Goal: Task Accomplishment & Management: Complete application form

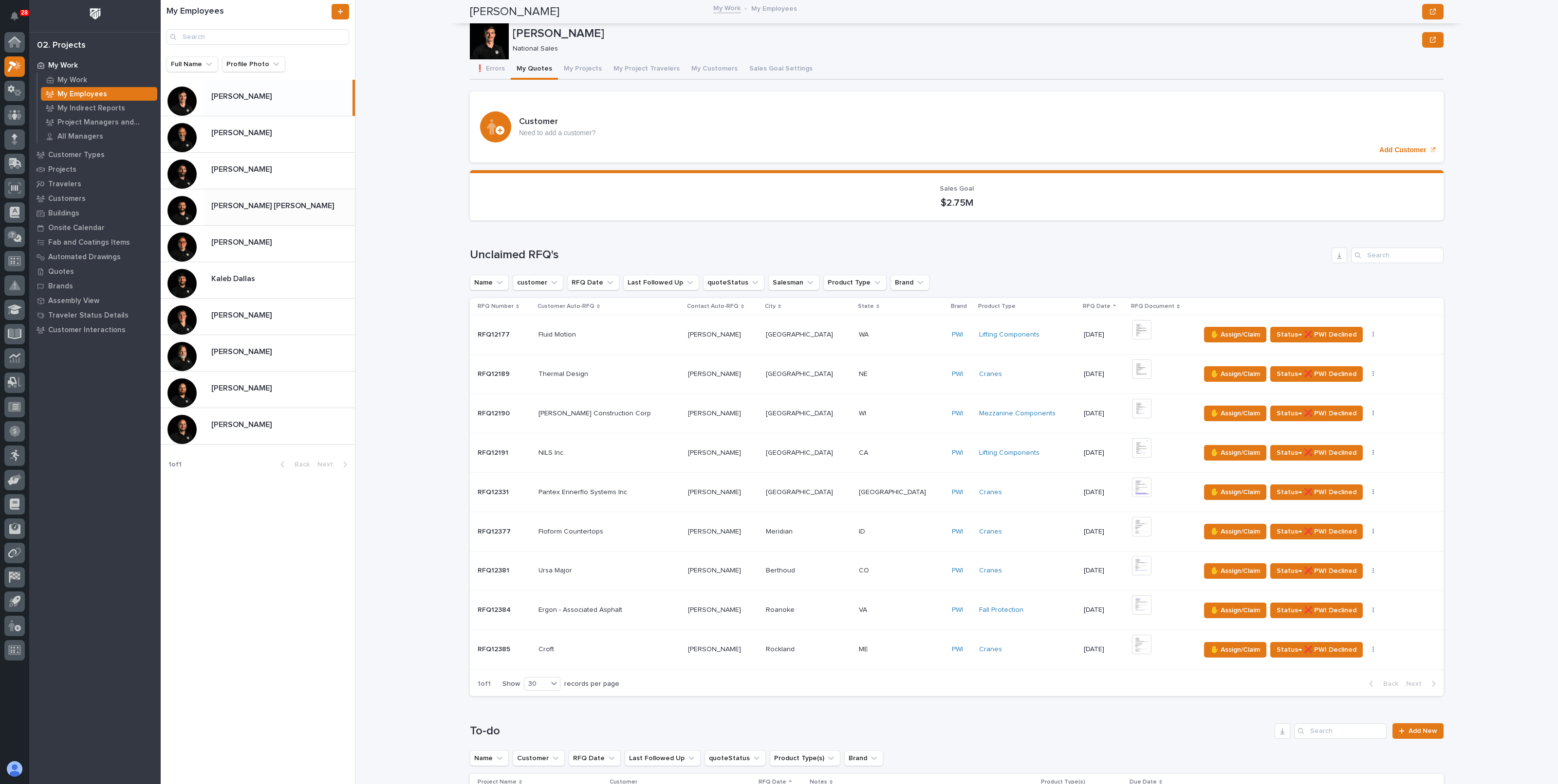
scroll to position [348, 0]
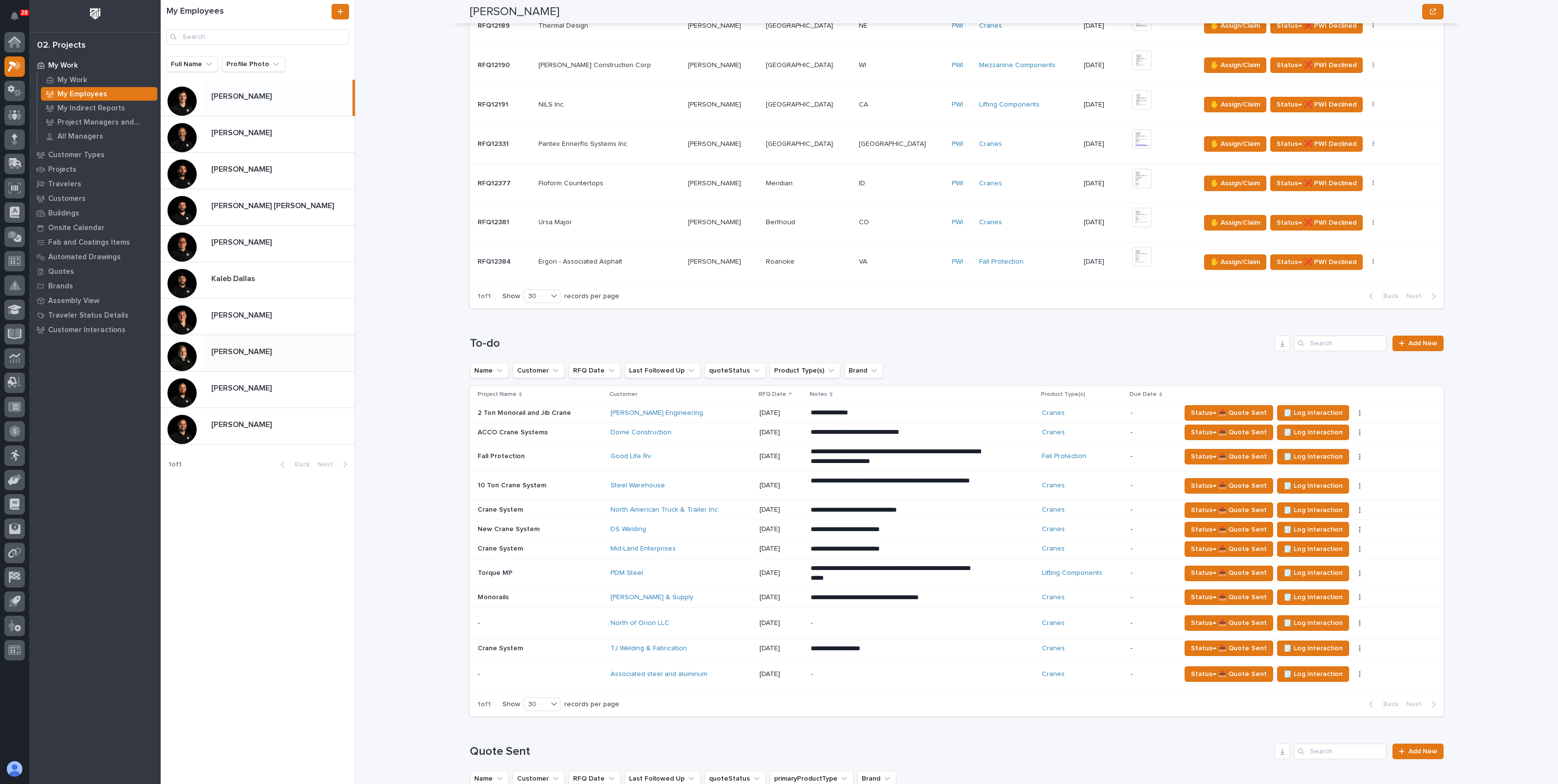
click at [241, 356] on div "Roark Jones Roark Jones" at bounding box center [279, 353] width 151 height 19
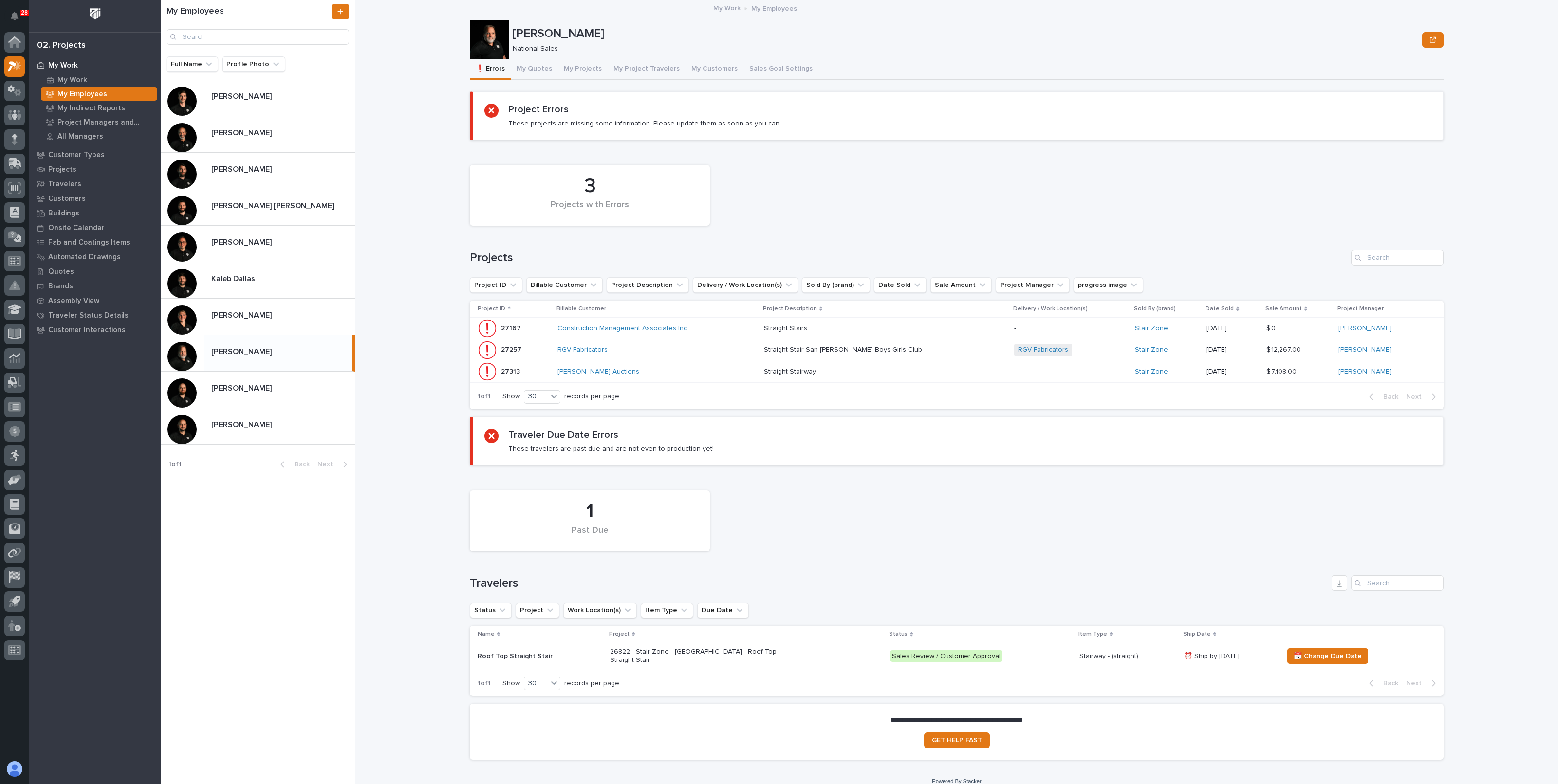
click at [409, 285] on div "My Work My Employees Roark Jones Roark Jones National Sales Sorry, there was an…" at bounding box center [962, 392] width 1191 height 784
click at [572, 66] on button "My Projects" at bounding box center [583, 69] width 50 height 20
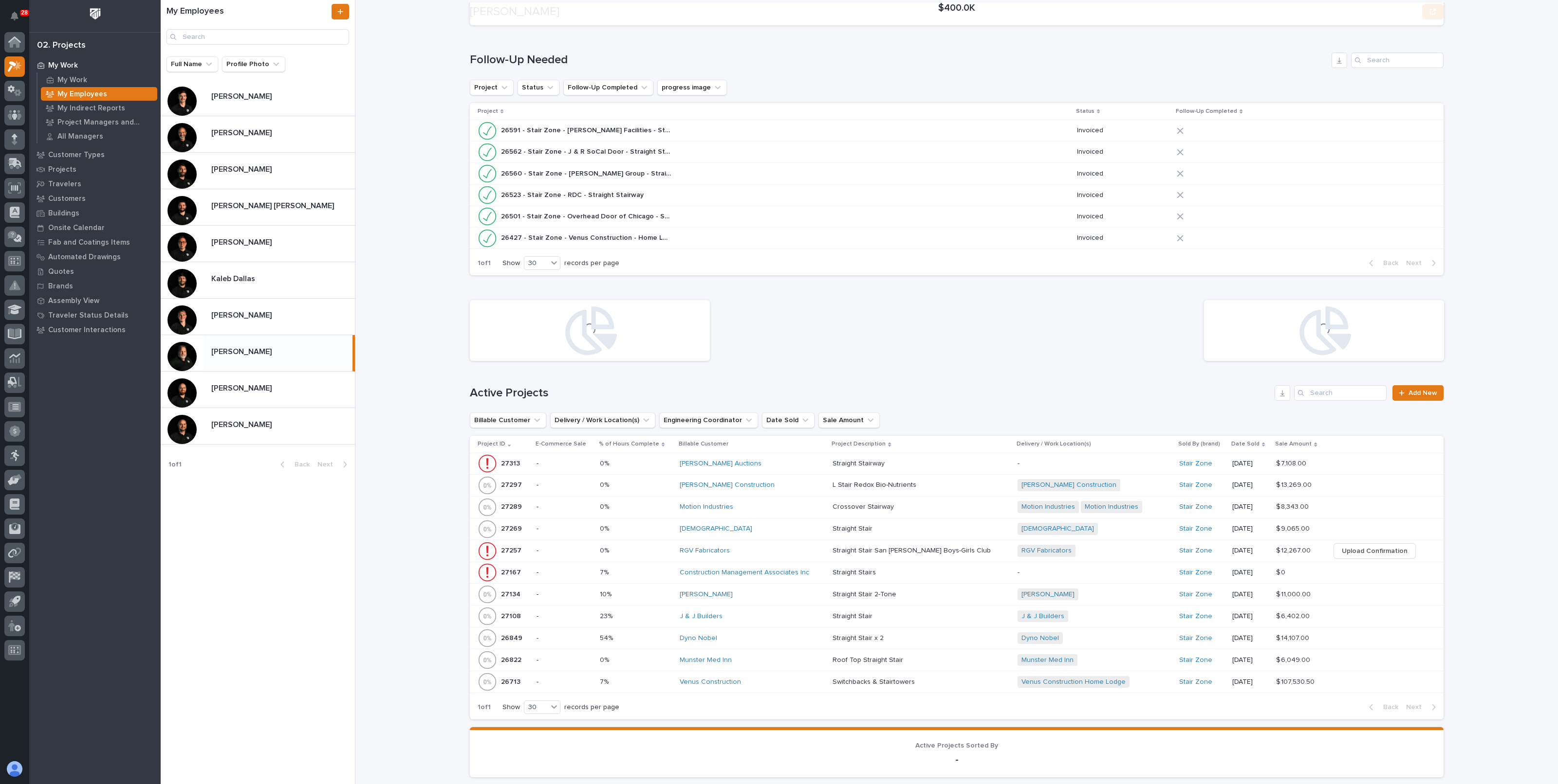
scroll to position [182, 0]
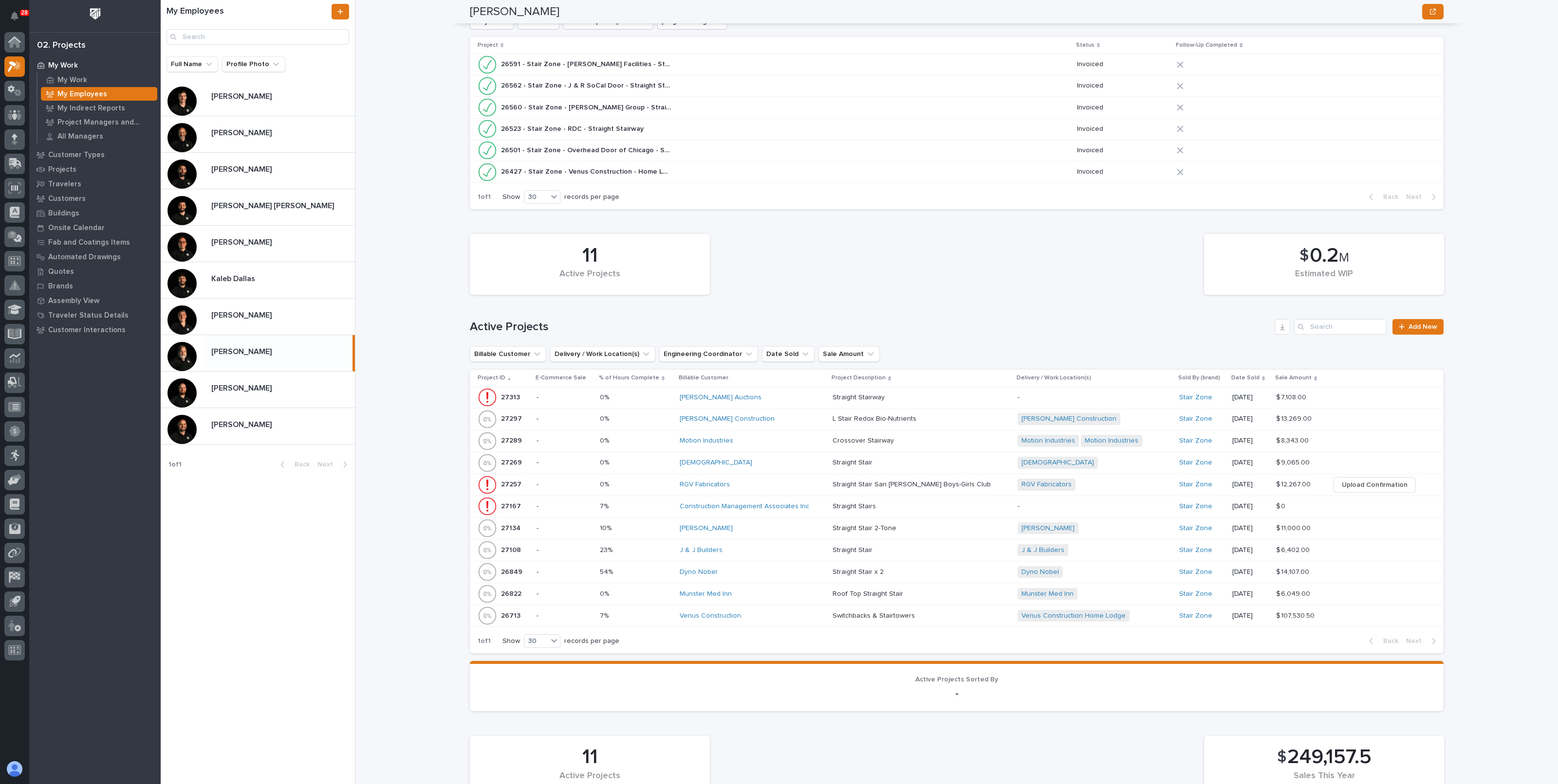
click at [656, 546] on p at bounding box center [635, 550] width 72 height 8
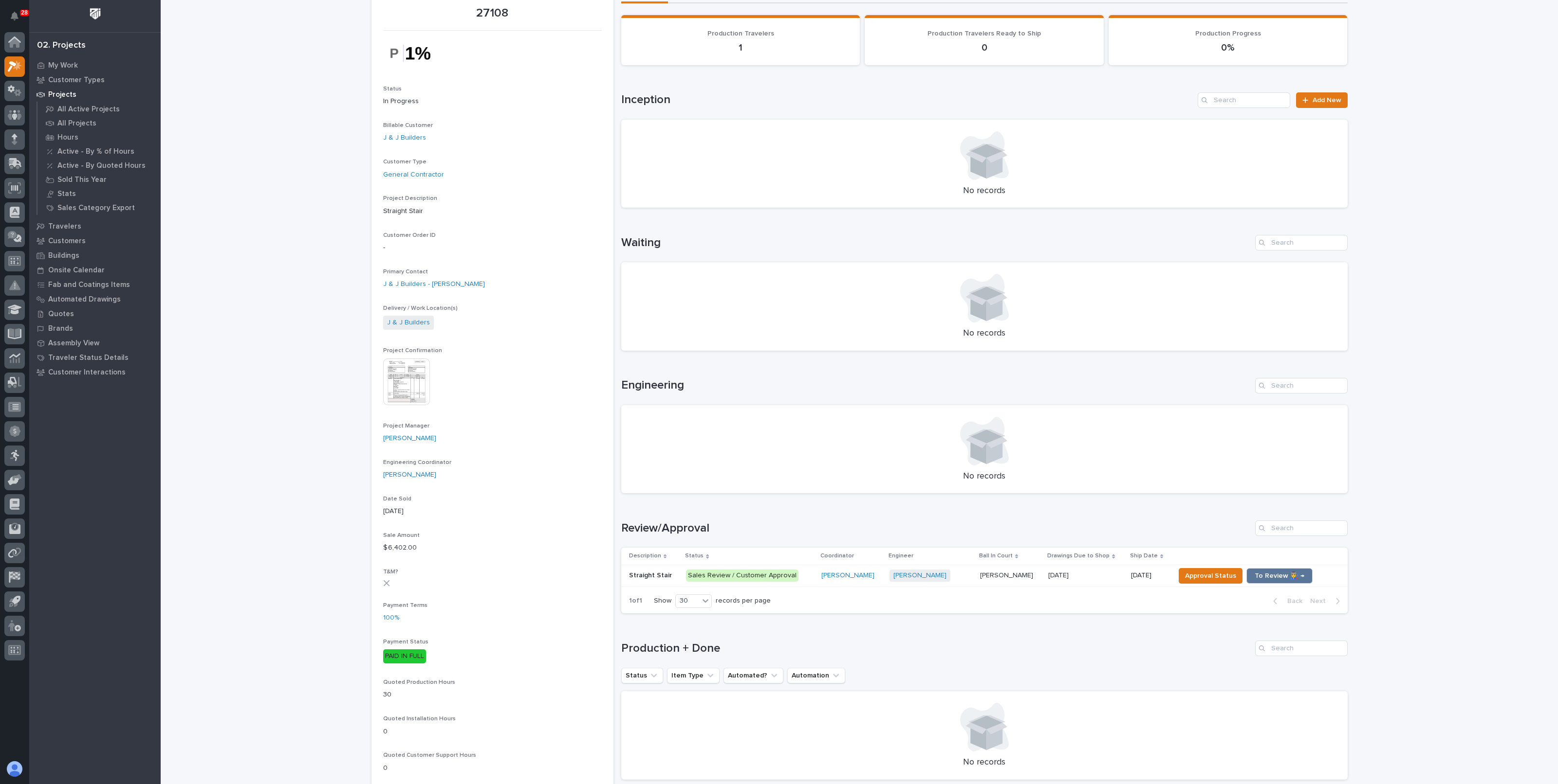
scroll to position [182, 0]
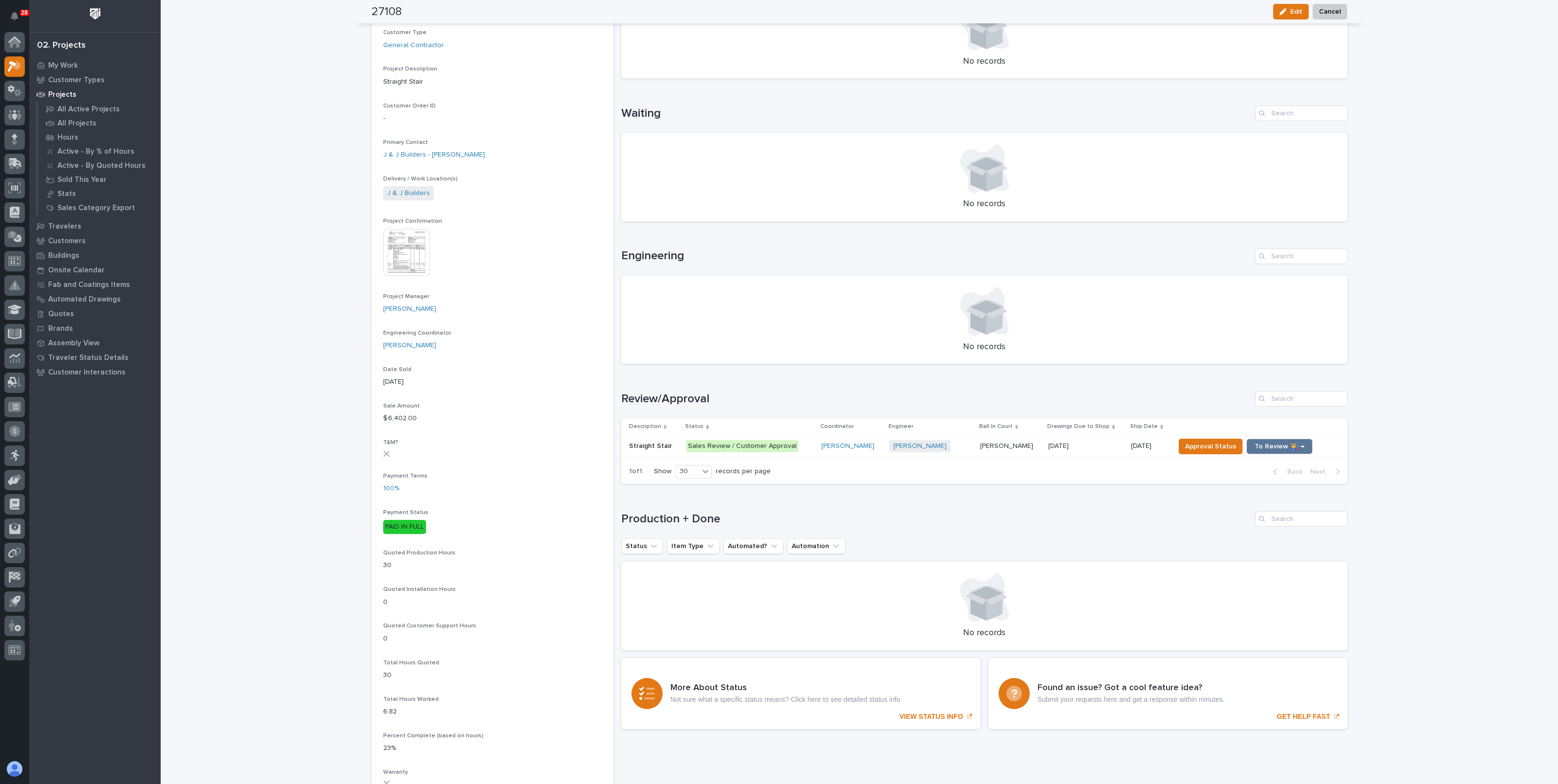
click at [1000, 450] on div "Roark Jones Roark Jones" at bounding box center [1010, 446] width 61 height 16
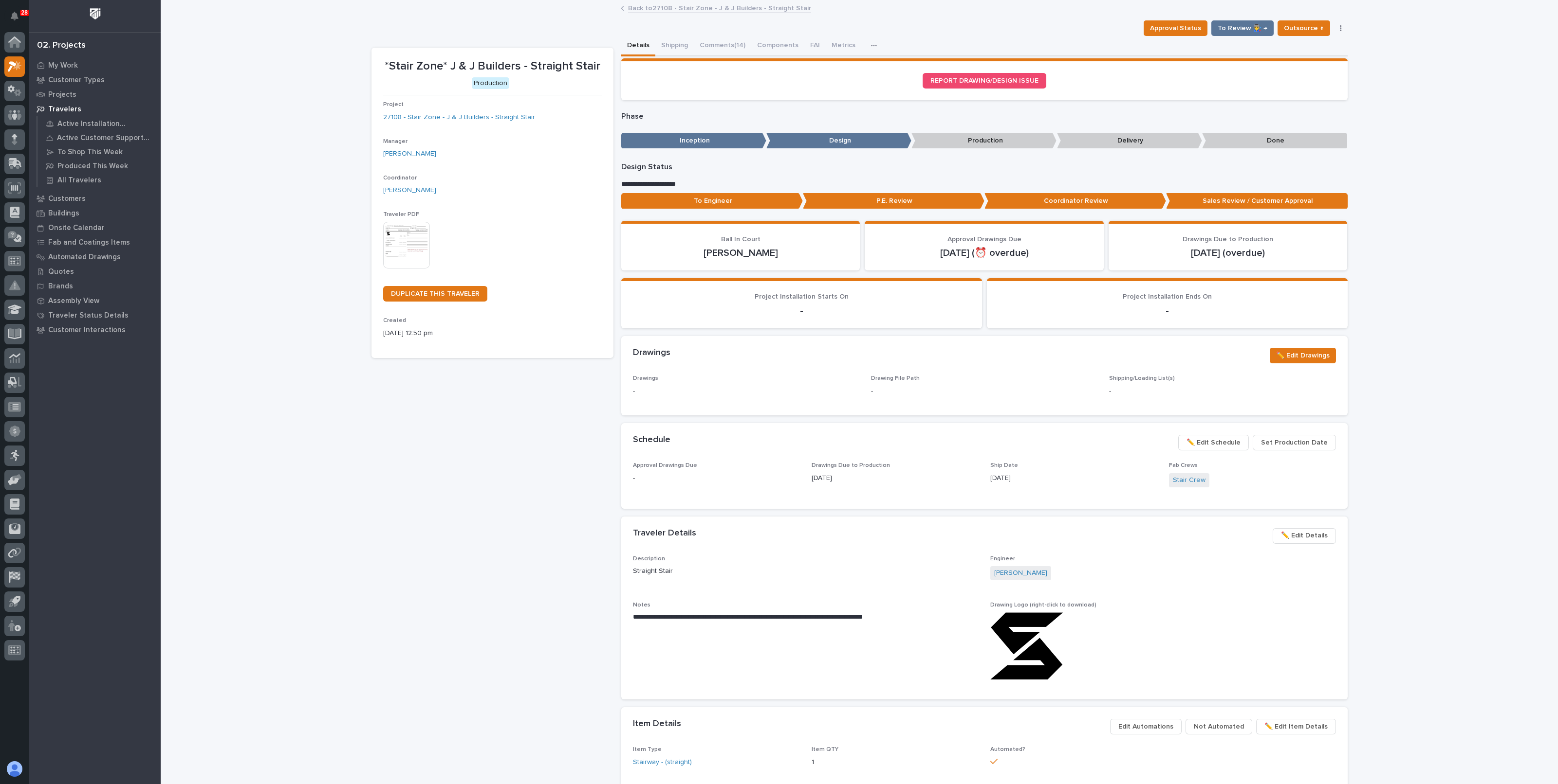
click at [728, 45] on button "Comments (14)" at bounding box center [722, 46] width 58 height 20
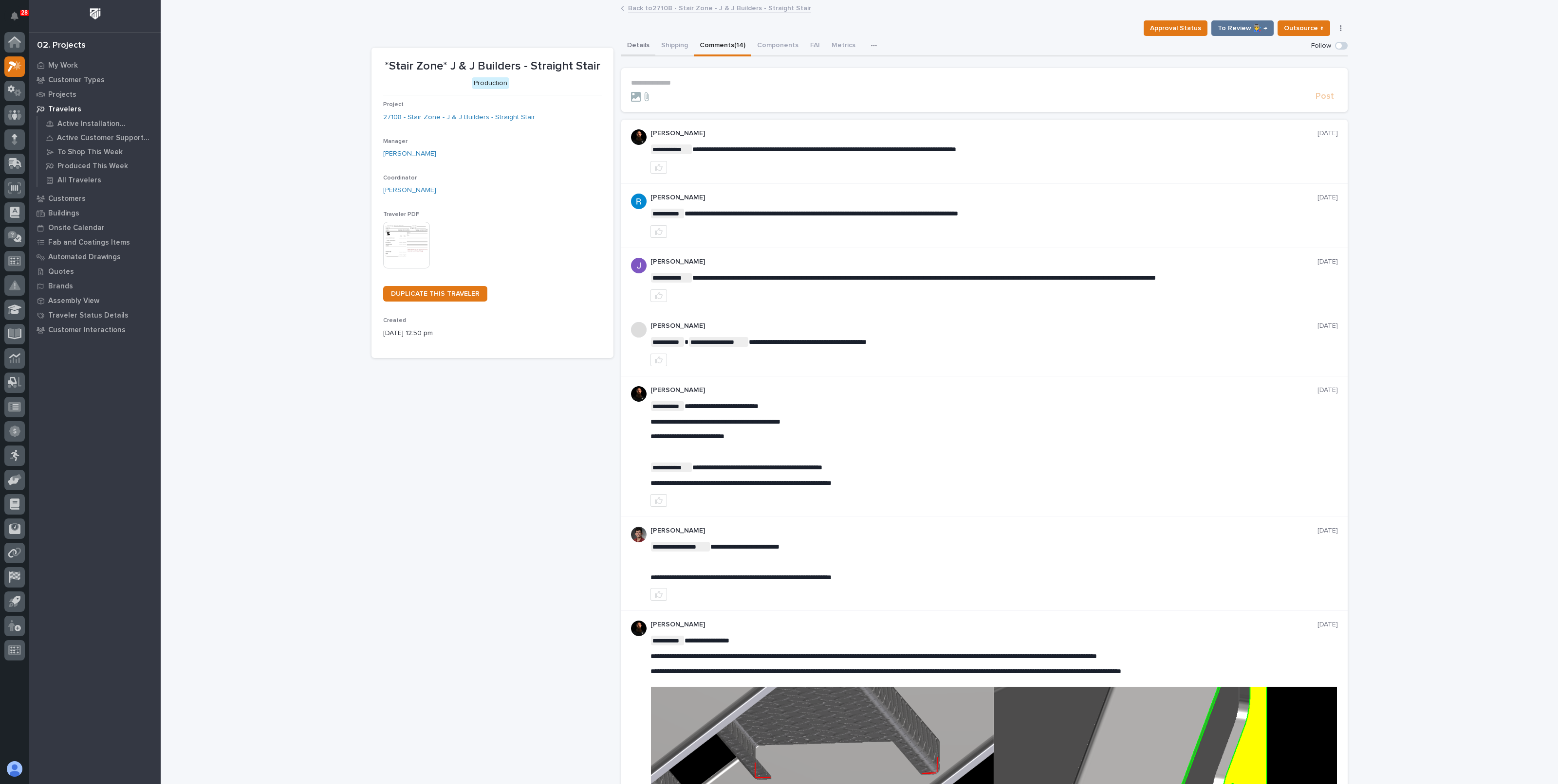
click at [634, 47] on button "Details" at bounding box center [637, 46] width 34 height 20
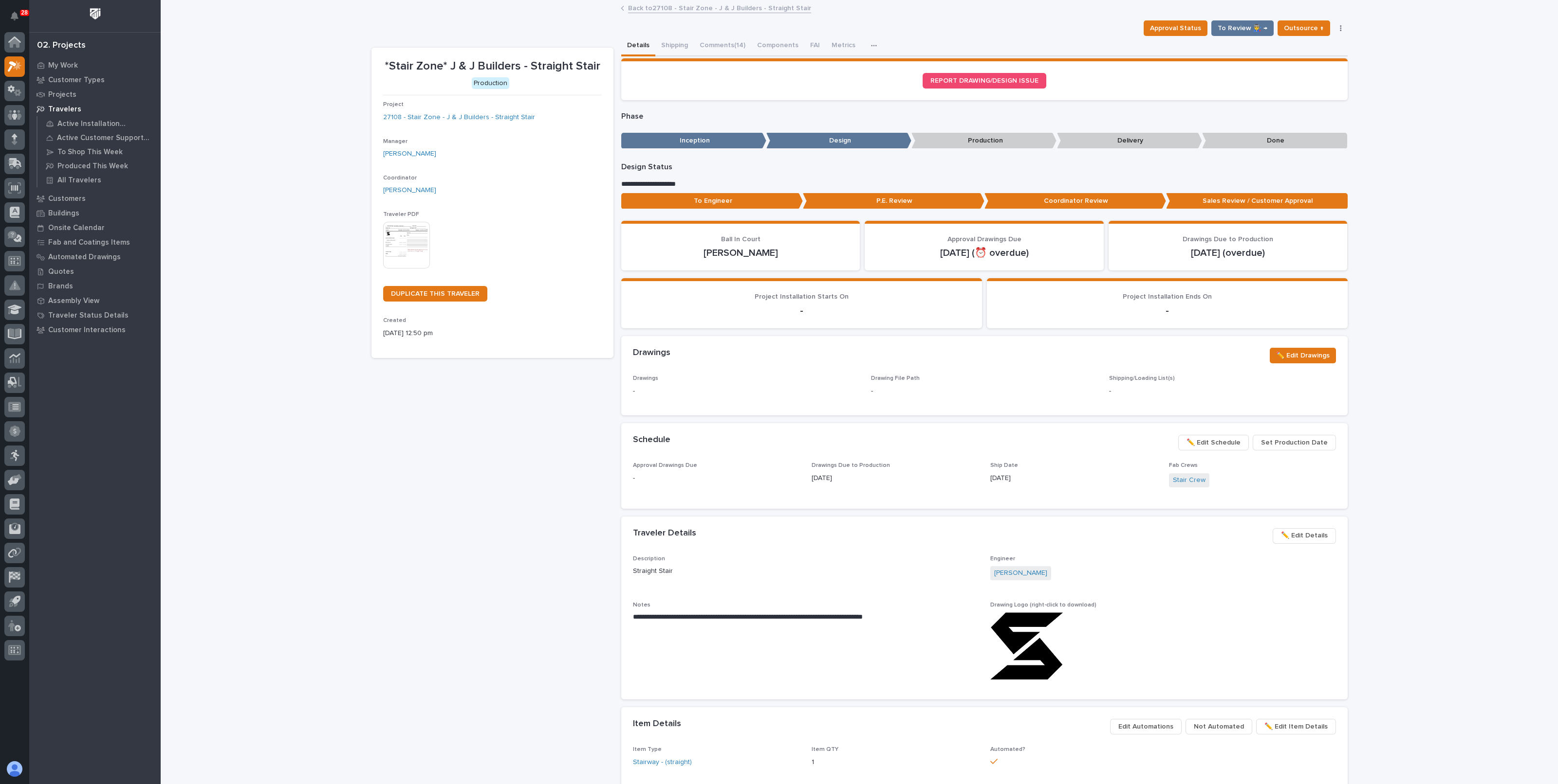
click at [656, 7] on link "Back to 27108 - Stair Zone - J & J Builders - Straight Stair" at bounding box center [719, 8] width 183 height 11
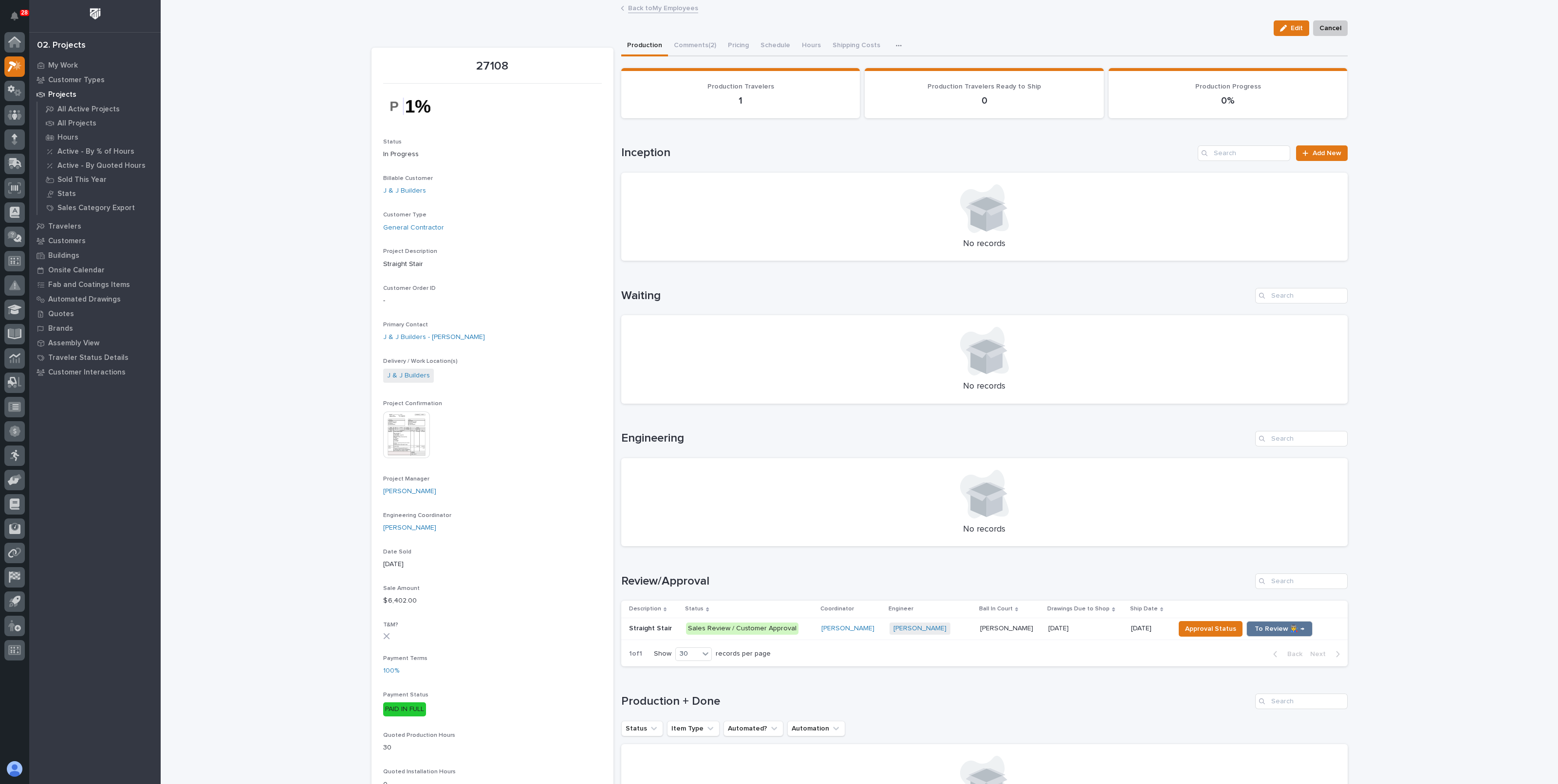
click at [398, 437] on img at bounding box center [407, 435] width 47 height 47
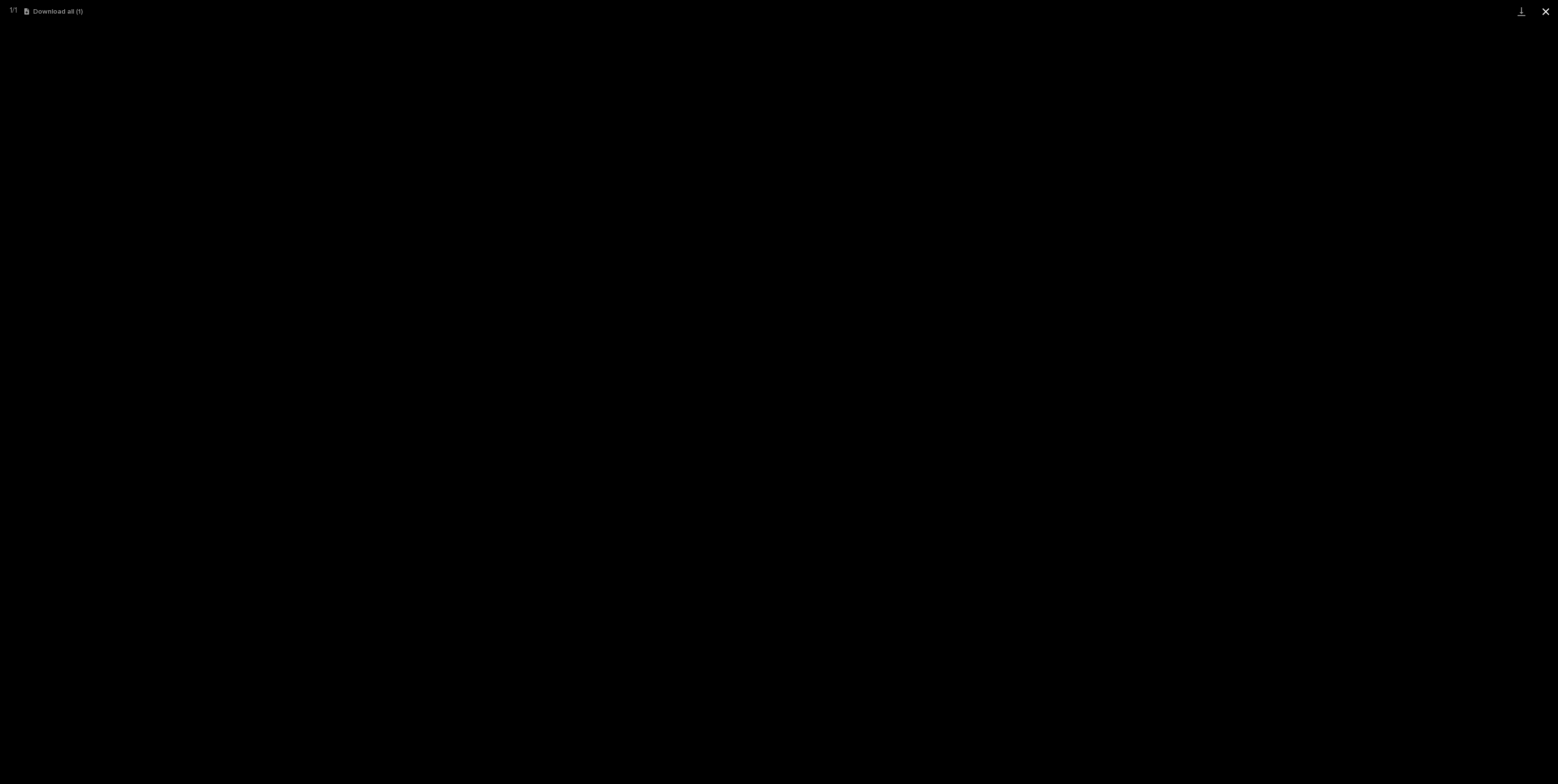
click at [1546, 14] on button "Close gallery" at bounding box center [1545, 11] width 24 height 23
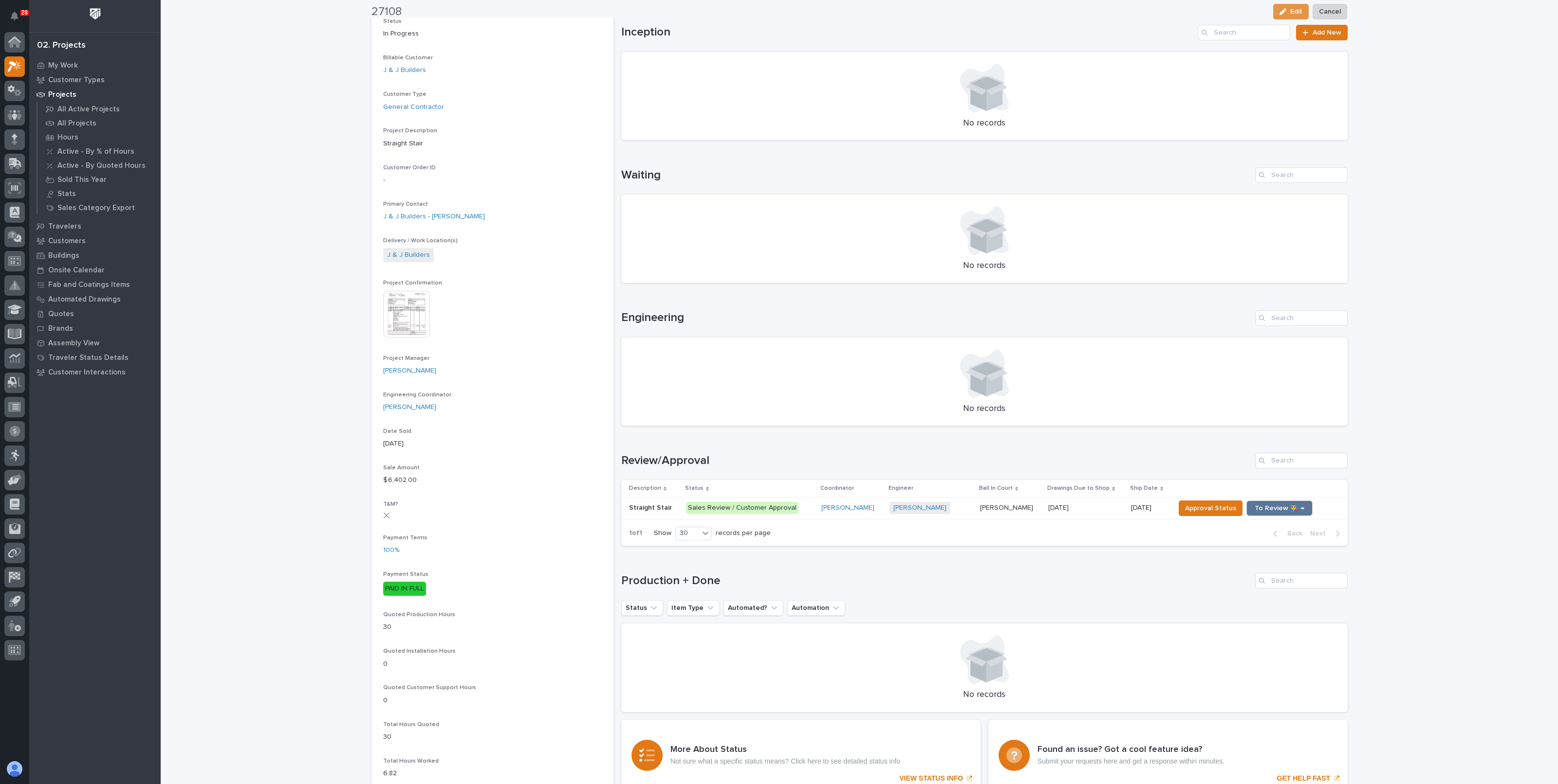
scroll to position [121, 0]
click at [1274, 562] on div "Loading... Saving… Production + Done Status Item Type Automated? Automation No …" at bounding box center [983, 636] width 726 height 166
click at [1131, 510] on div "10/02/2025" at bounding box center [1149, 507] width 36 height 16
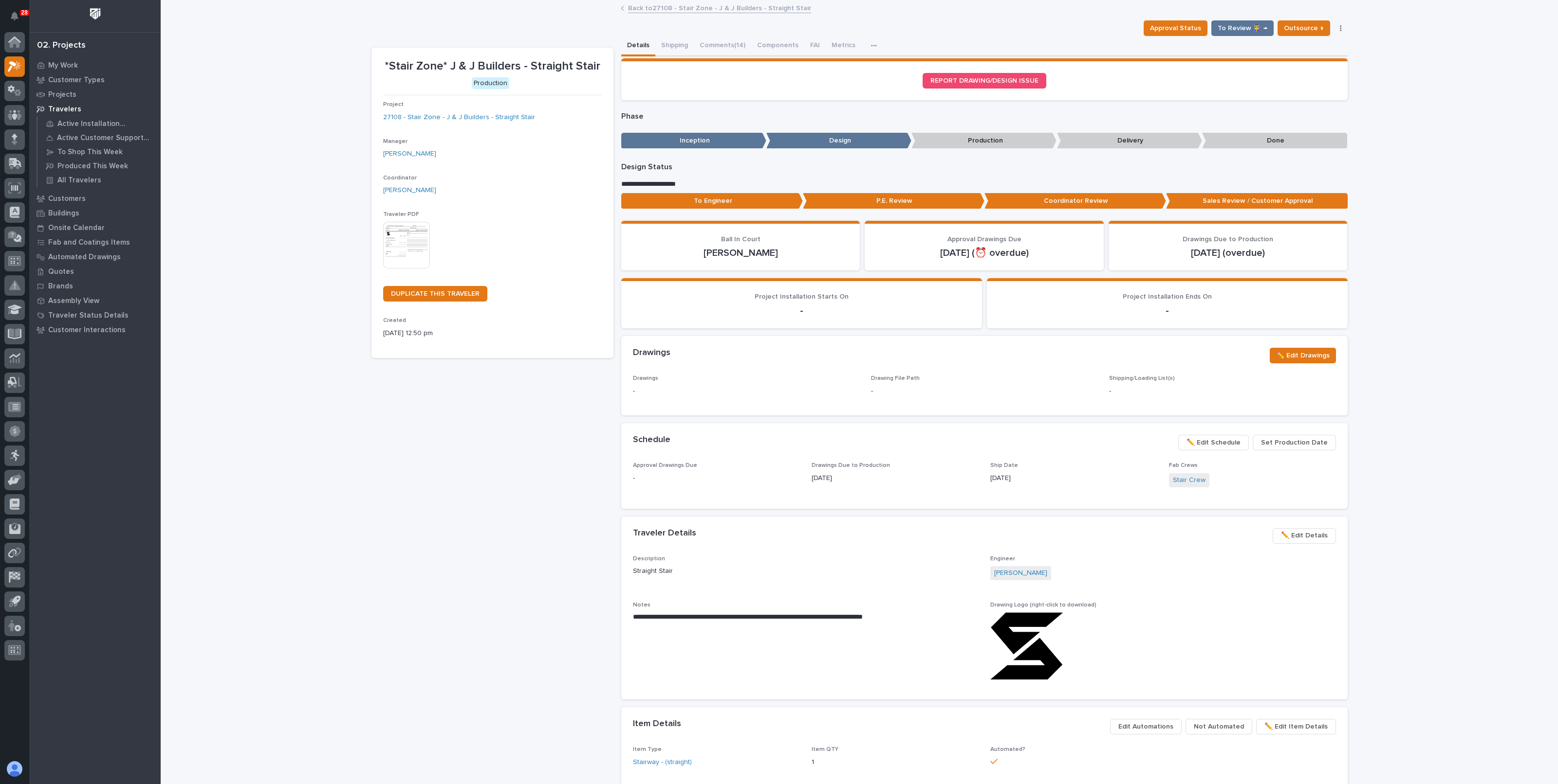
click at [680, 14] on div "Back to 27108 - Stair Zone - J & J Builders - Straight Stair" at bounding box center [858, 9] width 487 height 14
click at [680, 9] on link "Back to 27108 - Stair Zone - J & J Builders - Straight Stair" at bounding box center [719, 8] width 183 height 11
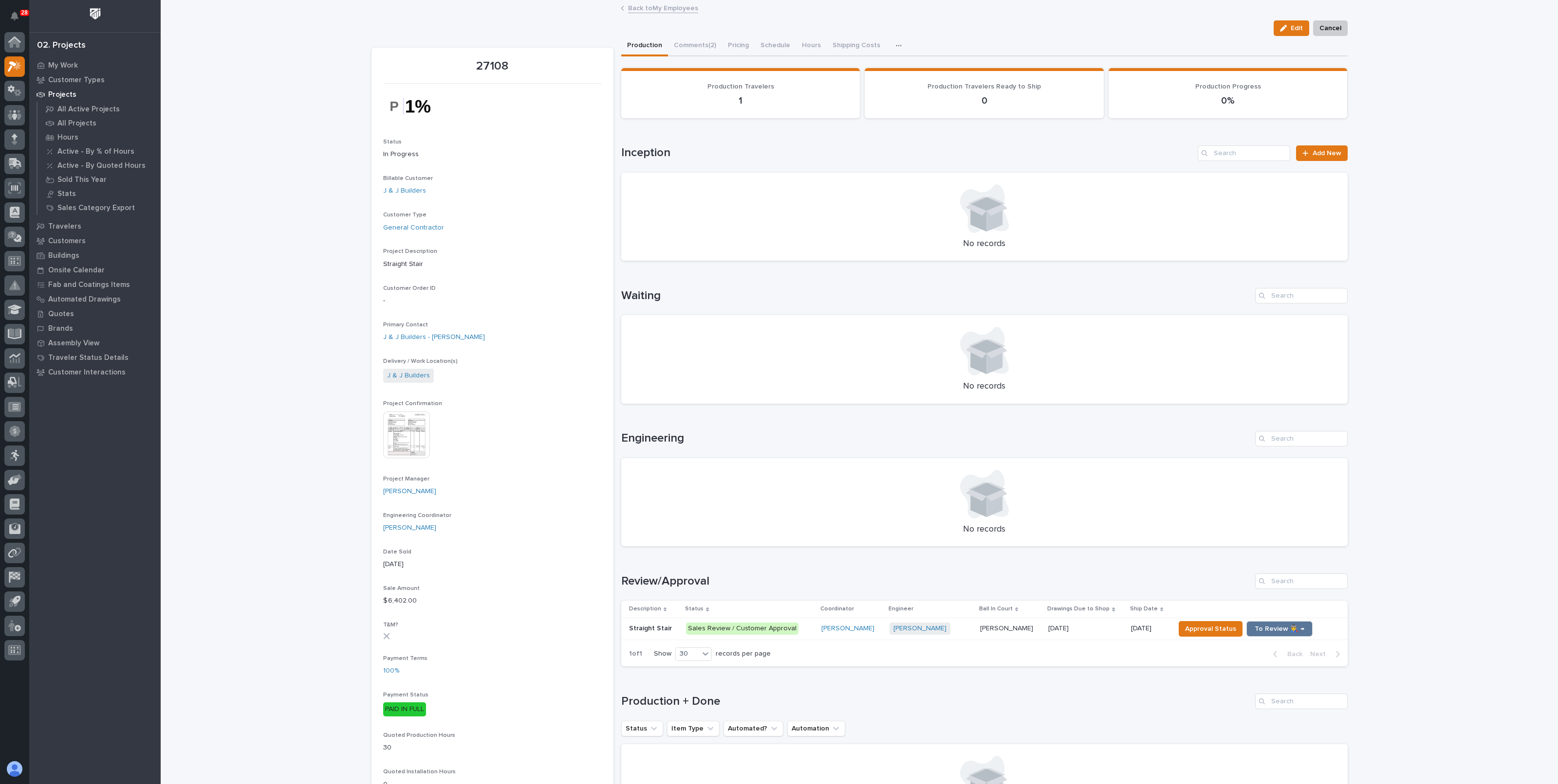
click at [1173, 580] on h1 "Review/Approval" at bounding box center [936, 581] width 630 height 14
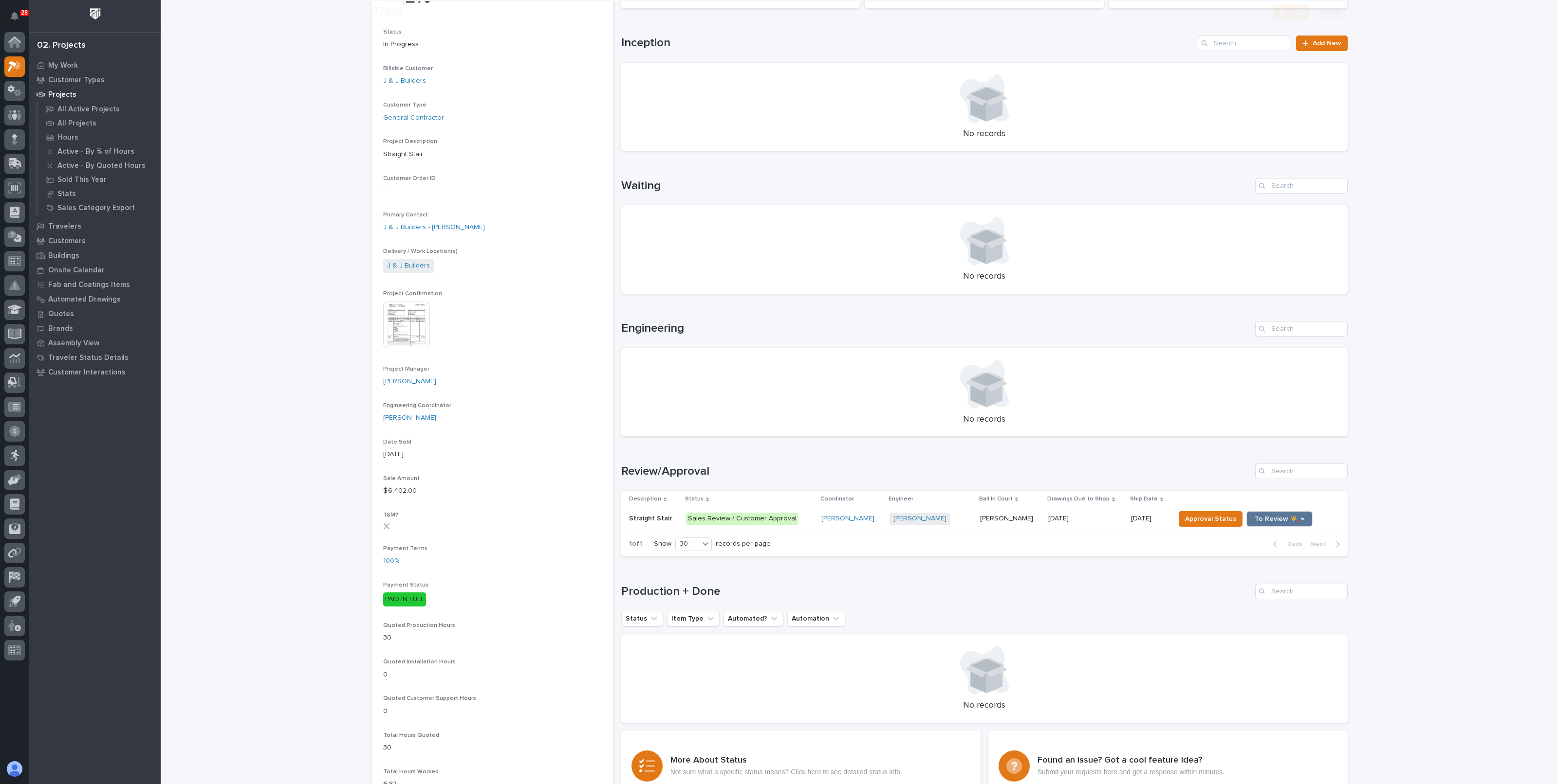
scroll to position [121, 0]
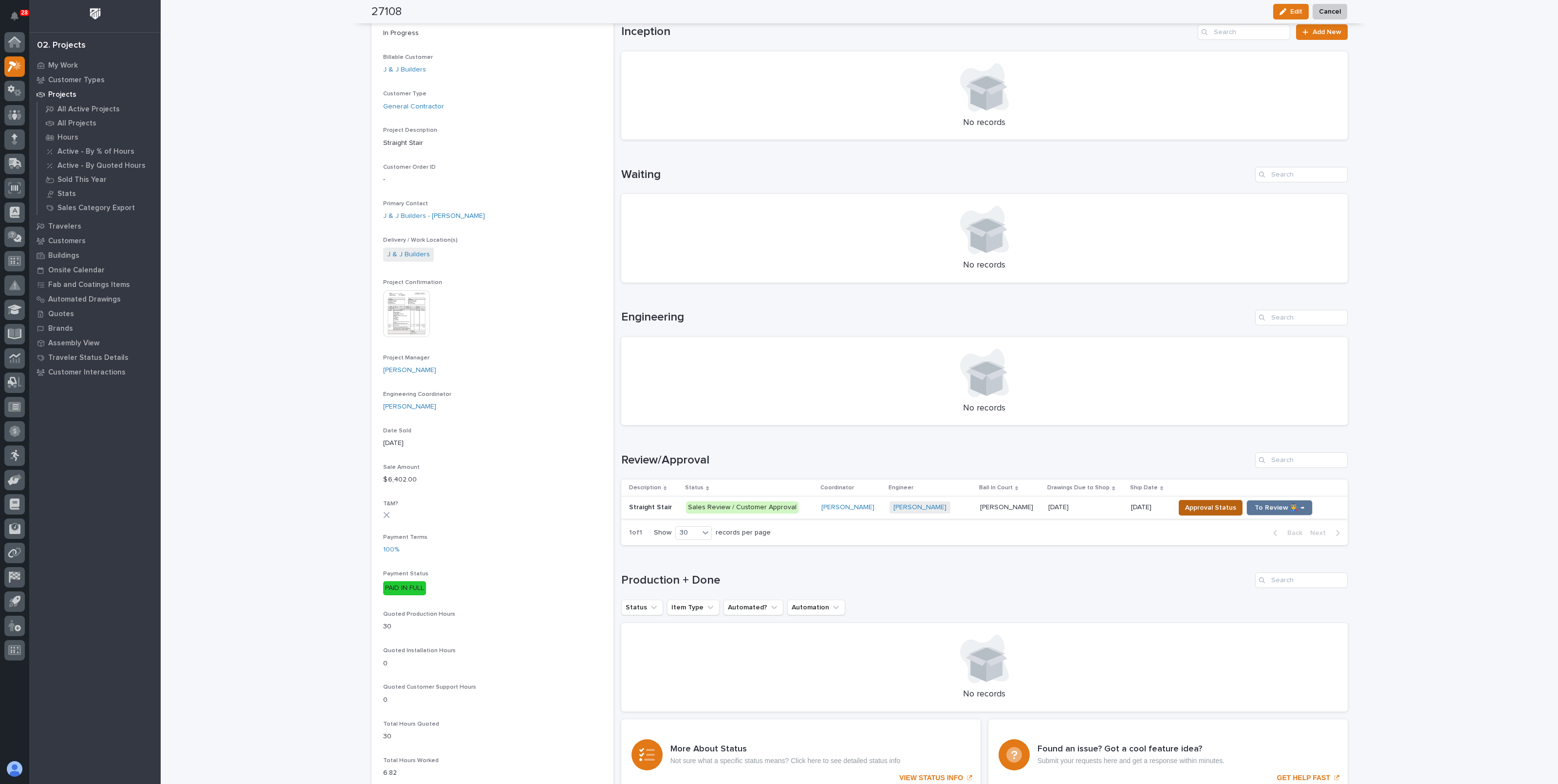
click at [1206, 508] on span "Approval Status" at bounding box center [1211, 508] width 51 height 11
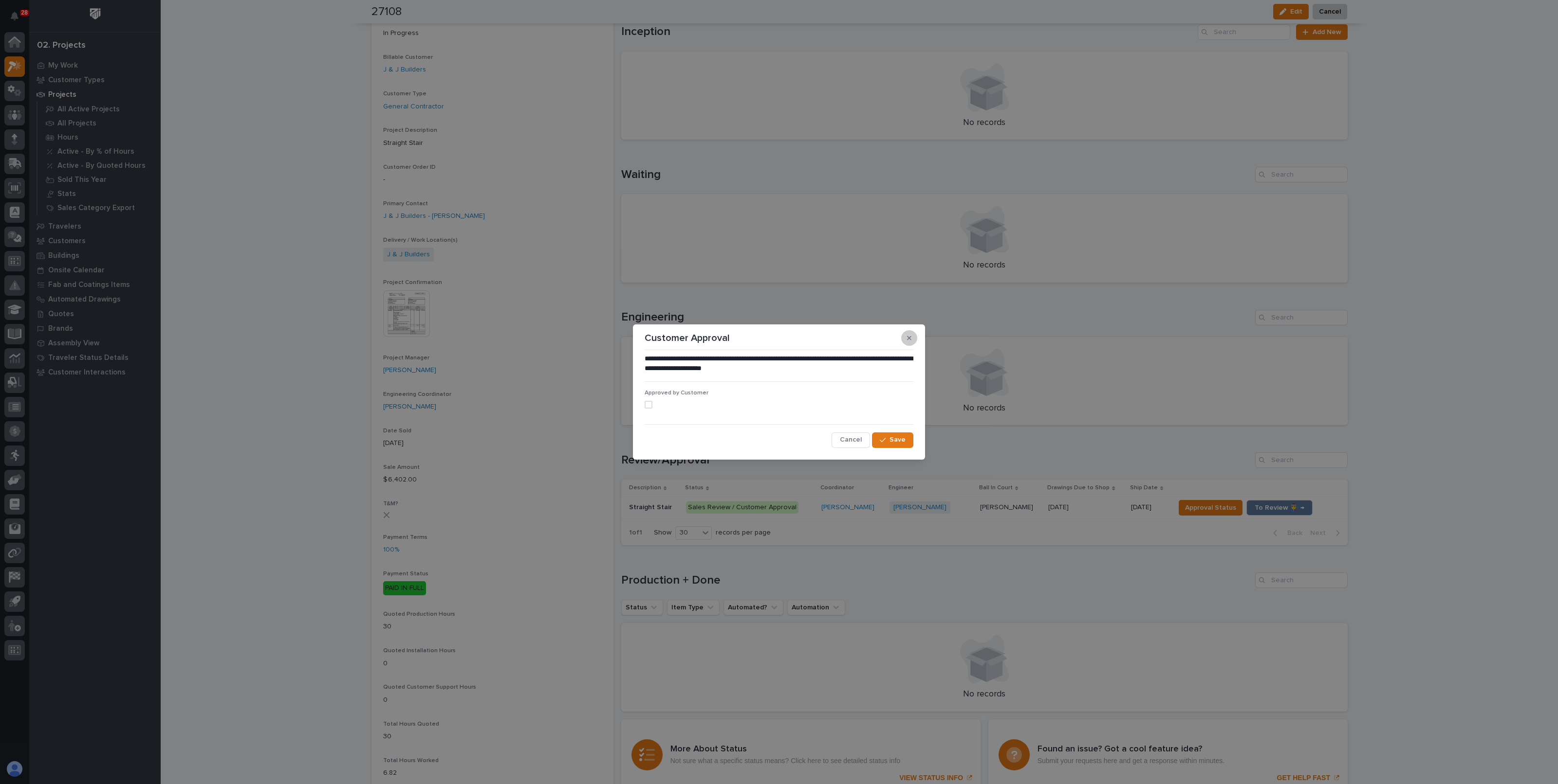
click at [905, 343] on button "button" at bounding box center [908, 338] width 16 height 16
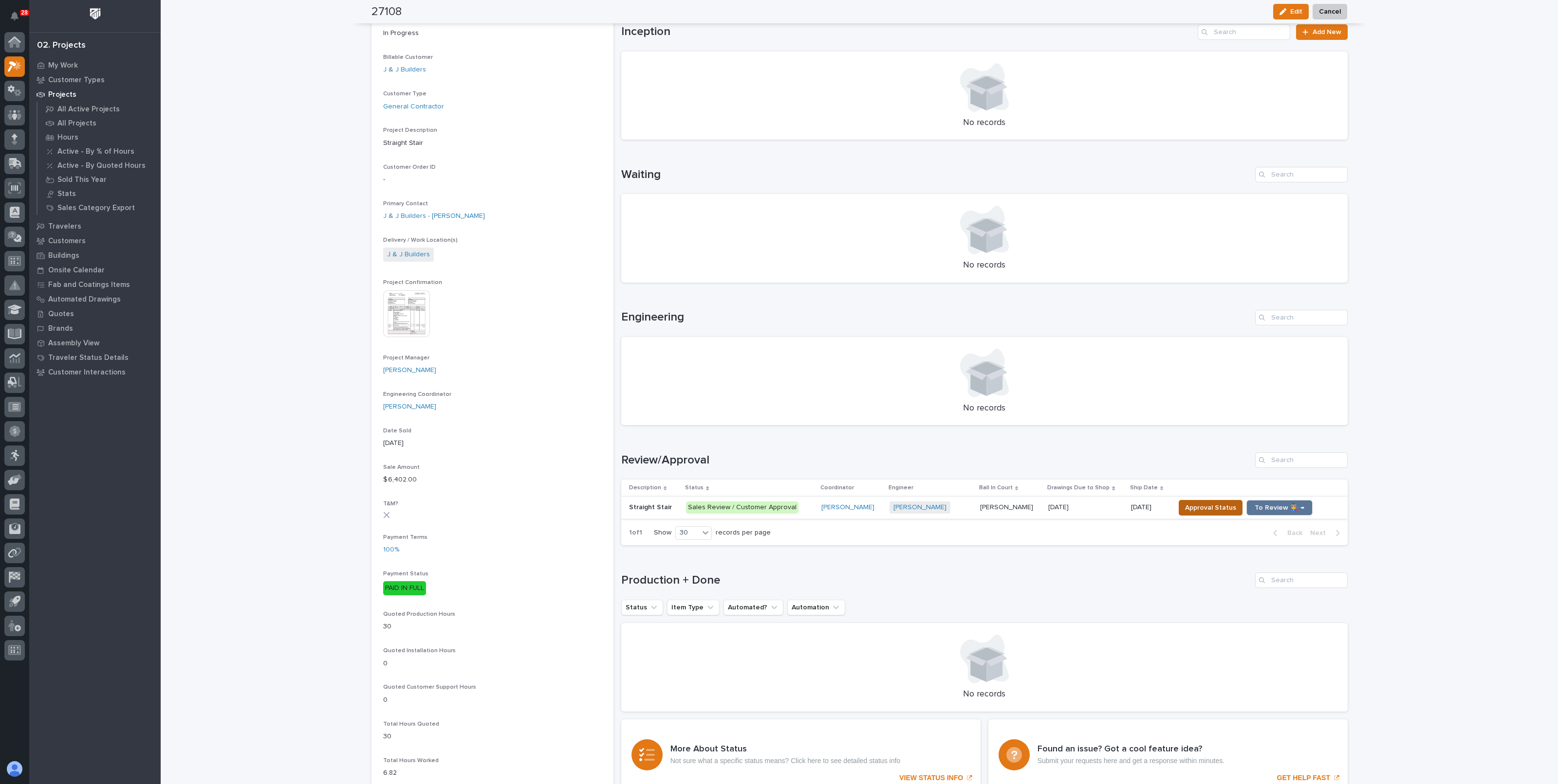
click at [1186, 509] on span "Approval Status" at bounding box center [1211, 508] width 51 height 11
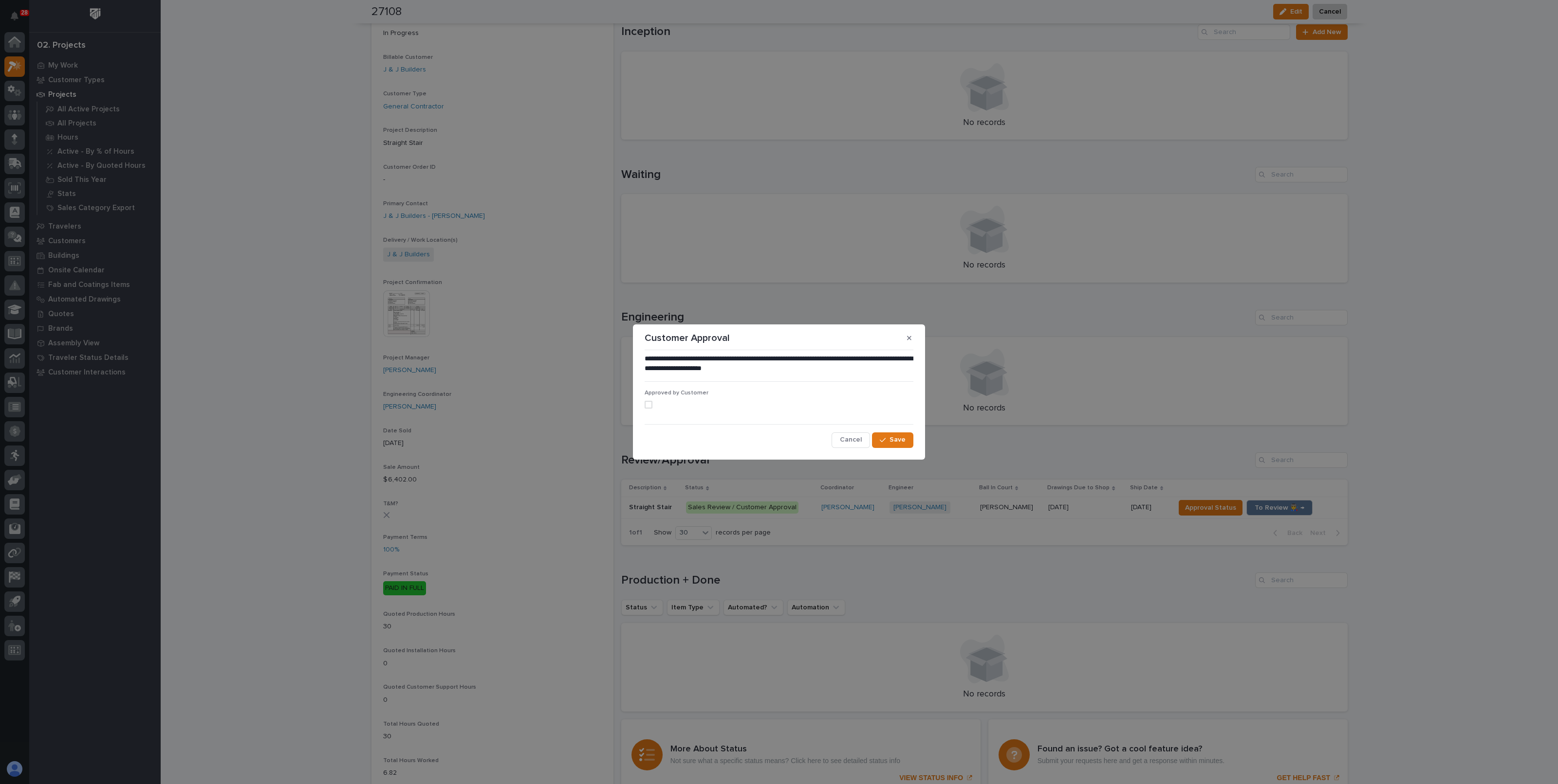
click at [654, 406] on label at bounding box center [778, 405] width 269 height 8
click at [905, 443] on button "Save" at bounding box center [893, 440] width 42 height 16
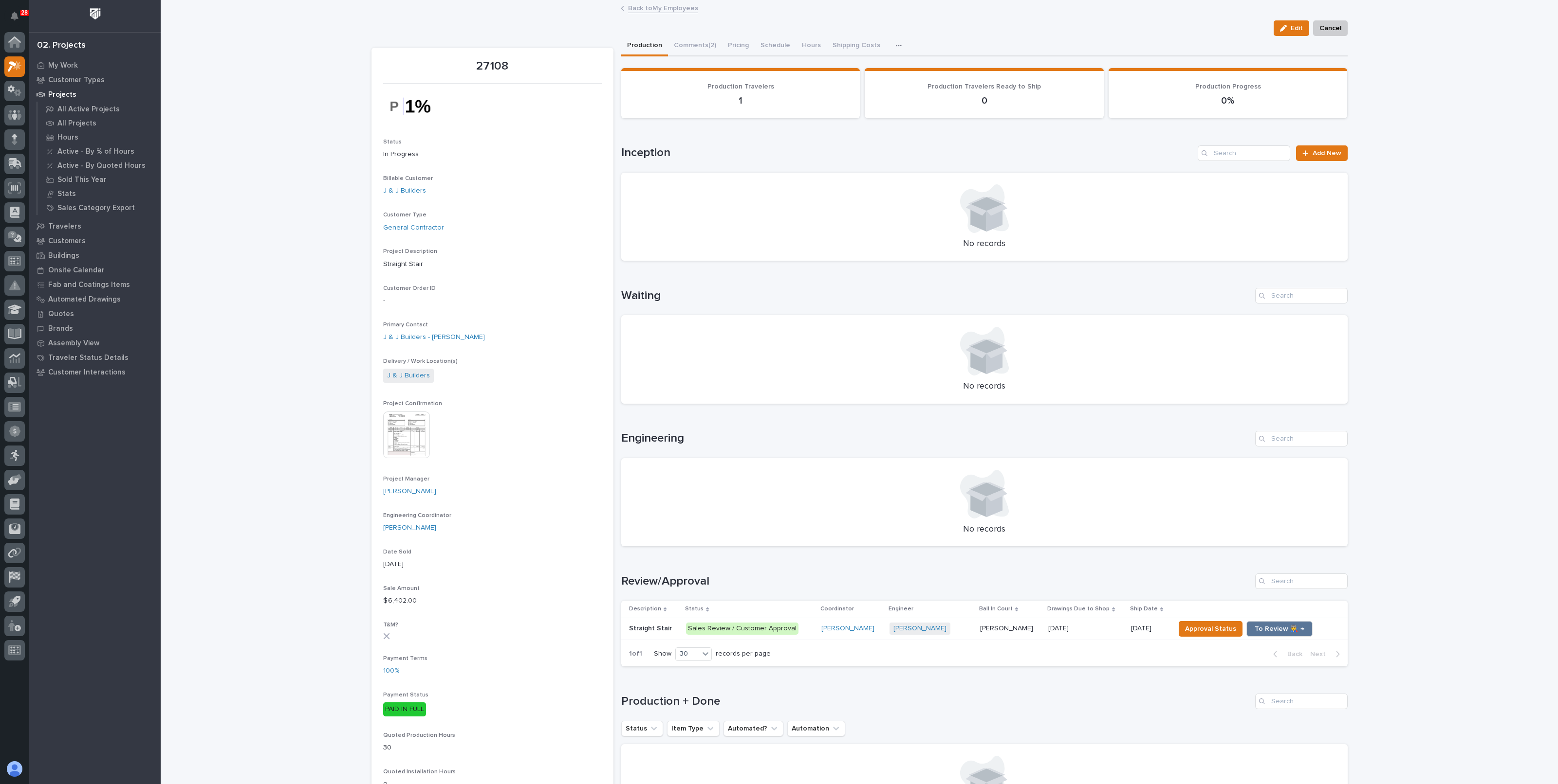
scroll to position [61, 0]
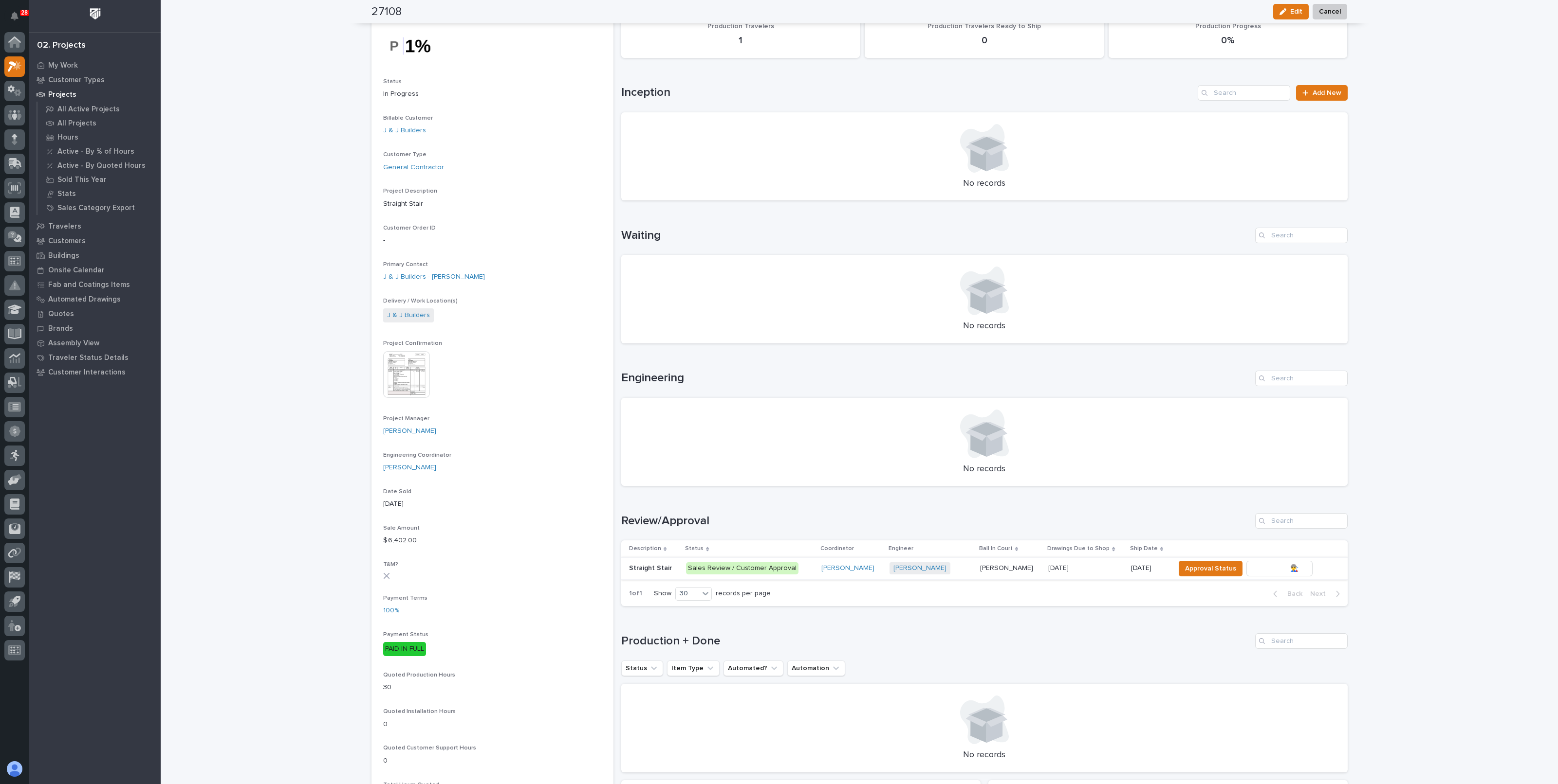
click at [1264, 568] on span "To Review 👨‍🏭 →" at bounding box center [1279, 568] width 50 height 11
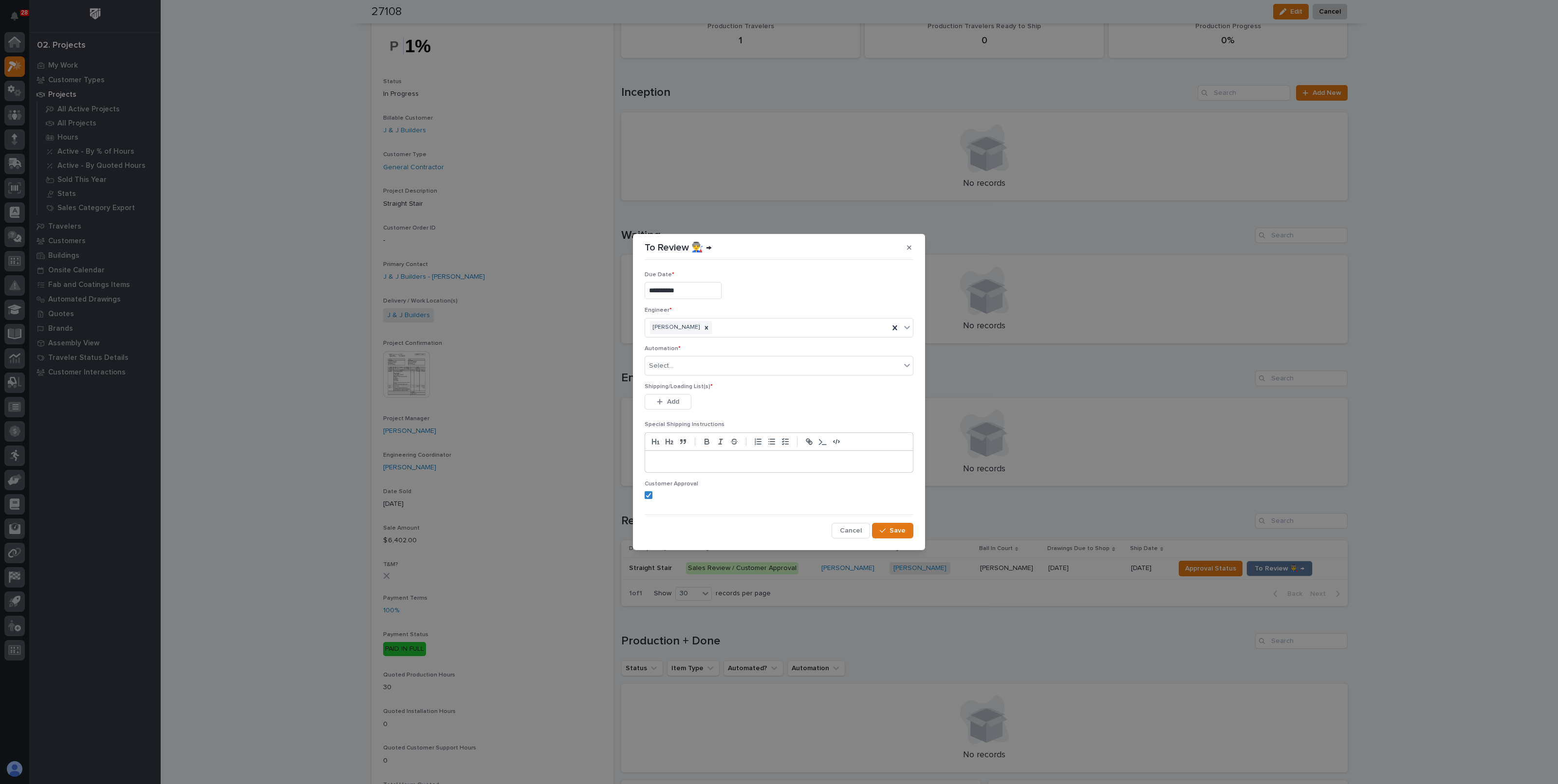
click at [915, 249] on button "button" at bounding box center [908, 247] width 16 height 16
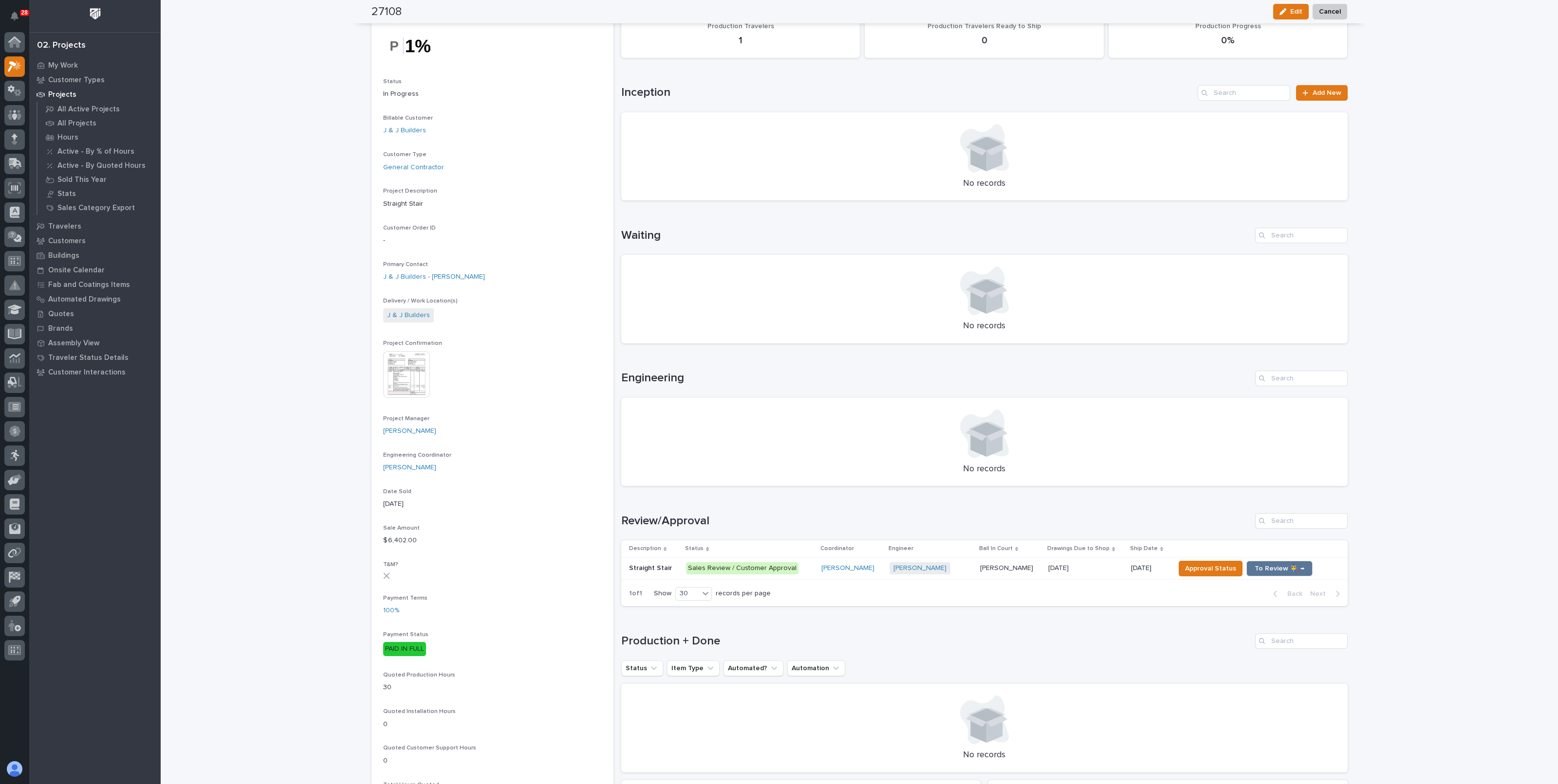
click at [996, 565] on p "Roark Jones" at bounding box center [1007, 568] width 55 height 11
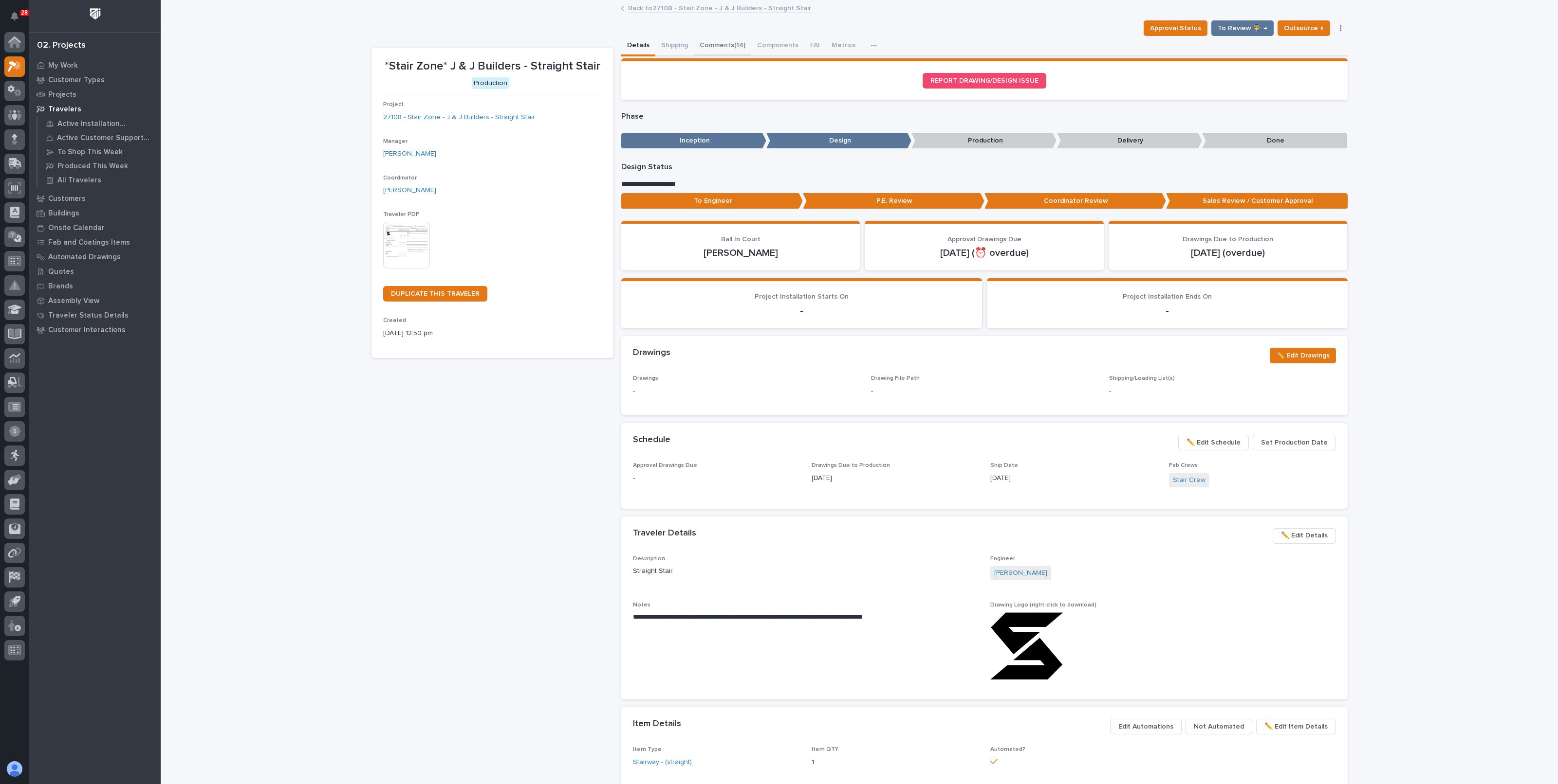
click at [715, 45] on button "Comments (14)" at bounding box center [722, 46] width 58 height 20
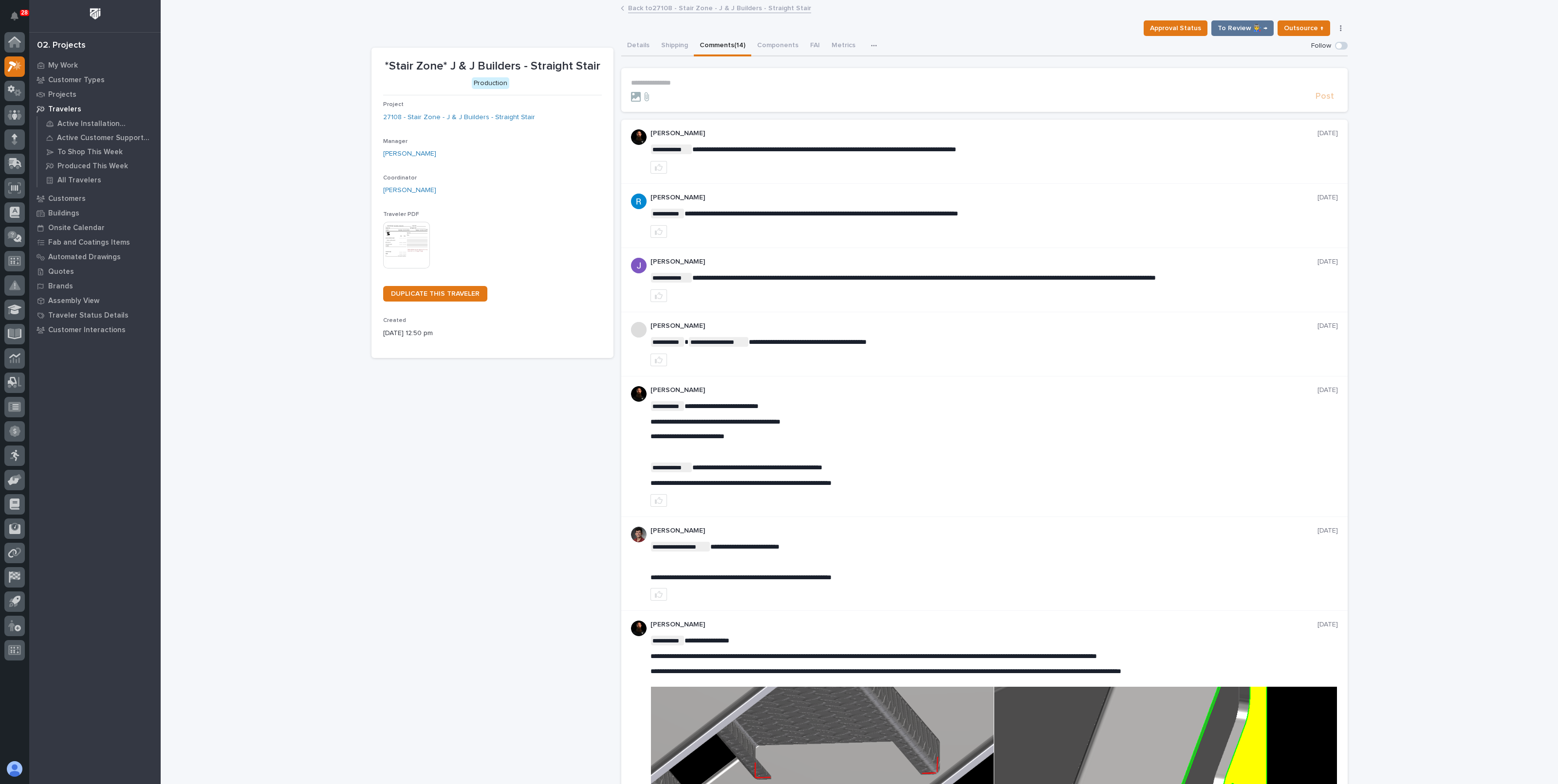
click at [659, 6] on link "Back to 27108 - Stair Zone - J & J Builders - Straight Stair" at bounding box center [719, 8] width 183 height 11
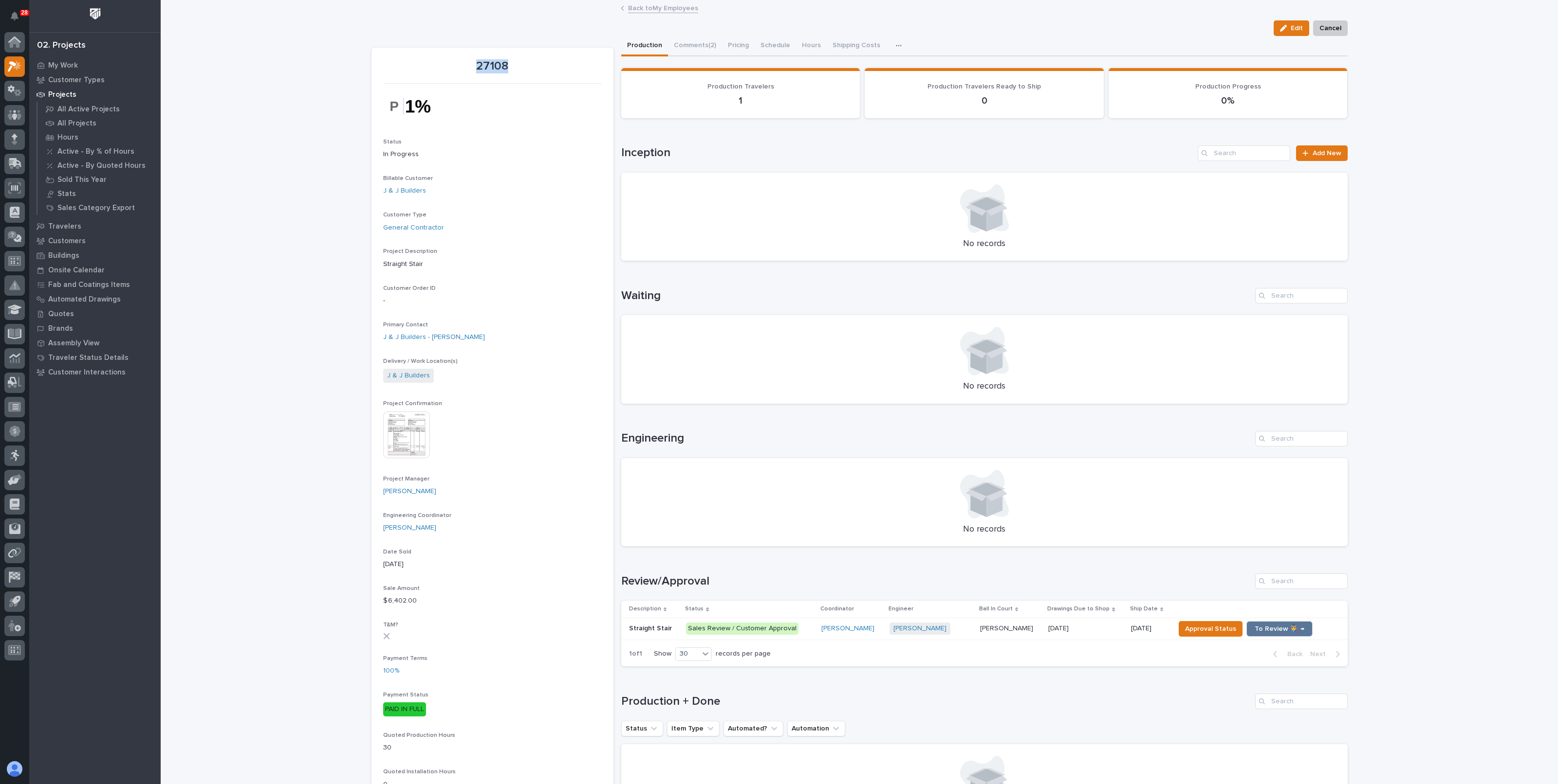
drag, startPoint x: 475, startPoint y: 67, endPoint x: 503, endPoint y: 67, distance: 28.0
click at [503, 67] on p "27108" at bounding box center [492, 66] width 219 height 14
click at [329, 92] on div "Loading... Saving… Loading... Saving… 27108 Edit Cancel Edit Cancel 27108 Statu…" at bounding box center [858, 666] width 1397 height 1330
click at [1264, 627] on span "To Review 👨‍🏭 →" at bounding box center [1279, 629] width 50 height 11
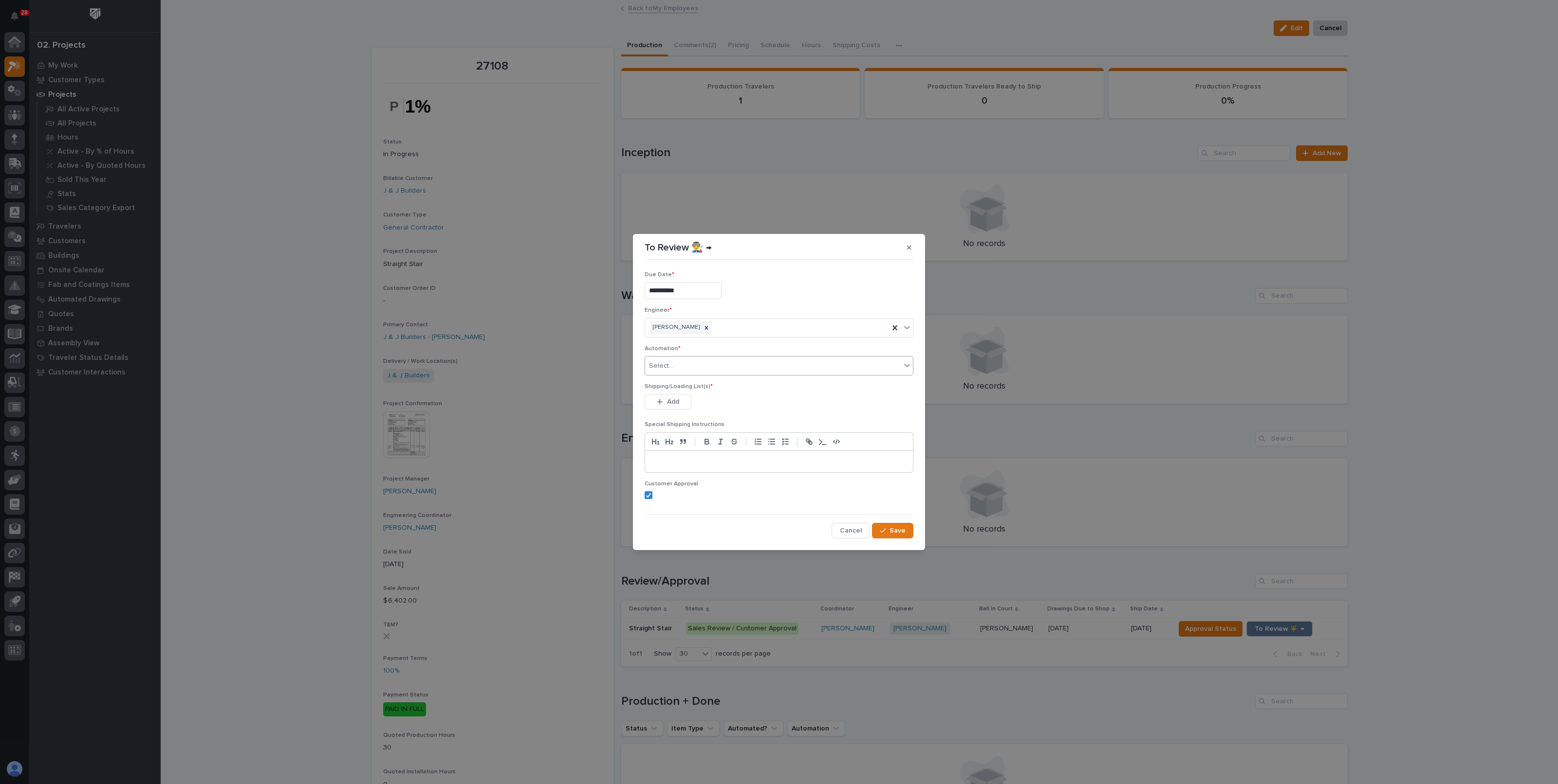
click at [689, 366] on div "Select..." at bounding box center [773, 366] width 256 height 16
click at [705, 349] on p "Automation *" at bounding box center [778, 349] width 269 height 7
click at [663, 400] on div "button" at bounding box center [661, 402] width 10 height 7
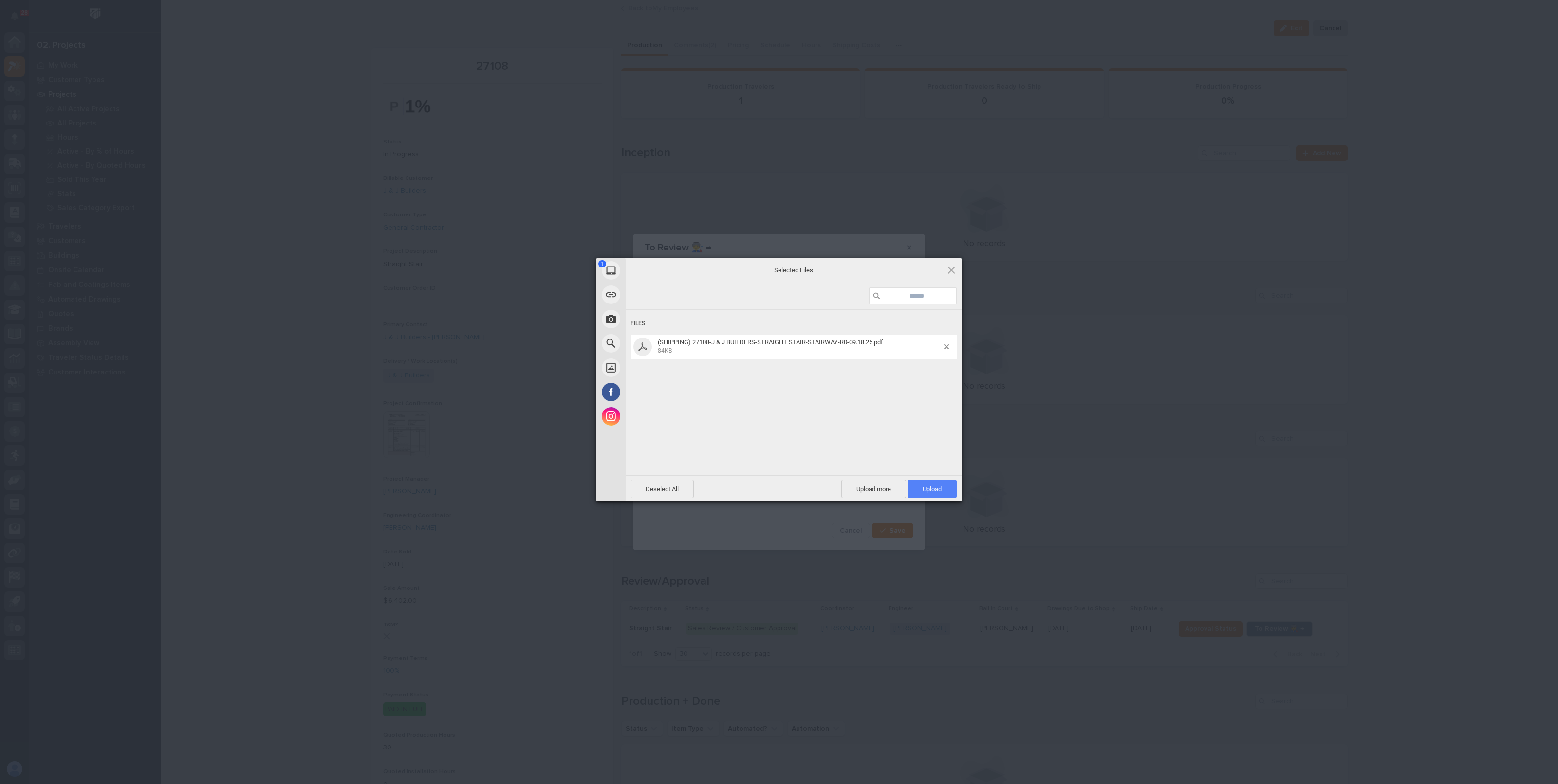
click at [932, 482] on span "Upload 1" at bounding box center [932, 489] width 49 height 18
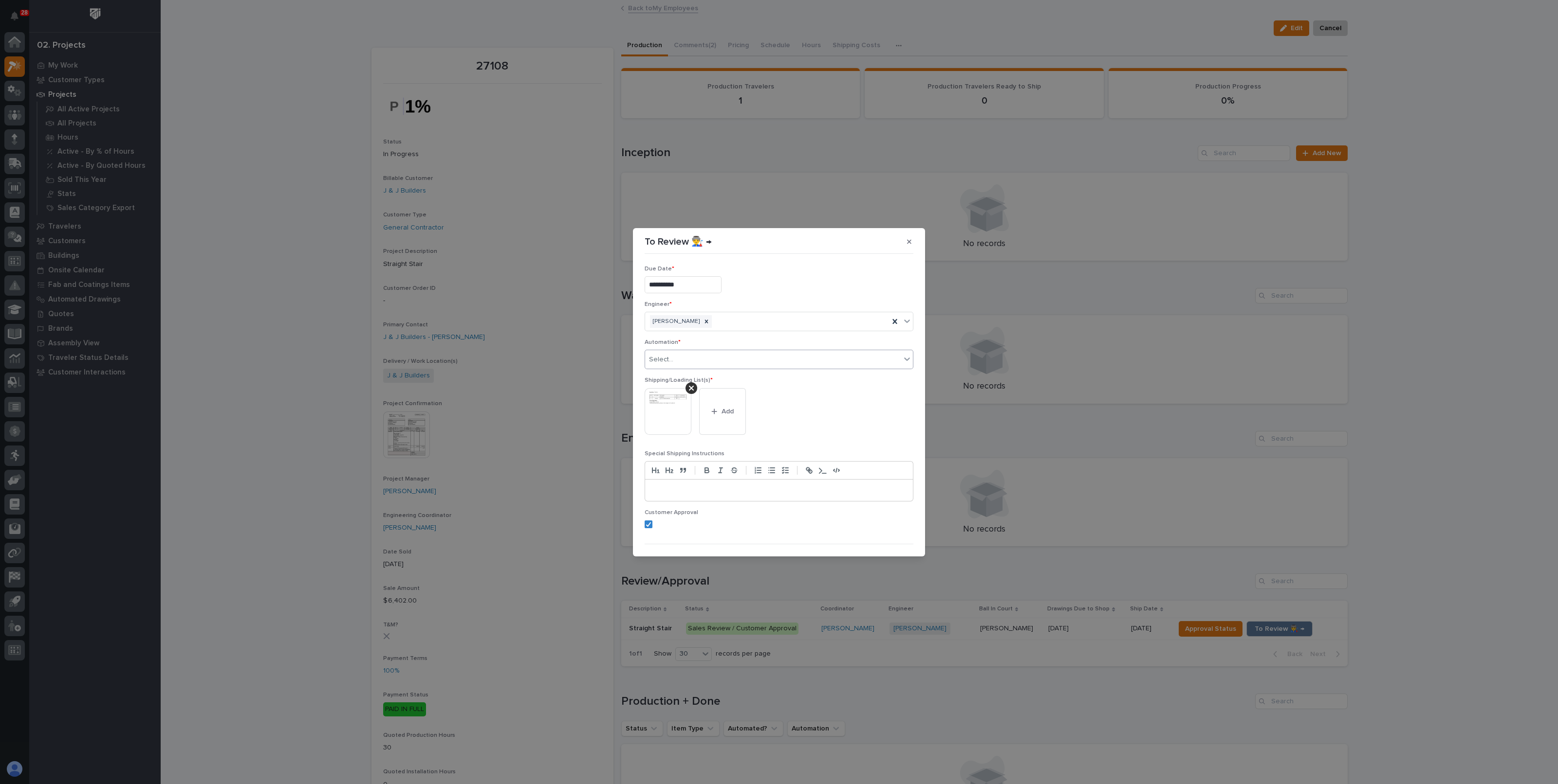
click at [701, 363] on div "Select..." at bounding box center [773, 359] width 256 height 16
click at [706, 343] on p "Automation *" at bounding box center [778, 342] width 269 height 7
click at [911, 244] on button "button" at bounding box center [908, 241] width 16 height 16
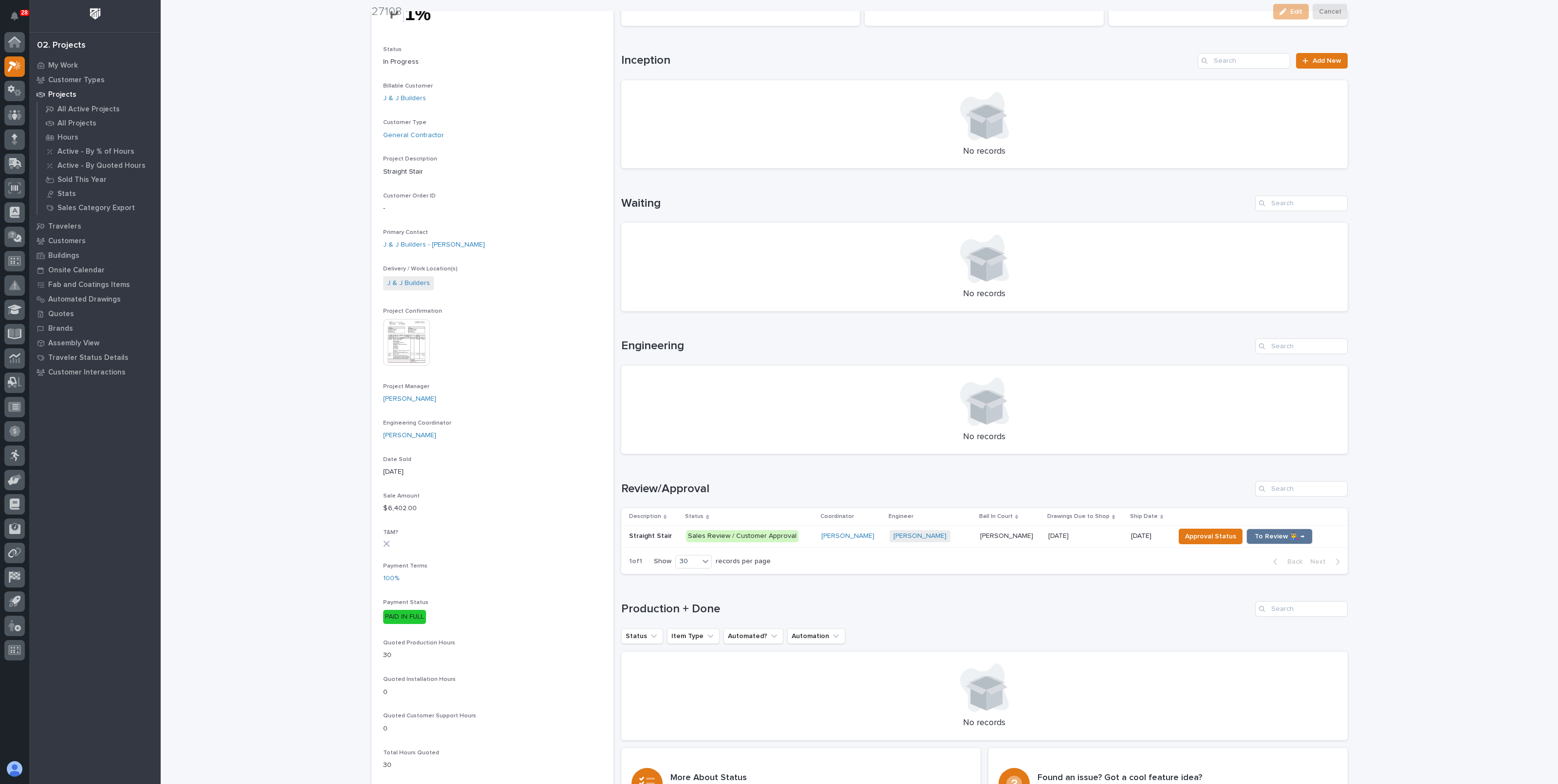
scroll to position [121, 0]
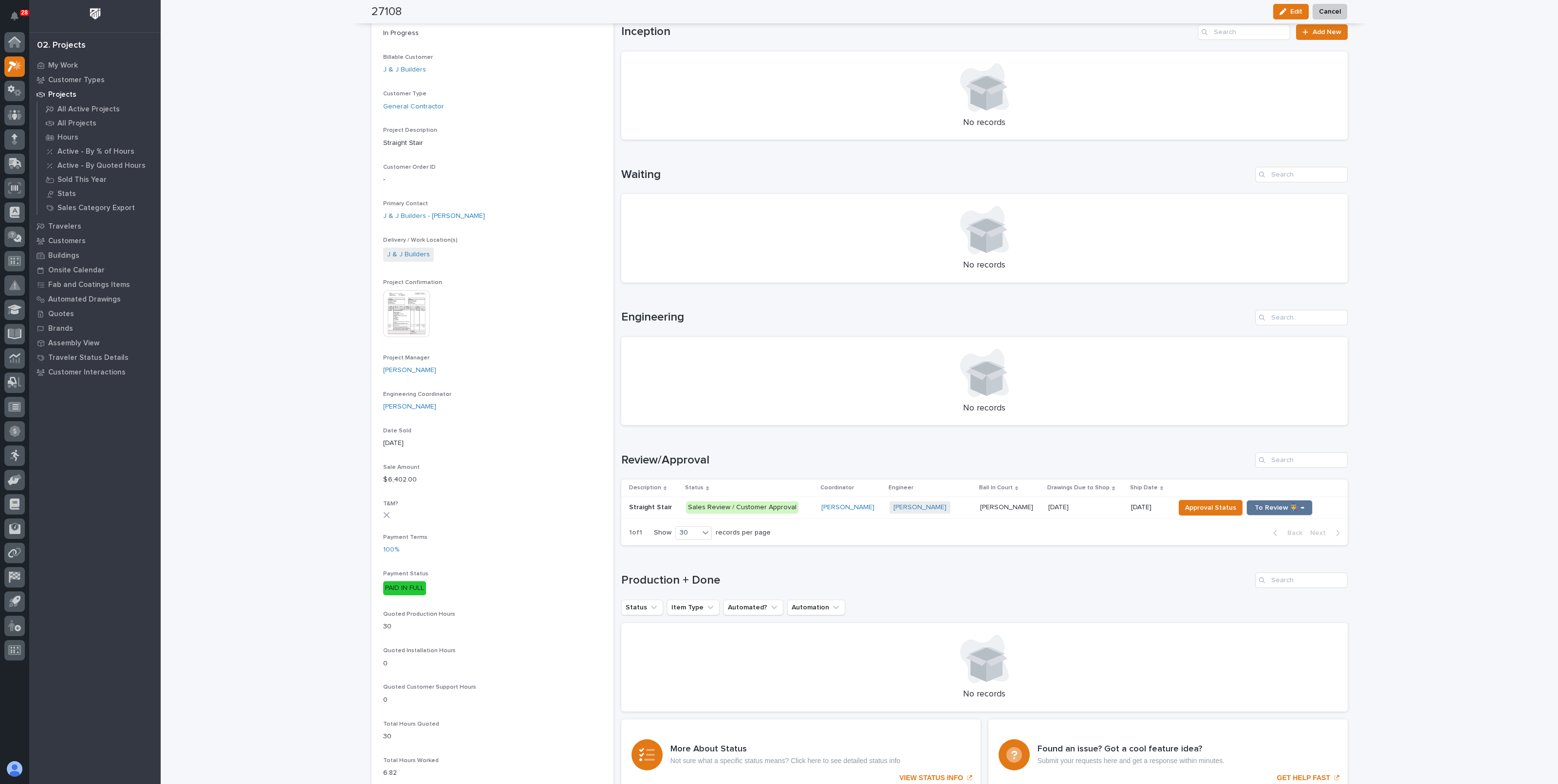
click at [1058, 511] on div "09/15/2025 09/15/2025" at bounding box center [1085, 507] width 75 height 16
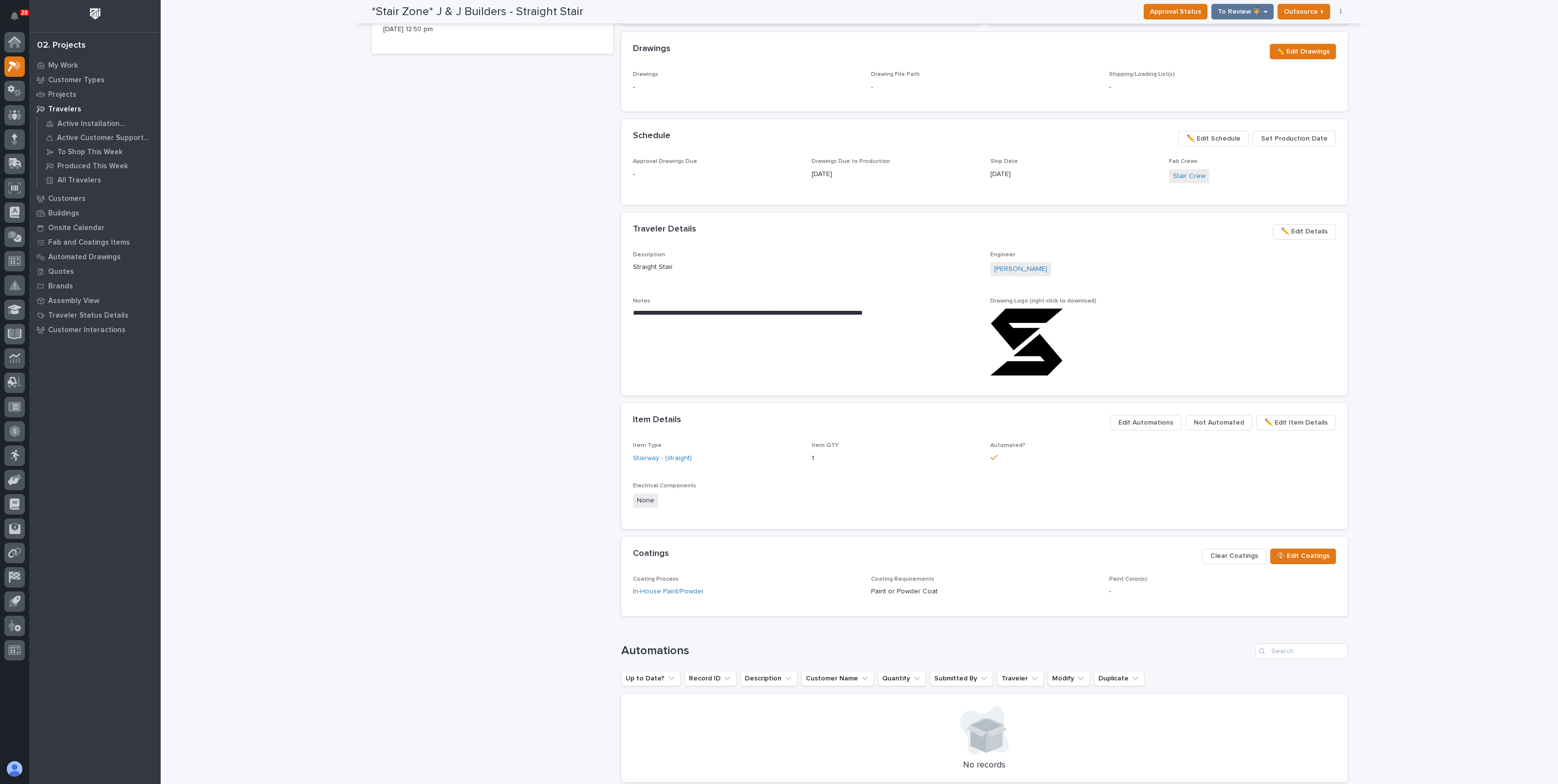
scroll to position [365, 0]
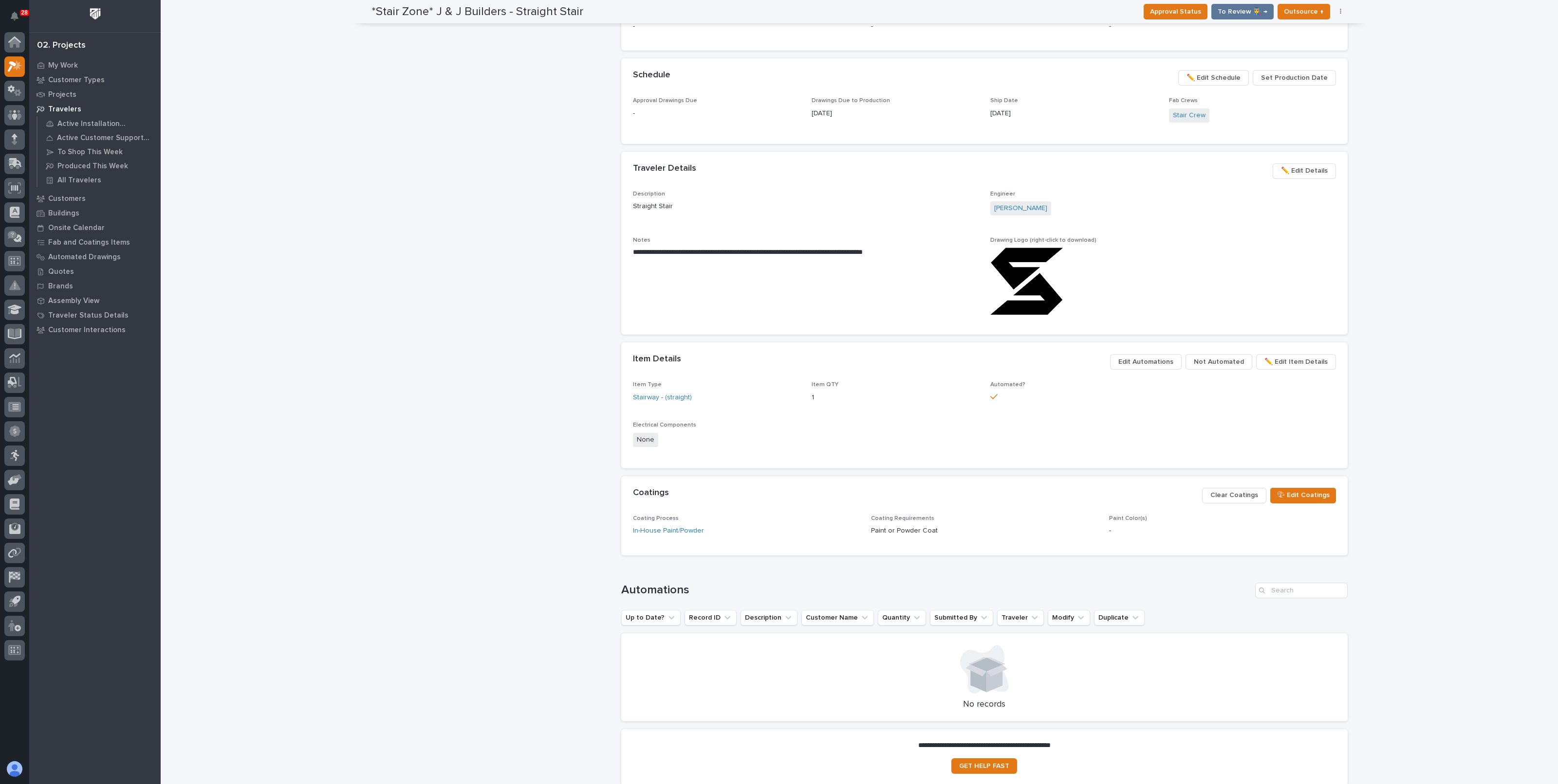
click at [1220, 364] on span "Not Automated" at bounding box center [1219, 362] width 50 height 11
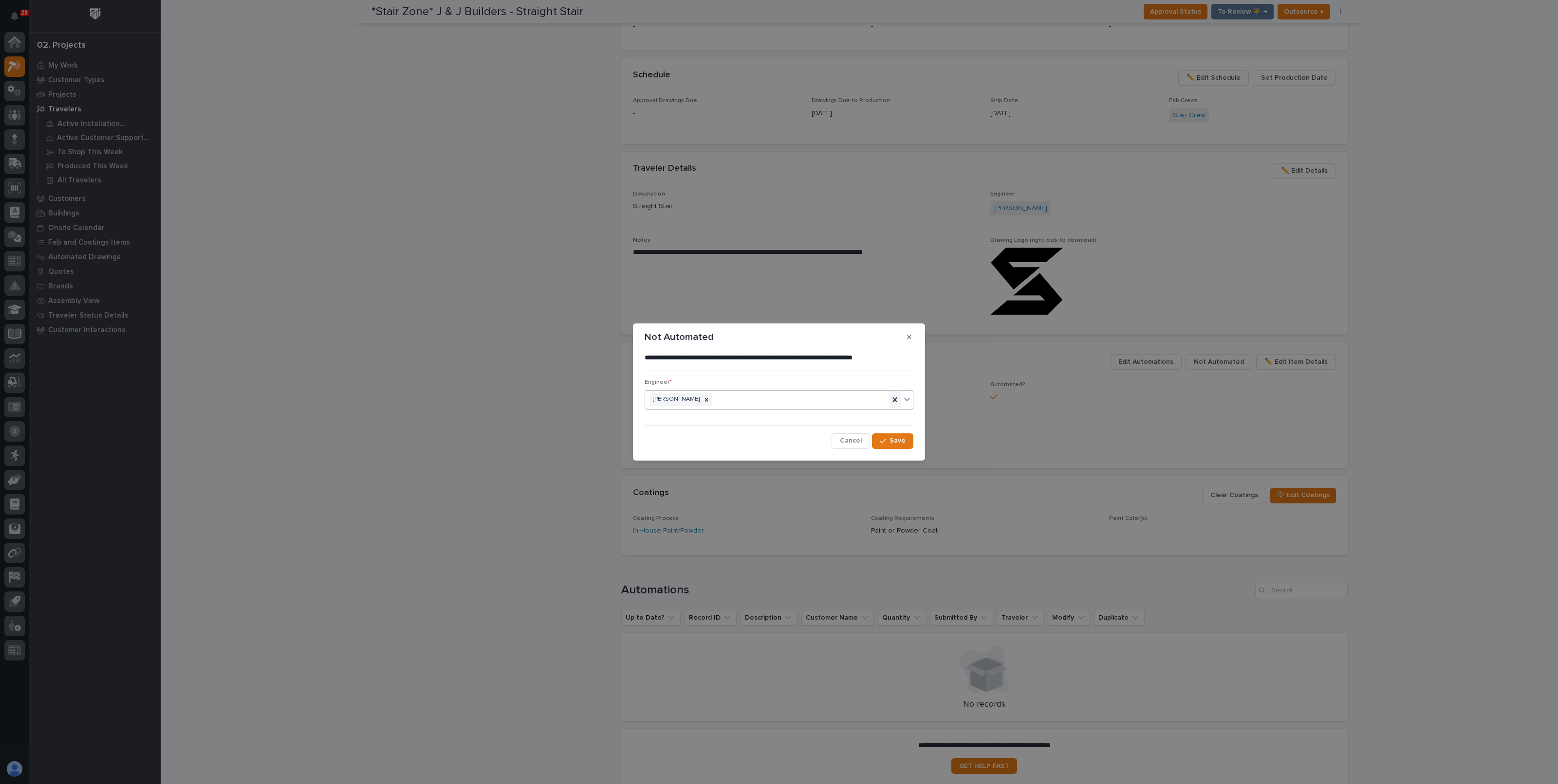
click at [891, 407] on div at bounding box center [894, 400] width 11 height 17
click at [814, 403] on div "Select..." at bounding box center [773, 400] width 256 height 16
click at [810, 403] on div "Select..." at bounding box center [773, 400] width 256 height 16
click at [901, 442] on span "Save" at bounding box center [897, 441] width 16 height 9
click at [723, 390] on div "Select..." at bounding box center [773, 390] width 256 height 16
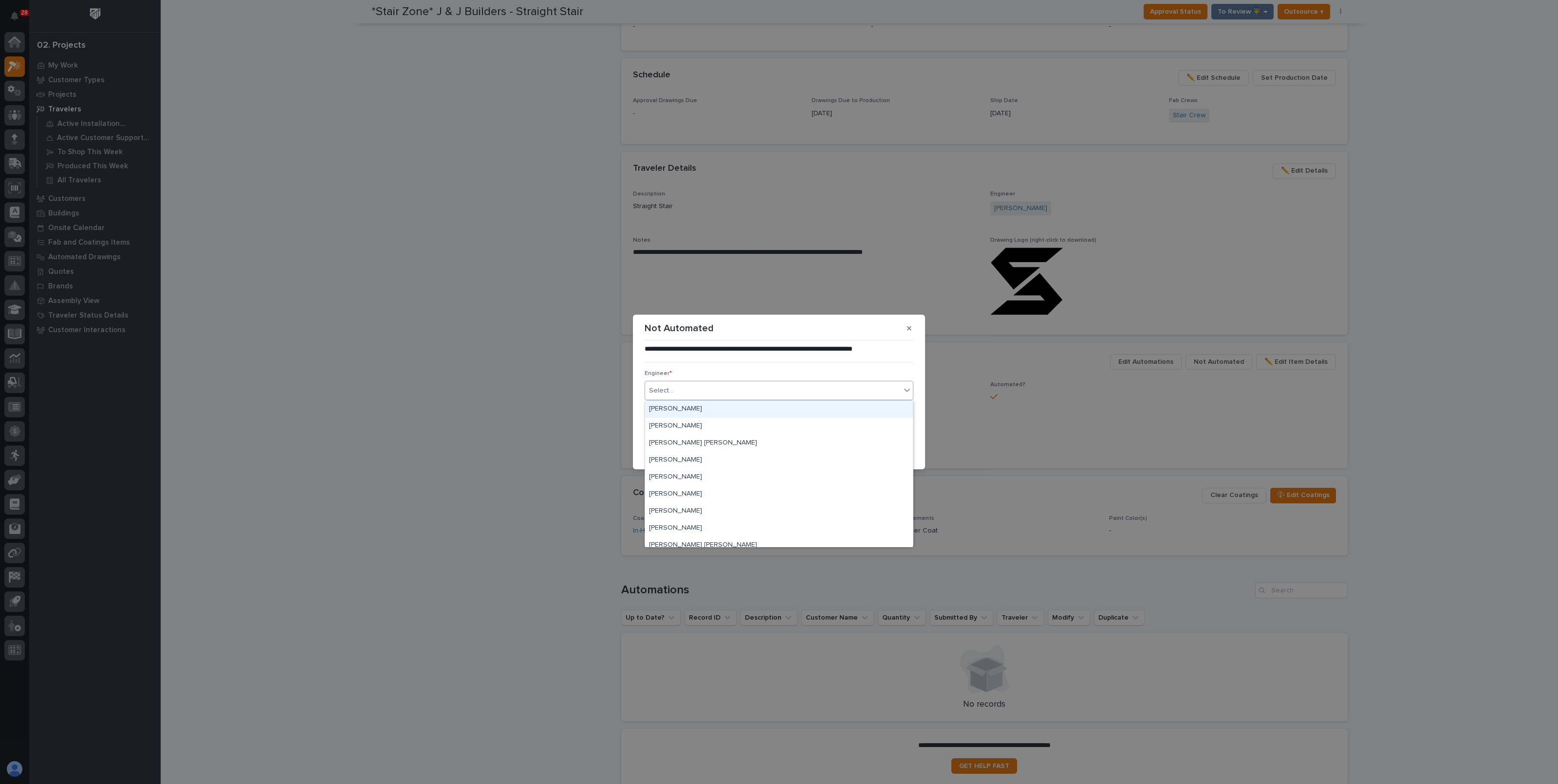
click at [723, 390] on div "Select..." at bounding box center [773, 390] width 256 height 16
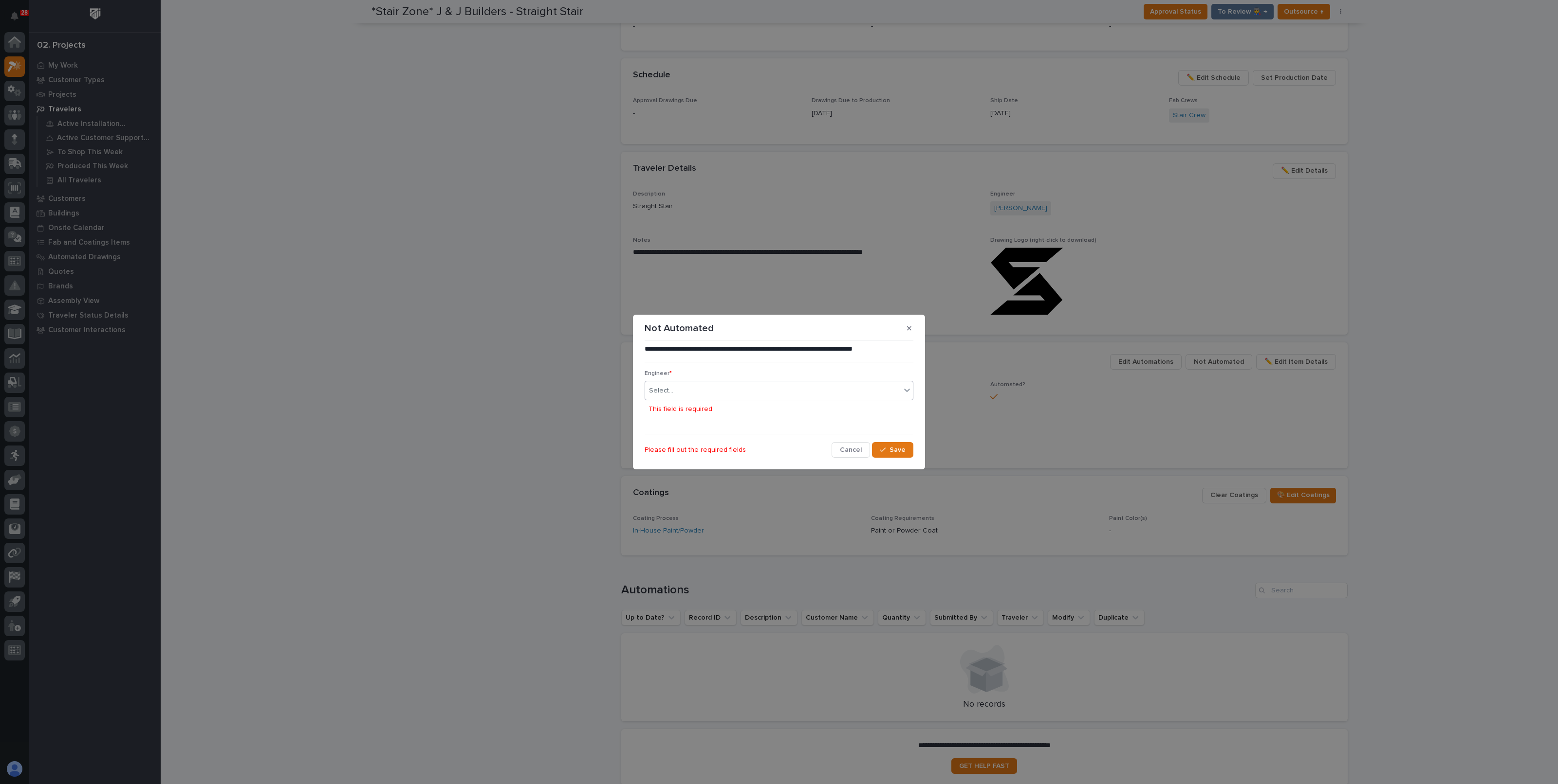
click at [700, 428] on div "**********" at bounding box center [778, 401] width 269 height 114
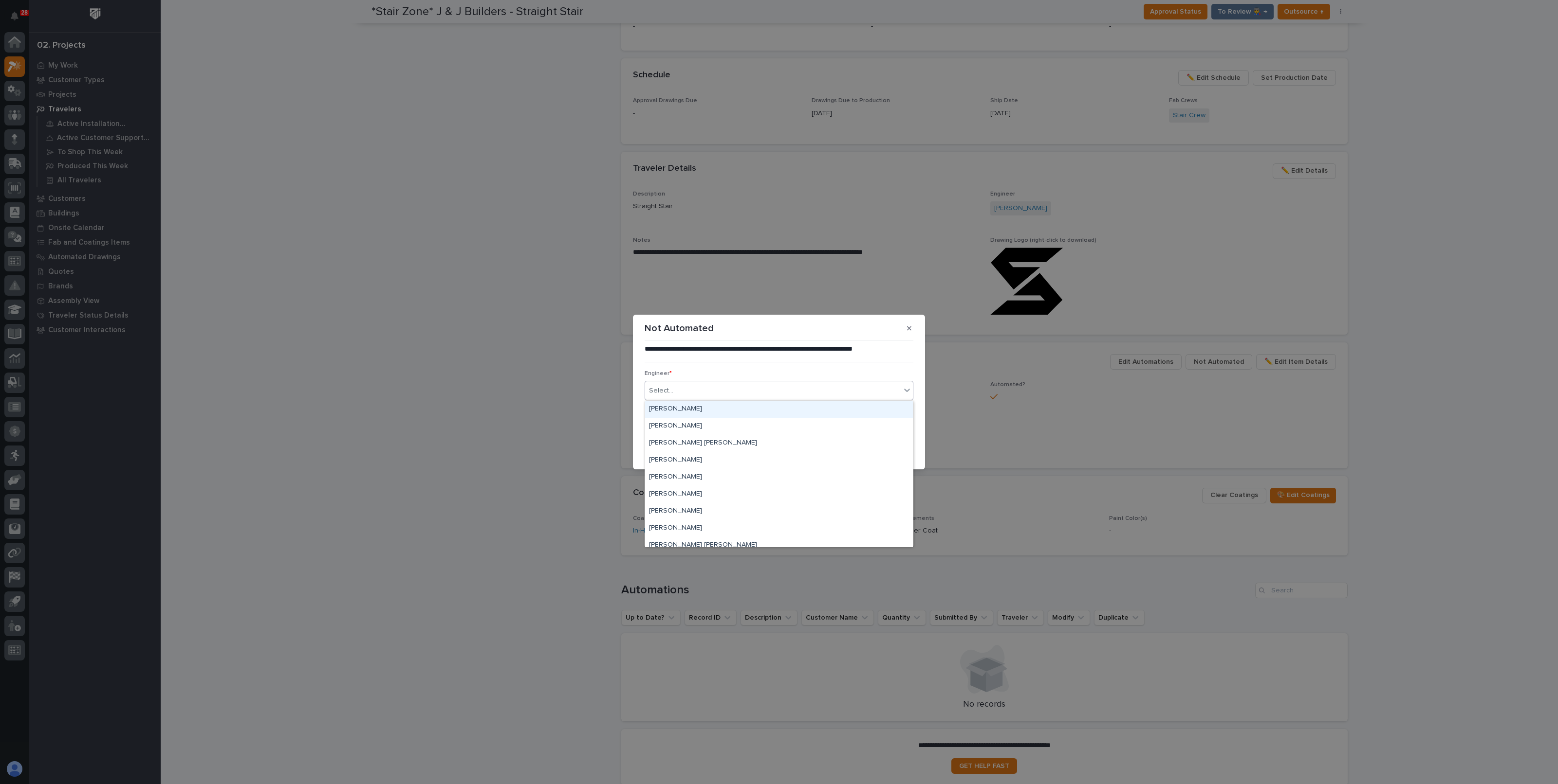
click at [704, 387] on div "Select..." at bounding box center [773, 390] width 256 height 16
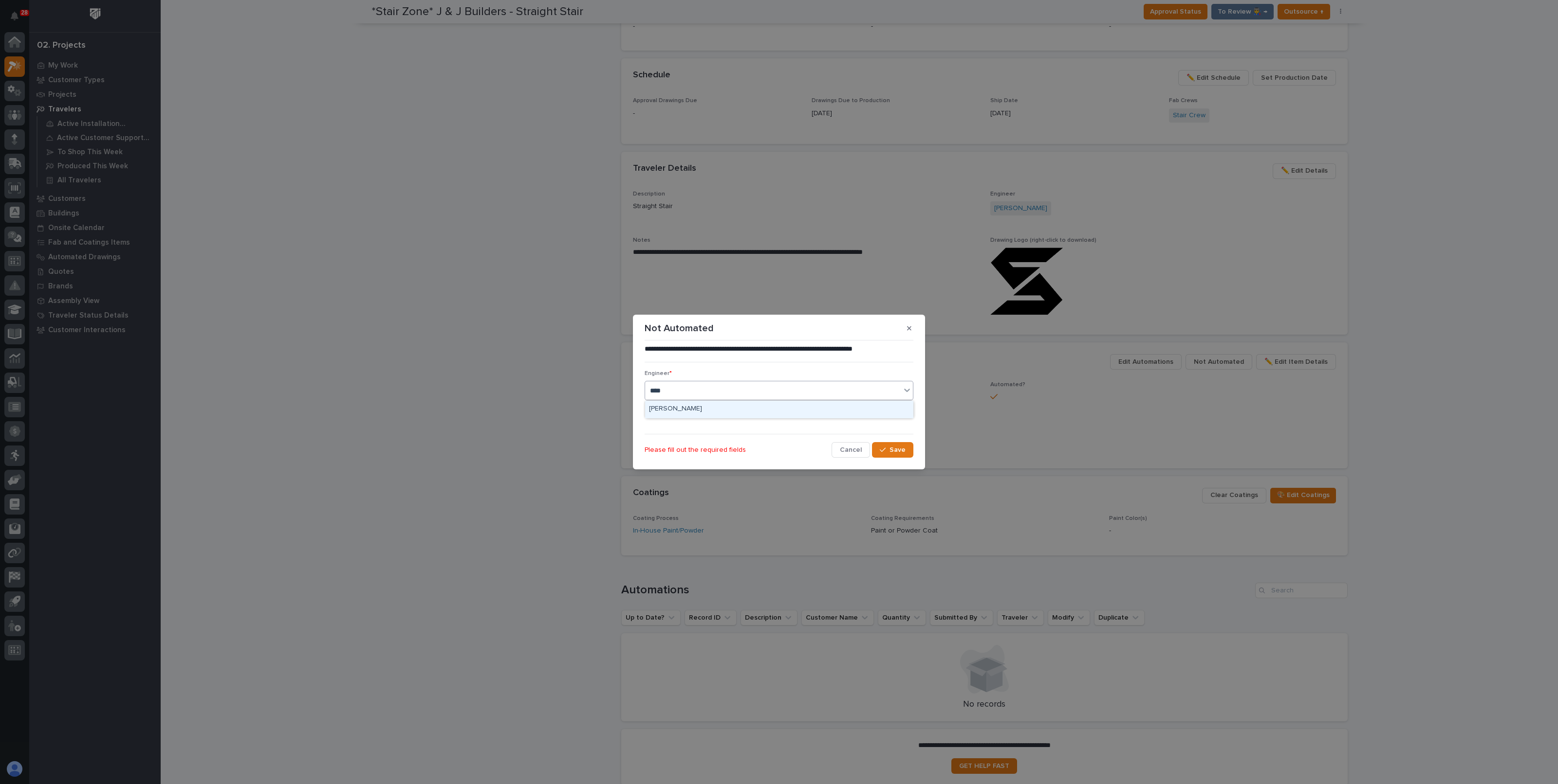
type input "*****"
click at [734, 409] on div "Roark Jones" at bounding box center [779, 409] width 268 height 17
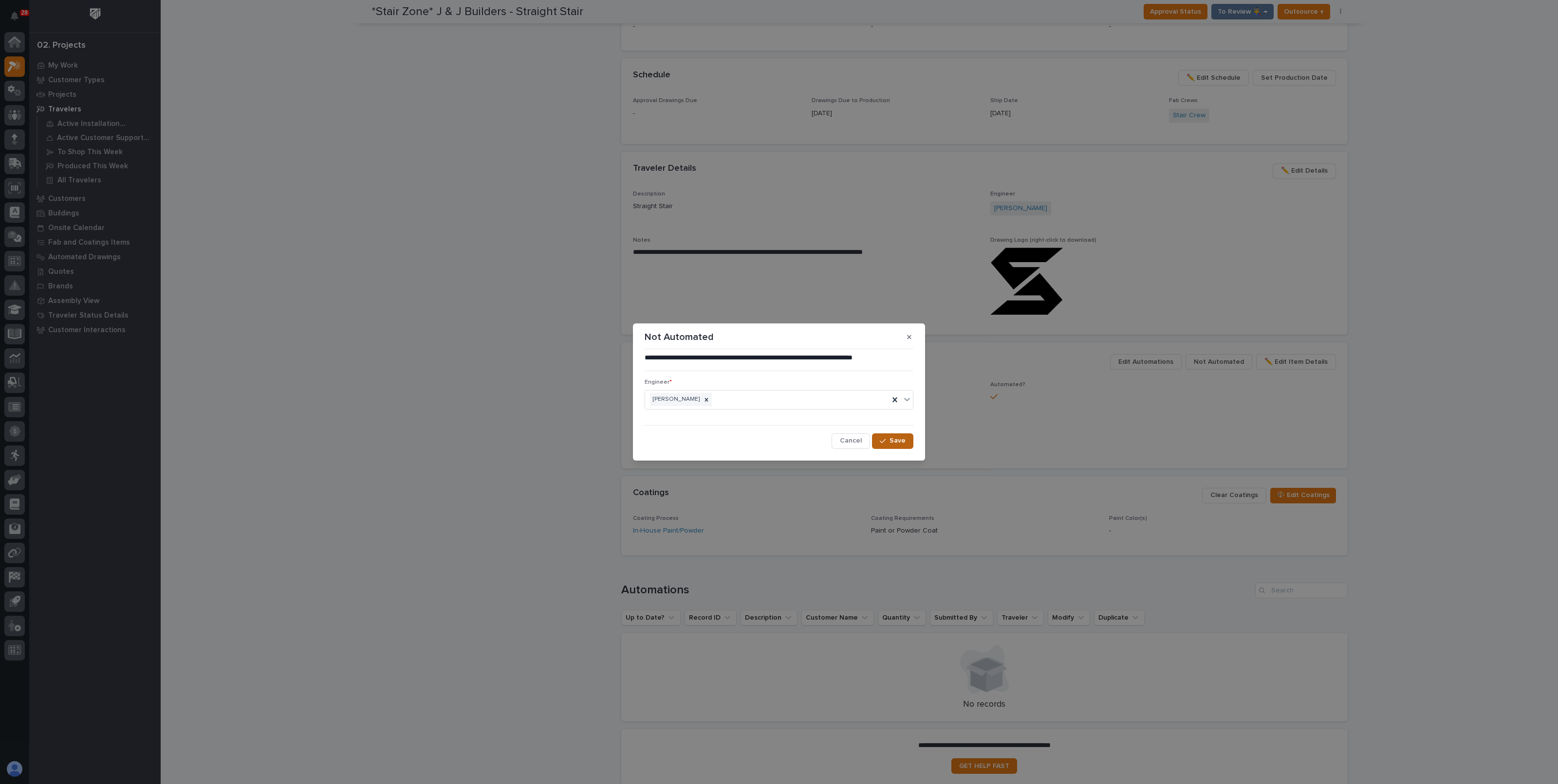
click at [901, 443] on span "Save" at bounding box center [897, 441] width 16 height 9
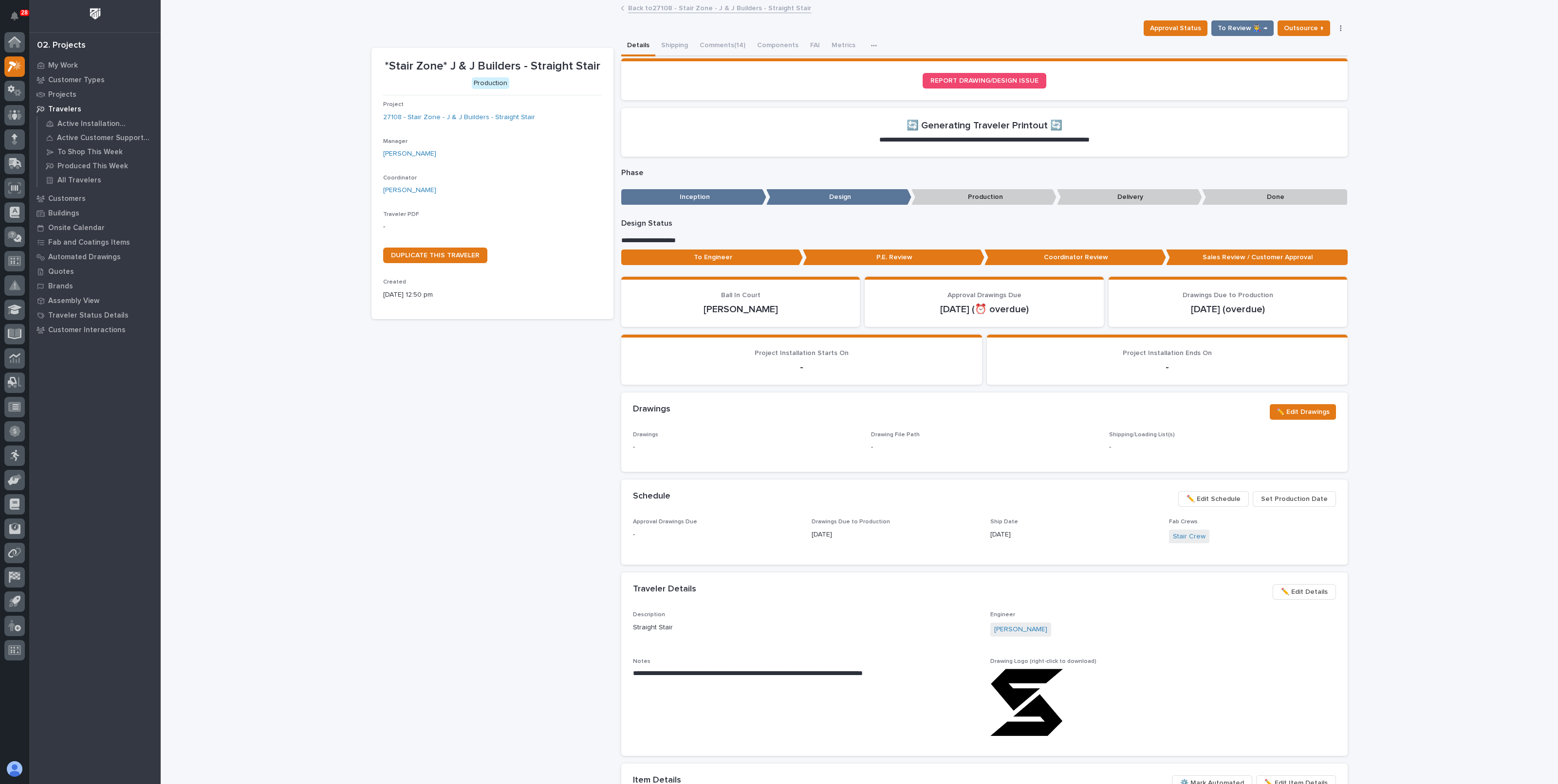
click at [656, 7] on link "Back to 27108 - Stair Zone - J & J Builders - Straight Stair" at bounding box center [719, 8] width 183 height 11
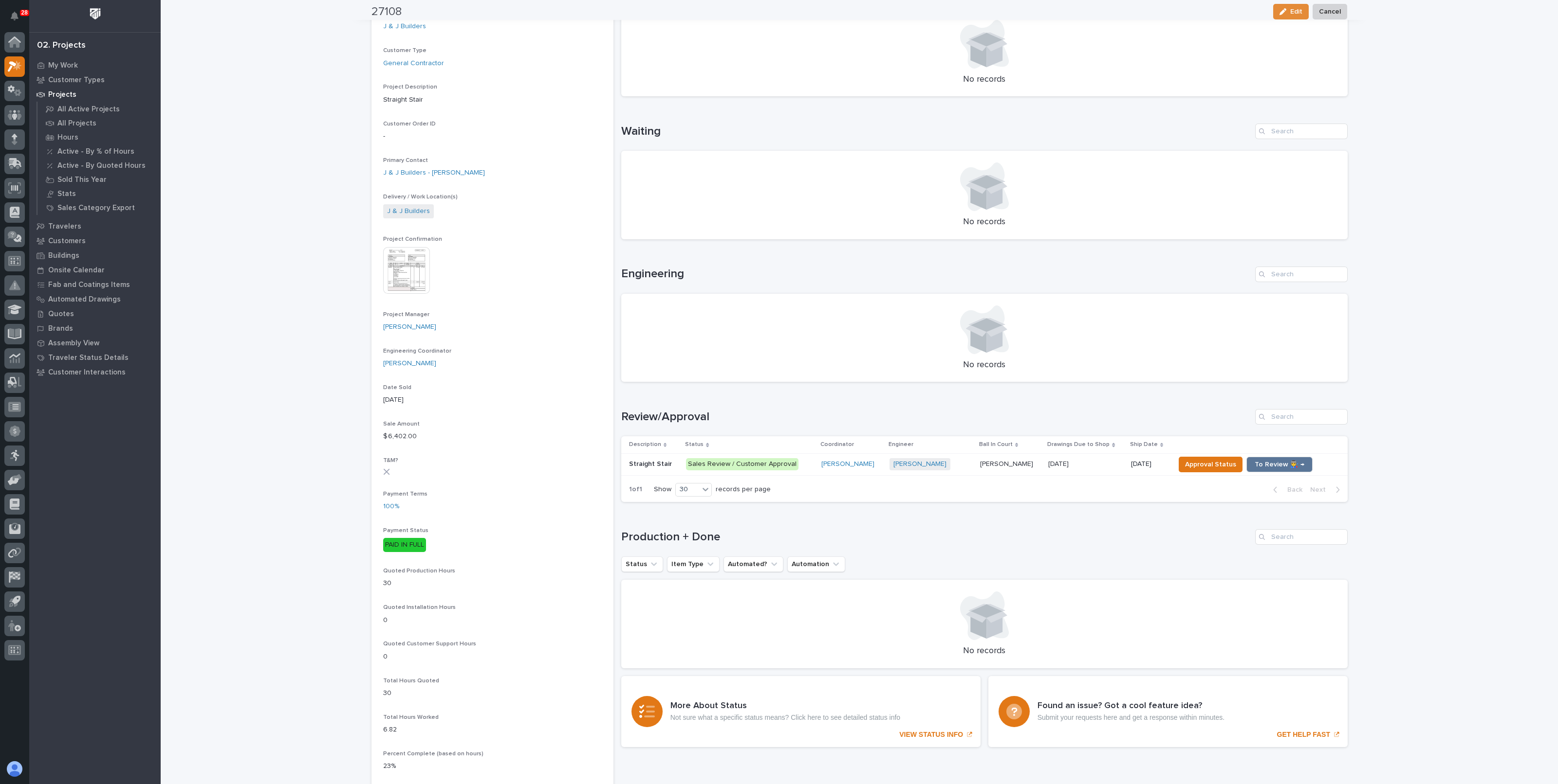
scroll to position [182, 0]
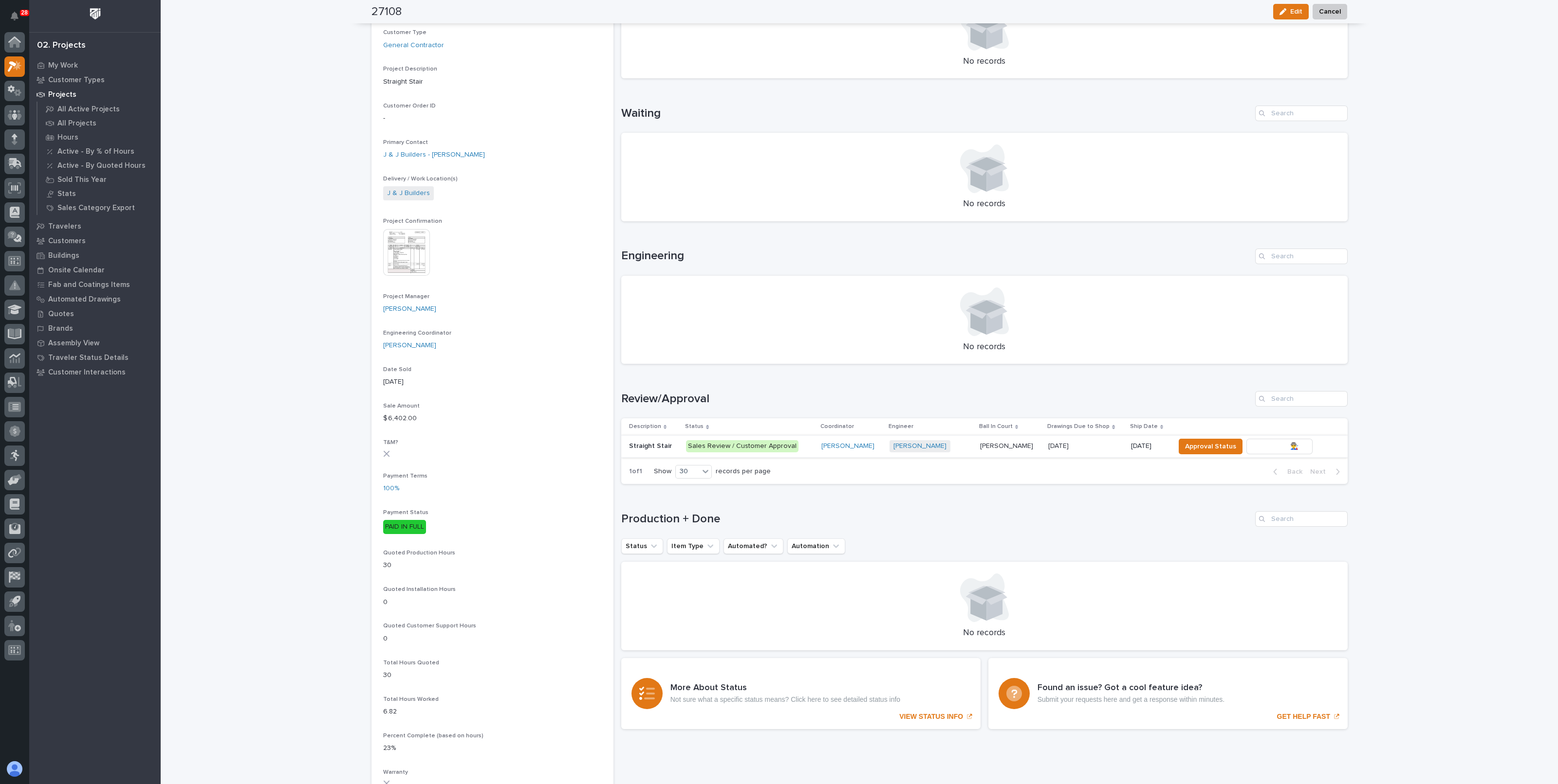
click at [1269, 441] on span "To Review 👨‍🏭 →" at bounding box center [1279, 446] width 50 height 11
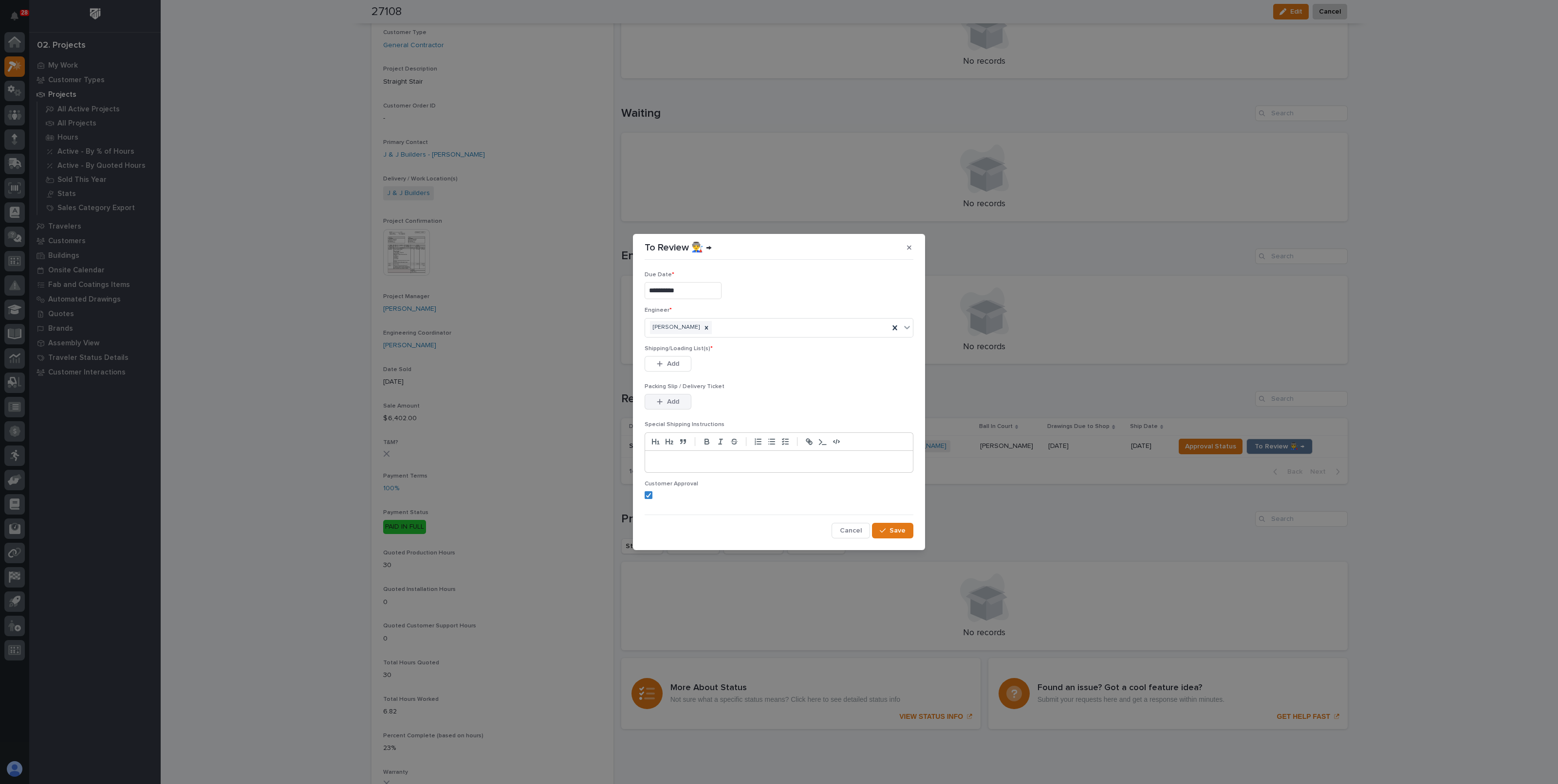
click at [669, 397] on span "Add" at bounding box center [673, 402] width 12 height 9
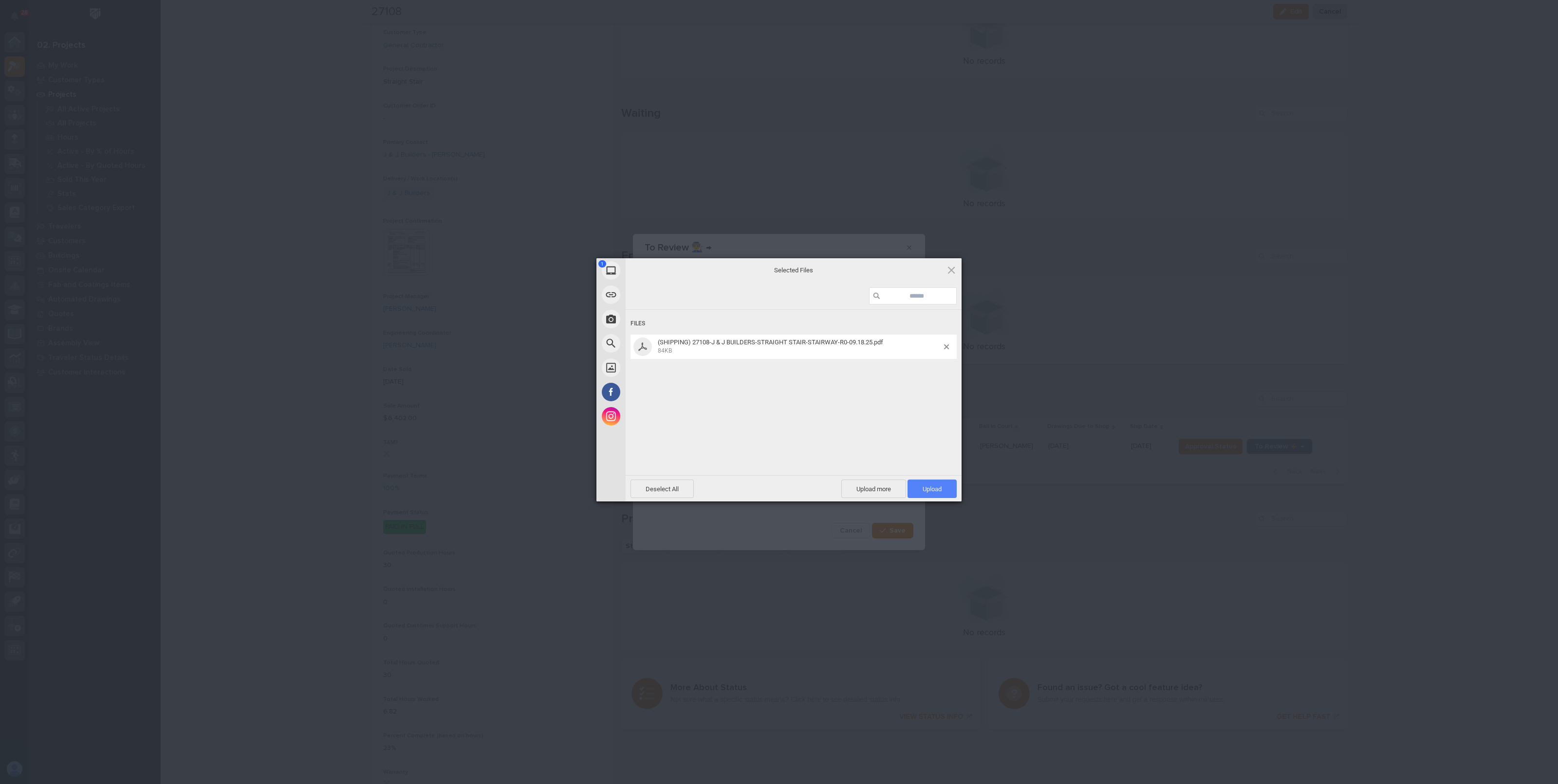
click at [928, 486] on span "Upload 1" at bounding box center [931, 490] width 19 height 8
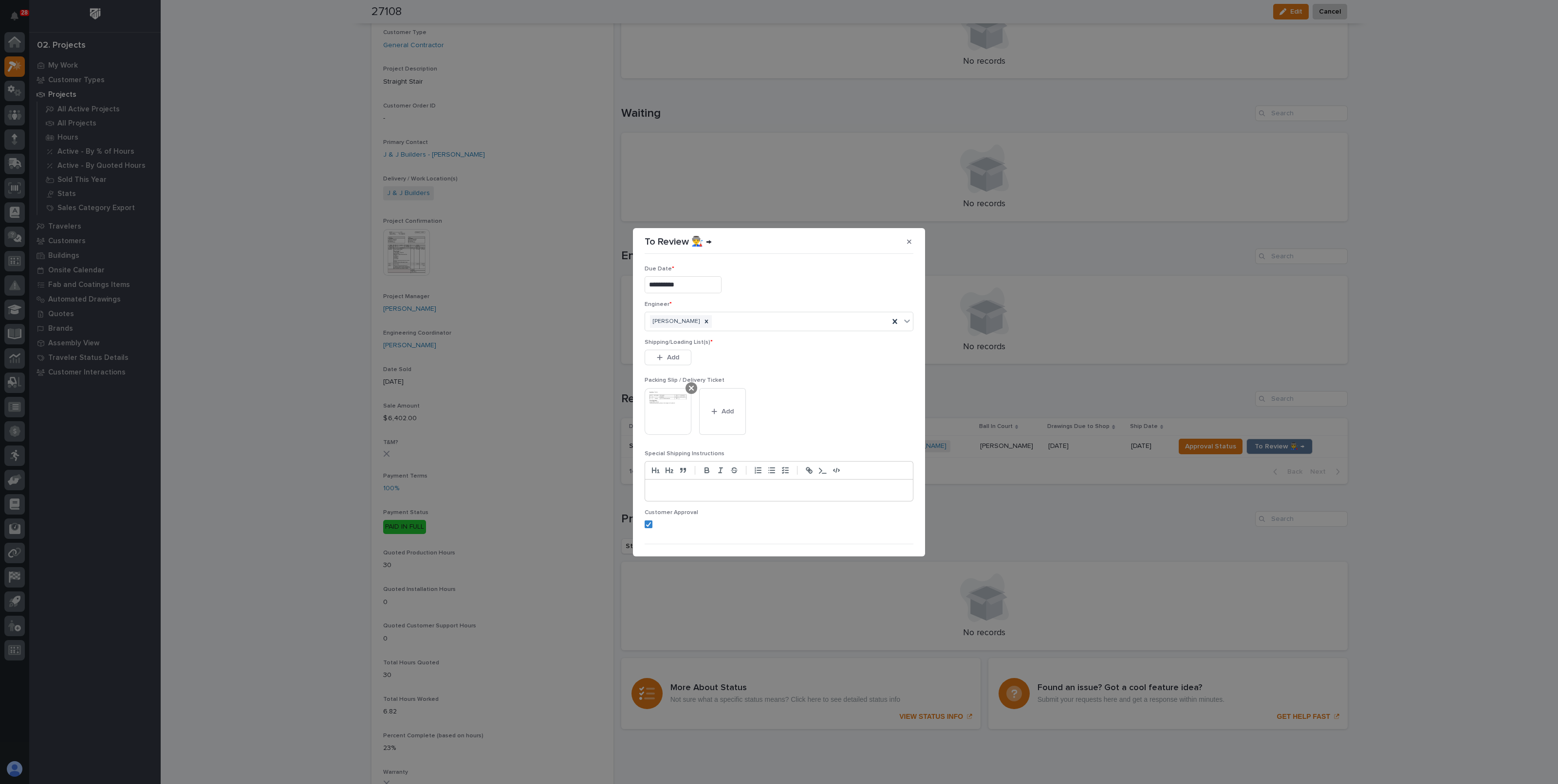
click at [689, 389] on icon at bounding box center [691, 388] width 5 height 5
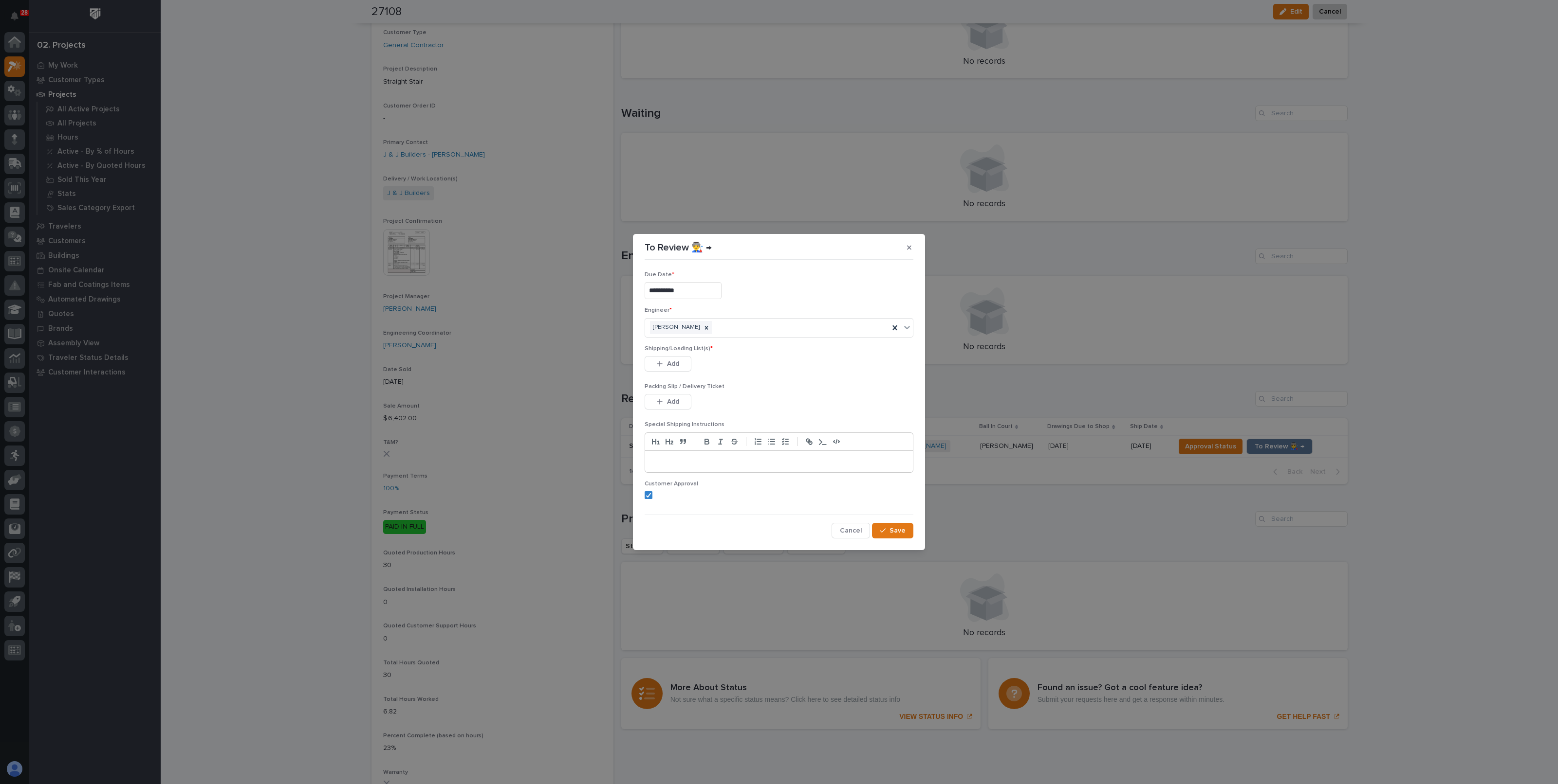
click at [667, 356] on button "Add" at bounding box center [668, 364] width 47 height 16
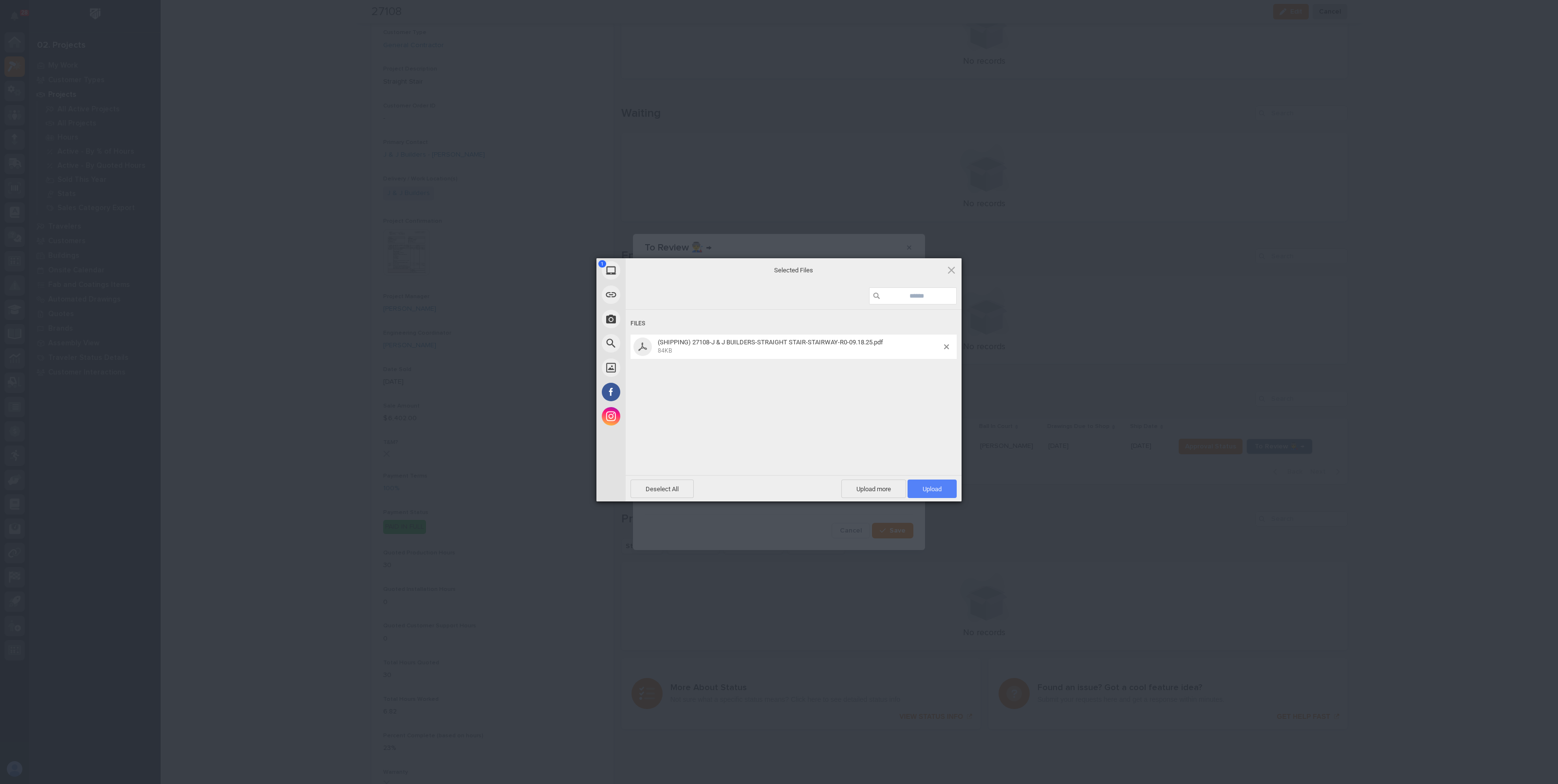
click at [949, 488] on span "Upload 1" at bounding box center [932, 489] width 49 height 18
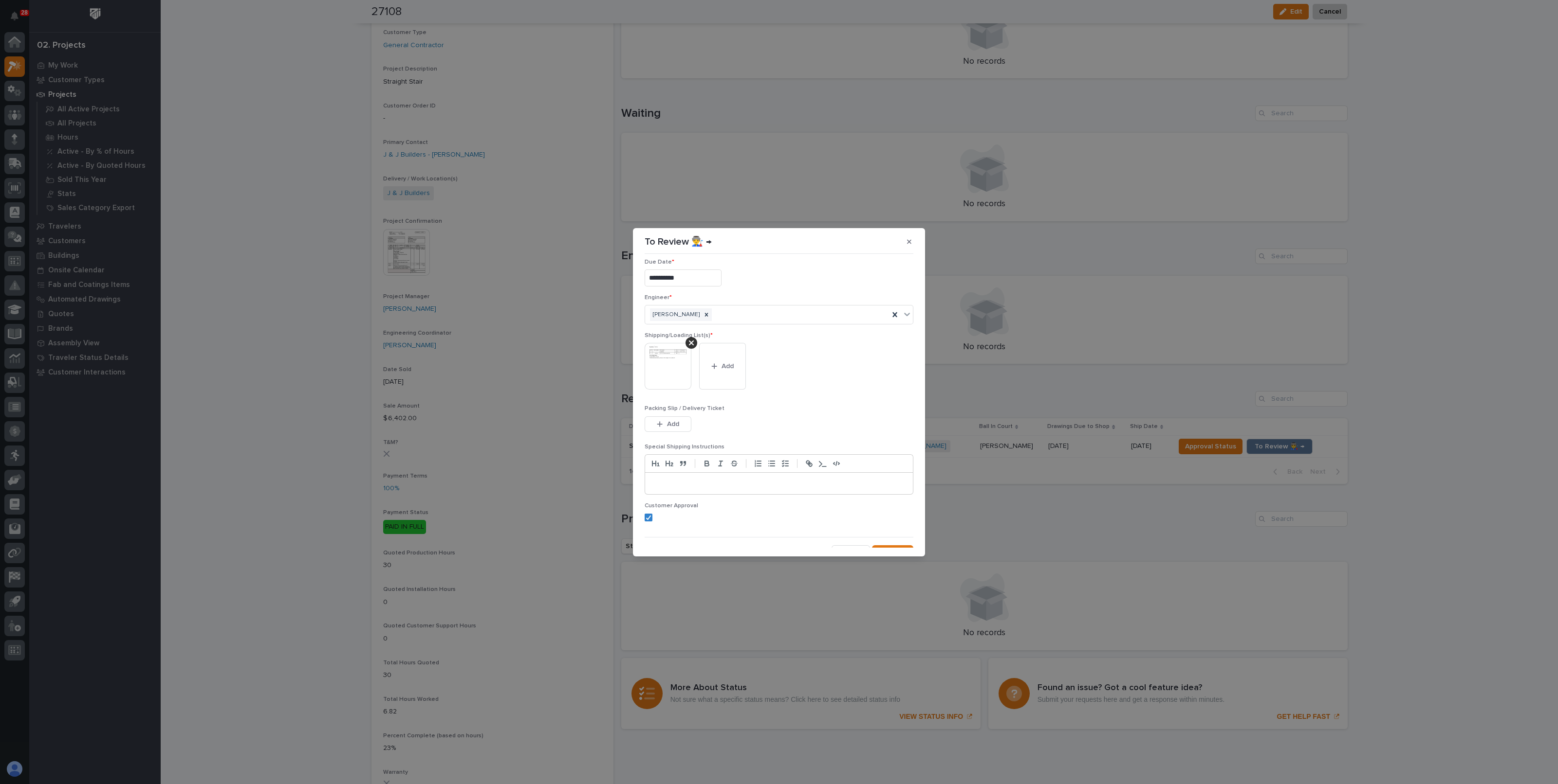
scroll to position [20, 0]
click at [891, 538] on span "Save" at bounding box center [897, 540] width 16 height 9
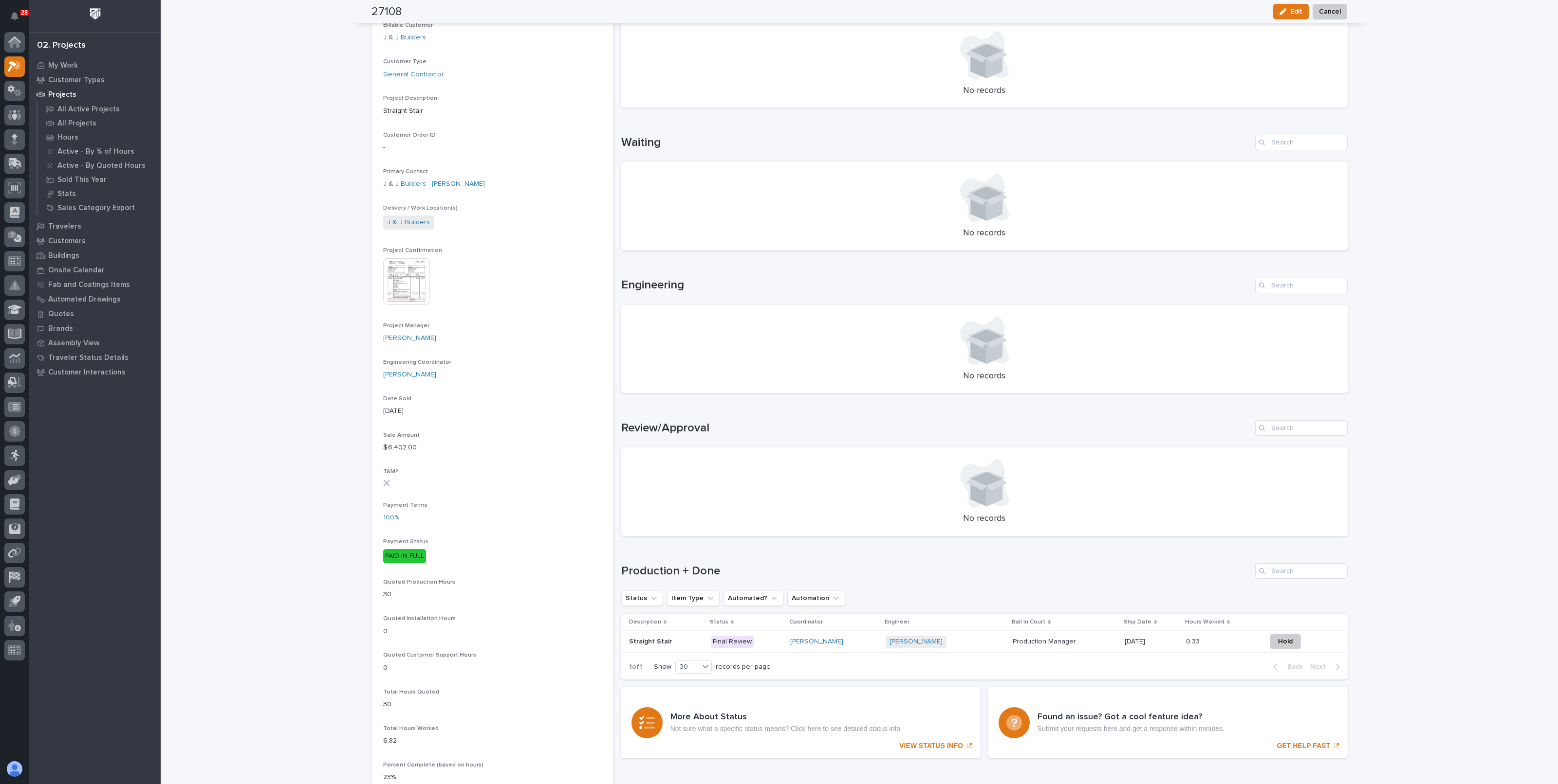
scroll to position [0, 0]
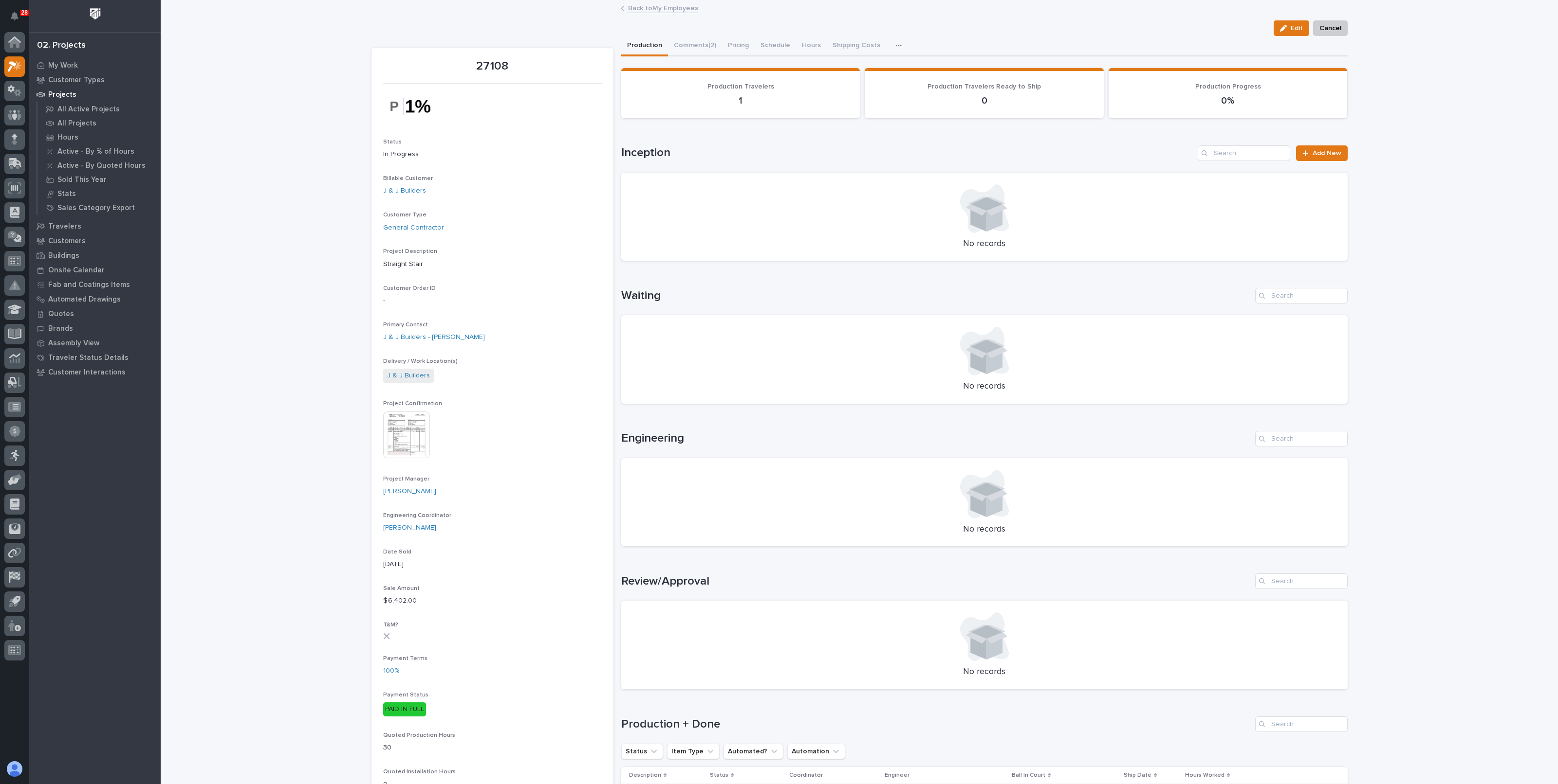
click at [653, 11] on link "Back to My Employees" at bounding box center [662, 8] width 70 height 11
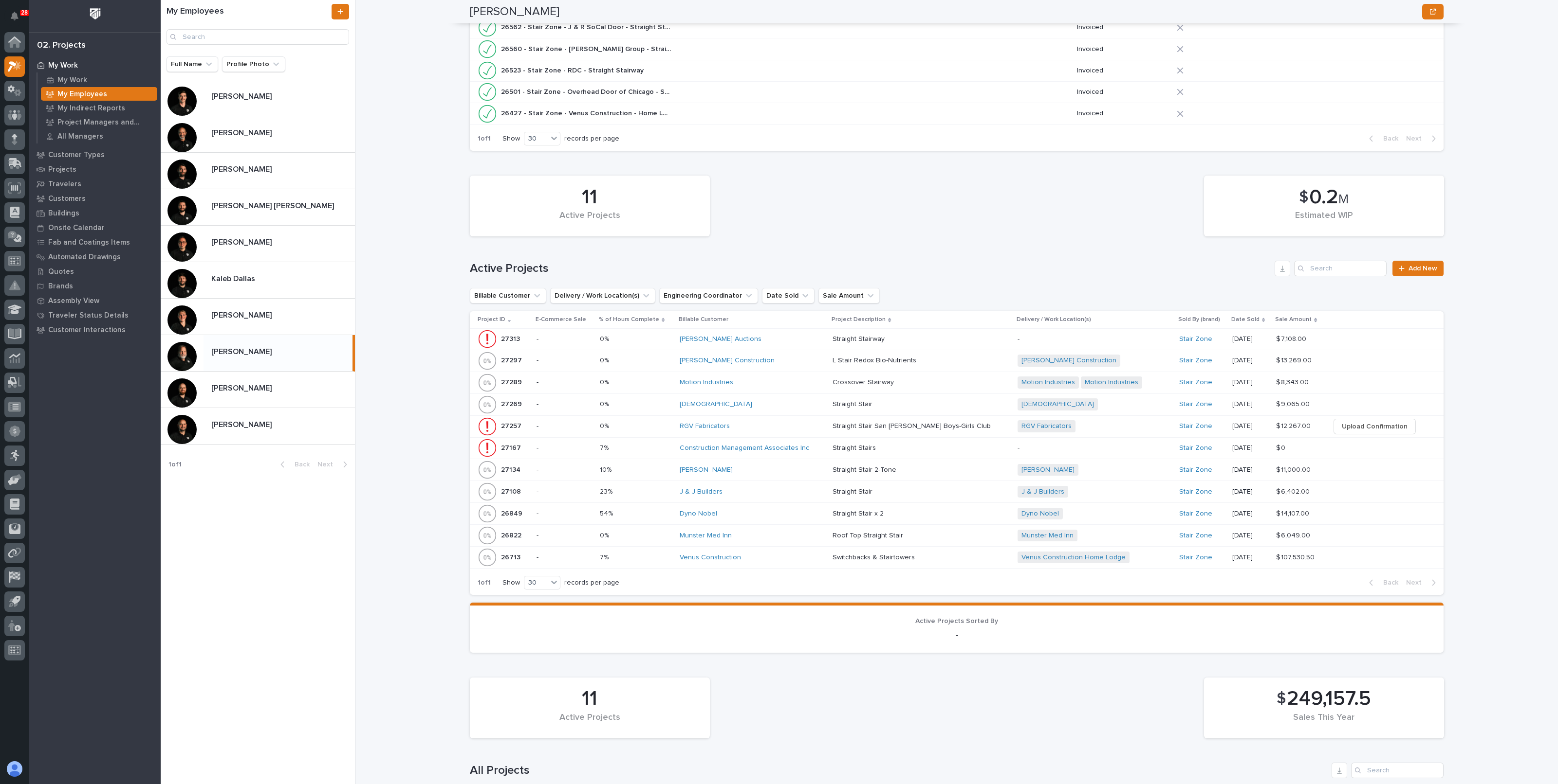
scroll to position [304, 0]
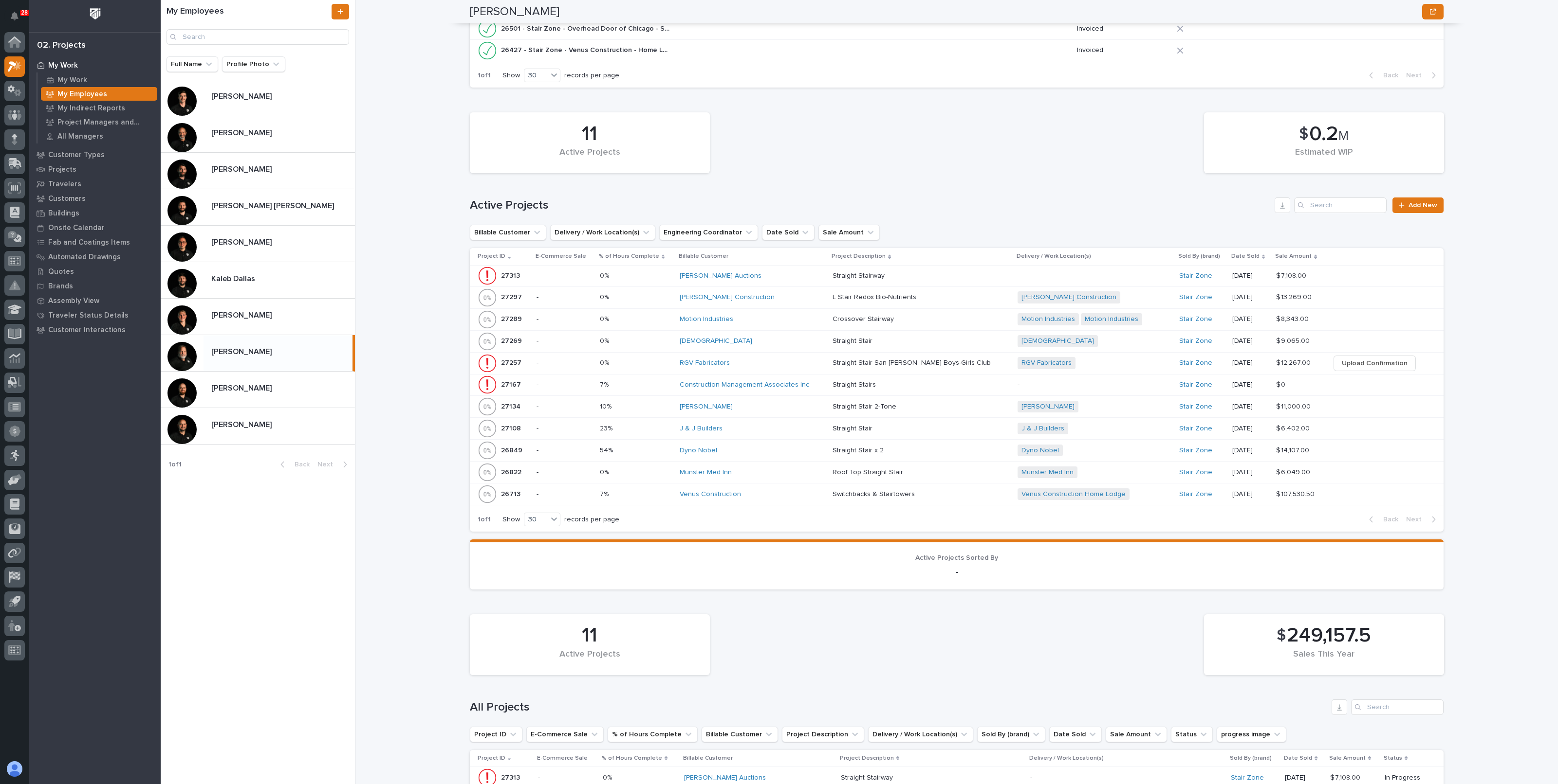
click at [769, 427] on div "J & J Builders" at bounding box center [753, 428] width 145 height 8
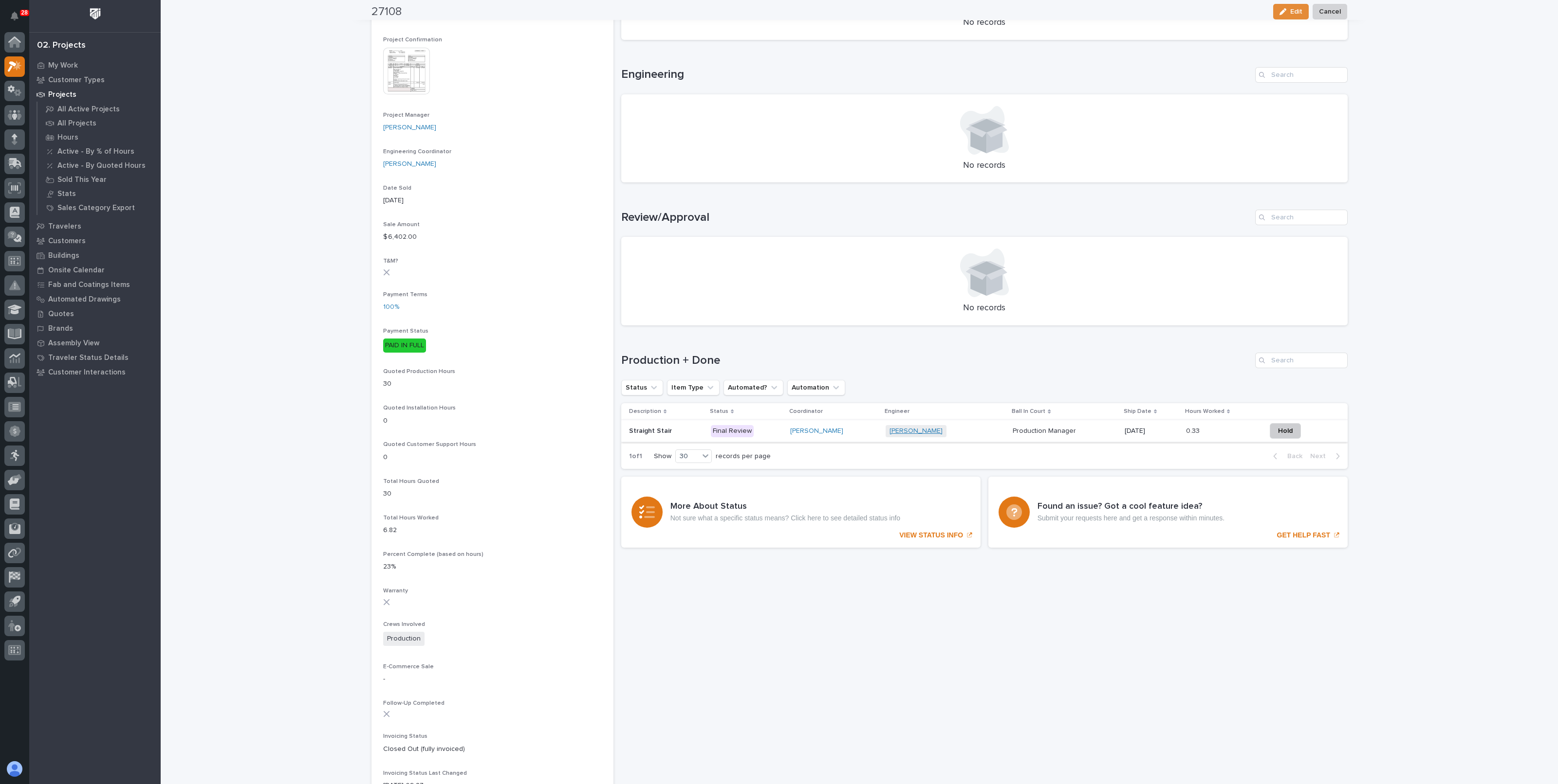
scroll to position [365, 0]
click at [1101, 431] on td "Production Manager Production Manager" at bounding box center [1064, 430] width 111 height 22
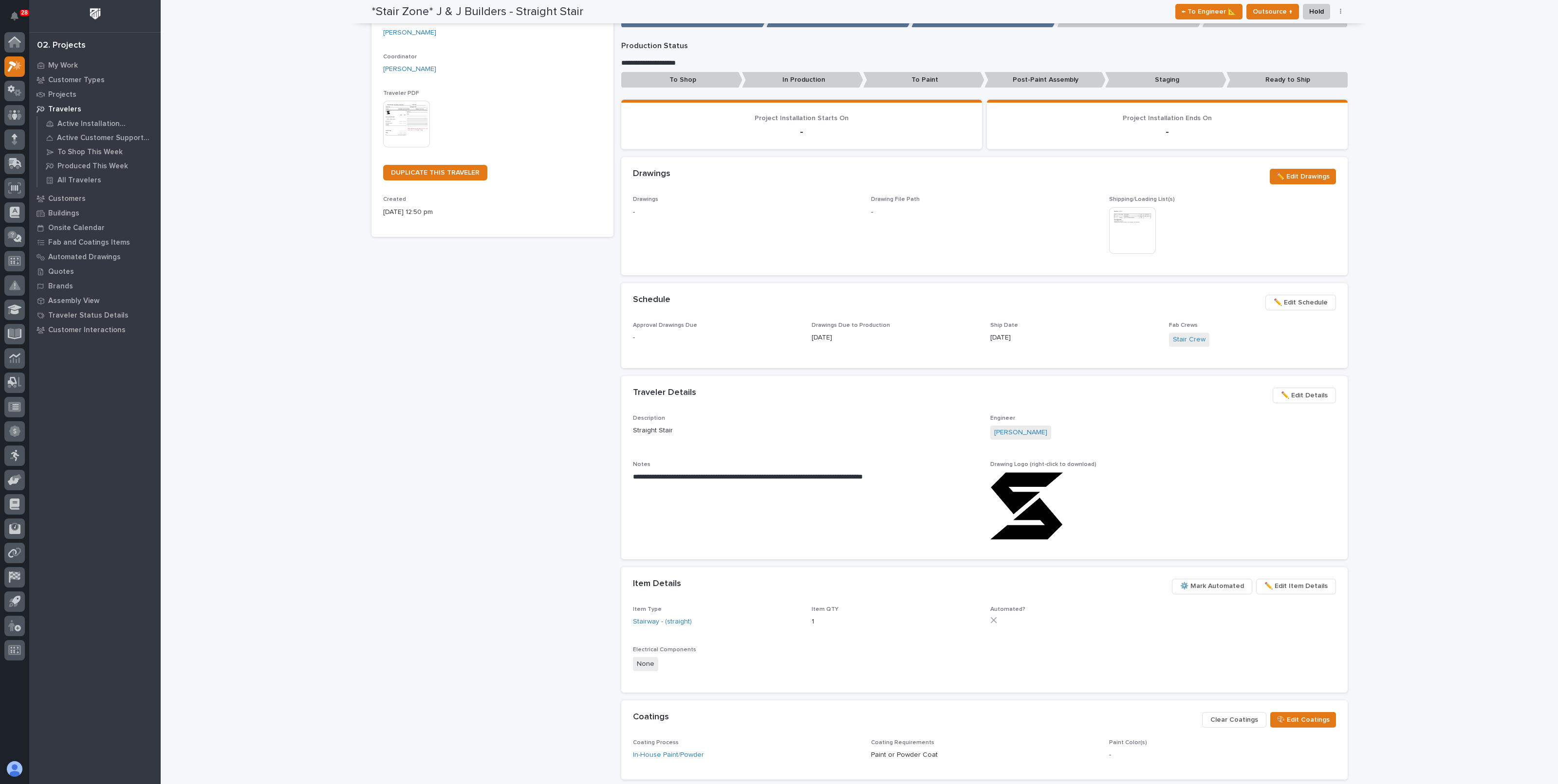
scroll to position [182, 0]
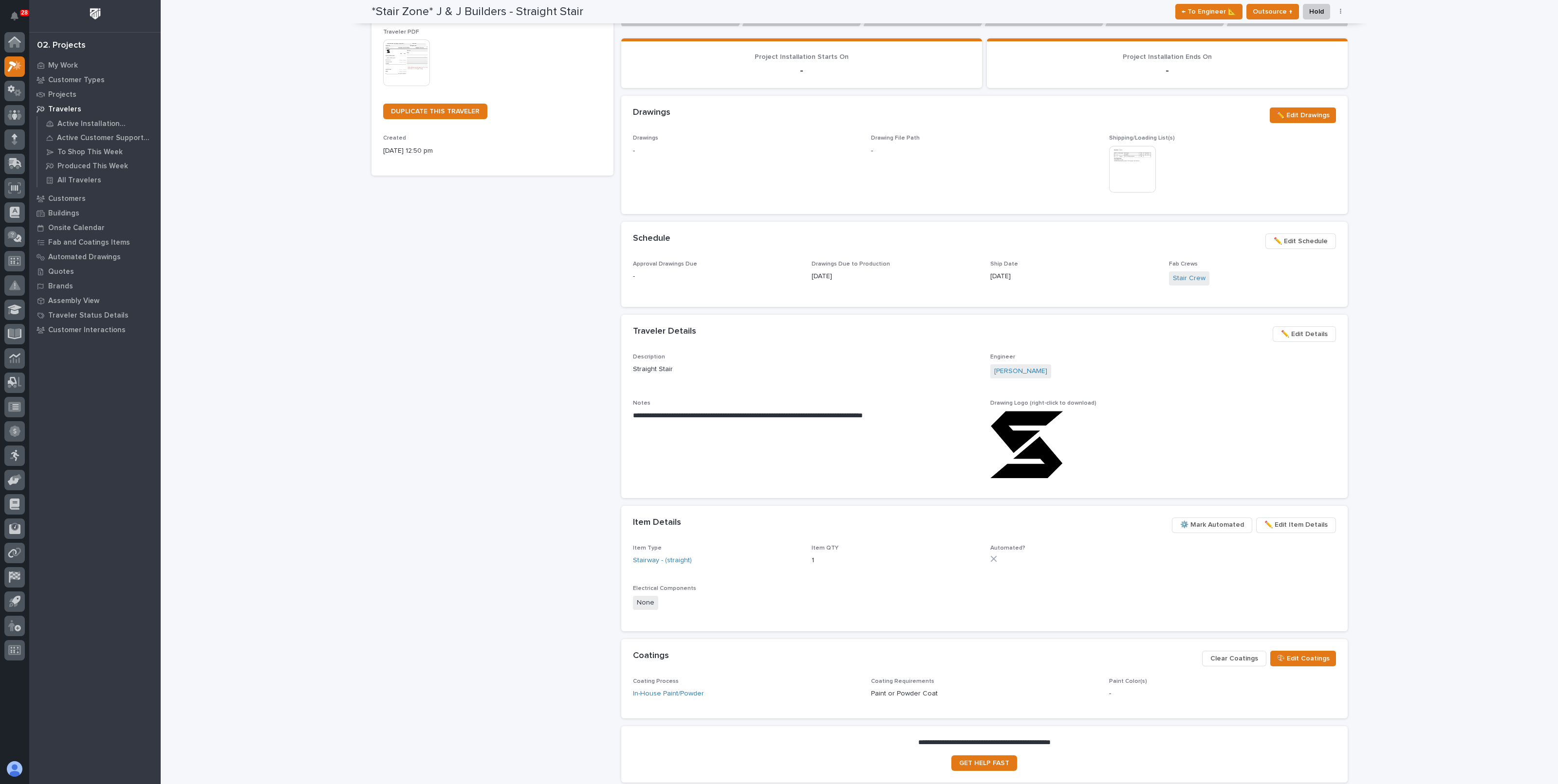
click at [1309, 241] on span "✏️ Edit Schedule" at bounding box center [1300, 241] width 54 height 11
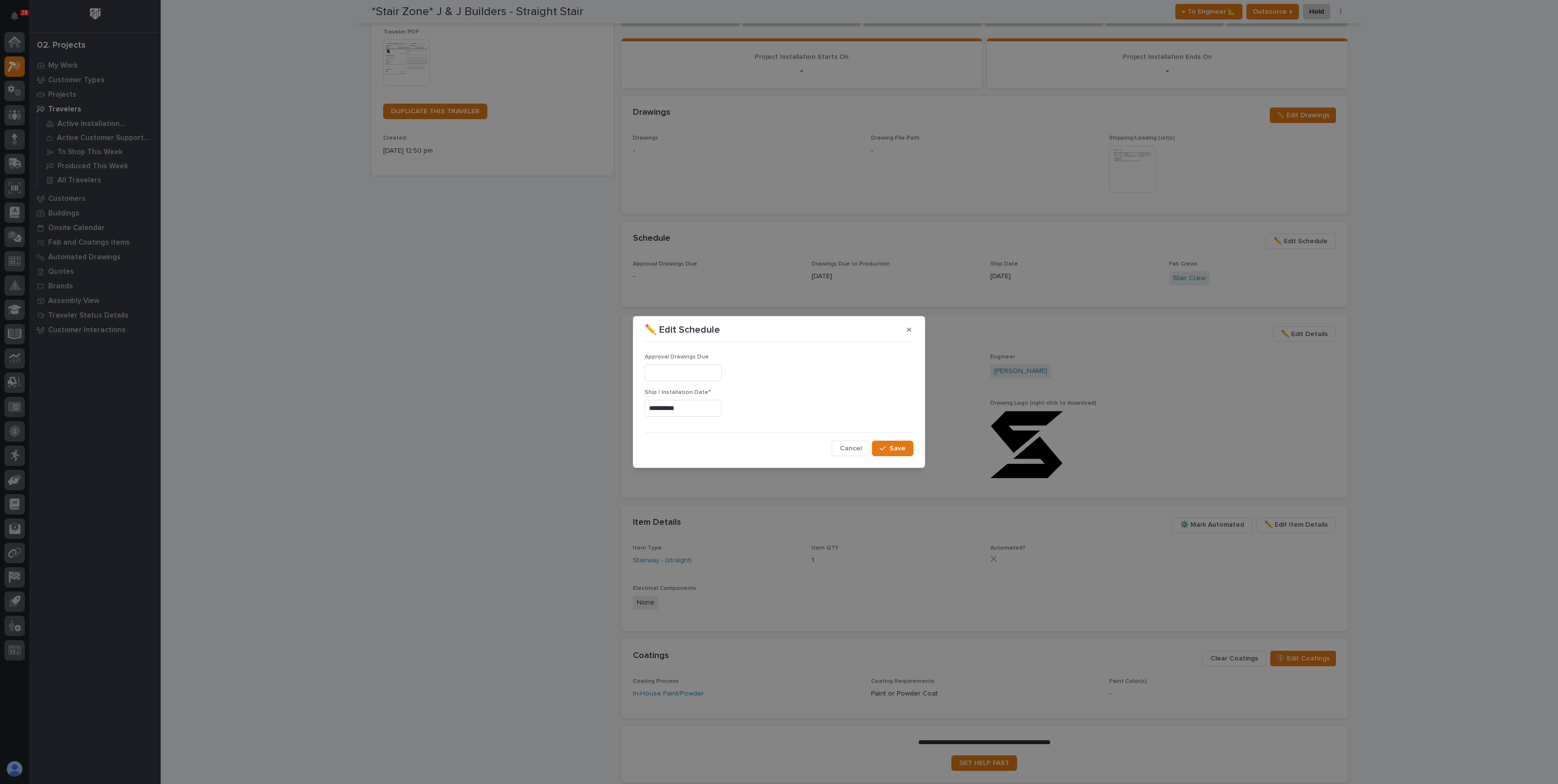
click at [676, 404] on input "**********" at bounding box center [683, 409] width 77 height 17
click at [647, 329] on div "13" at bounding box center [645, 328] width 13 height 13
type input "**********"
click at [903, 446] on span "Save" at bounding box center [897, 449] width 16 height 9
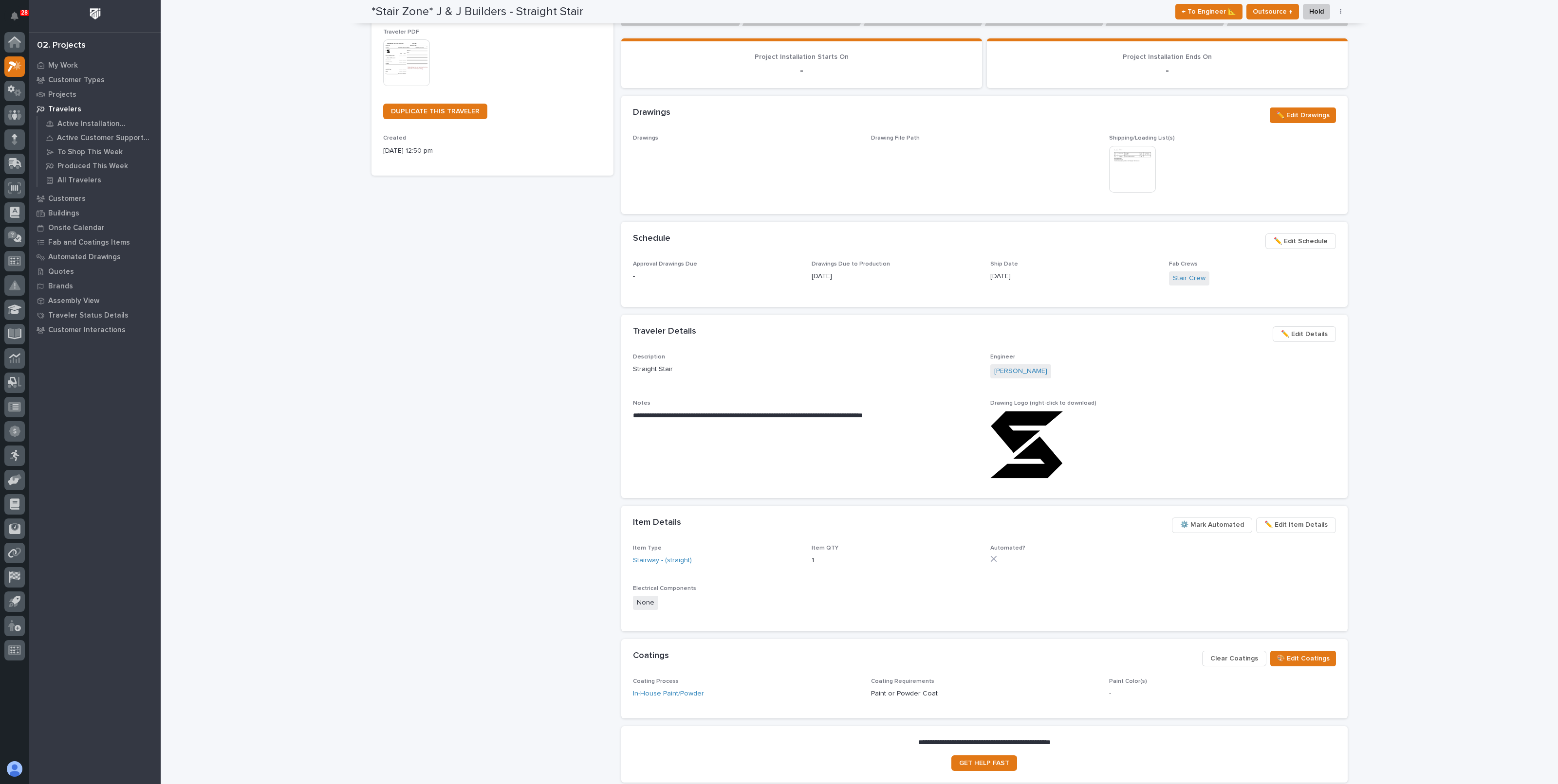
scroll to position [0, 0]
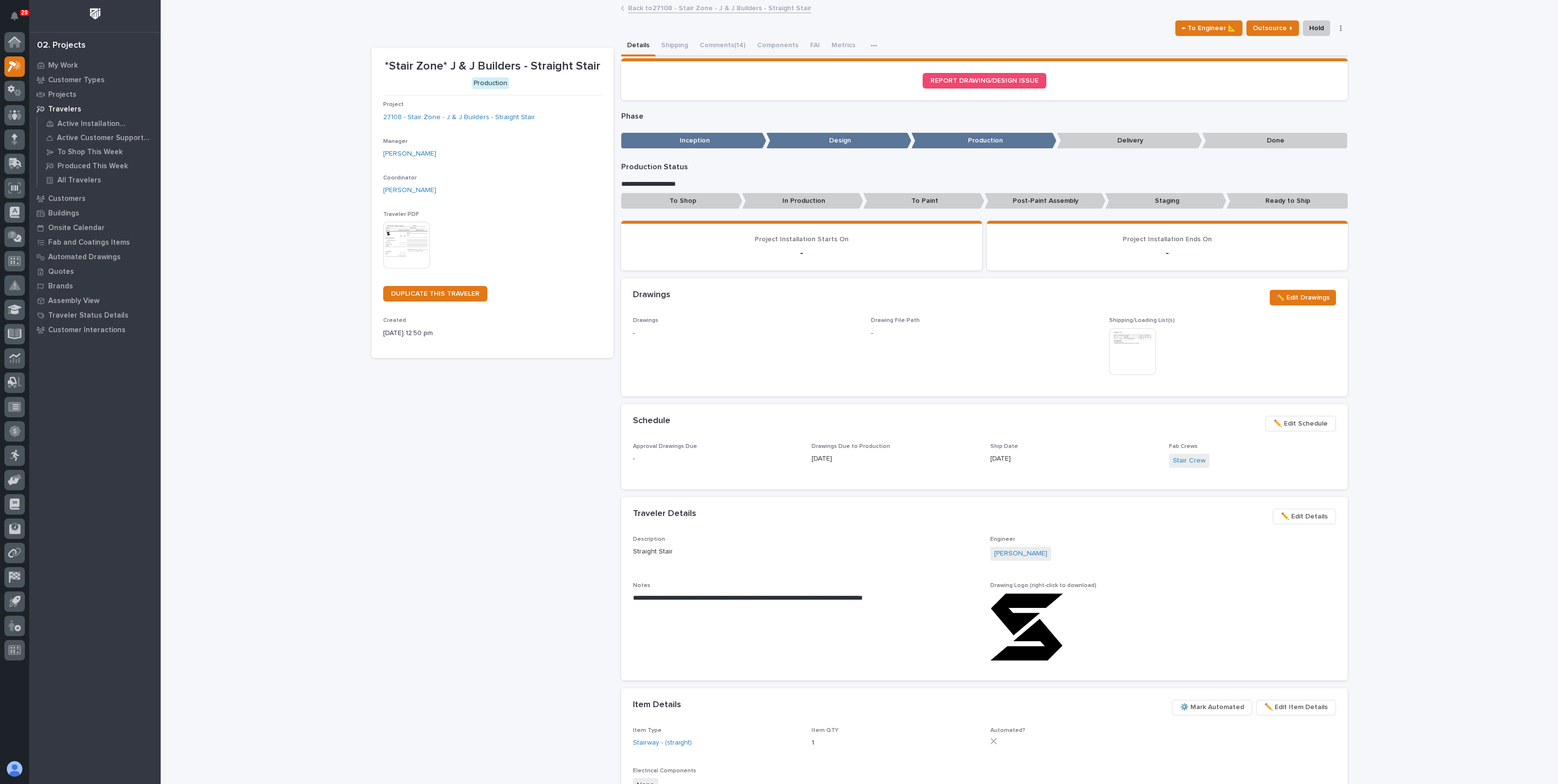
click at [726, 6] on link "Back to 27108 - Stair Zone - J & J Builders - Straight Stair" at bounding box center [719, 8] width 183 height 11
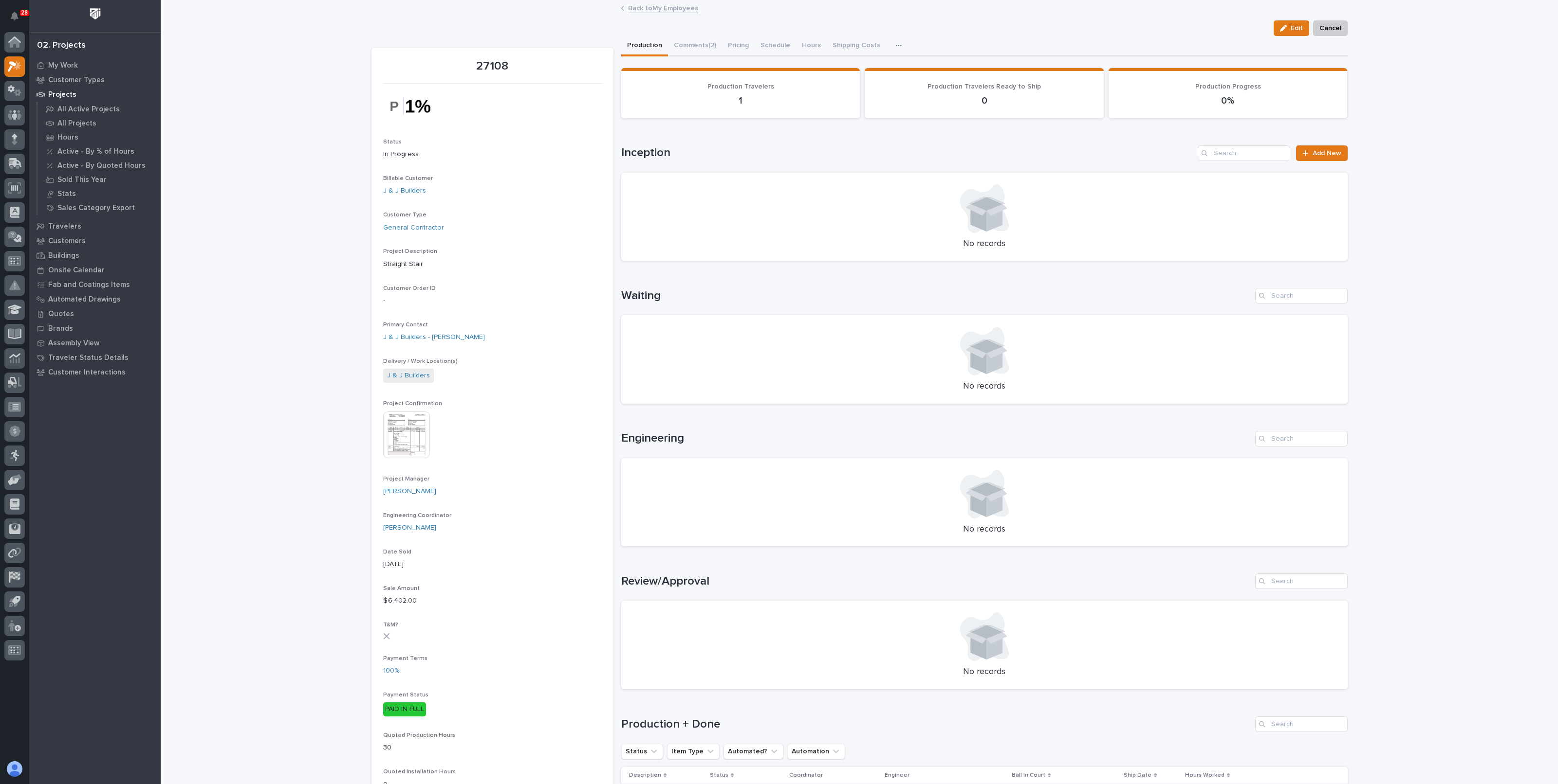
click at [640, 6] on link "Back to My Employees" at bounding box center [662, 8] width 70 height 11
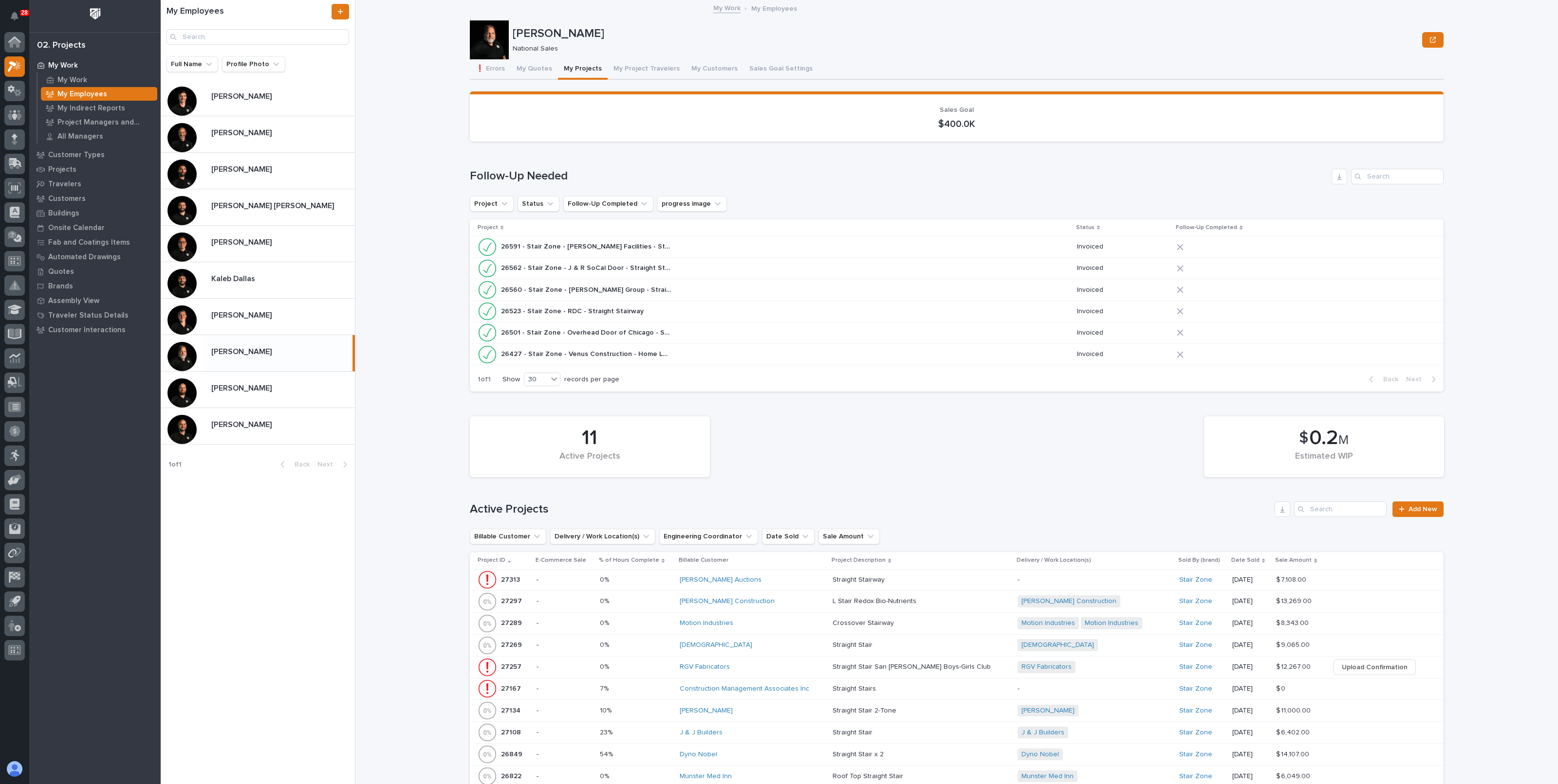
scroll to position [243, 0]
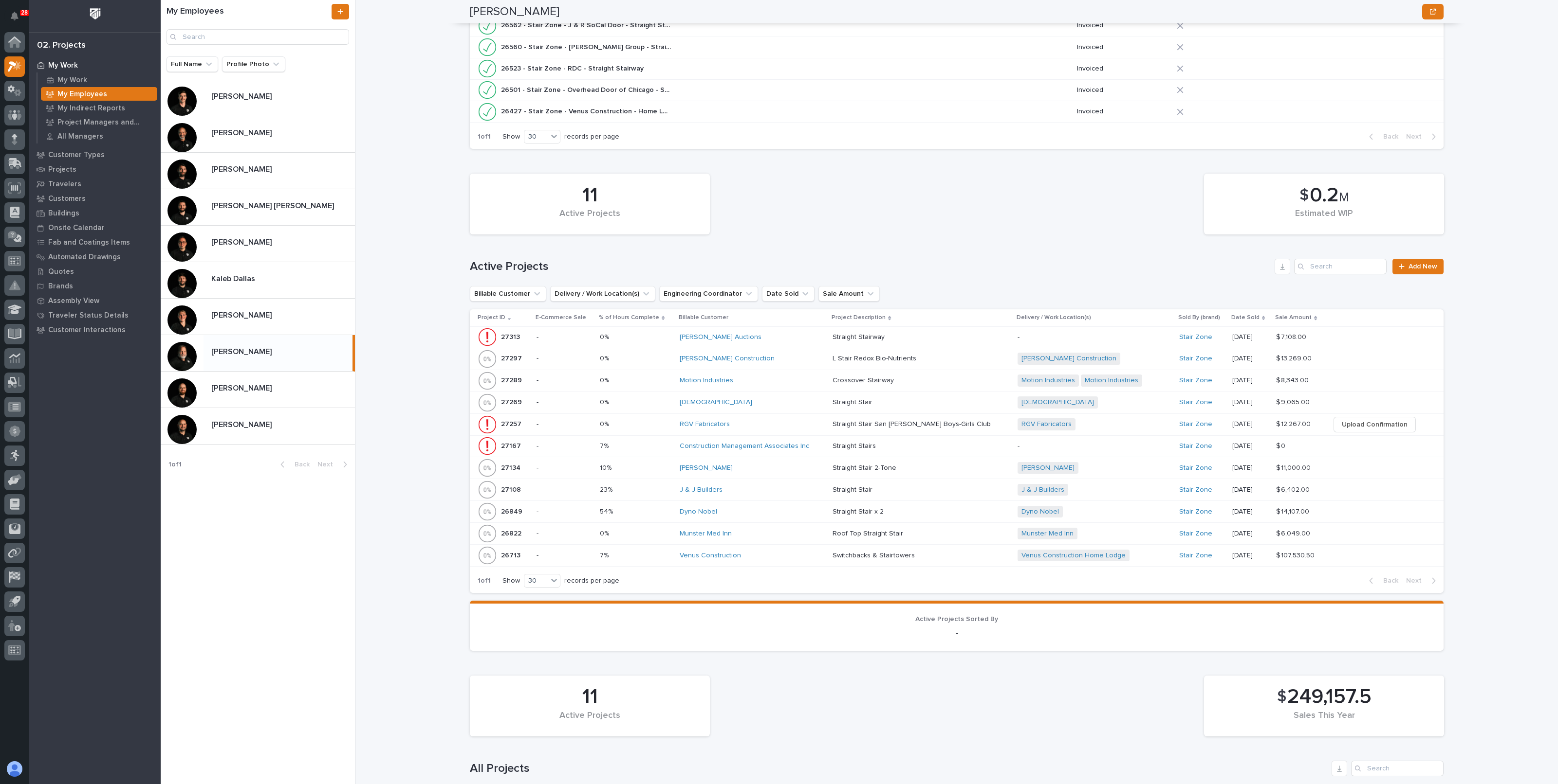
click at [824, 553] on div "Venus Construction" at bounding box center [753, 555] width 145 height 8
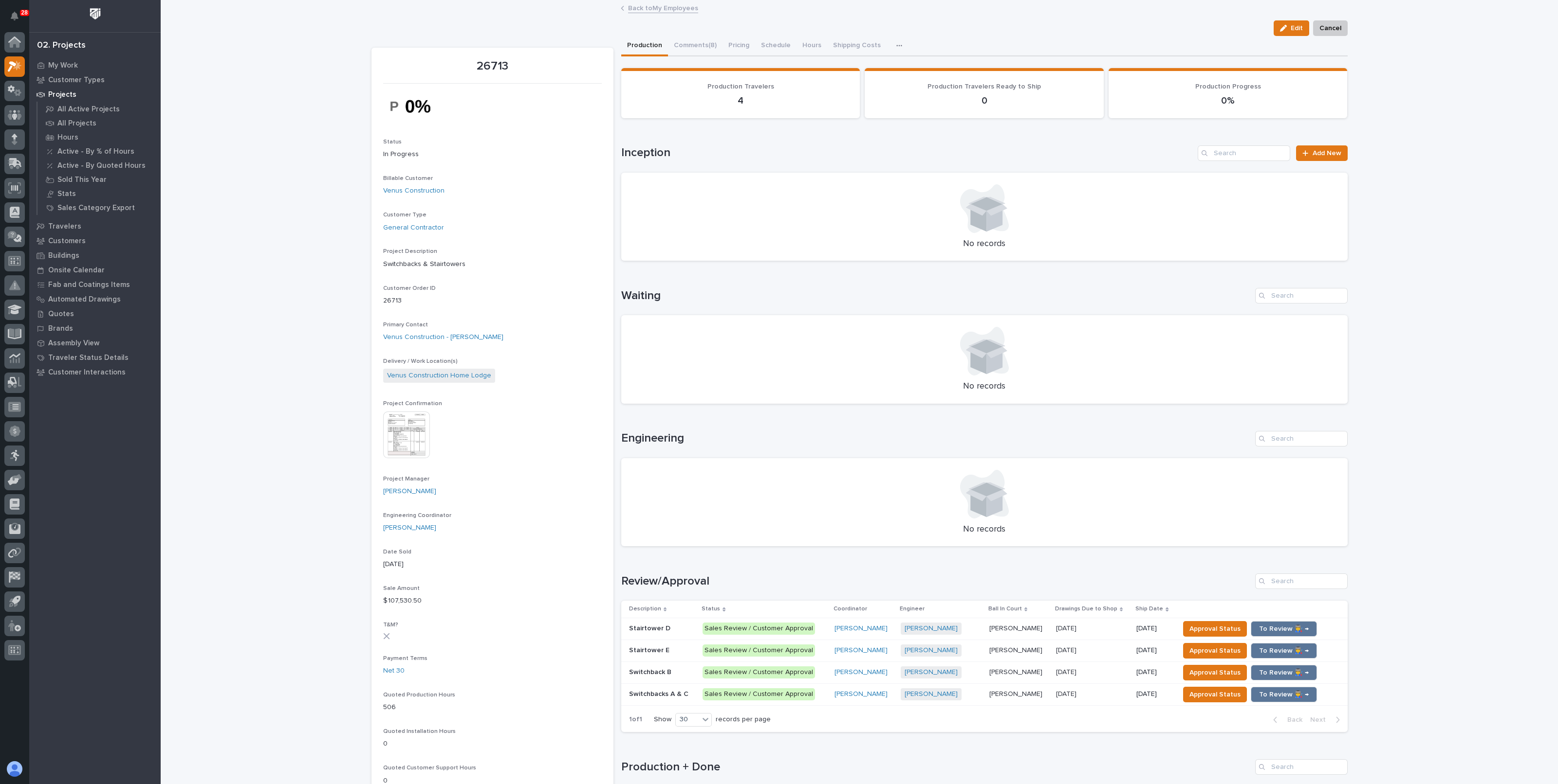
click at [654, 11] on link "Back to My Employees" at bounding box center [662, 8] width 70 height 11
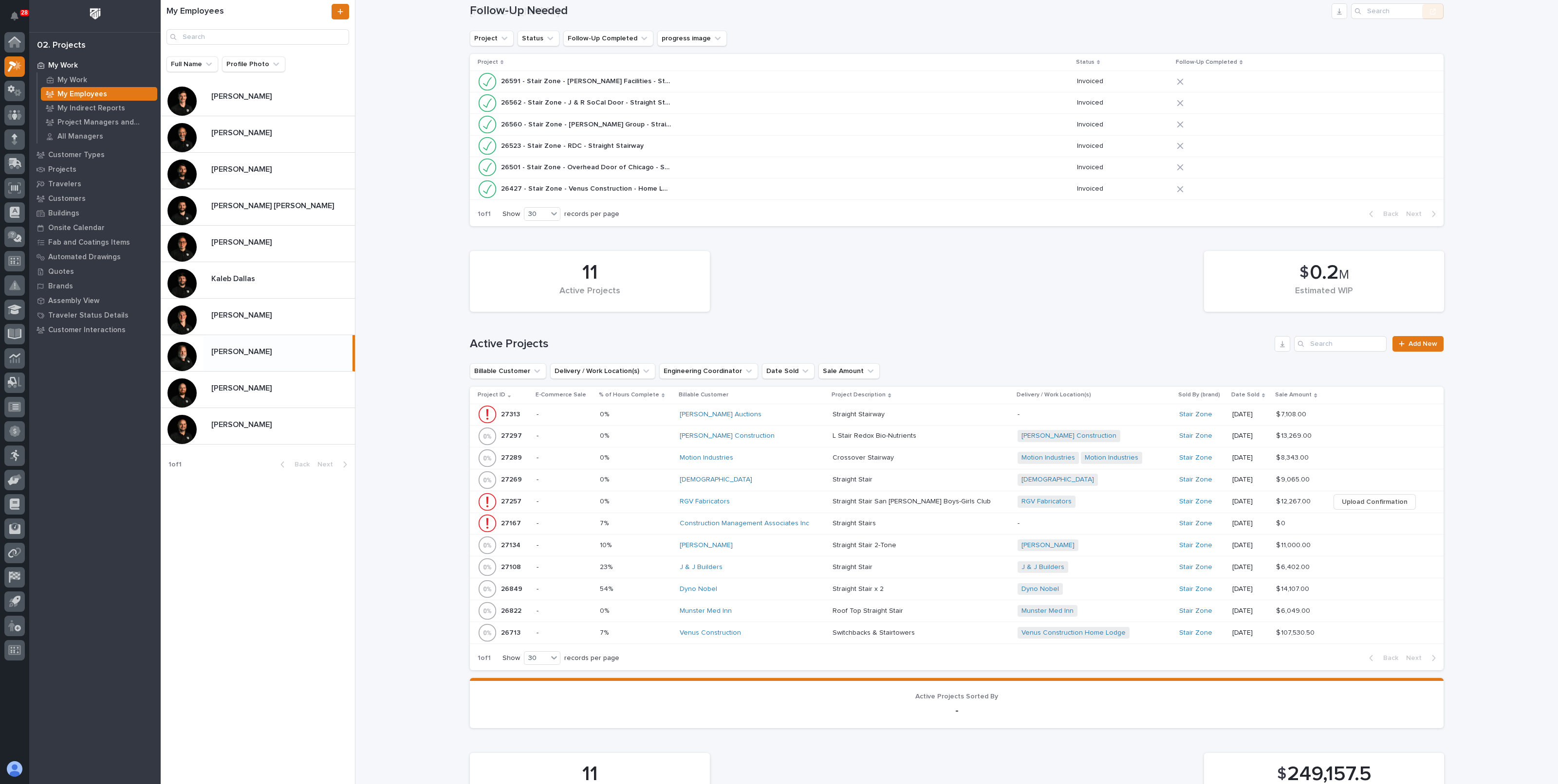
scroll to position [304, 0]
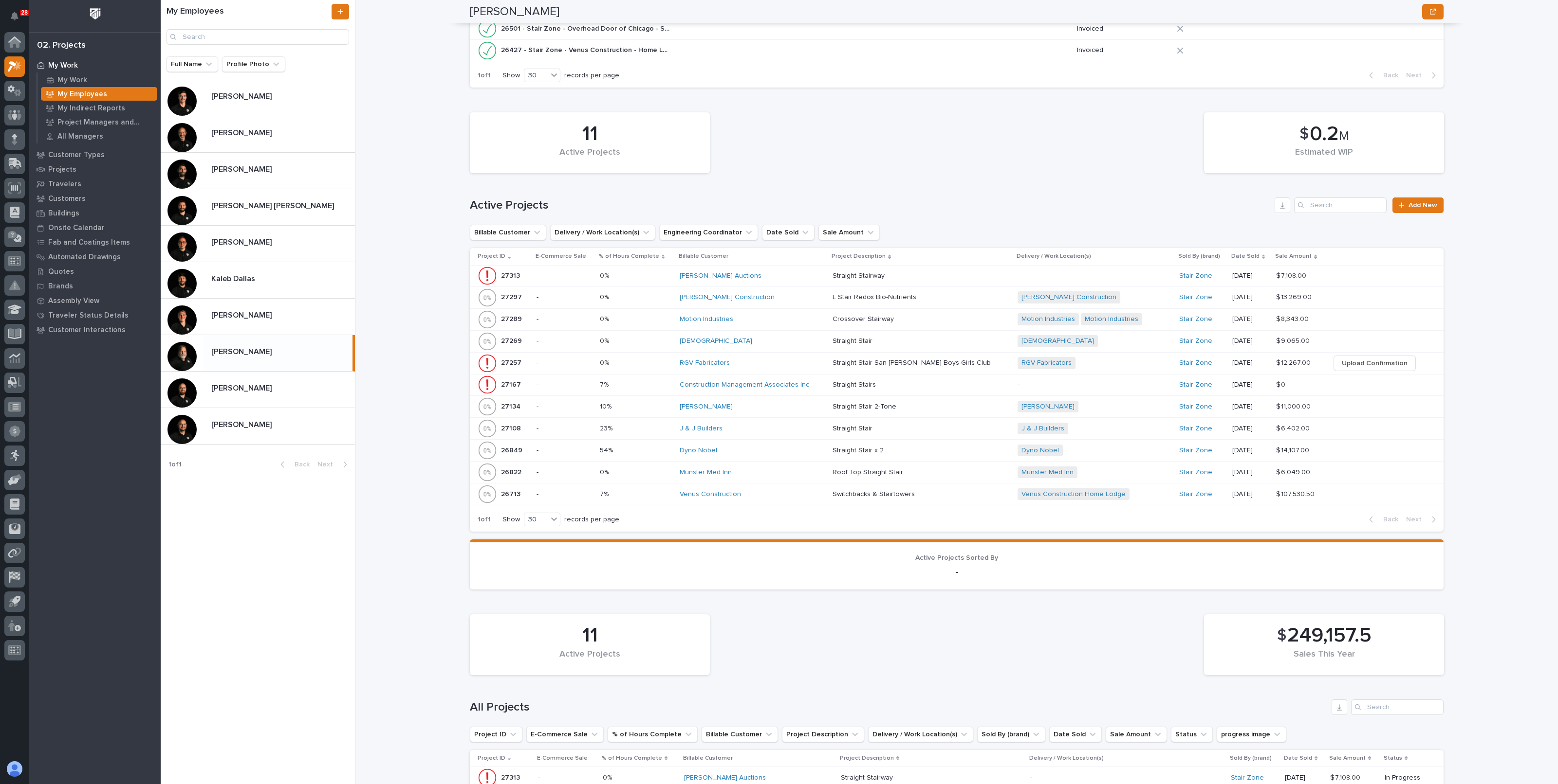
click at [752, 471] on div "Munster Med Inn" at bounding box center [753, 472] width 145 height 8
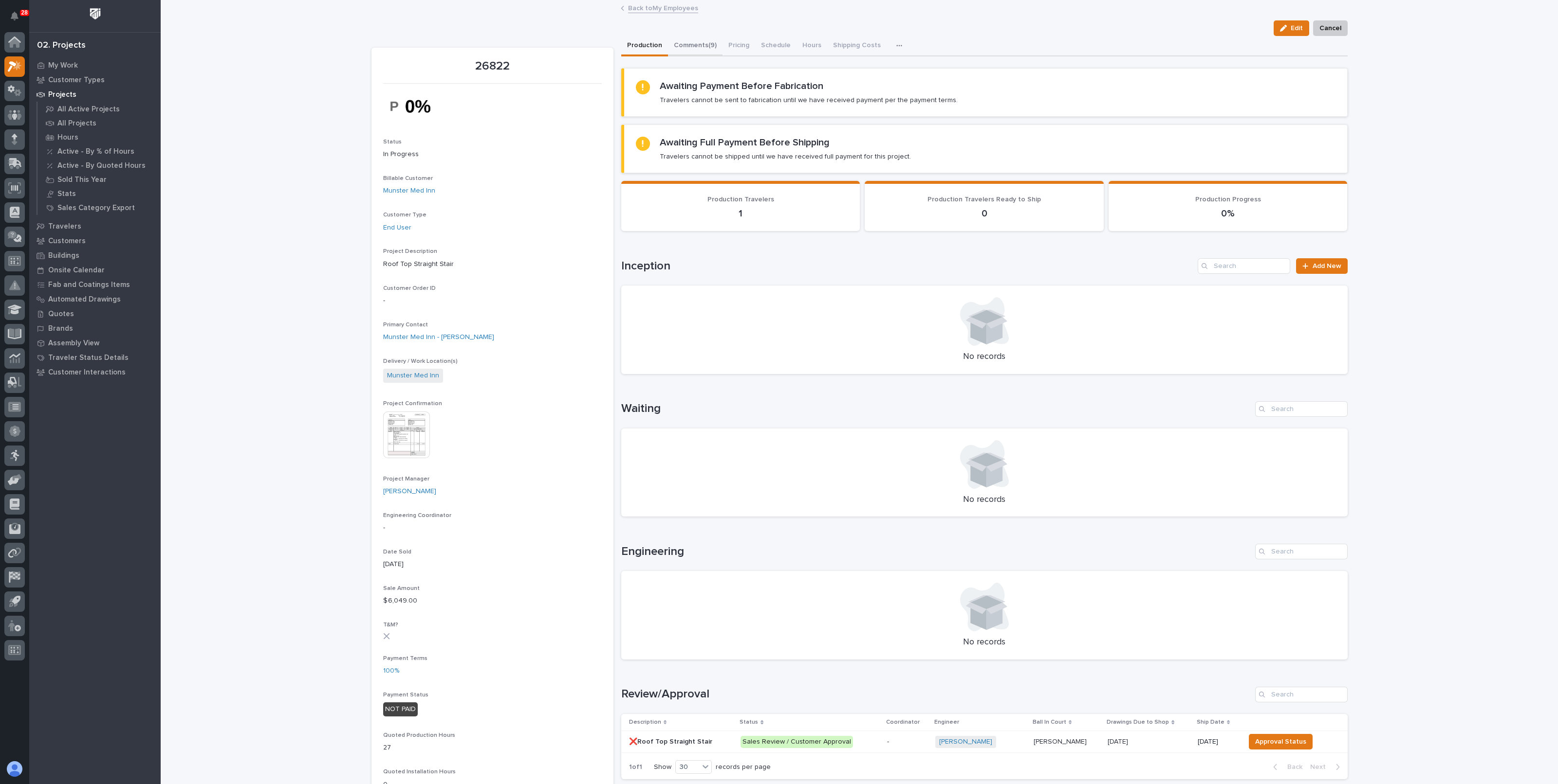
click at [704, 44] on button "Comments (9)" at bounding box center [695, 46] width 55 height 20
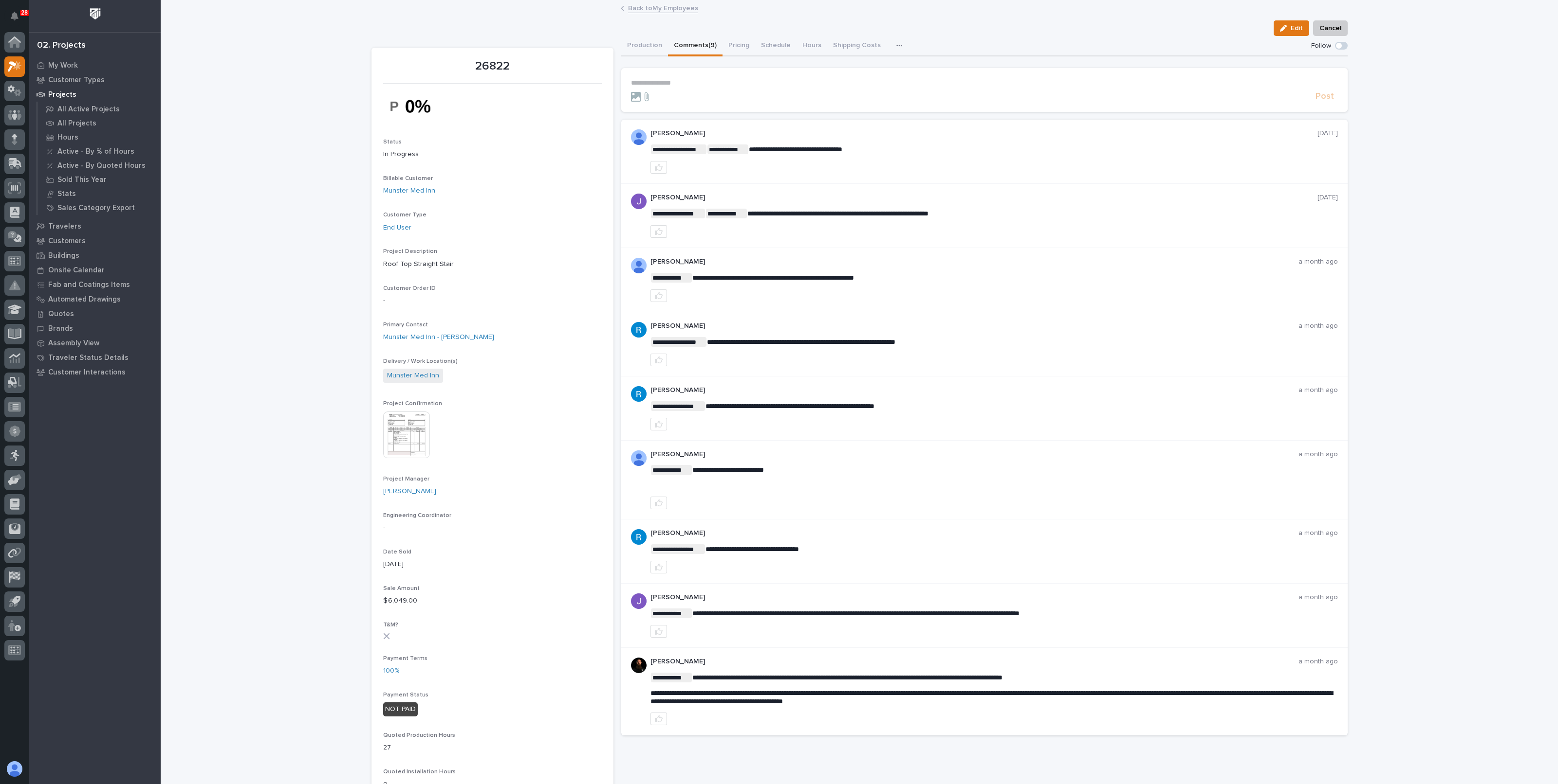
click at [631, 8] on link "Back to My Employees" at bounding box center [662, 8] width 70 height 11
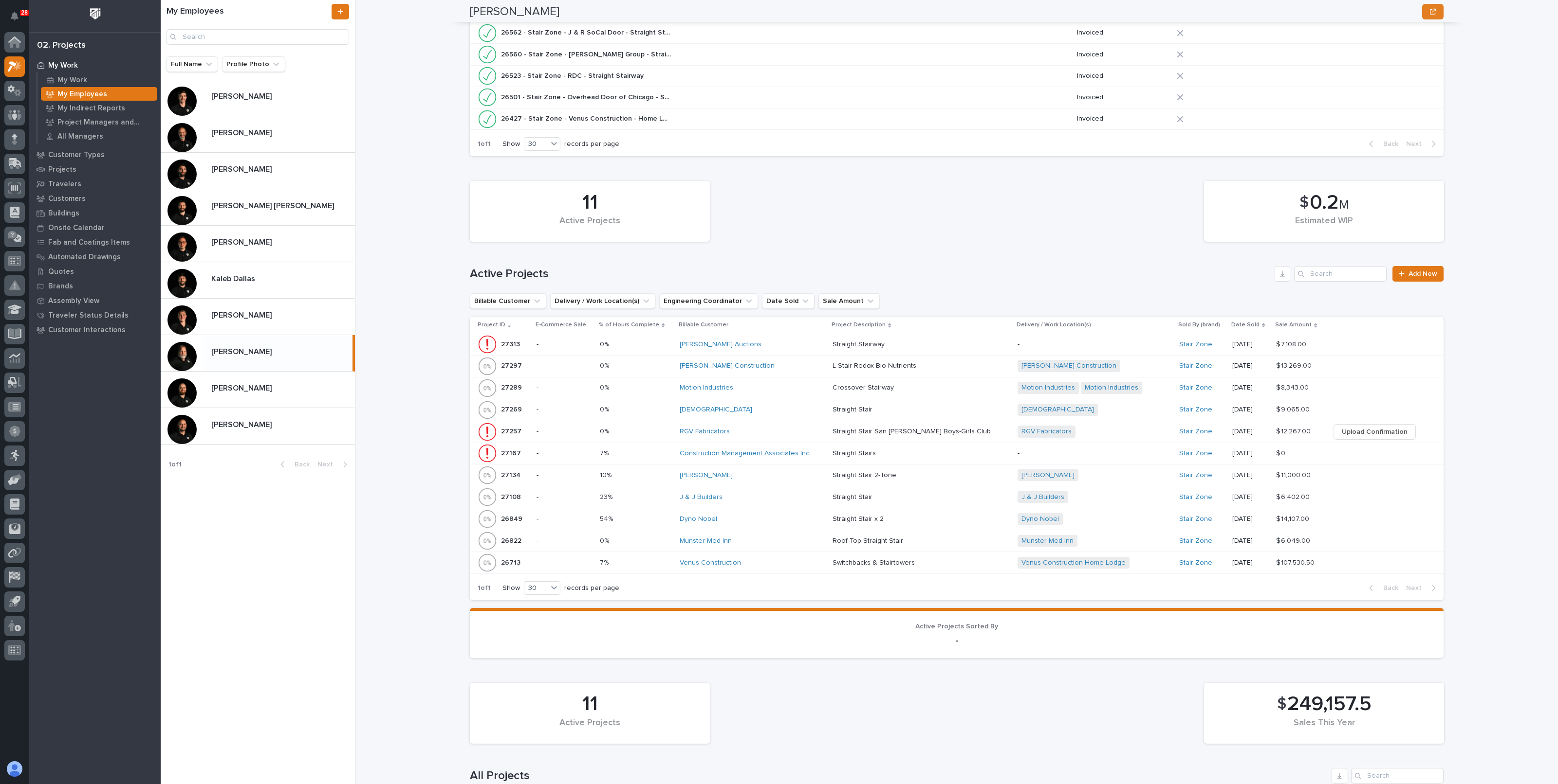
scroll to position [243, 0]
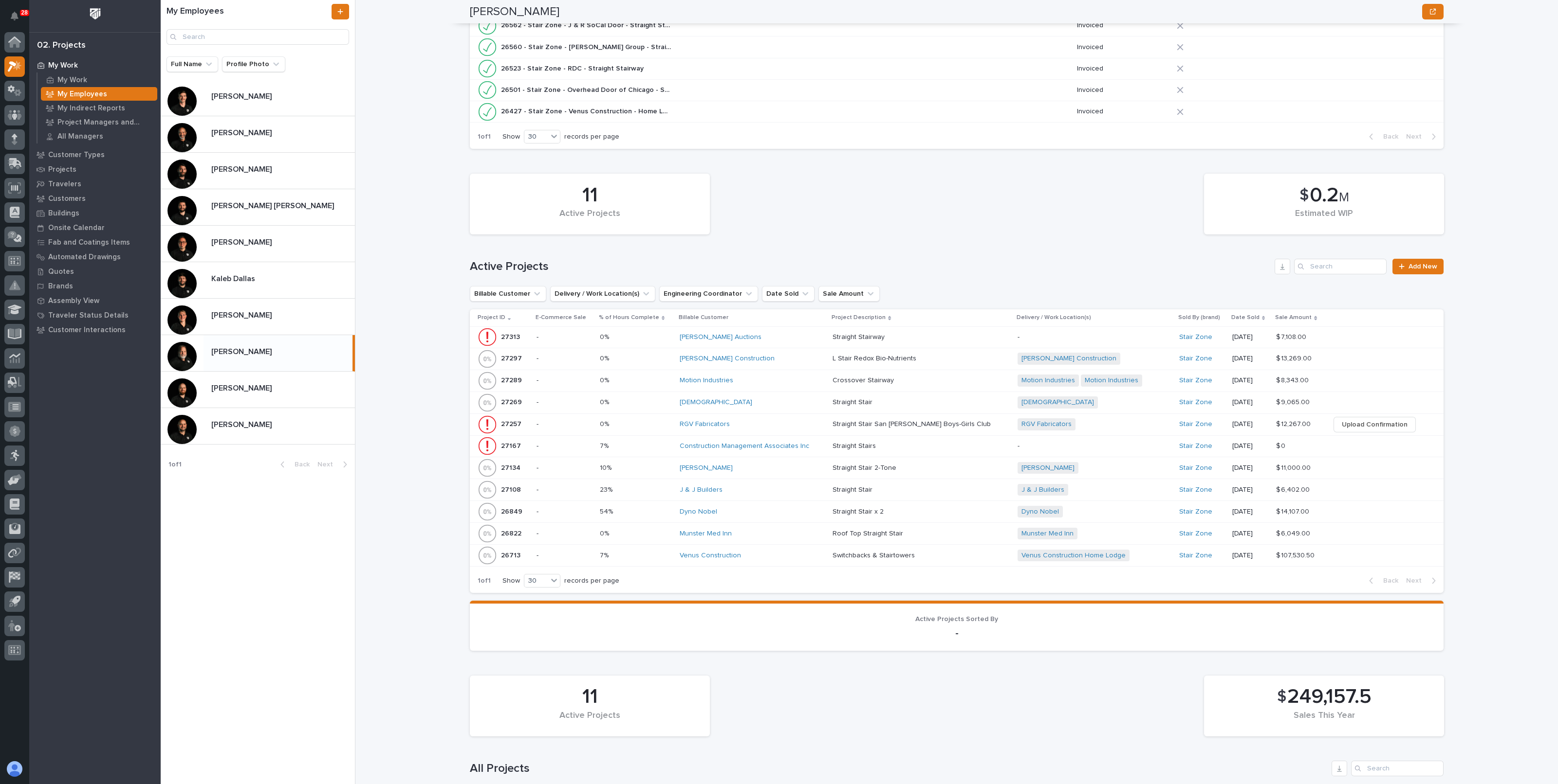
click at [781, 533] on div "Munster Med Inn" at bounding box center [753, 534] width 145 height 8
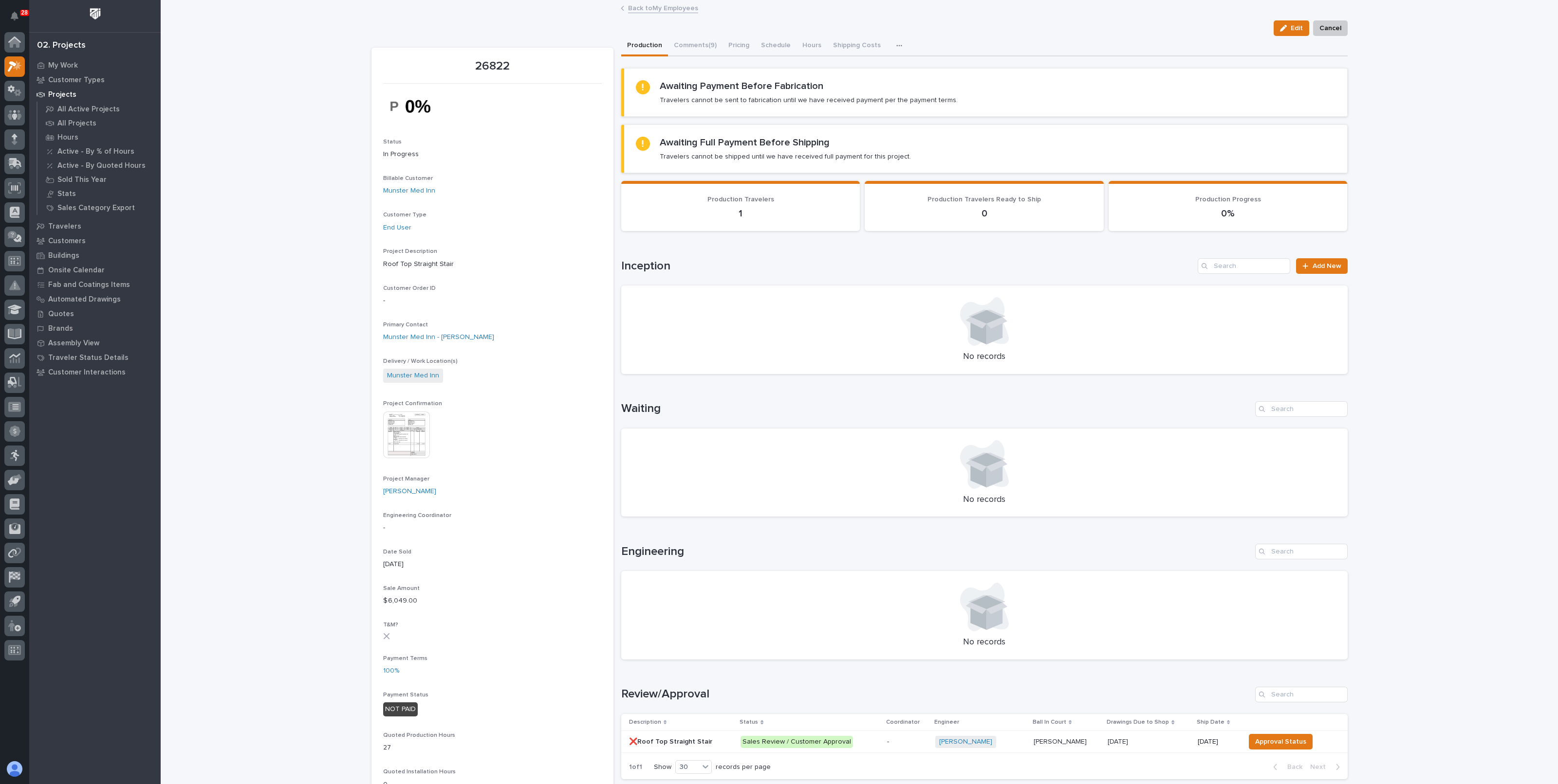
click at [650, 11] on link "Back to My Employees" at bounding box center [662, 8] width 70 height 11
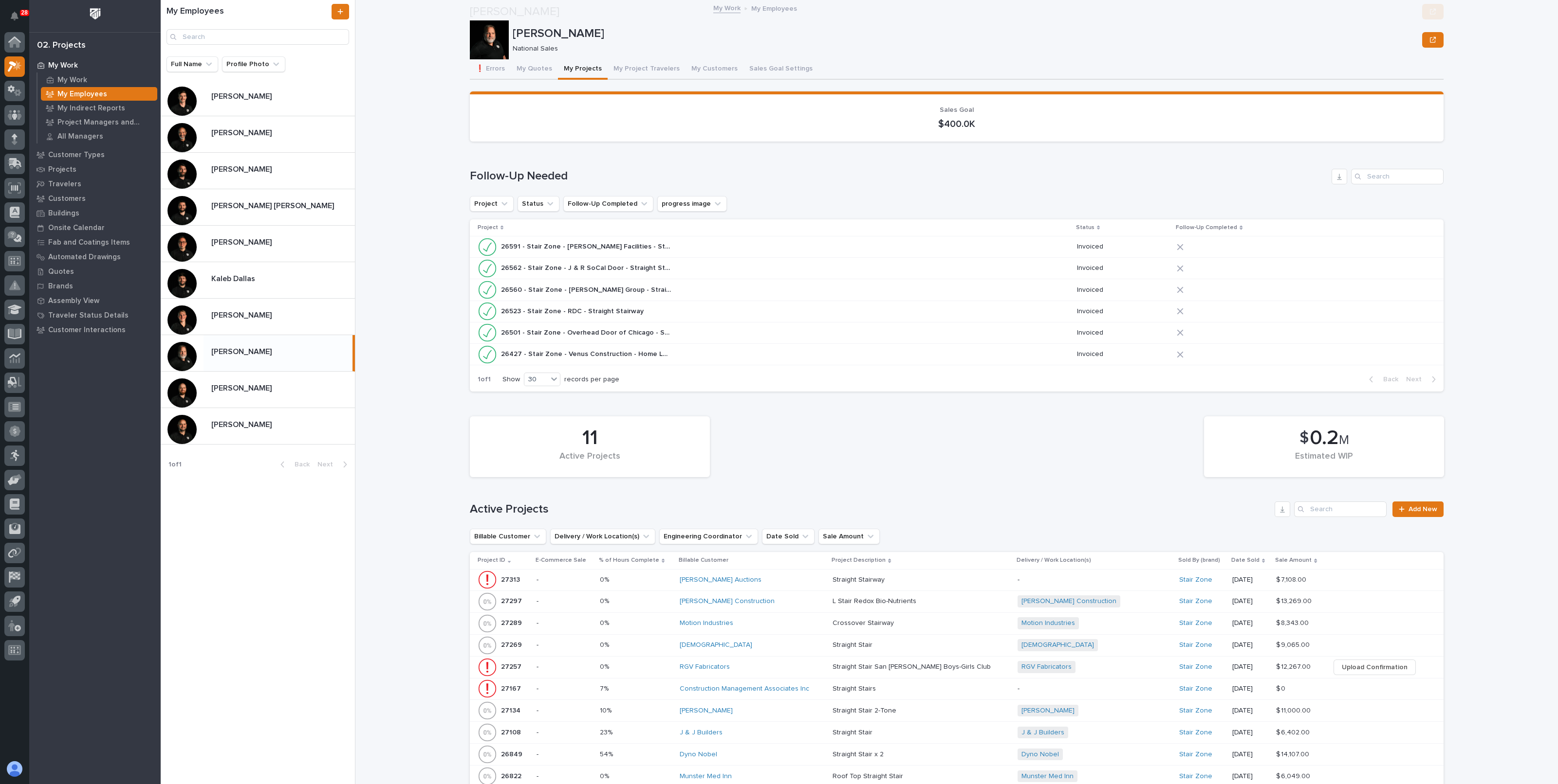
scroll to position [304, 0]
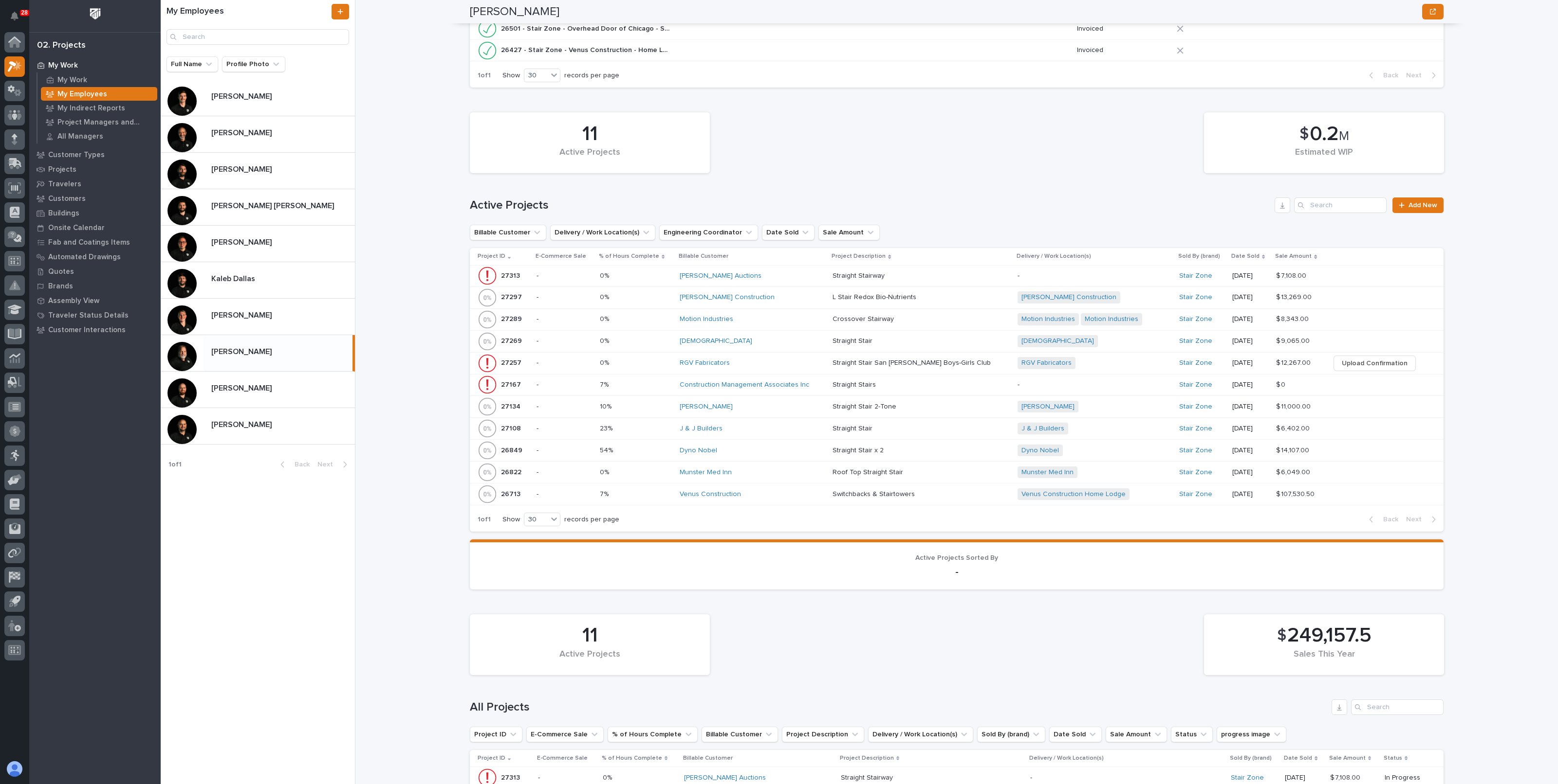
click at [815, 449] on div "Dyno Nobel" at bounding box center [753, 450] width 145 height 8
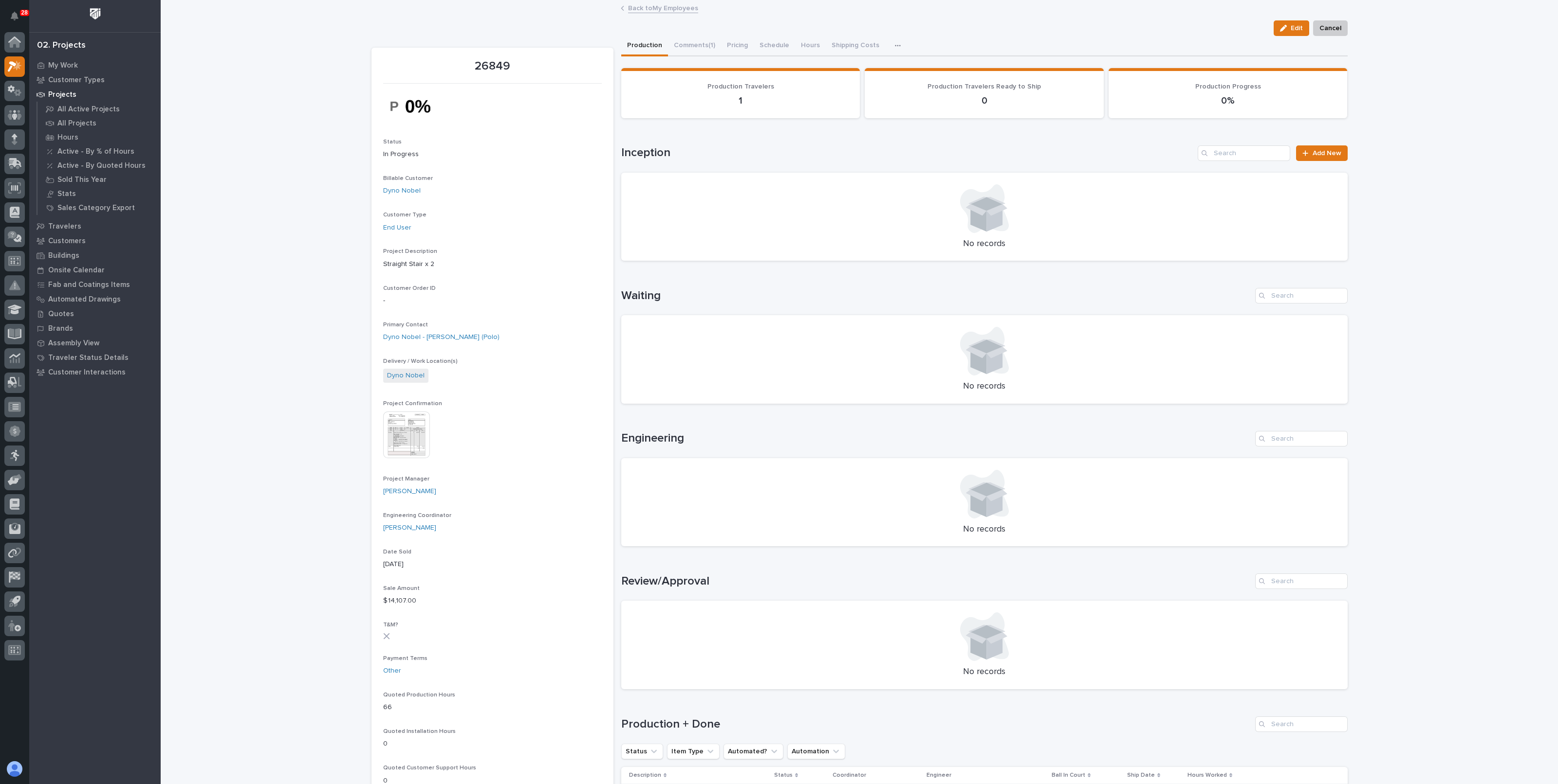
click at [659, 11] on link "Back to My Employees" at bounding box center [662, 8] width 70 height 11
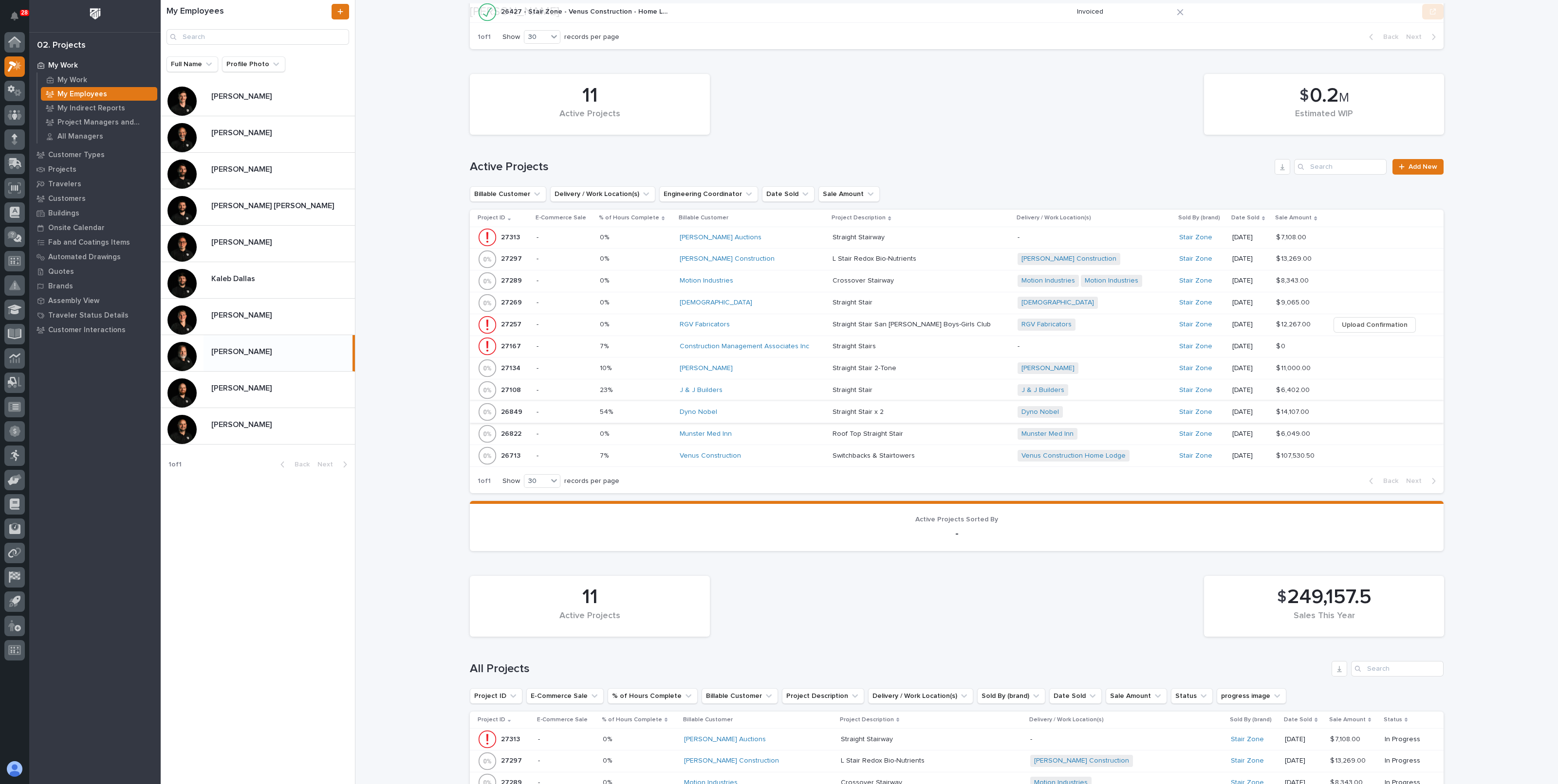
scroll to position [365, 0]
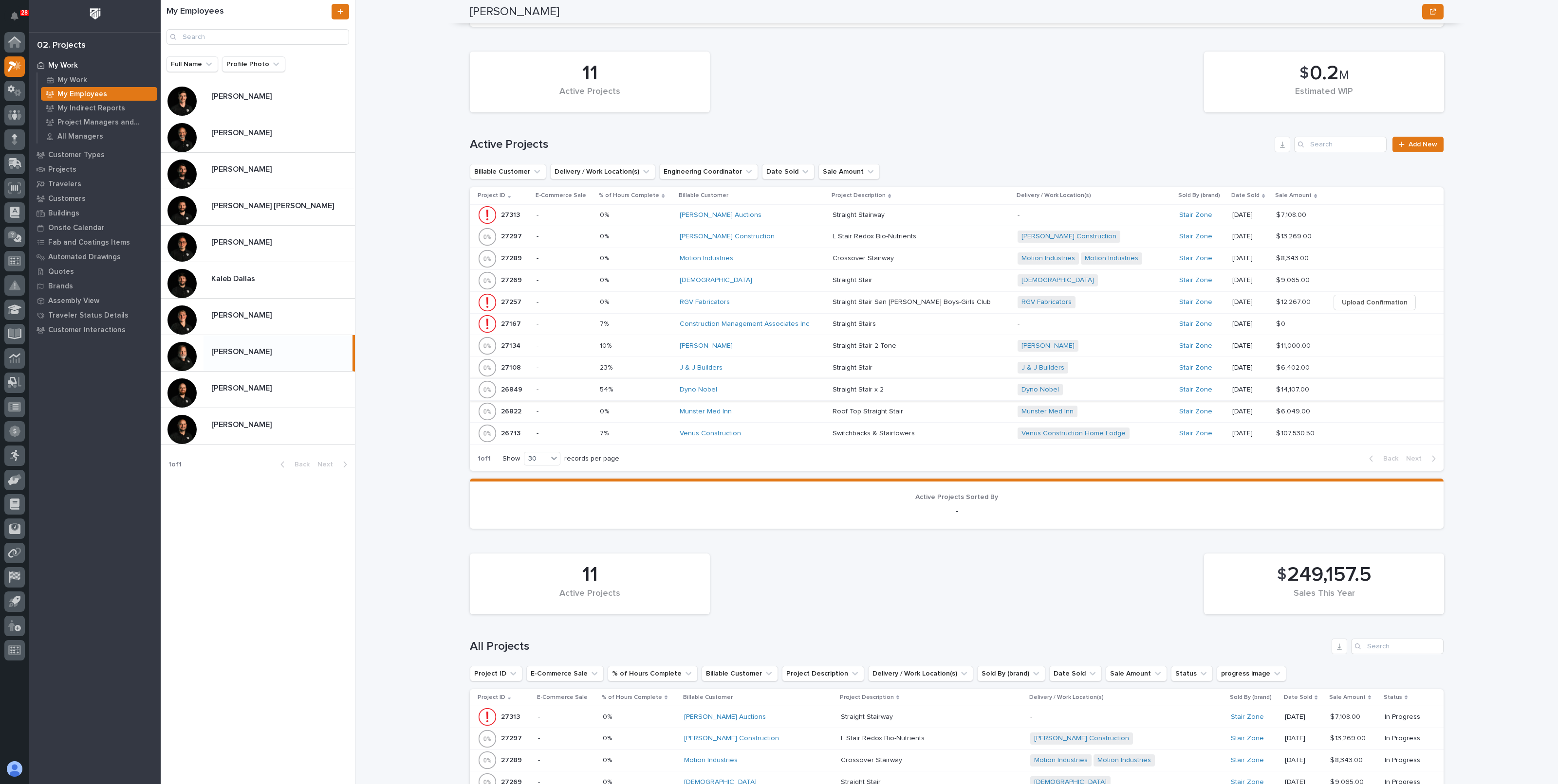
click at [785, 344] on div "Jeremy Sabatini" at bounding box center [753, 346] width 145 height 8
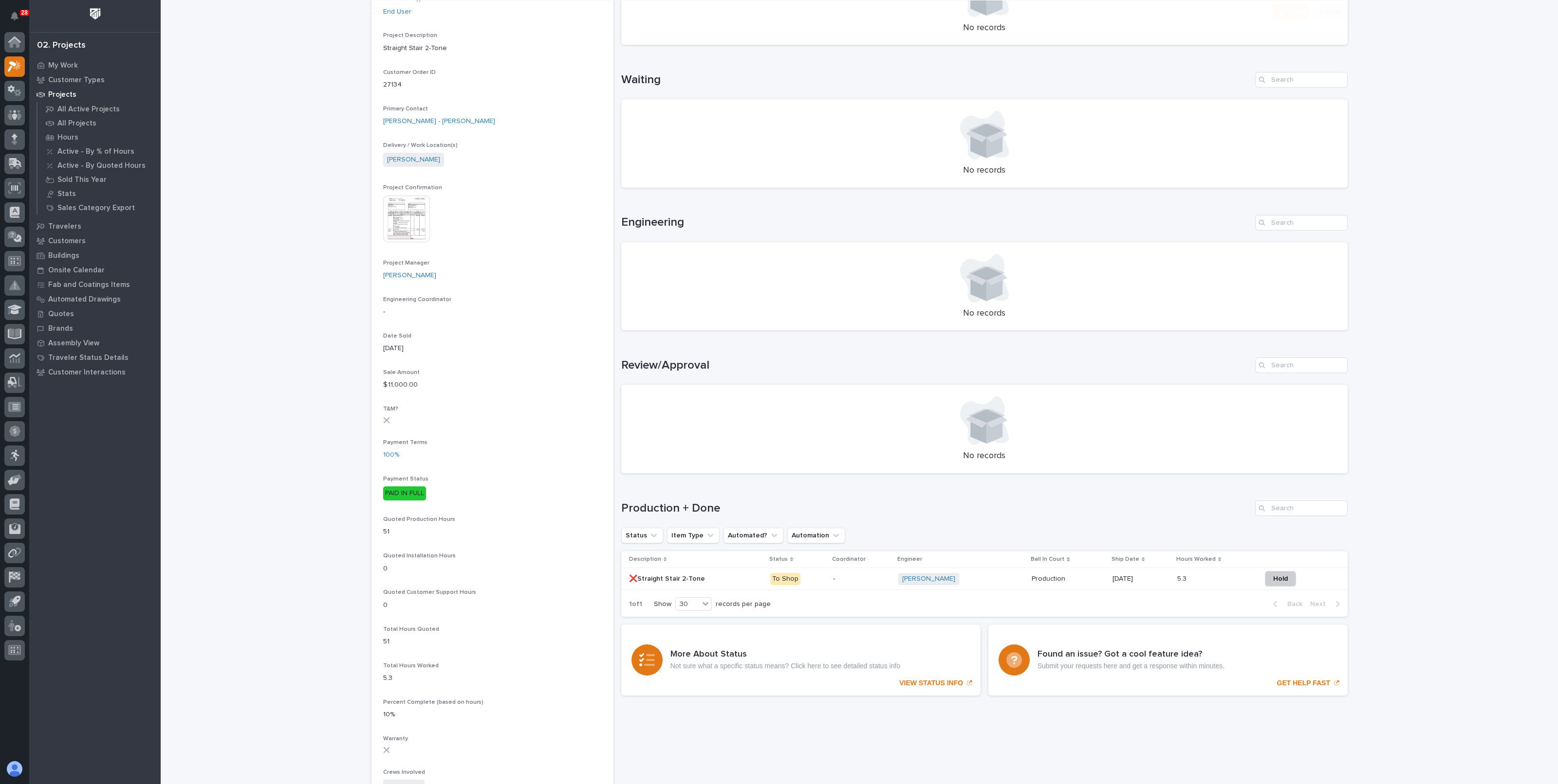
scroll to position [243, 0]
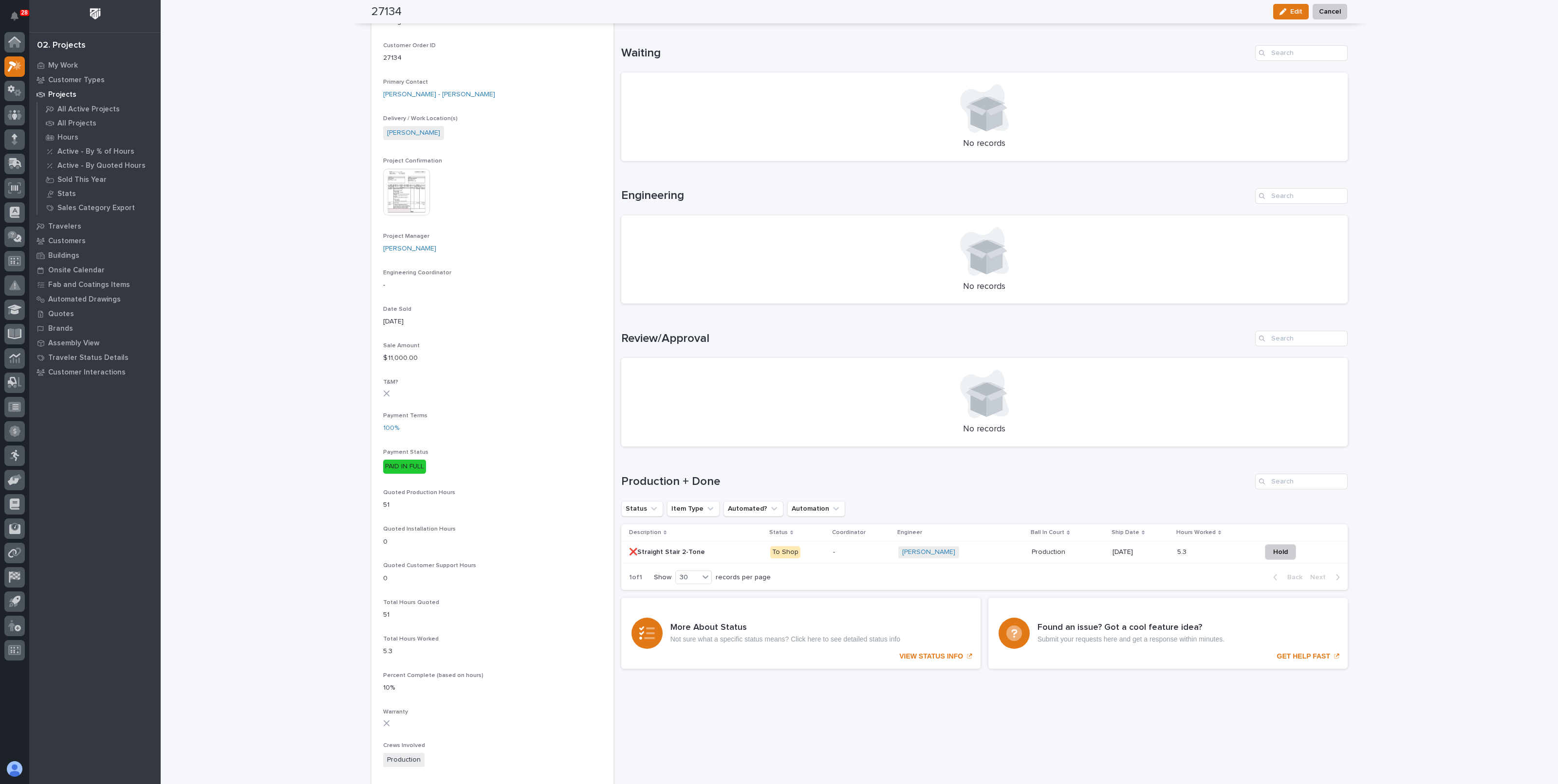
click at [963, 550] on div "Roark Jones + 0" at bounding box center [961, 552] width 126 height 12
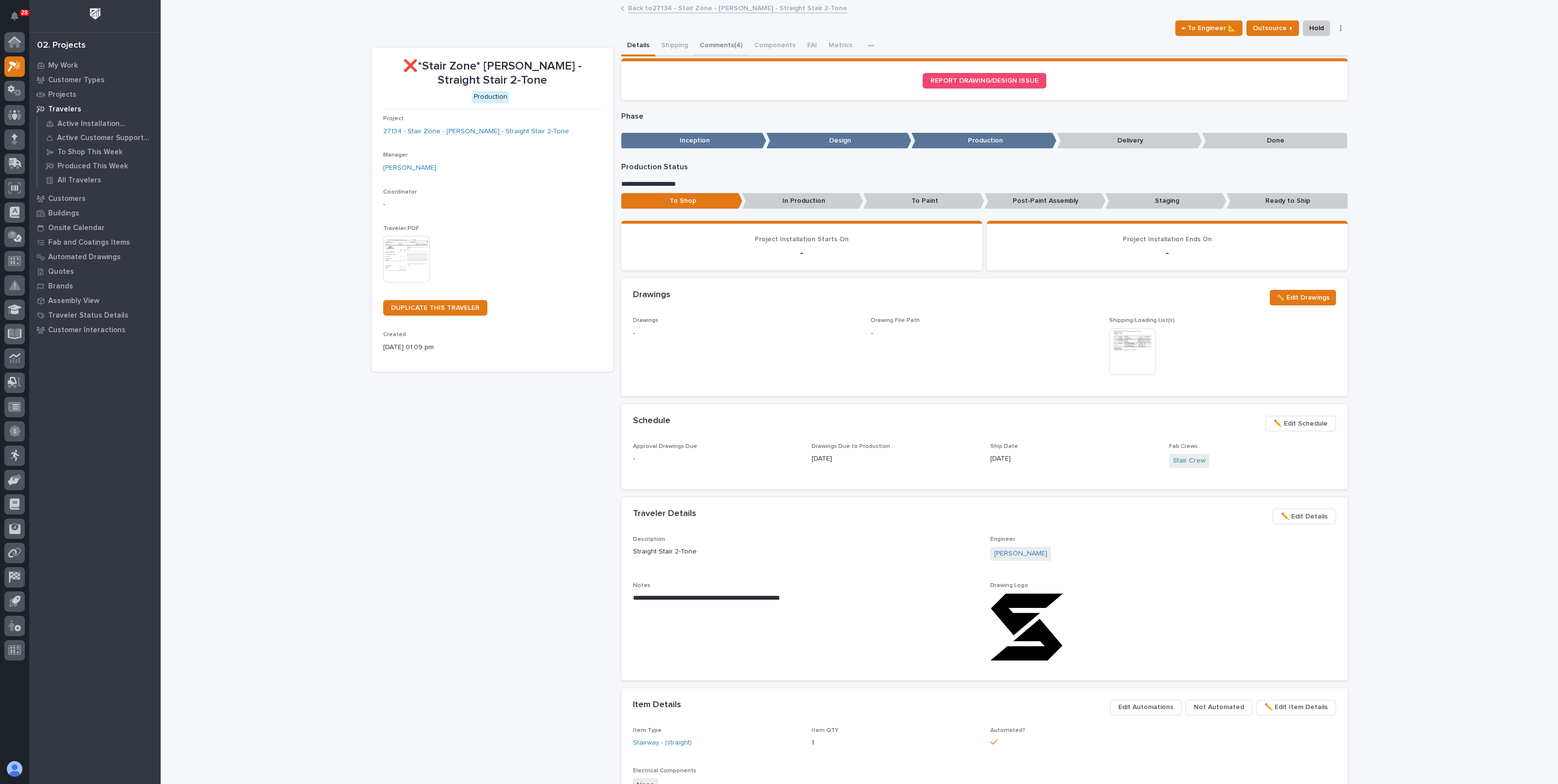
click at [718, 47] on button "Comments (4)" at bounding box center [721, 46] width 55 height 20
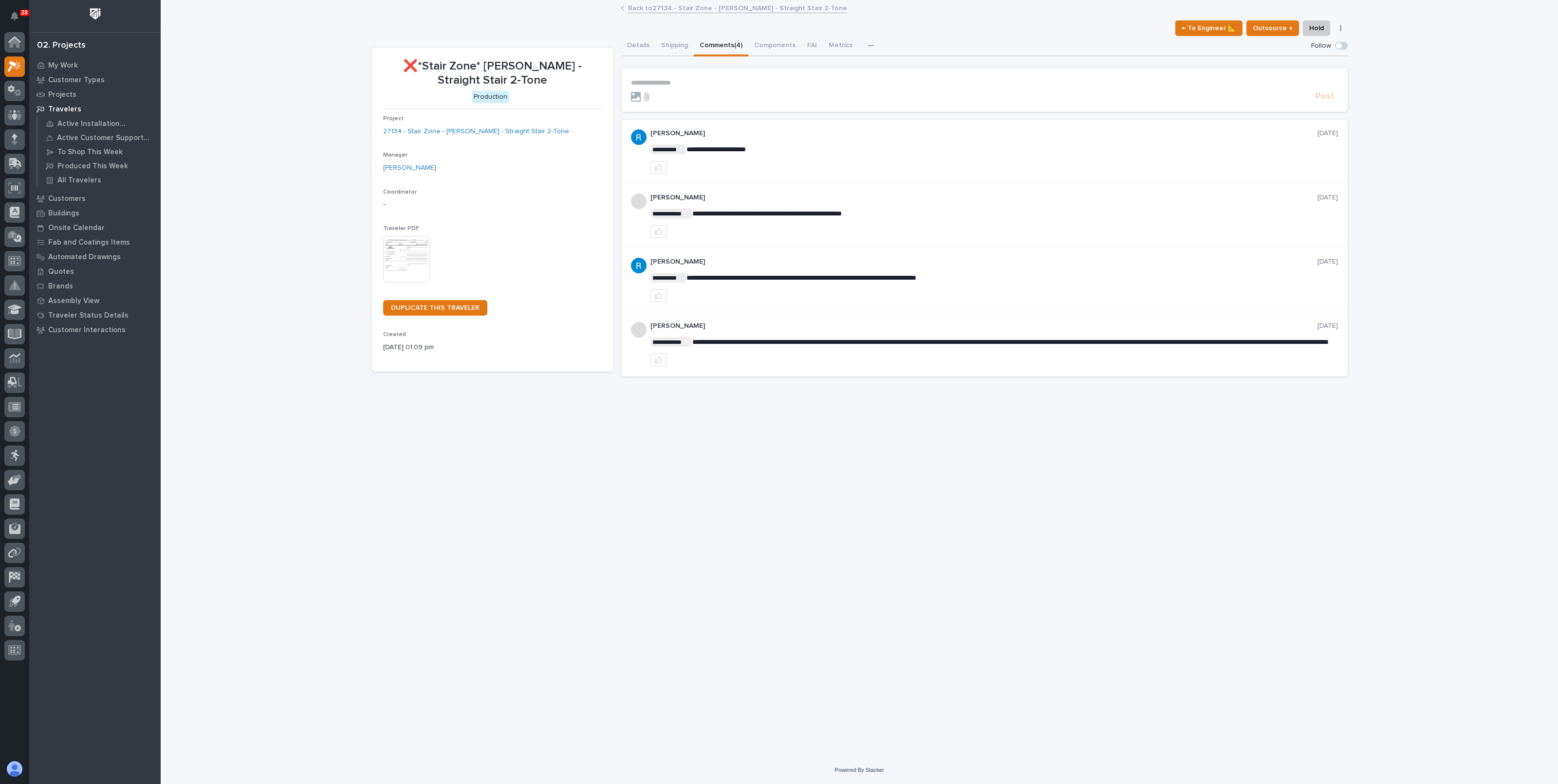
click at [687, 11] on link "Back to 27134 - Stair Zone - Jeremy Sabatini - Straight Stair 2-Tone" at bounding box center [737, 8] width 219 height 11
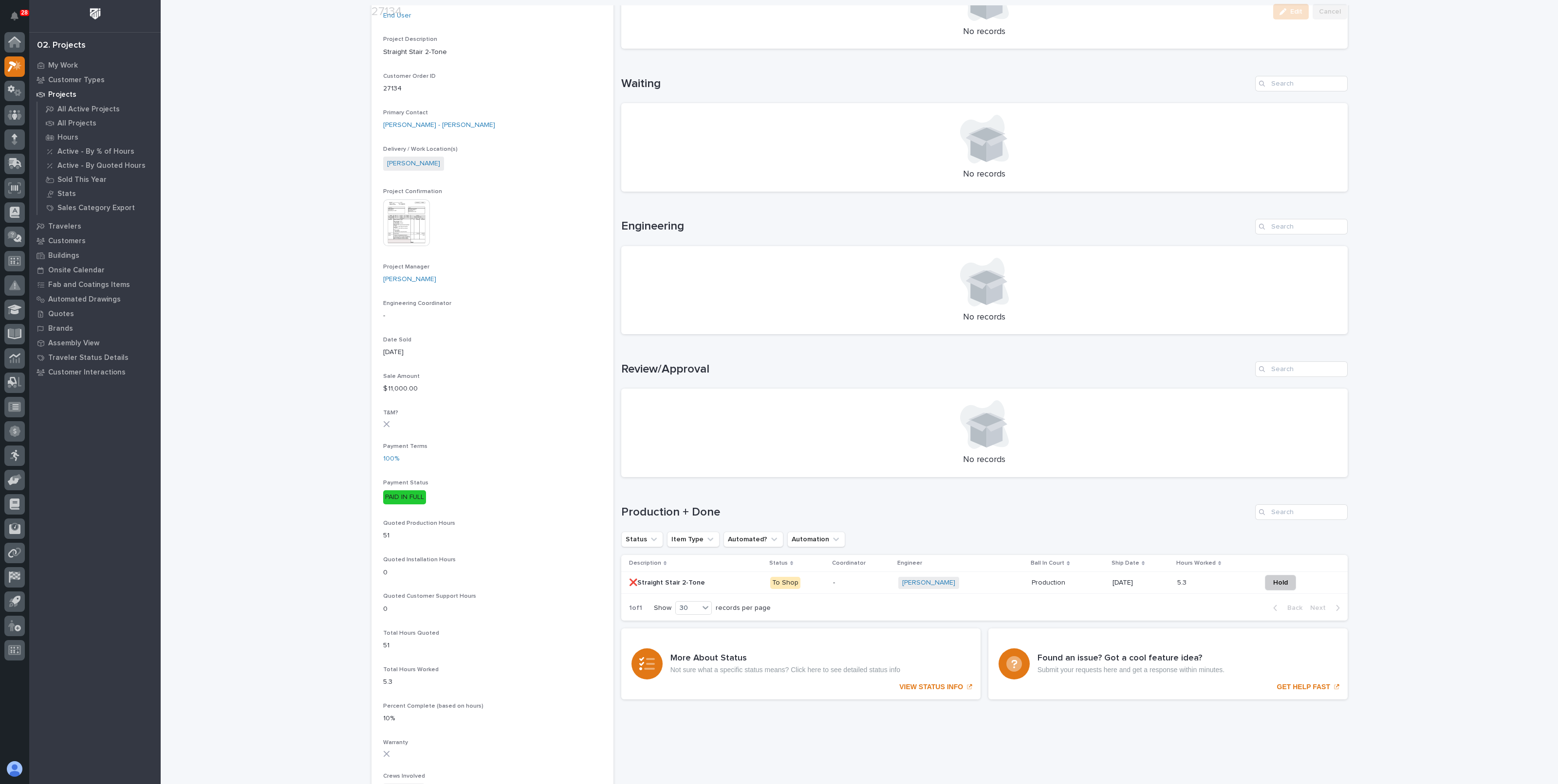
scroll to position [243, 0]
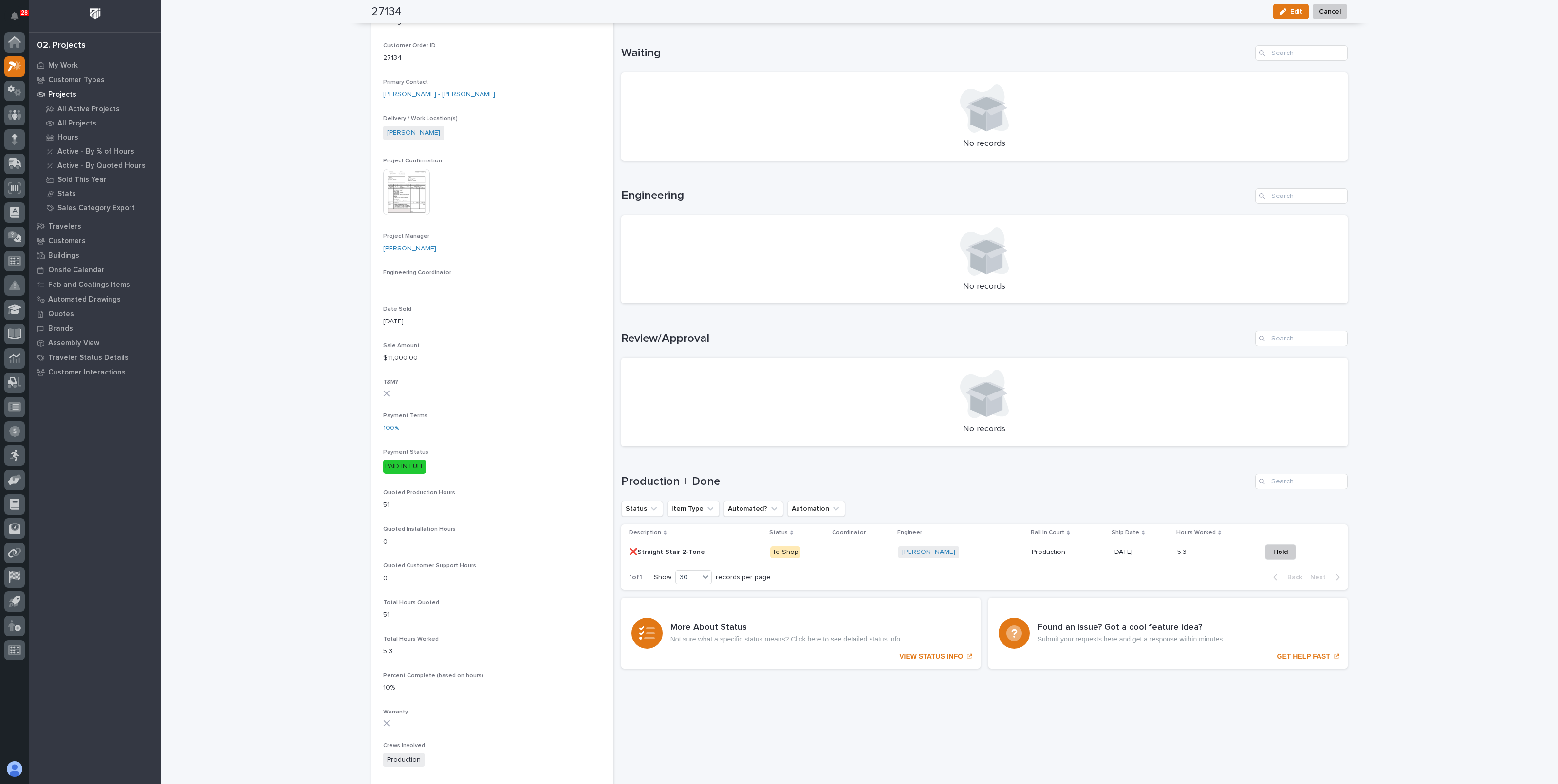
click at [854, 553] on p "-" at bounding box center [862, 552] width 58 height 8
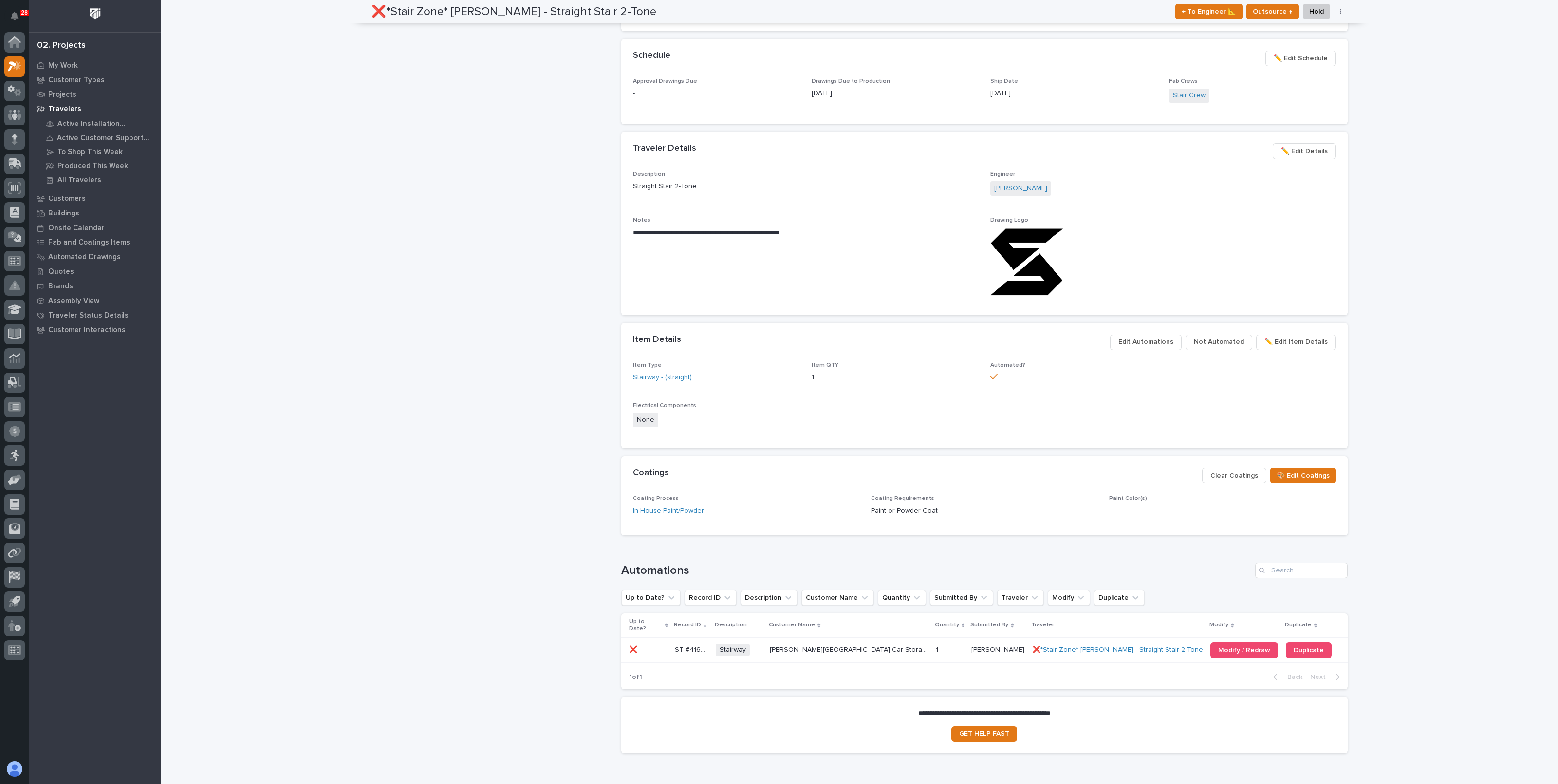
scroll to position [411, 0]
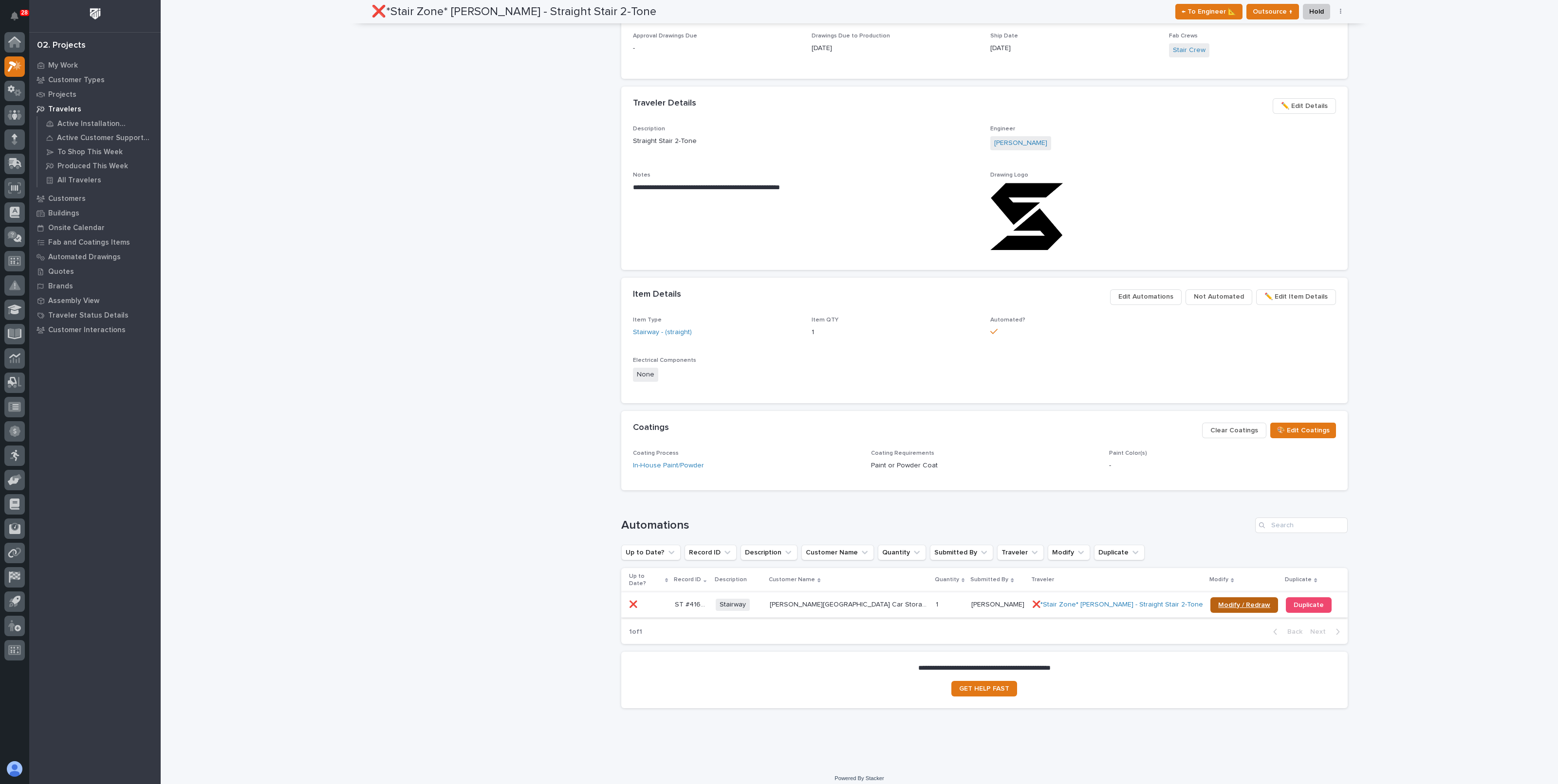
click at [1218, 602] on span "Modify / Redraw" at bounding box center [1244, 605] width 52 height 7
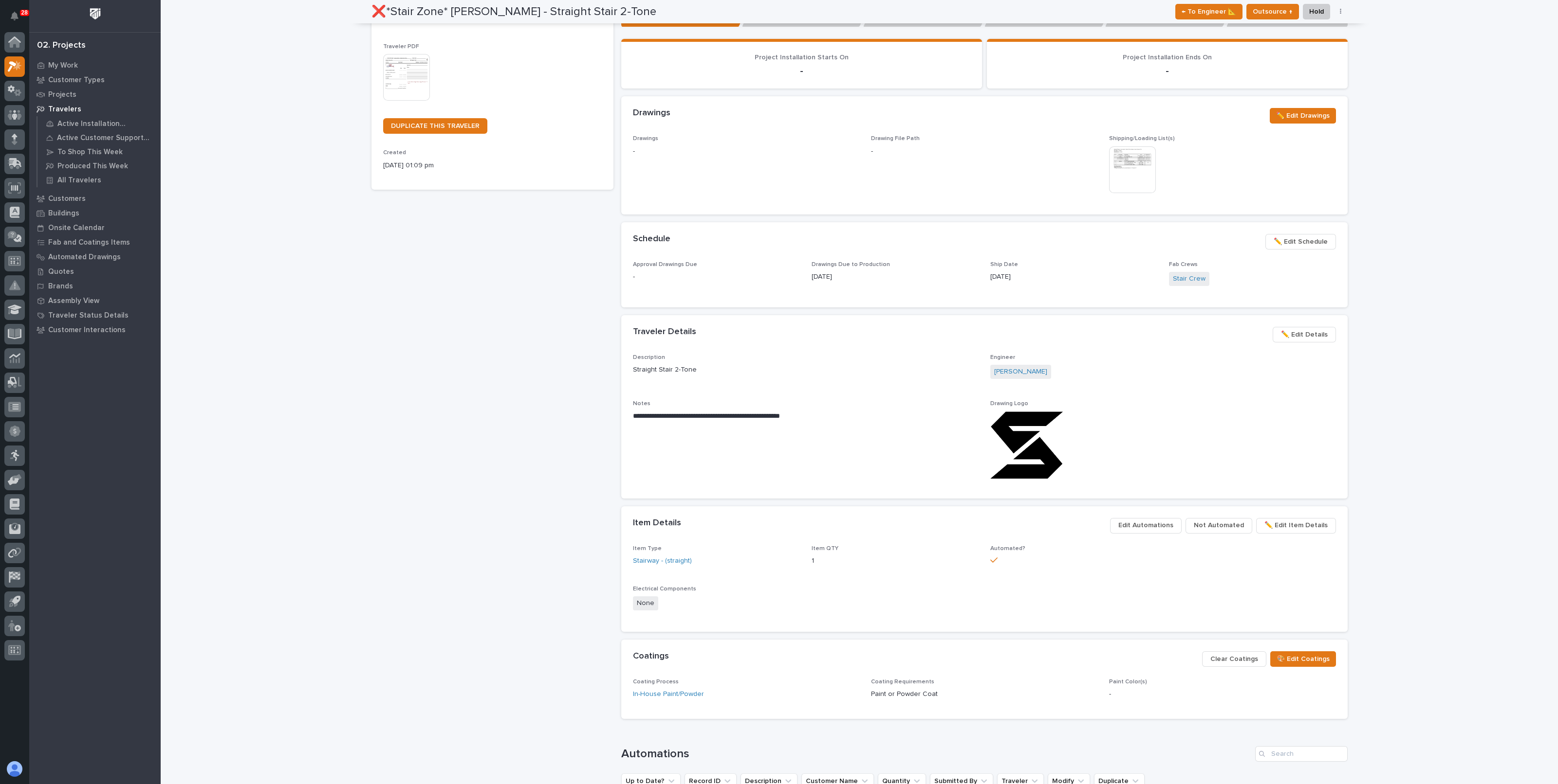
scroll to position [0, 0]
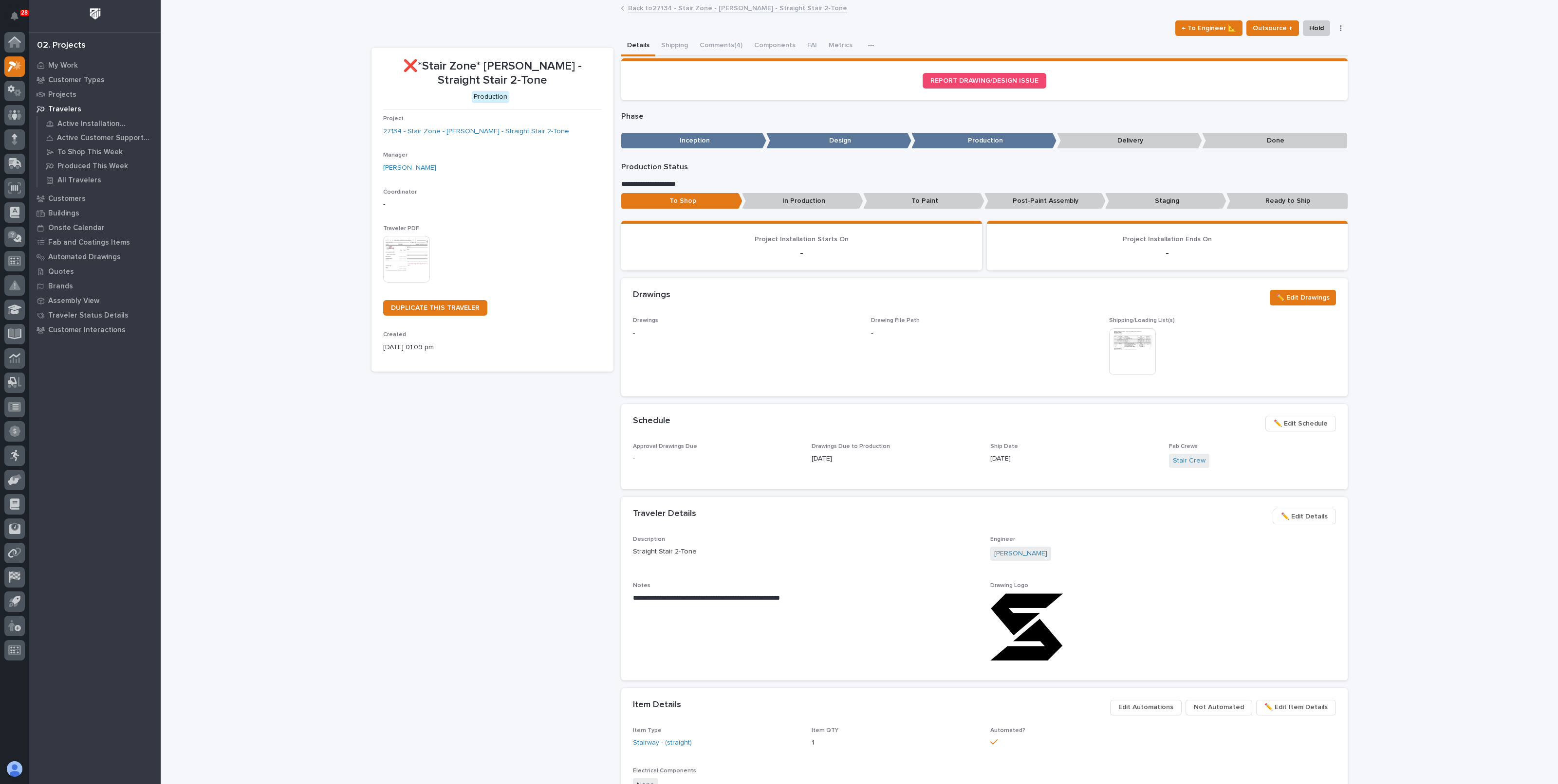
click at [680, 8] on link "Back to 27134 - Stair Zone - Jeremy Sabatini - Straight Stair 2-Tone" at bounding box center [737, 8] width 219 height 11
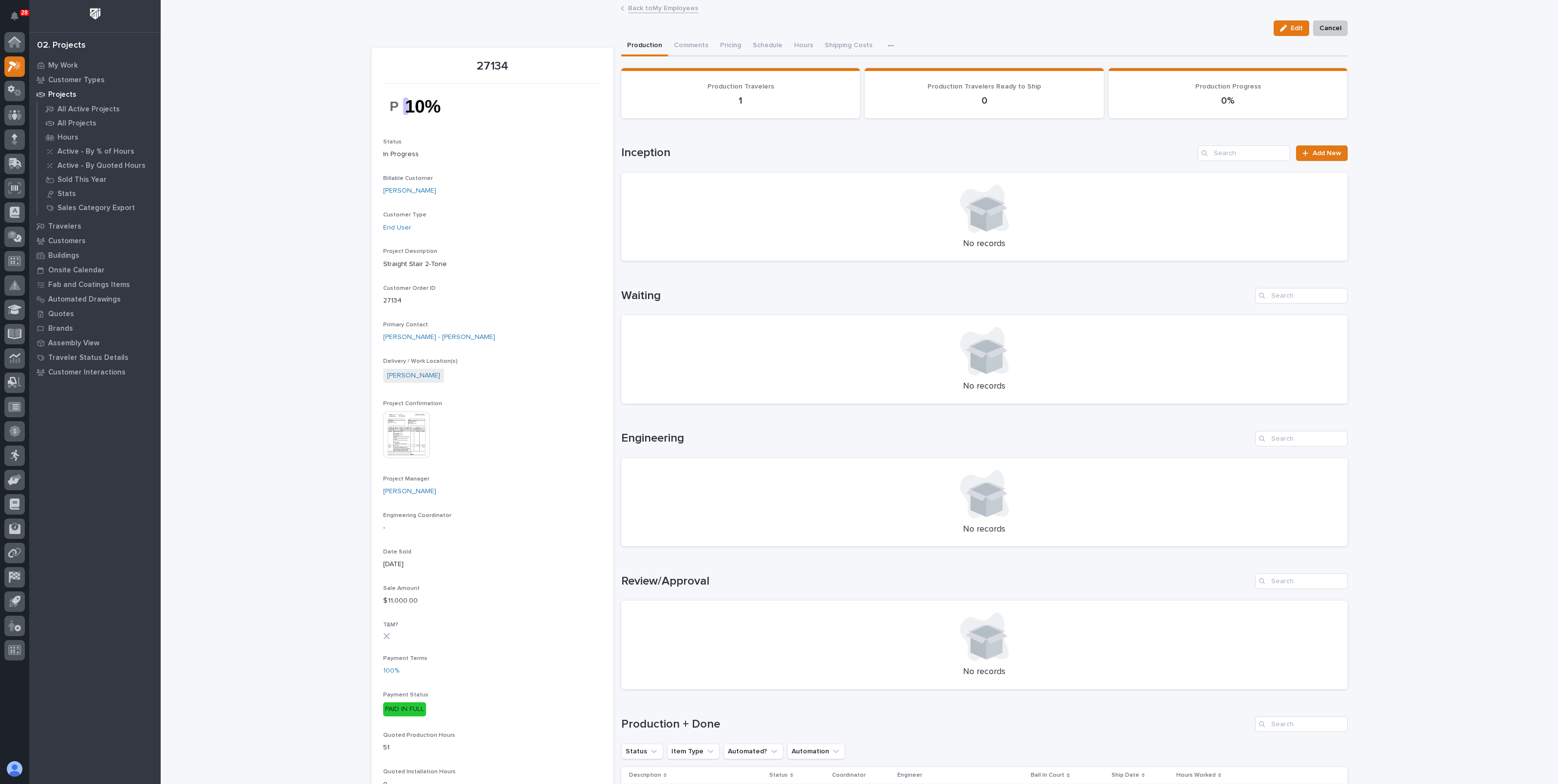
click at [319, 423] on div "Loading... Saving… Loading... Saving… 27134 Edit Cancel Edit Cancel 27134 Statu…" at bounding box center [858, 666] width 1397 height 1330
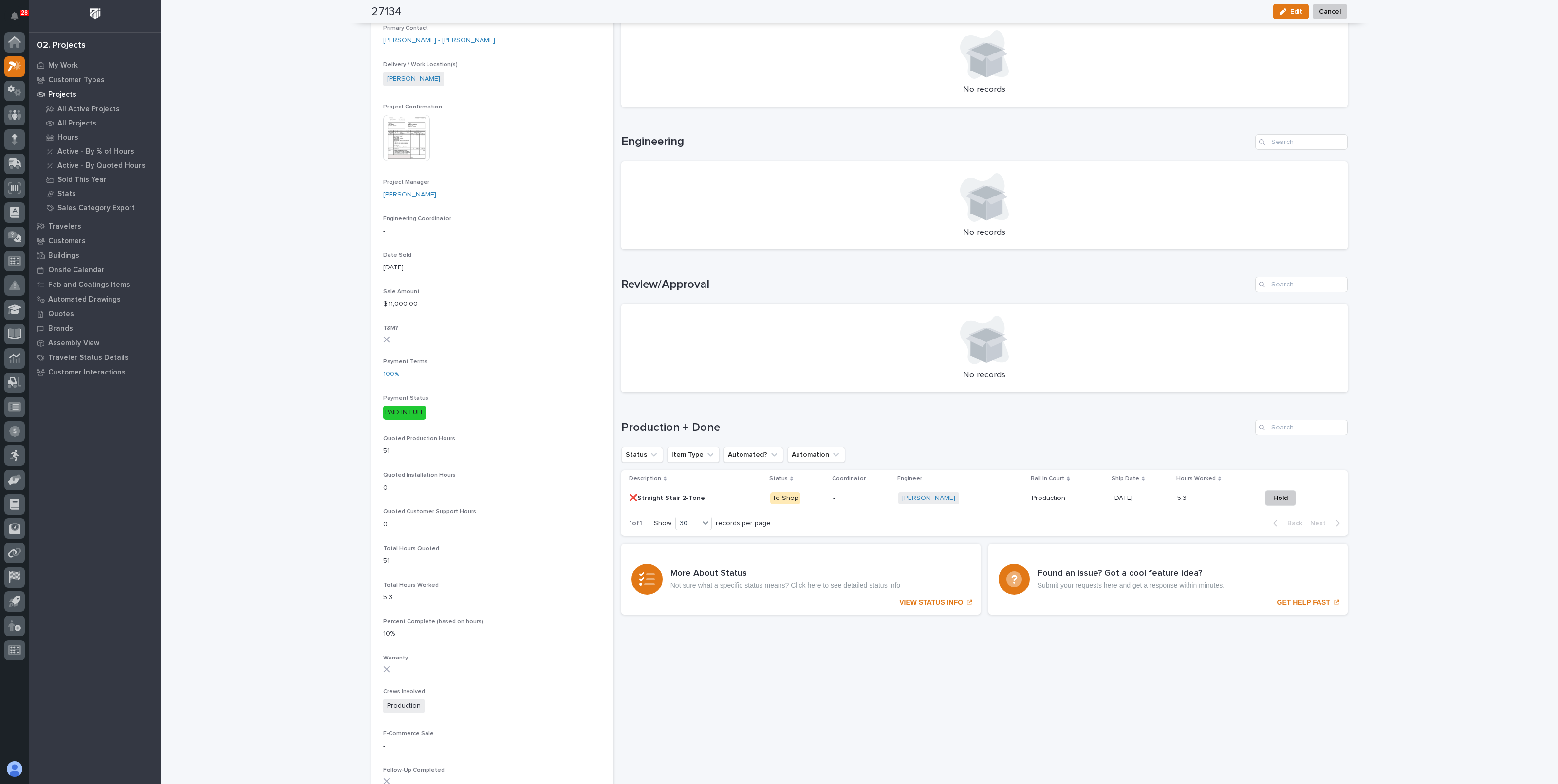
scroll to position [304, 0]
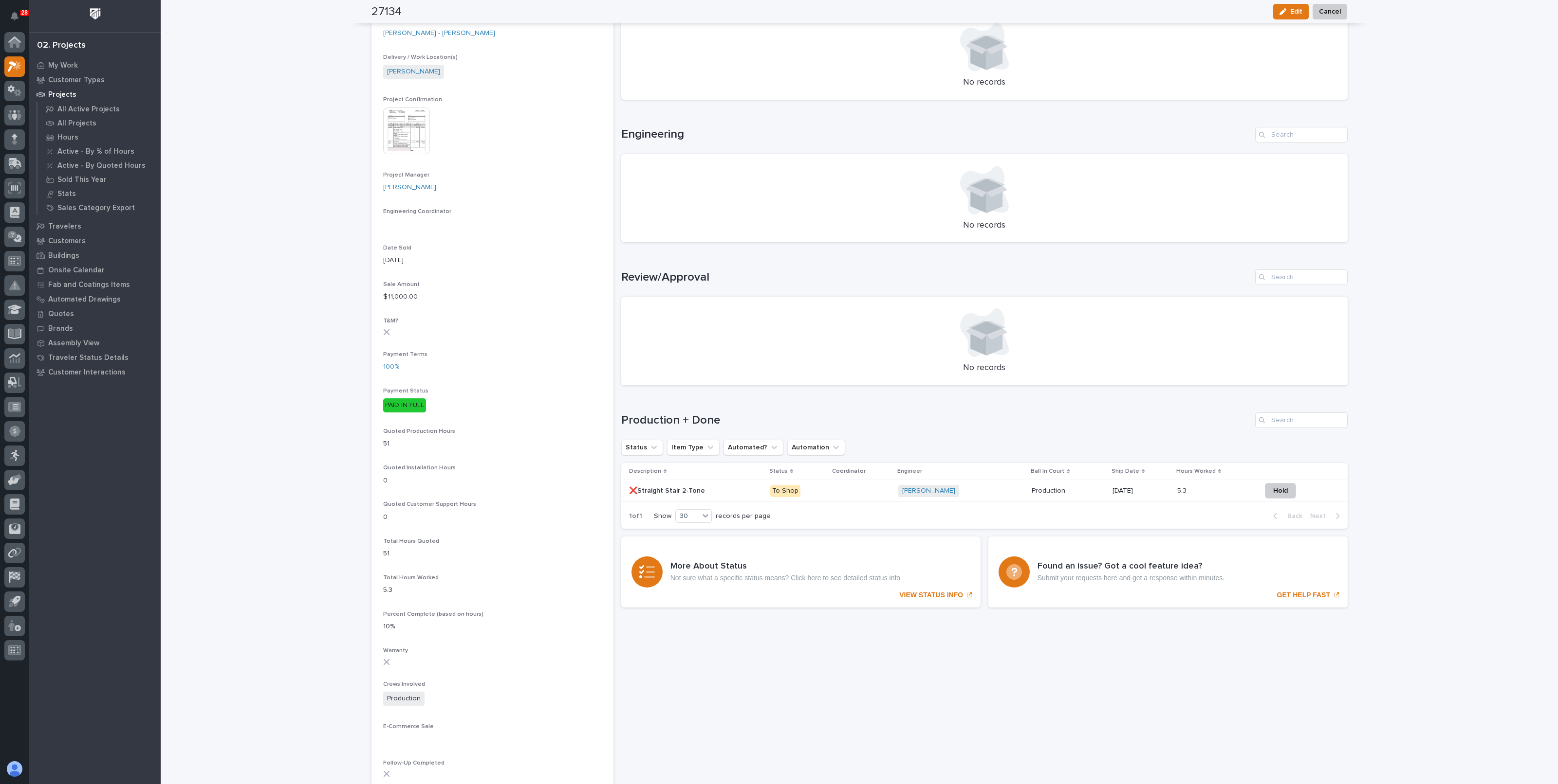
click at [1083, 490] on p at bounding box center [1067, 491] width 73 height 8
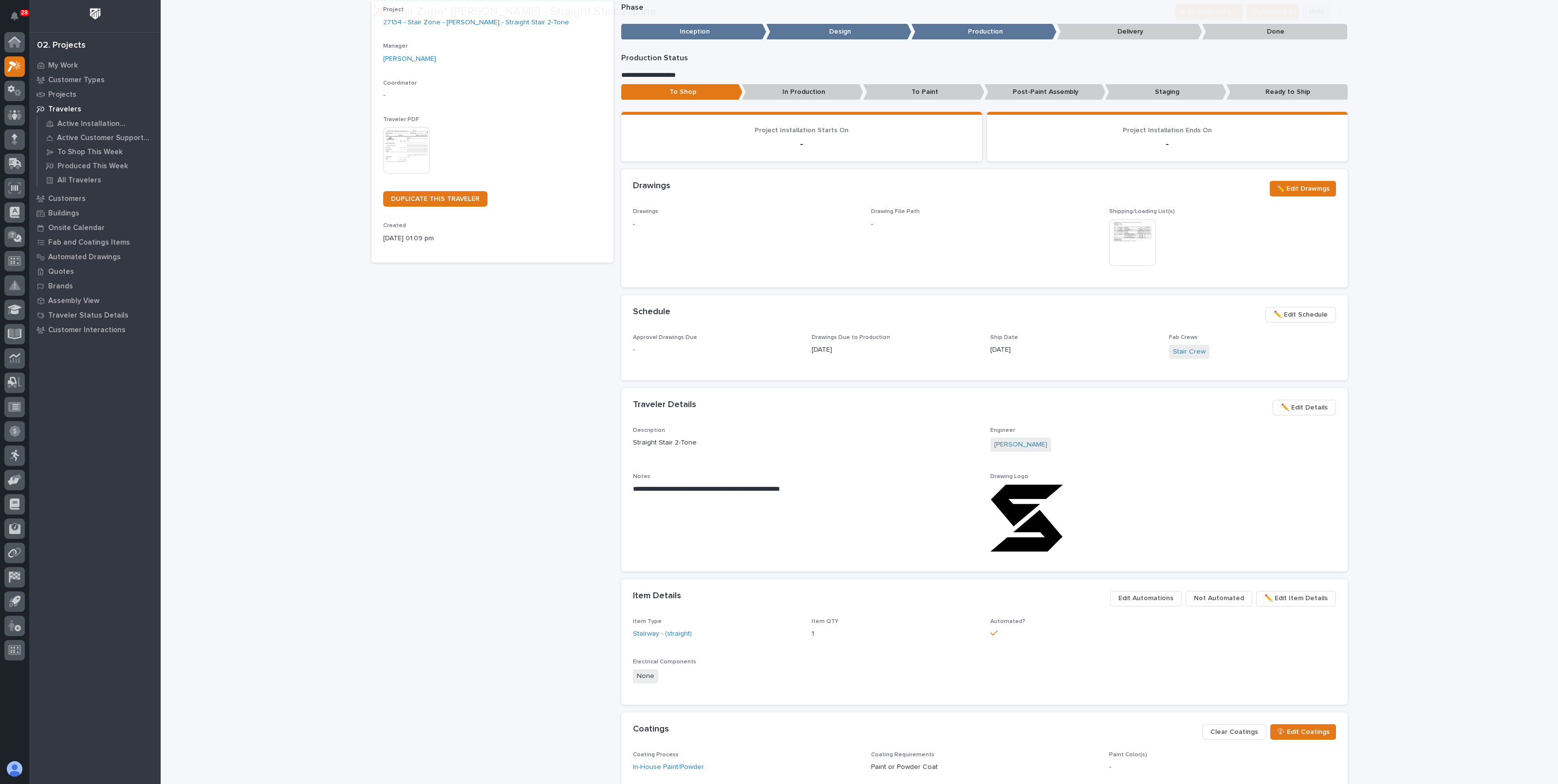
scroll to position [121, 0]
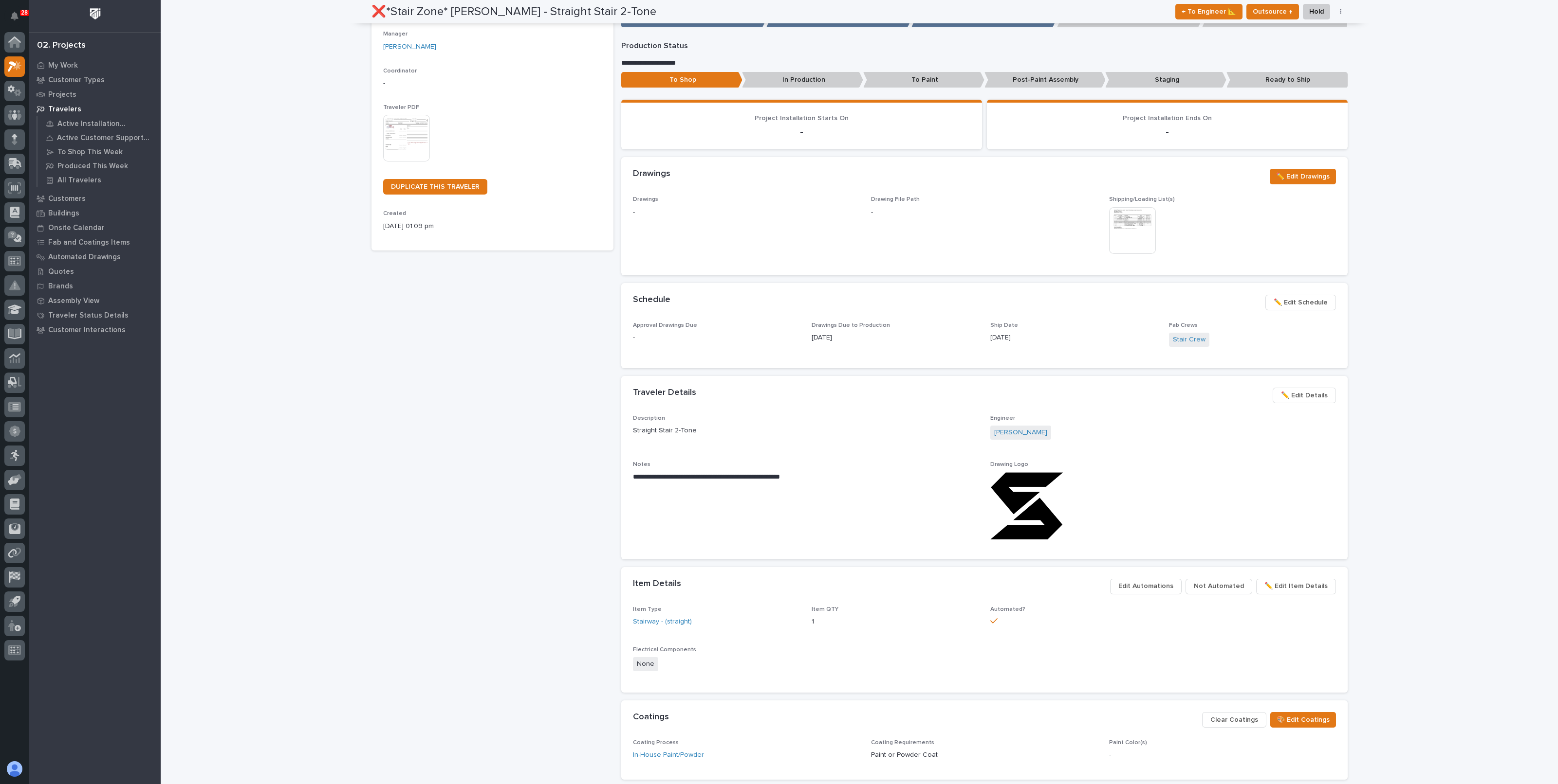
click at [1304, 300] on span "✏️ Edit Schedule" at bounding box center [1300, 302] width 54 height 11
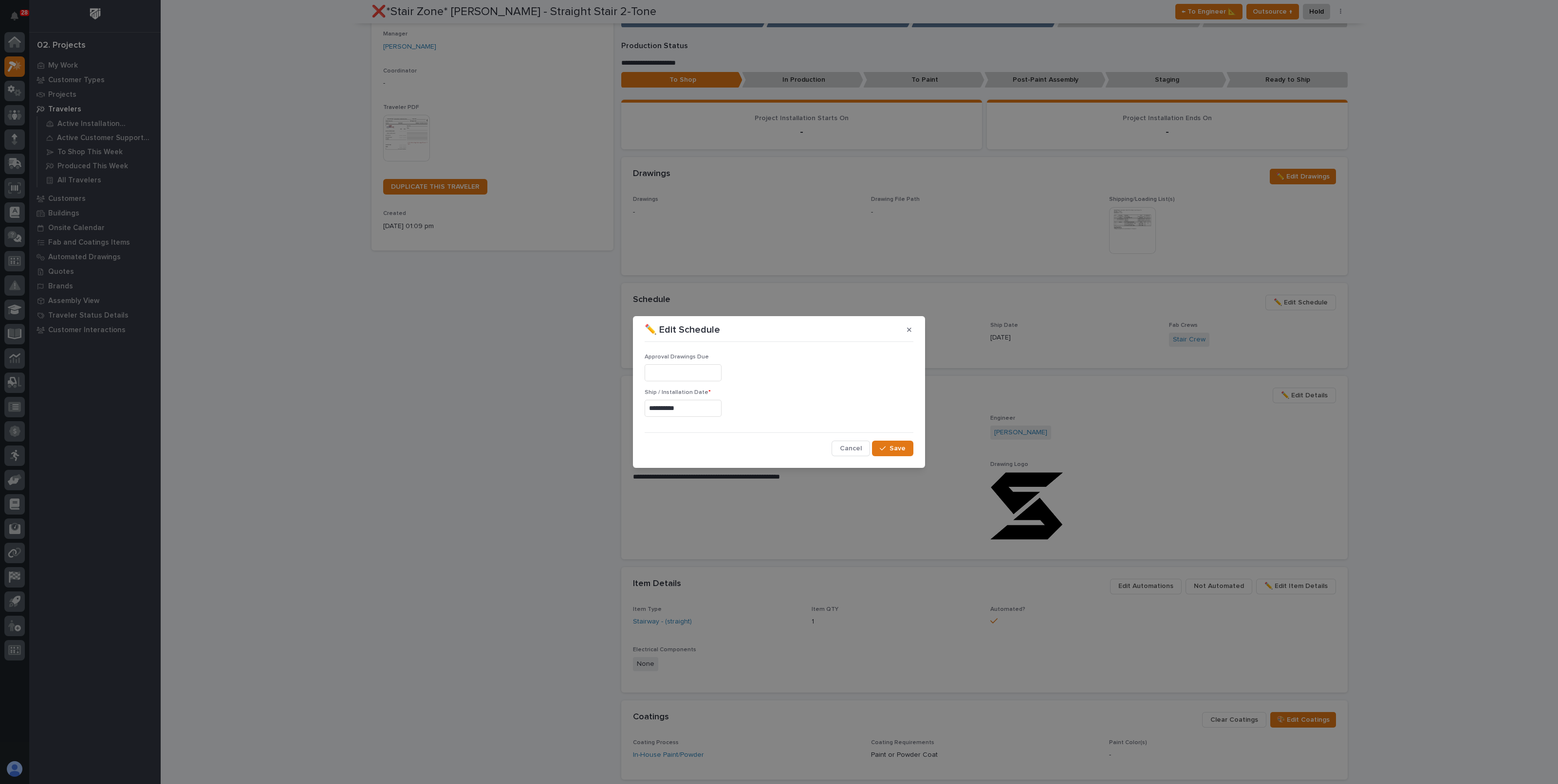
click at [709, 411] on input "**********" at bounding box center [683, 409] width 77 height 17
click at [695, 315] on div "9" at bounding box center [693, 313] width 13 height 13
type input "**********"
click at [895, 450] on span "Save" at bounding box center [897, 449] width 16 height 9
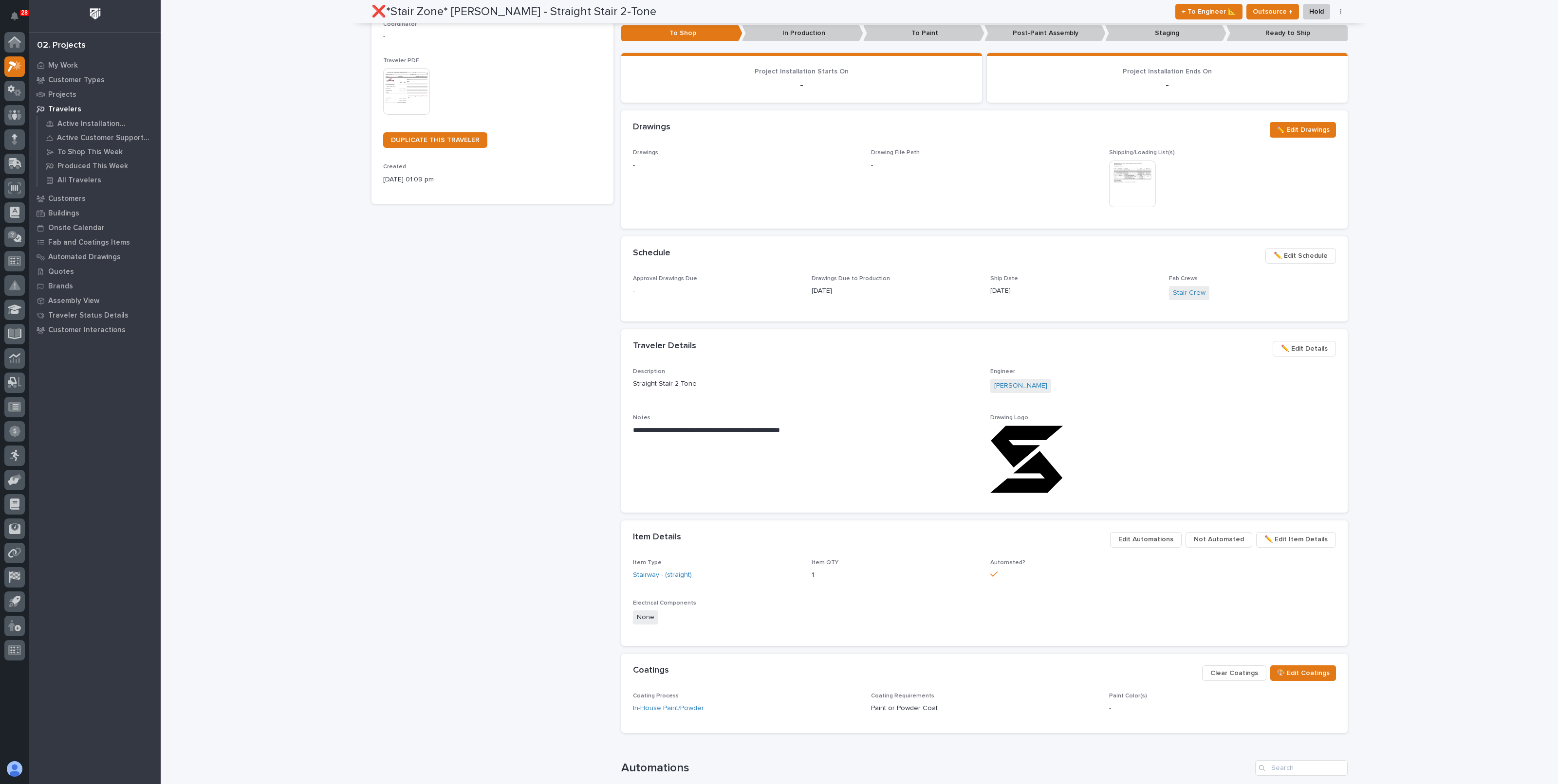
scroll to position [0, 0]
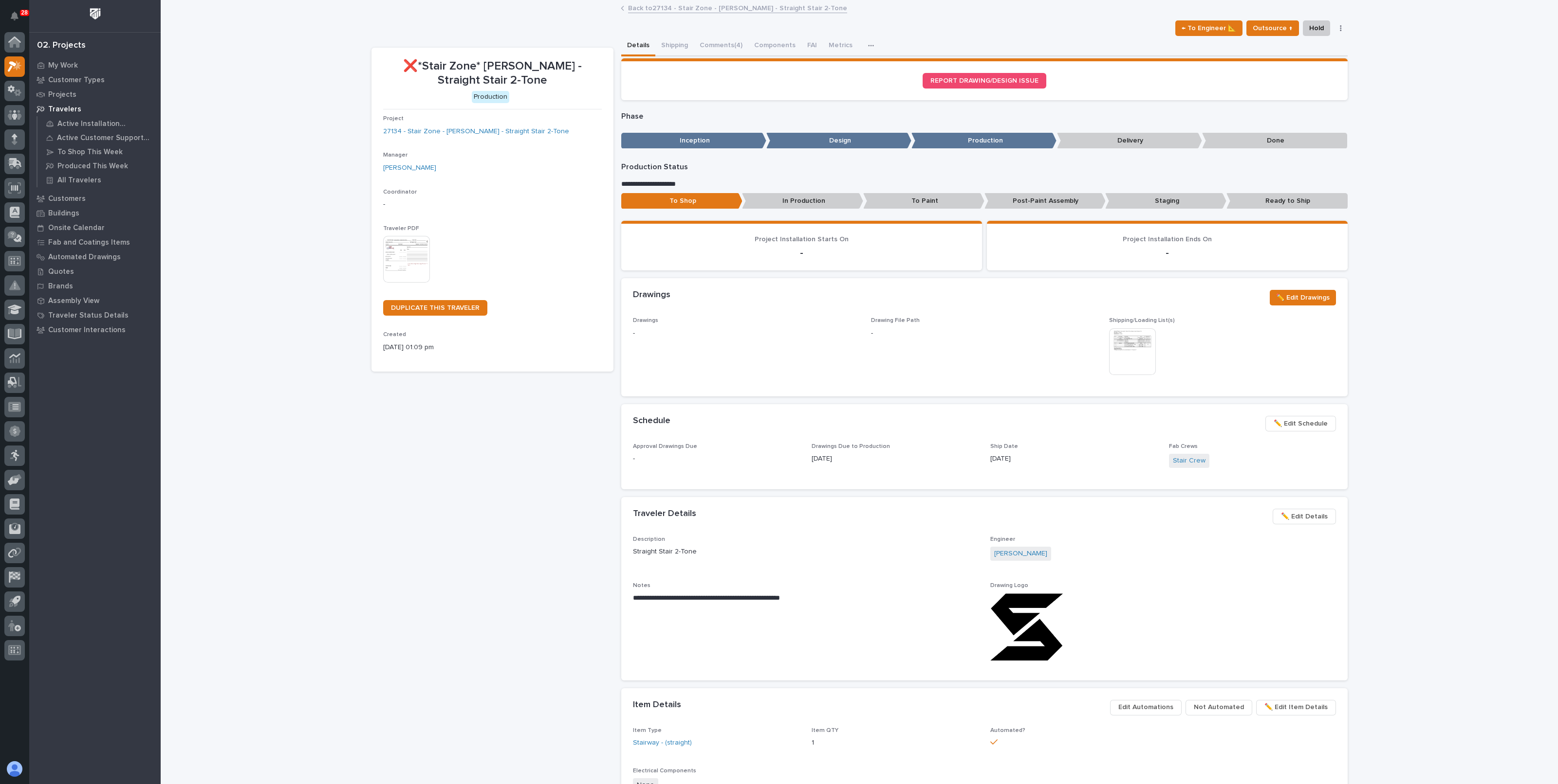
click at [663, 11] on link "Back to 27134 - Stair Zone - Jeremy Sabatini - Straight Stair 2-Tone" at bounding box center [737, 8] width 219 height 11
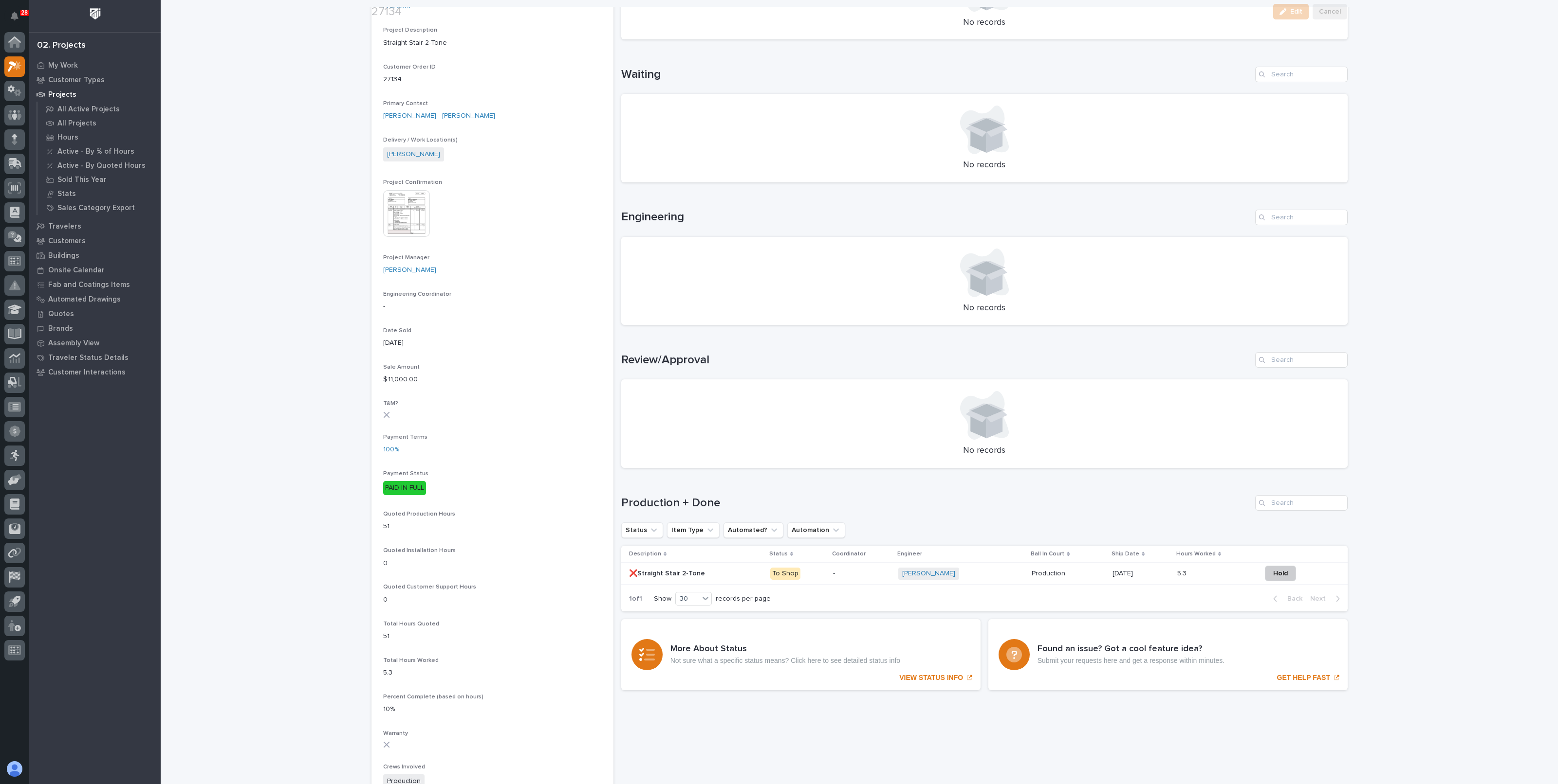
scroll to position [243, 0]
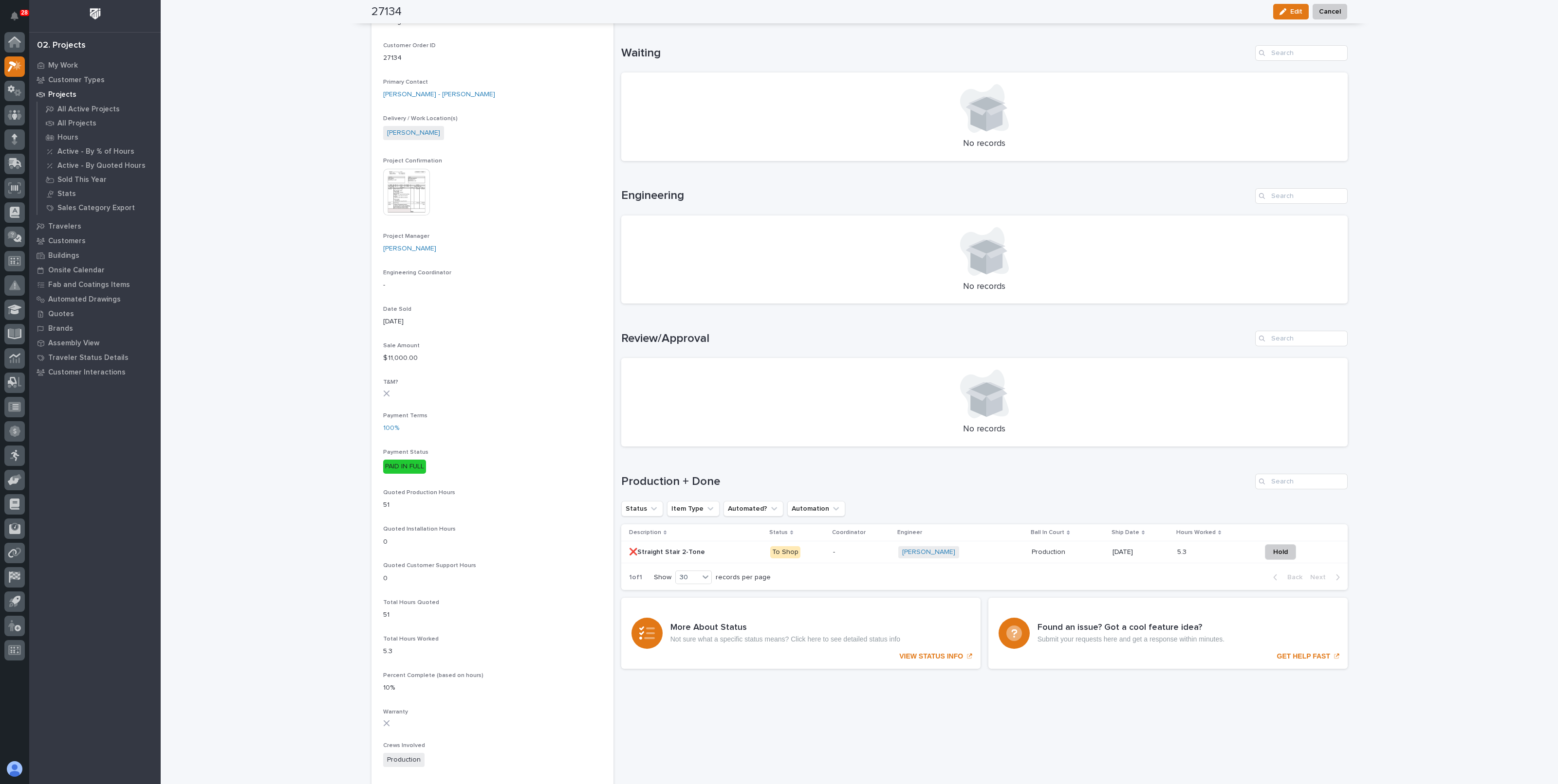
click at [399, 188] on img at bounding box center [407, 192] width 47 height 47
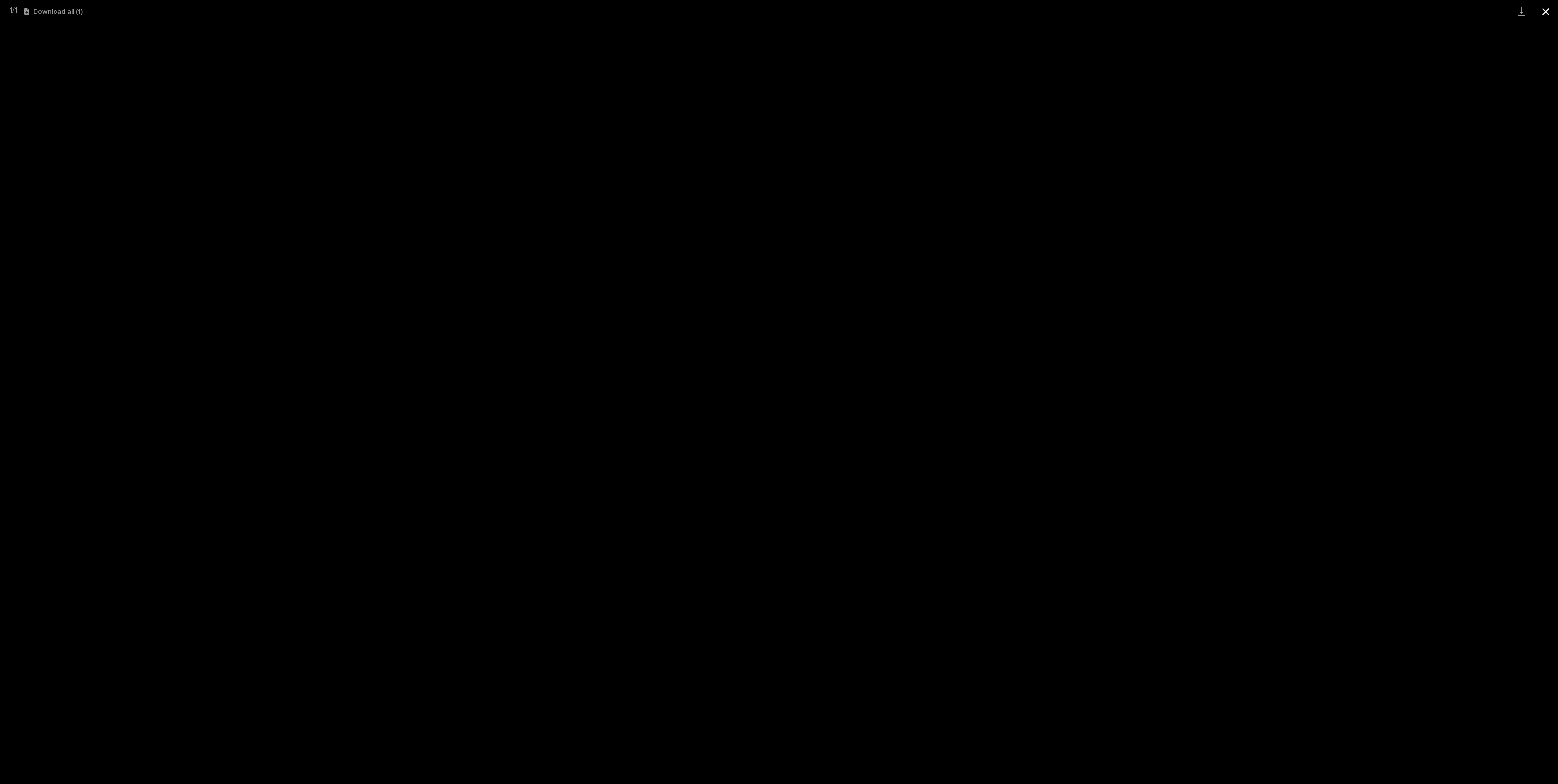
click at [1544, 11] on button "Close gallery" at bounding box center [1545, 11] width 24 height 23
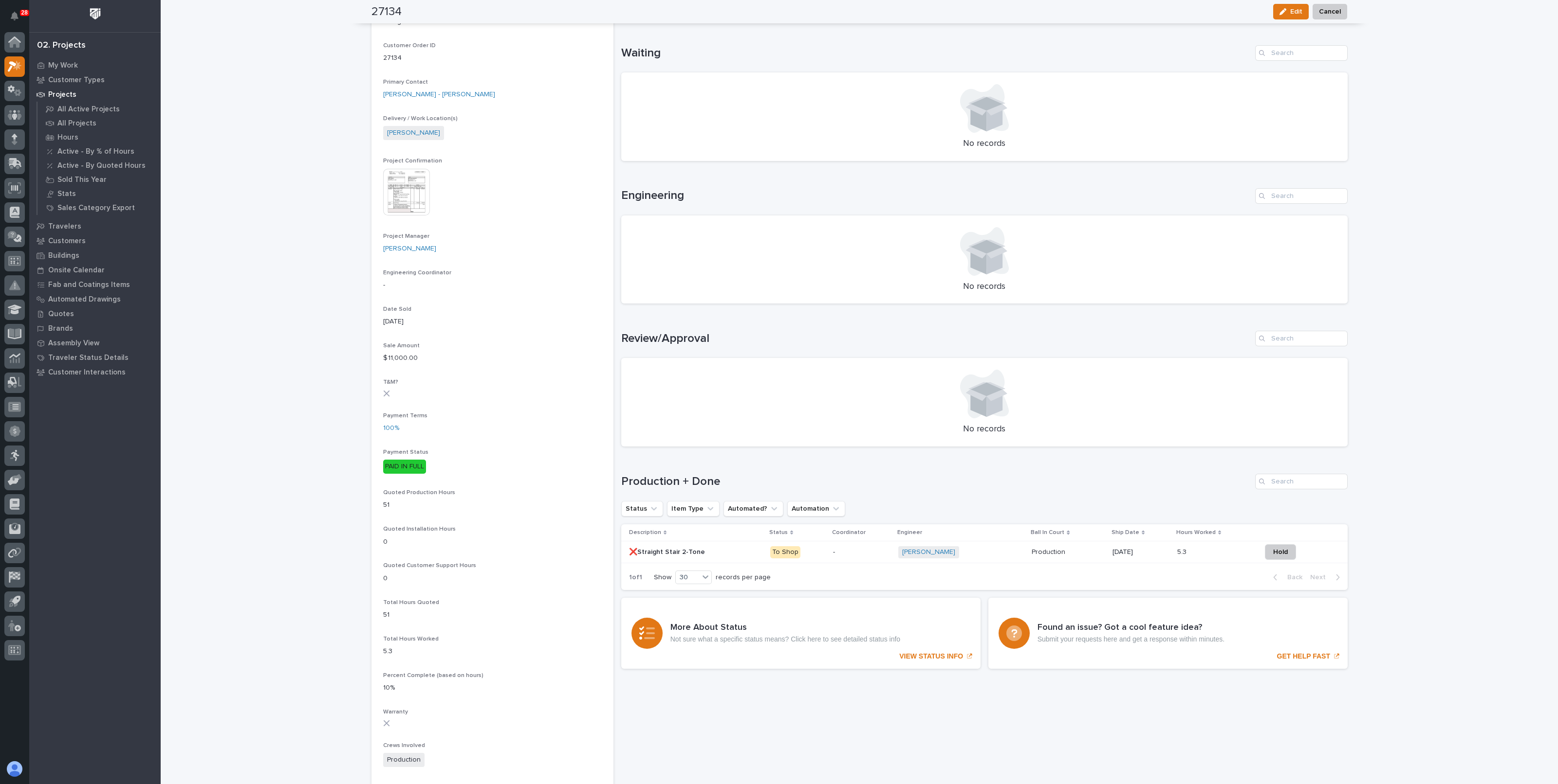
click at [1063, 494] on div "Production + Done Status Item Type Automated? Automation Description Status Coo…" at bounding box center [983, 532] width 726 height 117
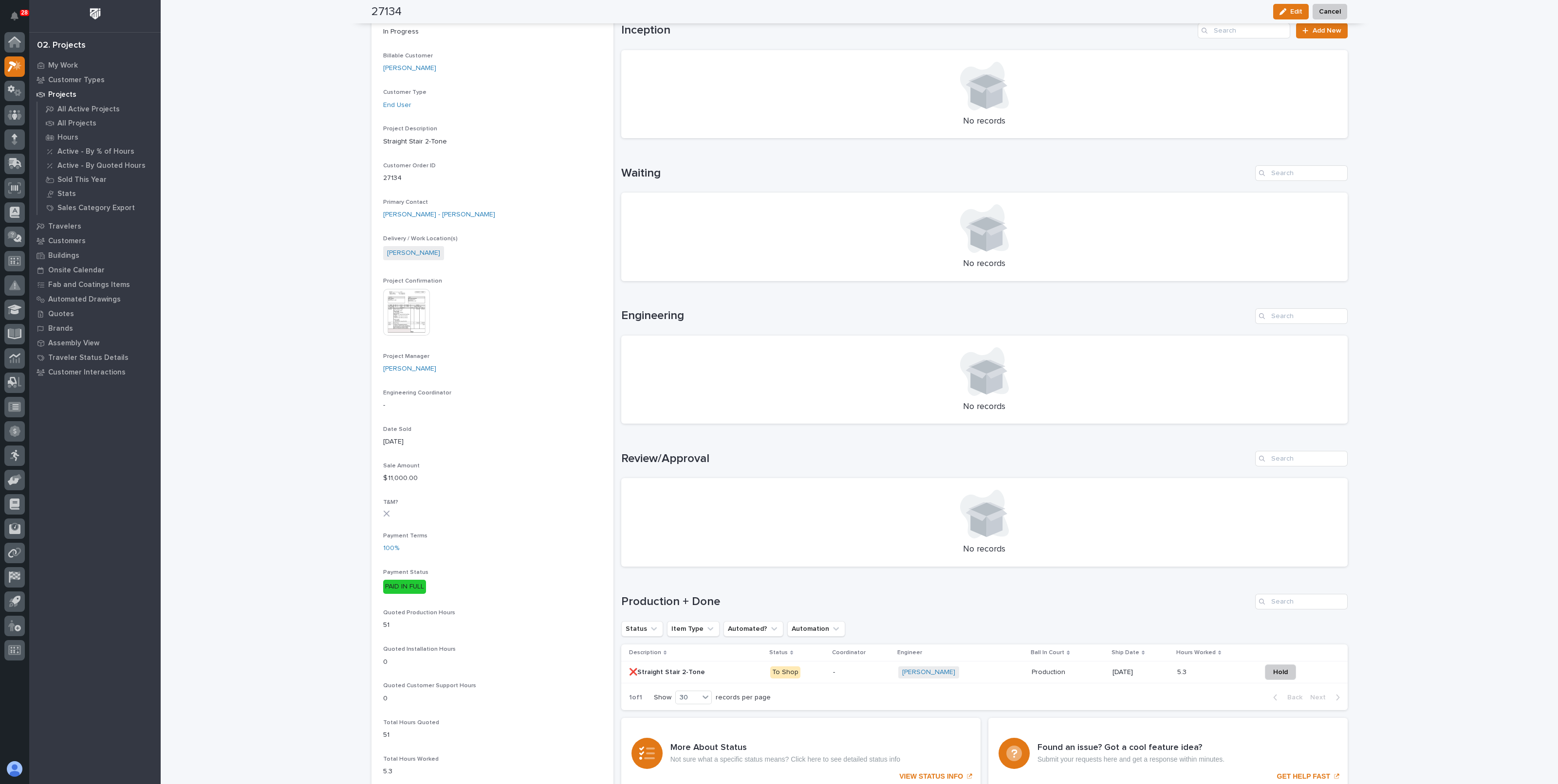
scroll to position [0, 0]
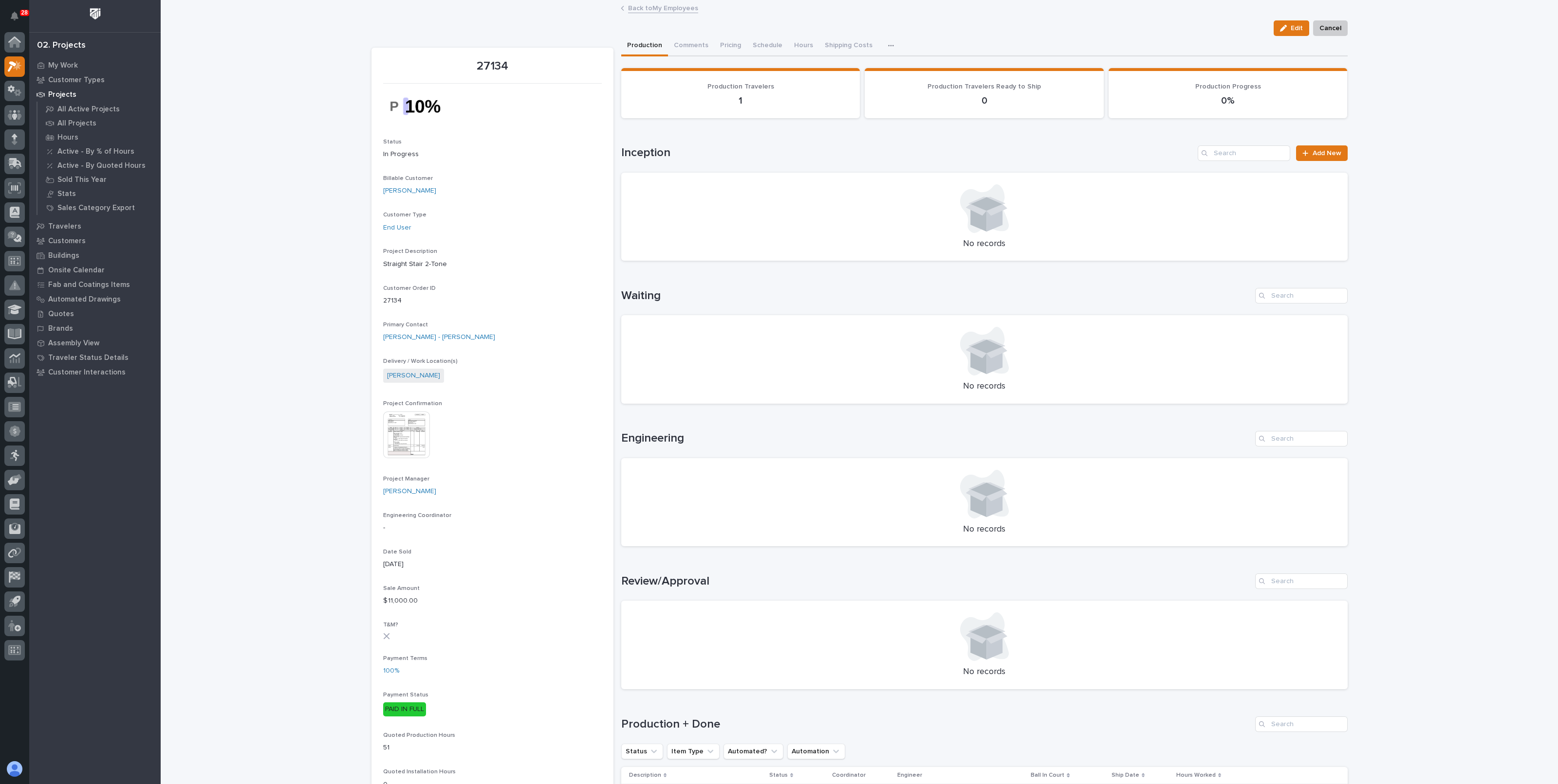
click at [653, 11] on link "Back to My Employees" at bounding box center [662, 8] width 70 height 11
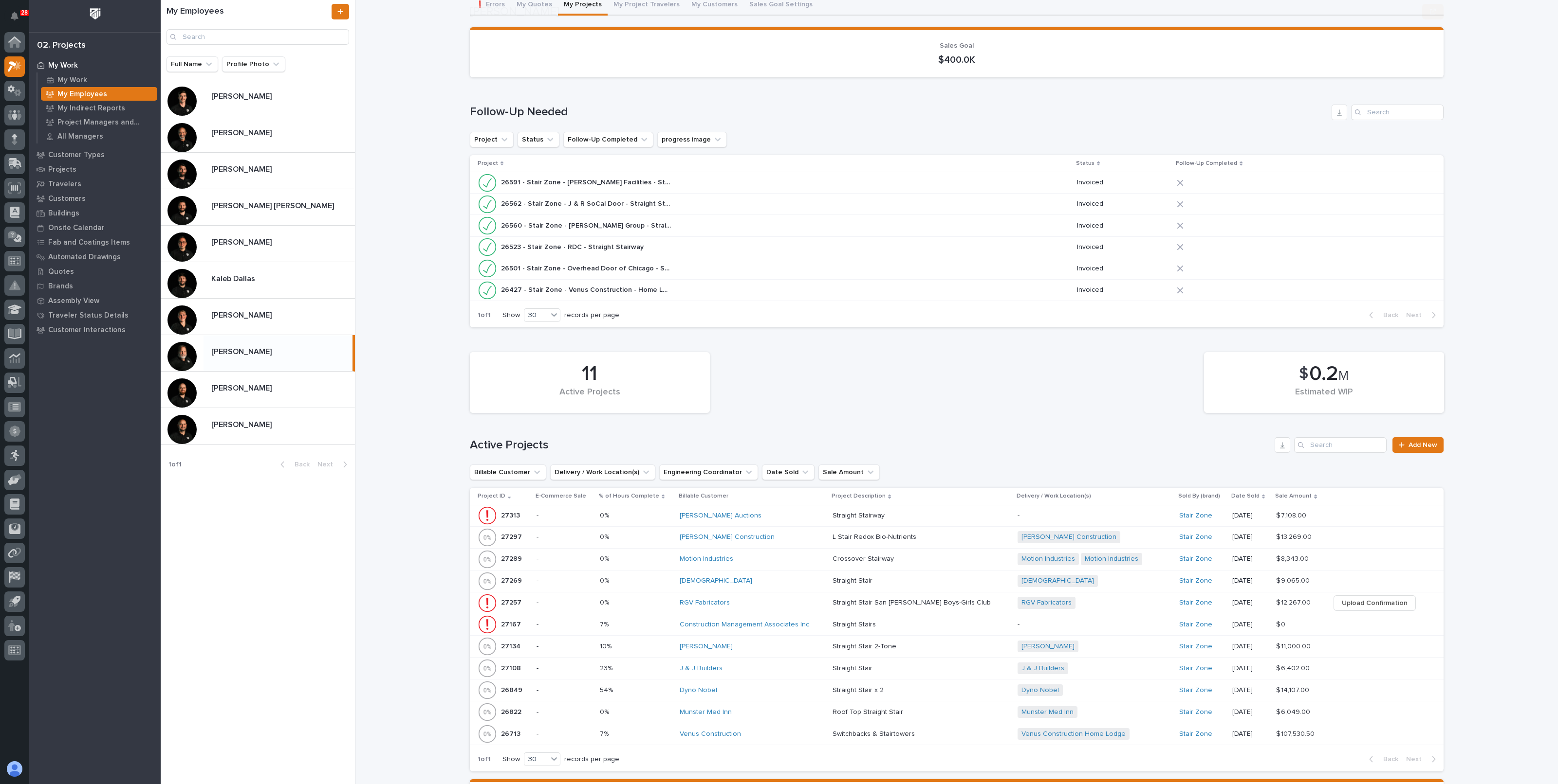
scroll to position [365, 0]
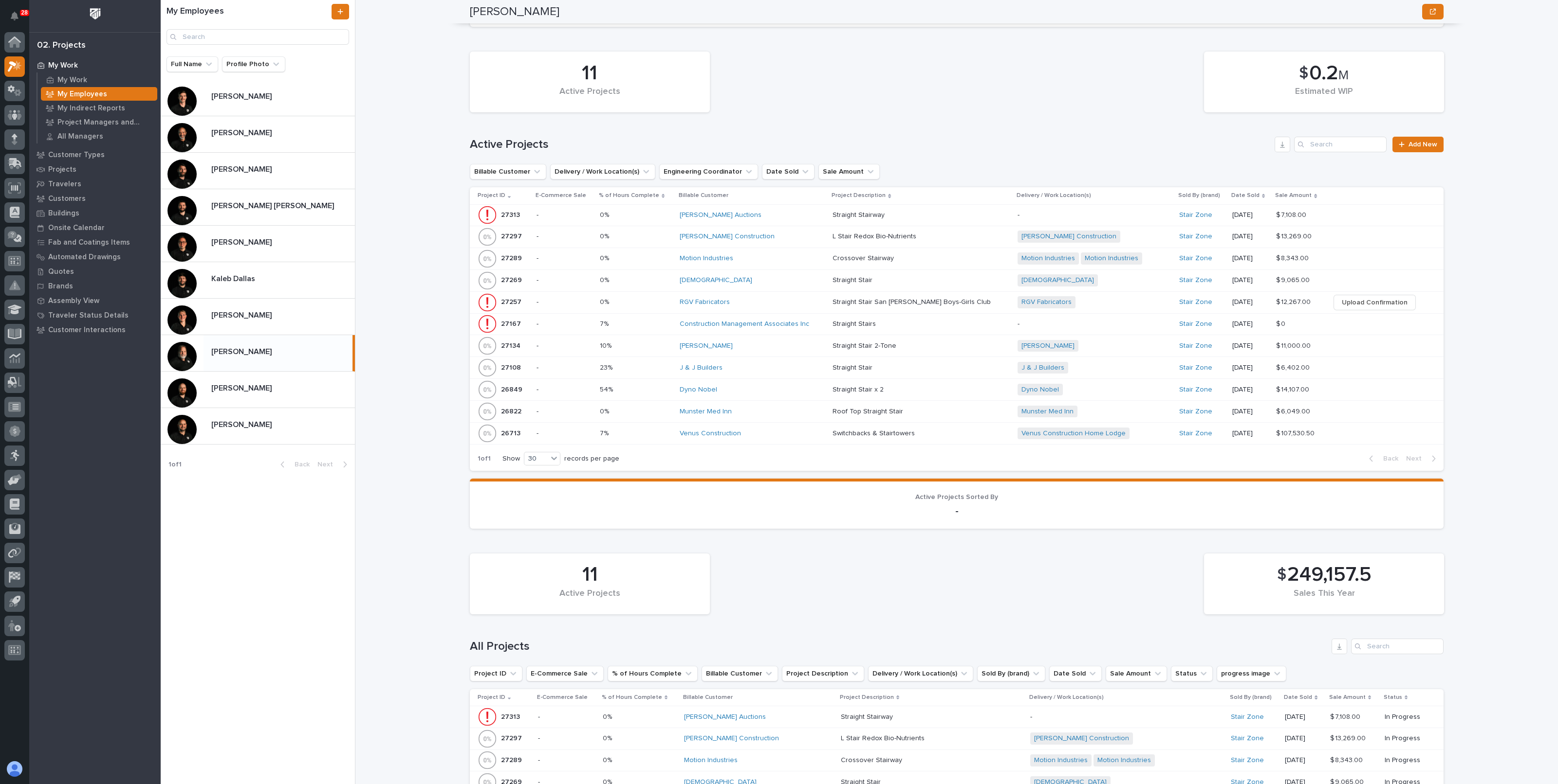
click at [884, 322] on p at bounding box center [918, 324] width 170 height 8
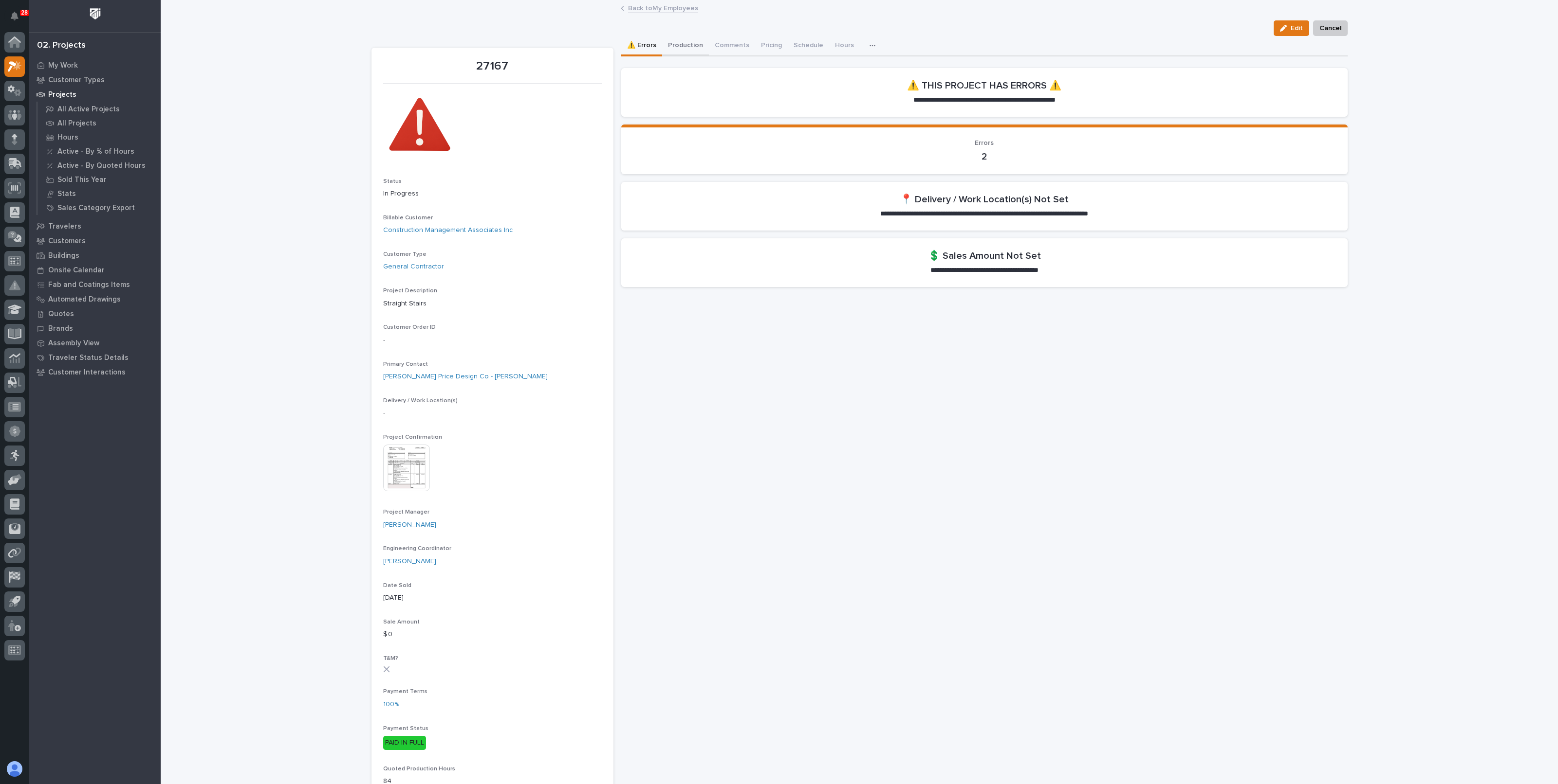
click at [684, 50] on button "Production" at bounding box center [685, 46] width 47 height 20
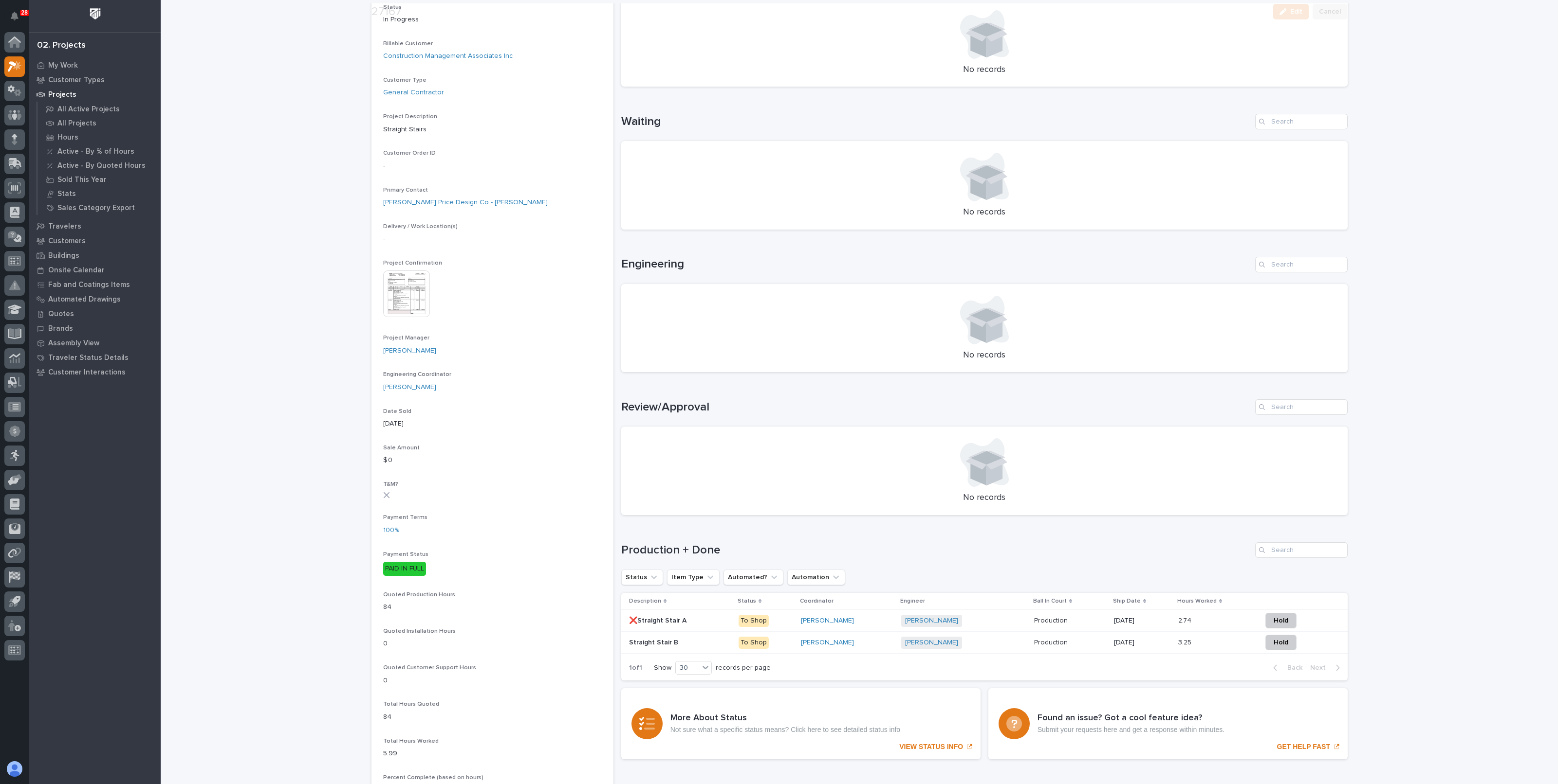
scroll to position [365, 0]
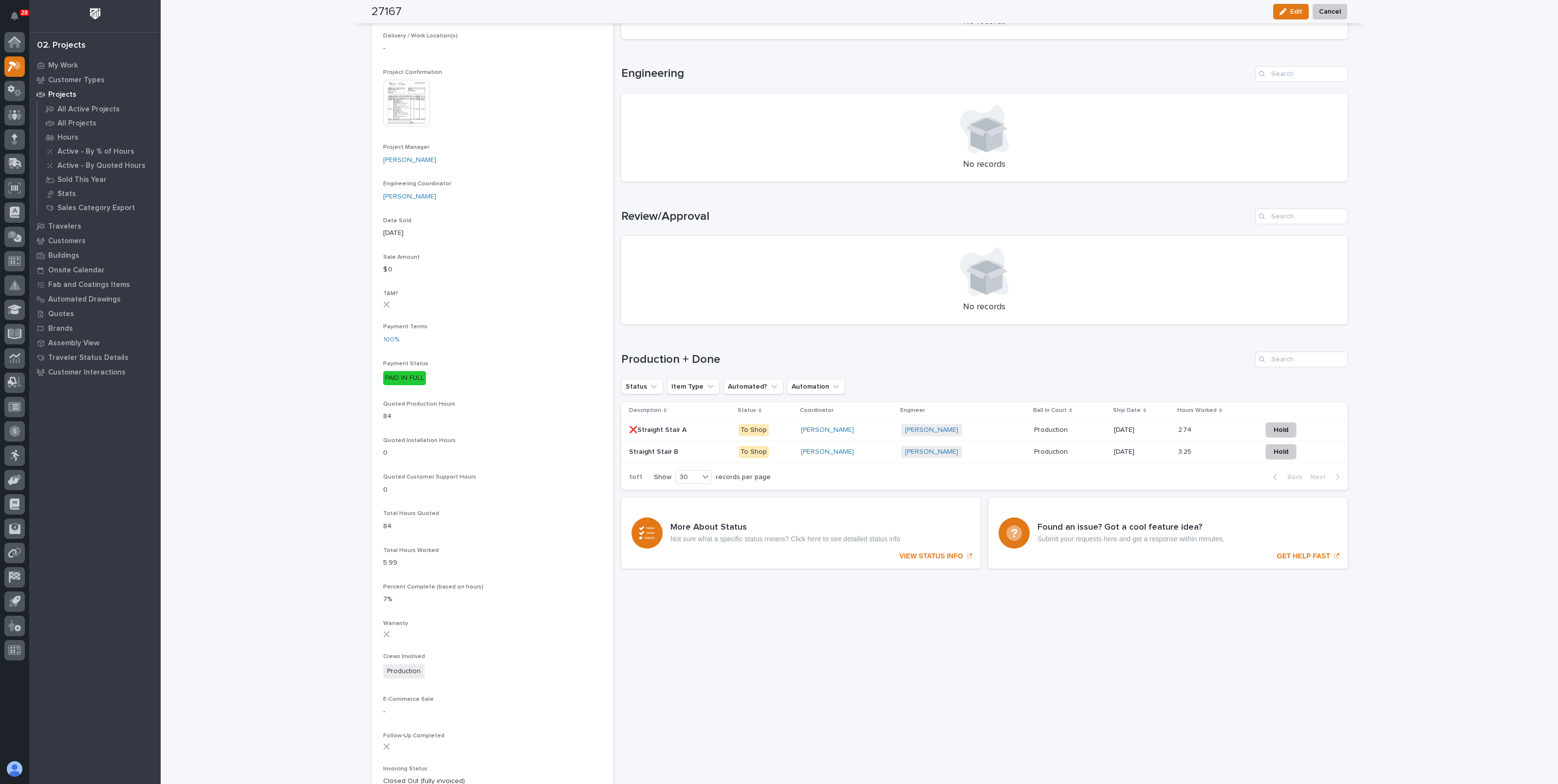
click at [884, 431] on div "Wynne Hochstetler" at bounding box center [847, 430] width 92 height 8
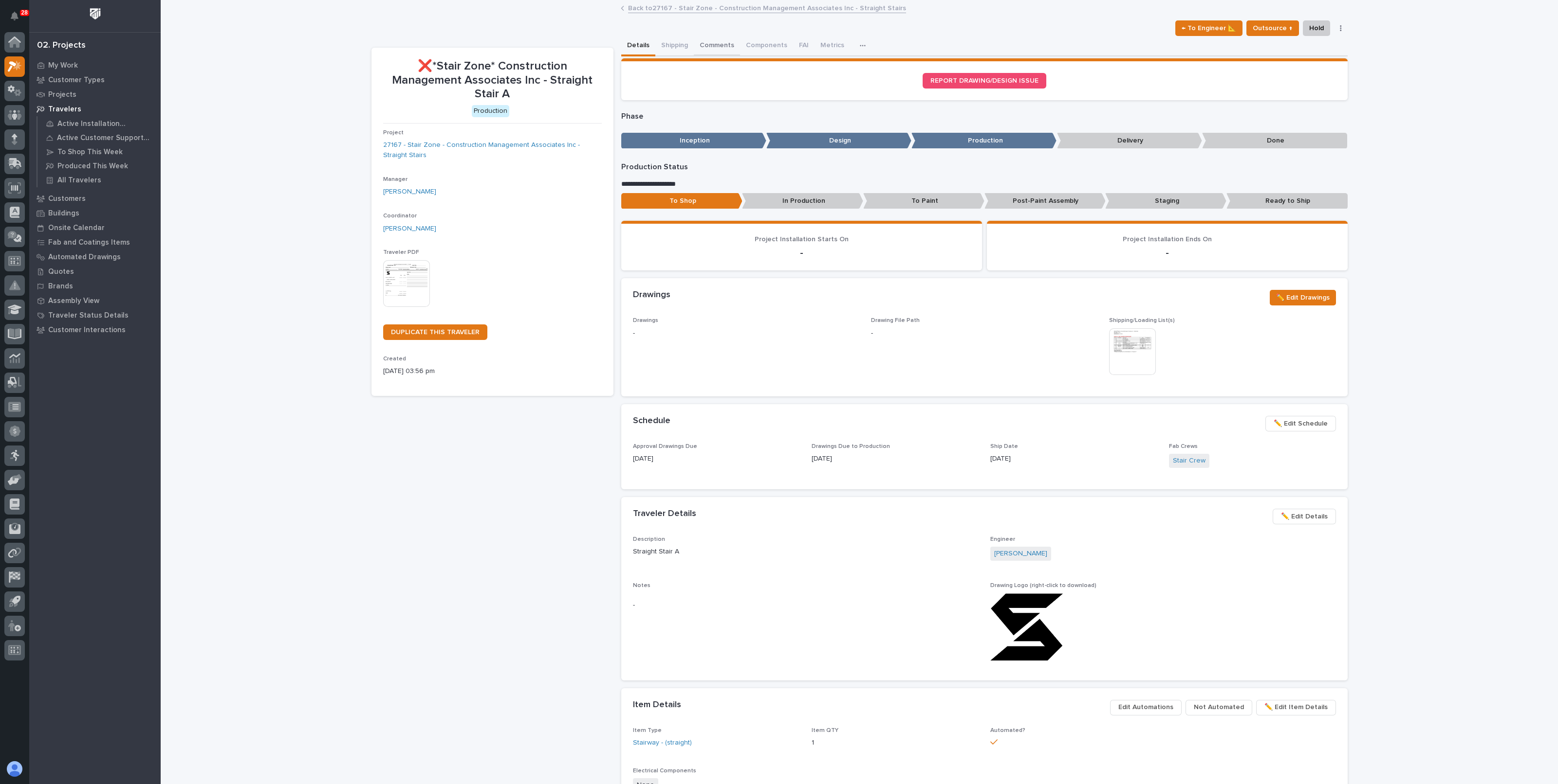
click at [716, 52] on button "Comments" at bounding box center [716, 46] width 46 height 20
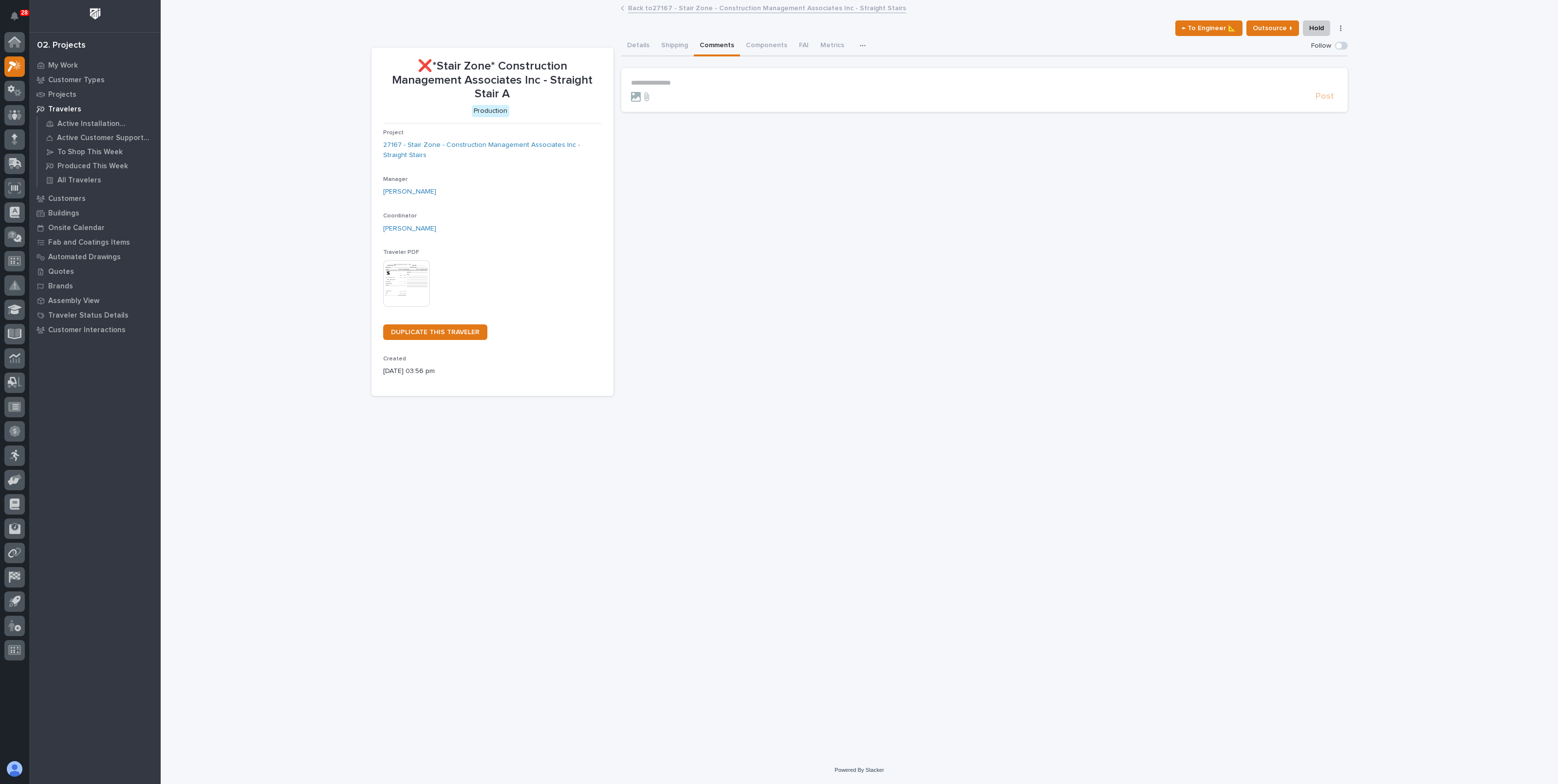
click at [651, 11] on link "Back to 27167 - Stair Zone - Construction Management Associates Inc - Straight …" at bounding box center [766, 8] width 278 height 11
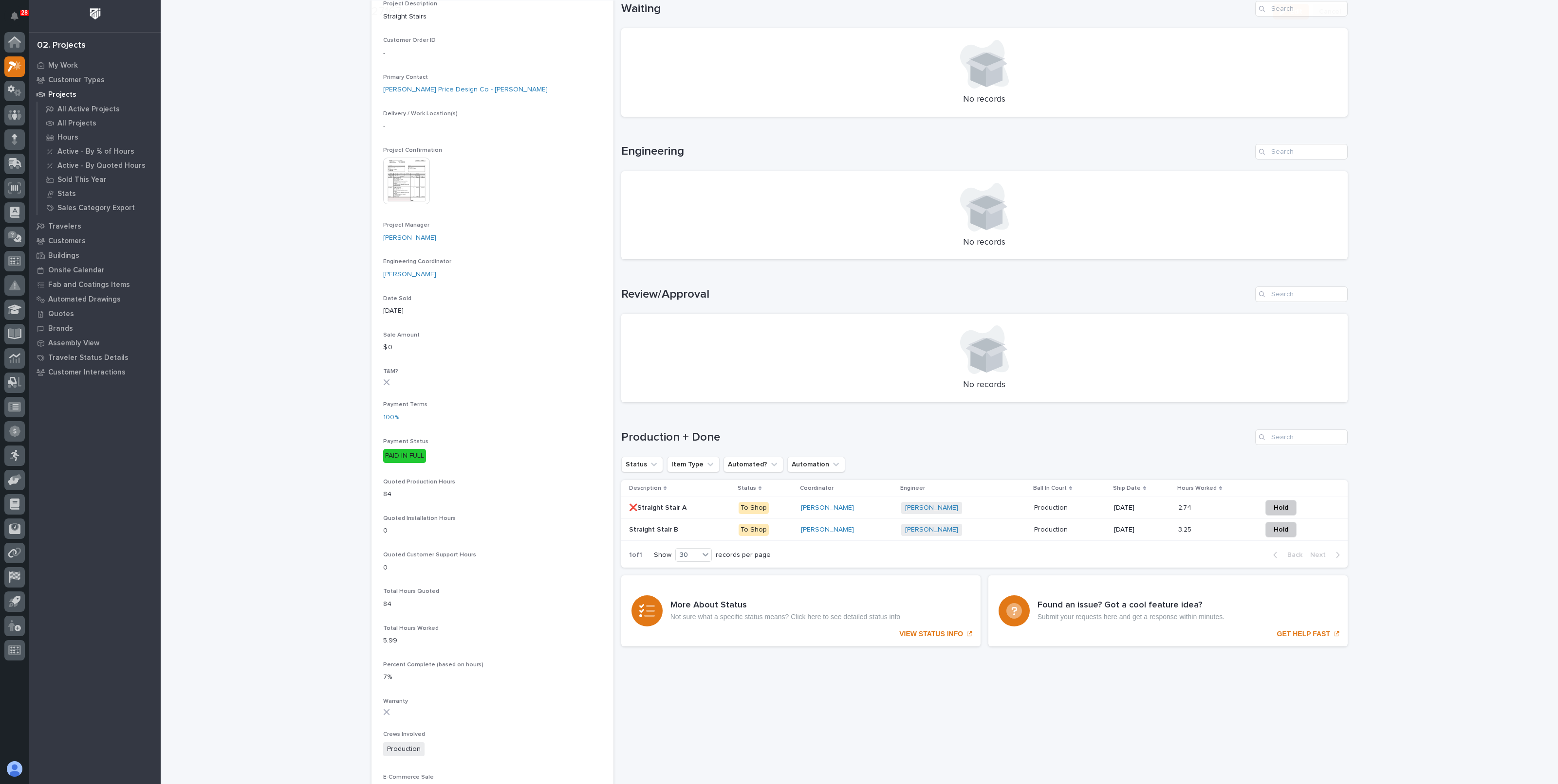
scroll to position [304, 0]
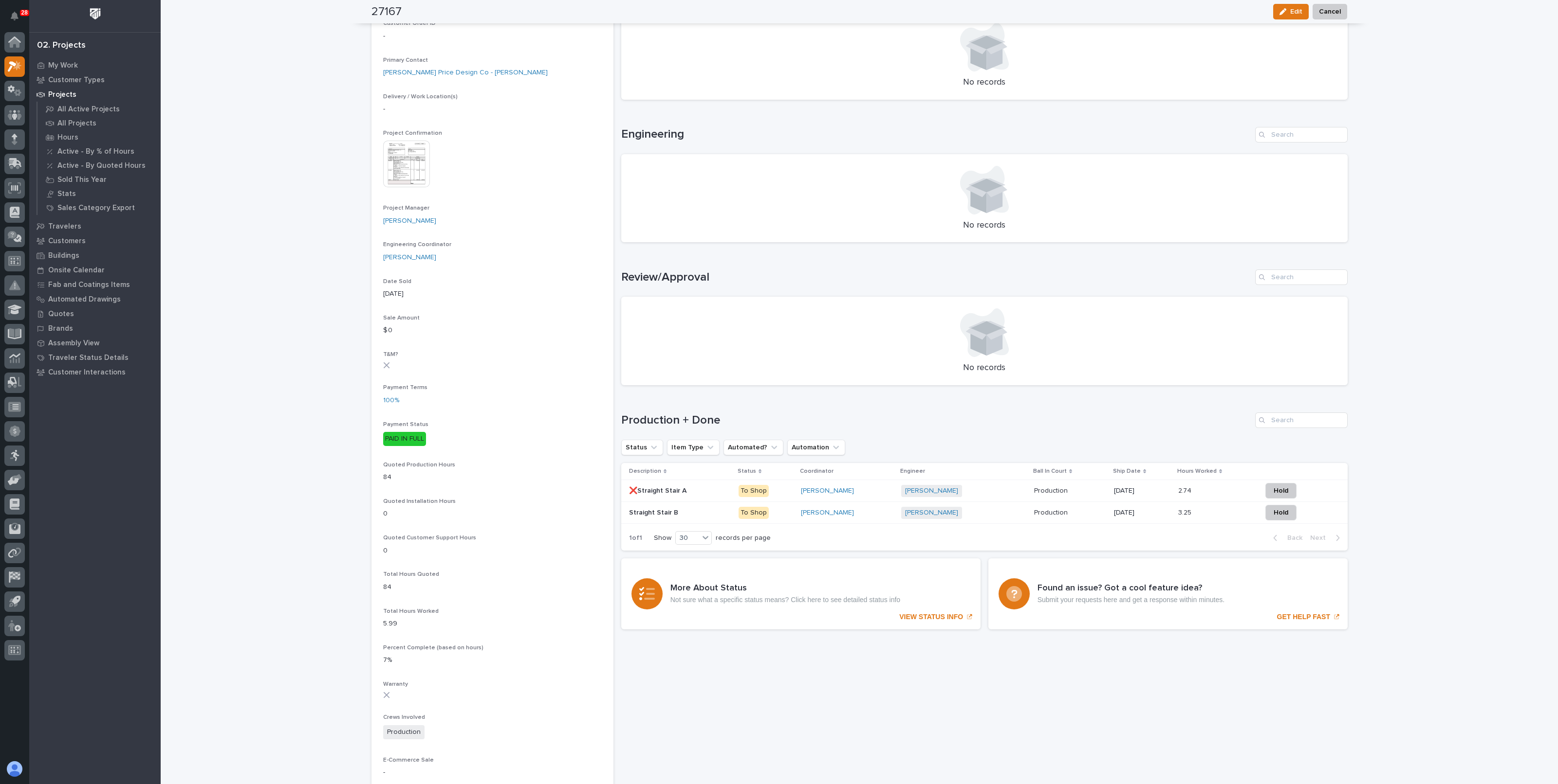
click at [888, 515] on div "Wynne Hochstetler" at bounding box center [847, 513] width 92 height 8
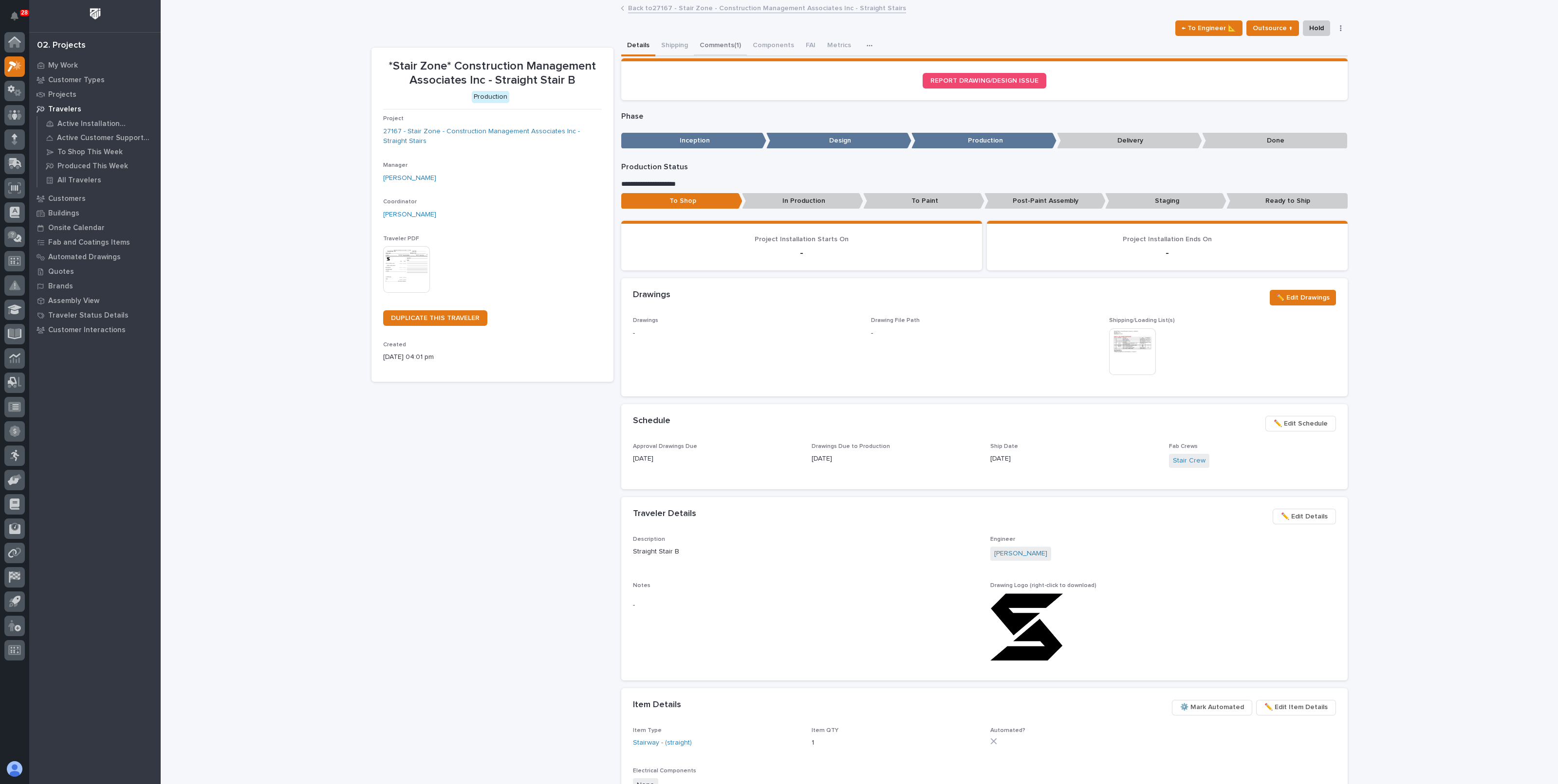
click at [704, 48] on button "Comments (1)" at bounding box center [720, 46] width 53 height 20
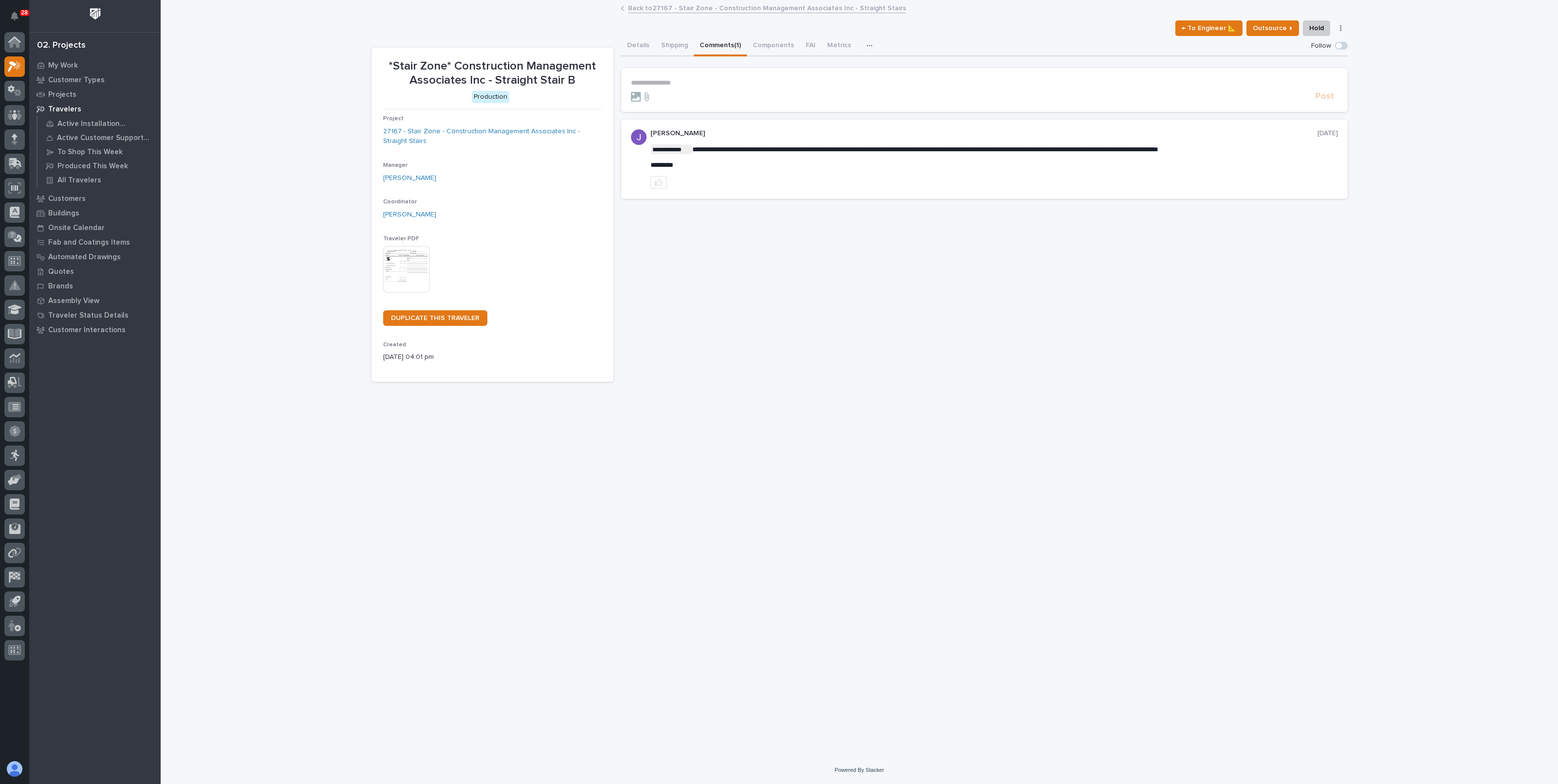
click at [693, 7] on link "Back to 27167 - Stair Zone - Construction Management Associates Inc - Straight …" at bounding box center [766, 8] width 278 height 11
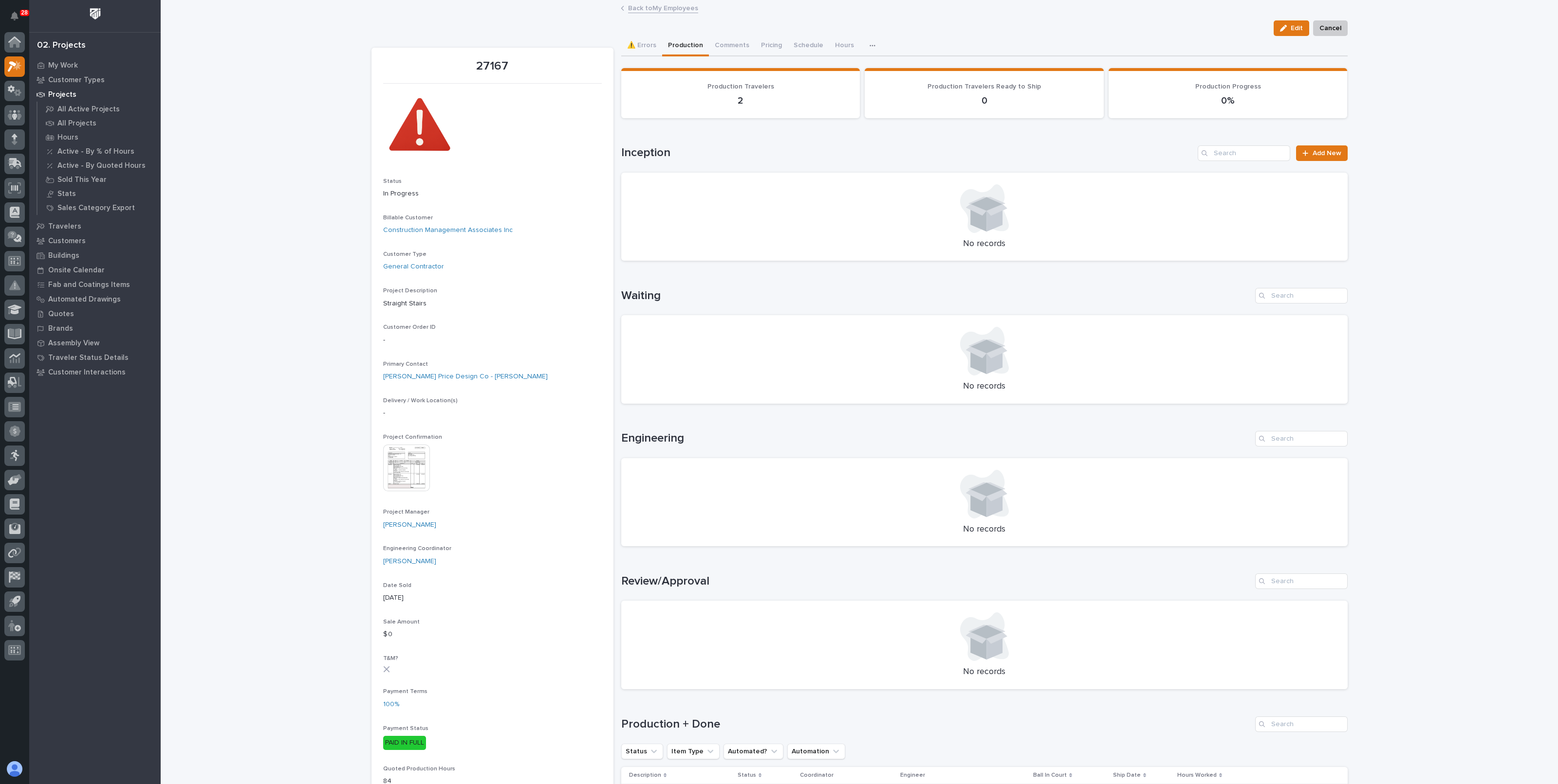
click at [248, 157] on div "Loading... Saving… Loading... Saving… 27167 Edit Cancel Edit Cancel 27167 Statu…" at bounding box center [858, 683] width 1397 height 1364
click at [649, 9] on link "Back to My Employees" at bounding box center [662, 8] width 70 height 11
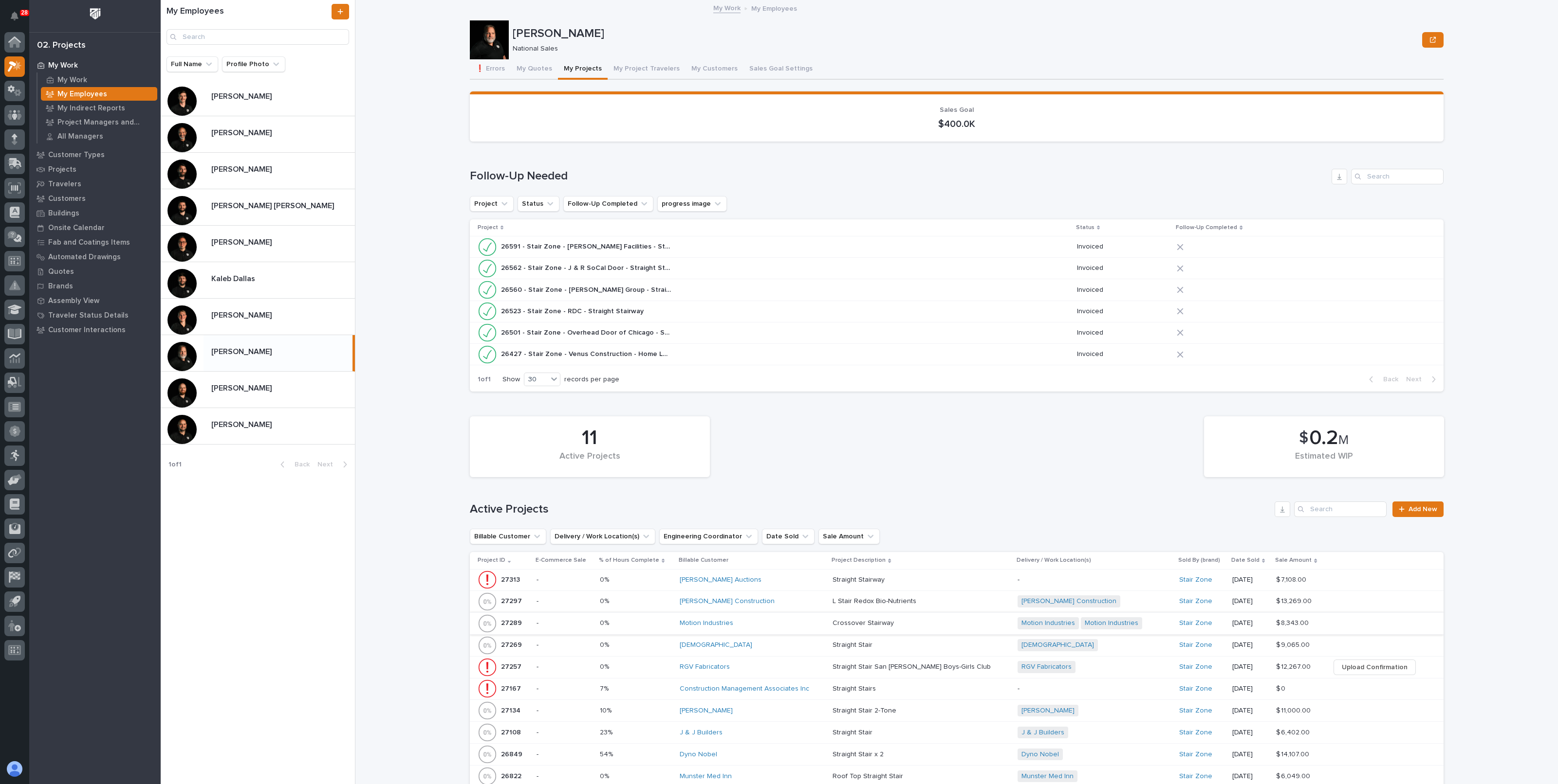
scroll to position [243, 0]
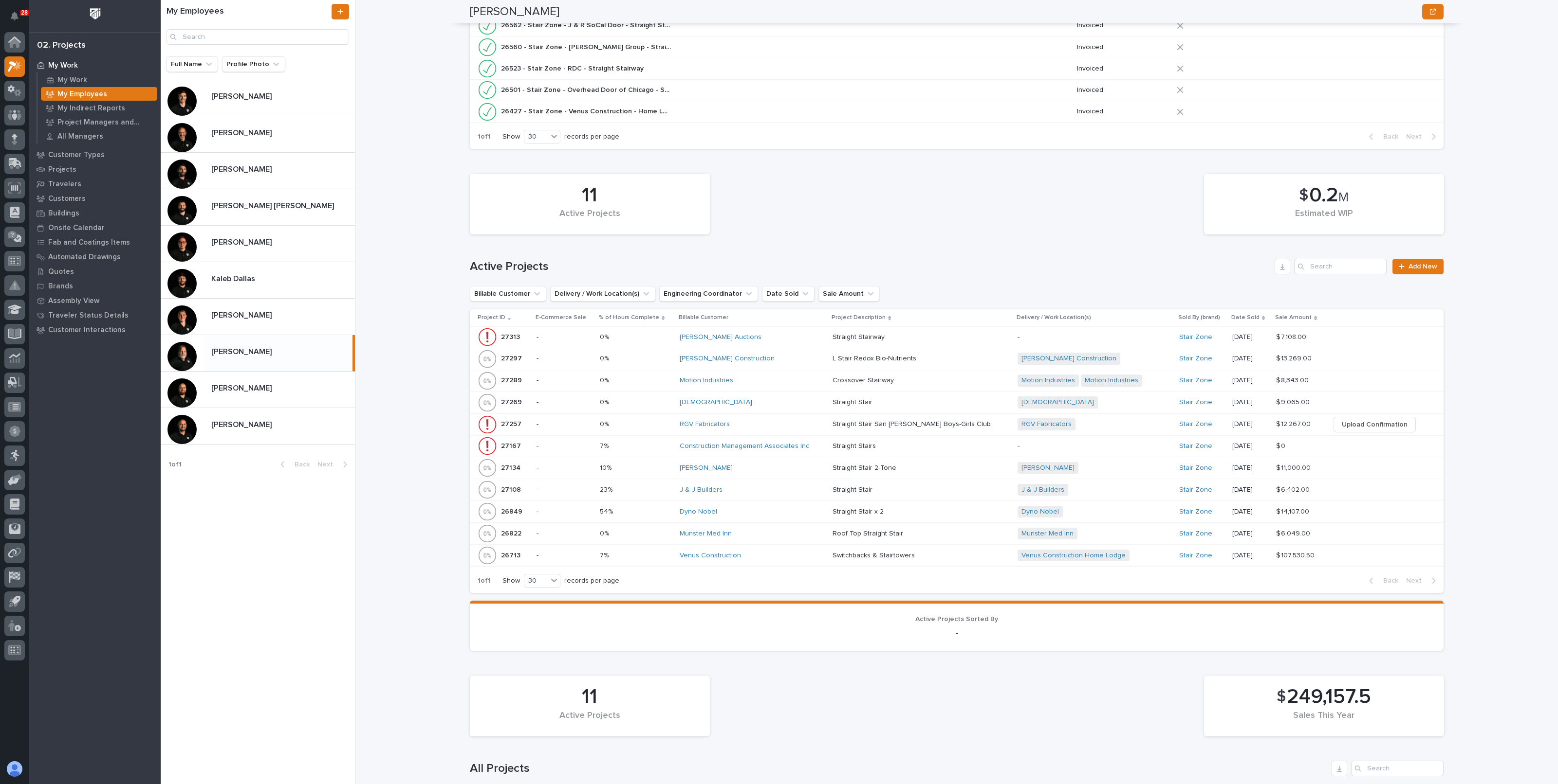
click at [655, 421] on p at bounding box center [635, 425] width 72 height 8
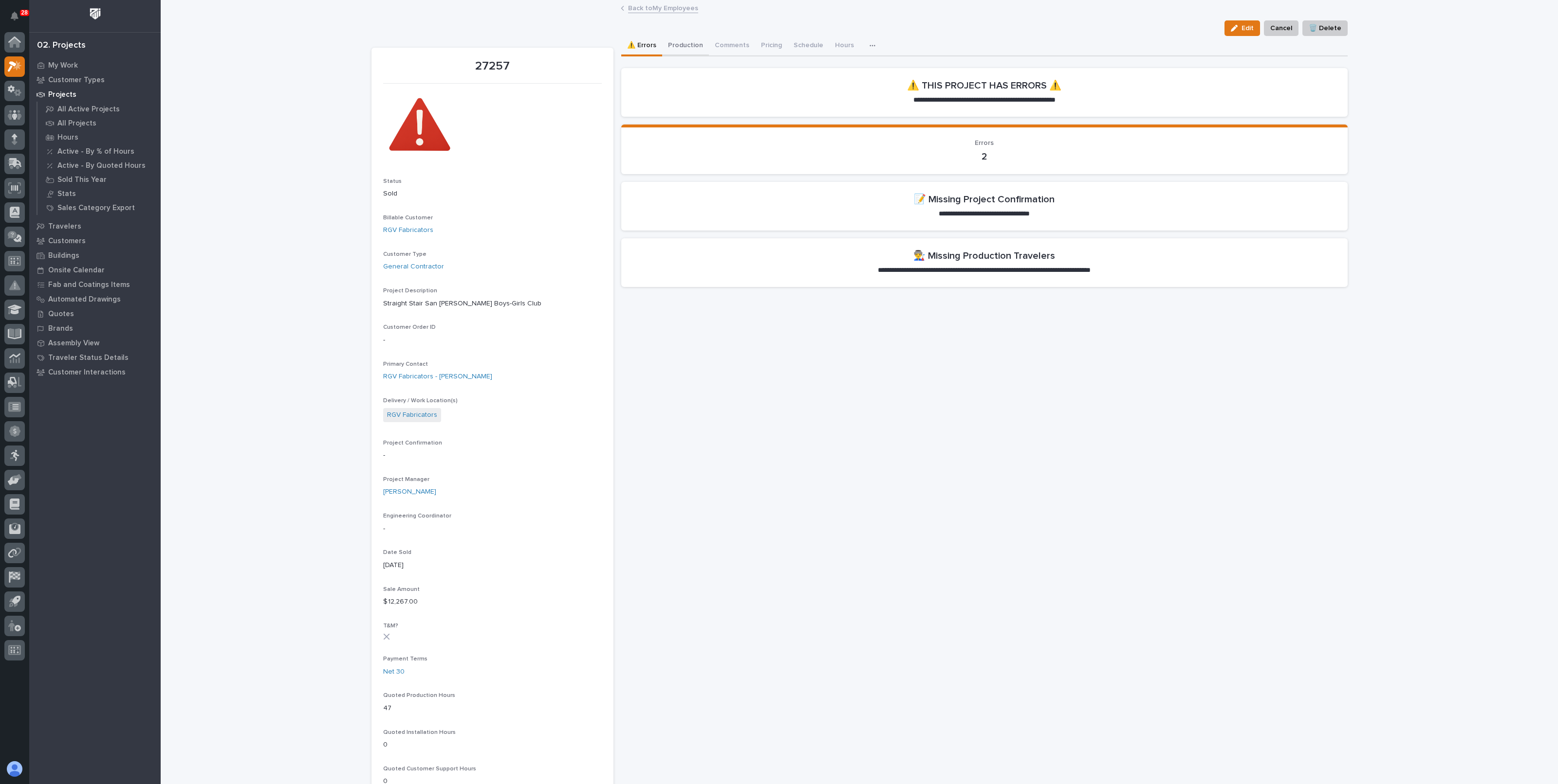
click at [679, 48] on button "Production" at bounding box center [685, 46] width 47 height 20
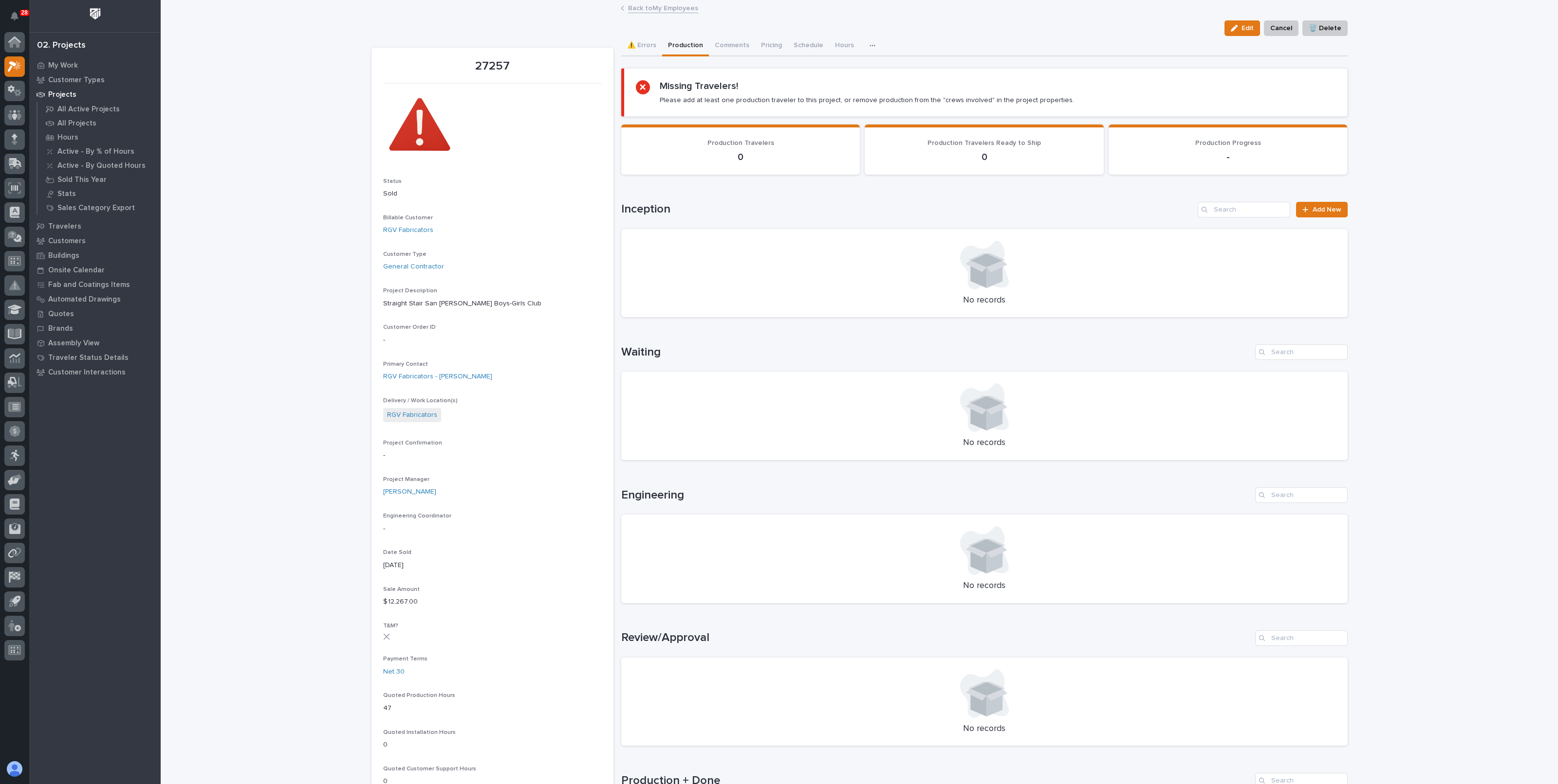
click at [663, 6] on link "Back to My Employees" at bounding box center [662, 8] width 70 height 11
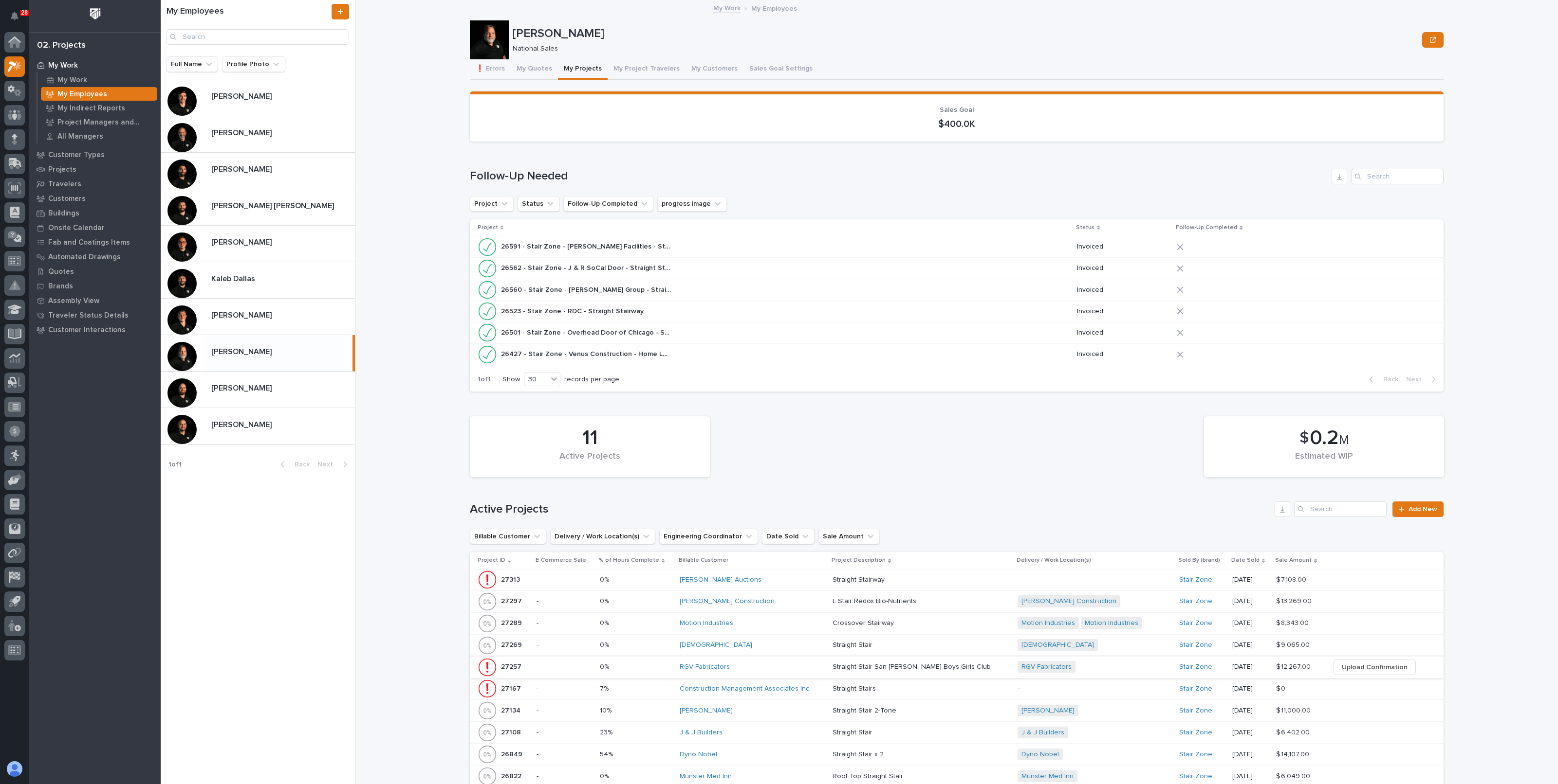
scroll to position [243, 0]
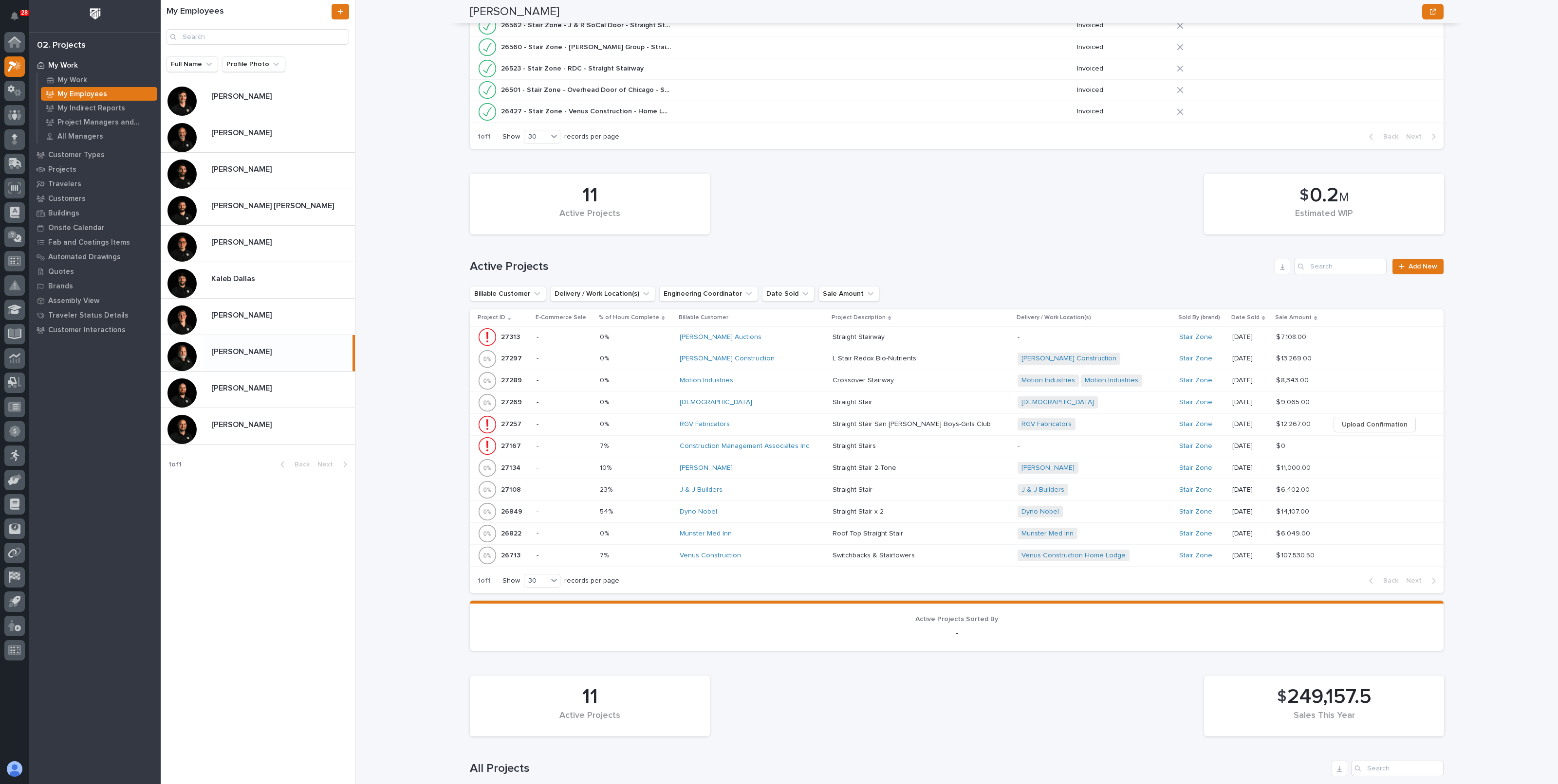
click at [657, 399] on p at bounding box center [635, 403] width 72 height 8
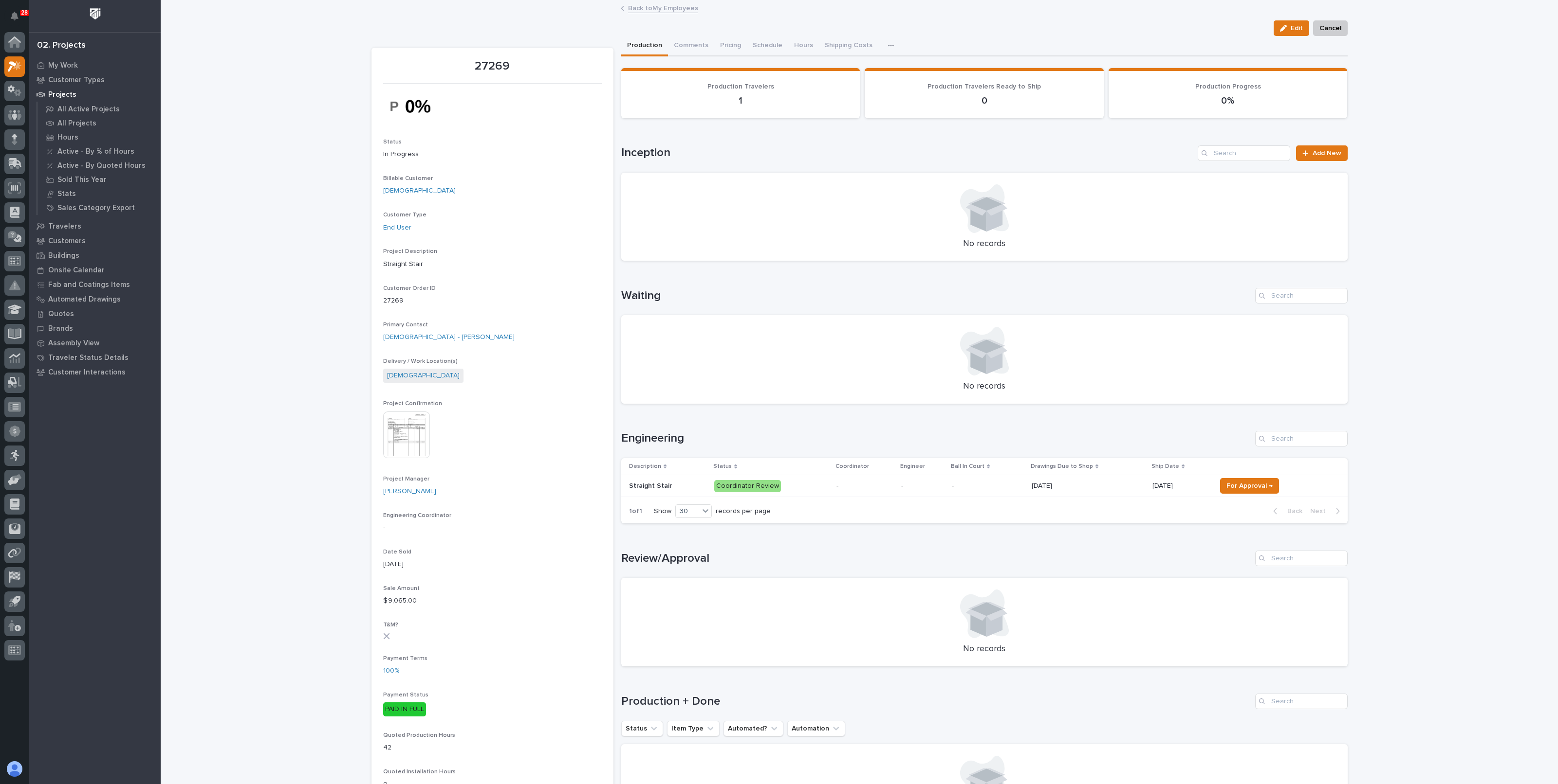
scroll to position [61, 0]
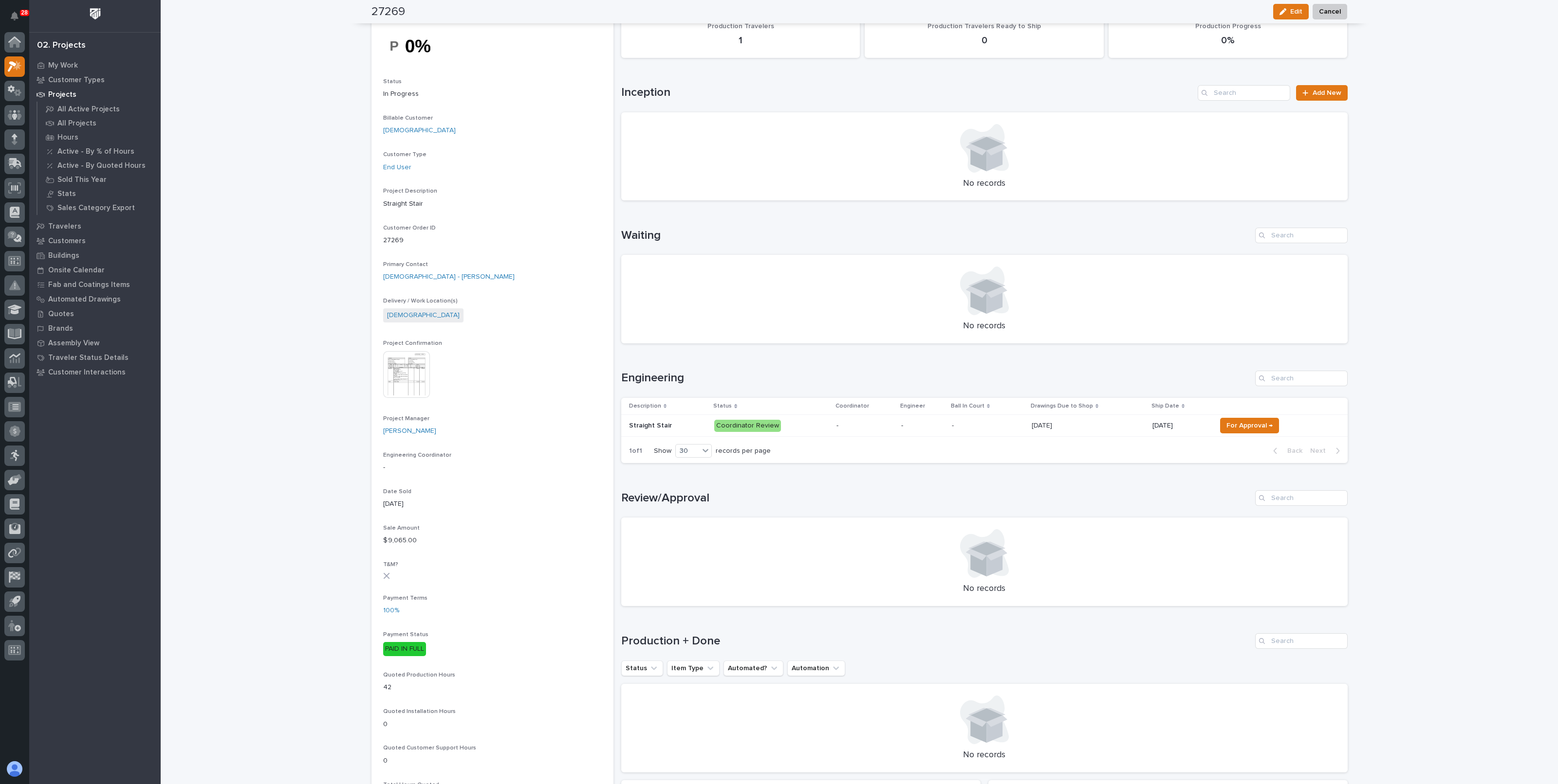
click at [797, 424] on p "Coordinator Review" at bounding box center [771, 426] width 114 height 12
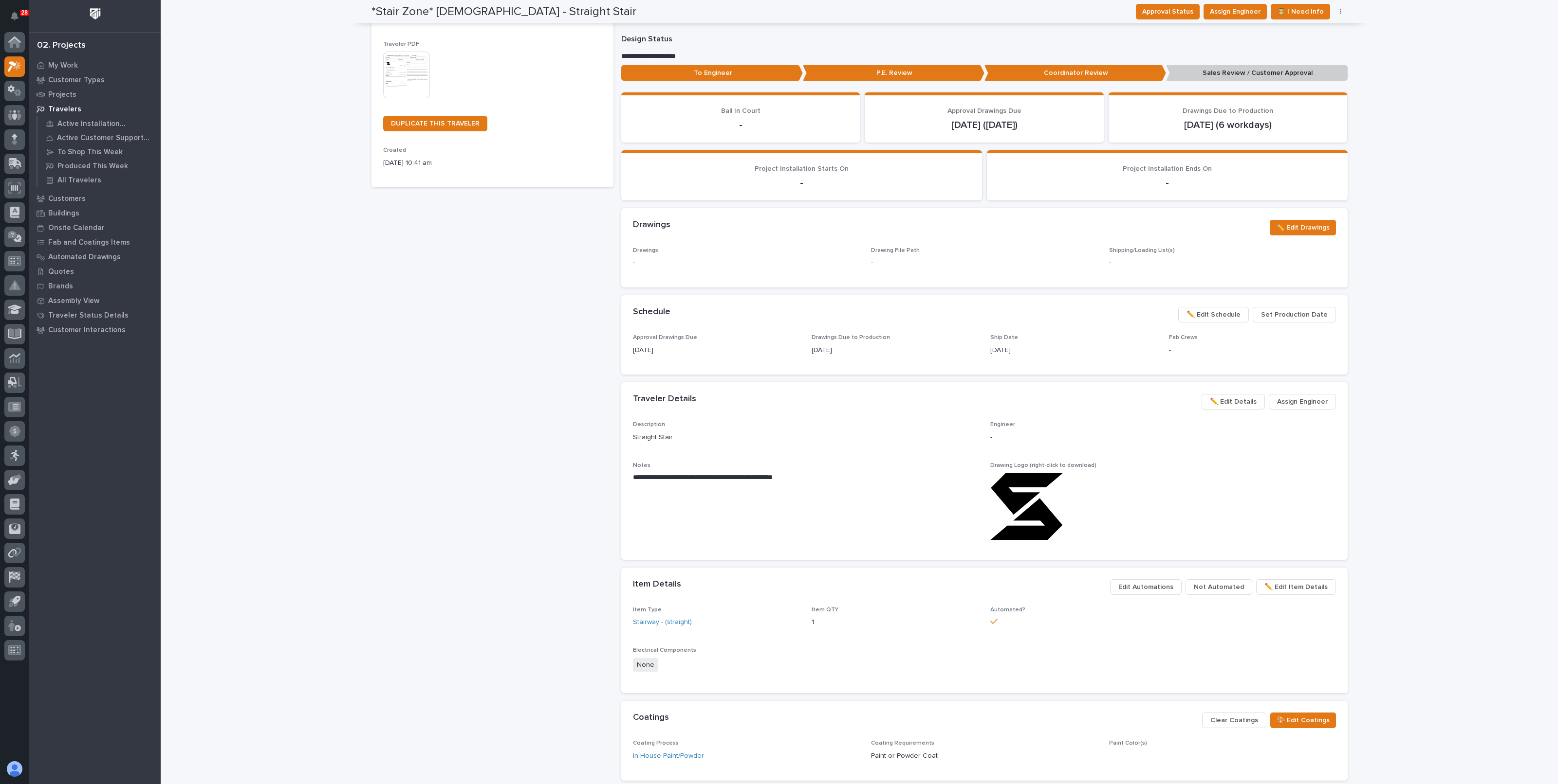
scroll to position [121, 0]
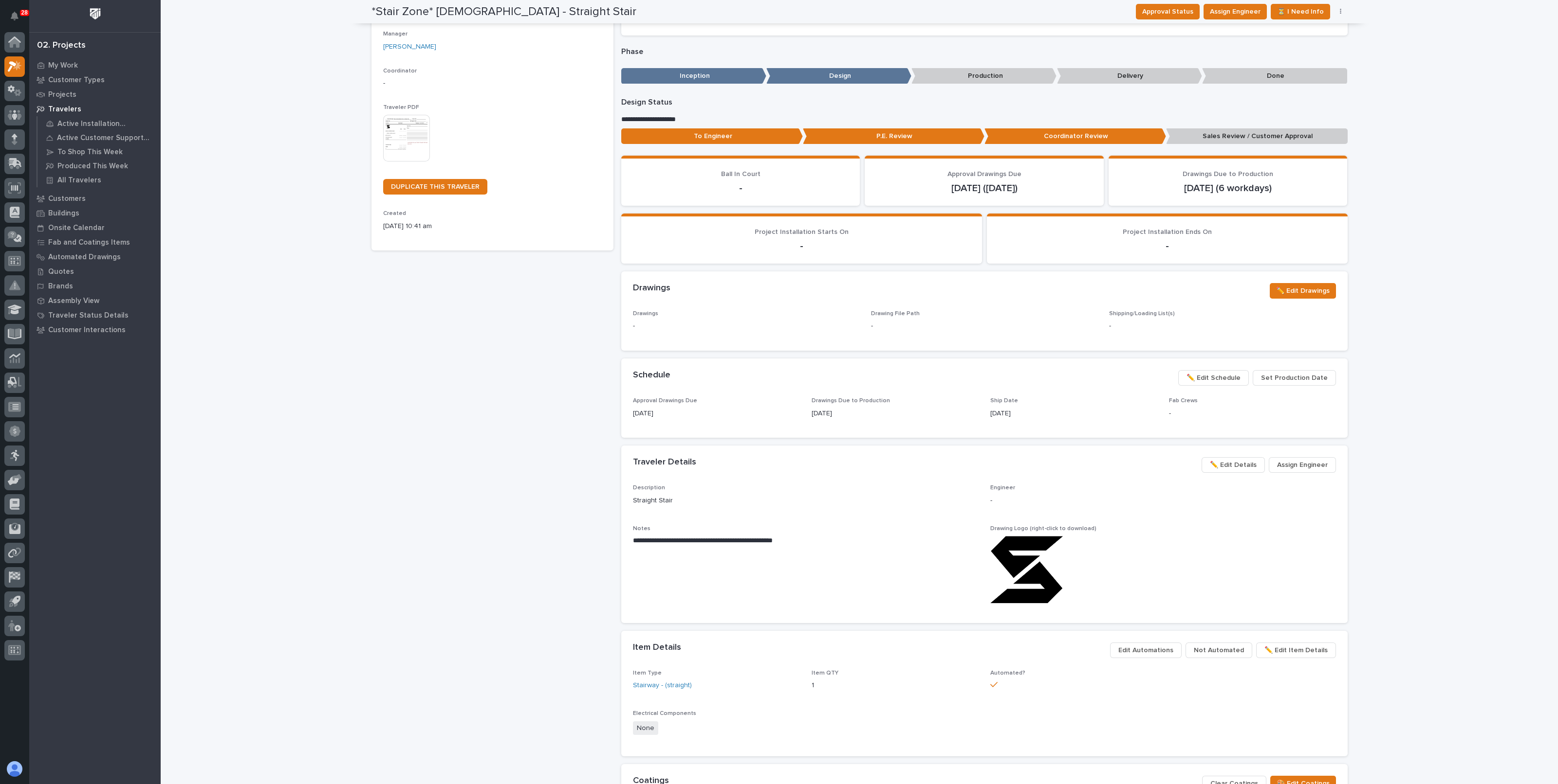
click at [652, 118] on p "**********" at bounding box center [983, 120] width 726 height 10
click at [1228, 137] on p "Sales Review / Customer Approval" at bounding box center [1257, 136] width 182 height 16
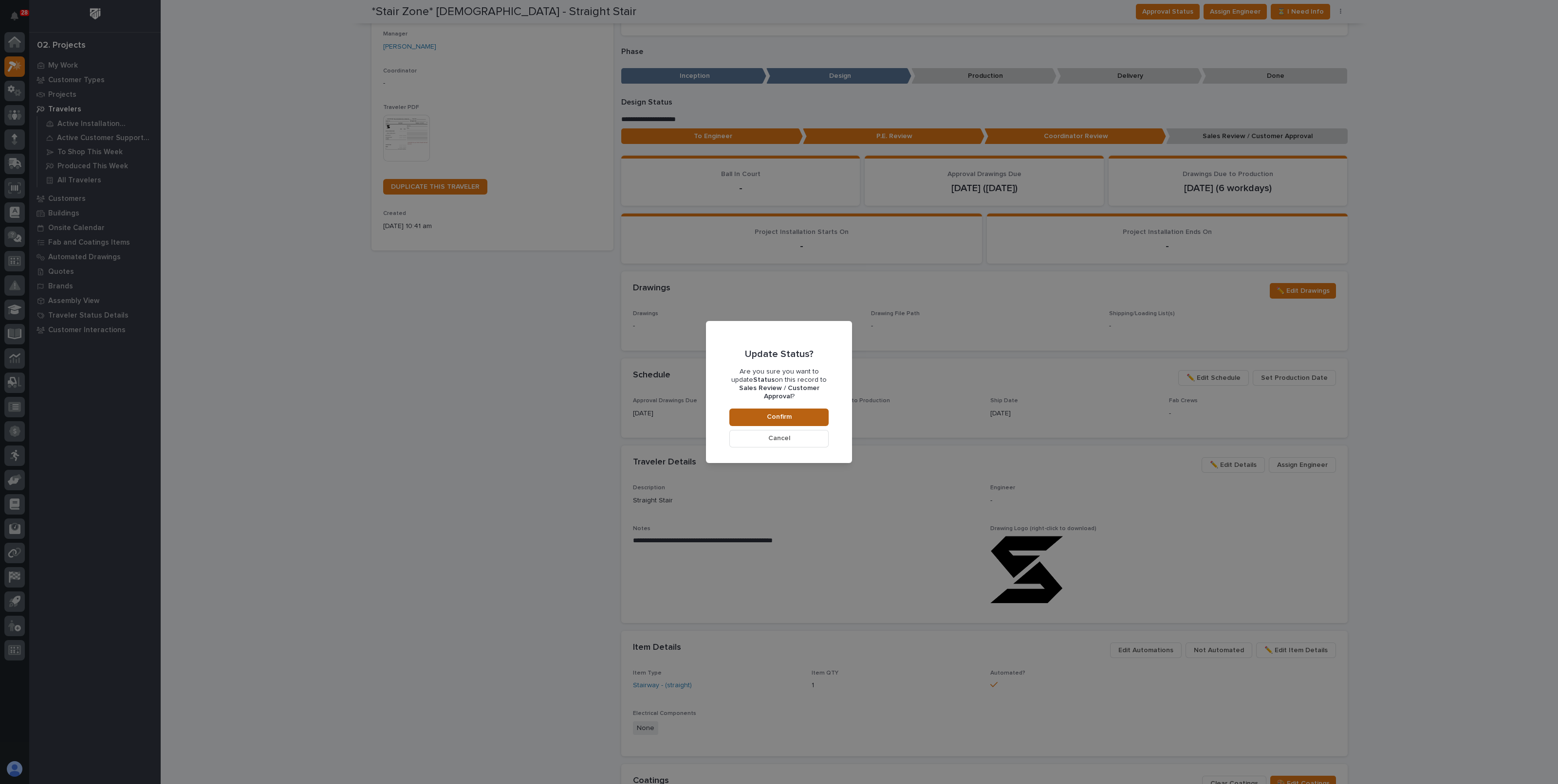
click at [762, 409] on button "Confirm" at bounding box center [778, 417] width 99 height 17
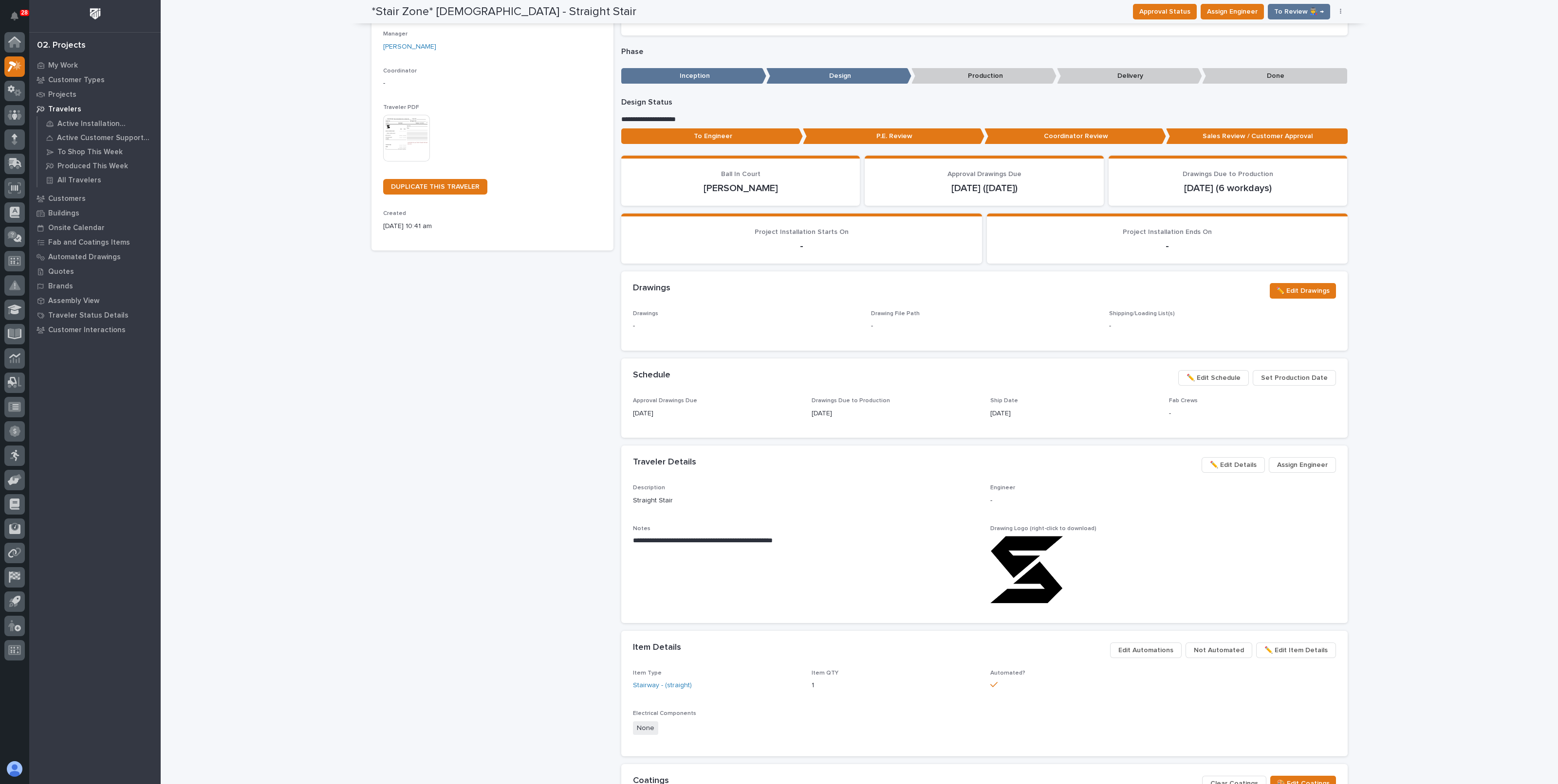
scroll to position [0, 0]
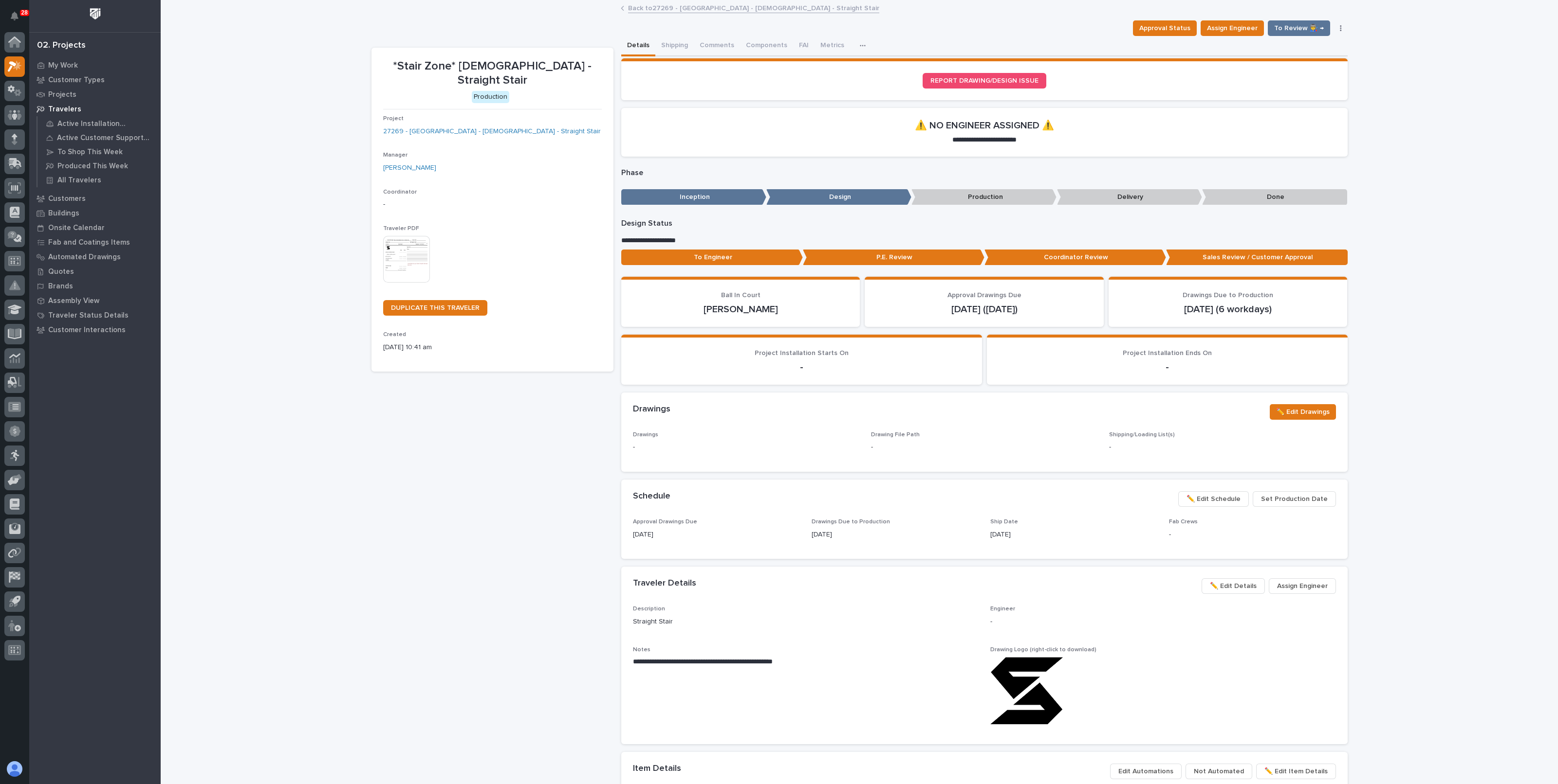
click at [679, 11] on link "Back to 27269 - Stair Zone - Mount Calvary Baptist Church - Straight Stair" at bounding box center [753, 8] width 251 height 11
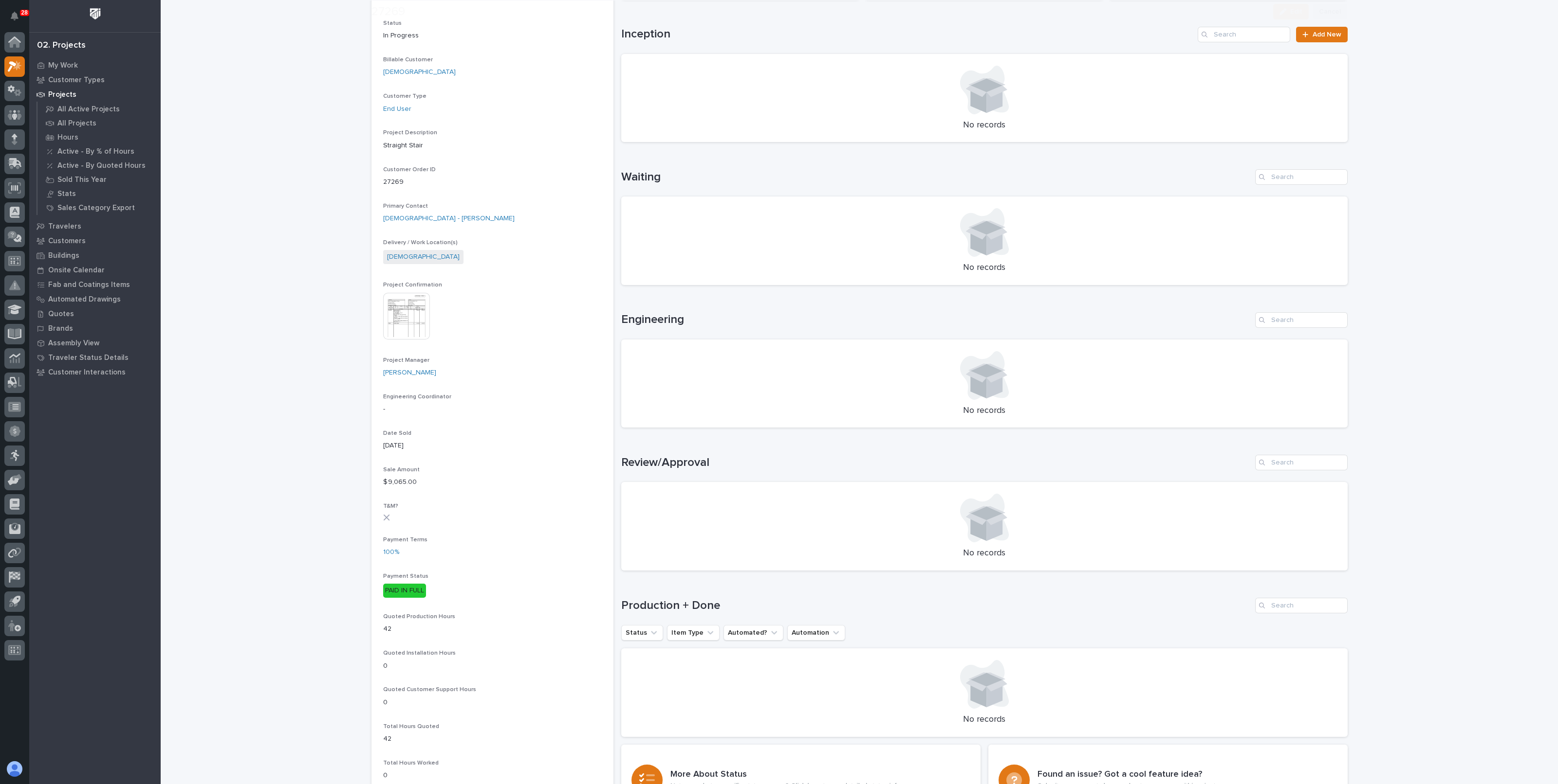
scroll to position [121, 0]
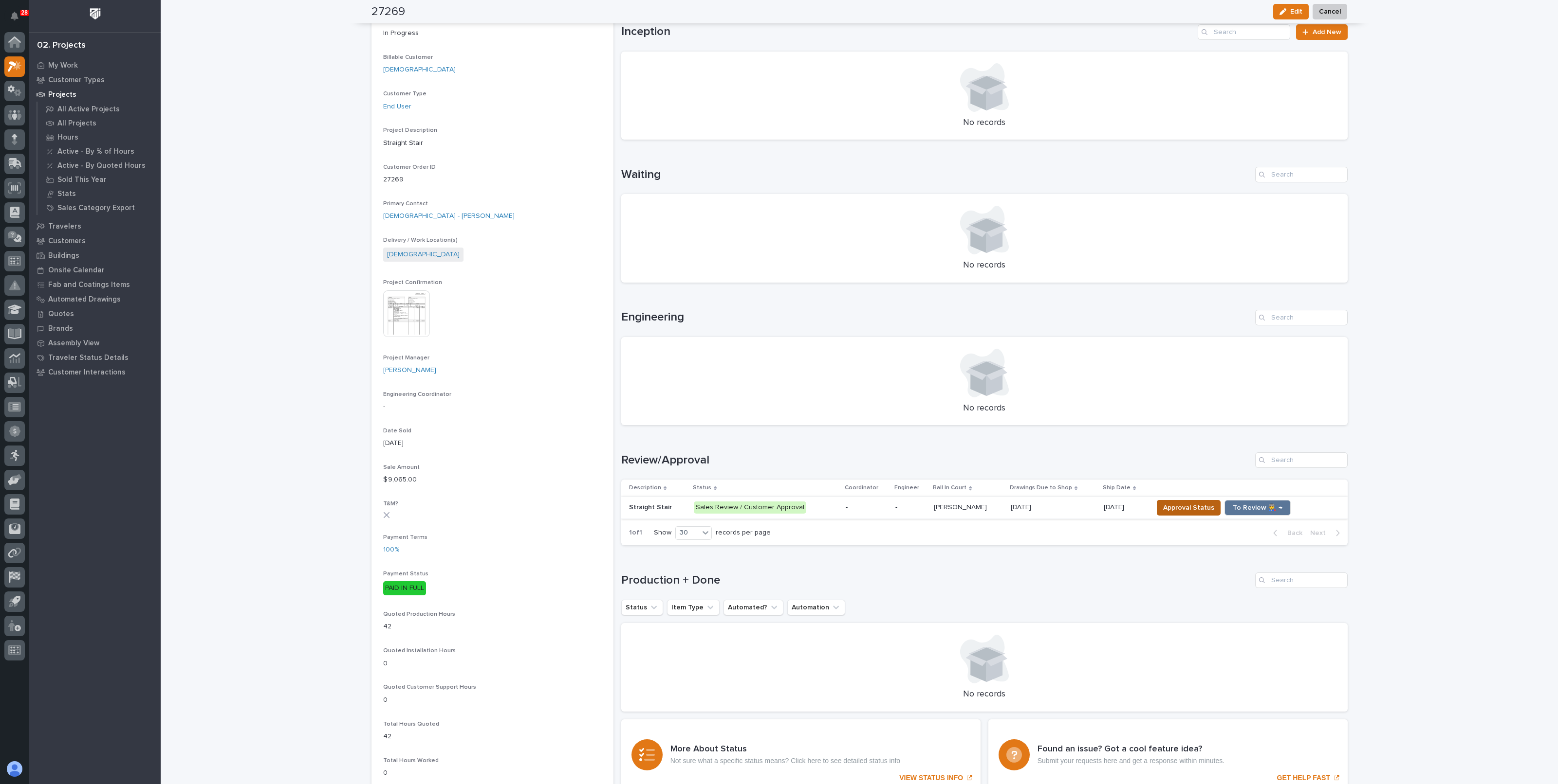
click at [1186, 508] on span "Approval Status" at bounding box center [1189, 508] width 51 height 11
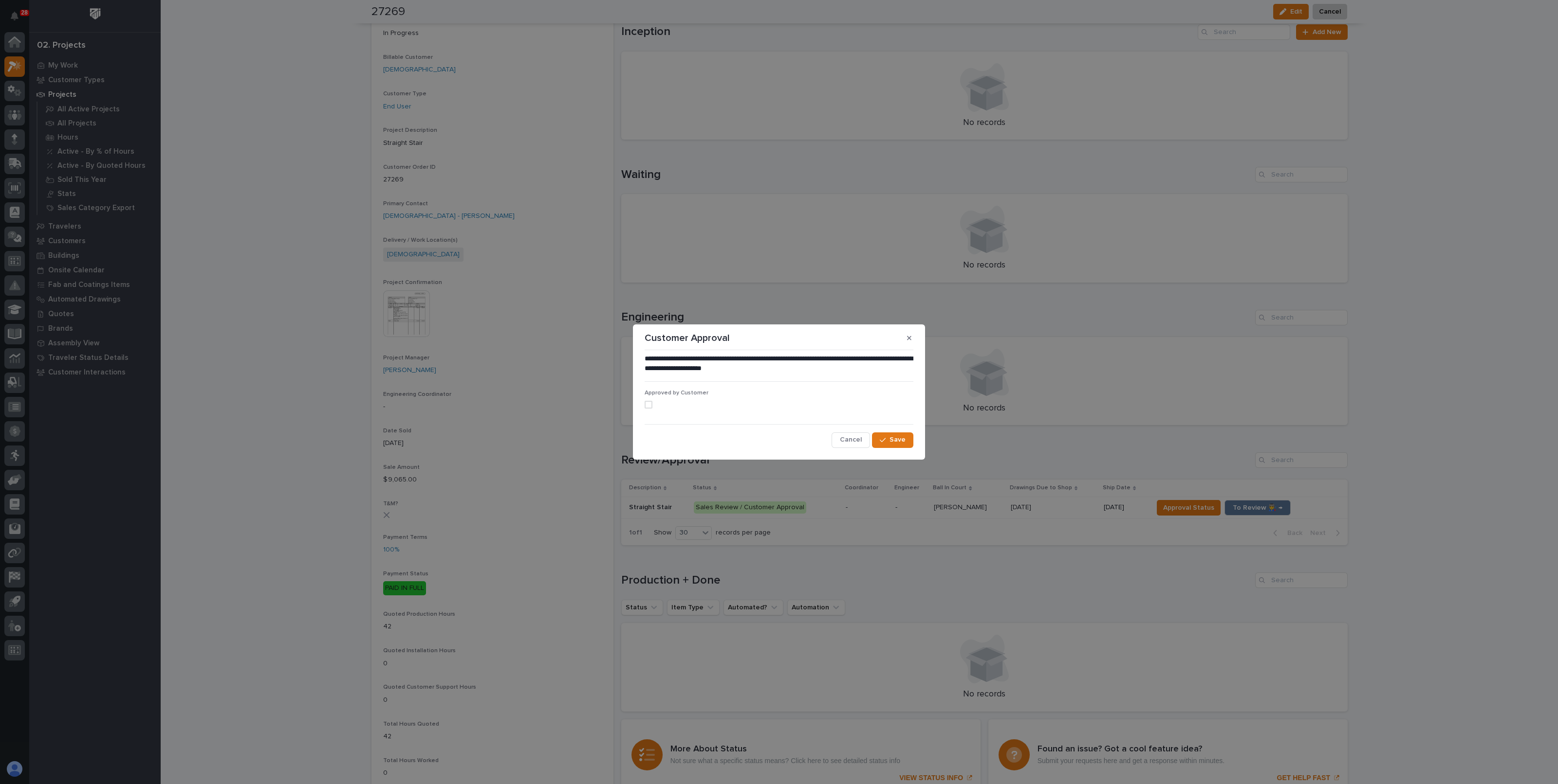
click at [653, 404] on label at bounding box center [778, 405] width 269 height 8
click at [905, 439] on span "Save" at bounding box center [897, 440] width 16 height 9
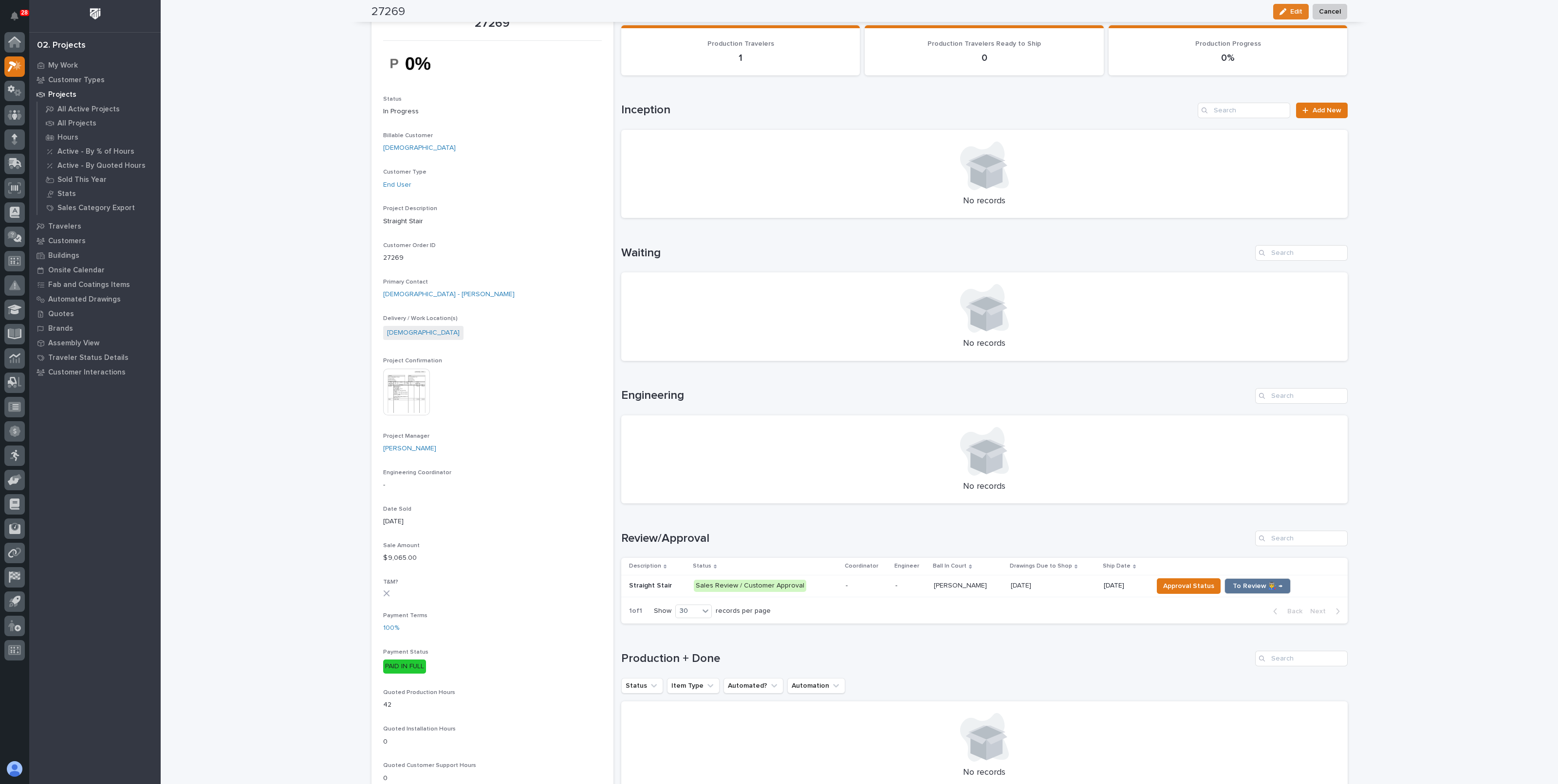
scroll to position [0, 0]
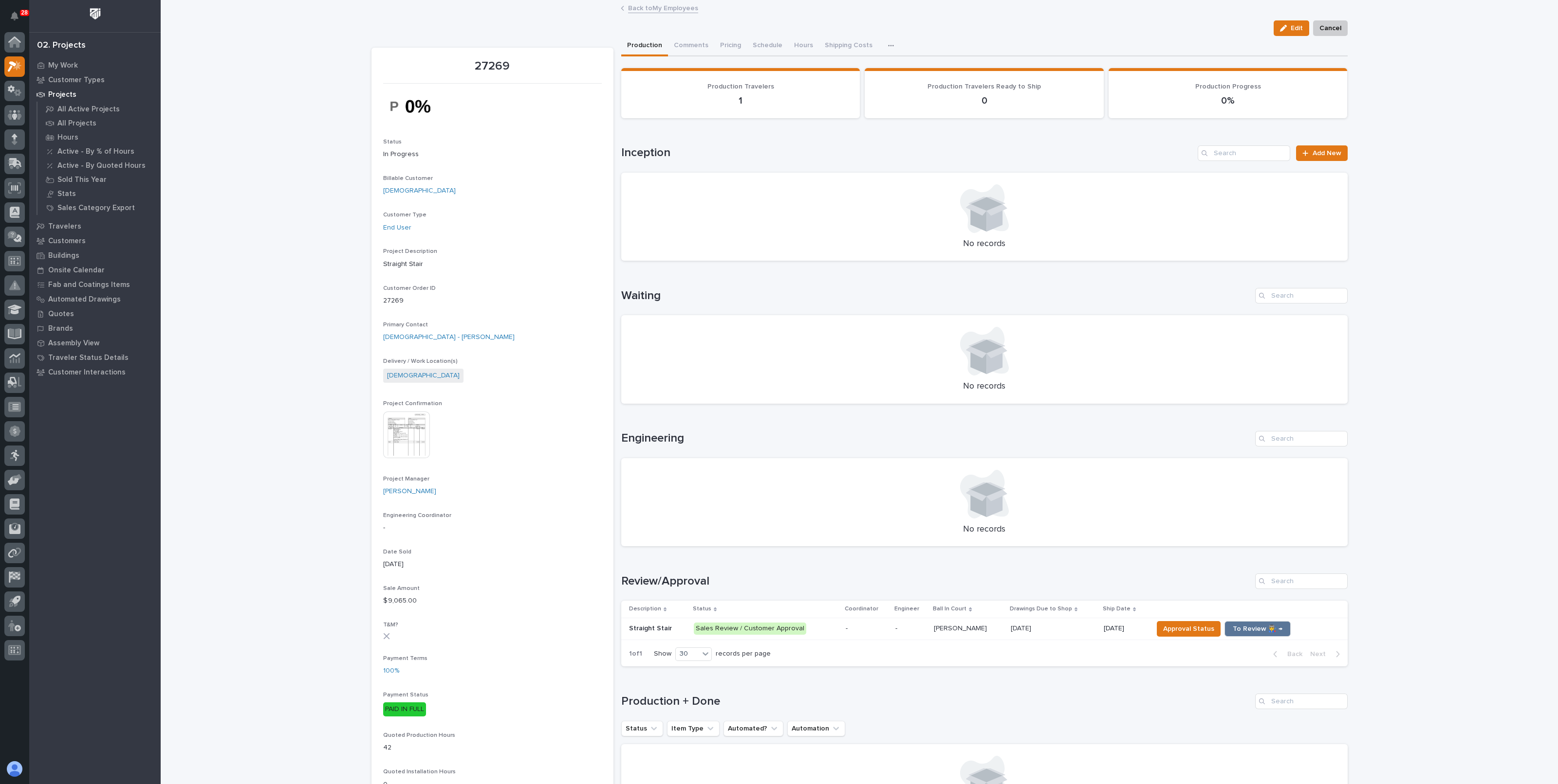
click at [257, 338] on div "Loading... Saving… Loading... Saving… 27269 Edit Cancel Edit Cancel 27269 Statu…" at bounding box center [858, 666] width 1397 height 1330
click at [895, 627] on p "-" at bounding box center [910, 629] width 31 height 8
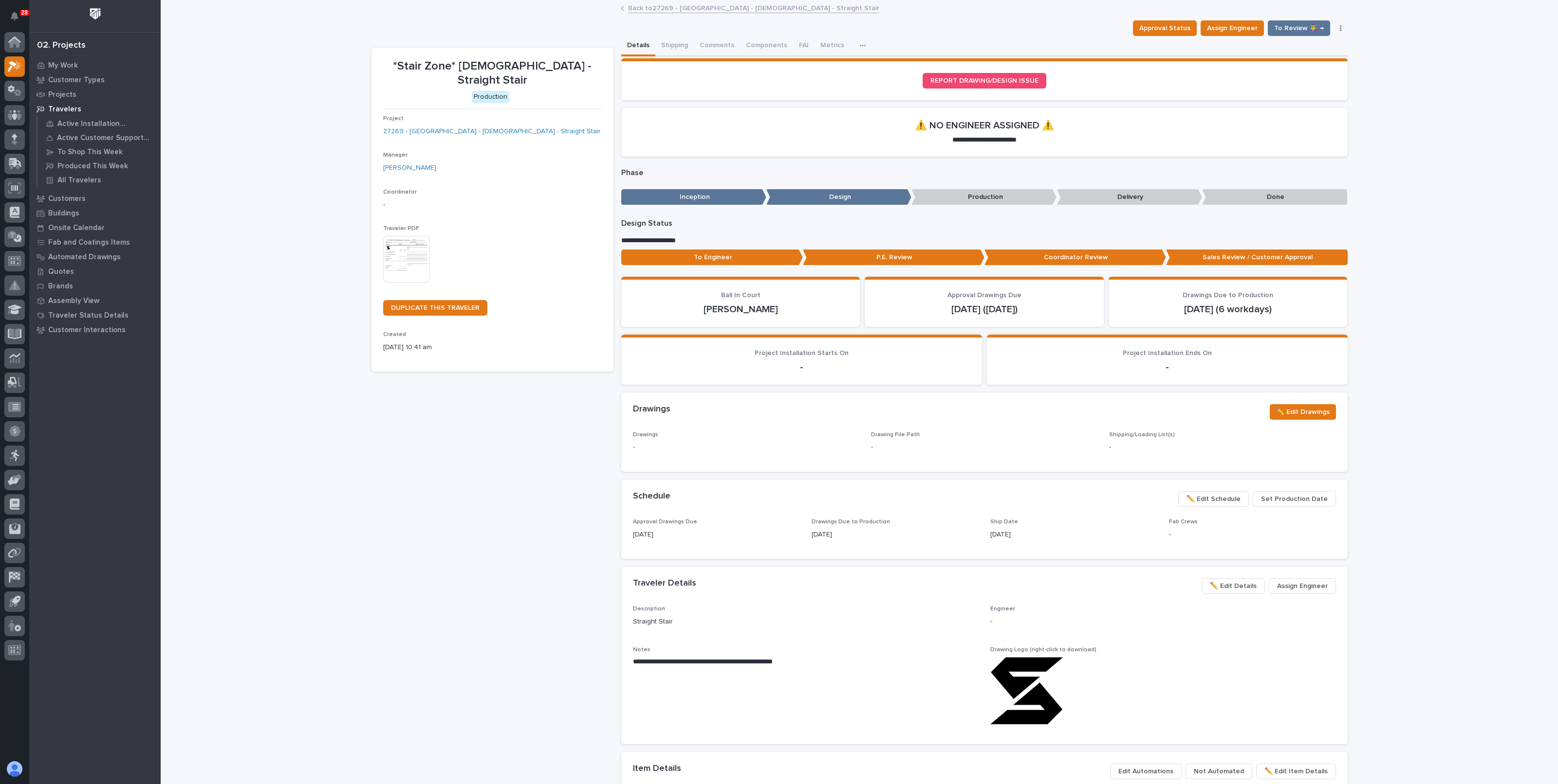
click at [647, 11] on link "Back to 27269 - Stair Zone - Mount Calvary Baptist Church - Straight Stair" at bounding box center [753, 8] width 251 height 11
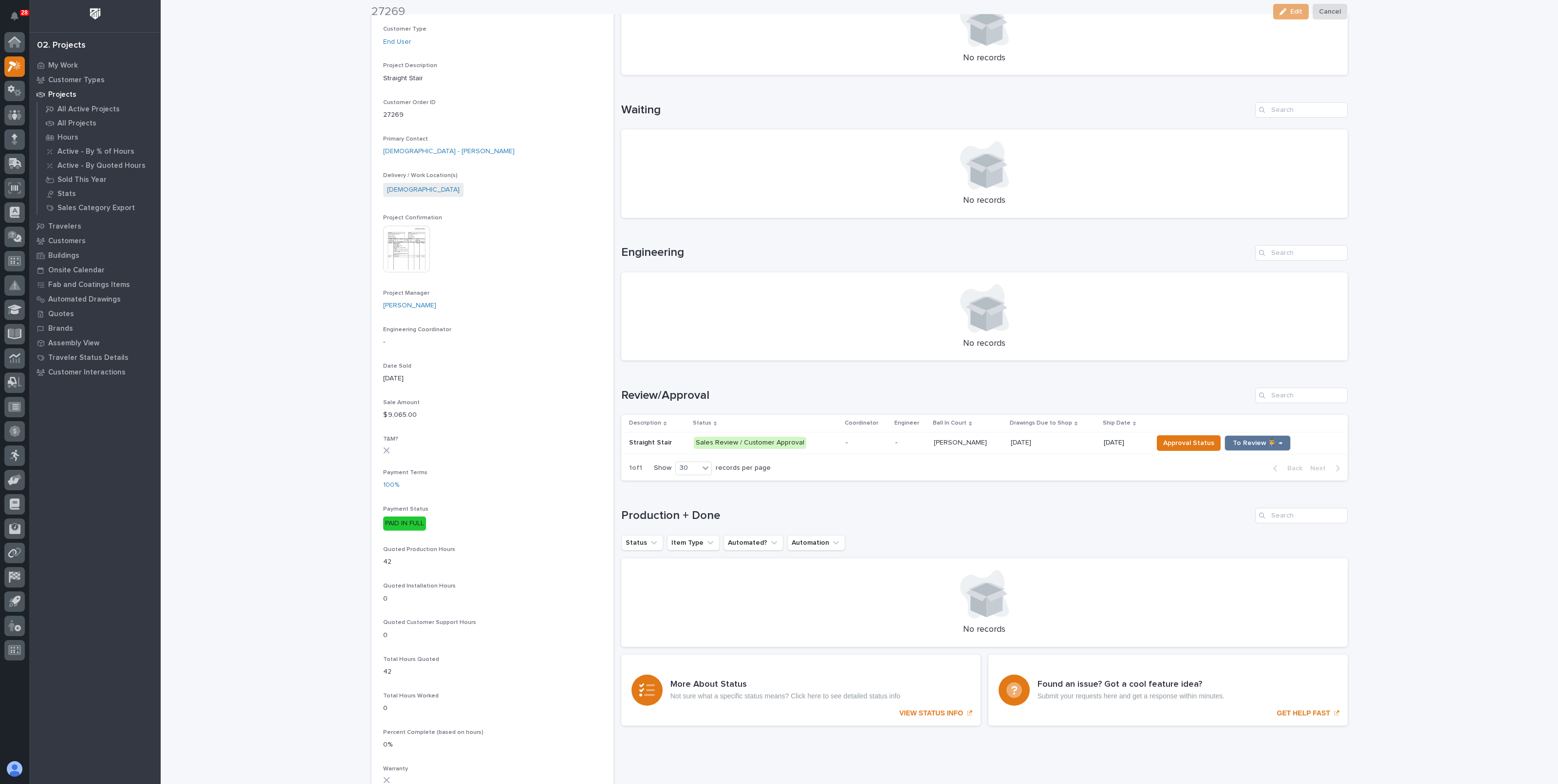
scroll to position [243, 0]
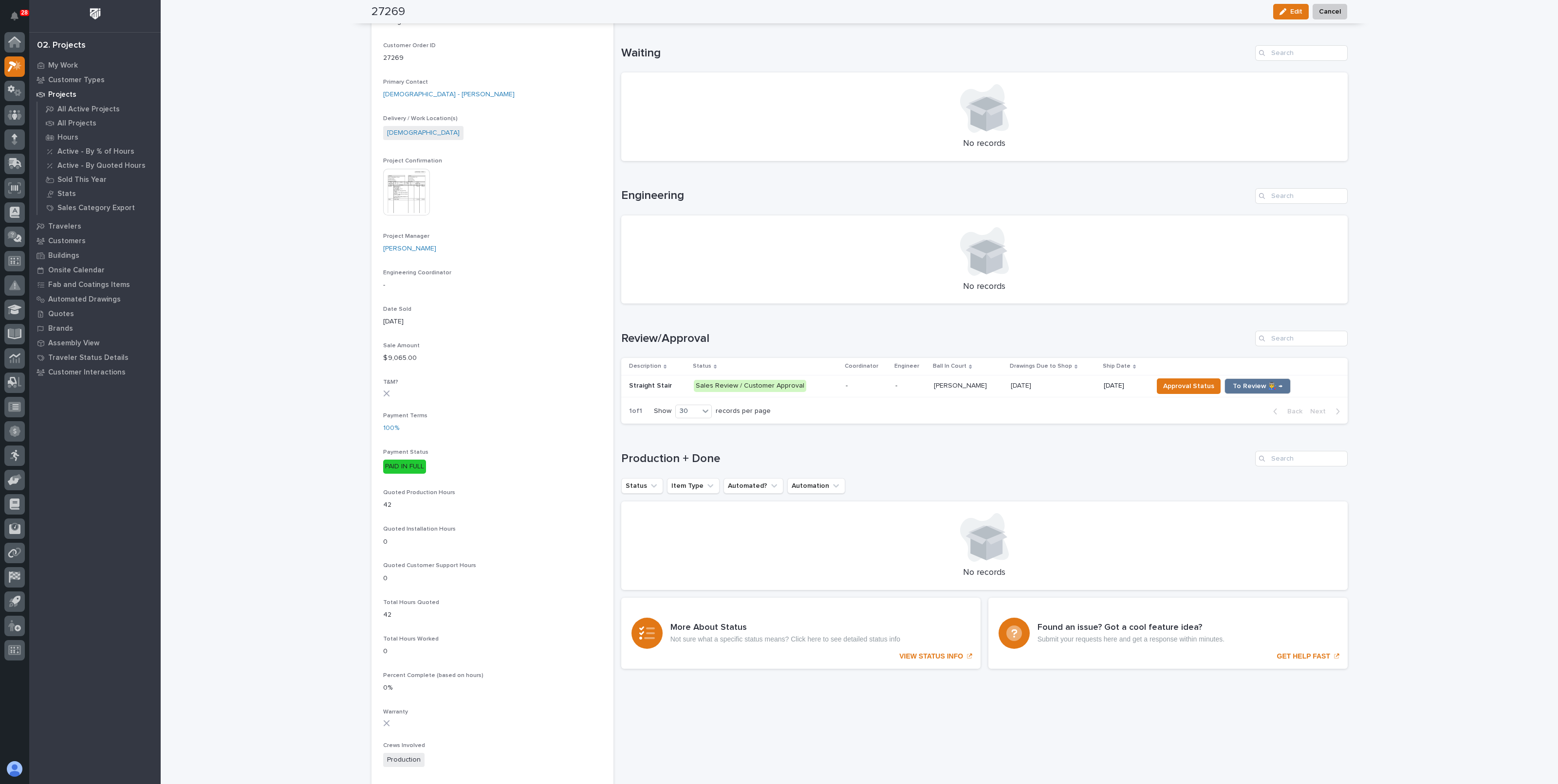
click at [846, 389] on div "-" at bounding box center [866, 386] width 42 height 16
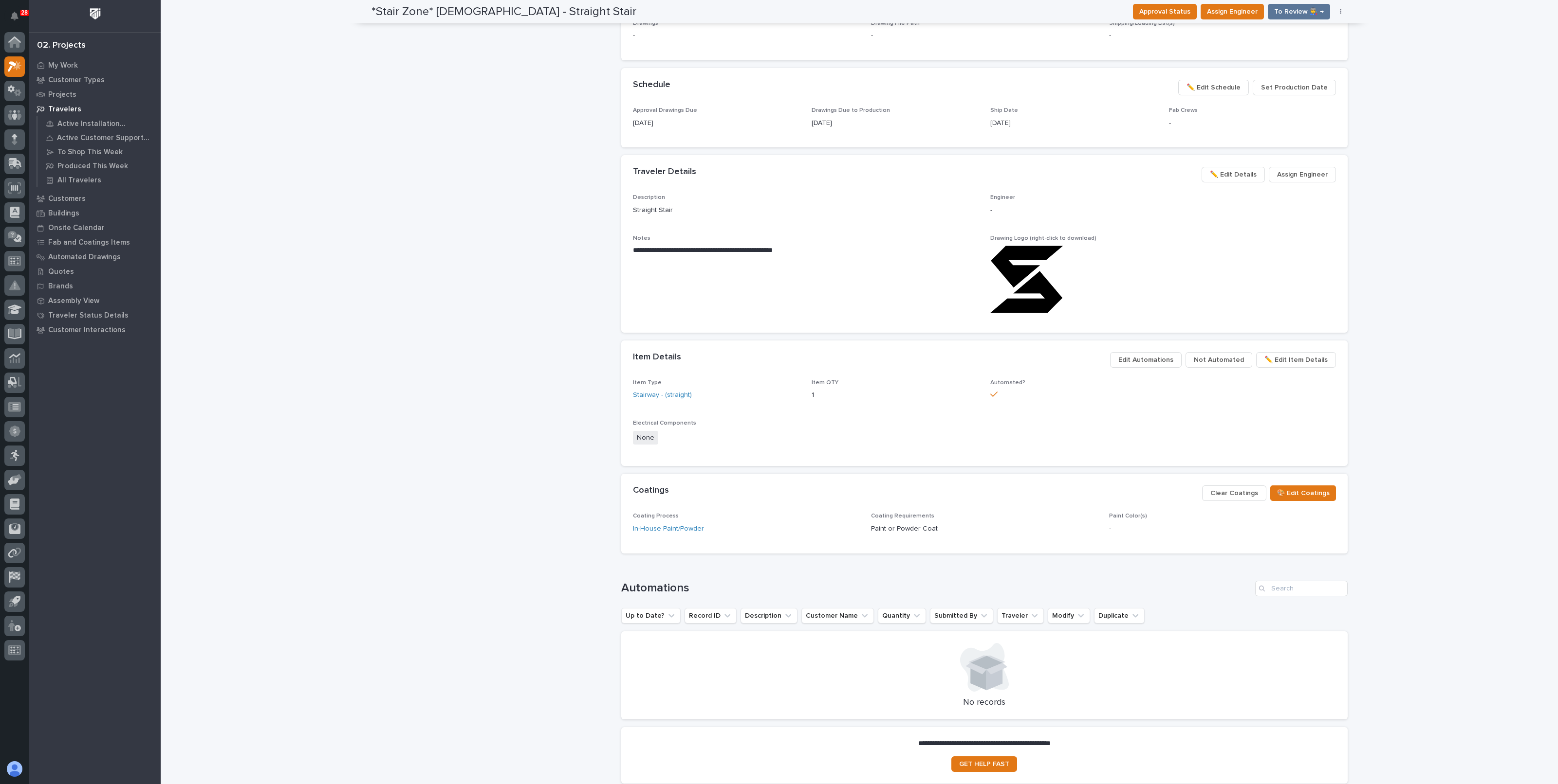
scroll to position [425, 0]
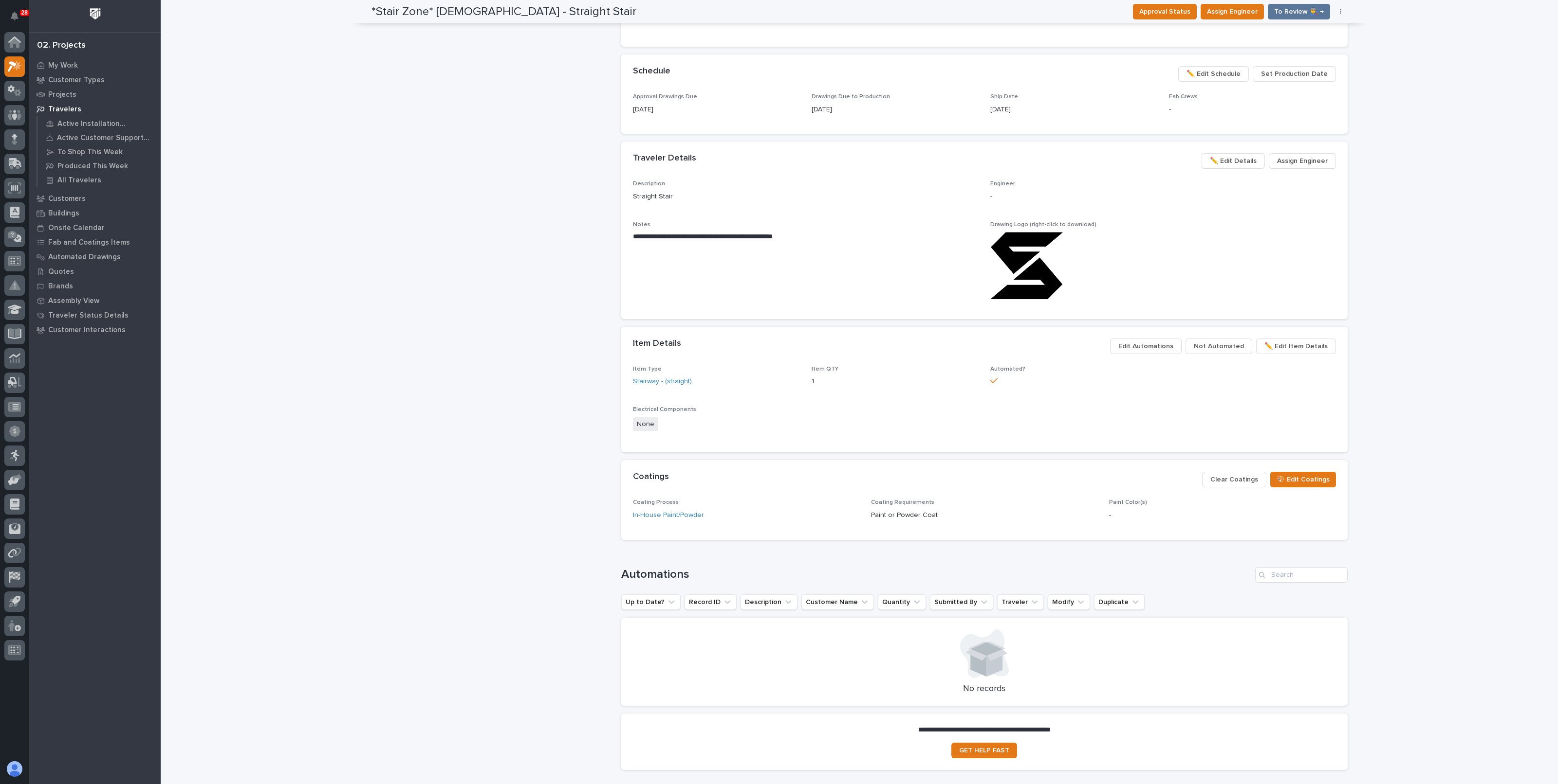
click at [1154, 348] on span "Edit Automations" at bounding box center [1145, 346] width 55 height 11
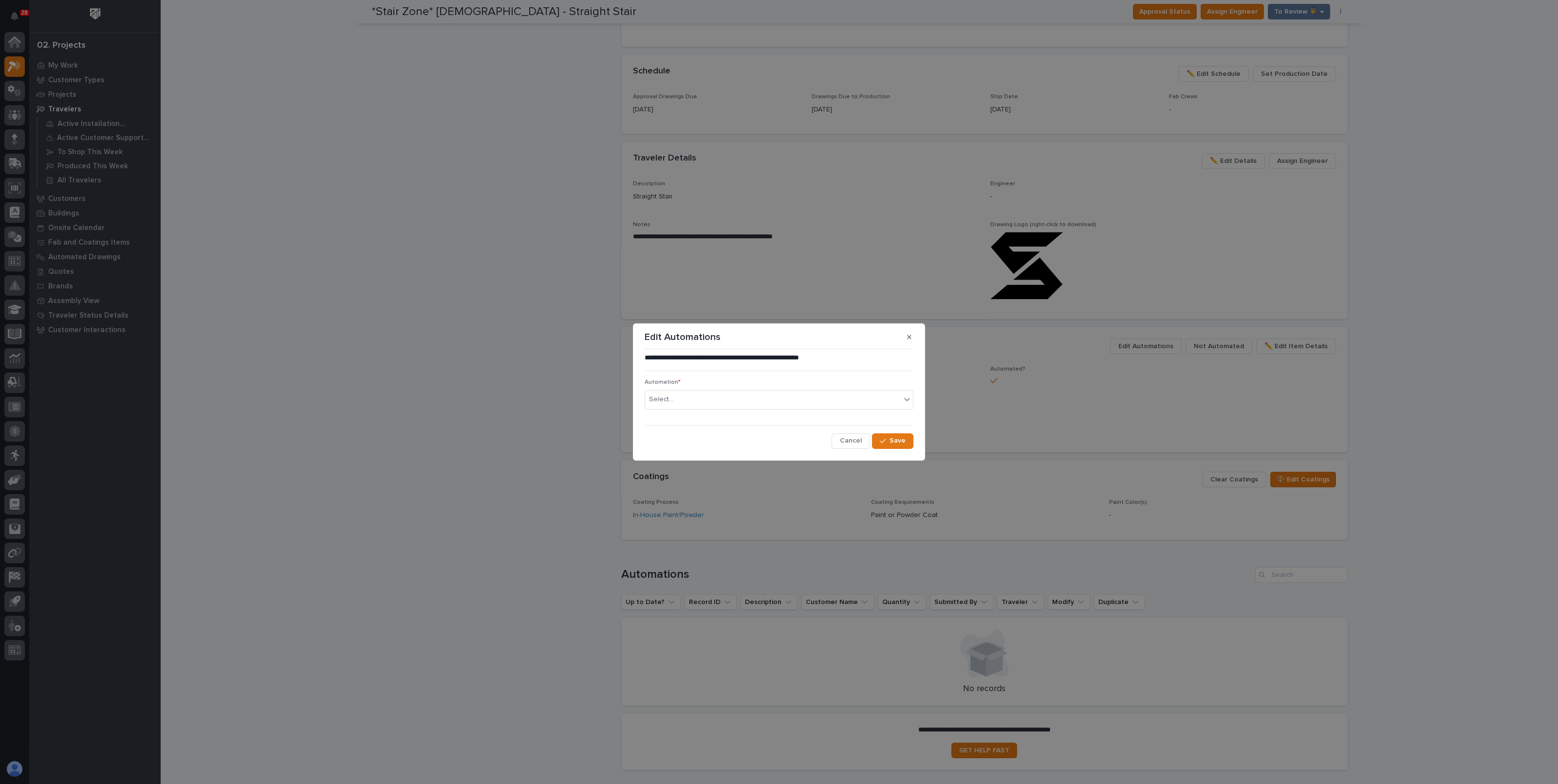
click at [737, 411] on div "Automation * Select..." at bounding box center [778, 398] width 269 height 38
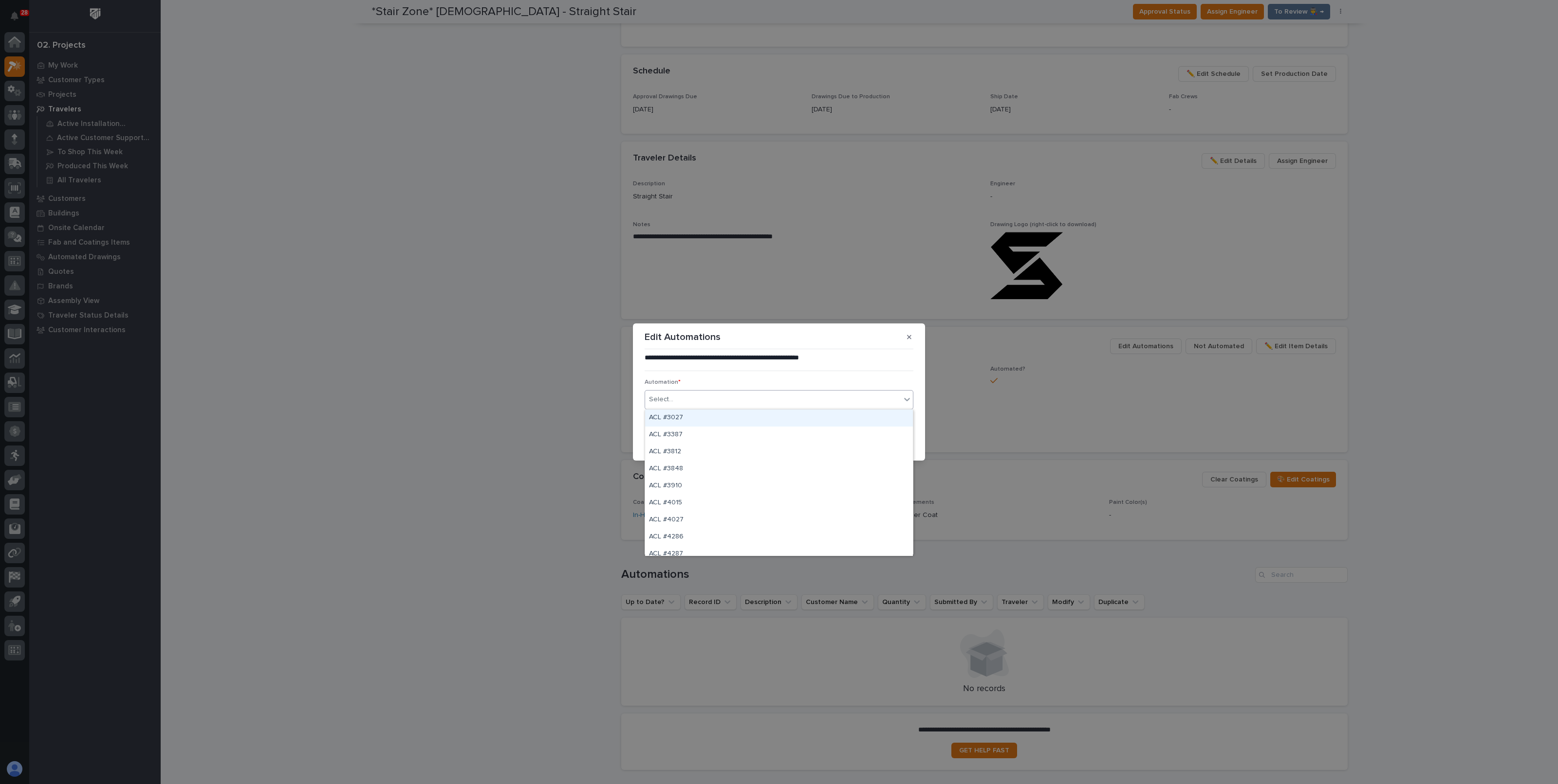
click at [735, 404] on div "Select..." at bounding box center [773, 400] width 256 height 16
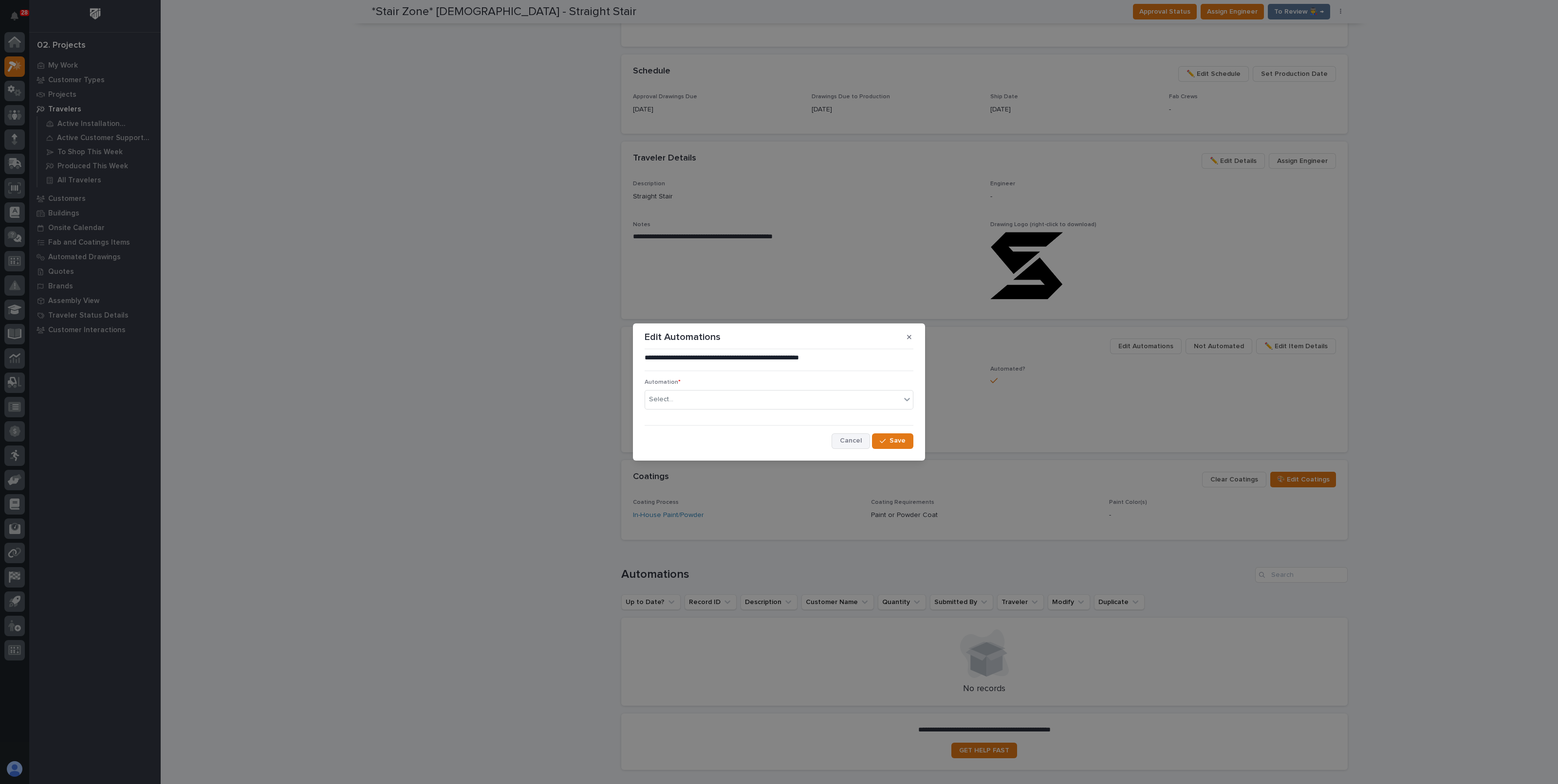
click at [838, 440] on button "Cancel" at bounding box center [850, 441] width 39 height 16
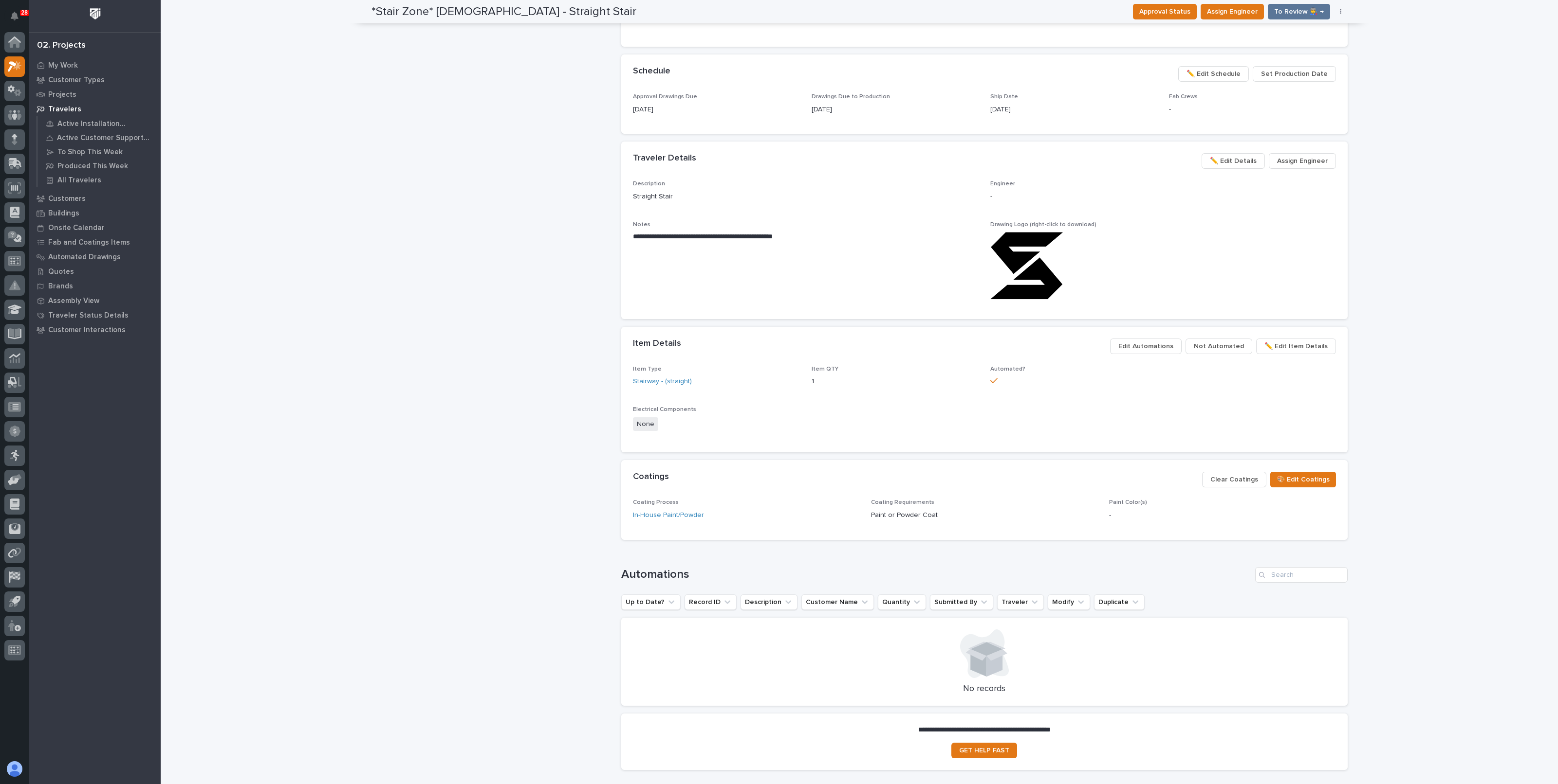
scroll to position [486, 0]
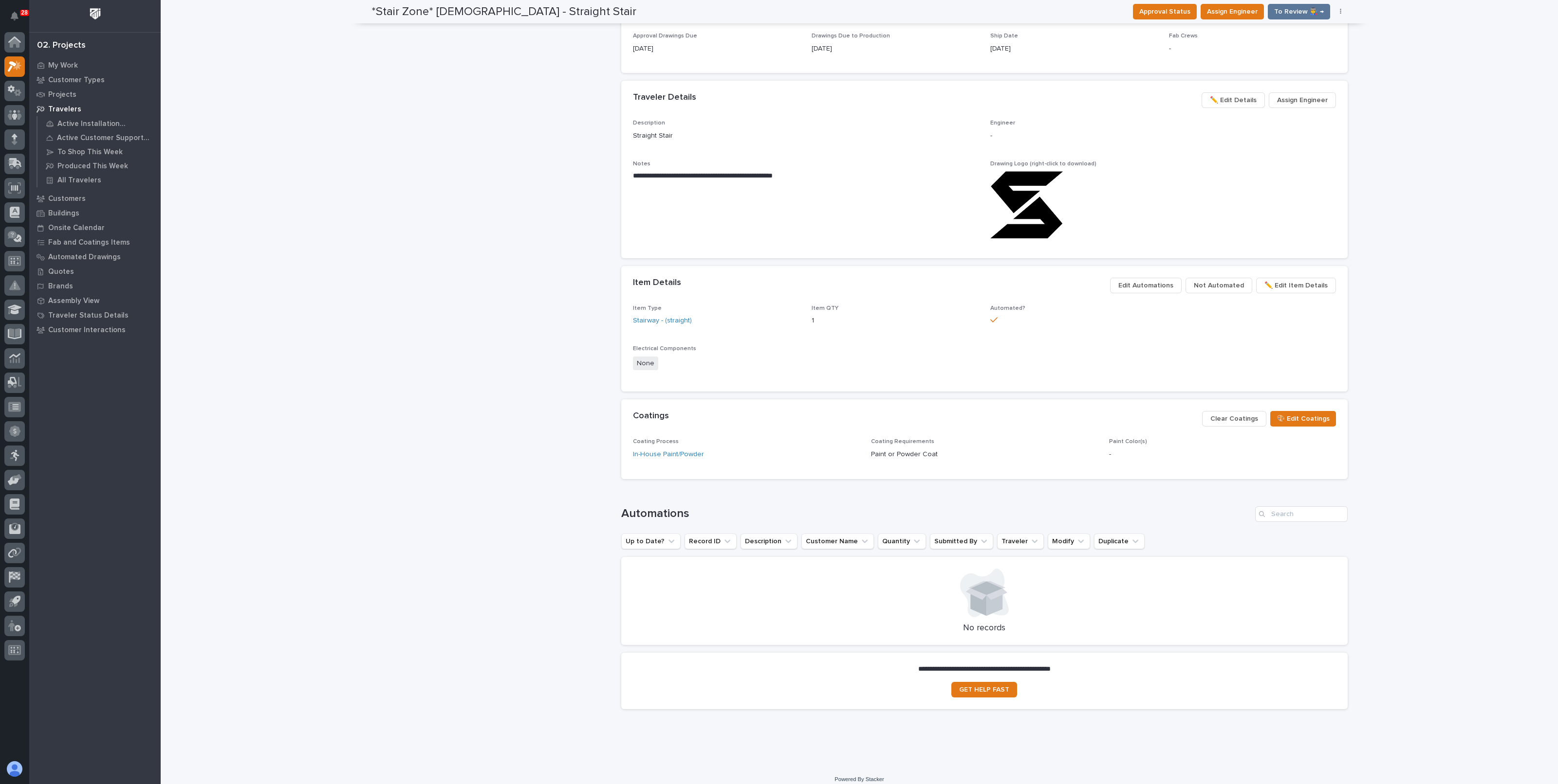
click at [1150, 281] on span "Edit Automations" at bounding box center [1145, 285] width 55 height 11
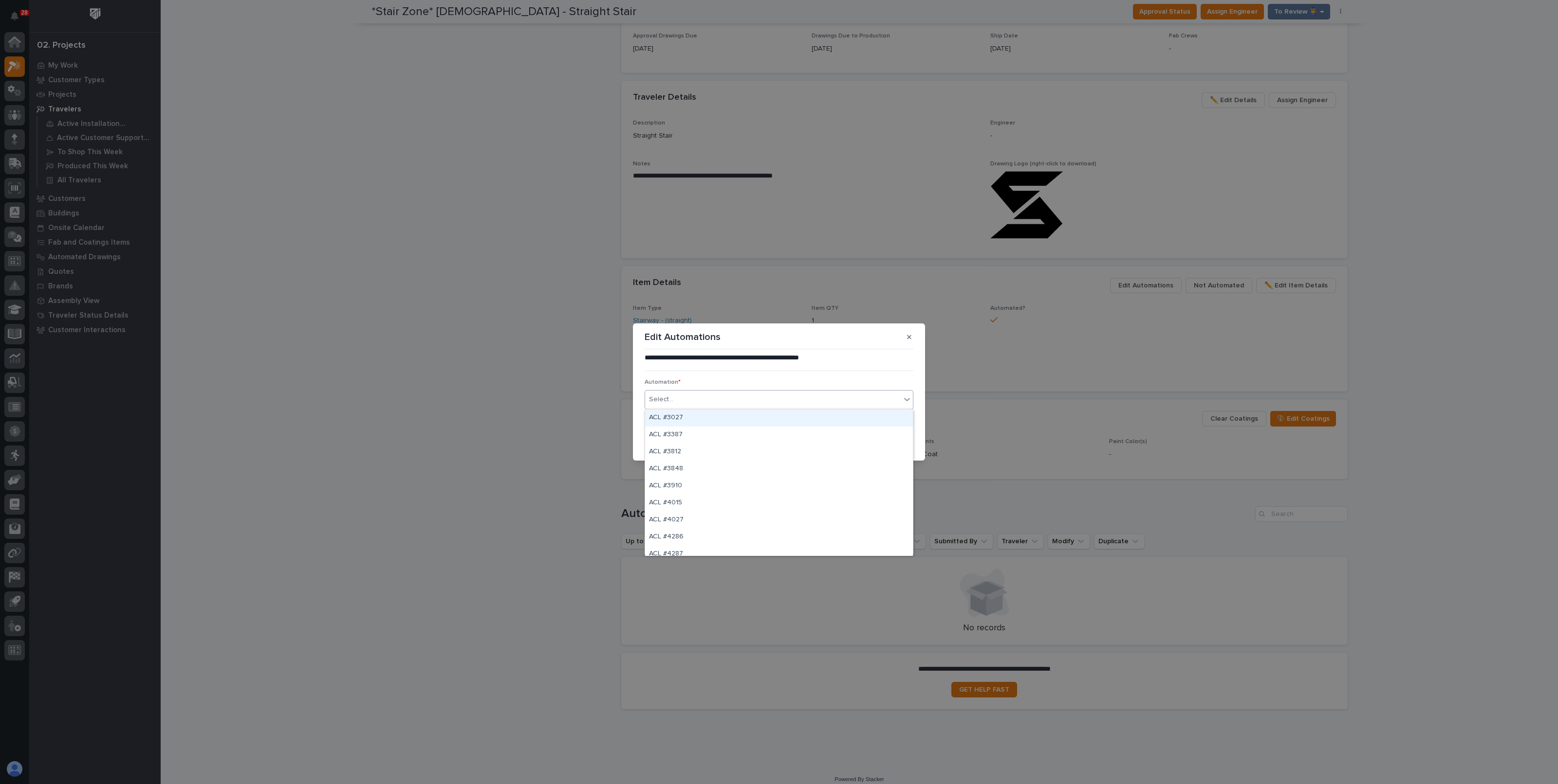
click at [763, 393] on div "Select..." at bounding box center [773, 400] width 256 height 16
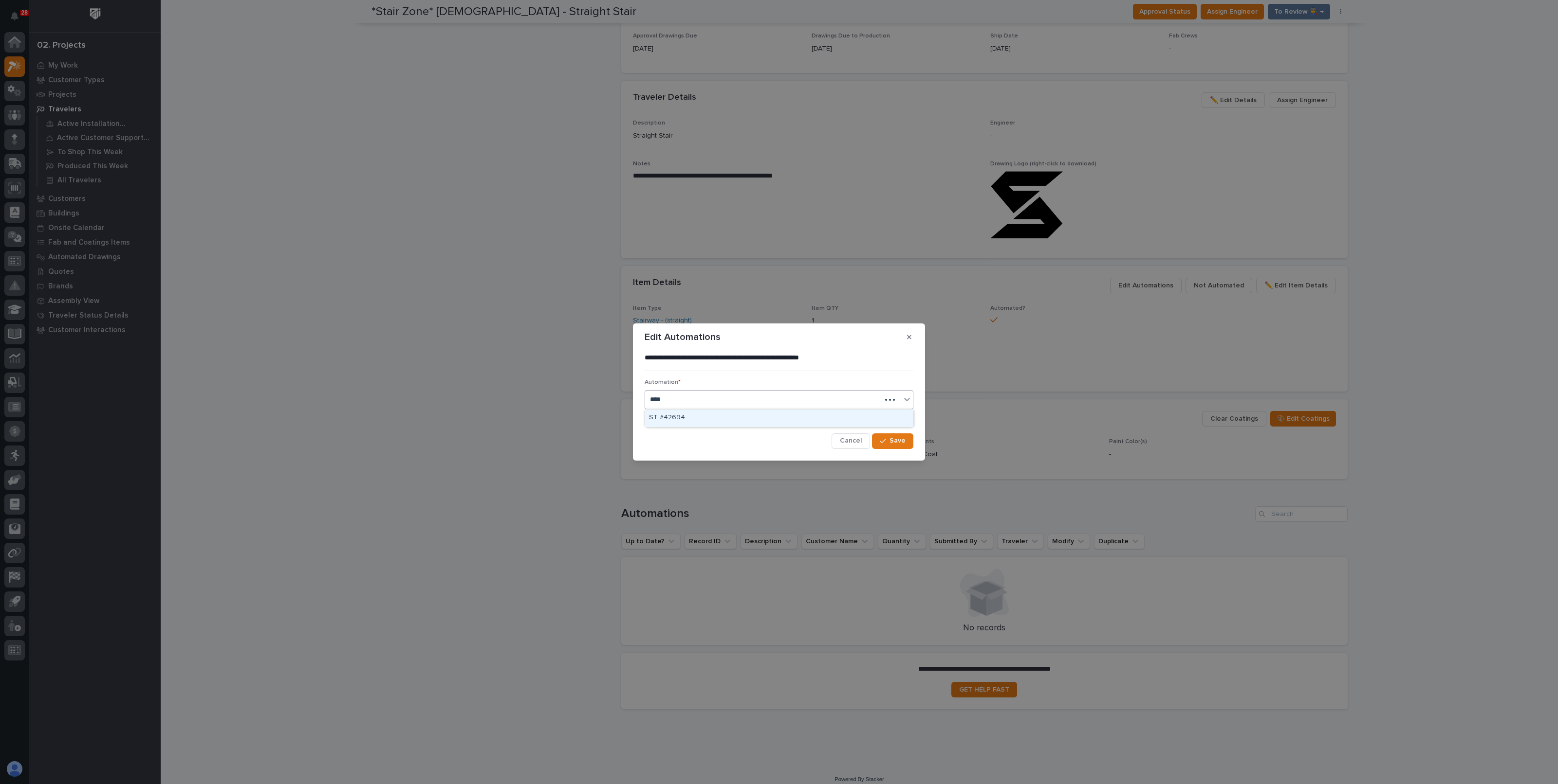
type input "*****"
click at [701, 416] on div "ST #42694" at bounding box center [779, 418] width 268 height 17
click at [893, 441] on span "Save" at bounding box center [897, 441] width 16 height 9
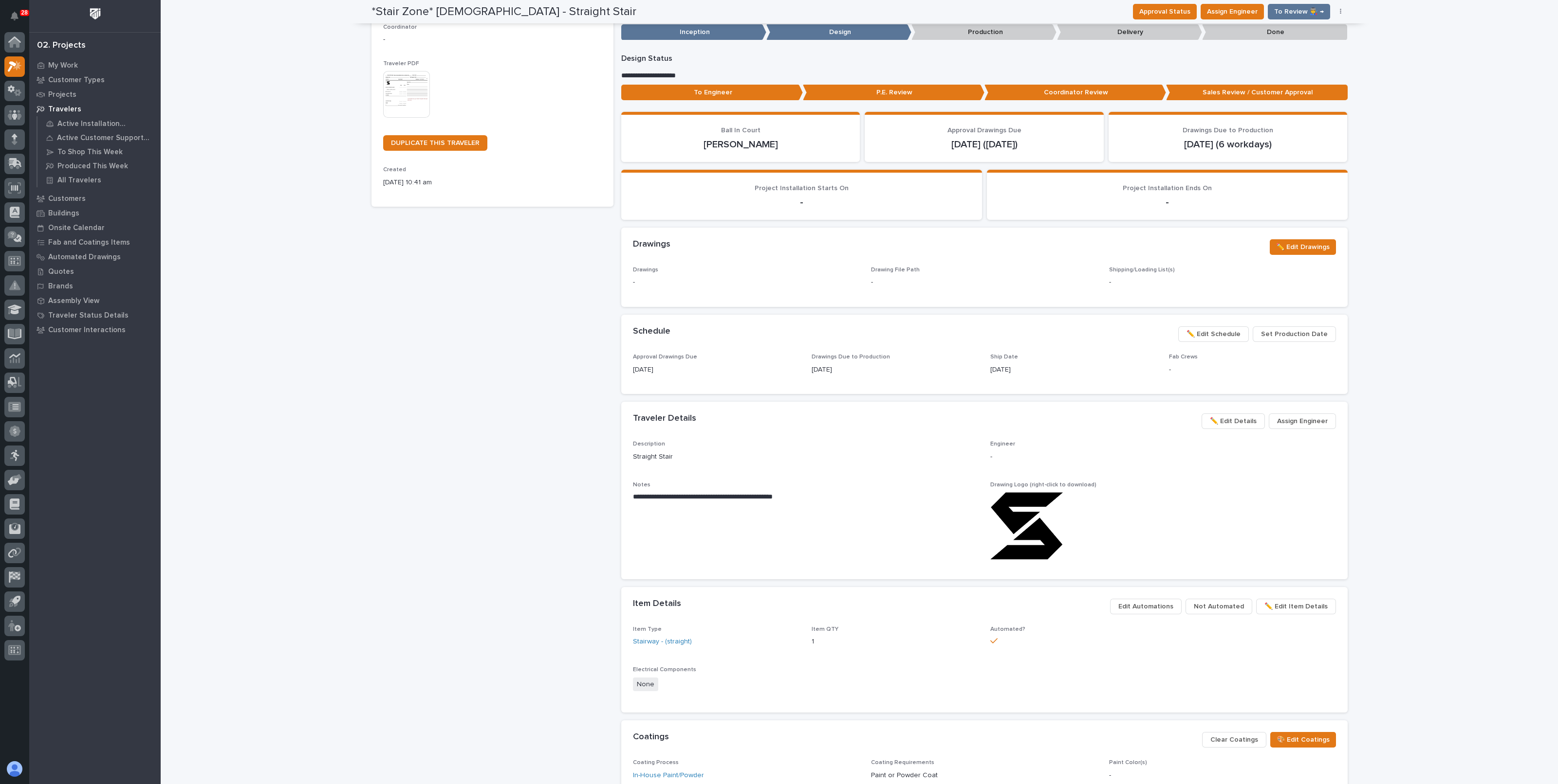
scroll to position [0, 0]
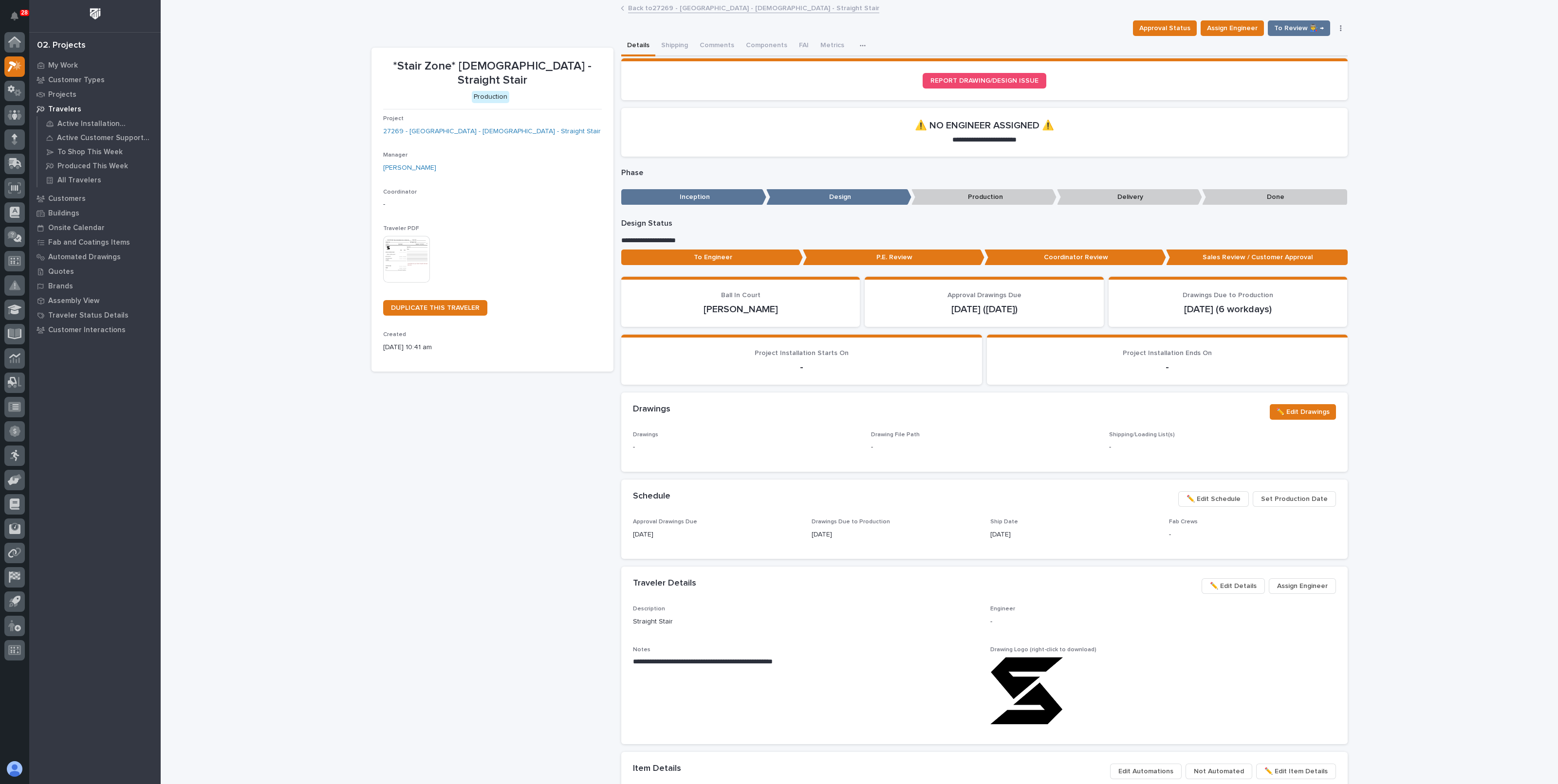
click at [796, 10] on link "Back to 27269 - Stair Zone - Mount Calvary Baptist Church - Straight Stair" at bounding box center [753, 8] width 251 height 11
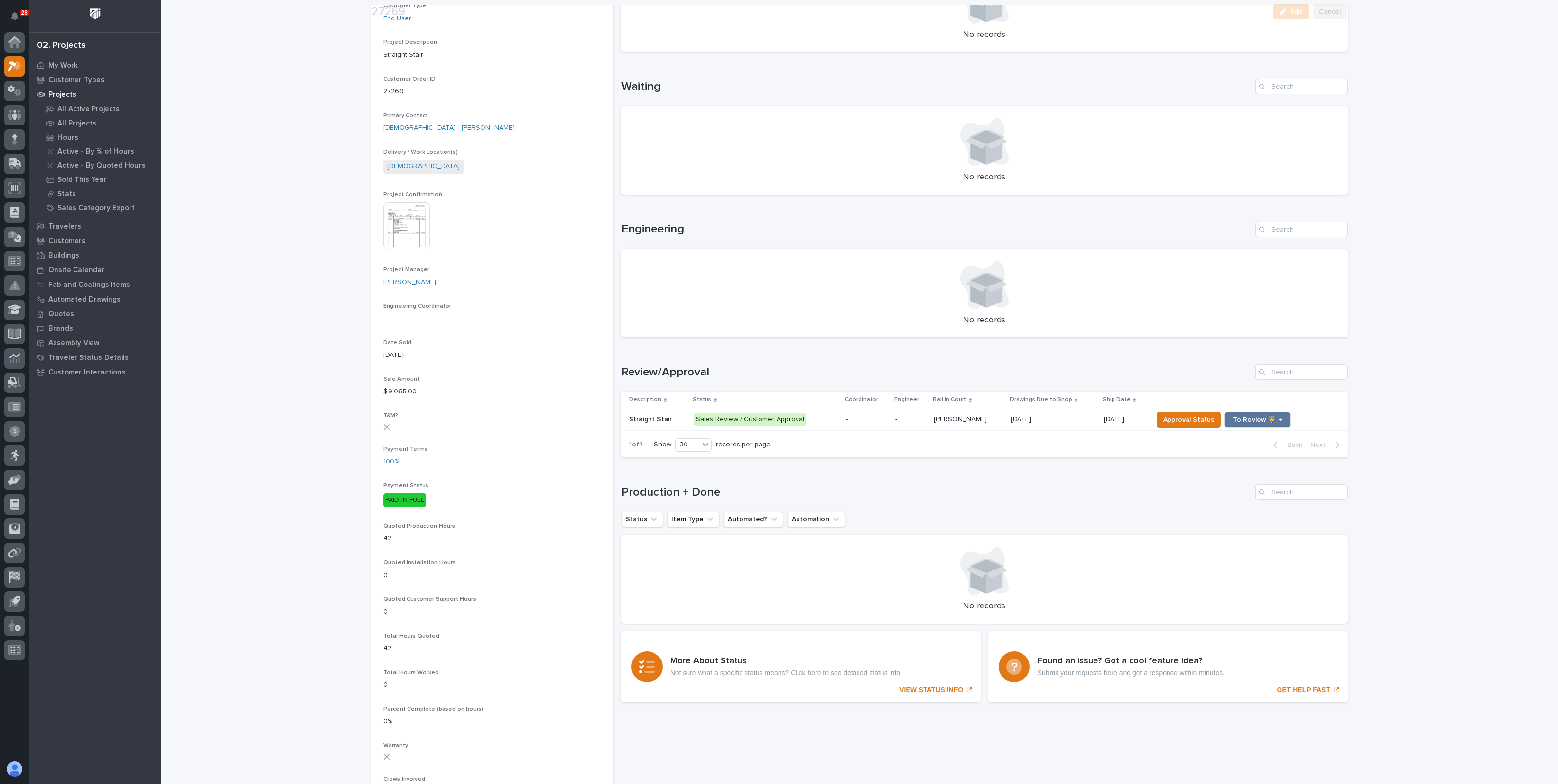
scroll to position [243, 0]
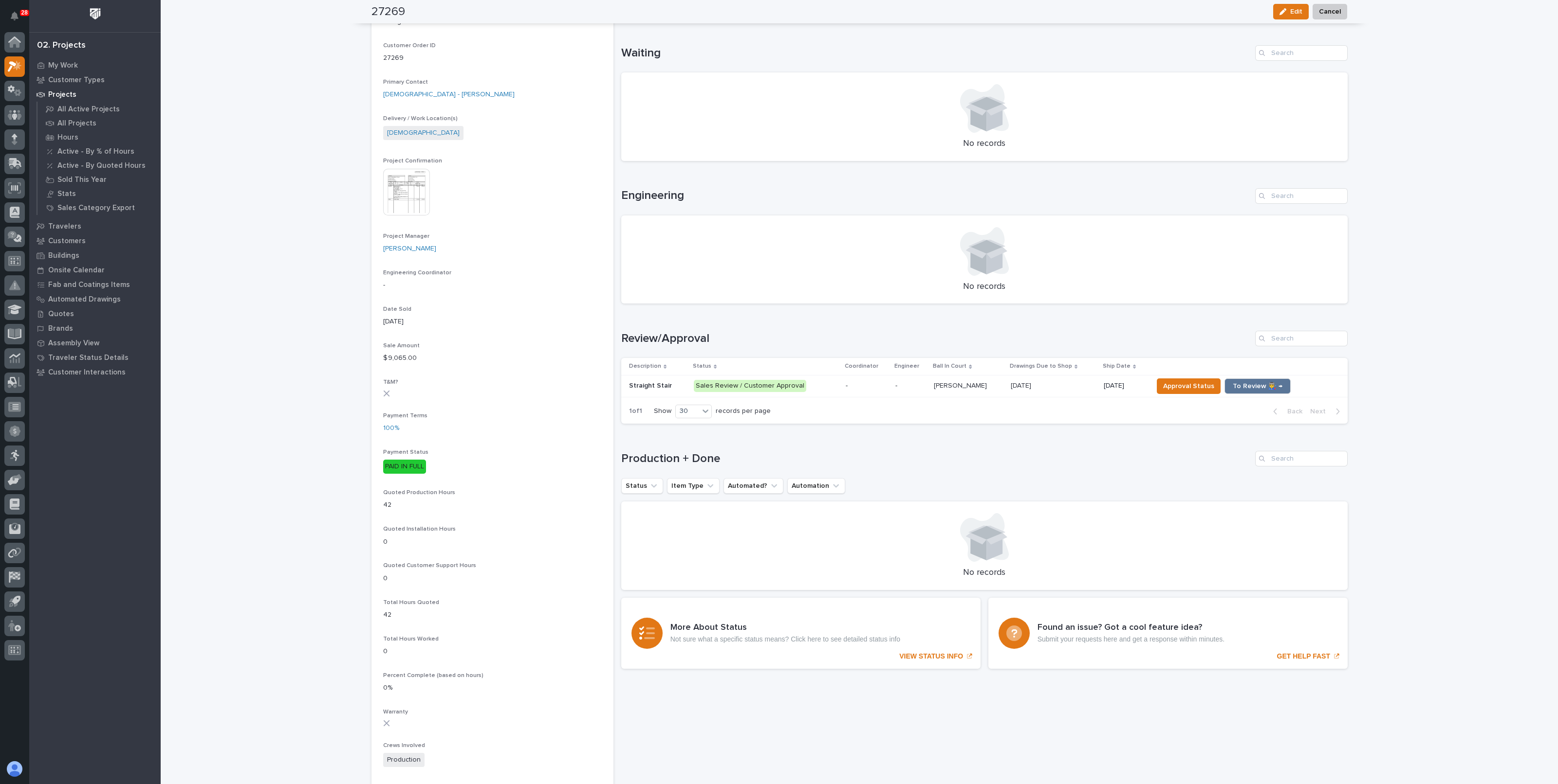
click at [277, 294] on div "Loading... Saving… Loading... Saving… 27269 Edit Cancel Edit Cancel 27269 Statu…" at bounding box center [858, 423] width 1397 height 1330
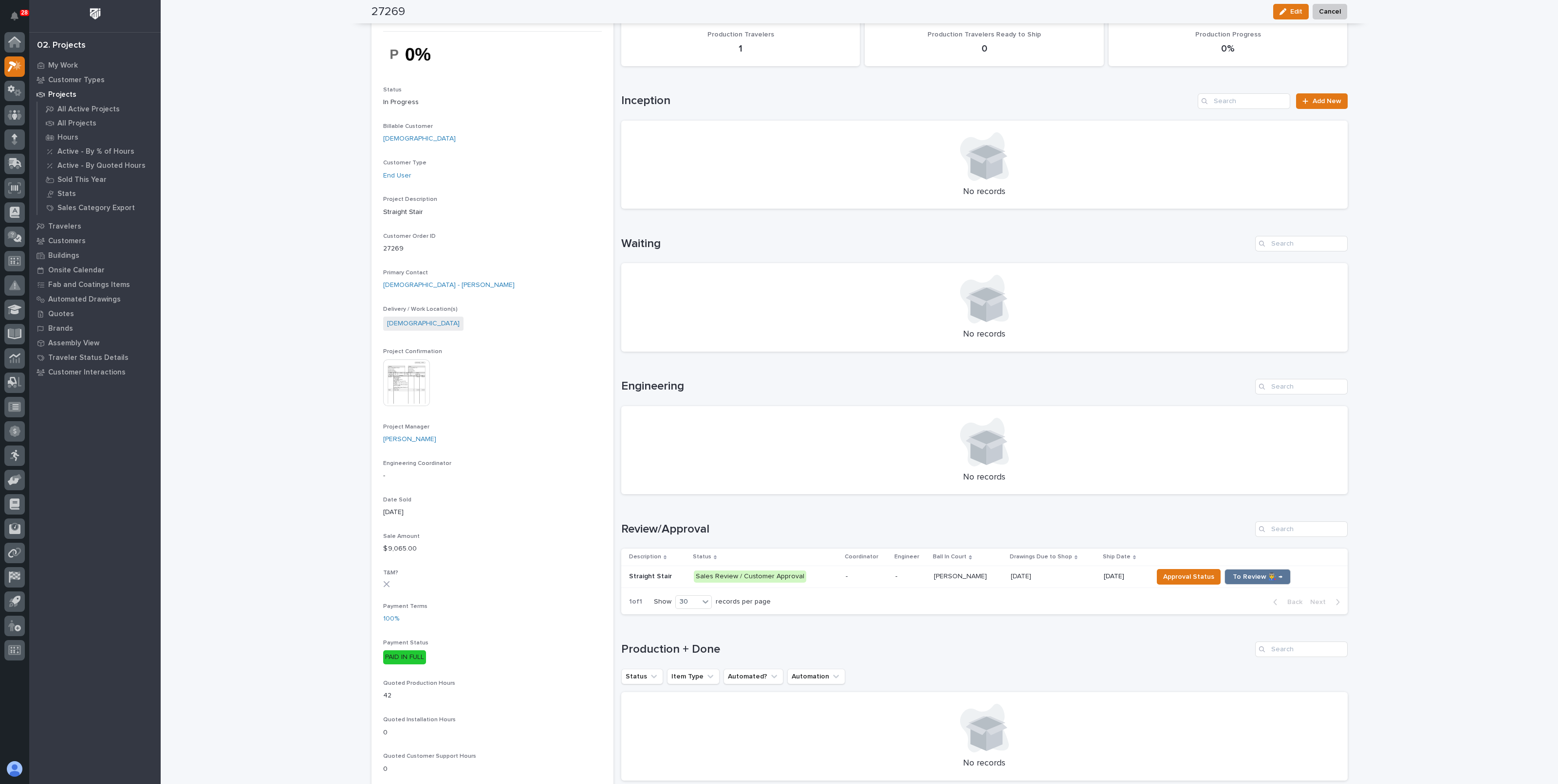
scroll to position [0, 0]
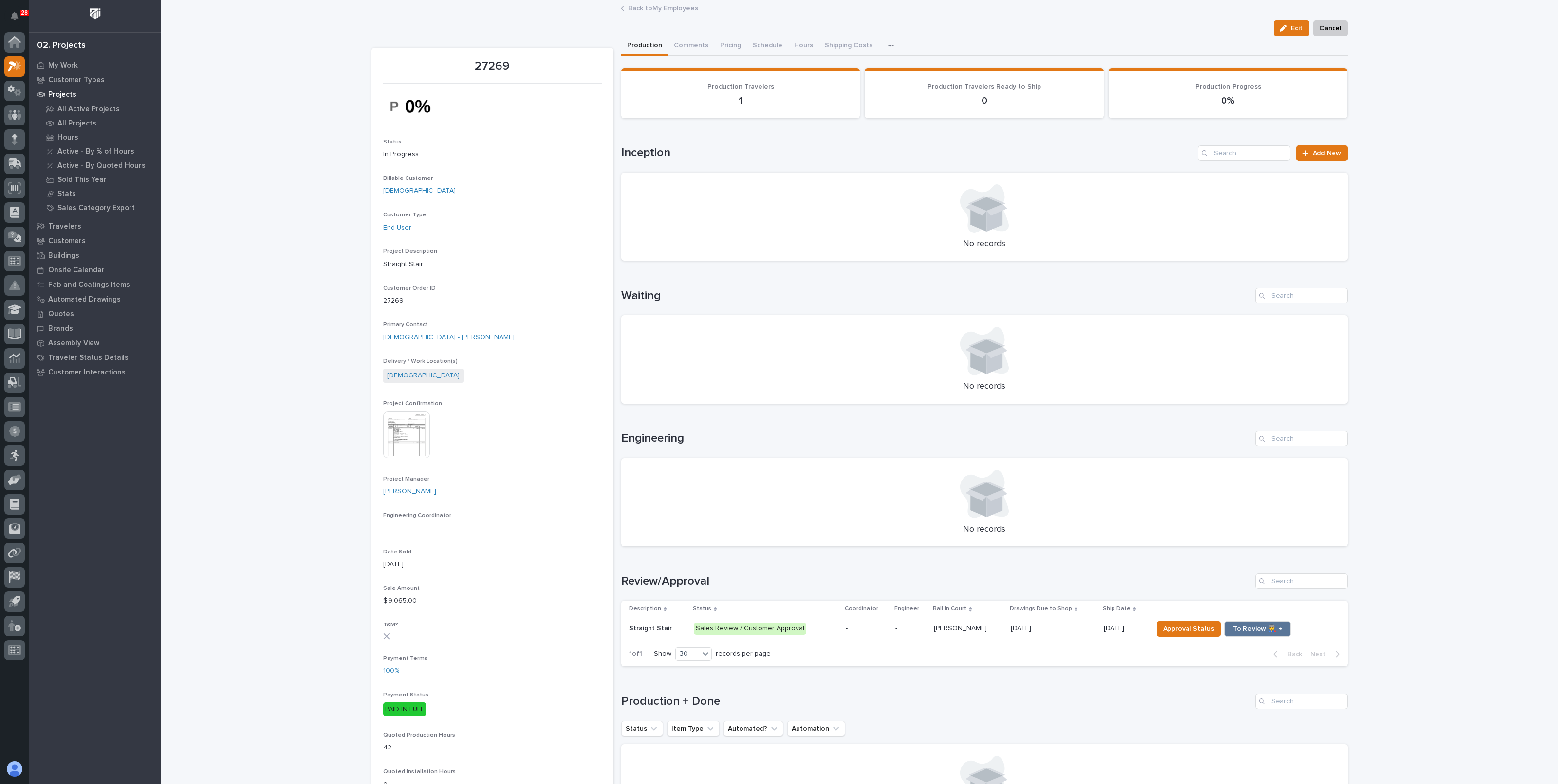
click at [670, 11] on link "Back to My Employees" at bounding box center [662, 8] width 70 height 11
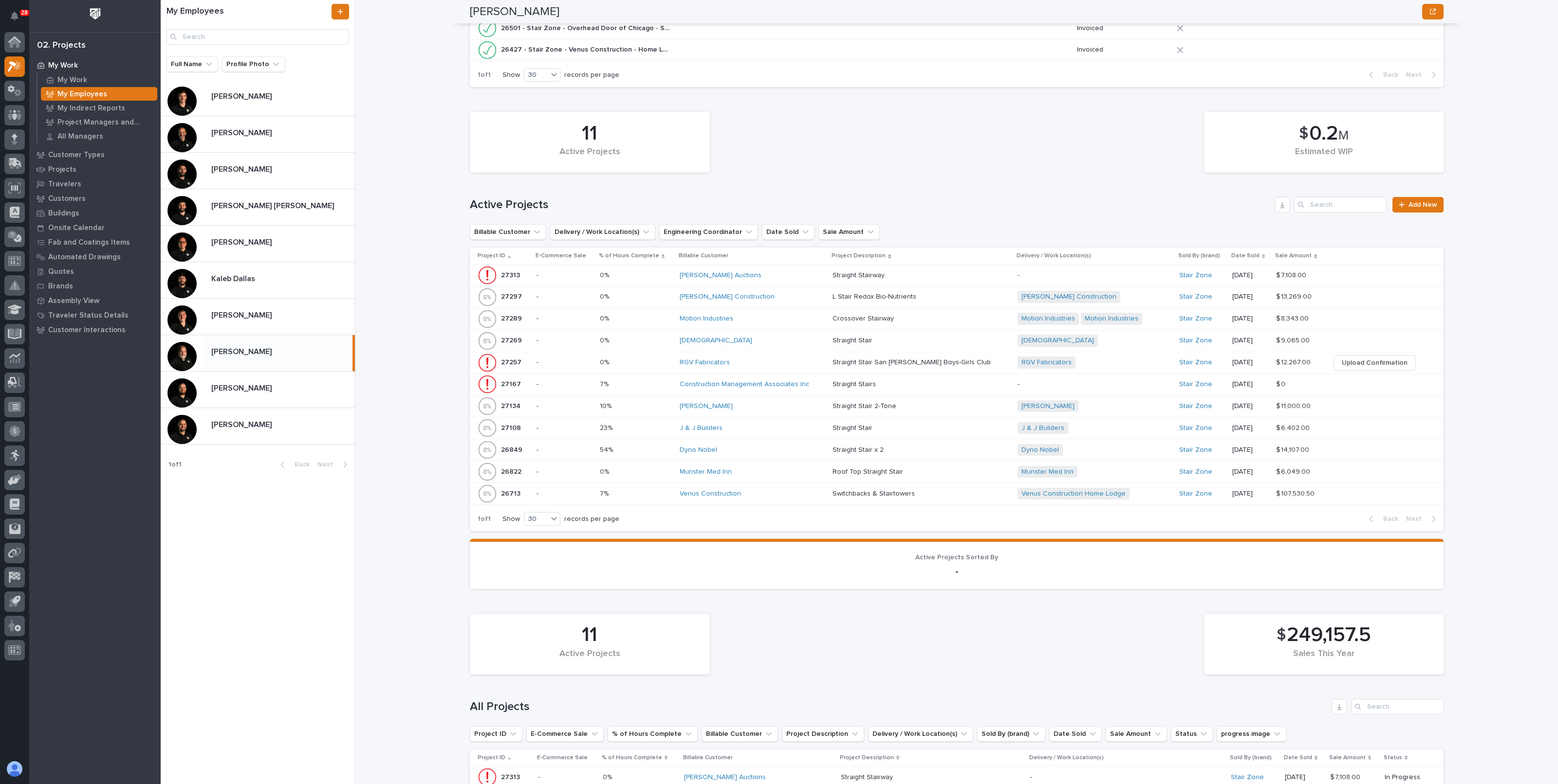
scroll to position [304, 0]
click at [659, 317] on p at bounding box center [635, 319] width 72 height 8
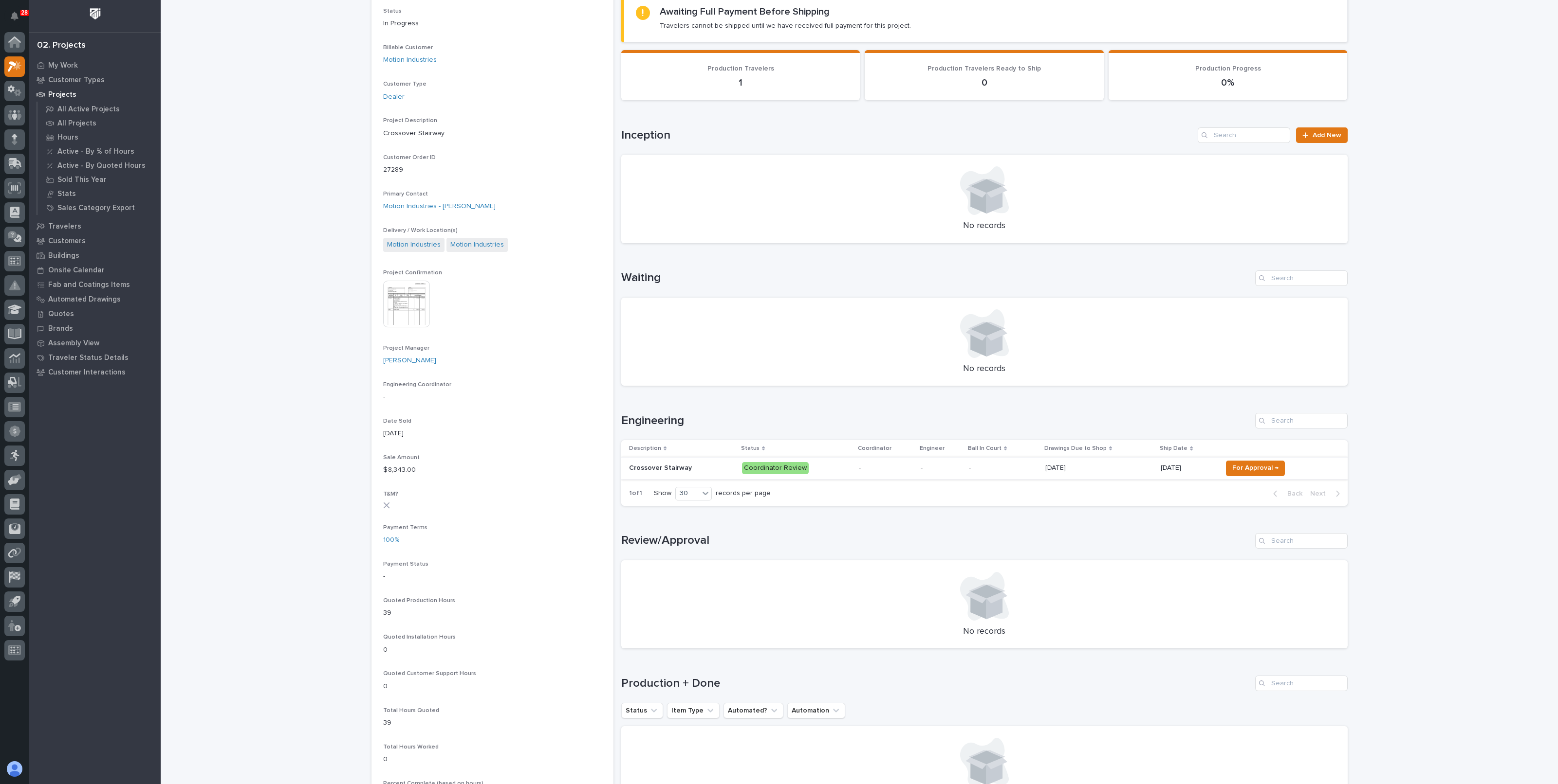
scroll to position [243, 0]
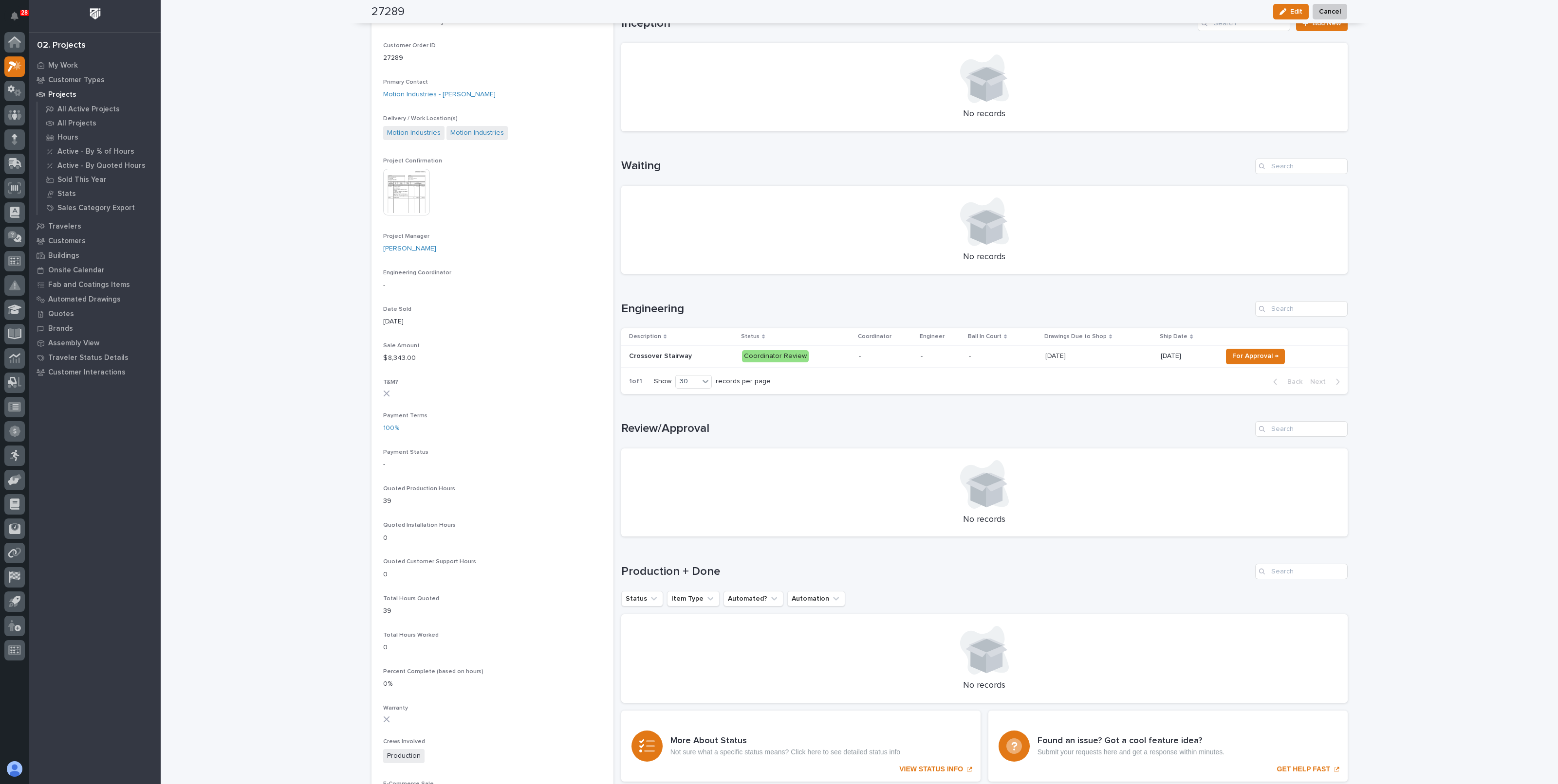
click at [867, 356] on p "-" at bounding box center [885, 356] width 54 height 8
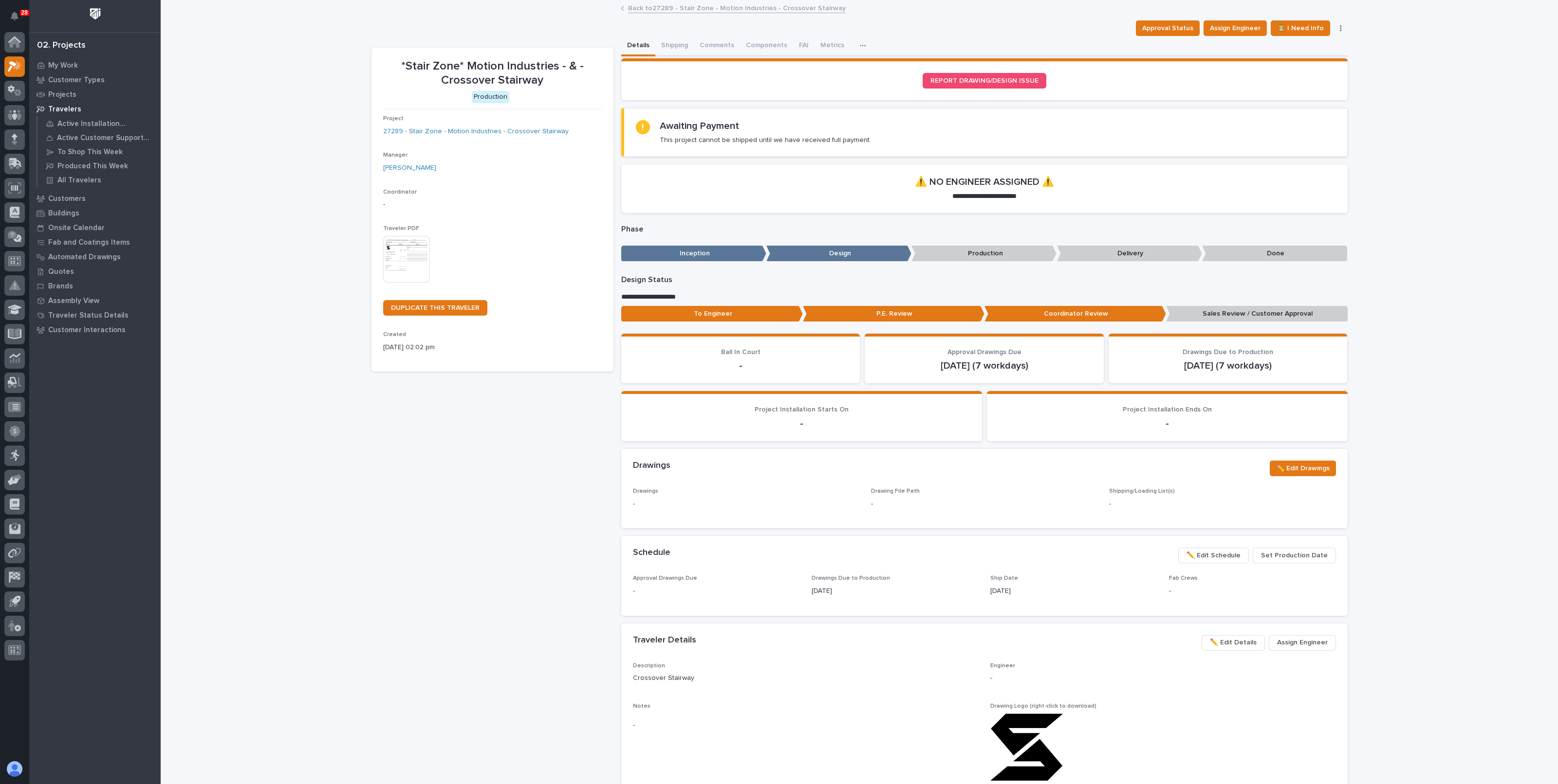
click at [1244, 313] on p "Sales Review / Customer Approval" at bounding box center [1257, 313] width 182 height 16
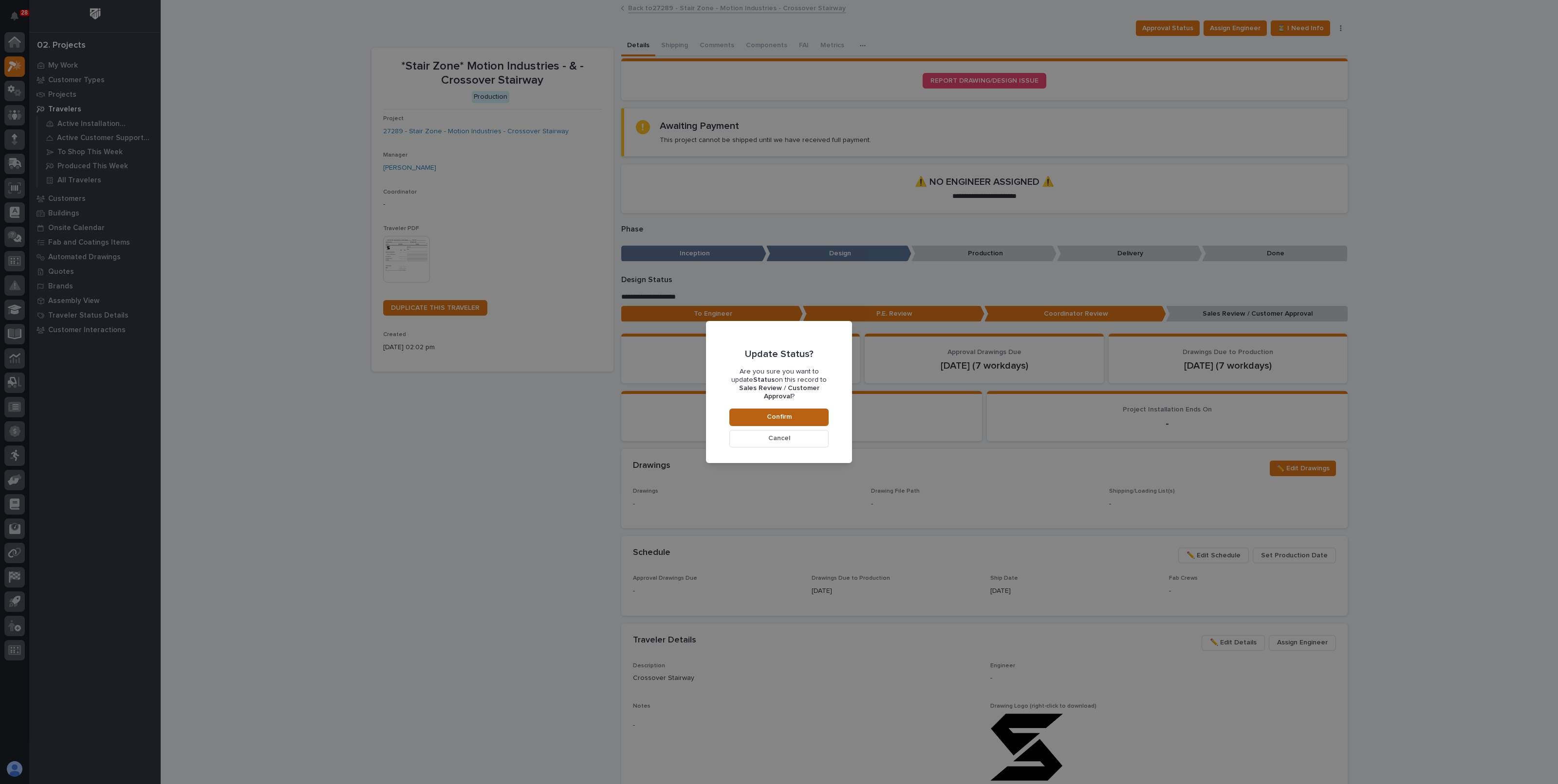
click at [786, 412] on span "Confirm" at bounding box center [779, 417] width 25 height 9
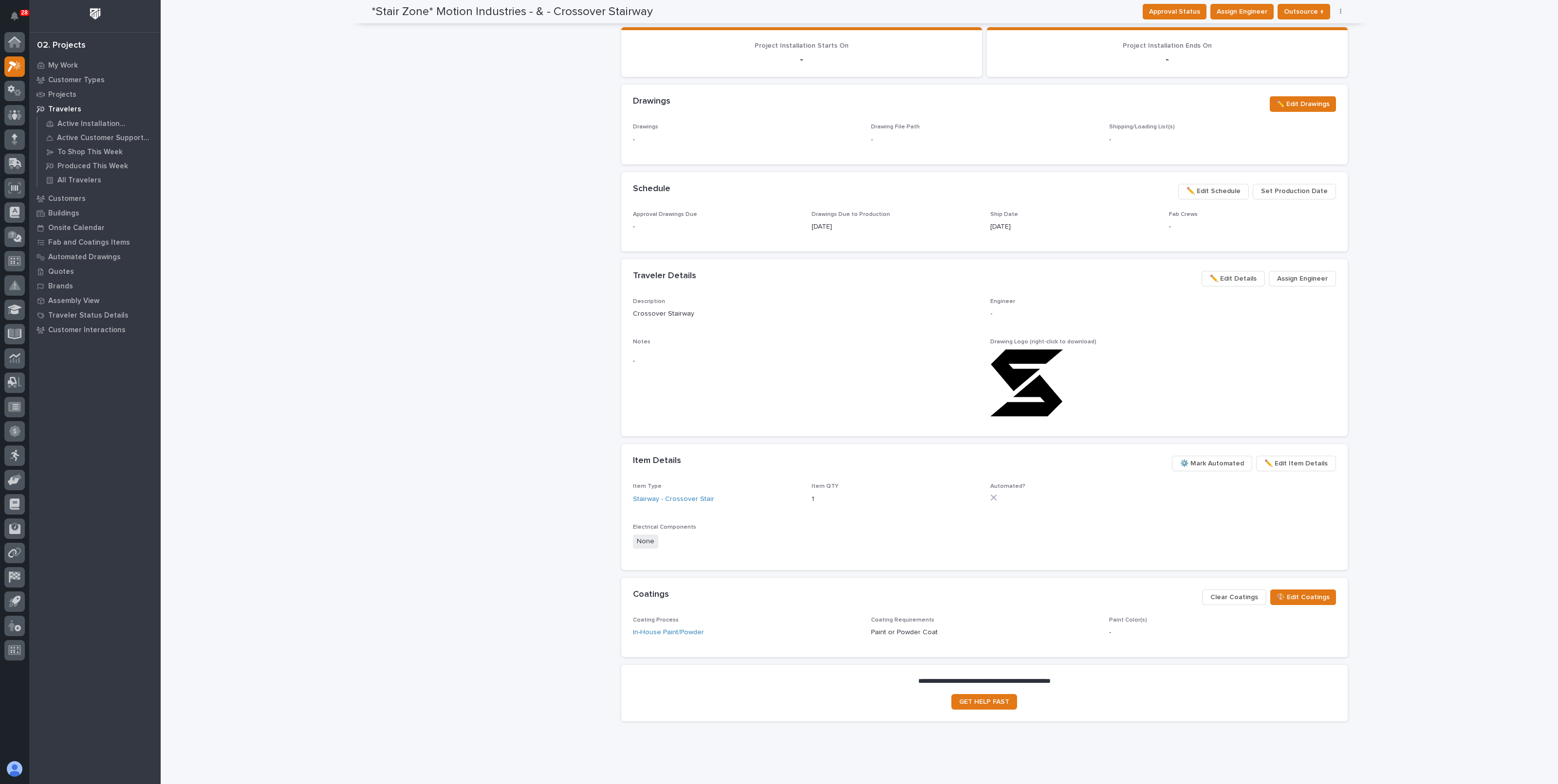
scroll to position [422, 0]
click at [1217, 462] on span "⚙️ Mark Automated" at bounding box center [1212, 462] width 64 height 11
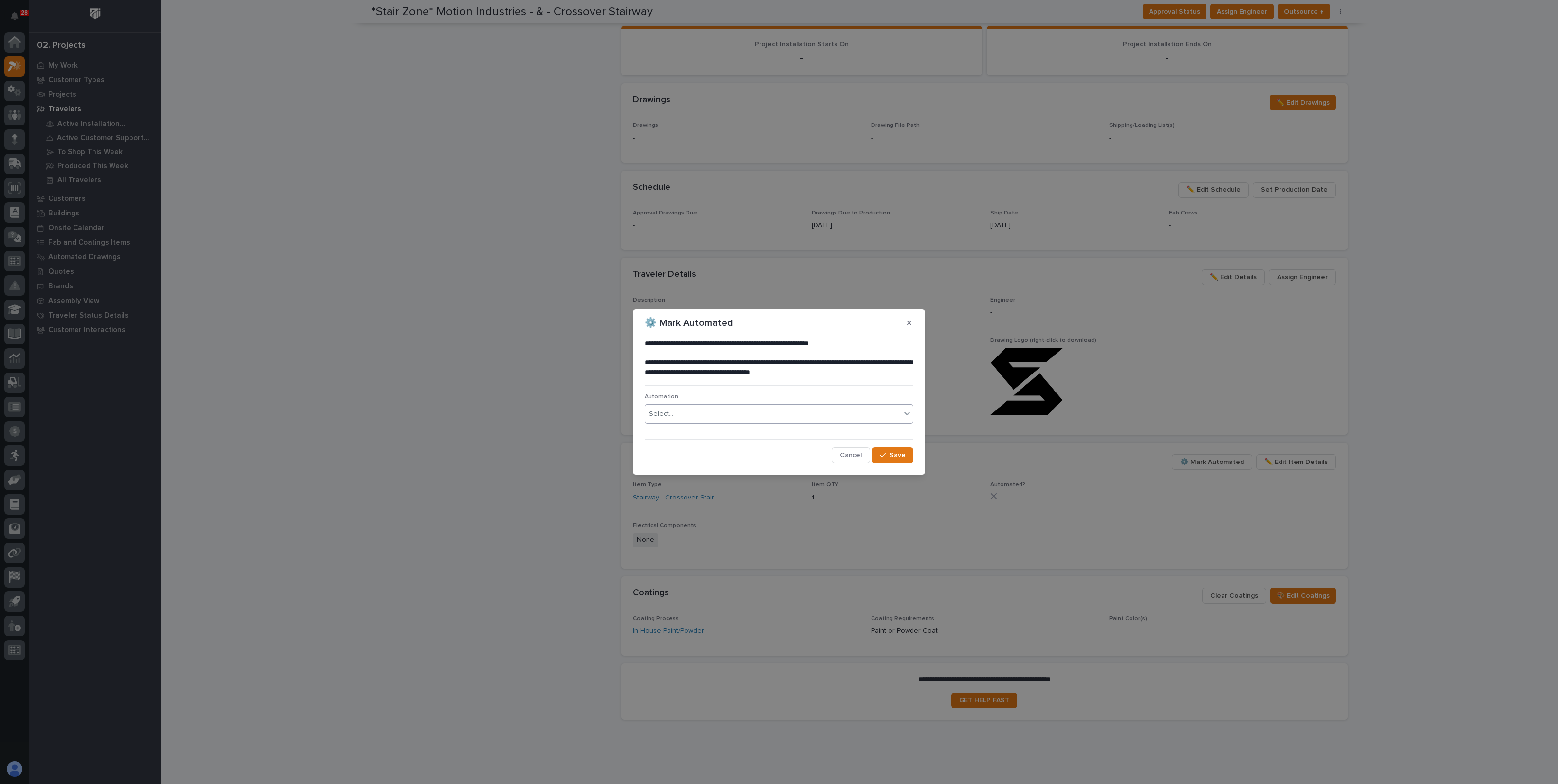
click at [757, 415] on div "Select..." at bounding box center [773, 414] width 256 height 16
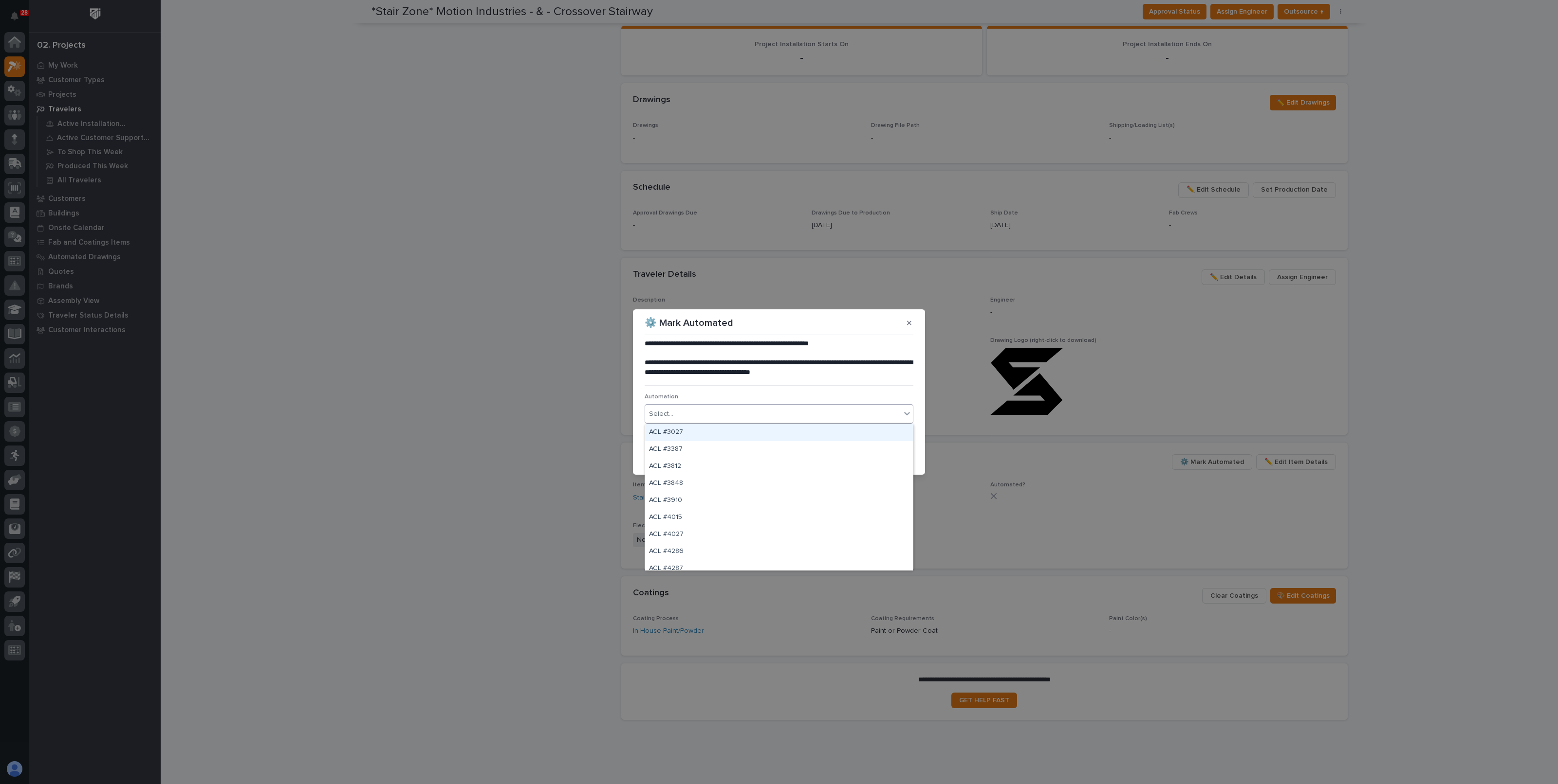
click at [740, 414] on div "Select..." at bounding box center [773, 414] width 256 height 16
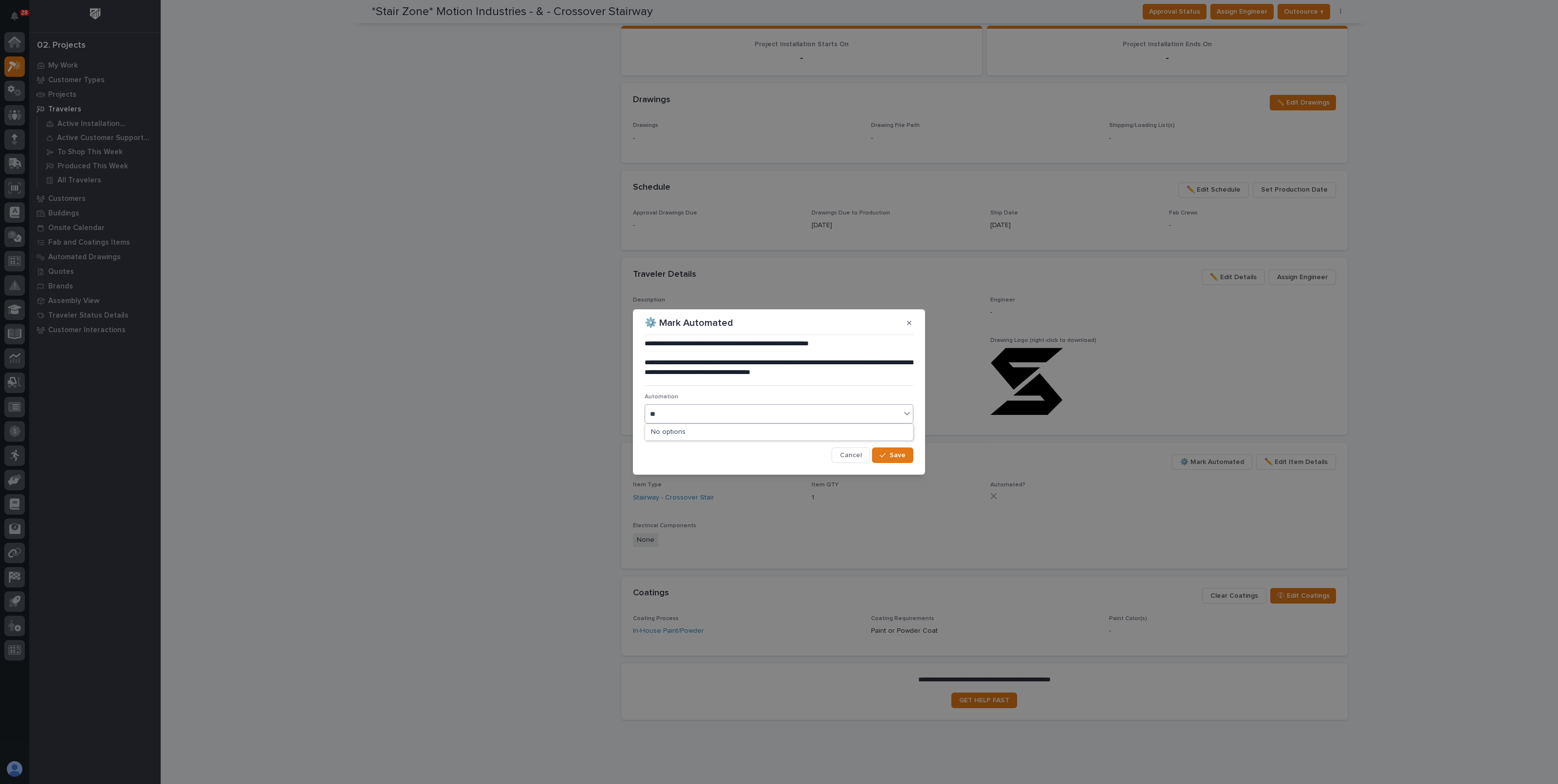
type input "*"
type input "*********"
click at [842, 453] on span "Cancel" at bounding box center [850, 456] width 22 height 9
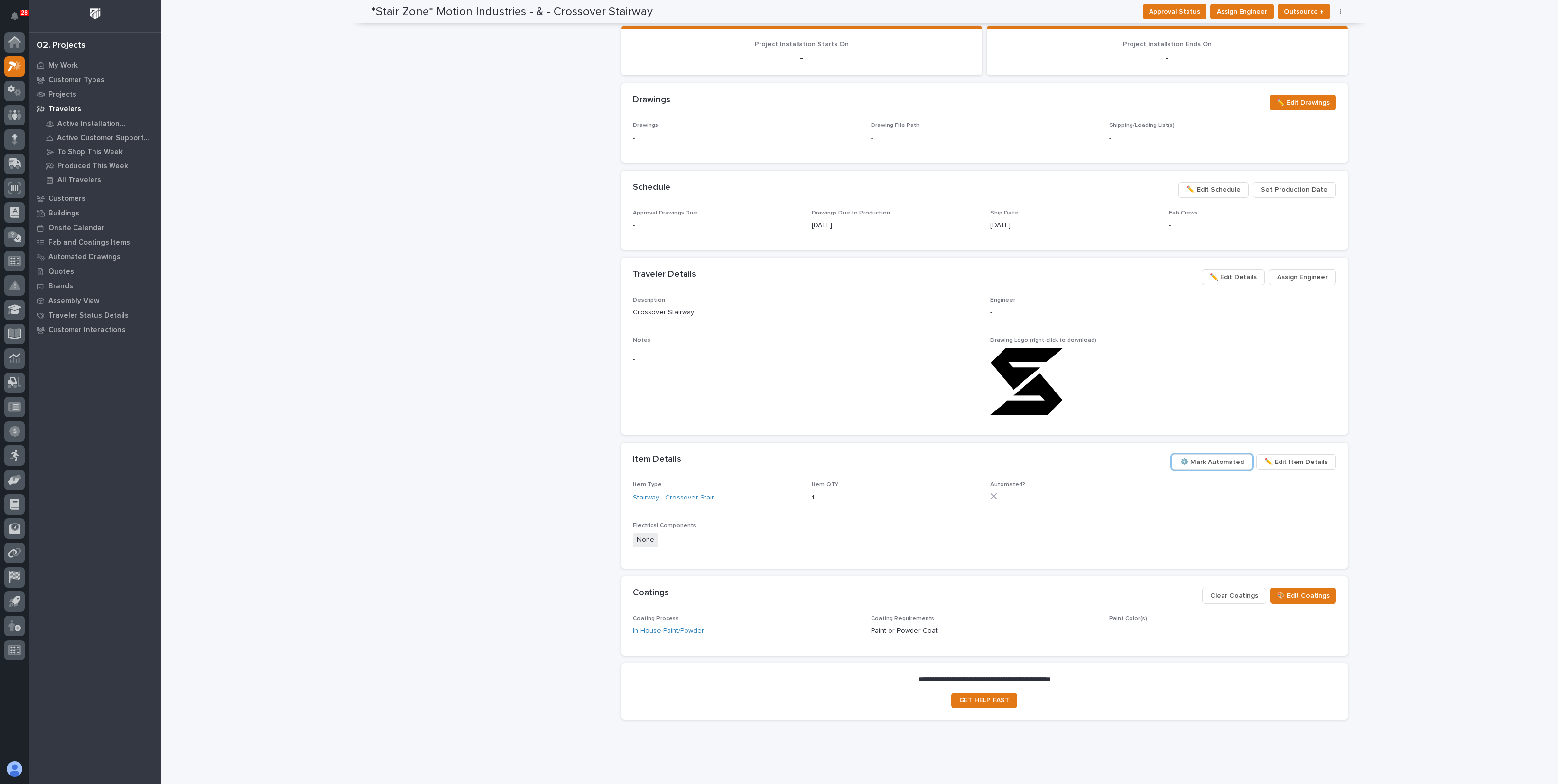
click at [1038, 482] on p "Automated?" at bounding box center [1073, 485] width 167 height 7
click at [1282, 464] on span "✏️ Edit Item Details" at bounding box center [1296, 462] width 64 height 11
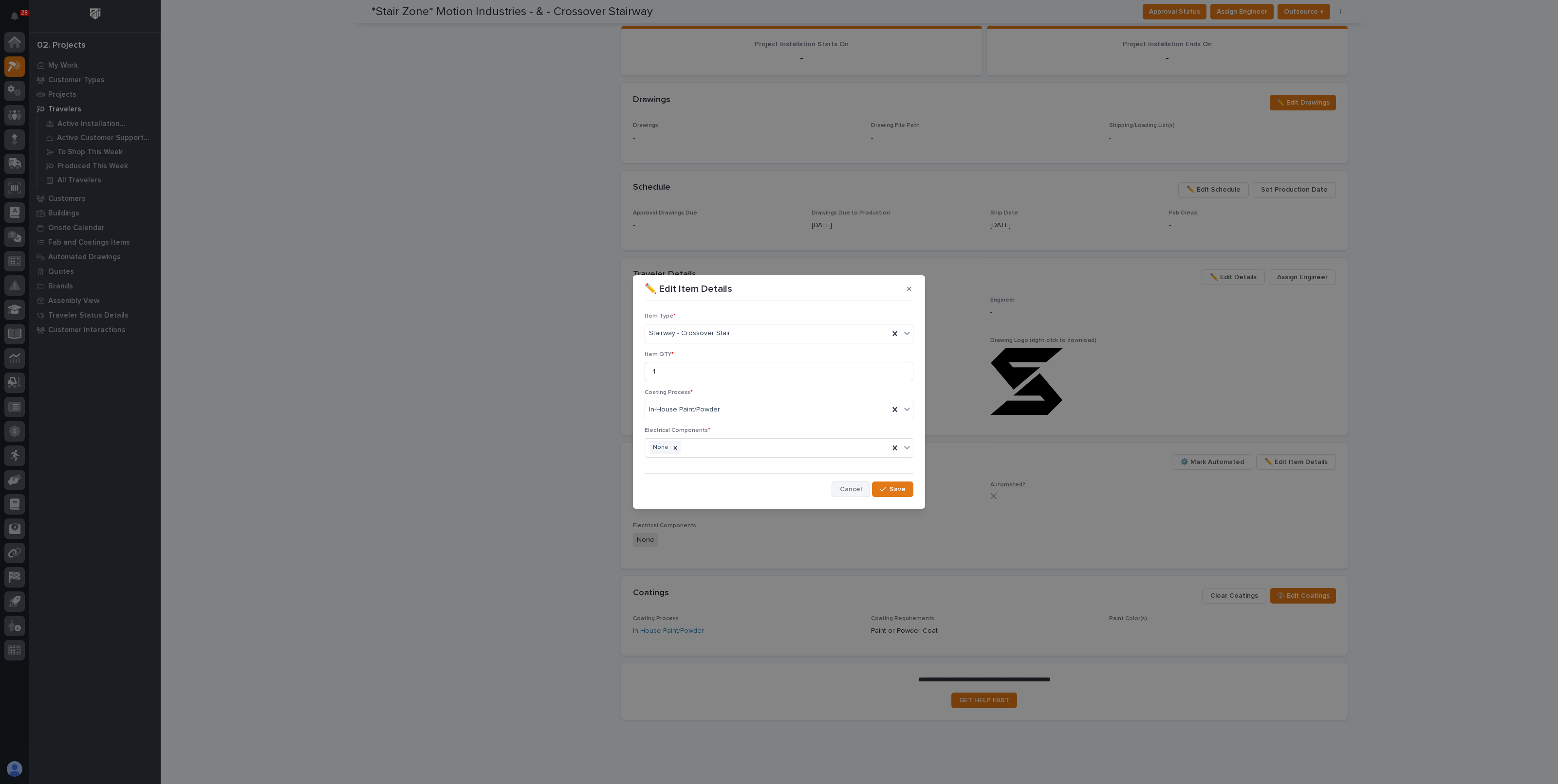
click at [849, 485] on span "Cancel" at bounding box center [850, 490] width 22 height 9
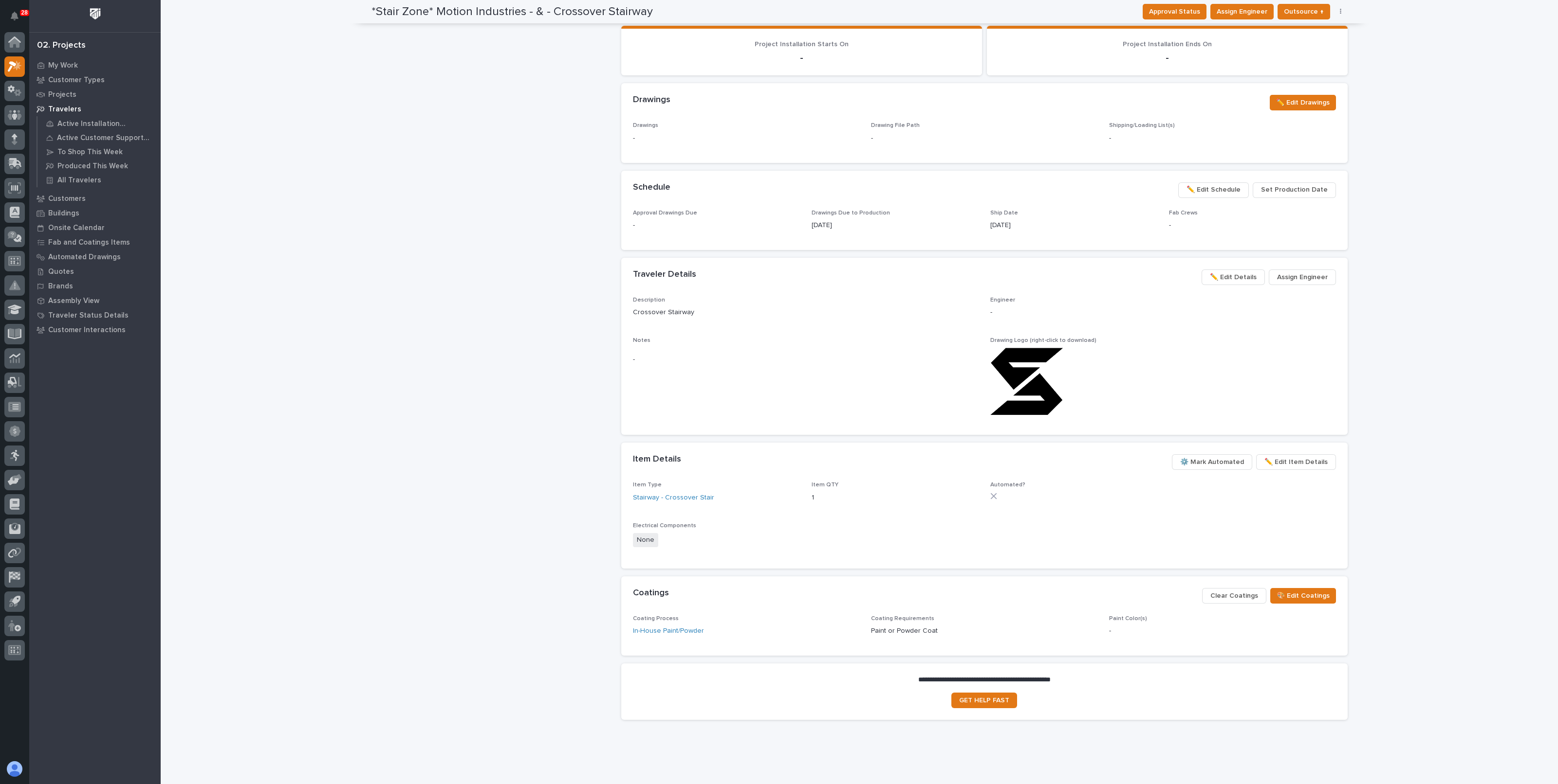
click at [1161, 500] on div "Item Type Stairway - Crossover Stair Item QTY 1 Automated? Electrical Component…" at bounding box center [984, 519] width 703 height 75
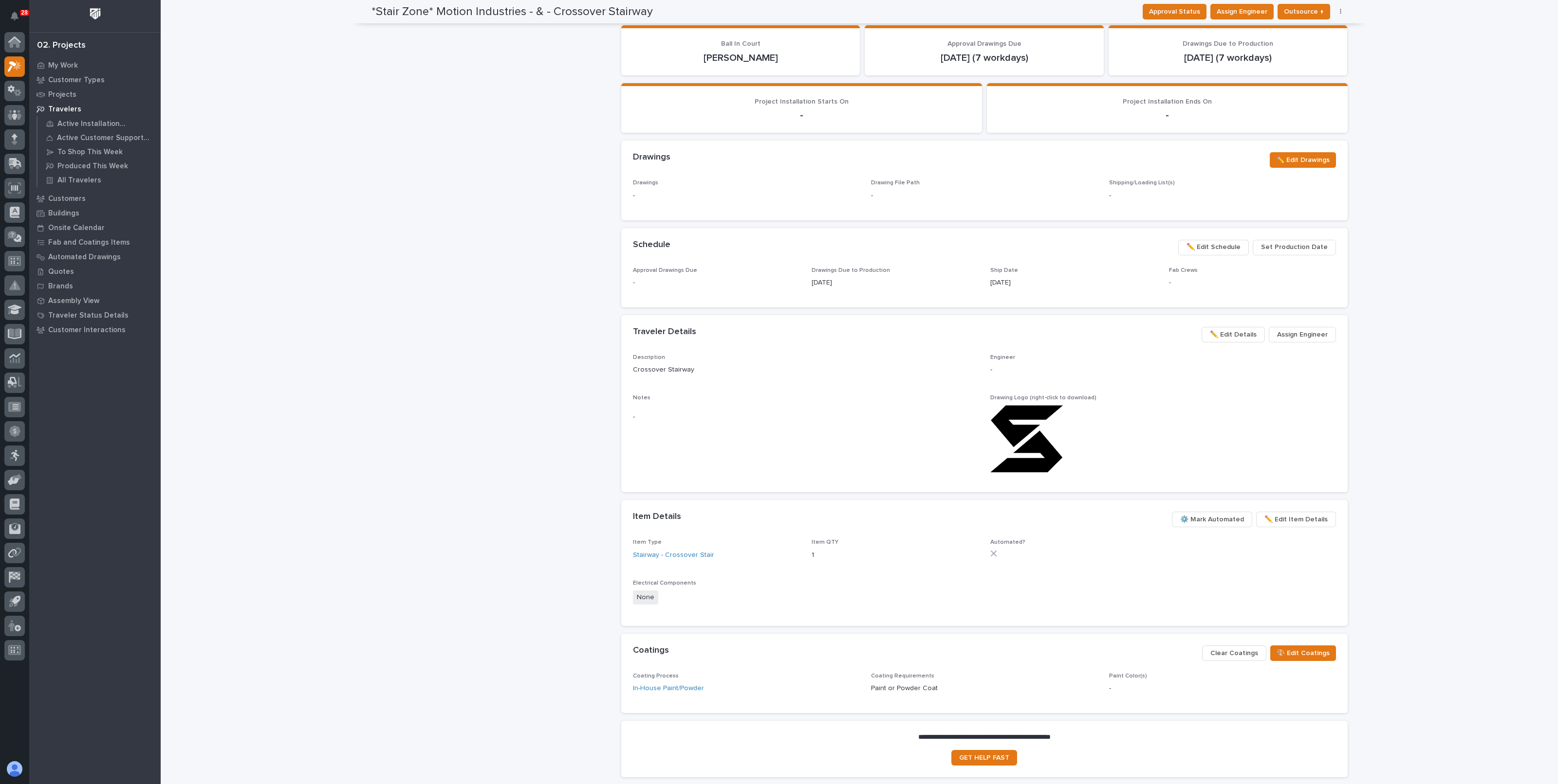
scroll to position [425, 0]
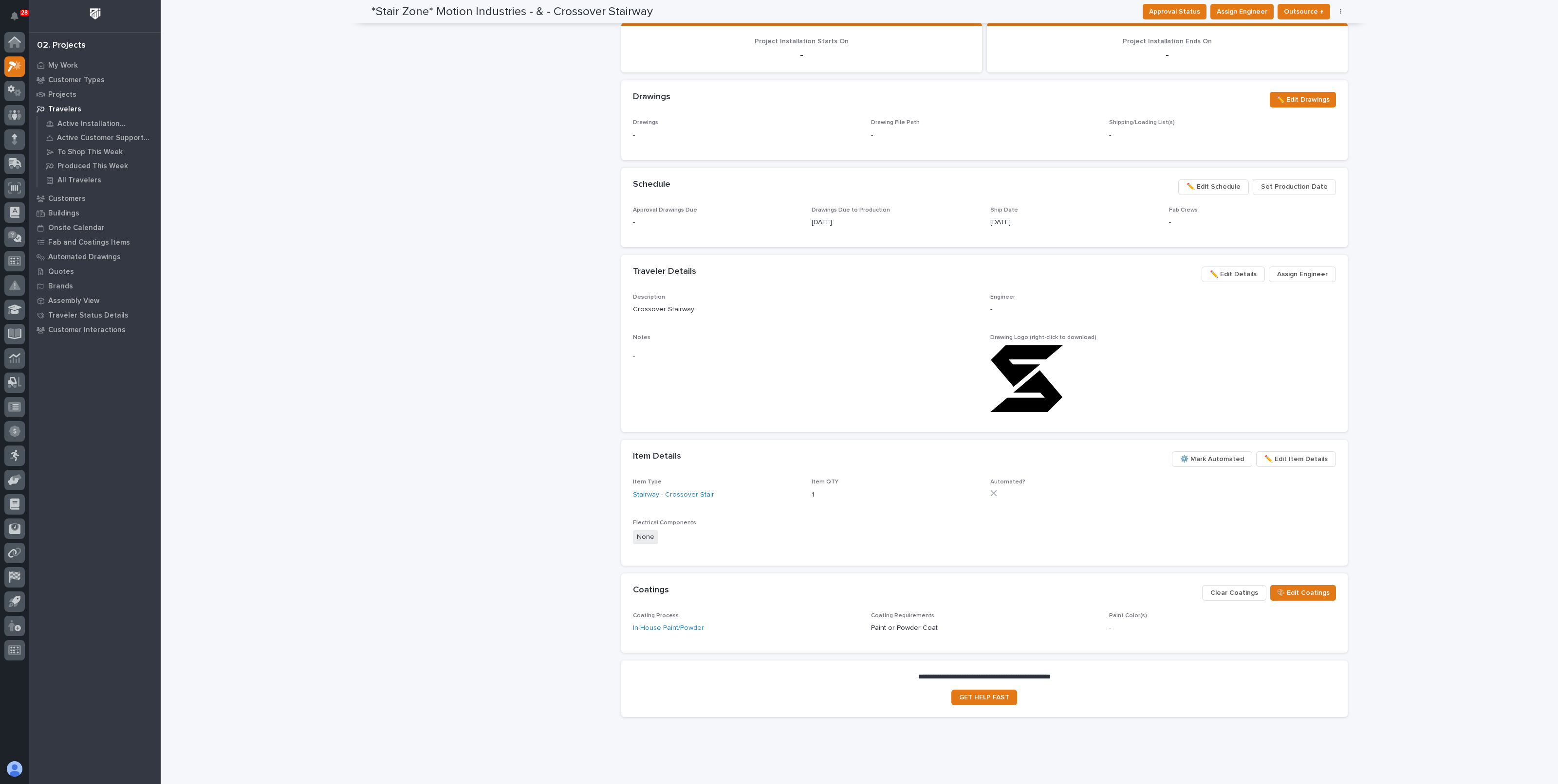
click at [1199, 457] on span "⚙️ Mark Automated" at bounding box center [1212, 459] width 64 height 11
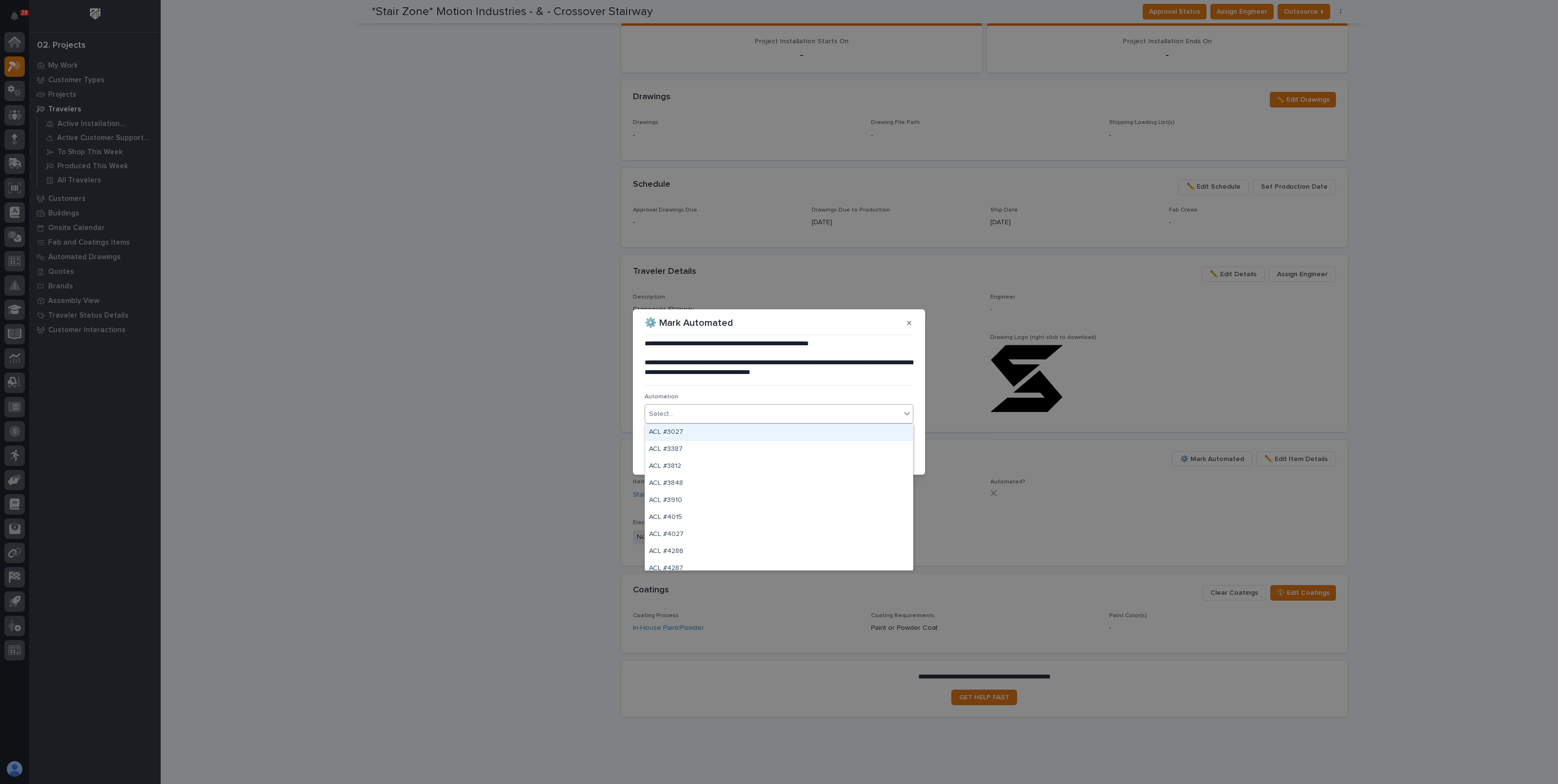
click at [727, 411] on div "Select..." at bounding box center [773, 414] width 256 height 16
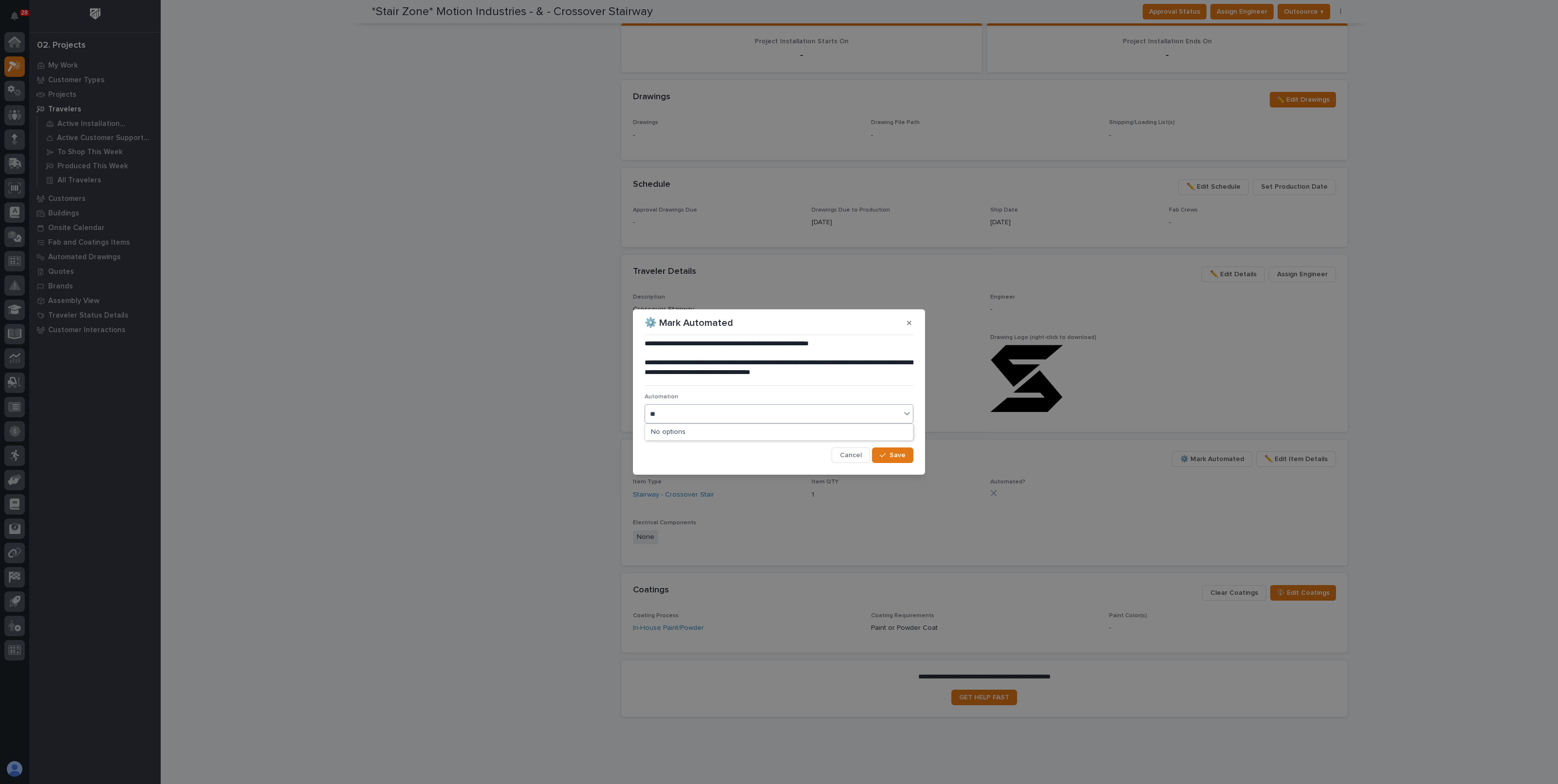
type input "*"
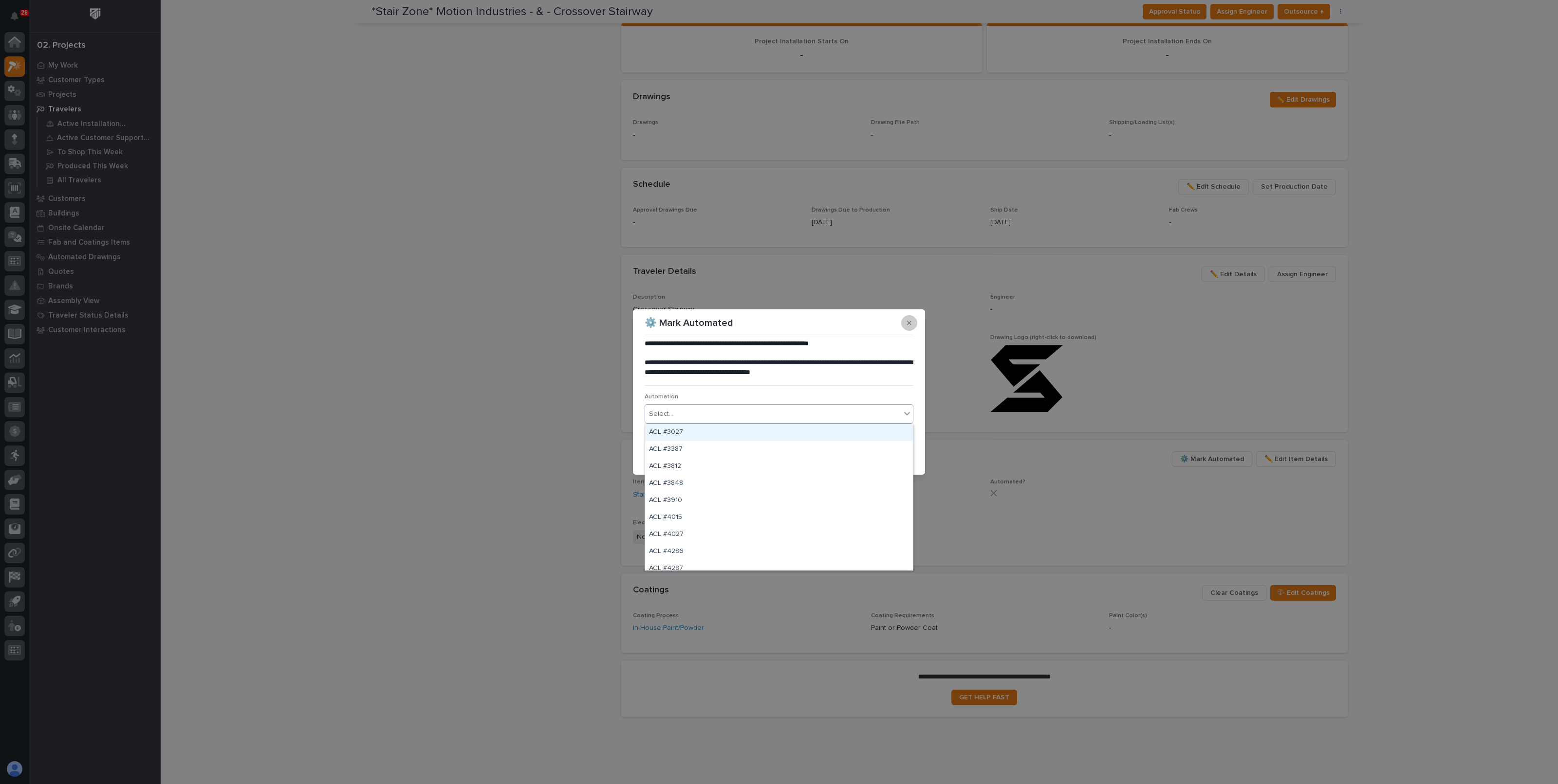
click at [909, 324] on icon "button" at bounding box center [909, 323] width 5 height 5
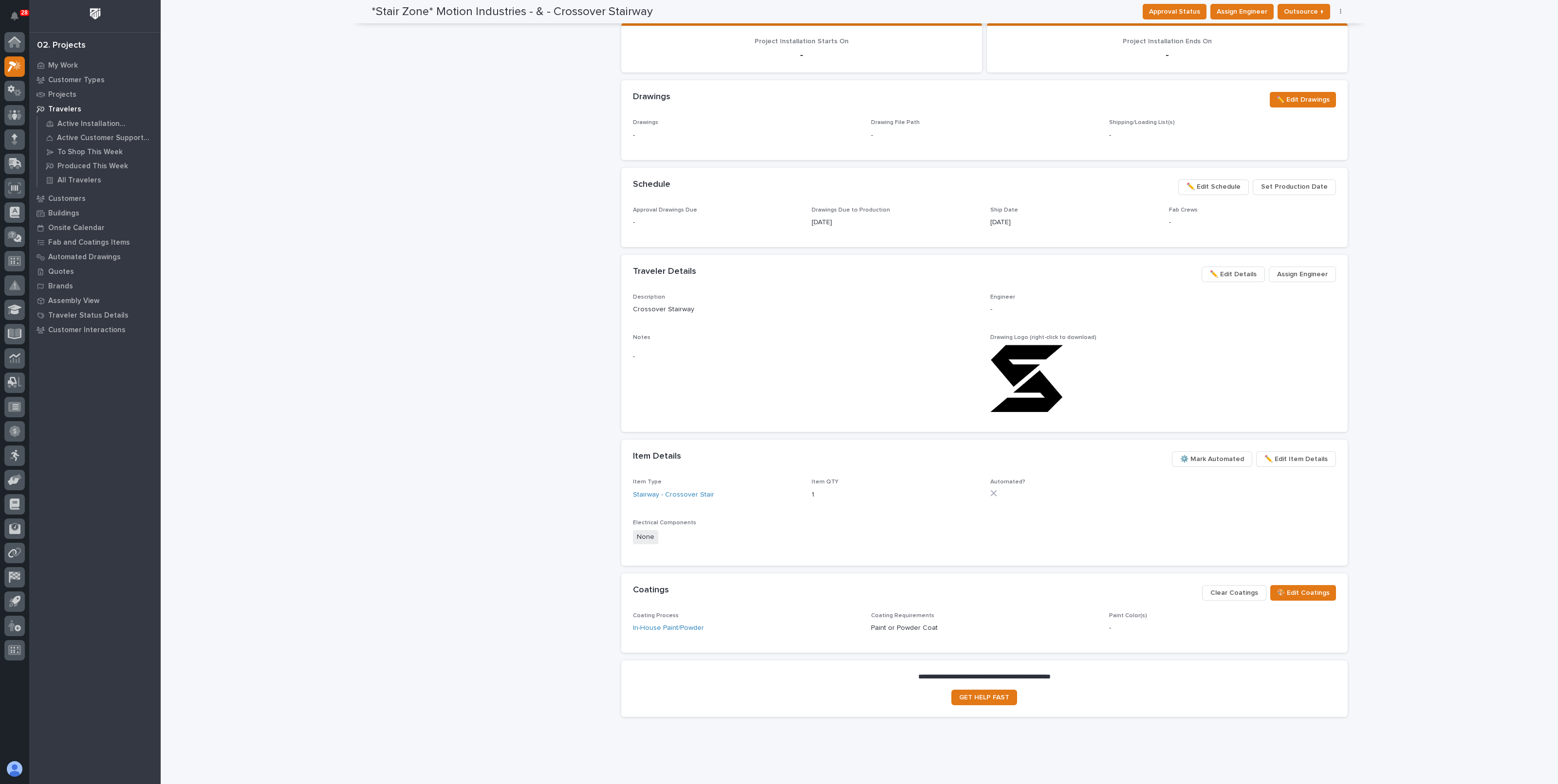
click at [1067, 521] on p "Electrical Components" at bounding box center [984, 523] width 703 height 7
click at [1280, 456] on span "✏️ Edit Item Details" at bounding box center [1296, 459] width 64 height 11
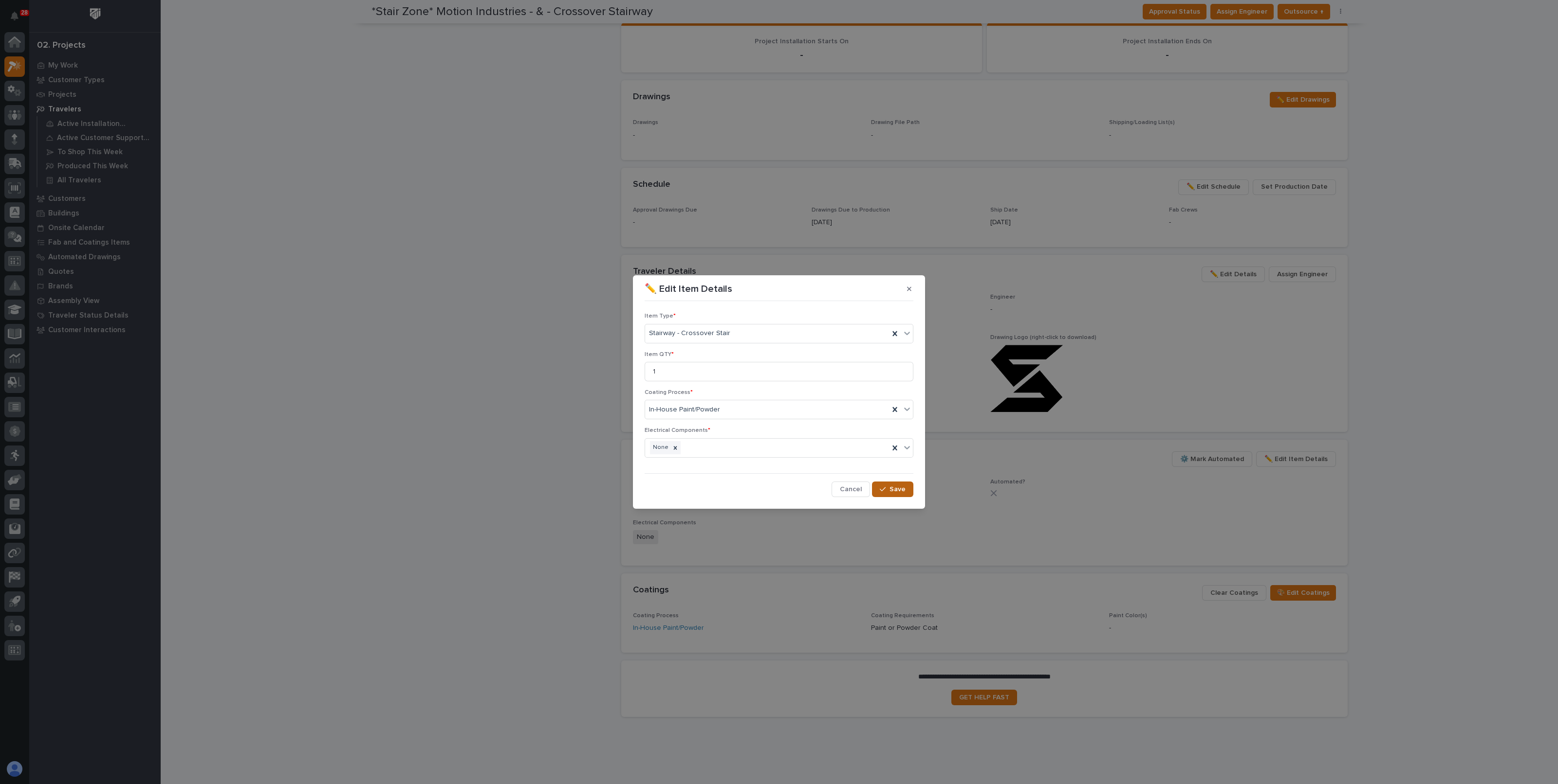
click at [893, 485] on span "Save" at bounding box center [897, 490] width 16 height 9
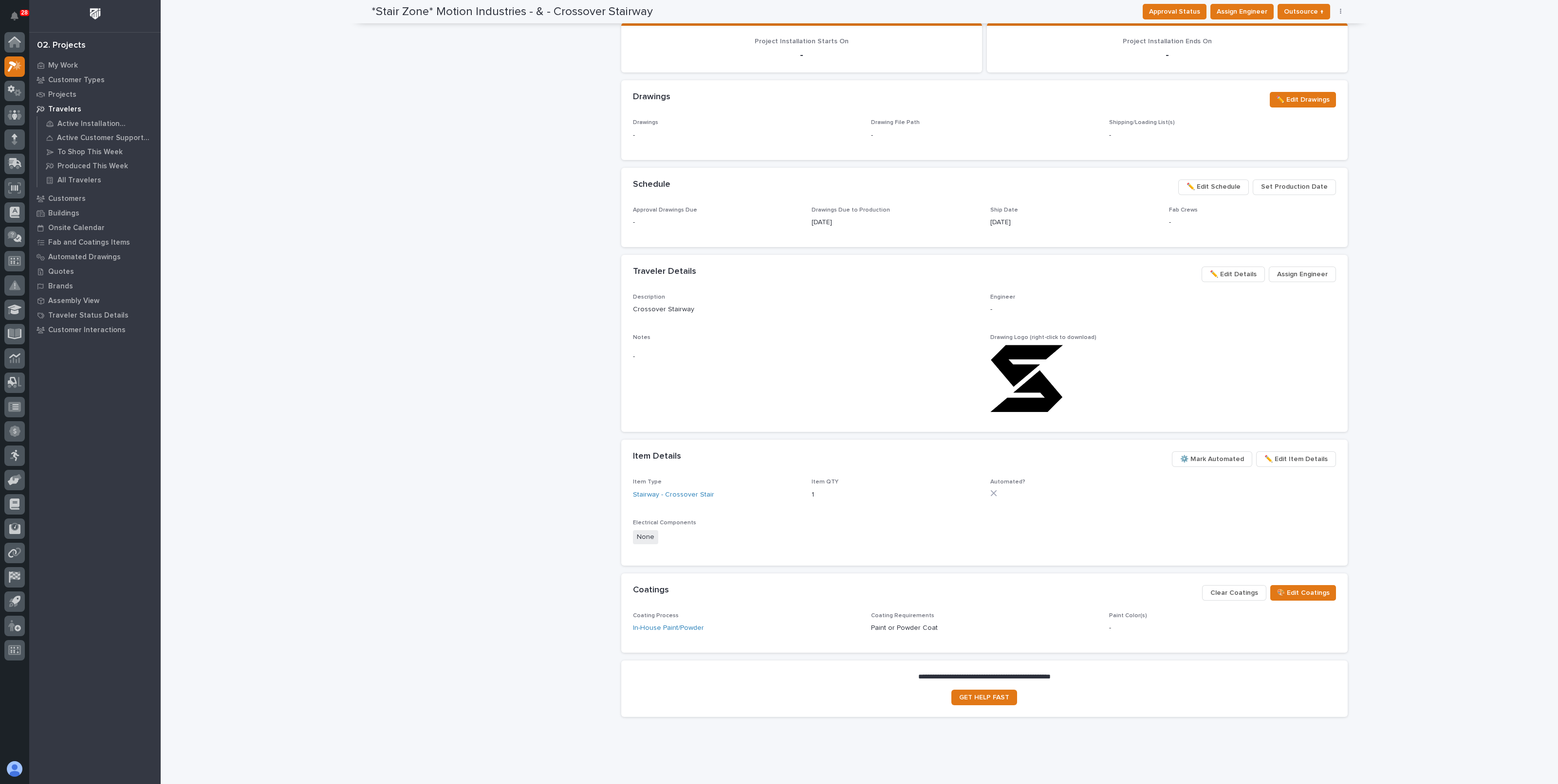
click at [1161, 517] on div "Item Type Stairway - Crossover Stair Item QTY 1 Automated? Electrical Component…" at bounding box center [984, 516] width 703 height 75
click at [1237, 273] on span "✏️ Edit Details" at bounding box center [1233, 274] width 47 height 11
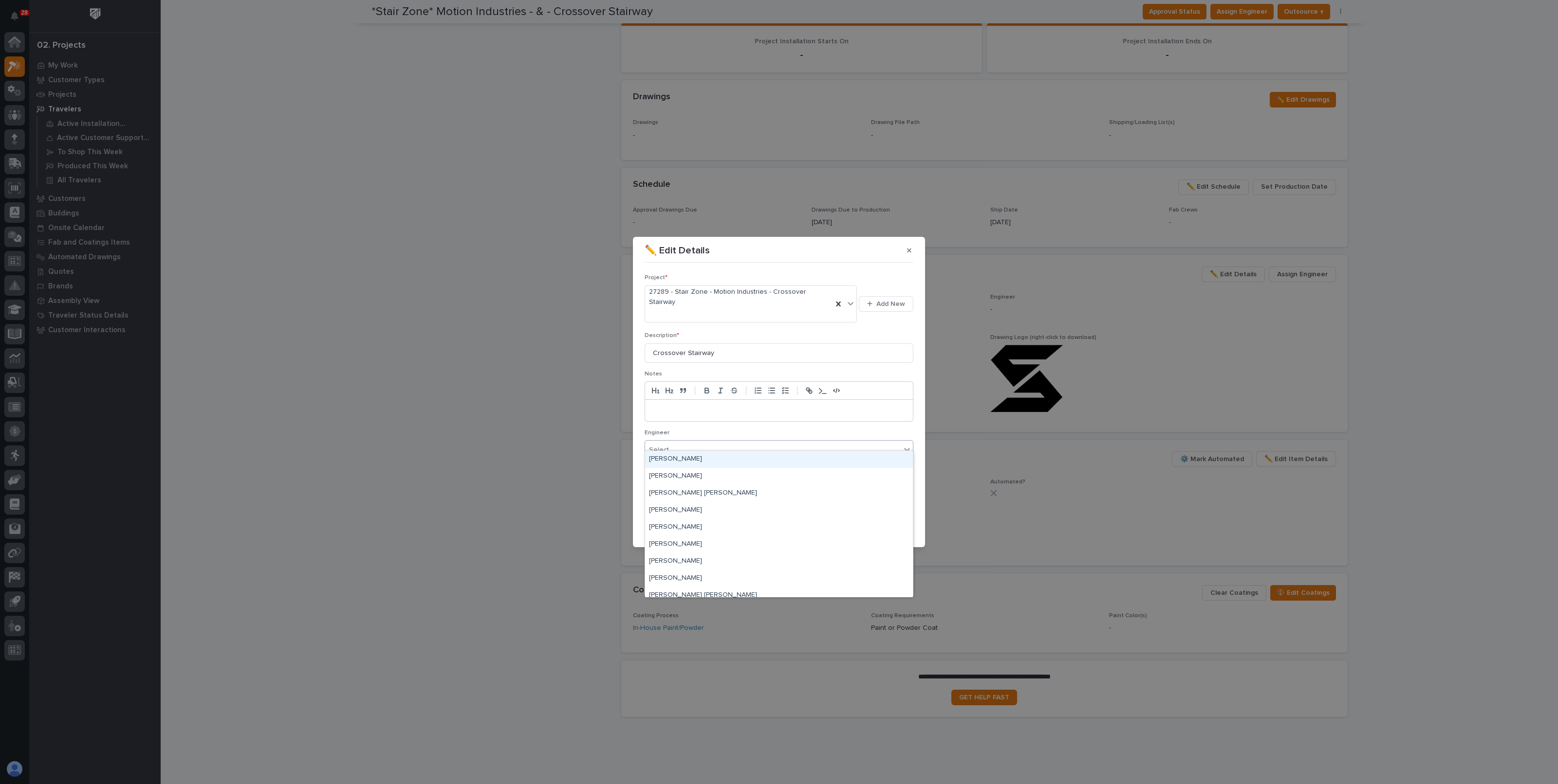
click at [693, 449] on div "Select..." at bounding box center [778, 450] width 269 height 20
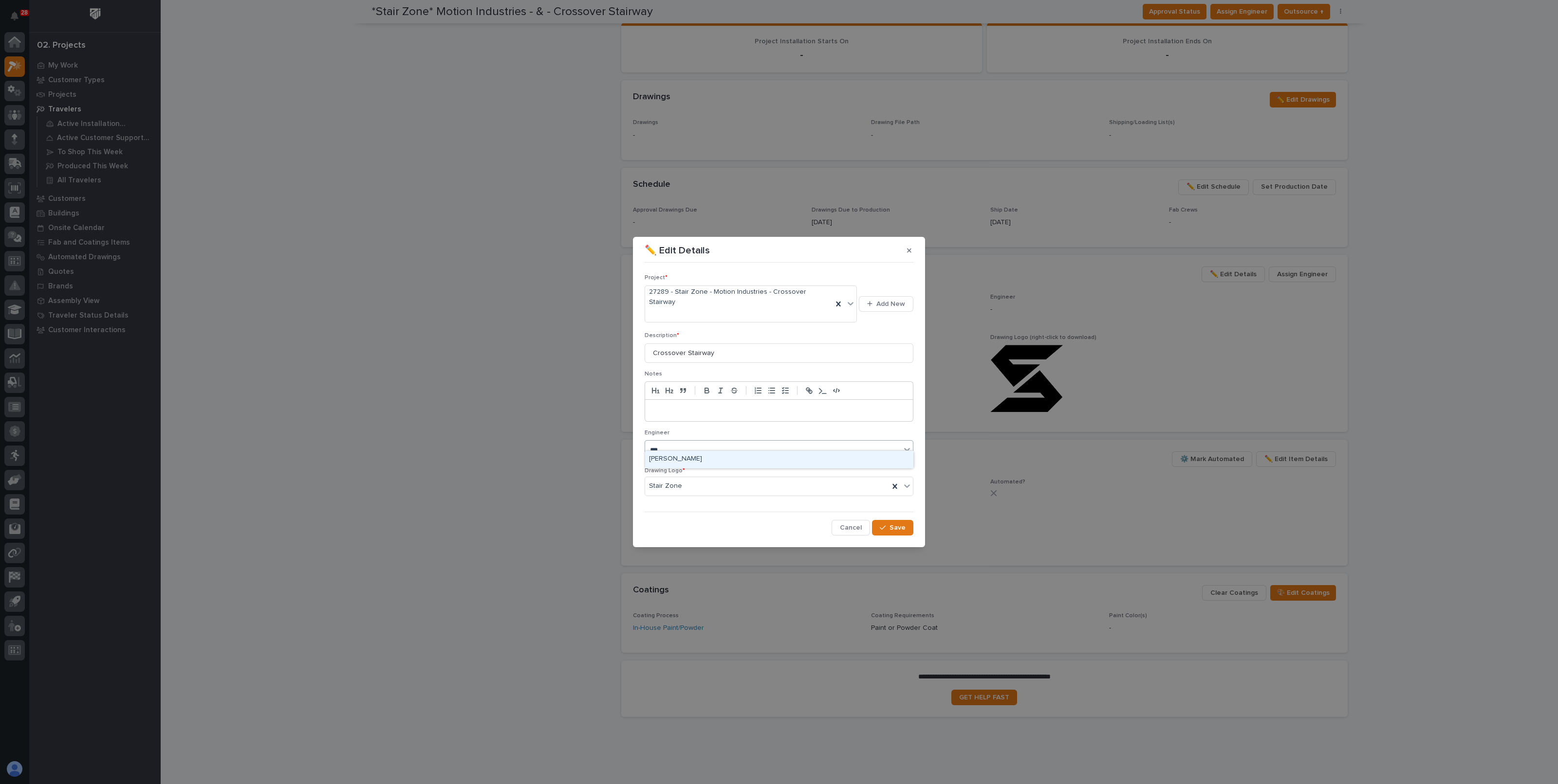
type input "****"
click at [689, 458] on div "Roark Jones" at bounding box center [779, 459] width 268 height 17
click at [905, 520] on button "Save" at bounding box center [893, 527] width 42 height 16
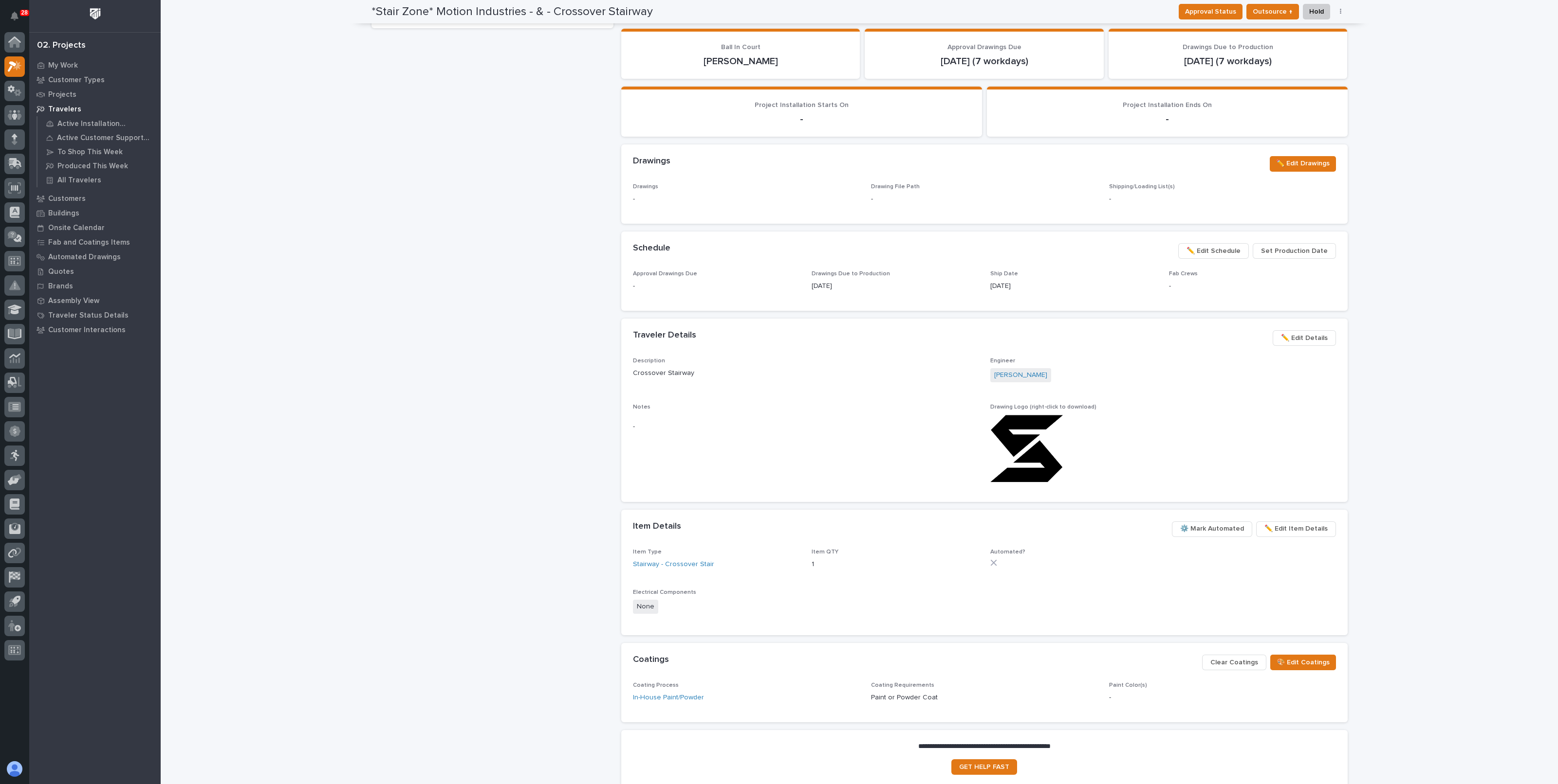
scroll to position [390, 0]
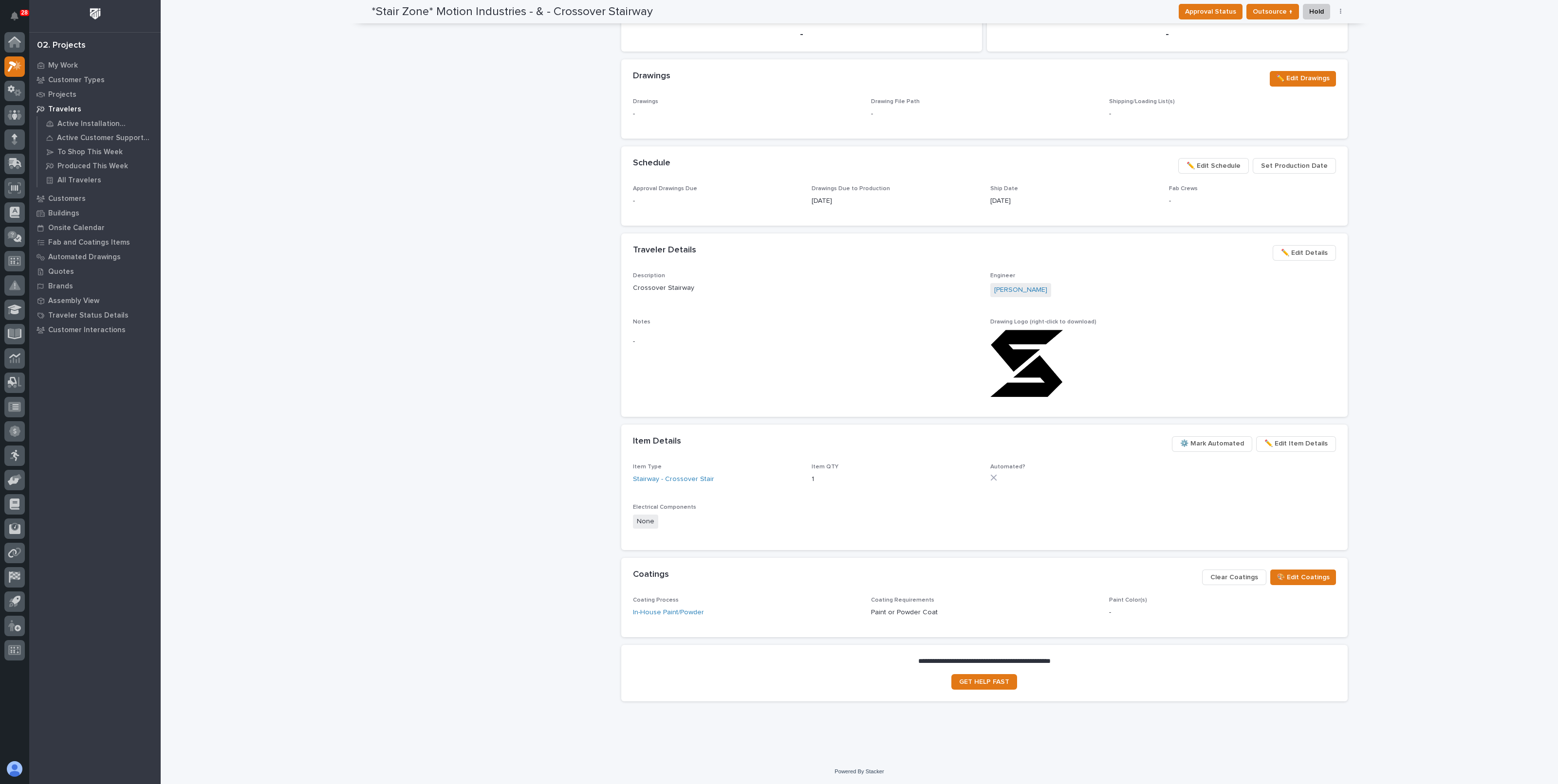
click at [1201, 441] on span "⚙️ Mark Automated" at bounding box center [1212, 443] width 64 height 11
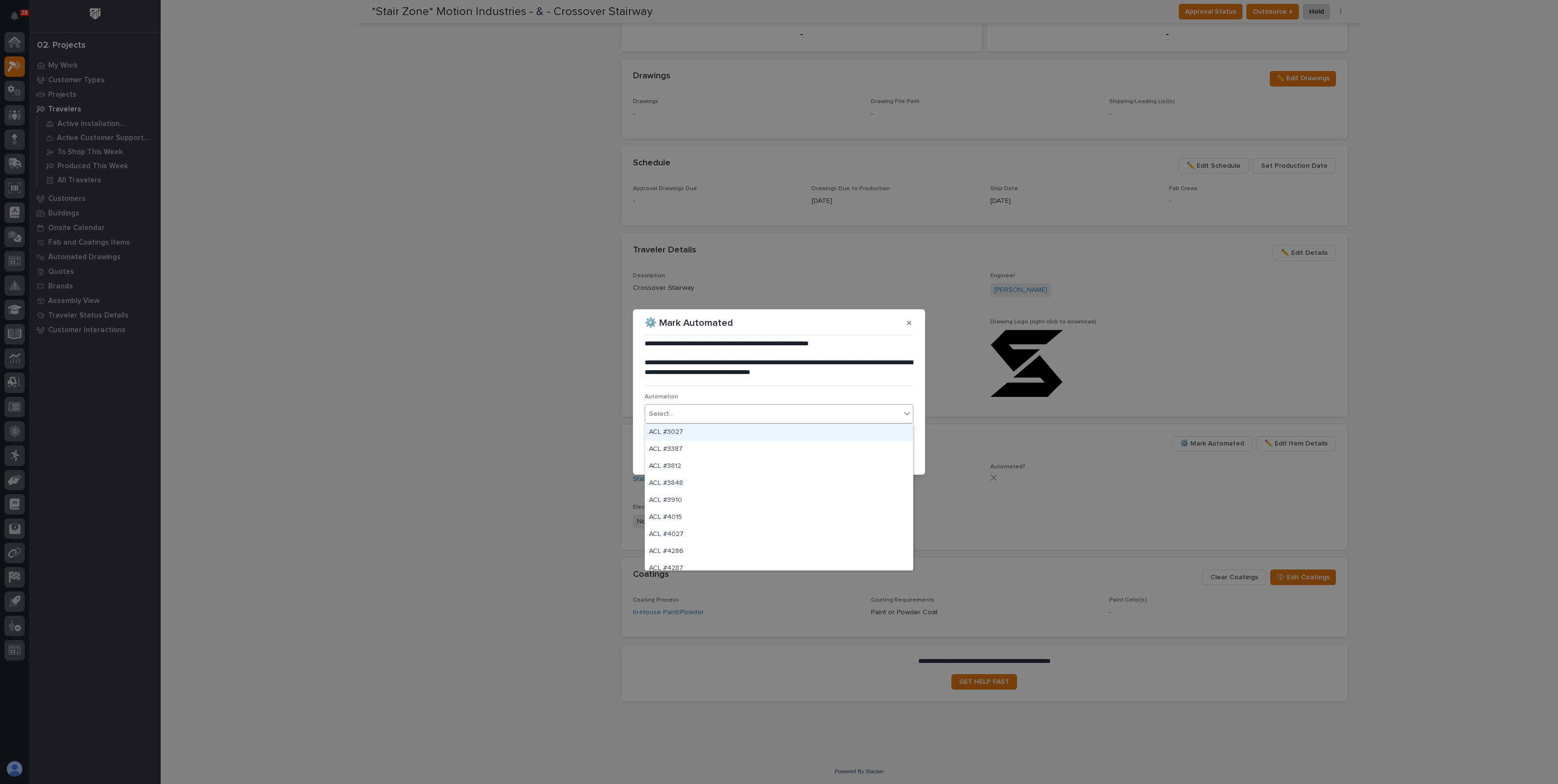
click at [714, 404] on div "Select..." at bounding box center [778, 414] width 269 height 20
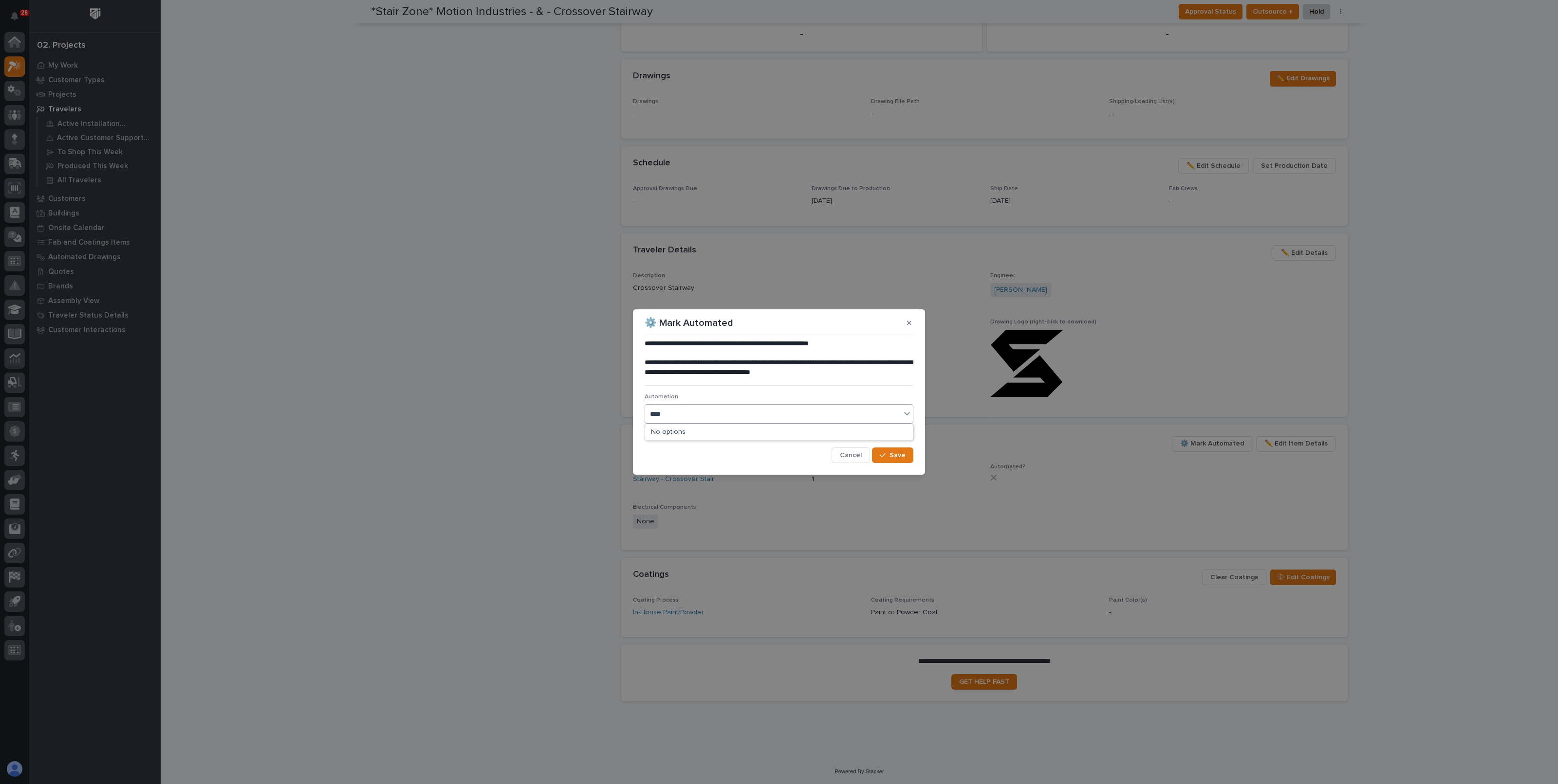
type input "*****"
click at [688, 434] on div "ST #41120" at bounding box center [779, 433] width 268 height 17
click at [901, 458] on span "Save" at bounding box center [897, 456] width 16 height 9
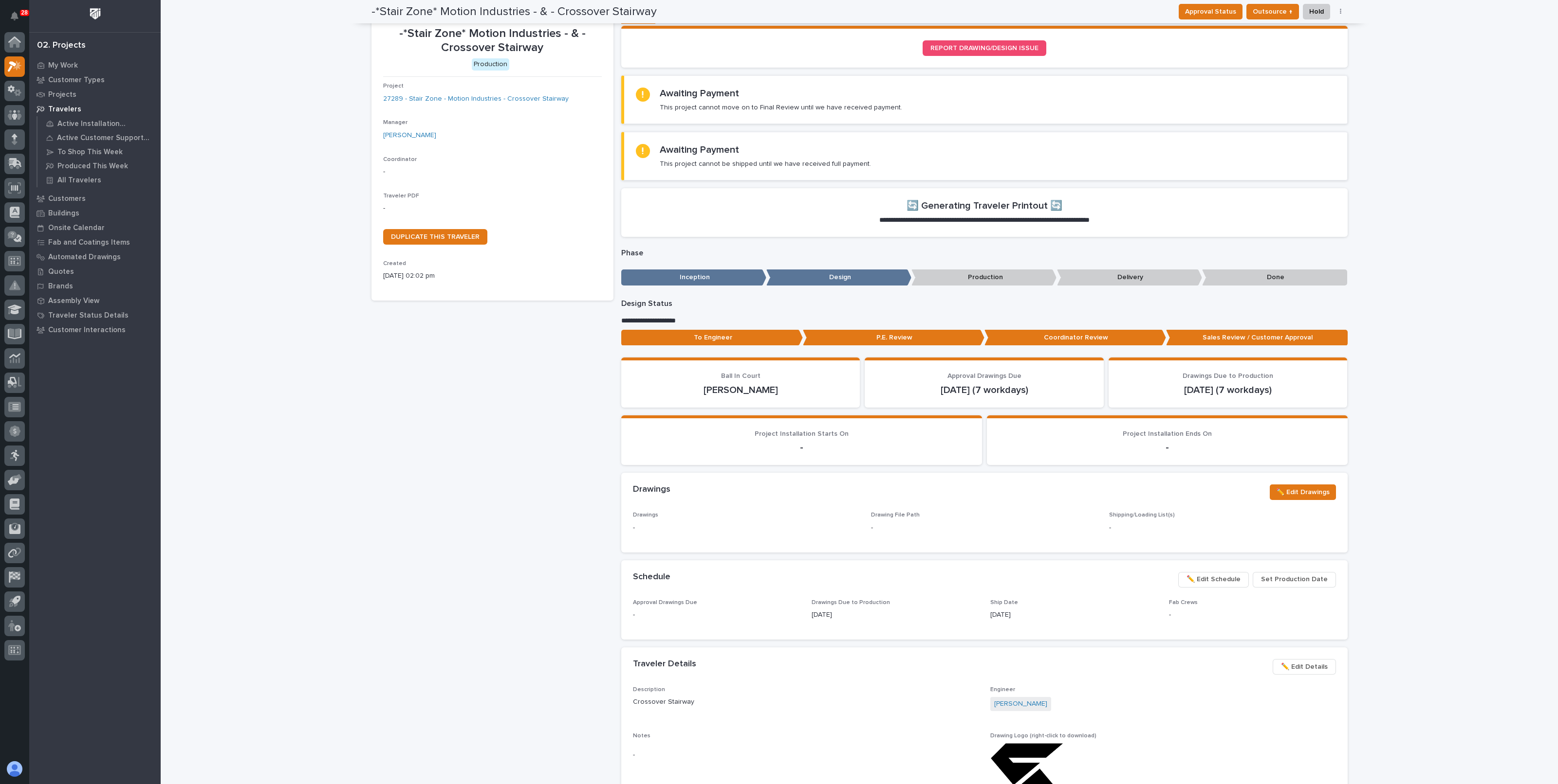
scroll to position [0, 0]
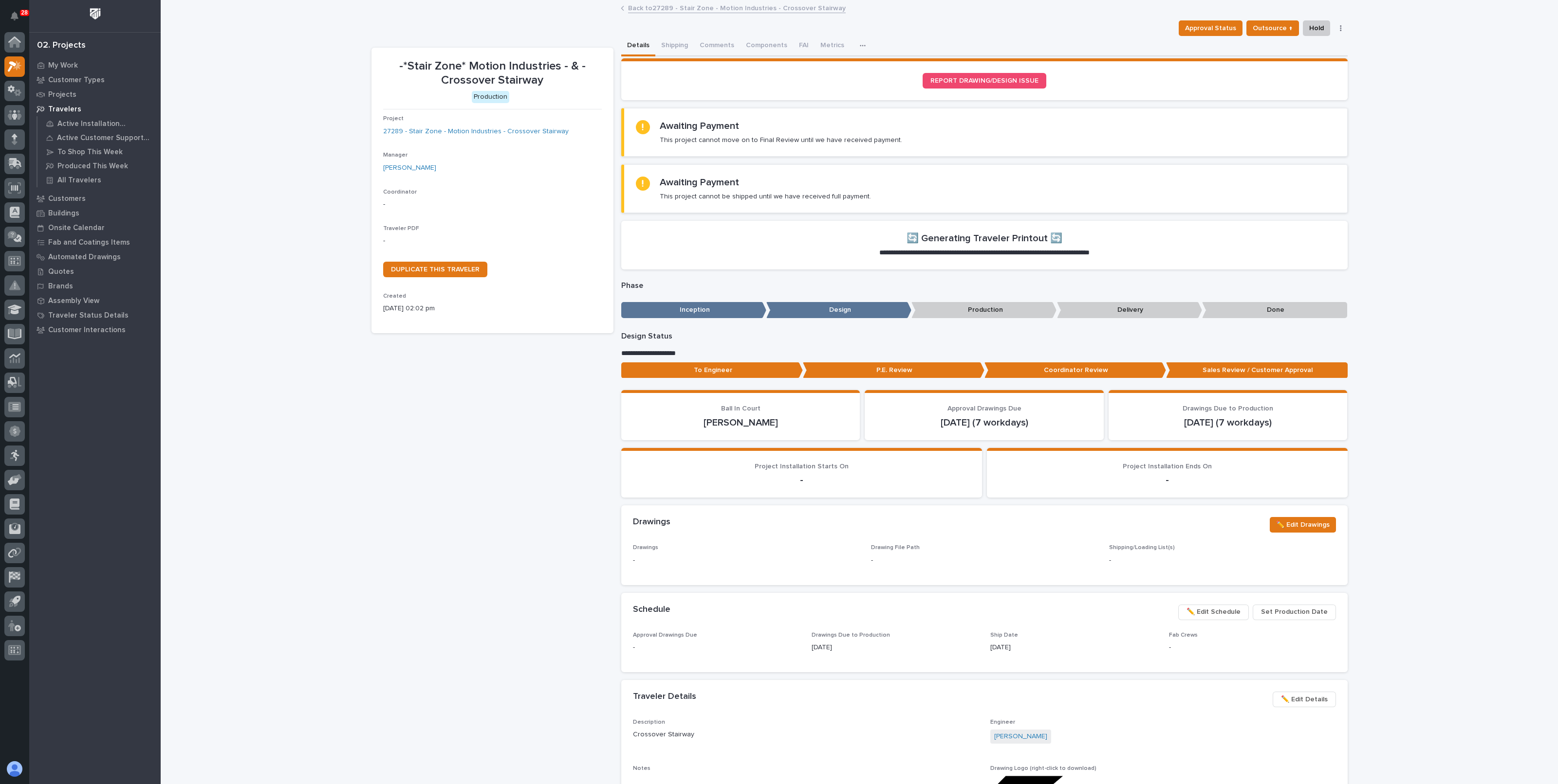
click at [792, 10] on link "Back to 27289 - Stair Zone - Motion Industries - Crossover Stairway" at bounding box center [736, 8] width 217 height 11
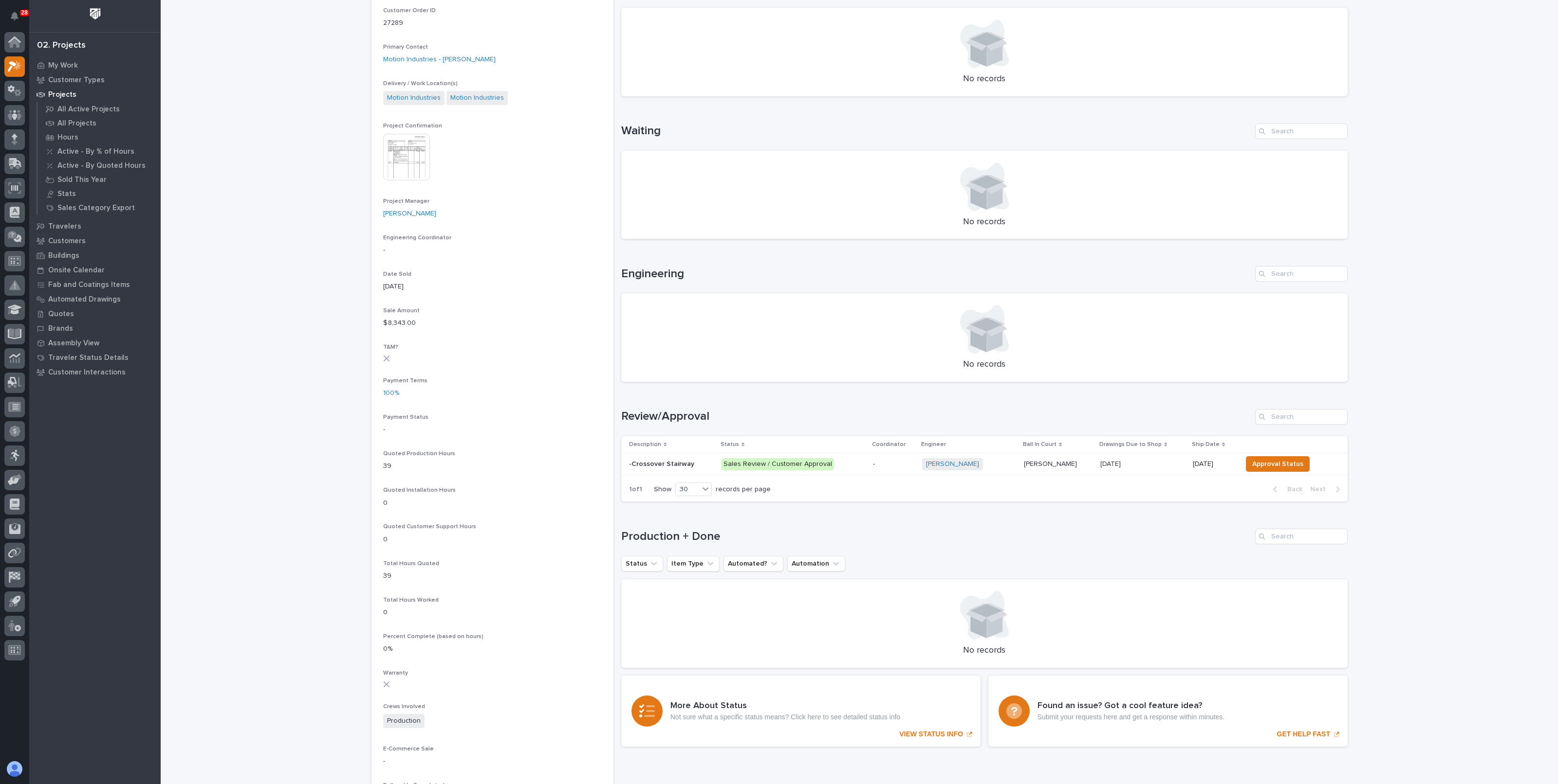
scroll to position [304, 0]
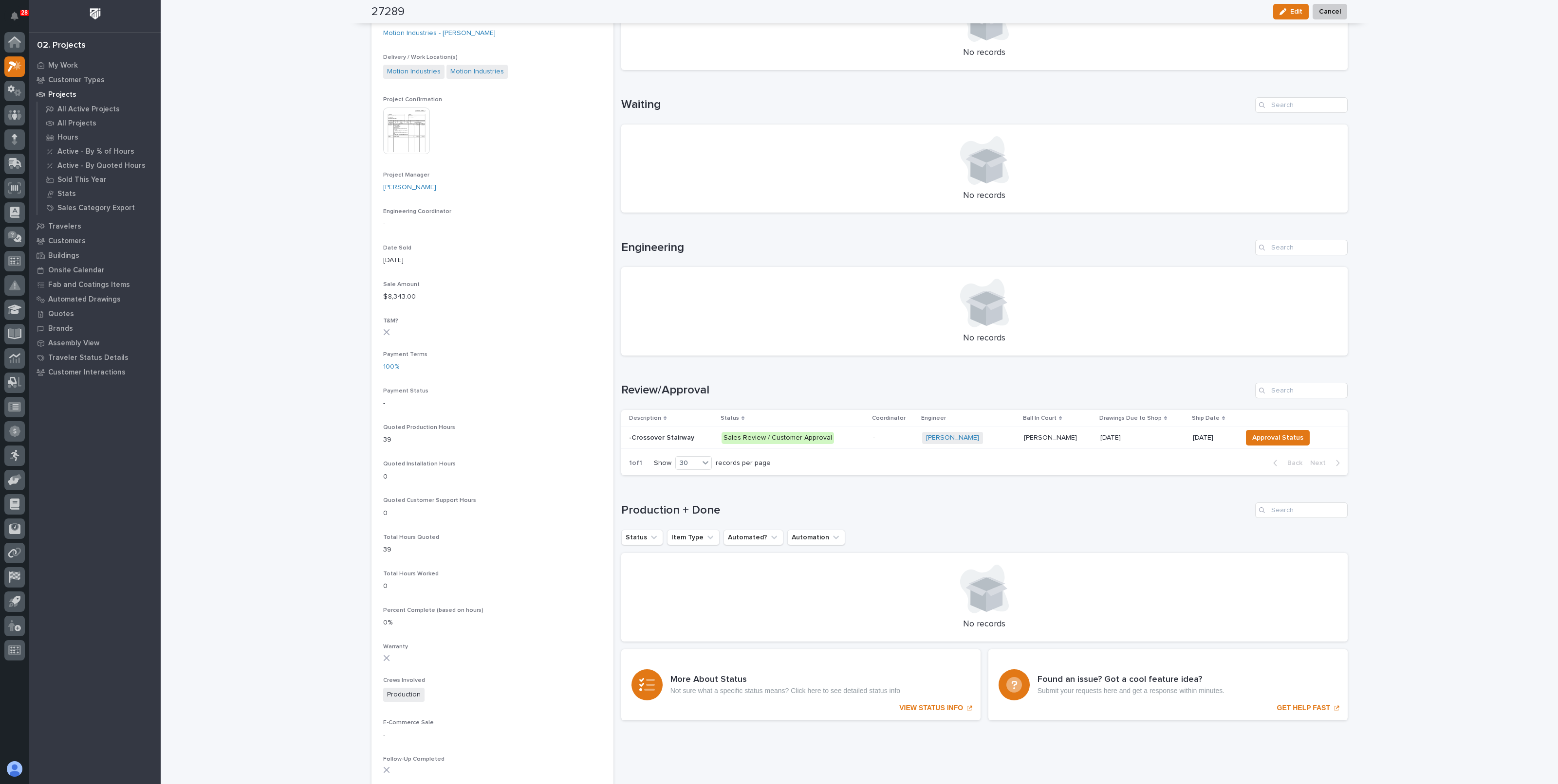
click at [1247, 428] on td "Approval Status" at bounding box center [1292, 438] width 110 height 22
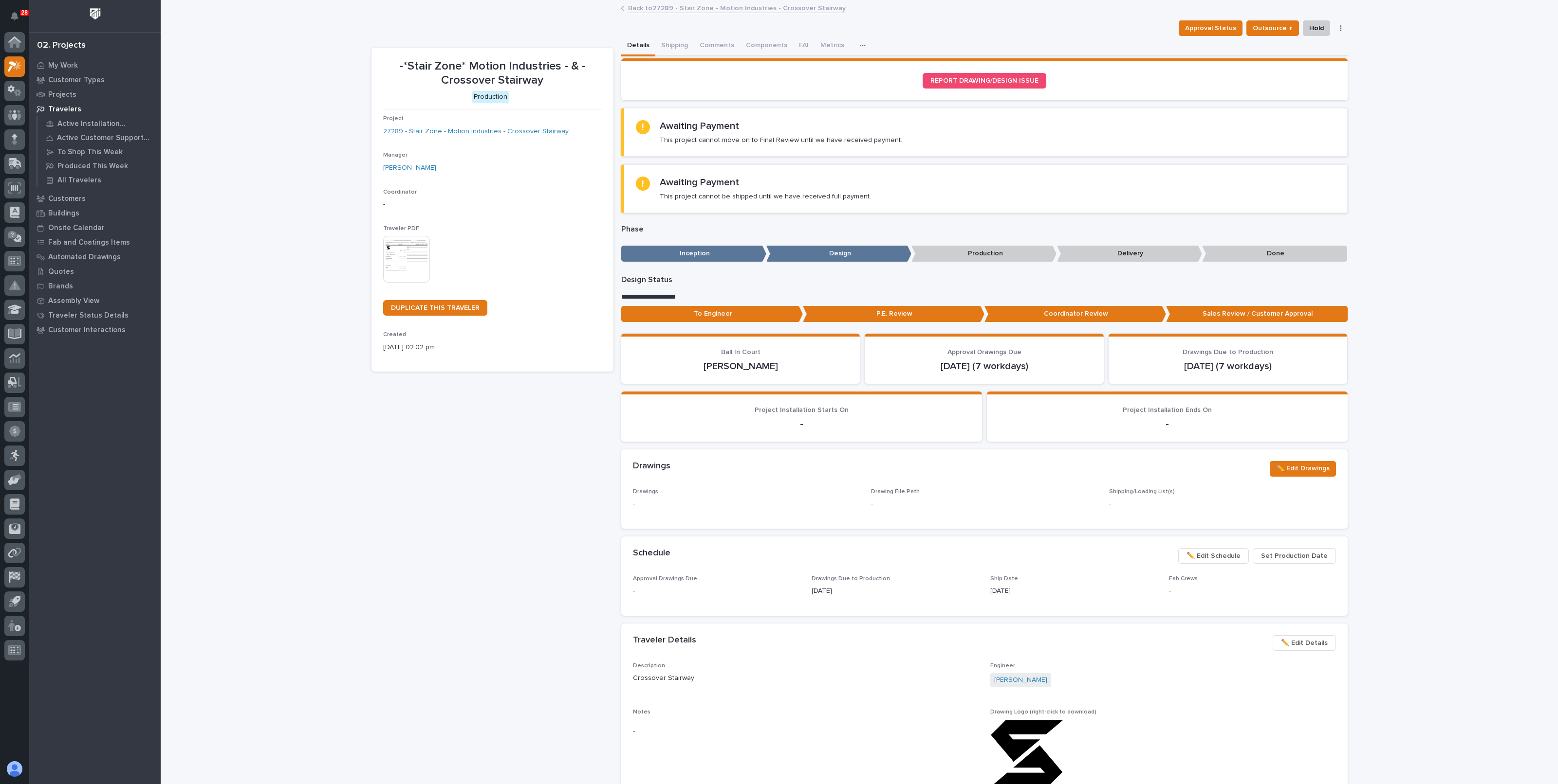
click at [651, 18] on div "-*Stair Zone* Motion Industries - & - Crossover Stairway Approval Status Outsou…" at bounding box center [859, 624] width 976 height 1246
click at [653, 13] on div "Back to 27289 - Stair Zone - Motion Industries - Crossover Stairway" at bounding box center [858, 9] width 487 height 14
click at [657, 9] on link "Back to 27289 - Stair Zone - Motion Industries - Crossover Stairway" at bounding box center [736, 8] width 217 height 11
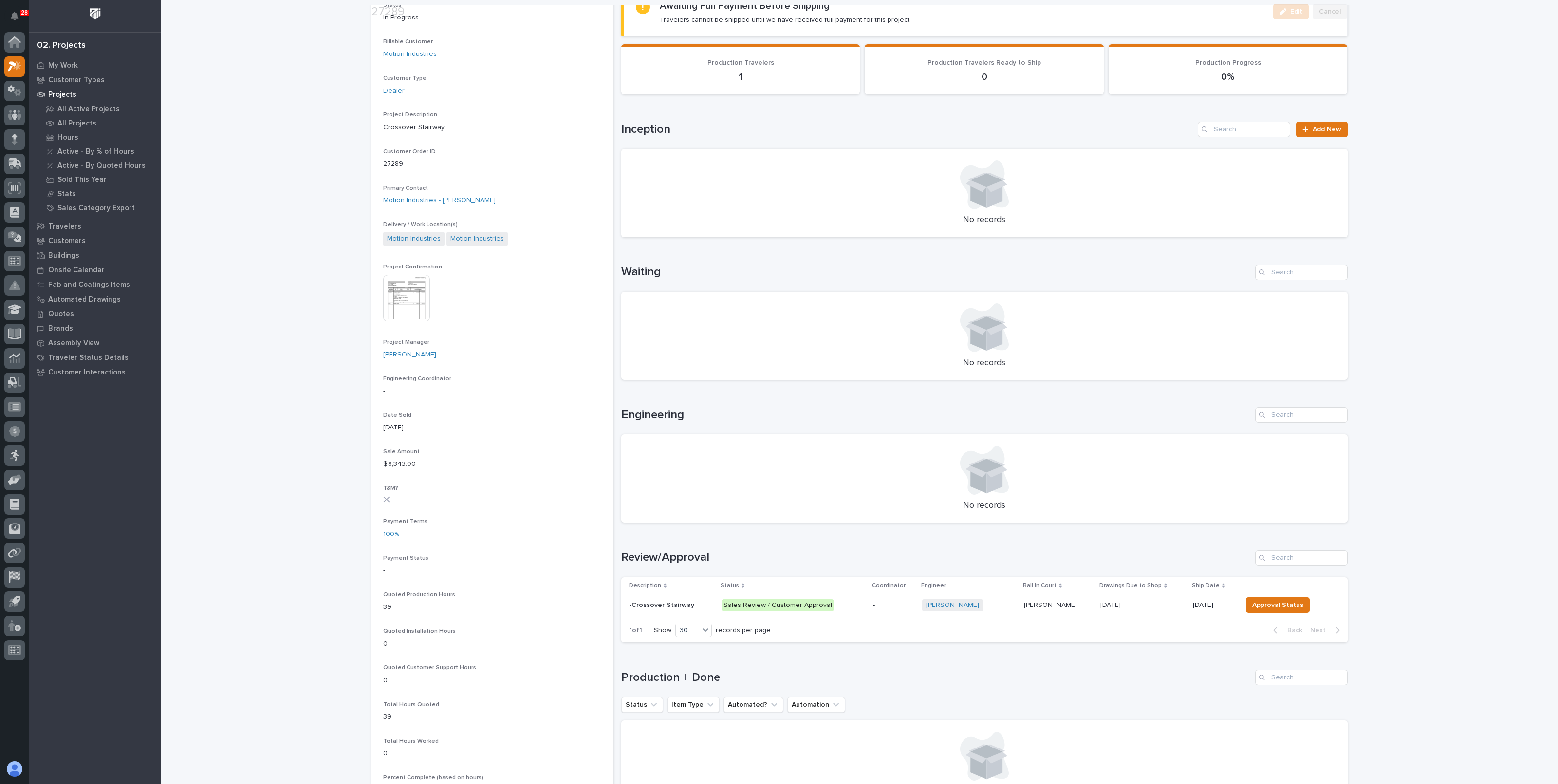
scroll to position [182, 0]
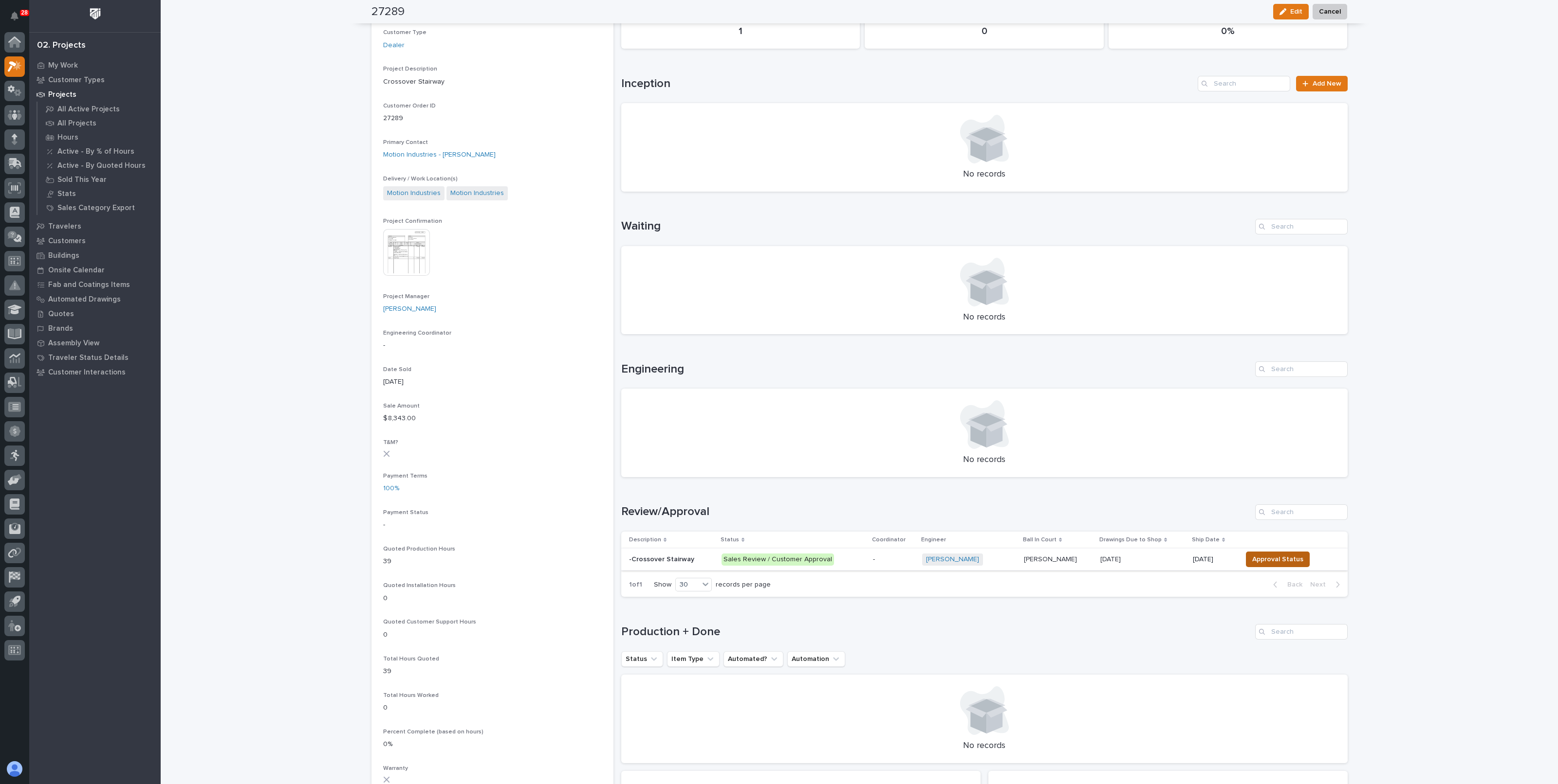
click at [1269, 558] on span "Approval Status" at bounding box center [1278, 559] width 51 height 11
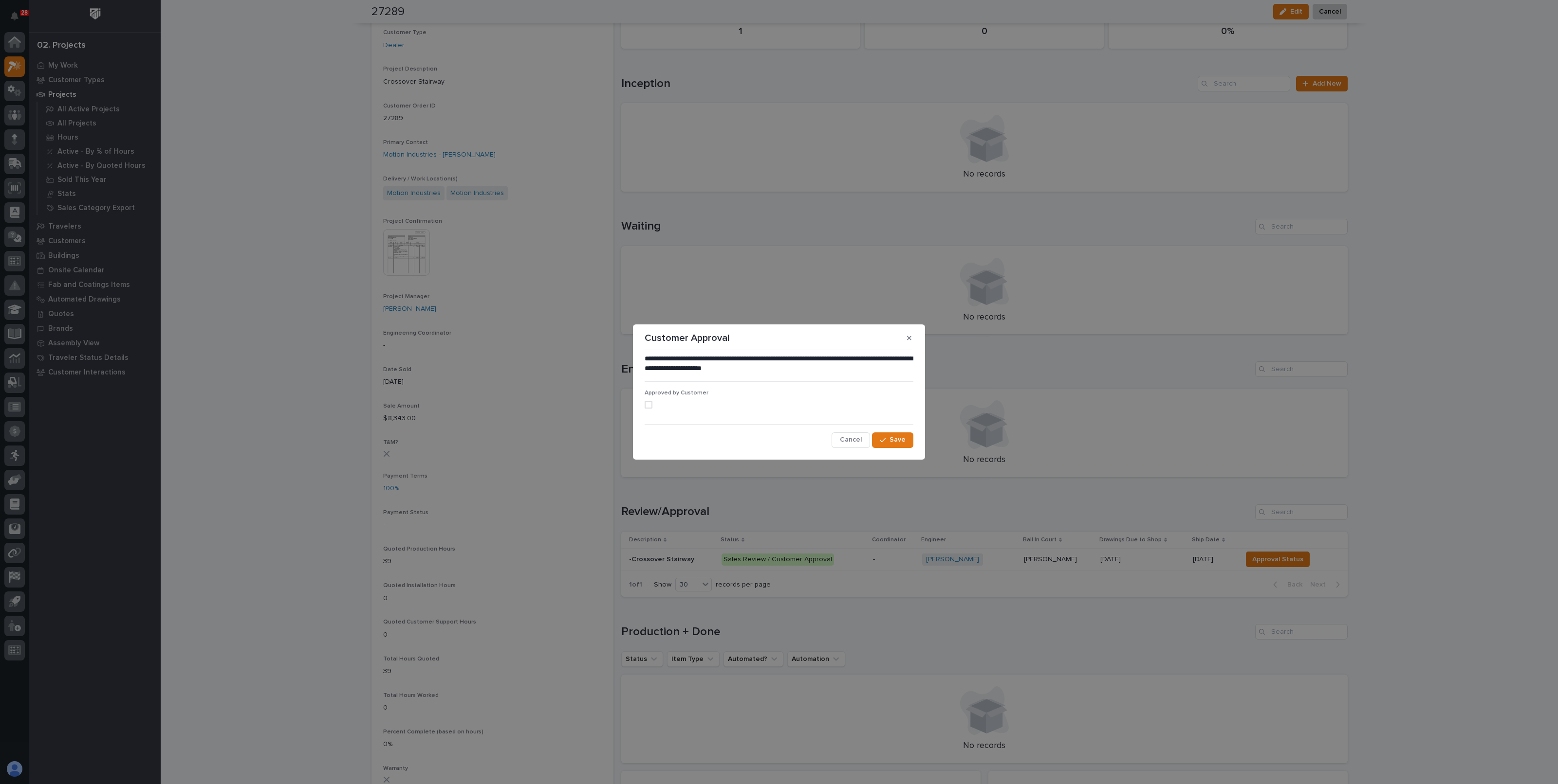
click at [653, 406] on label at bounding box center [778, 405] width 269 height 8
drag, startPoint x: 890, startPoint y: 440, endPoint x: 952, endPoint y: 450, distance: 62.8
click at [890, 440] on span "Save" at bounding box center [897, 440] width 16 height 9
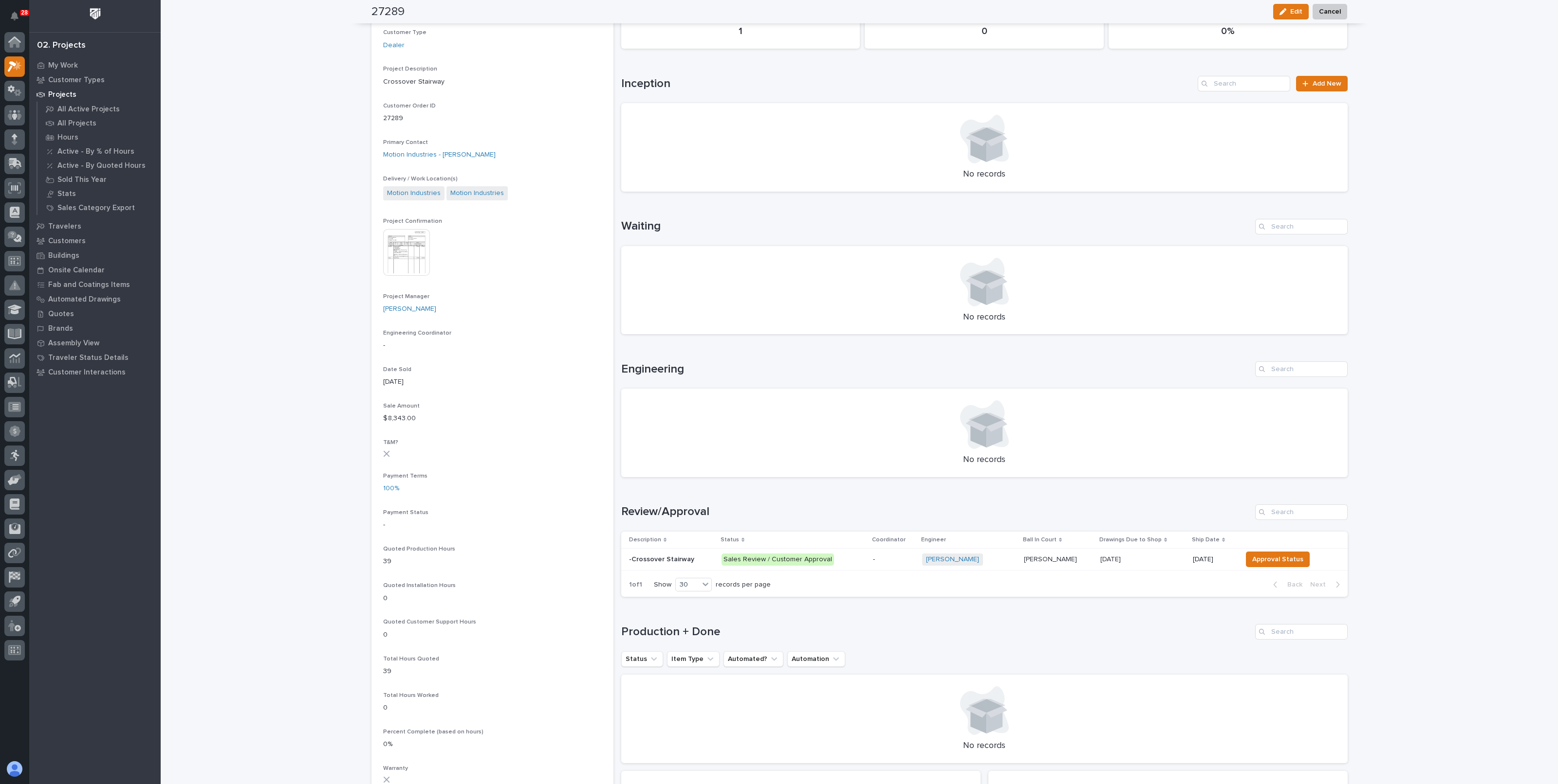
click at [1452, 494] on div "Loading... Saving… Loading... Saving… 27289 Edit Cancel Edit Cancel 27289 Statu…" at bounding box center [858, 481] width 1397 height 1327
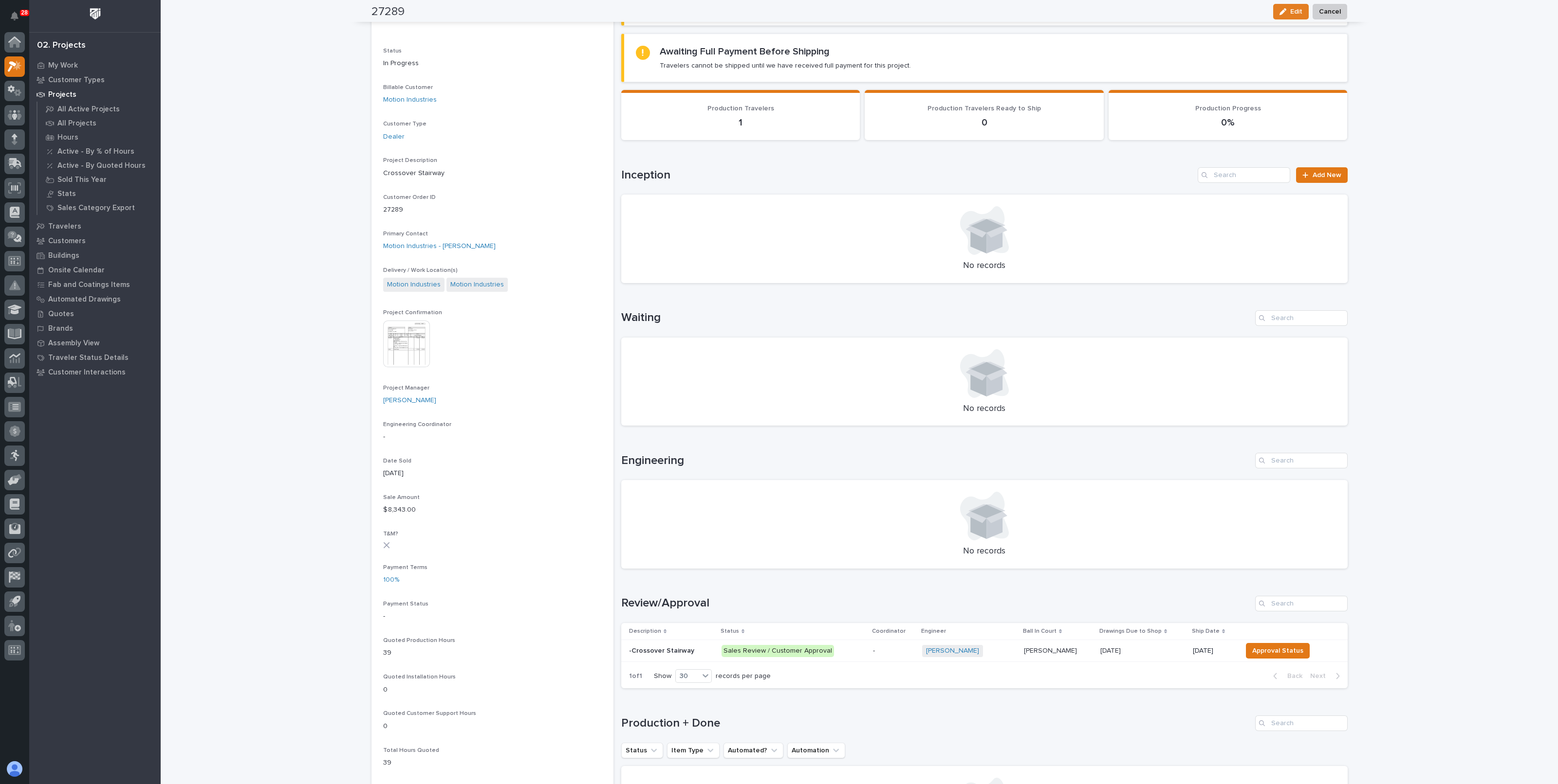
scroll to position [0, 0]
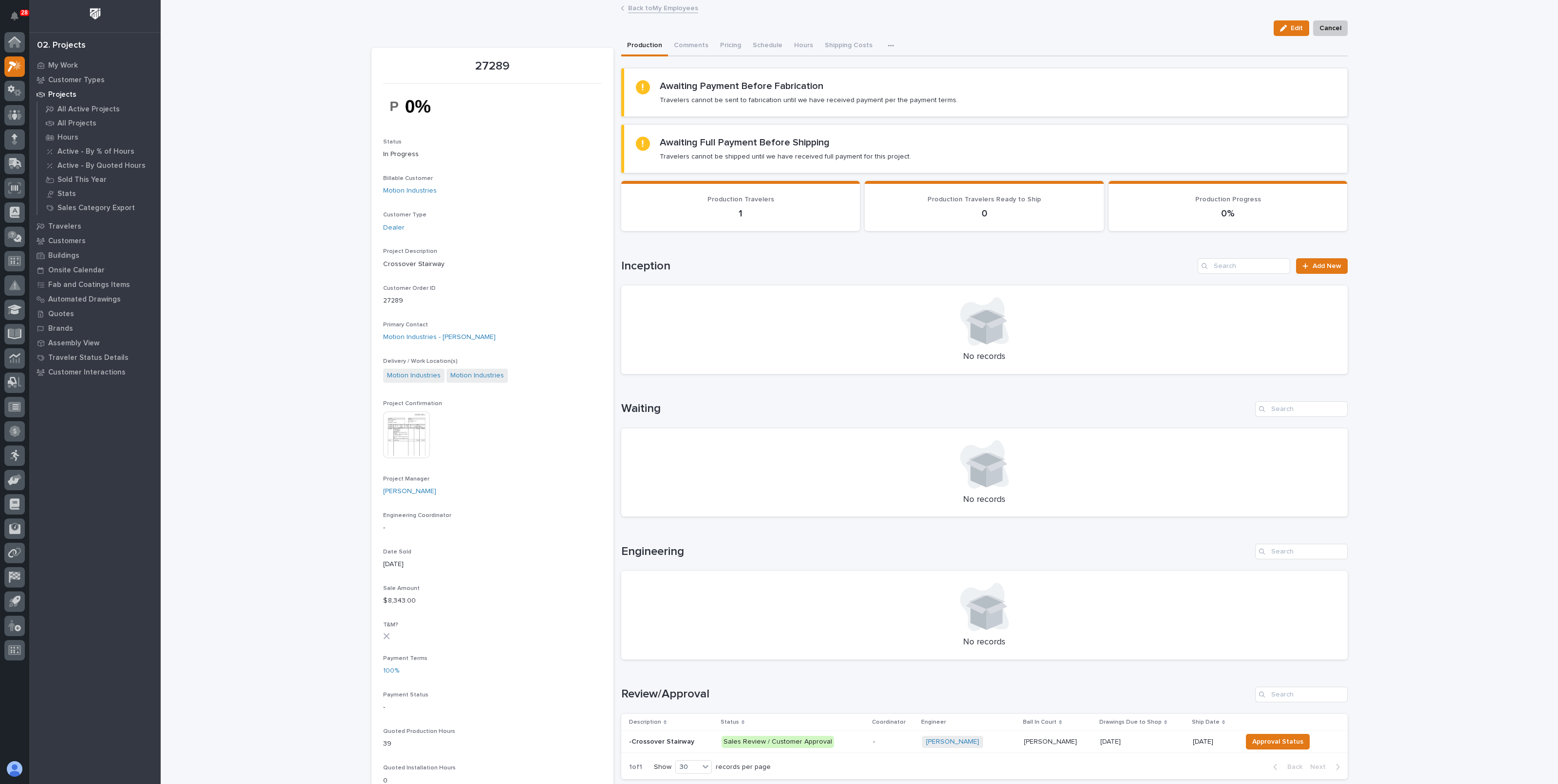
click at [675, 5] on link "Back to My Employees" at bounding box center [662, 8] width 70 height 11
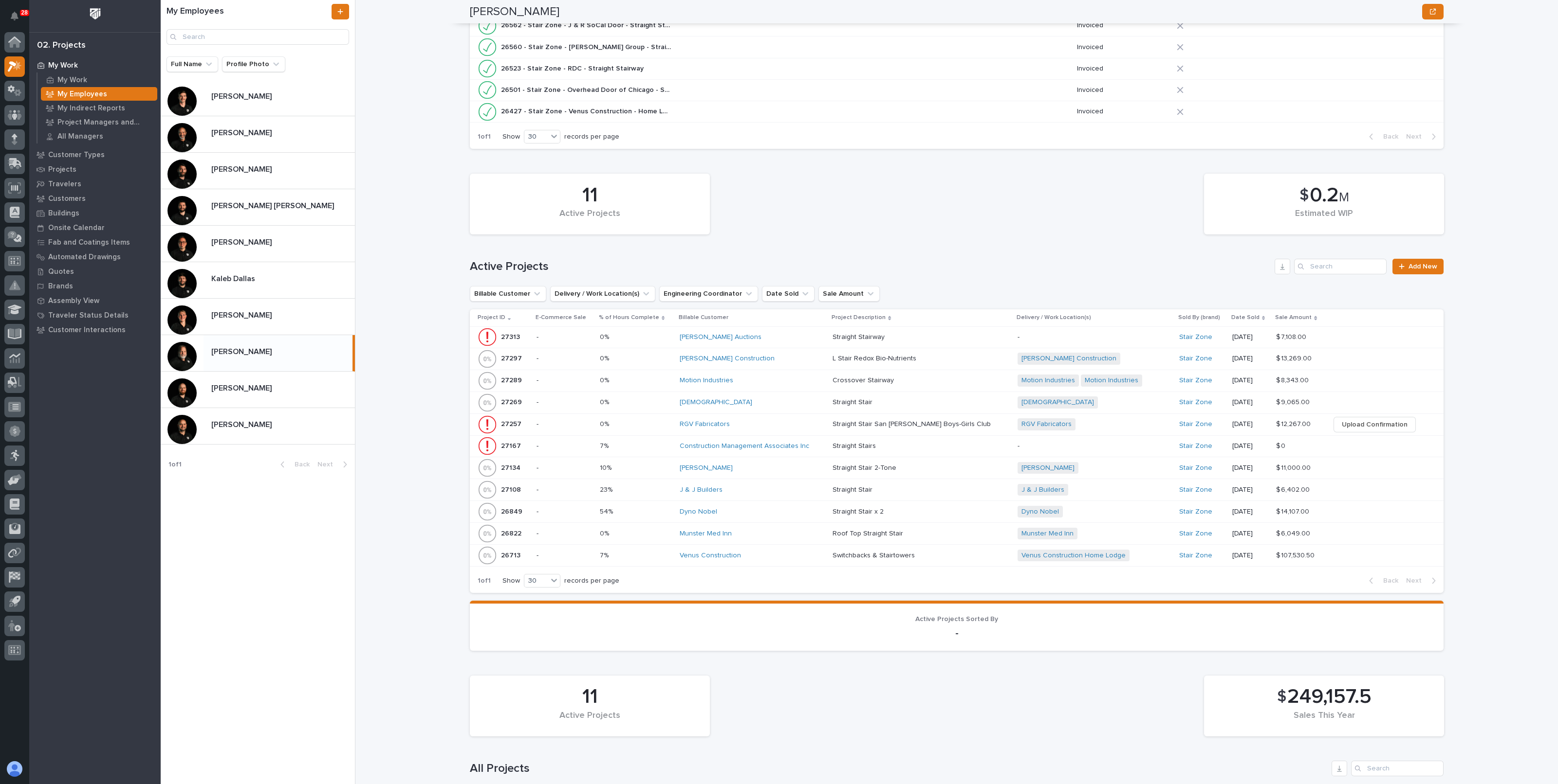
scroll to position [304, 0]
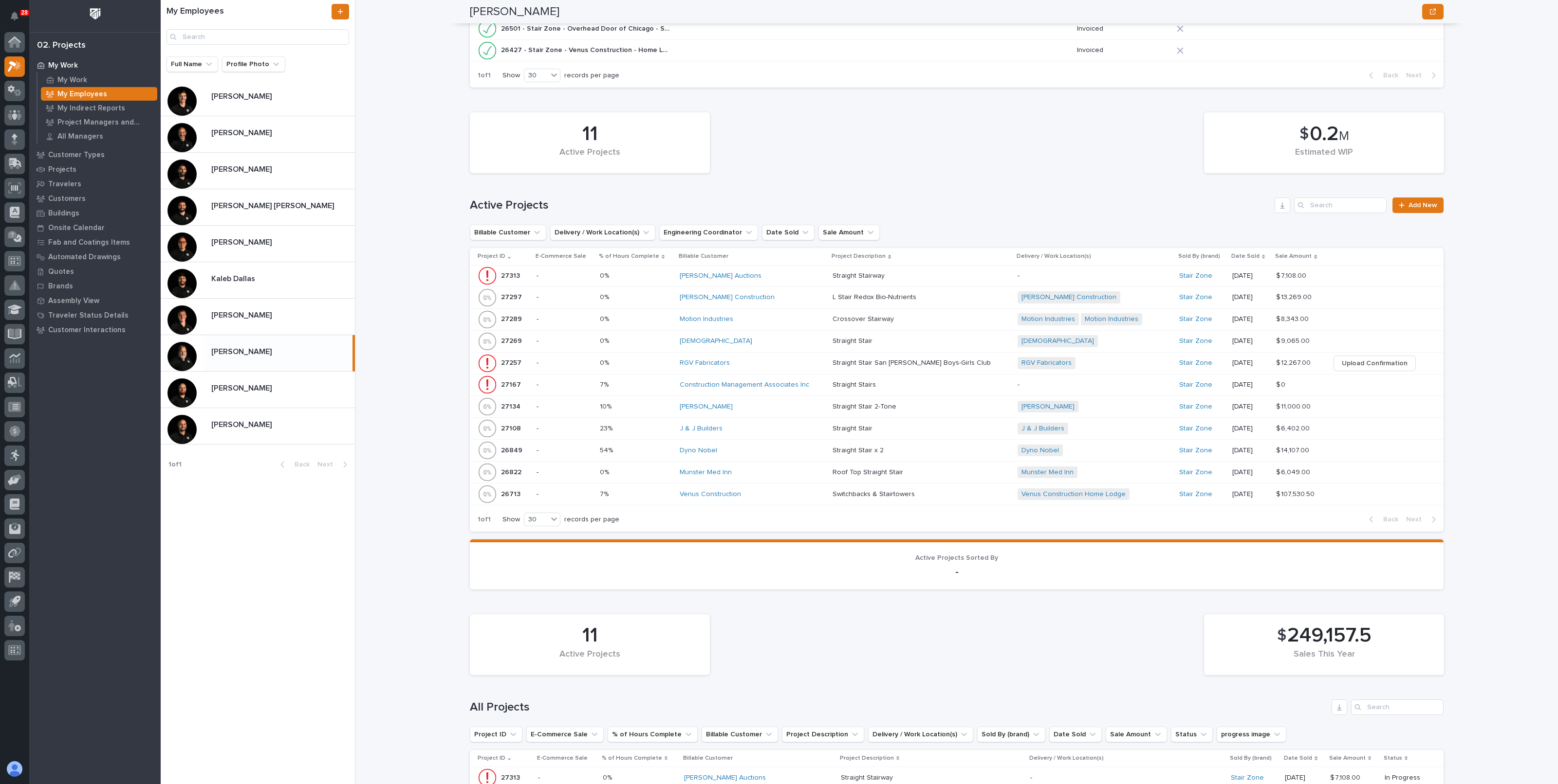
click at [657, 297] on p at bounding box center [635, 297] width 72 height 8
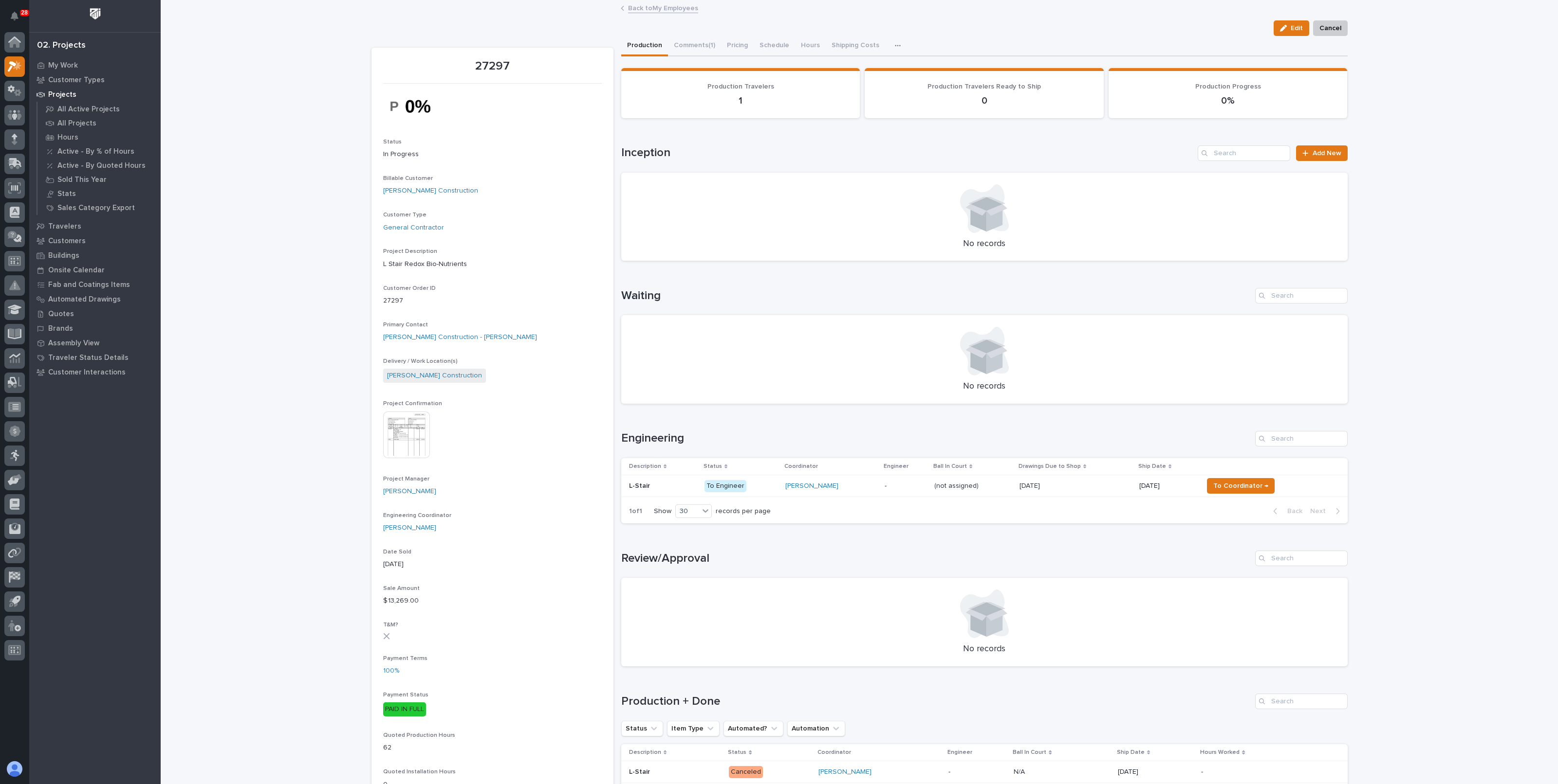
click at [676, 5] on link "Back to My Employees" at bounding box center [662, 8] width 70 height 11
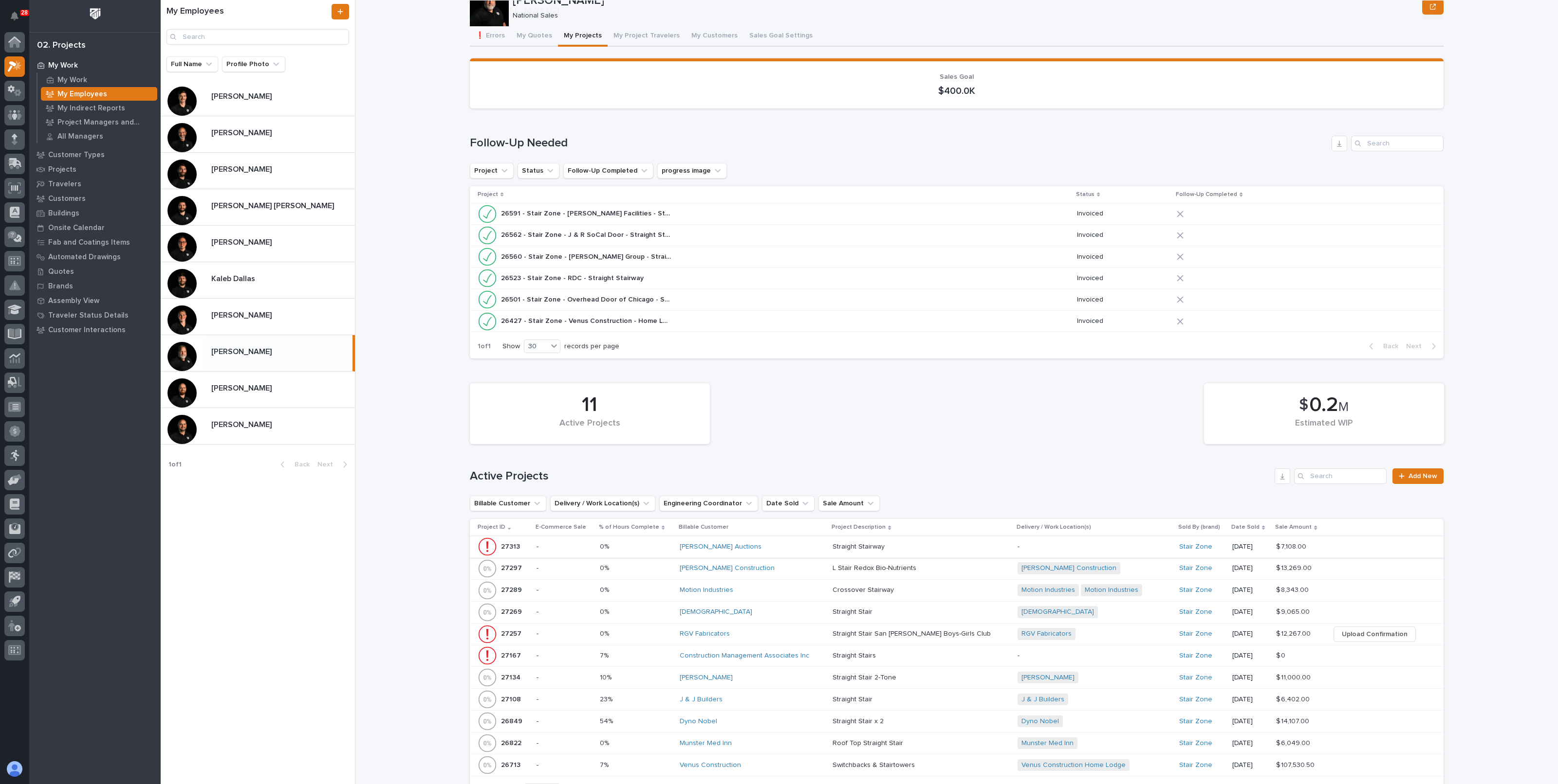
scroll to position [61, 0]
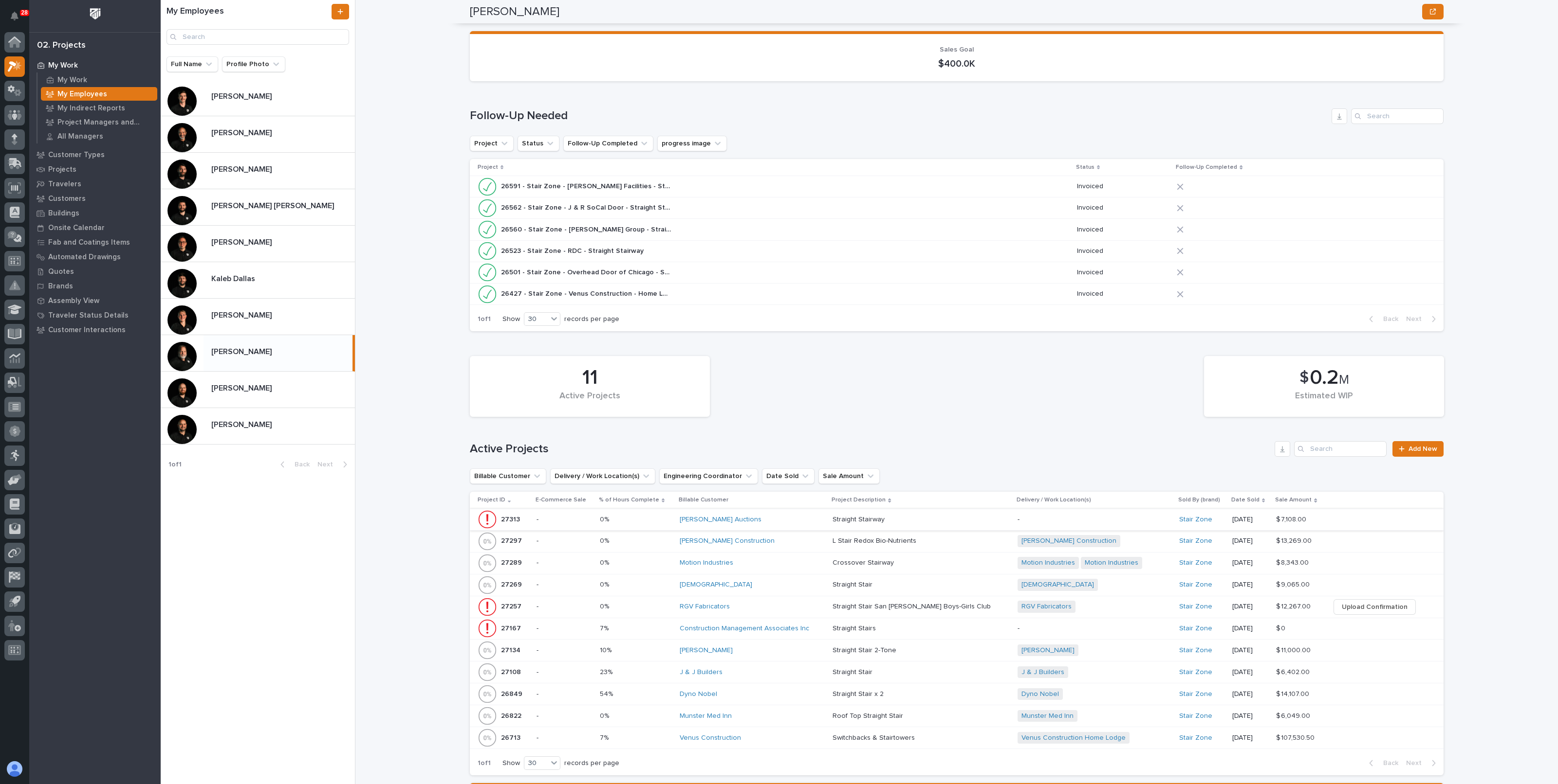
click at [786, 542] on div "Gary Jones Construction" at bounding box center [753, 541] width 145 height 8
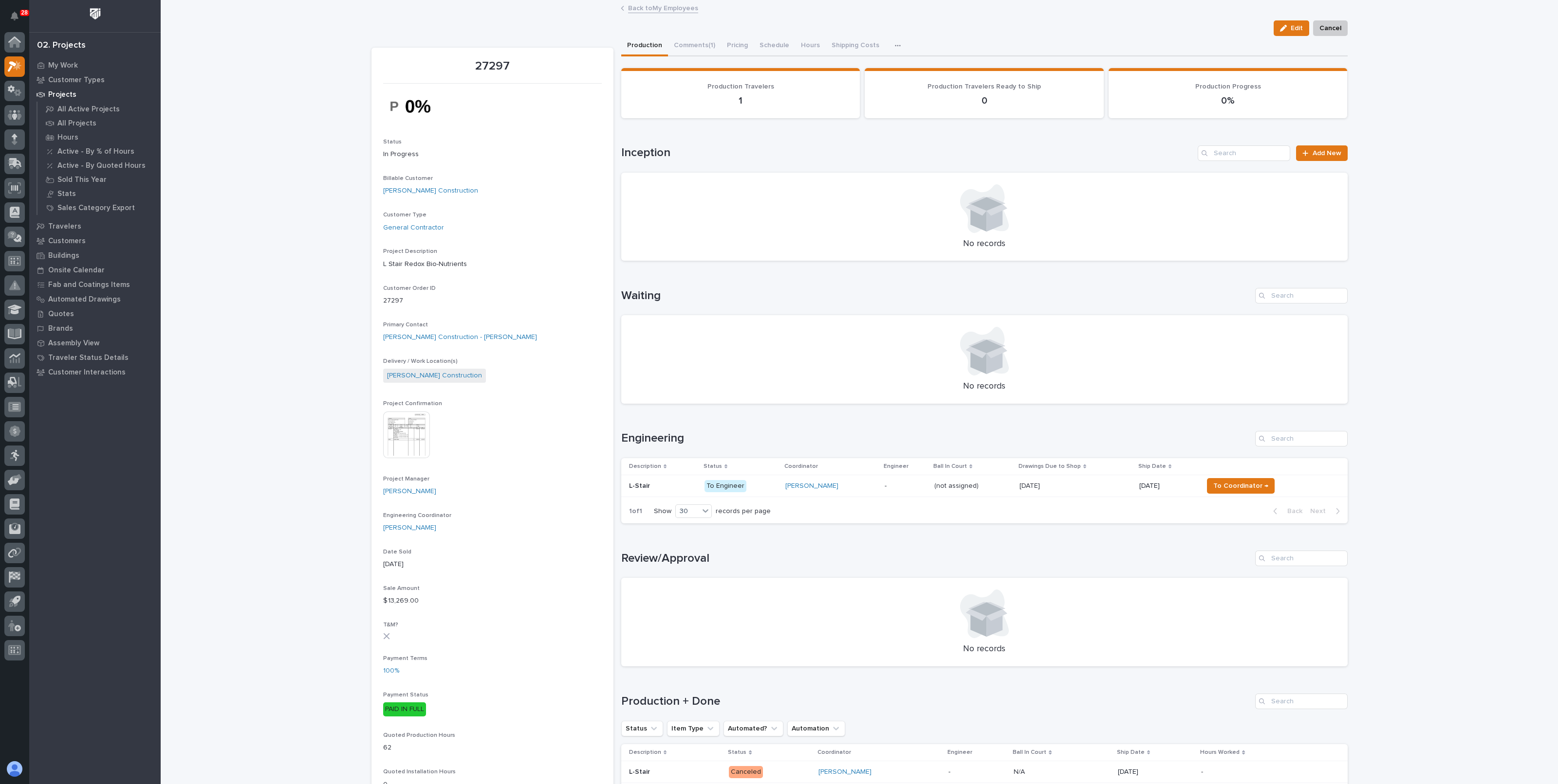
click at [678, 8] on link "Back to My Employees" at bounding box center [662, 8] width 70 height 11
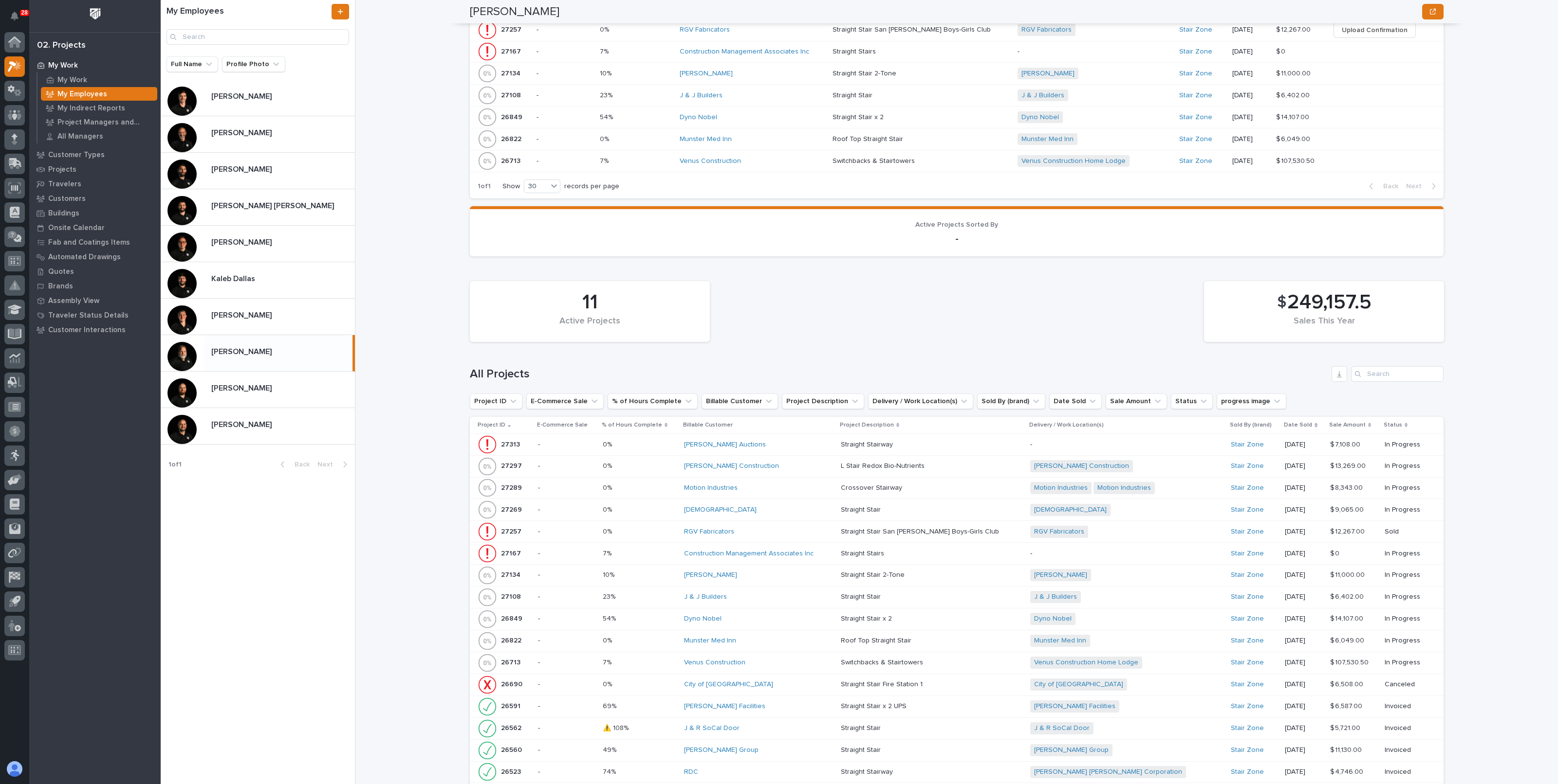
scroll to position [669, 0]
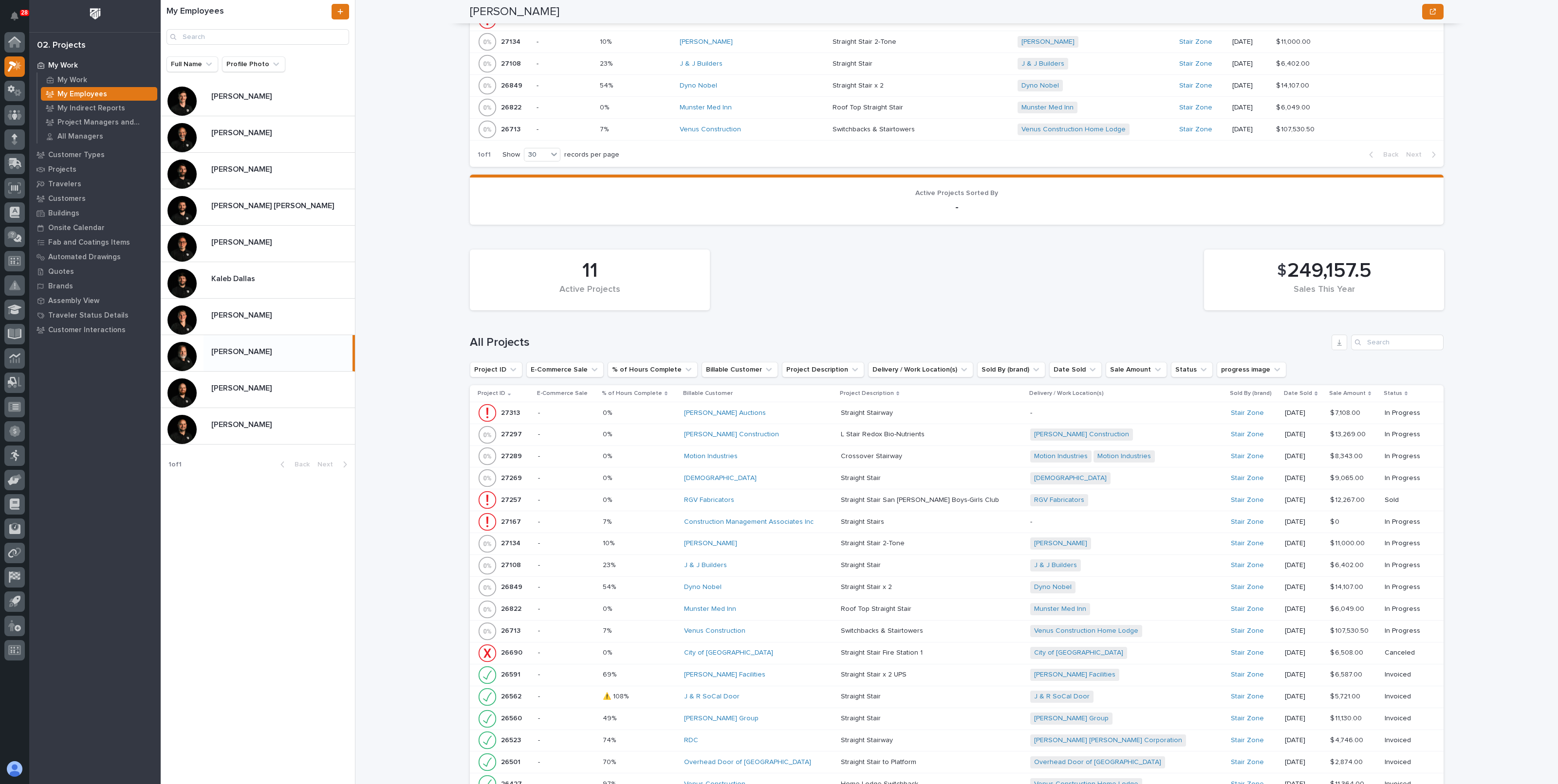
click at [799, 412] on div "Rago Auctions" at bounding box center [758, 413] width 149 height 8
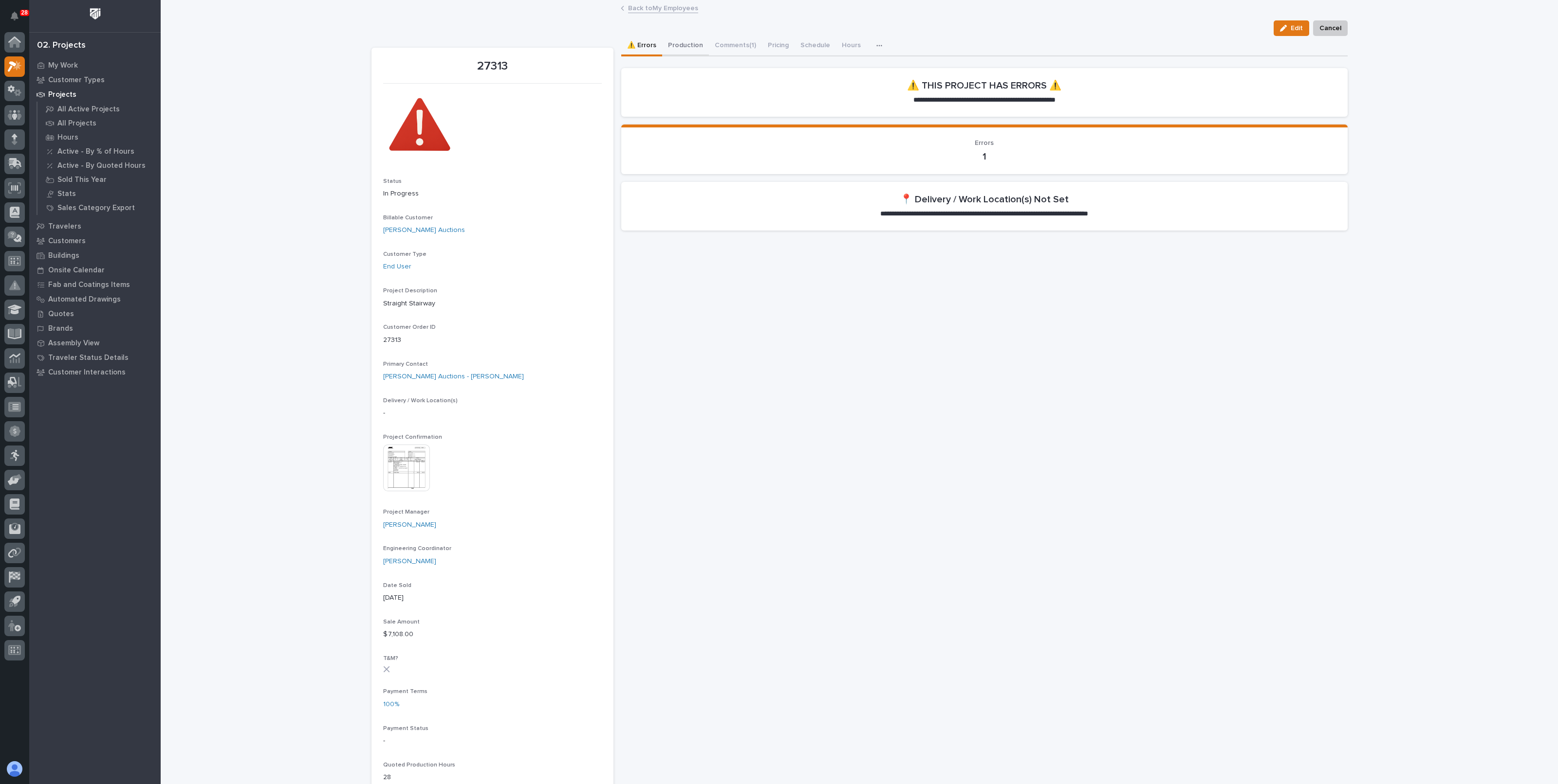
click at [667, 45] on button "Production" at bounding box center [685, 46] width 47 height 20
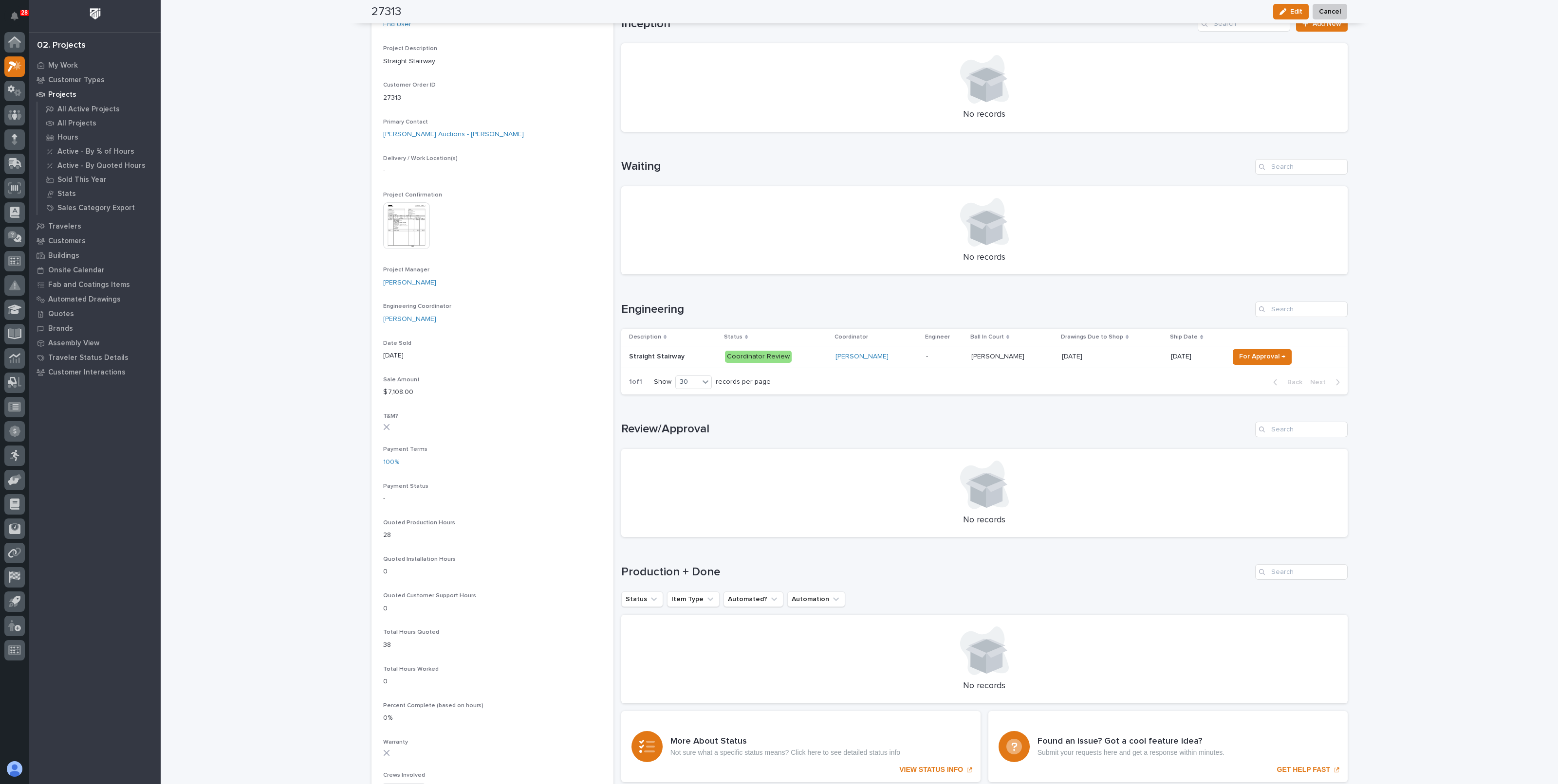
scroll to position [243, 0]
click at [1363, 380] on div "Loading... Saving… Loading... Saving… 27313 Edit Cancel Edit Cancel 27313 Statu…" at bounding box center [858, 437] width 1397 height 1360
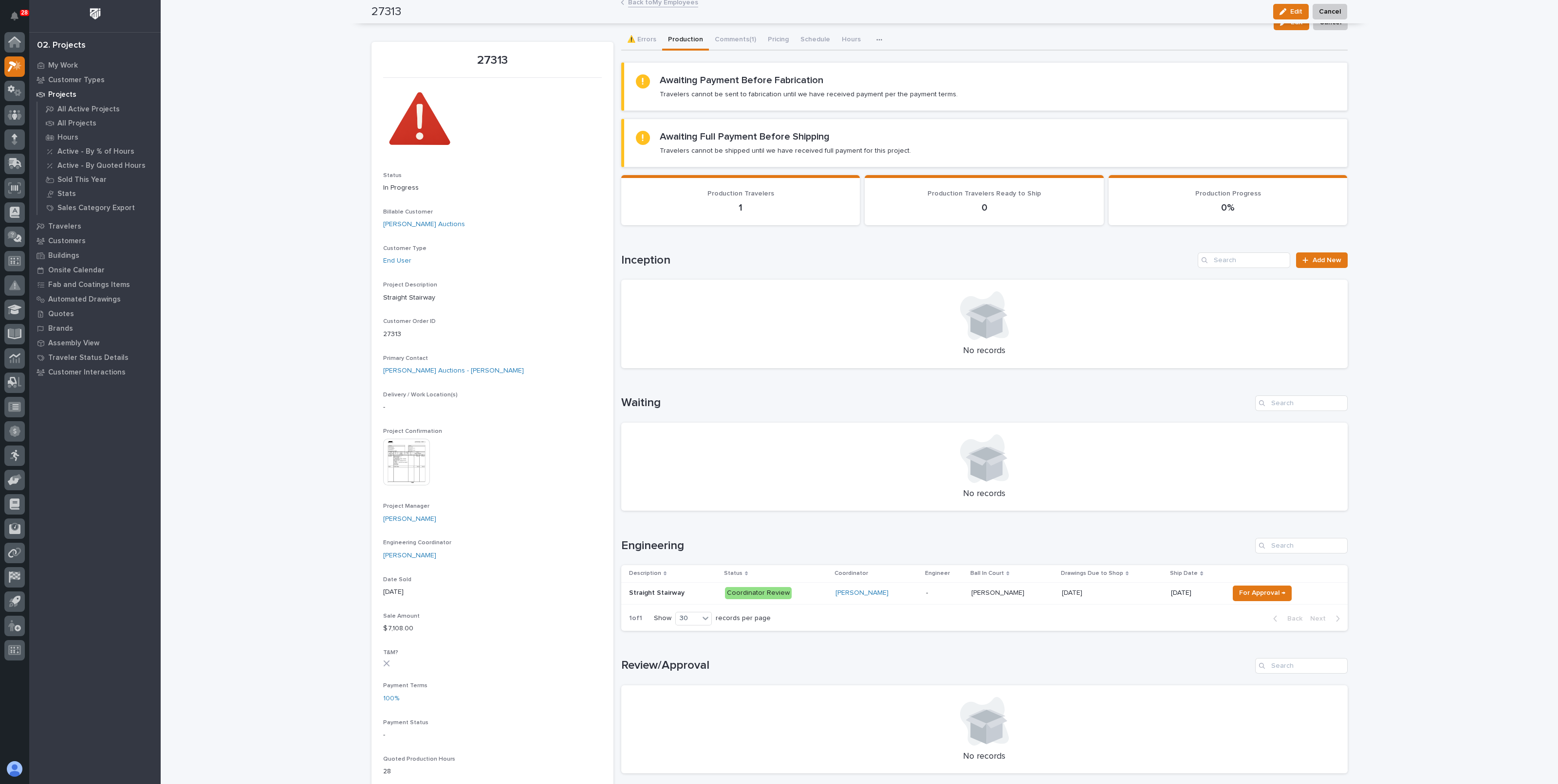
scroll to position [0, 0]
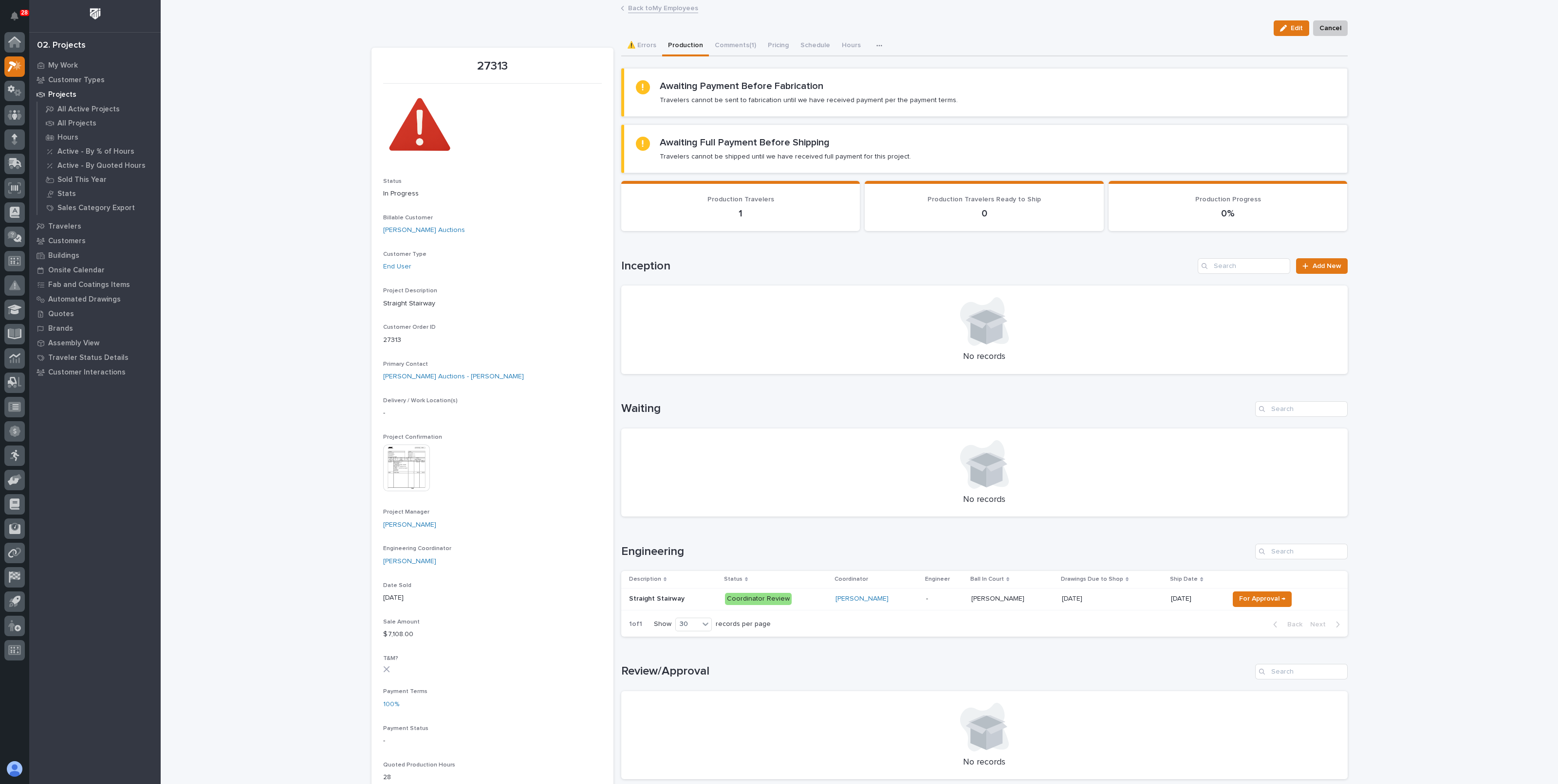
click at [659, 10] on link "Back to My Employees" at bounding box center [662, 8] width 70 height 11
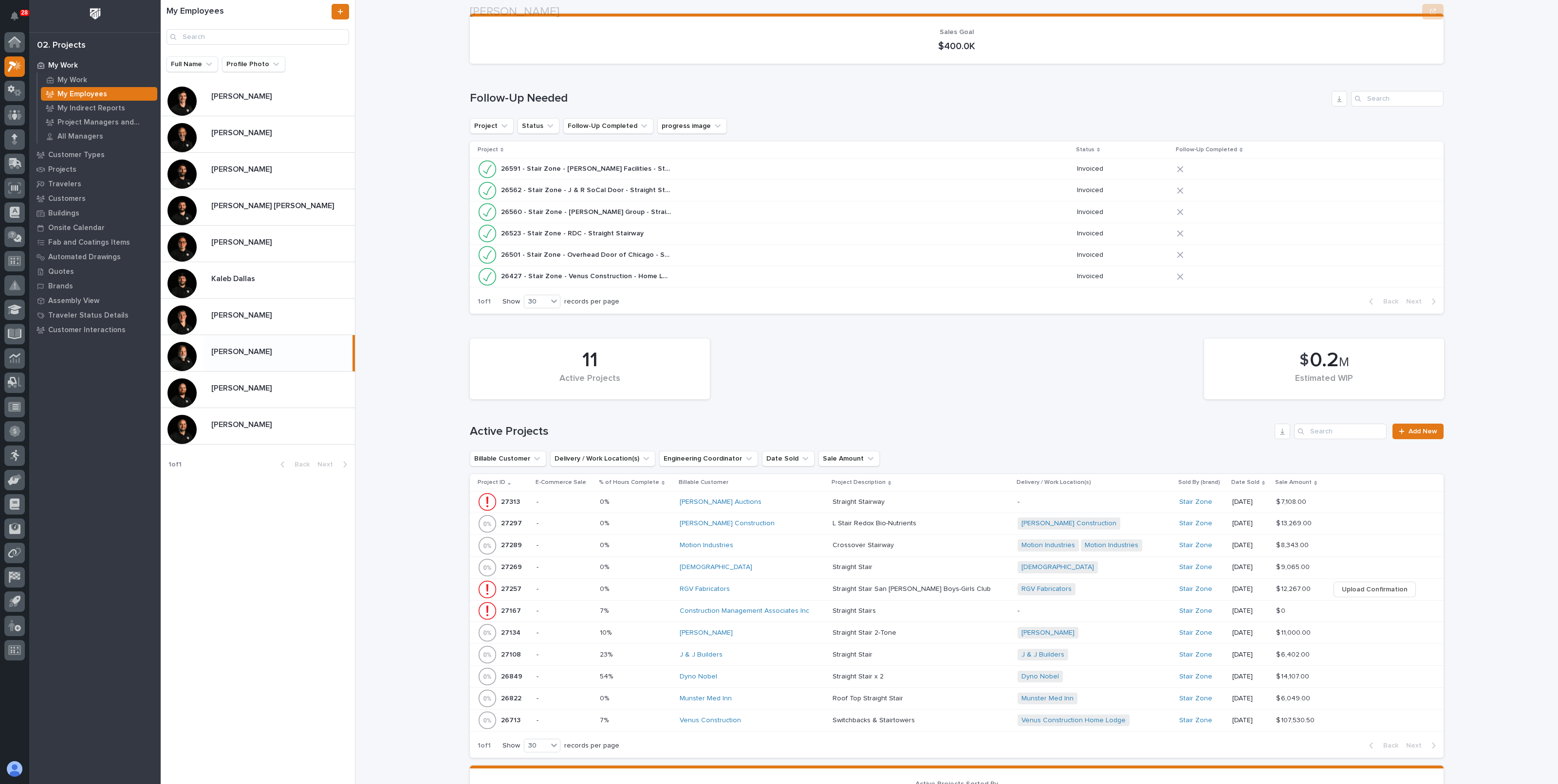
scroll to position [121, 0]
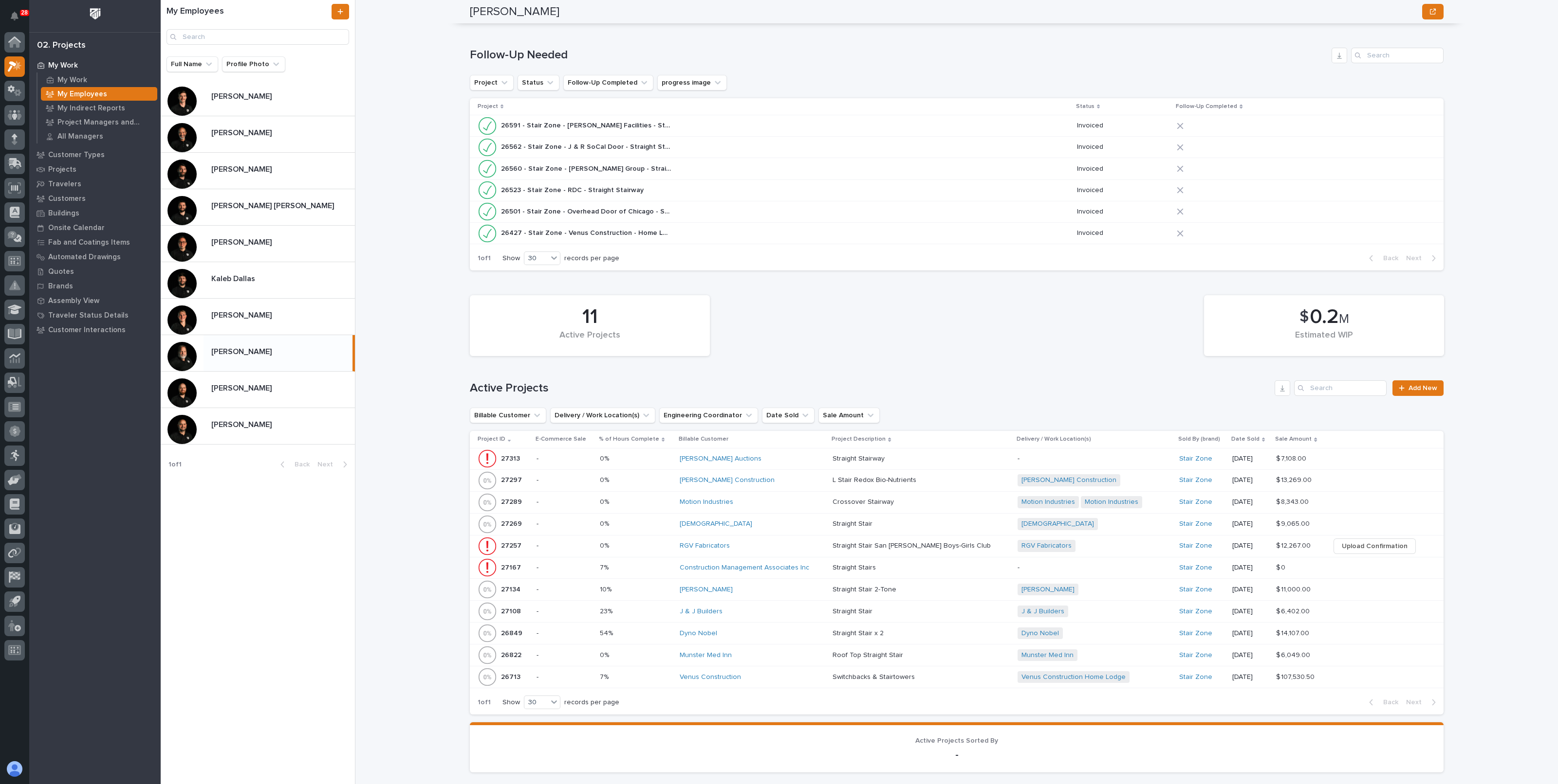
click at [777, 455] on div "Rago Auctions" at bounding box center [753, 459] width 145 height 8
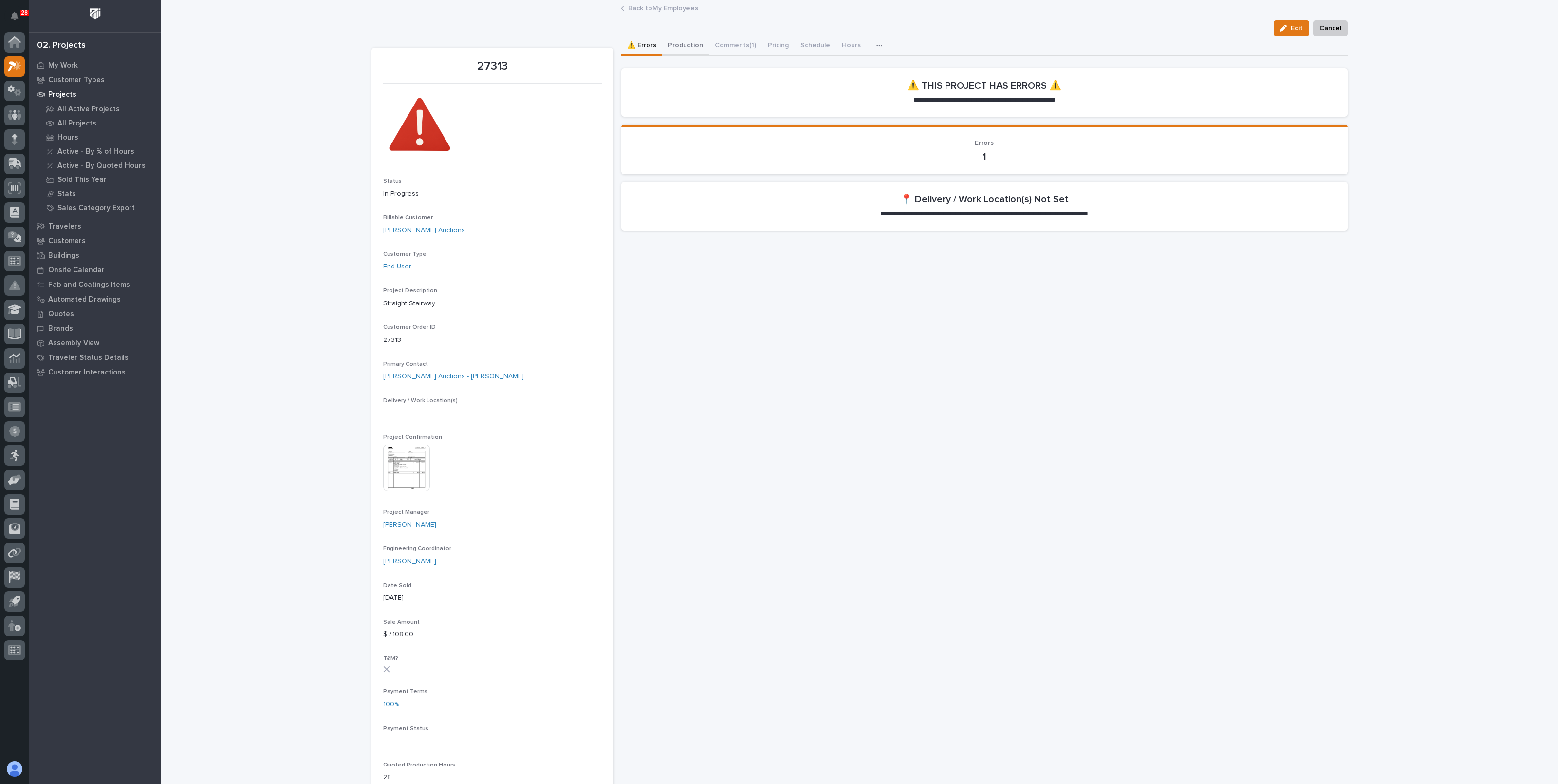
click at [683, 42] on button "Production" at bounding box center [685, 46] width 47 height 20
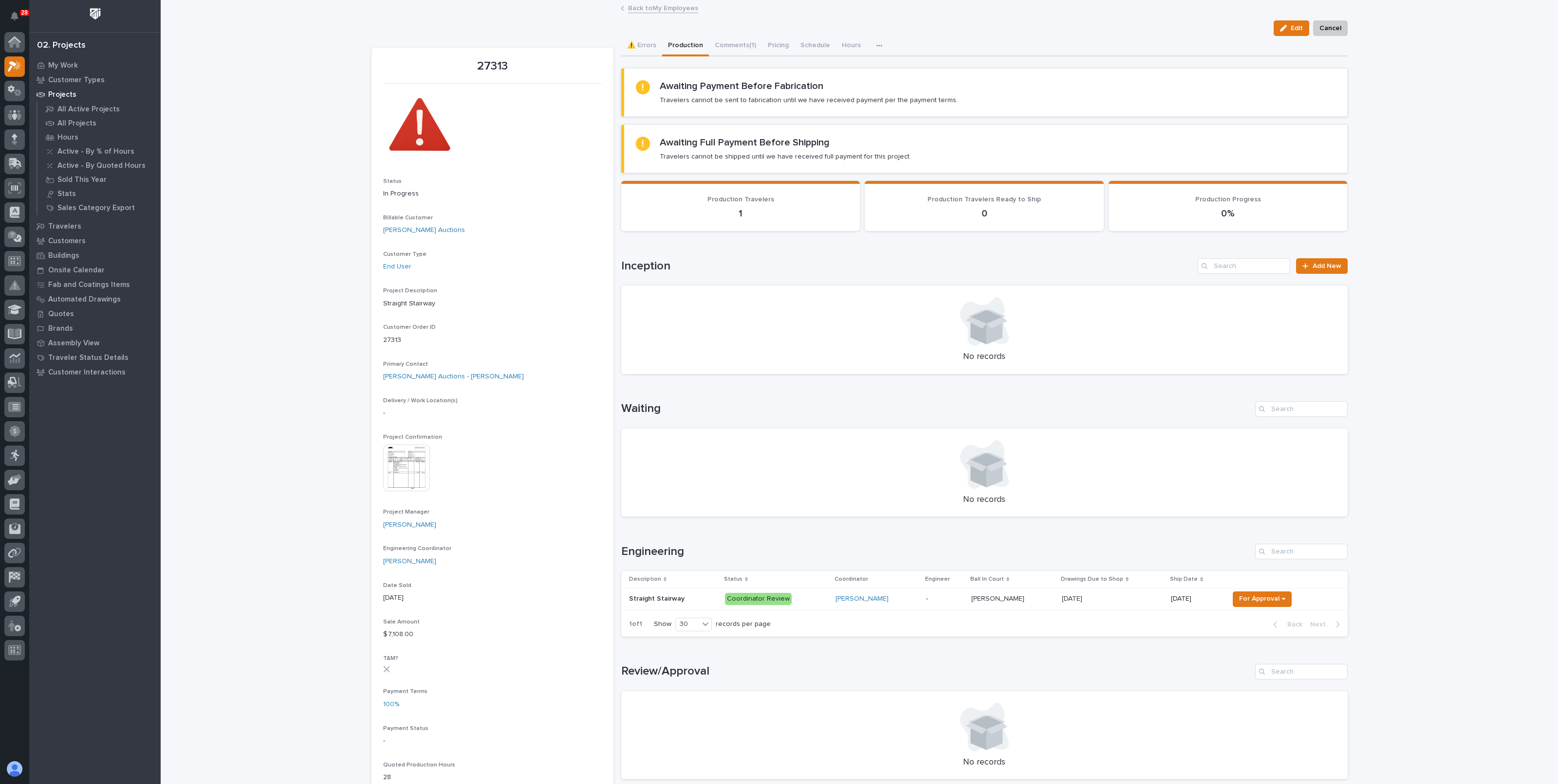
scroll to position [121, 0]
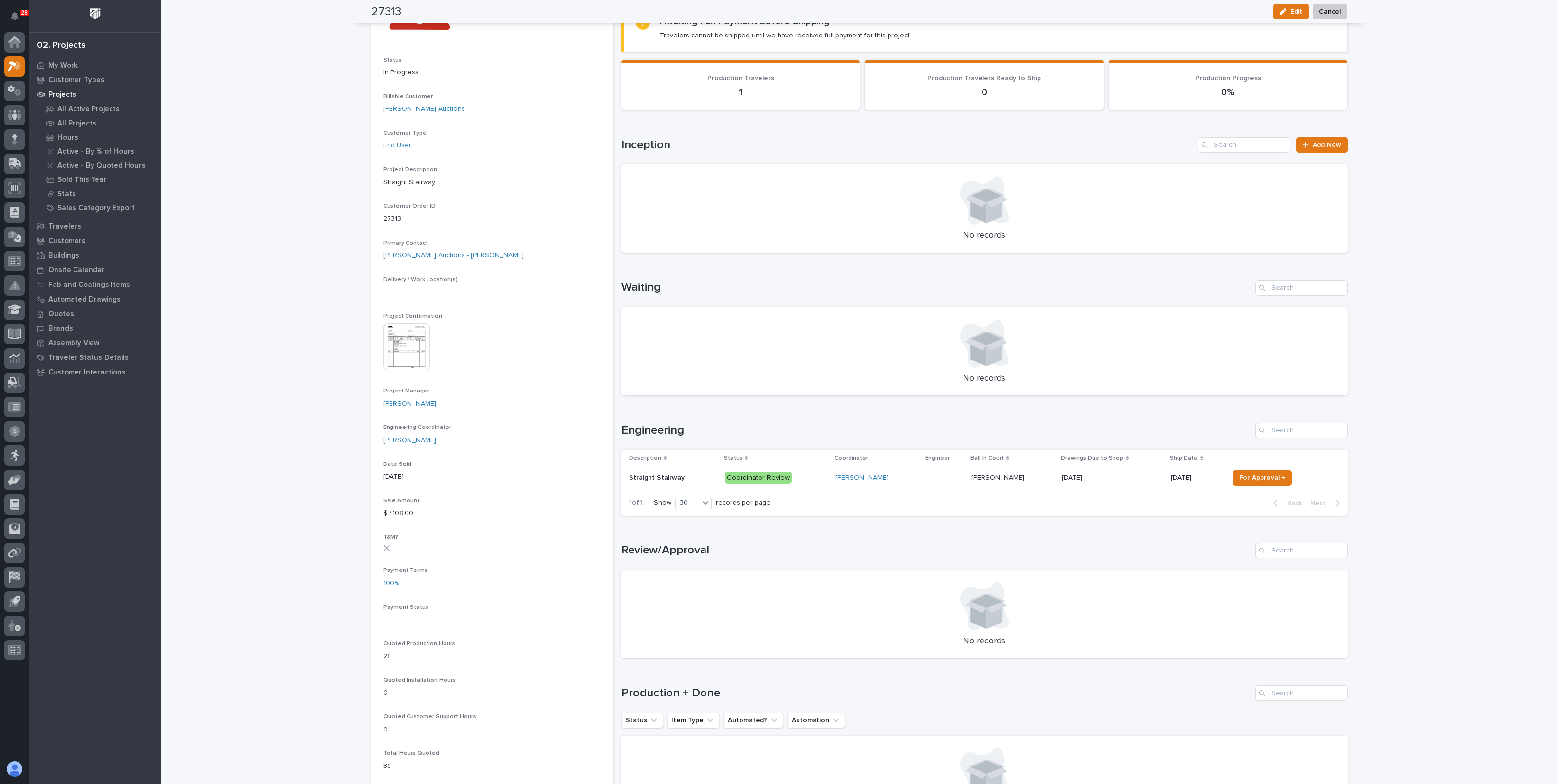
click at [926, 477] on p "-" at bounding box center [945, 478] width 38 height 8
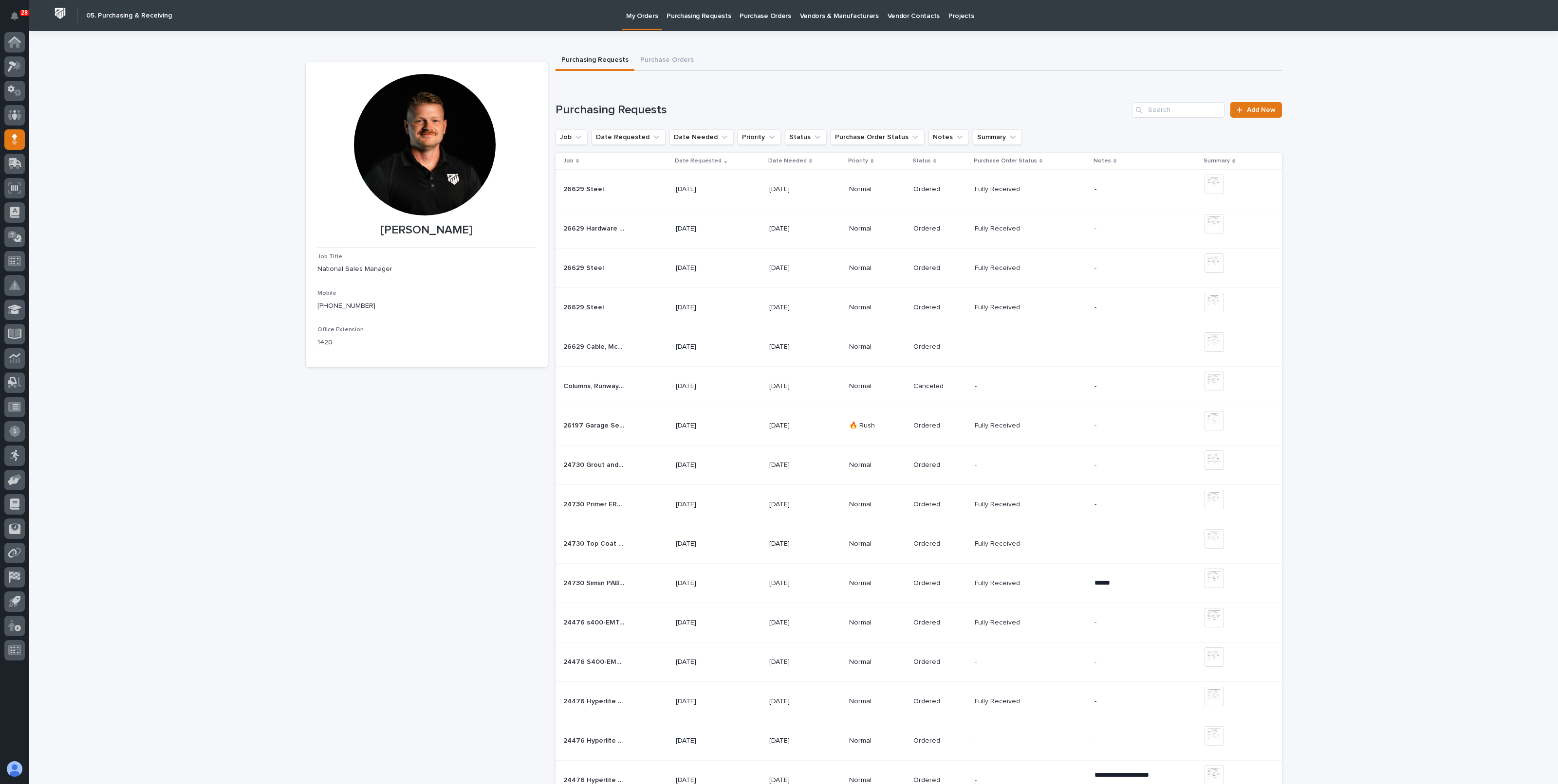
click at [684, 16] on p "Purchasing Requests" at bounding box center [698, 10] width 64 height 20
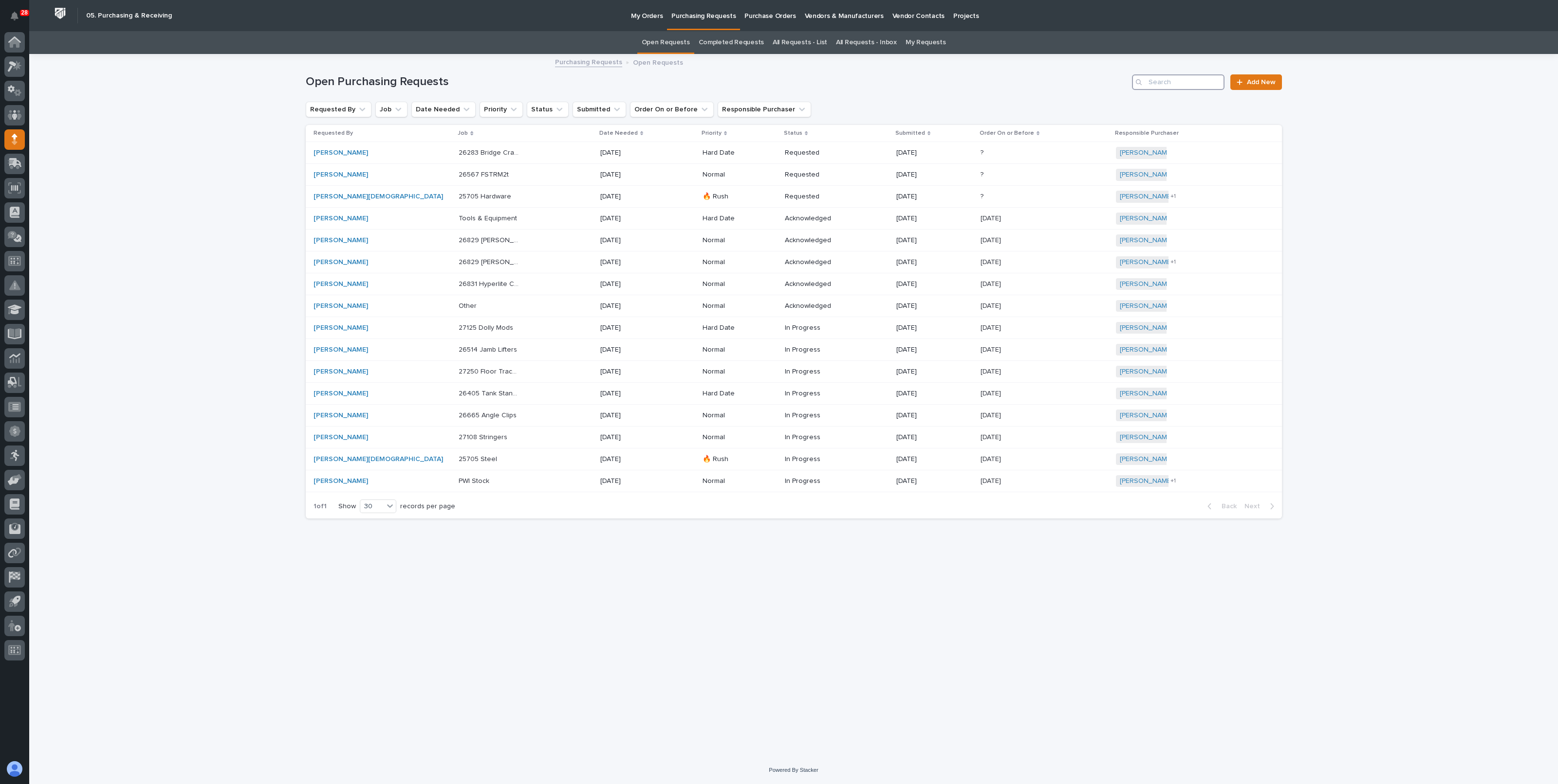
click at [1183, 81] on input "Search" at bounding box center [1178, 82] width 92 height 16
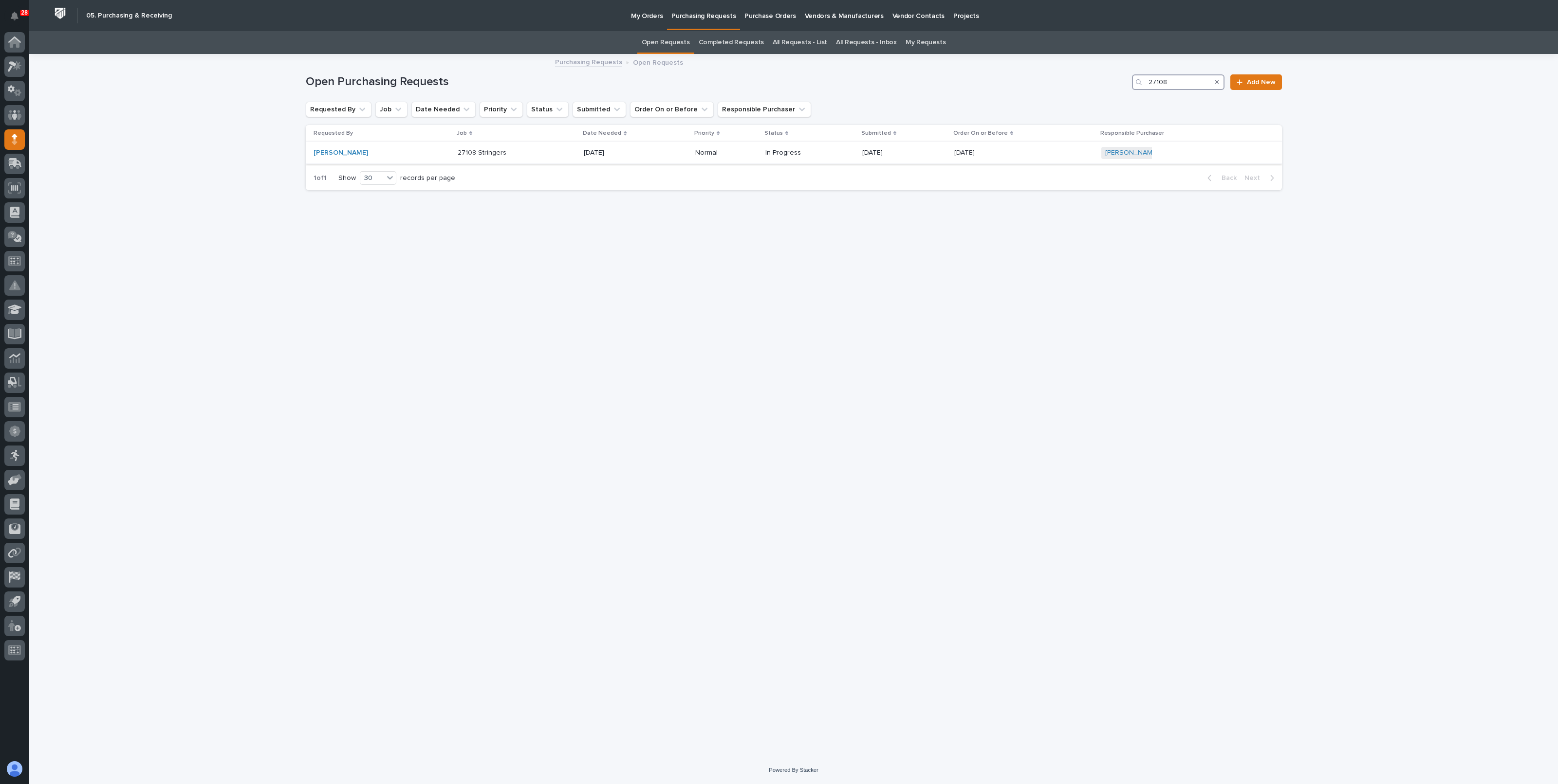
type input "27108"
click at [658, 154] on div "10/03/2025" at bounding box center [635, 153] width 104 height 16
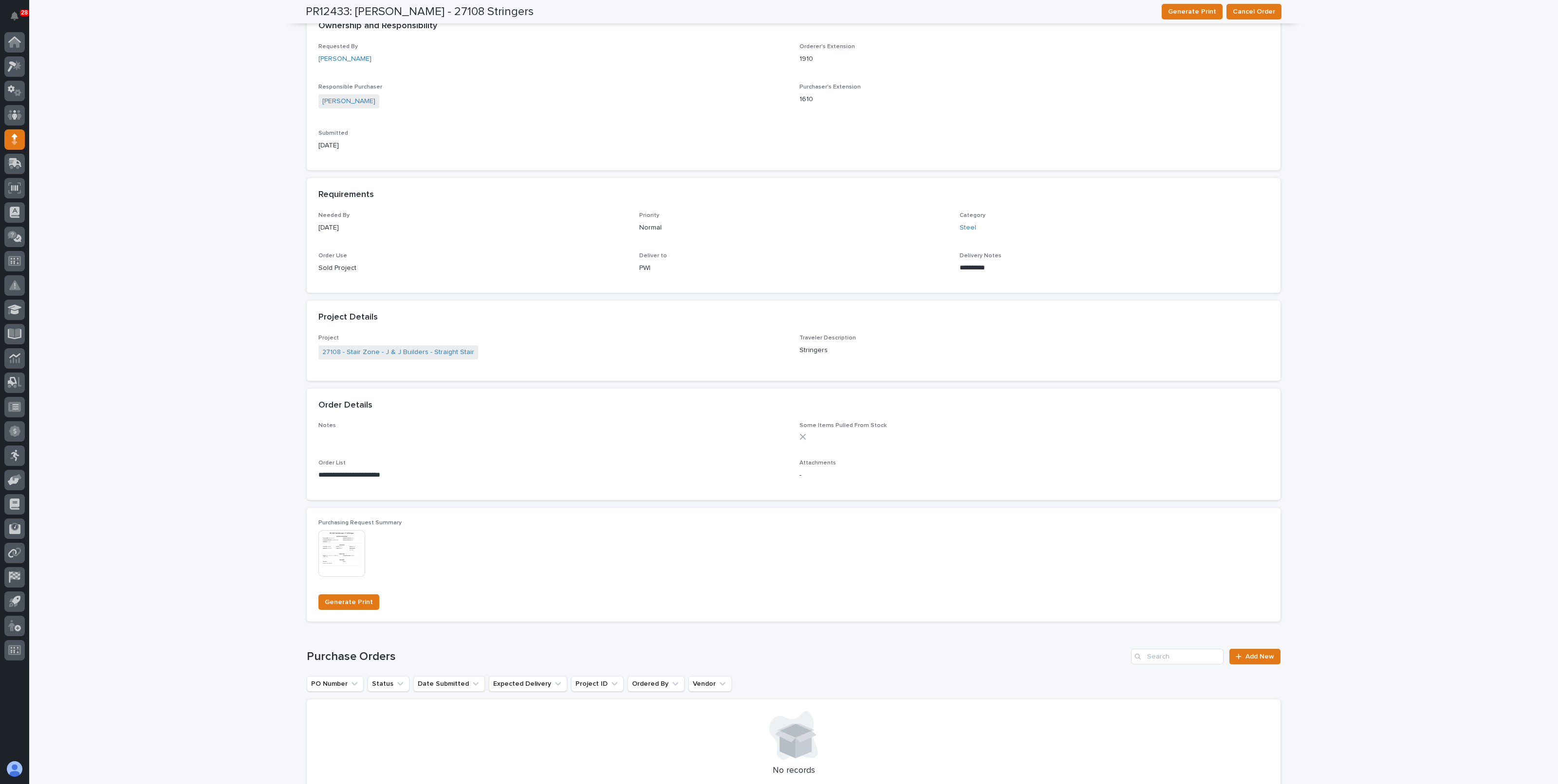
scroll to position [365, 0]
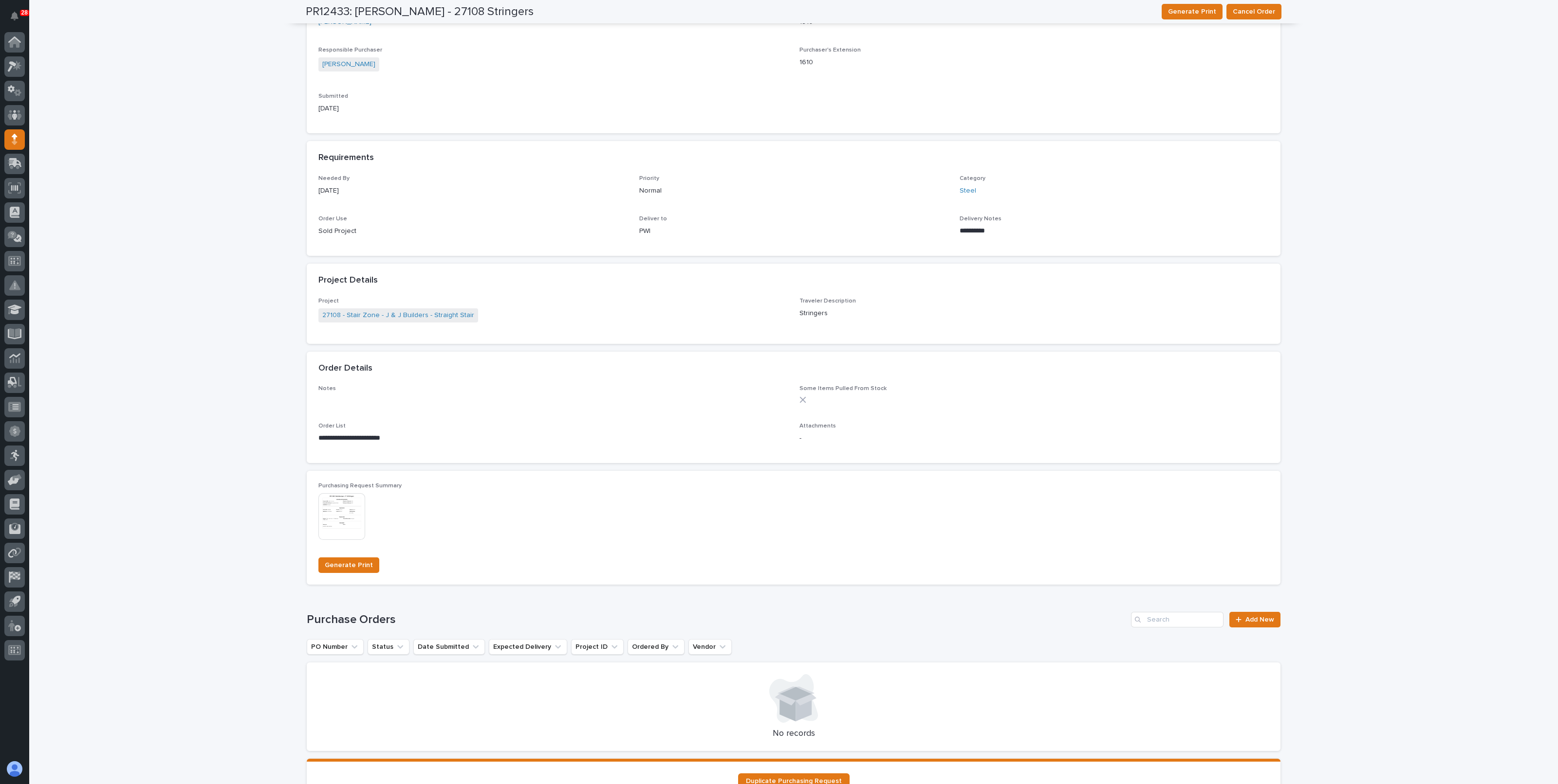
click at [338, 517] on img at bounding box center [342, 517] width 47 height 47
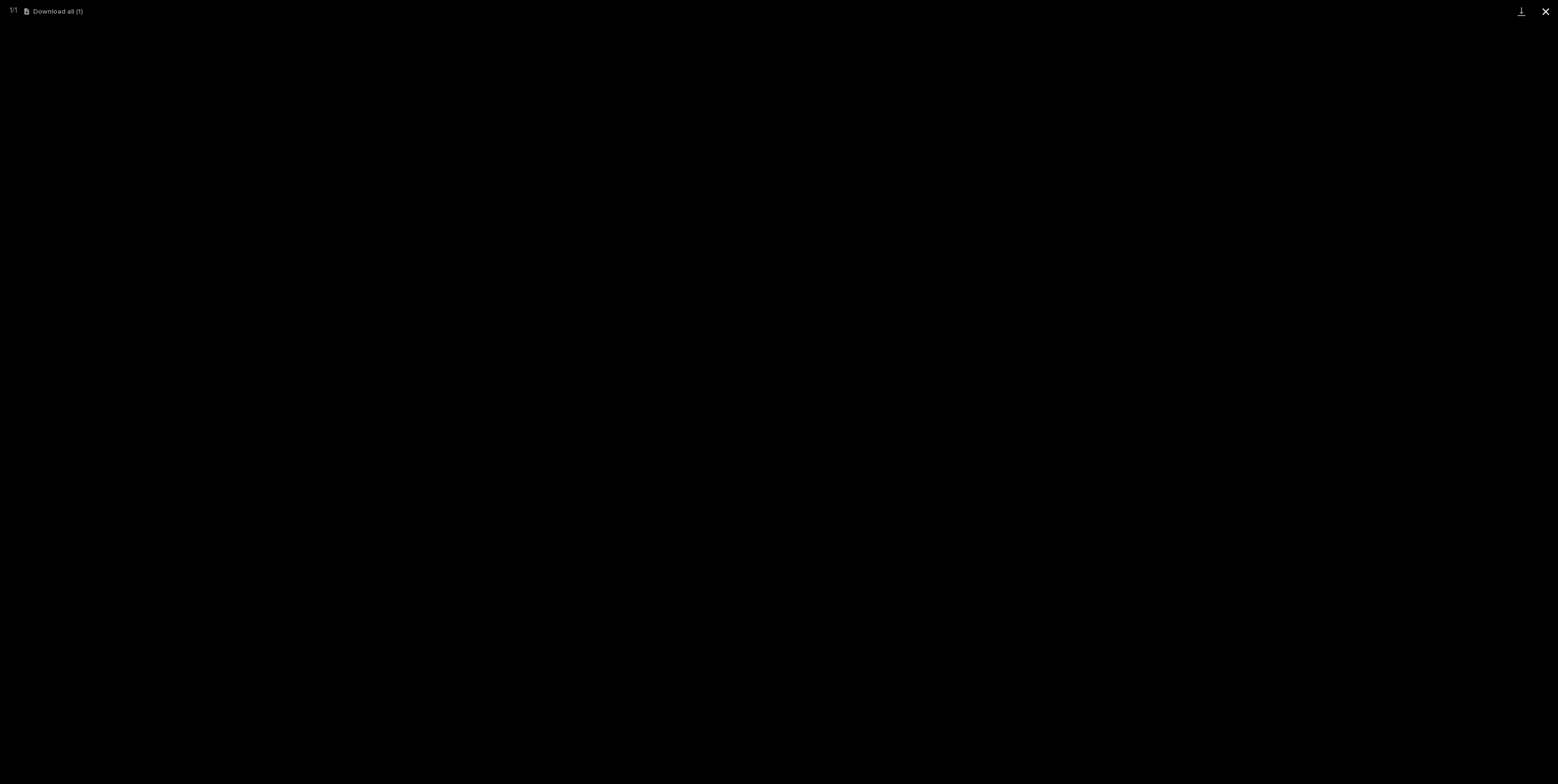
click at [1548, 15] on button "Close gallery" at bounding box center [1545, 11] width 24 height 23
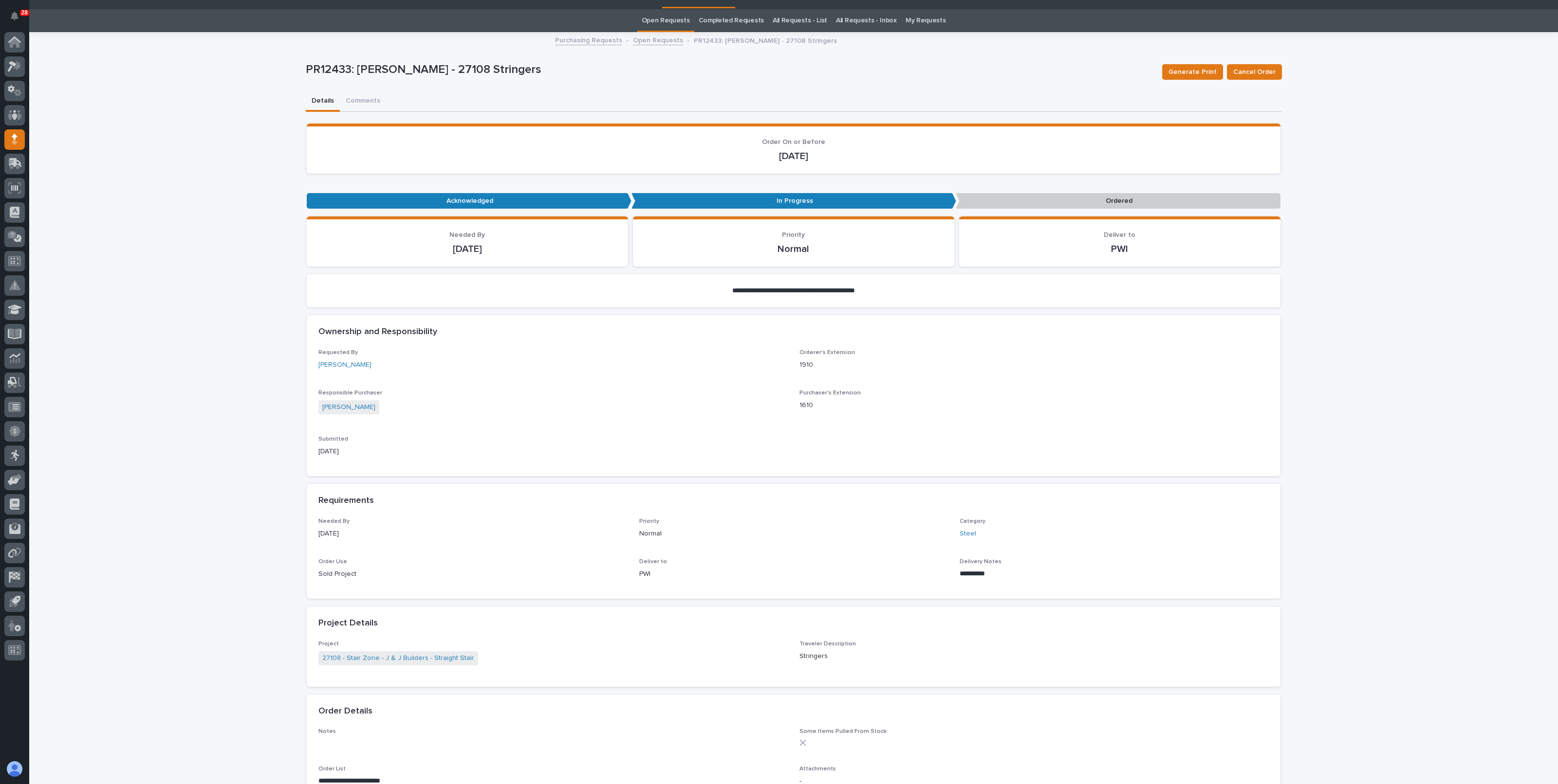
scroll to position [0, 0]
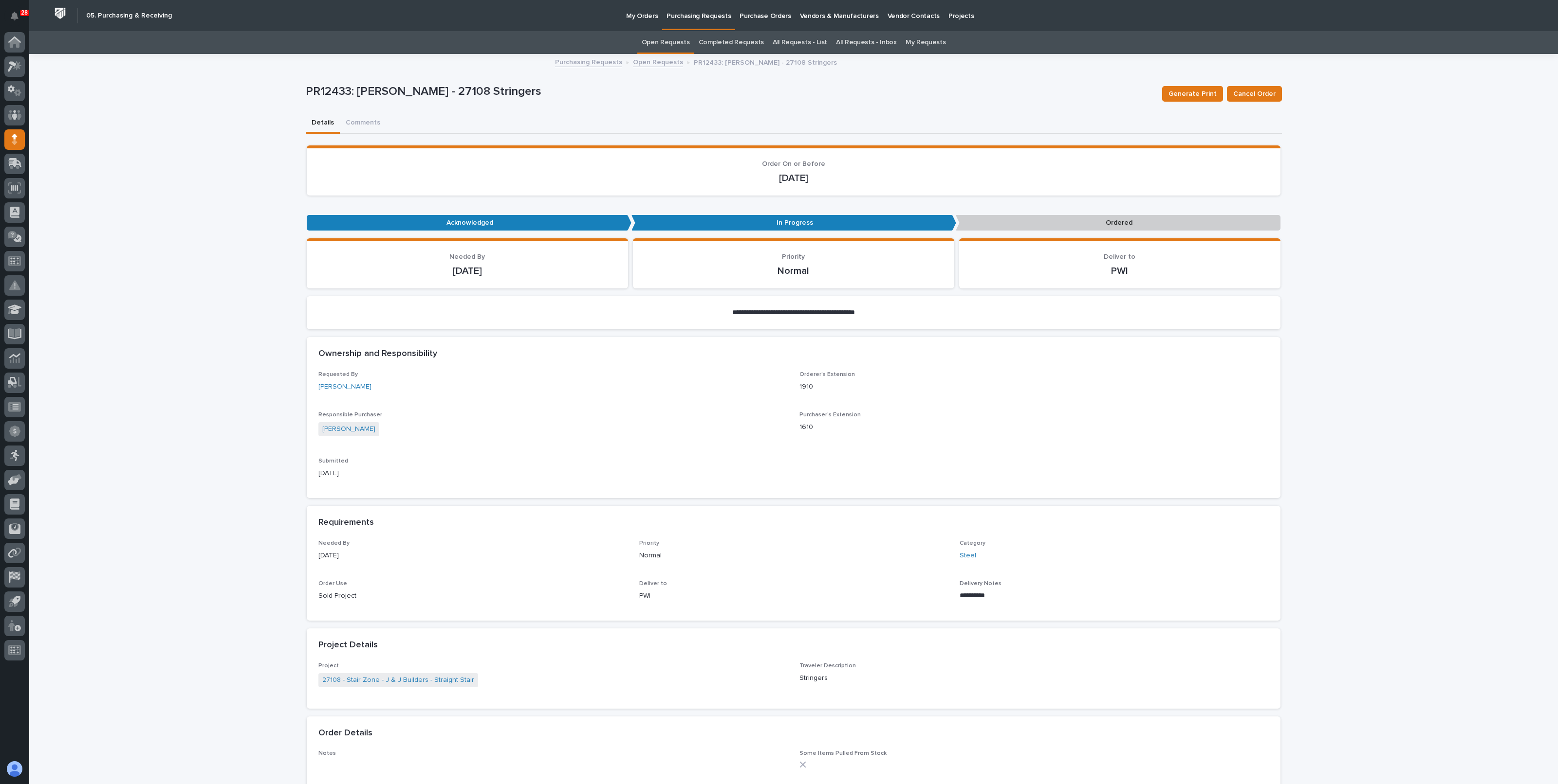
click at [679, 17] on p "Purchasing Requests" at bounding box center [698, 10] width 64 height 20
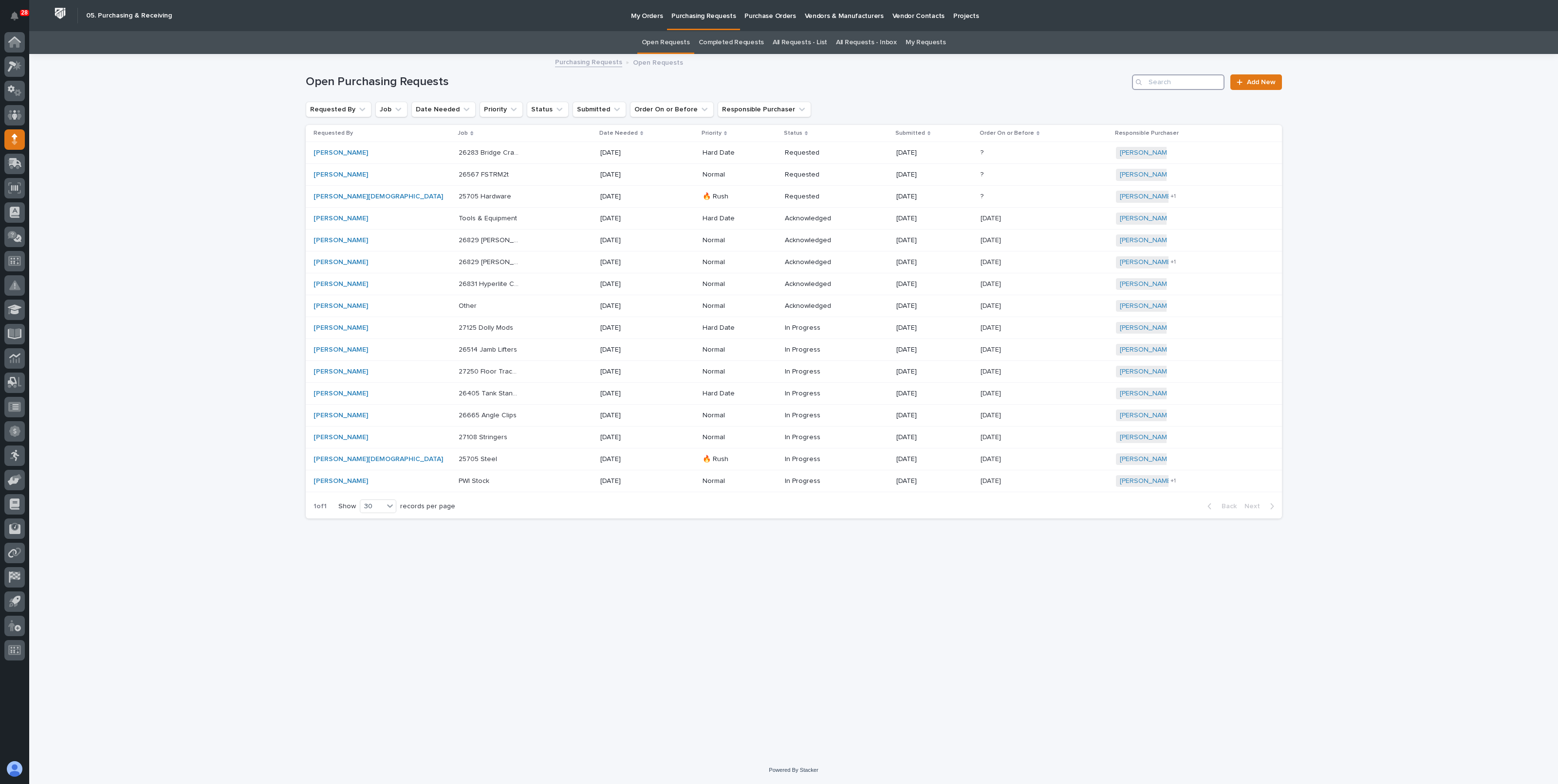
click at [1161, 84] on input "Search" at bounding box center [1178, 82] width 92 height 16
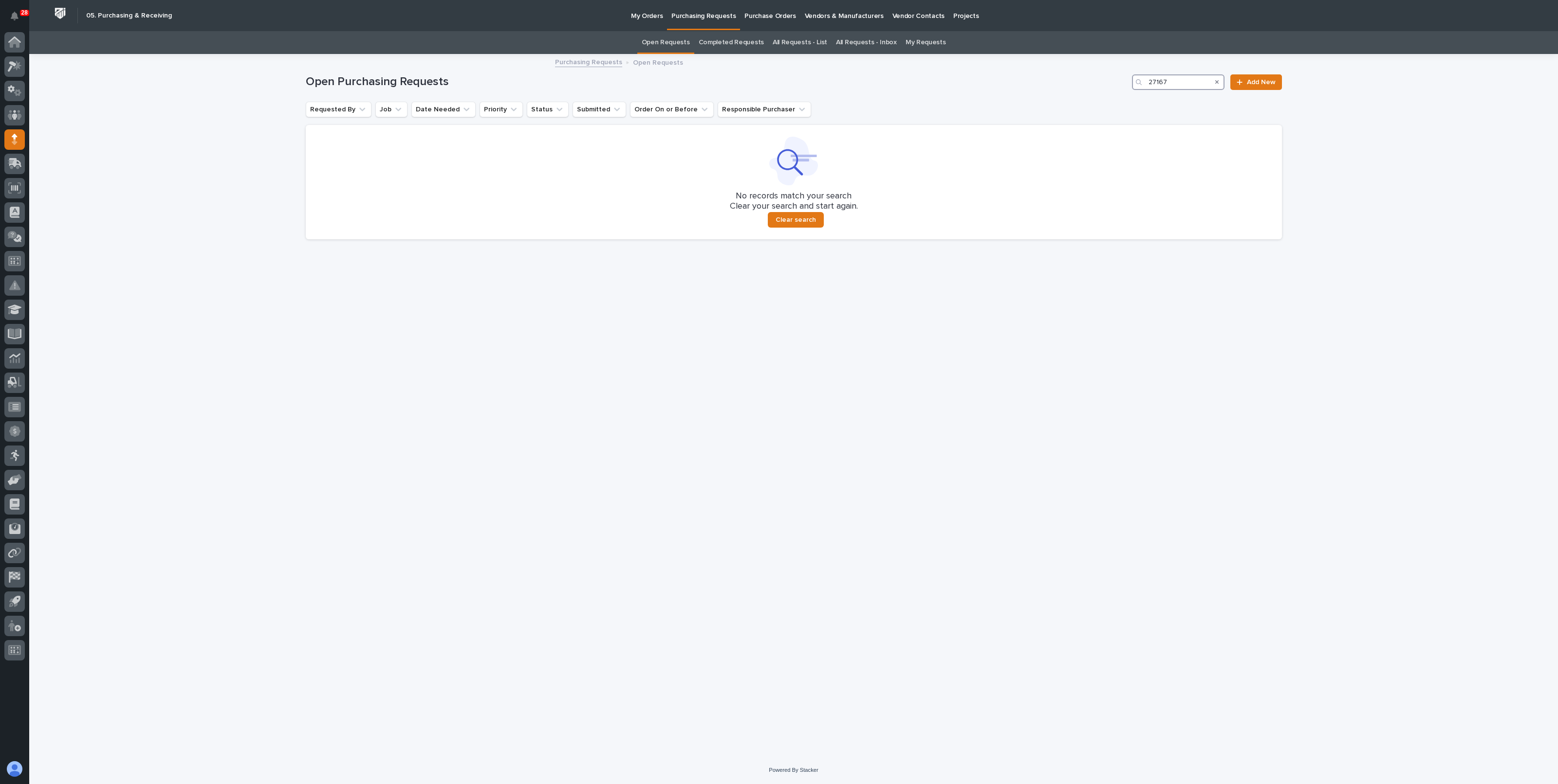
type input "27167"
click at [695, 11] on p "Purchasing Requests" at bounding box center [703, 10] width 64 height 20
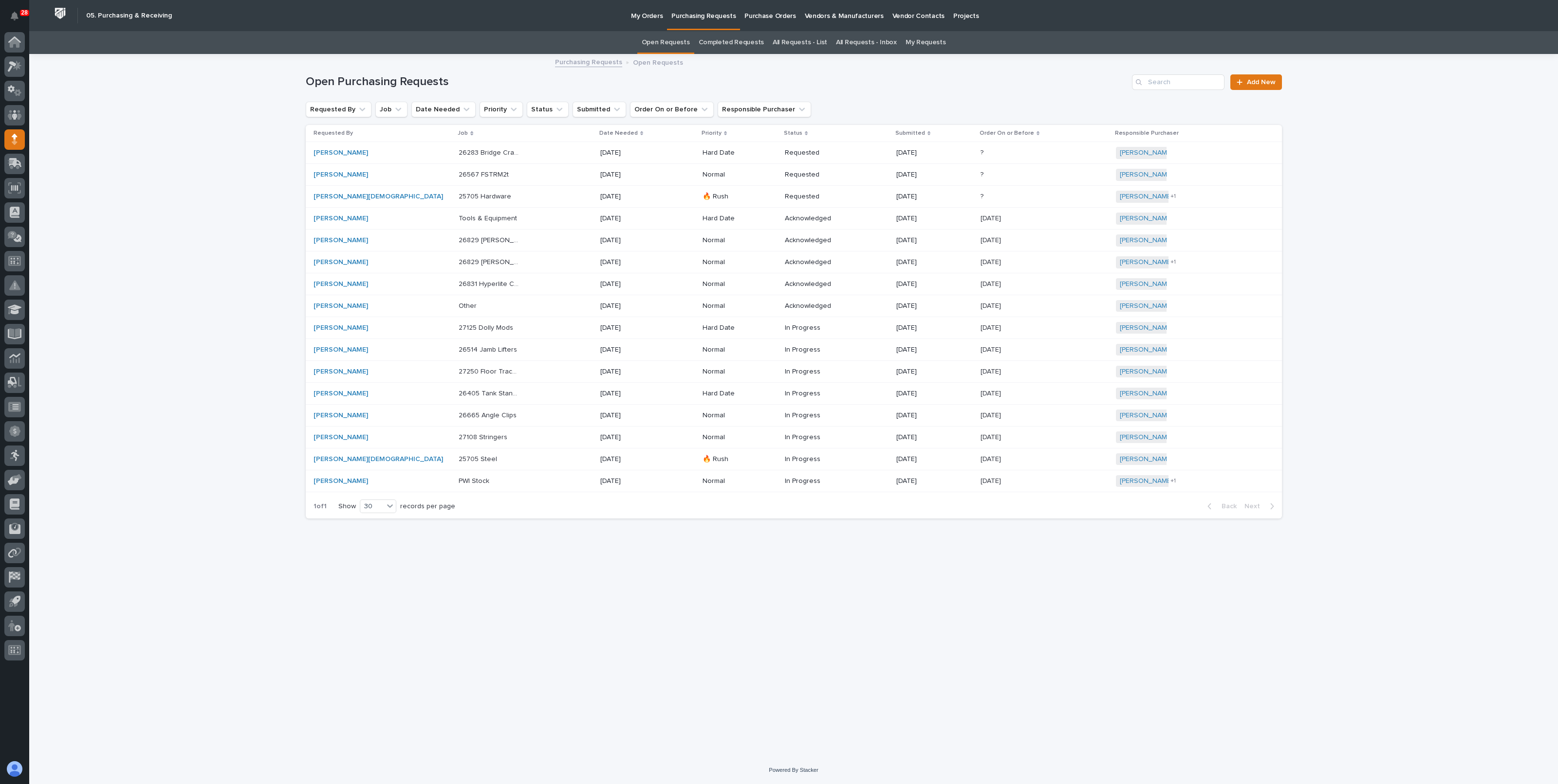
click at [789, 42] on link "All Requests - List" at bounding box center [799, 42] width 55 height 23
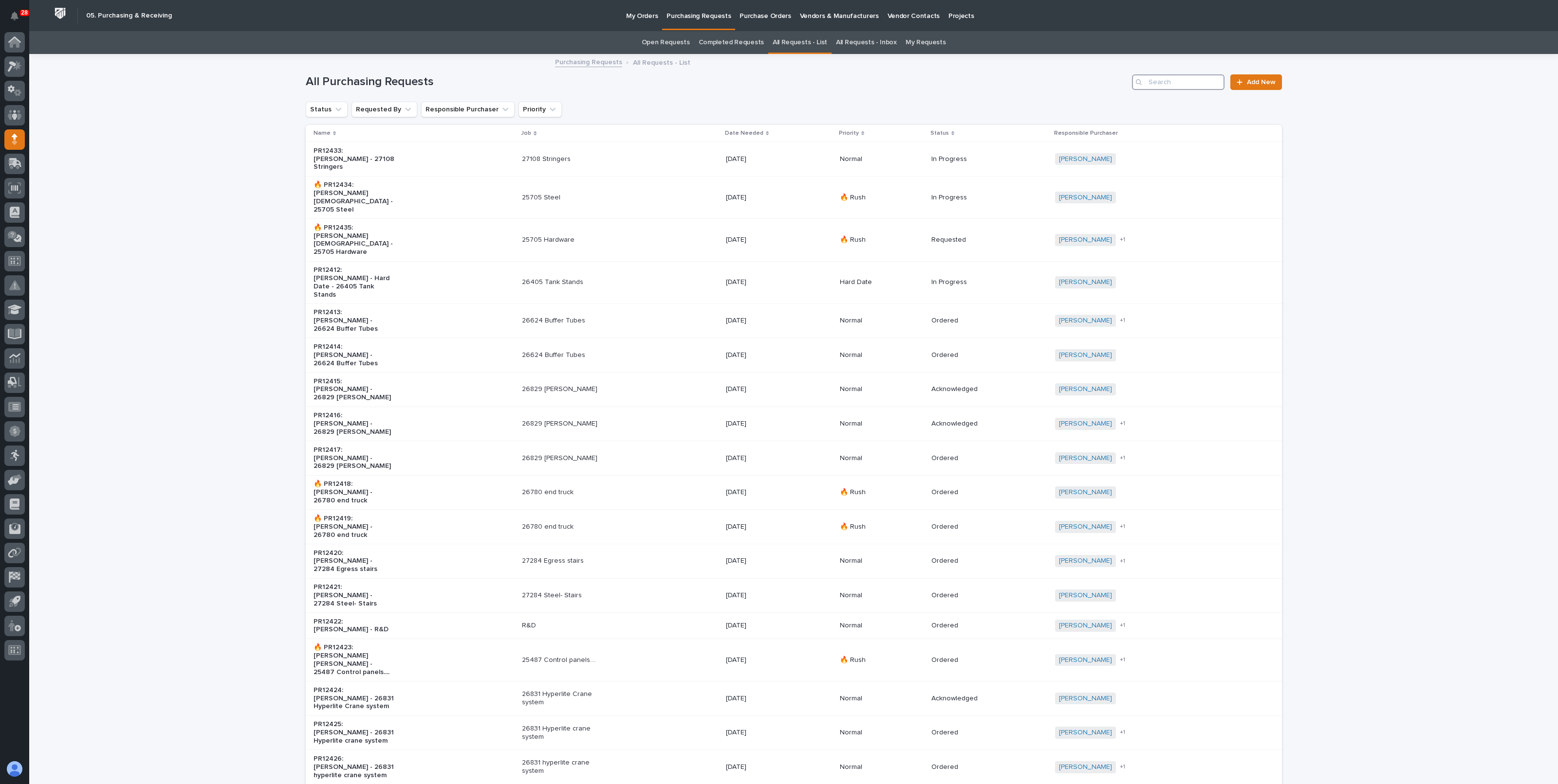
click at [1185, 84] on input "Search" at bounding box center [1178, 82] width 92 height 16
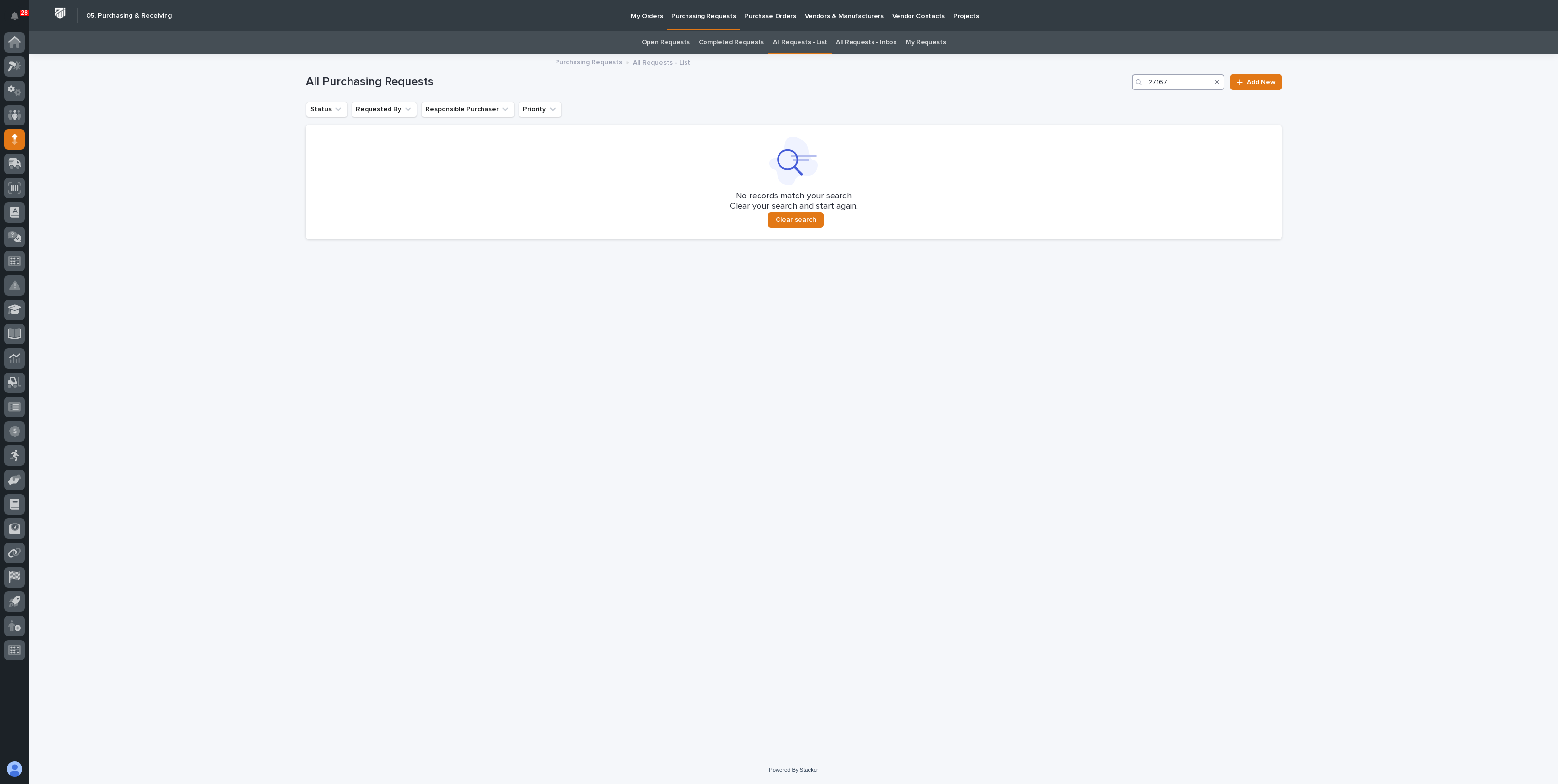
type input "27167"
click at [801, 41] on link "All Requests - List" at bounding box center [799, 42] width 55 height 23
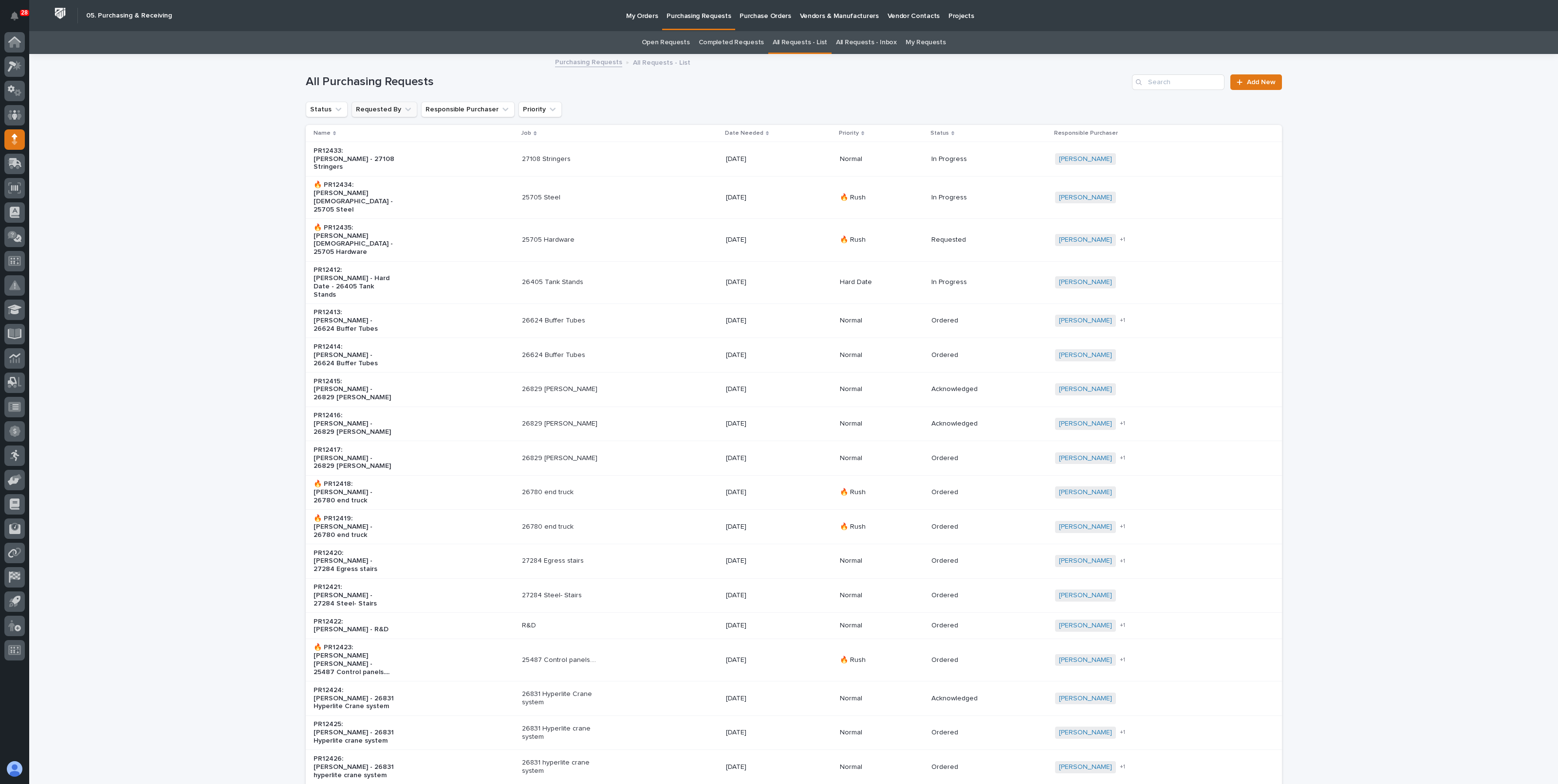
click at [390, 104] on button "Requested By" at bounding box center [384, 109] width 66 height 16
click at [394, 147] on input "Search" at bounding box center [419, 153] width 132 height 16
type input "roark"
click at [390, 171] on p "[PERSON_NAME]" at bounding box center [410, 171] width 103 height 7
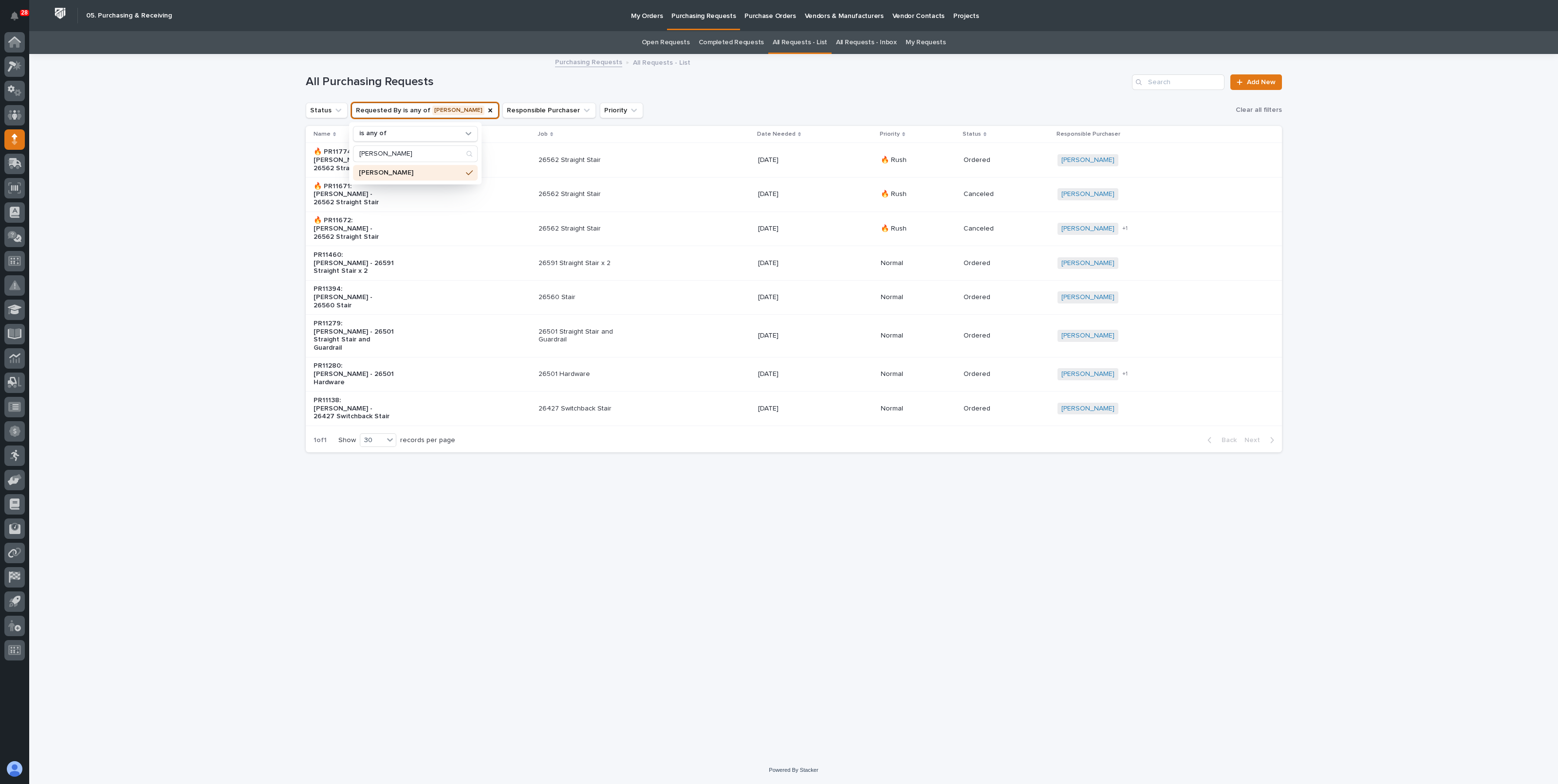
click at [234, 207] on div "Loading... Saving… Loading... Saving… All Purchasing Requests Add New Status Re…" at bounding box center [793, 406] width 1528 height 702
click at [241, 130] on div "Loading... Saving… Loading... Saving… All Purchasing Requests Add New Status Re…" at bounding box center [793, 406] width 1528 height 702
click at [1251, 84] on span "Add New" at bounding box center [1261, 82] width 29 height 7
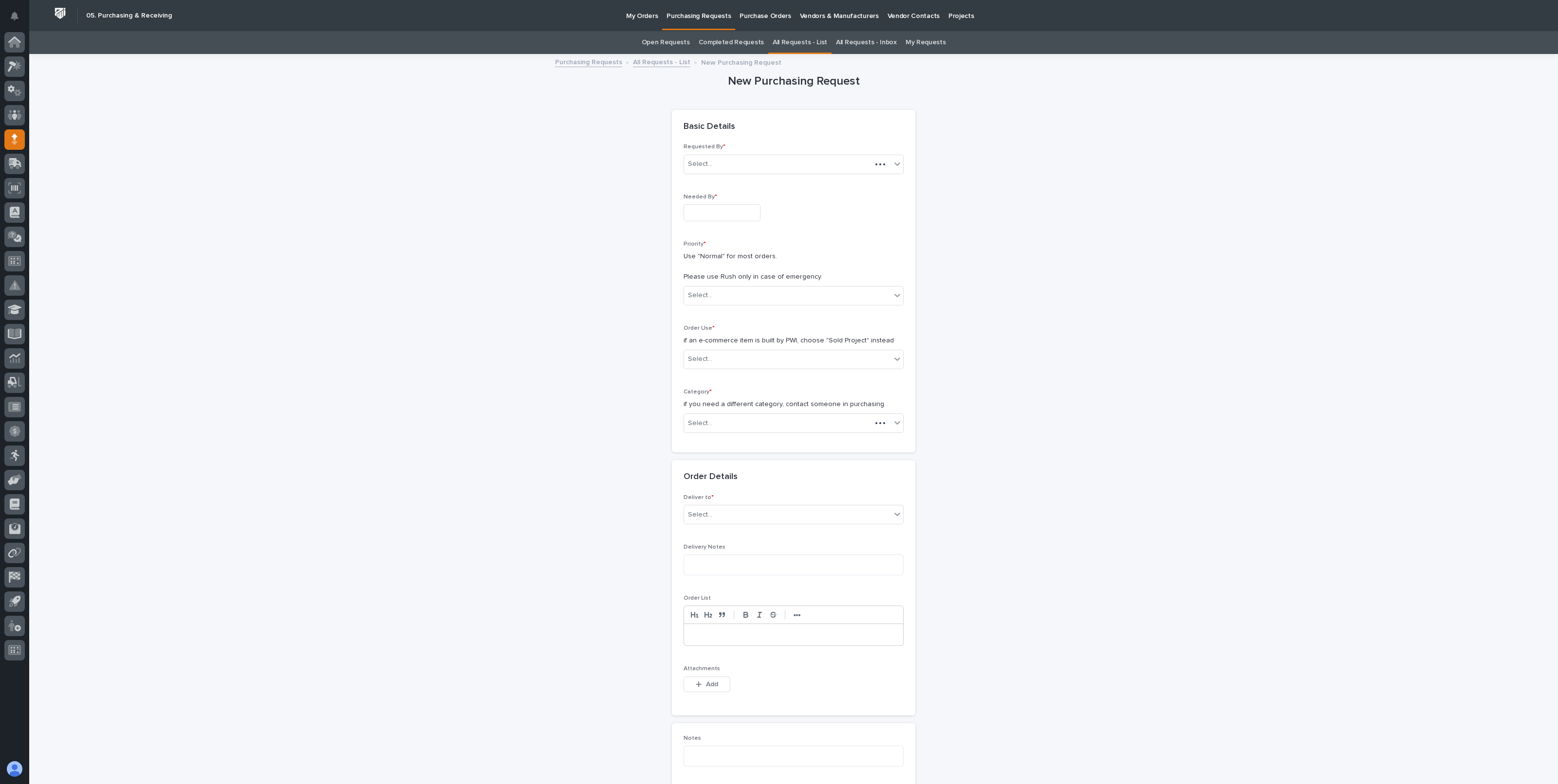
scroll to position [31, 0]
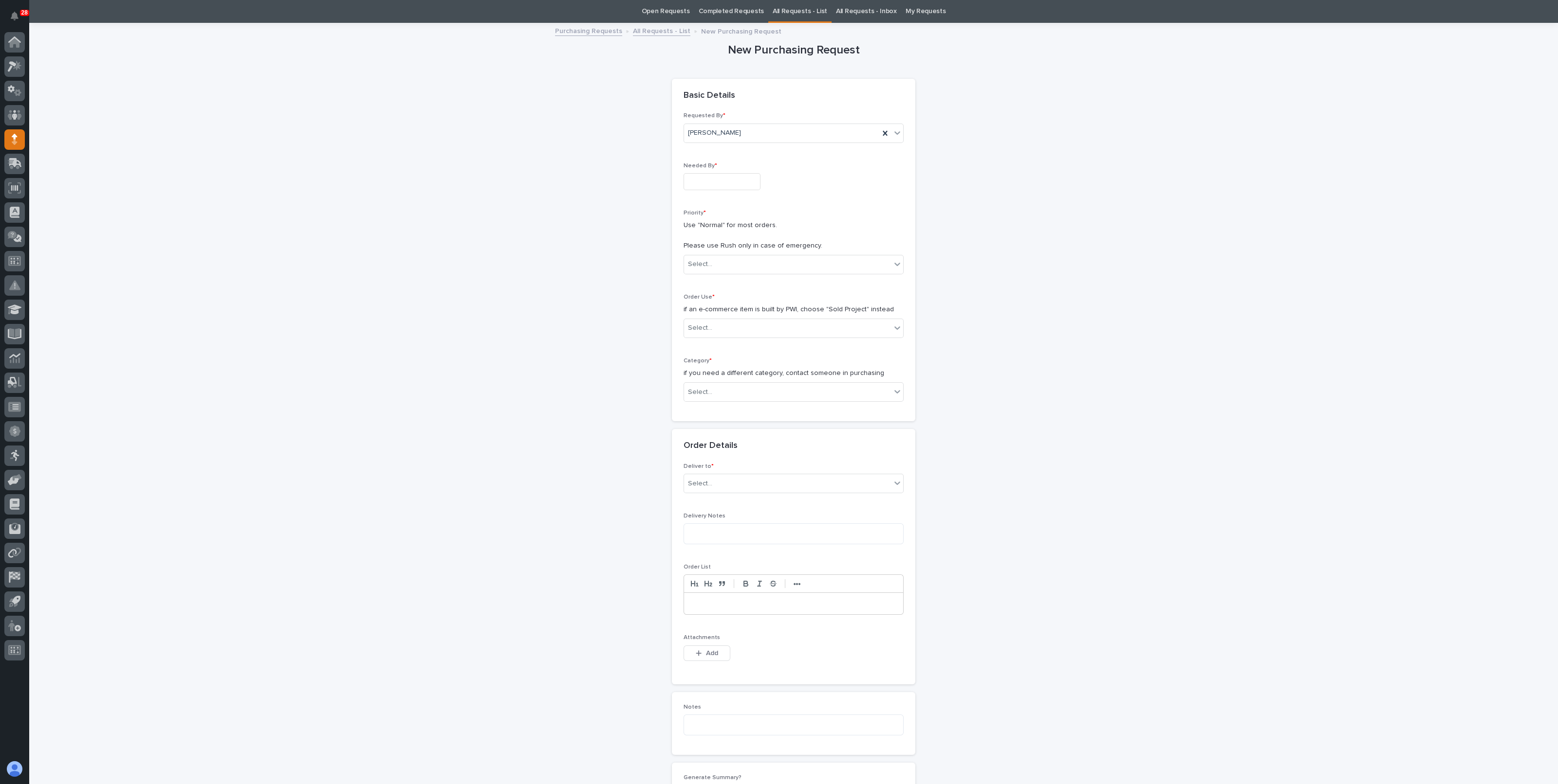
click at [718, 178] on input "text" at bounding box center [722, 182] width 77 height 17
click at [684, 86] on div "6" at bounding box center [679, 86] width 13 height 13
type input "**********"
click at [709, 269] on div "Select..." at bounding box center [787, 264] width 207 height 16
click at [700, 313] on div "Normal" at bounding box center [788, 316] width 219 height 17
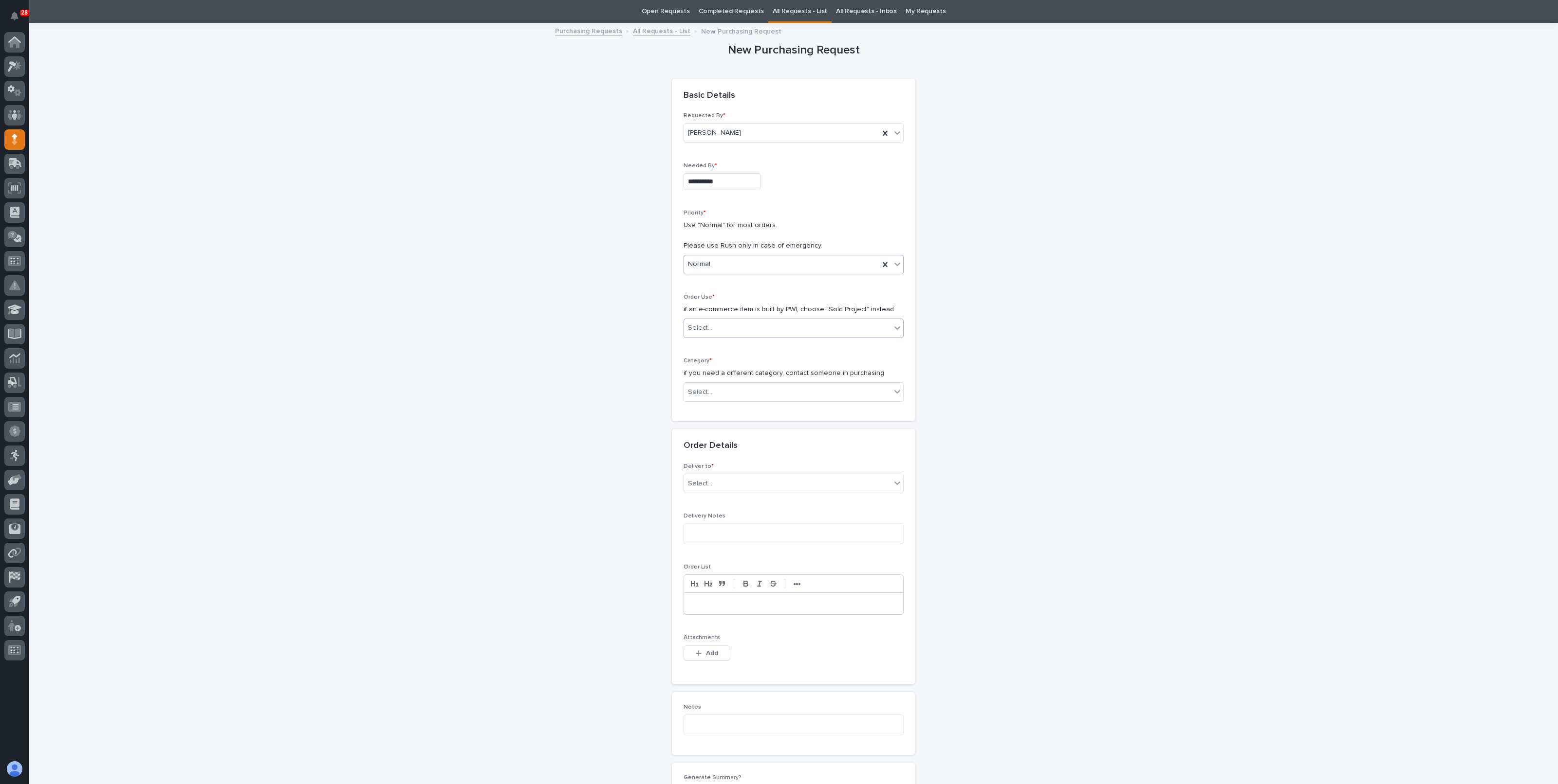
click at [720, 326] on div "Select..." at bounding box center [787, 328] width 207 height 16
click at [715, 343] on div "Sold Project" at bounding box center [788, 346] width 219 height 17
click at [712, 387] on div "Select..." at bounding box center [787, 392] width 207 height 16
click at [687, 524] on div "Steel" at bounding box center [788, 529] width 219 height 17
click at [715, 461] on div "Select..." at bounding box center [787, 461] width 207 height 16
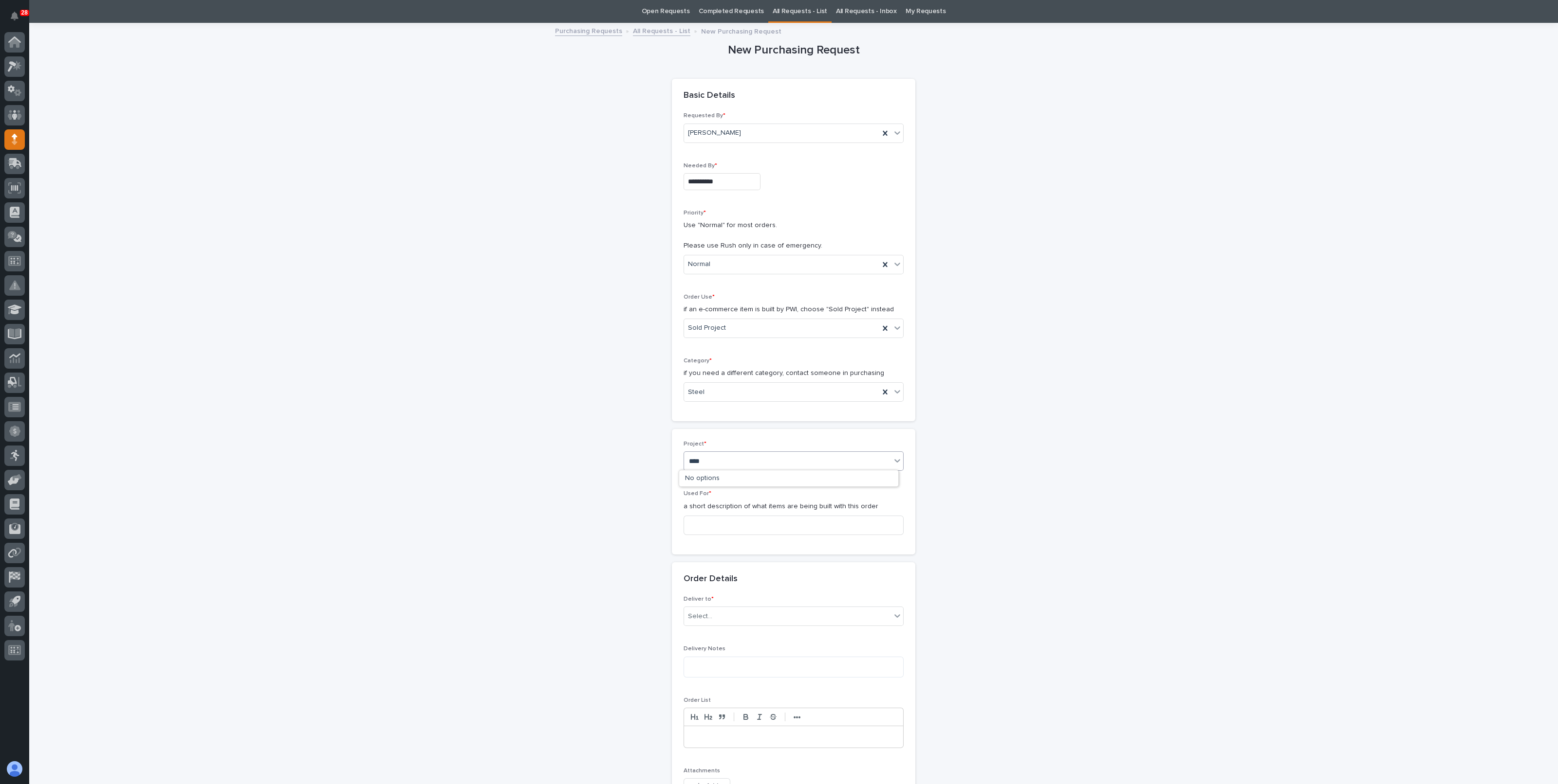
type input "*****"
click at [777, 474] on div "27167 - Stair Zone - Construction Management Associates Inc - Straight Stairs" at bounding box center [788, 479] width 219 height 17
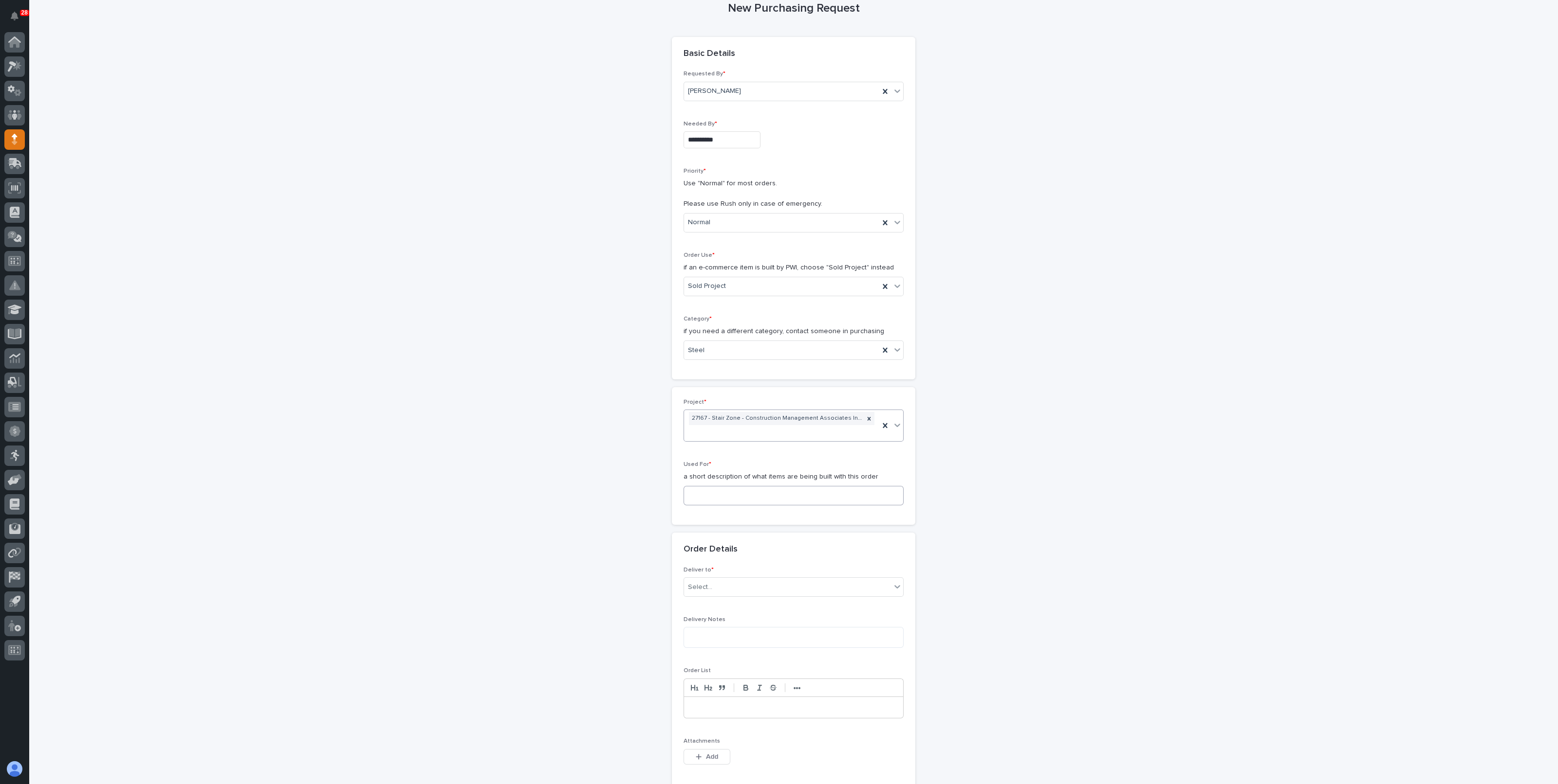
scroll to position [92, 0]
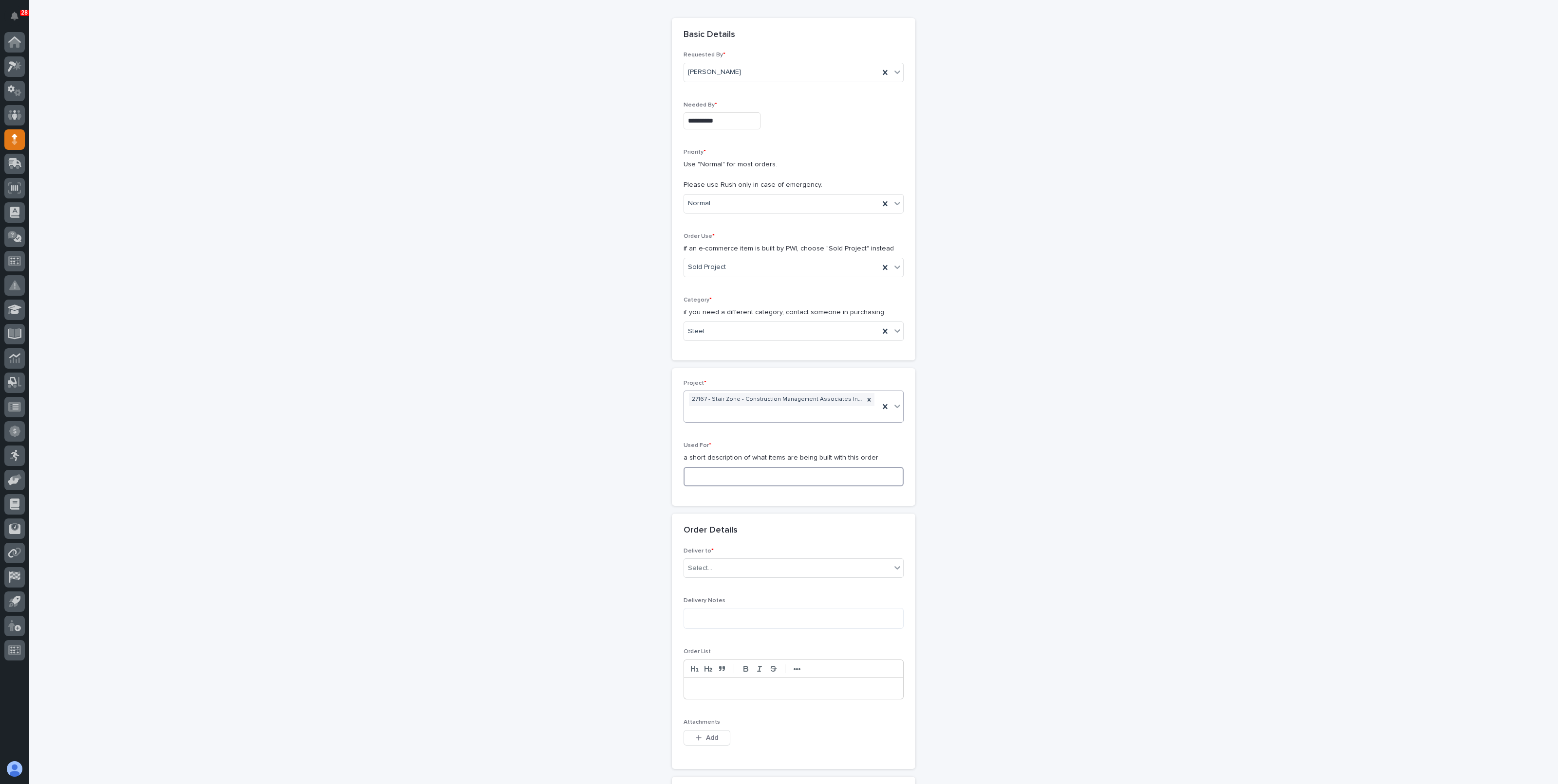
click at [746, 474] on input at bounding box center [793, 477] width 220 height 20
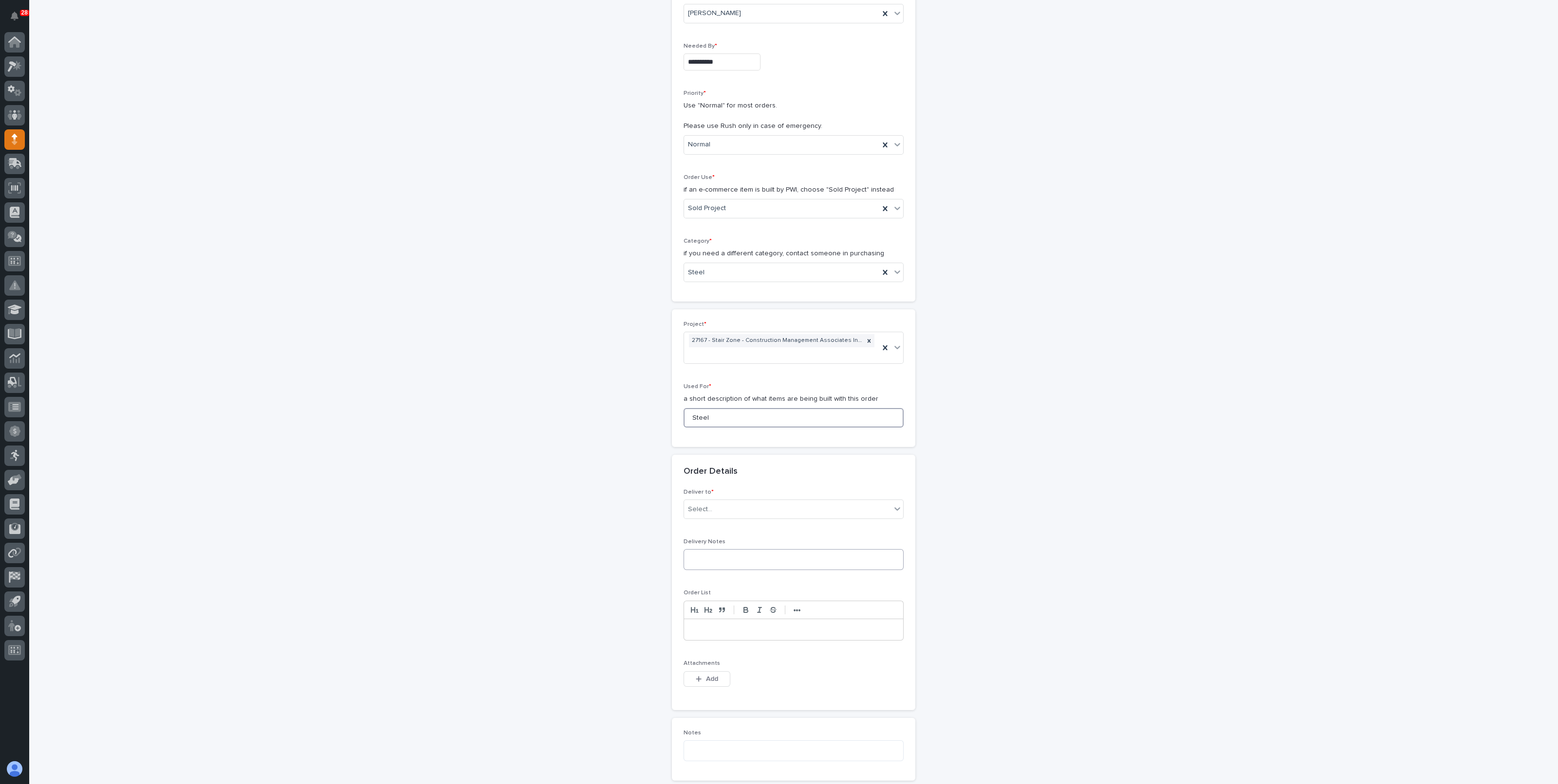
scroll to position [213, 0]
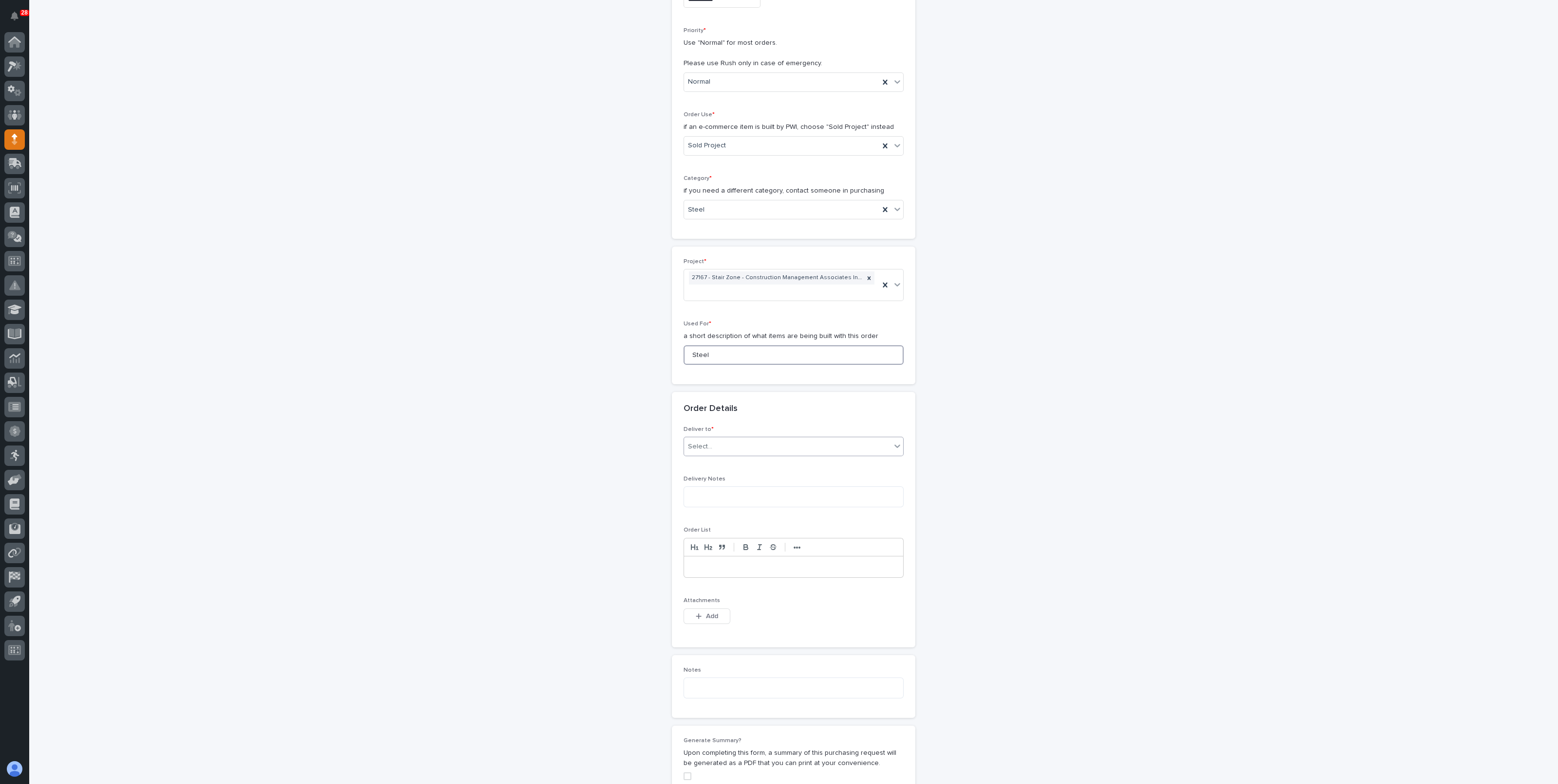
type input "Steel"
click at [709, 449] on div "Select..." at bounding box center [787, 446] width 207 height 16
click at [710, 463] on div "PWI" at bounding box center [788, 464] width 219 height 17
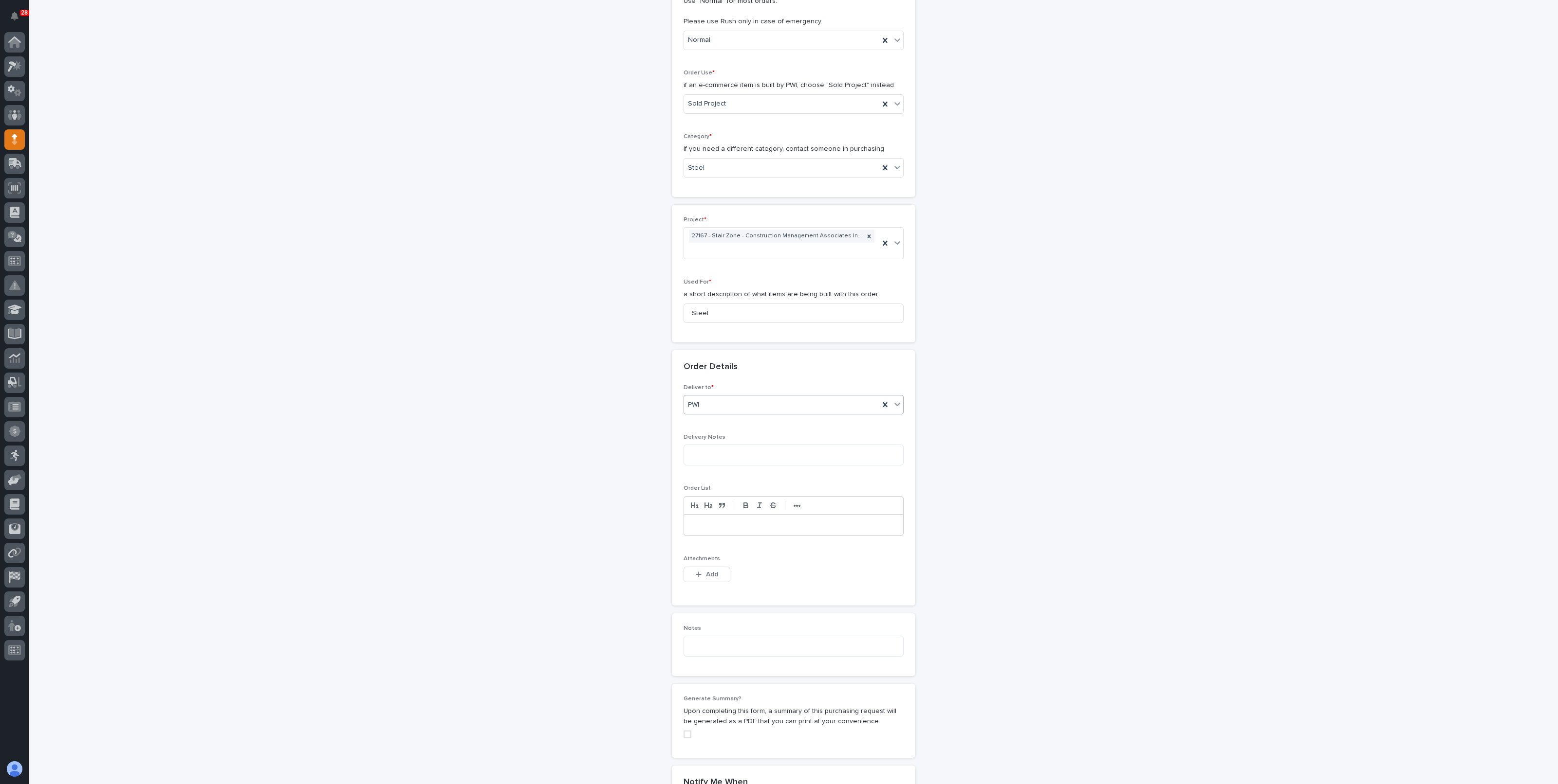
scroll to position [275, 0]
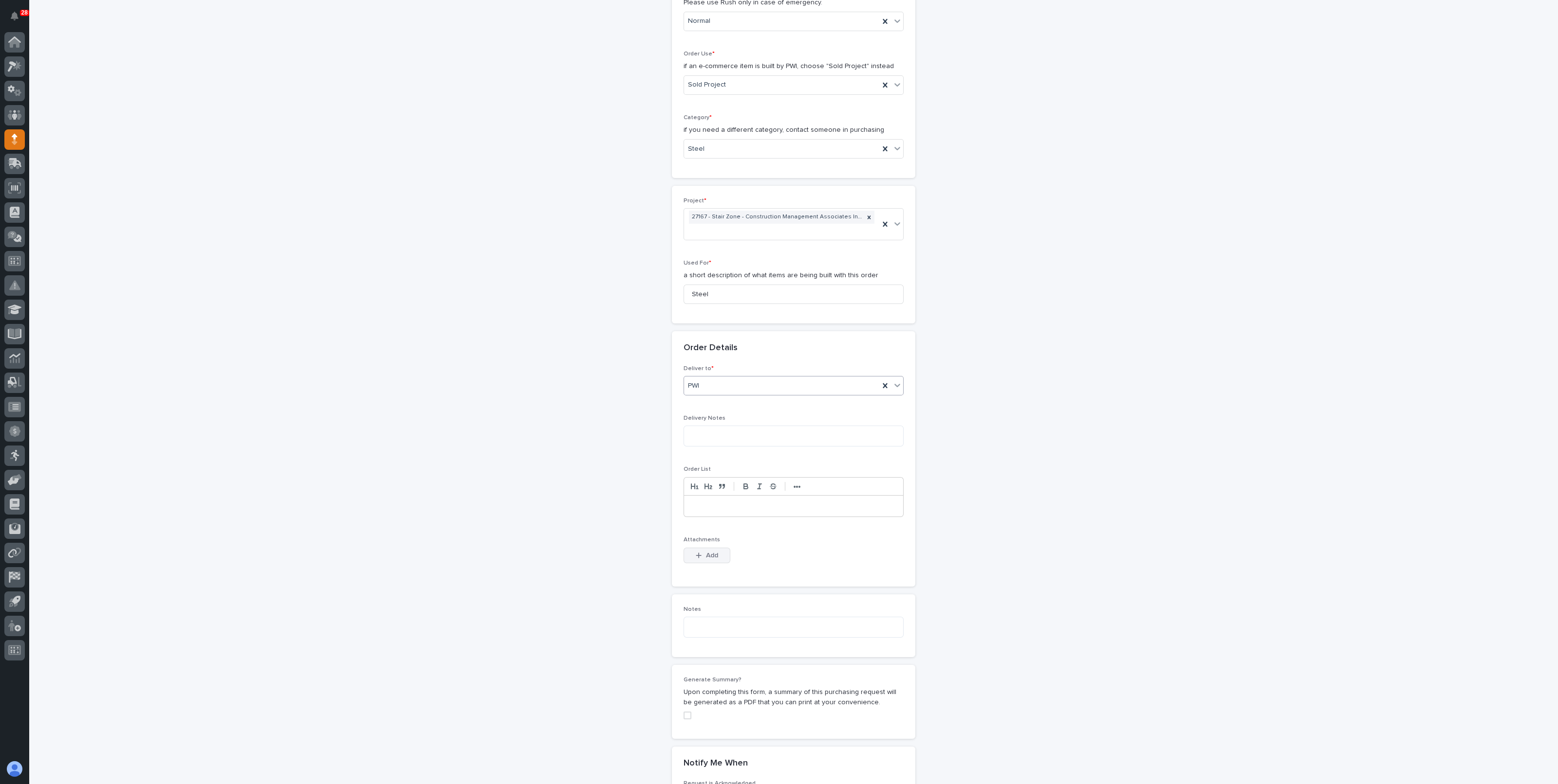
click at [707, 552] on span "Add" at bounding box center [712, 556] width 12 height 9
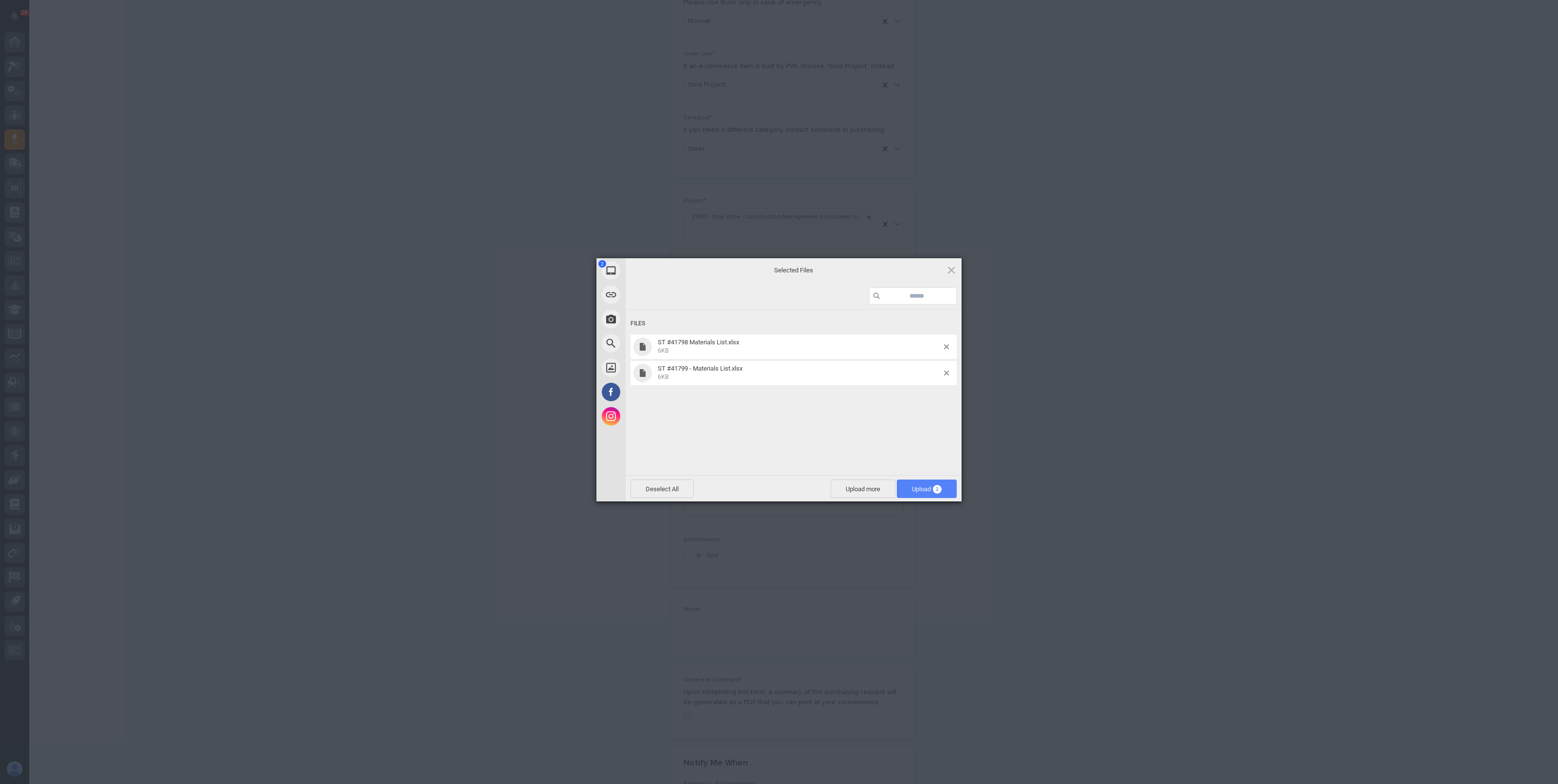
click at [950, 493] on span "Upload 2" at bounding box center [926, 489] width 60 height 18
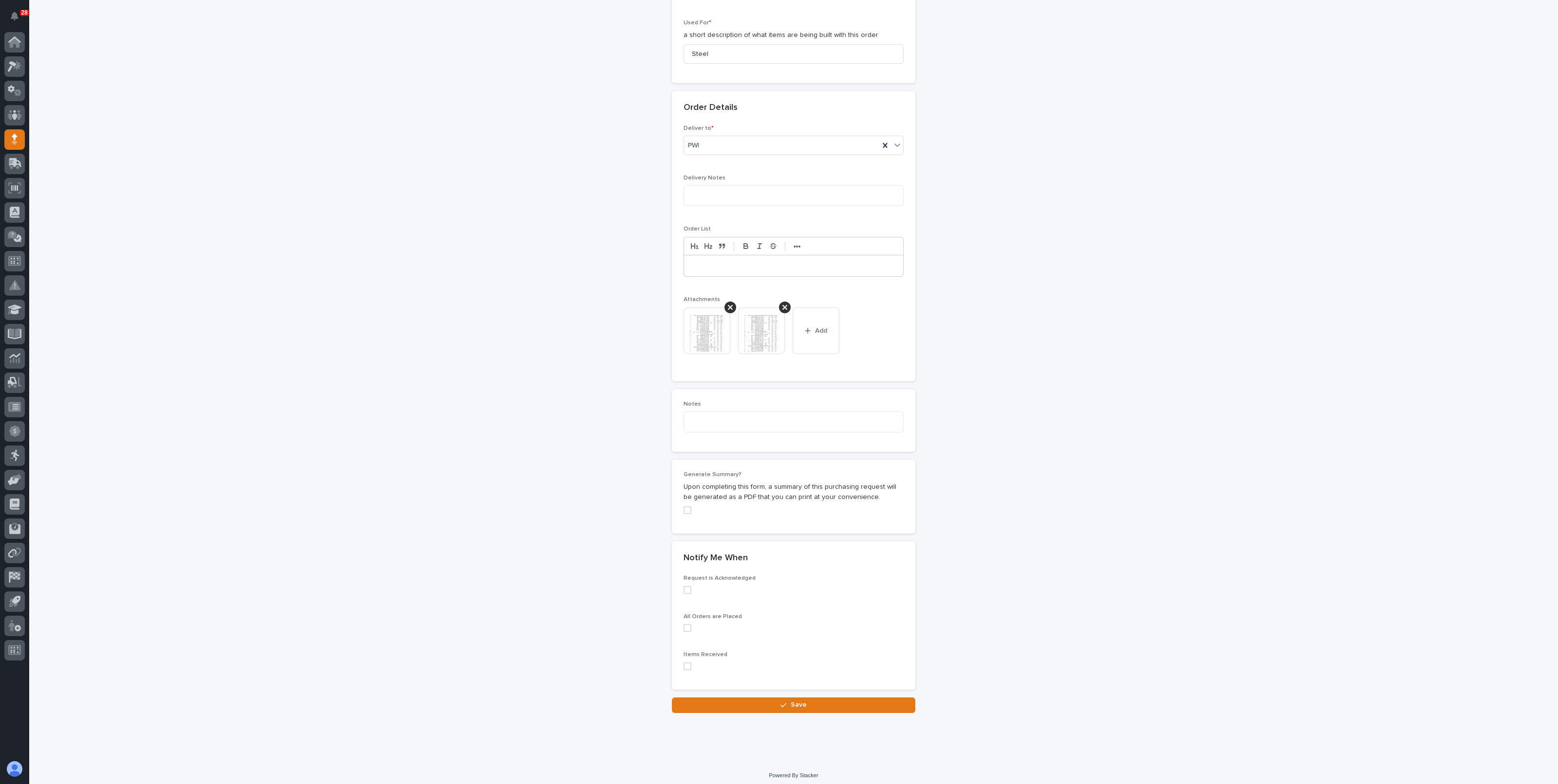
scroll to position [518, 0]
click at [774, 695] on button "Save" at bounding box center [793, 702] width 243 height 16
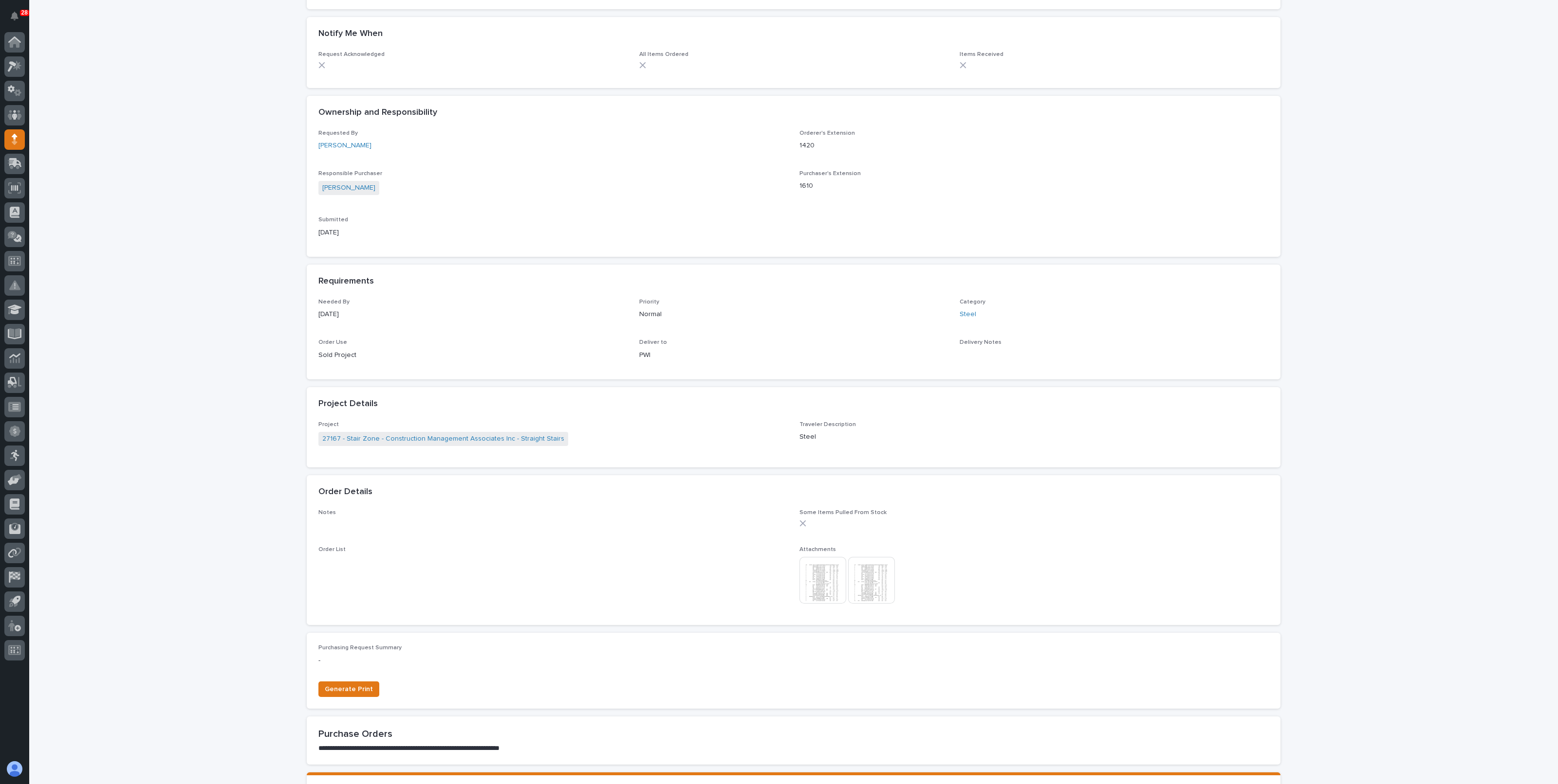
scroll to position [375, 0]
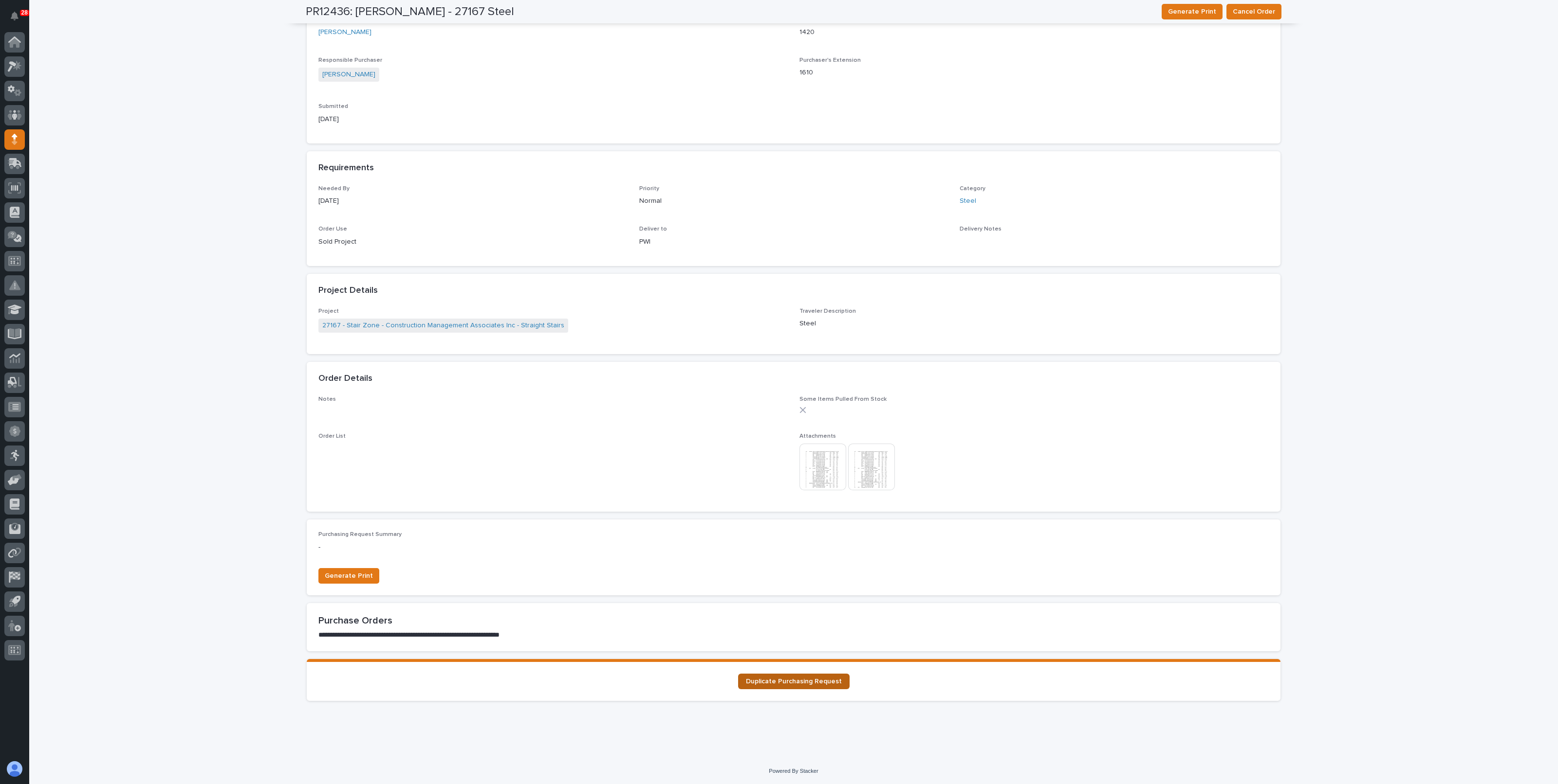
click at [795, 678] on span "Duplicate Purchasing Request" at bounding box center [793, 681] width 96 height 7
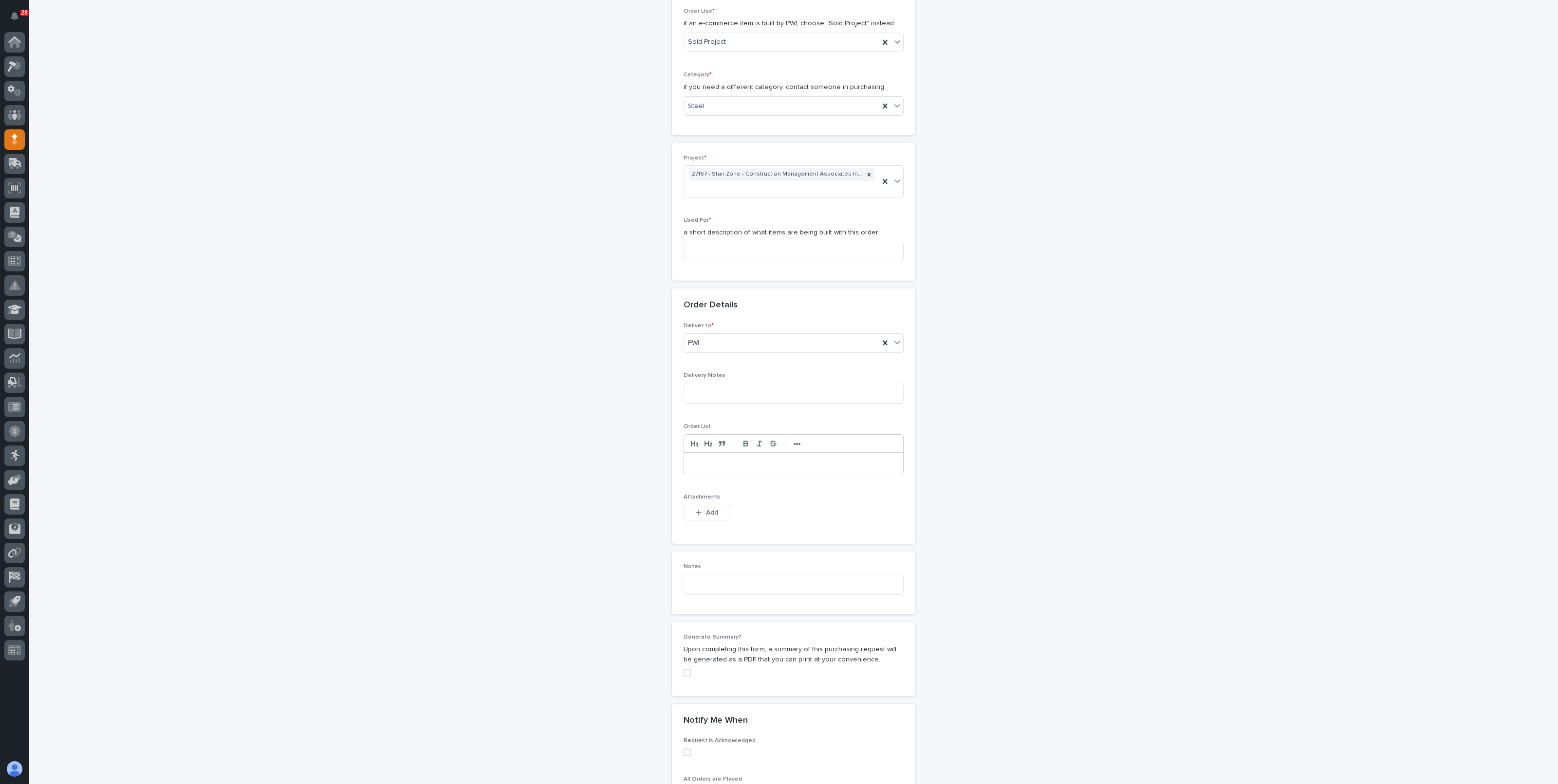
scroll to position [243, 0]
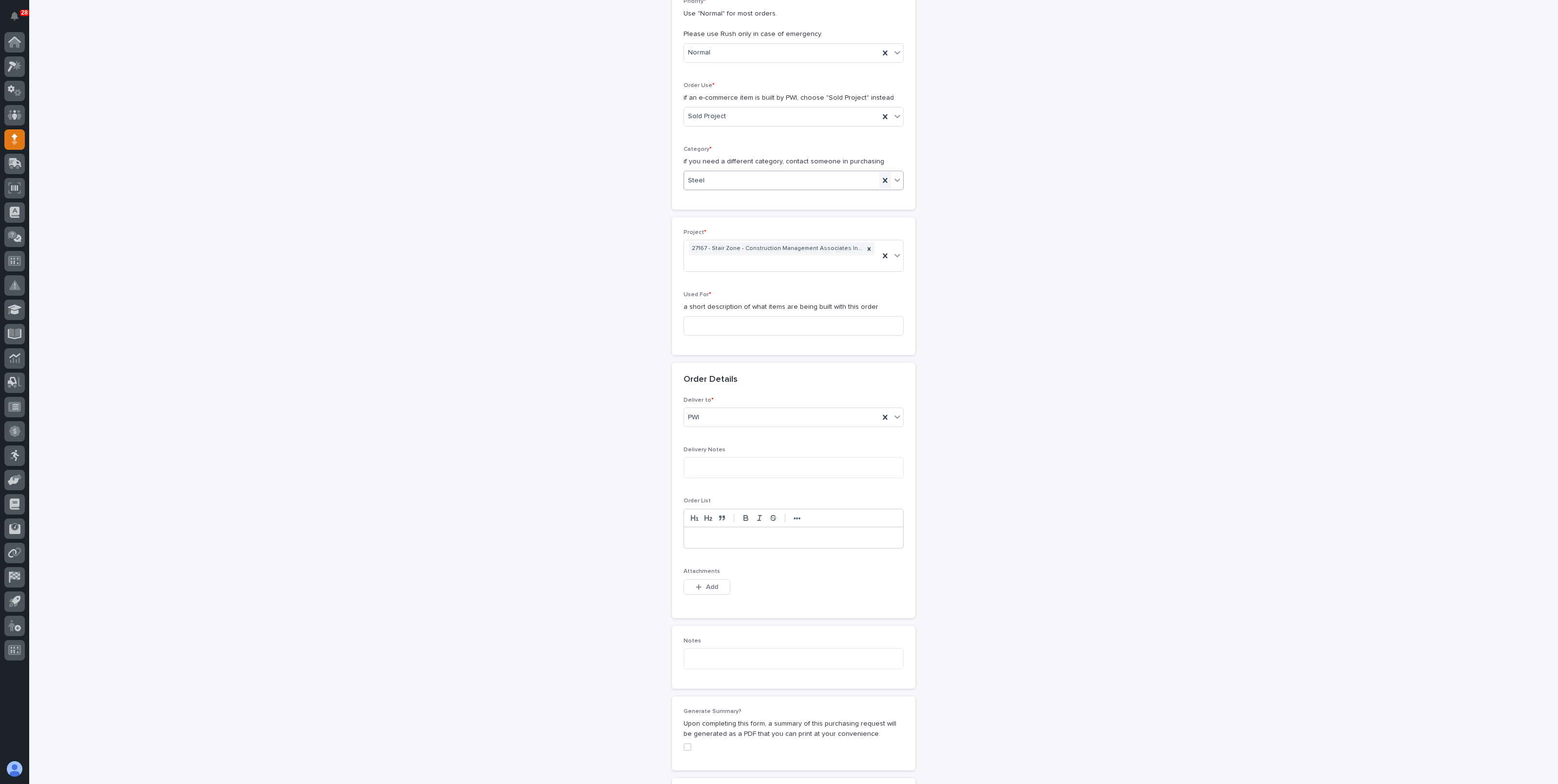
click at [883, 178] on icon at bounding box center [885, 180] width 5 height 5
click at [769, 179] on div "Select..." at bounding box center [787, 180] width 207 height 16
click at [728, 275] on div "Parts & Hardware" at bounding box center [788, 283] width 219 height 17
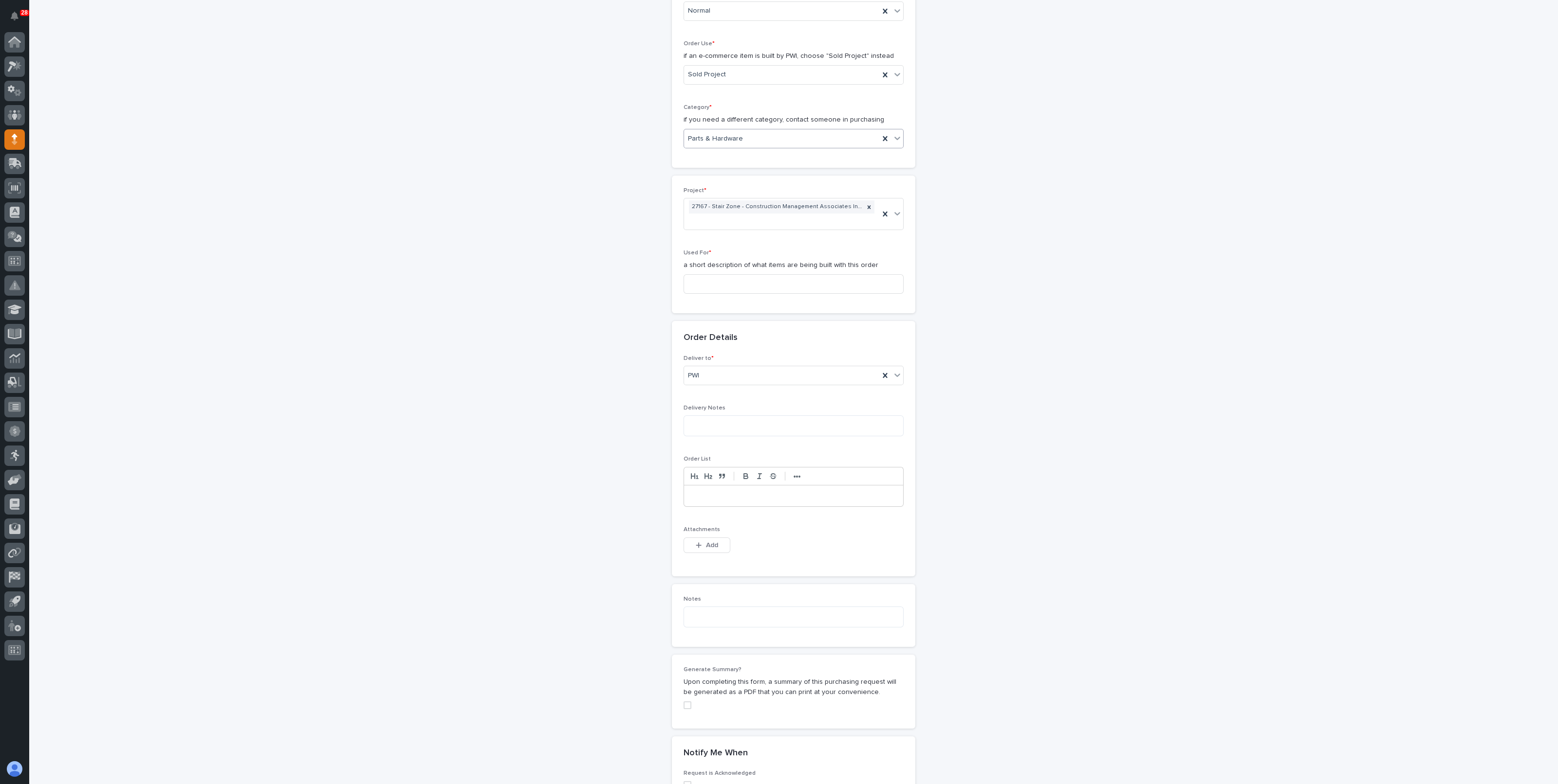
scroll to position [304, 0]
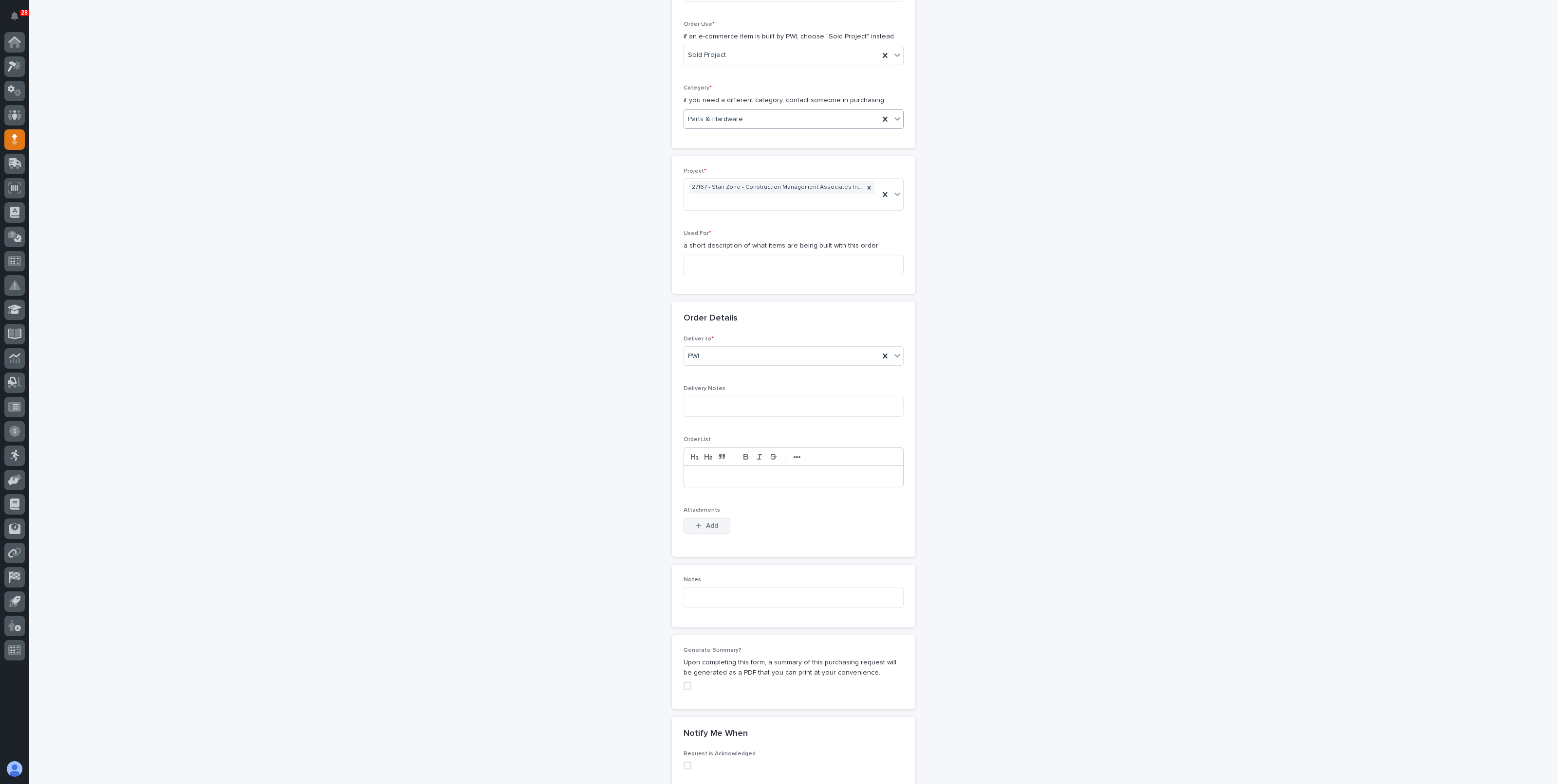
click at [699, 525] on div "button" at bounding box center [700, 526] width 10 height 7
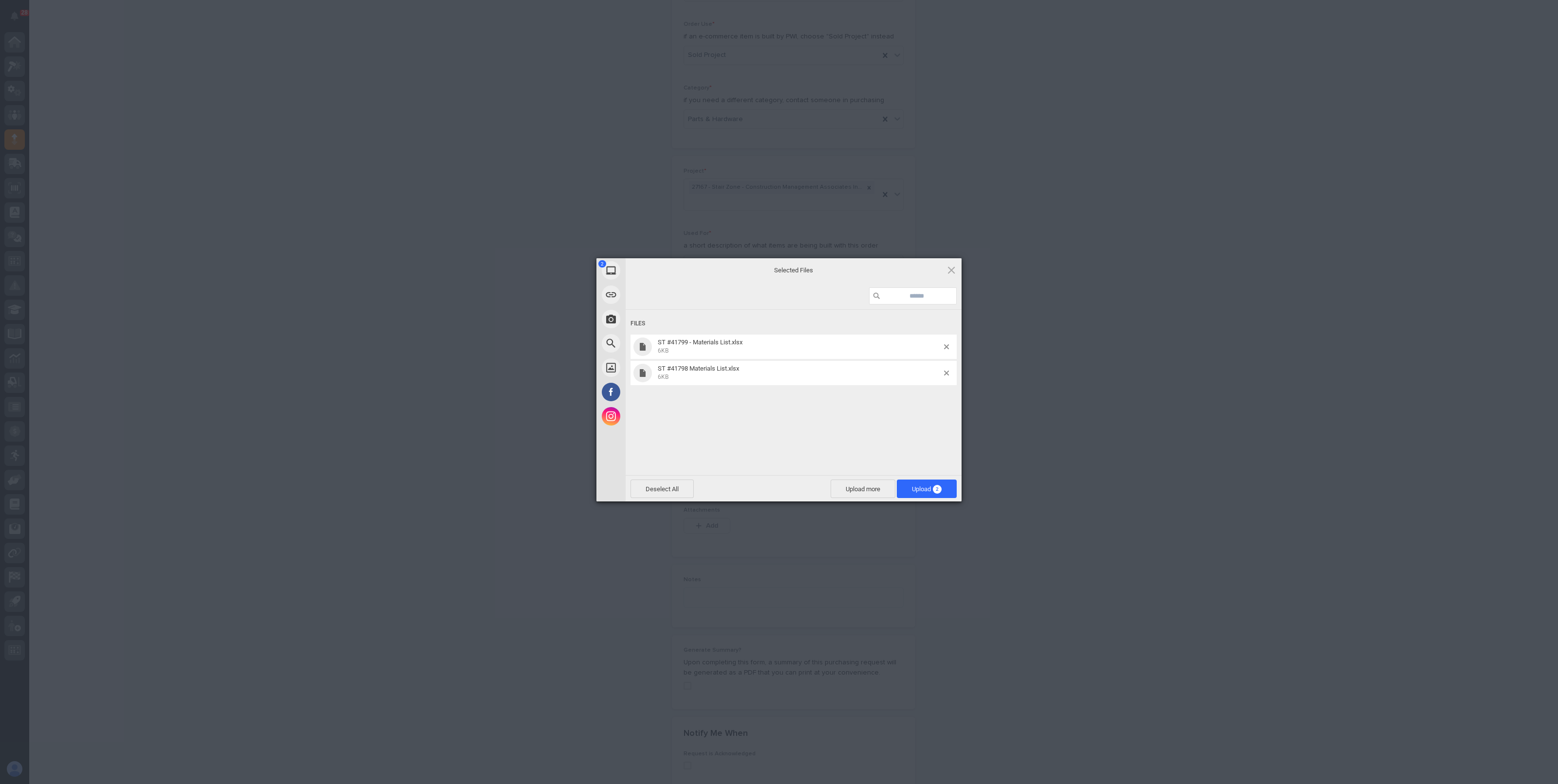
click at [909, 485] on span "Upload 2" at bounding box center [926, 489] width 60 height 18
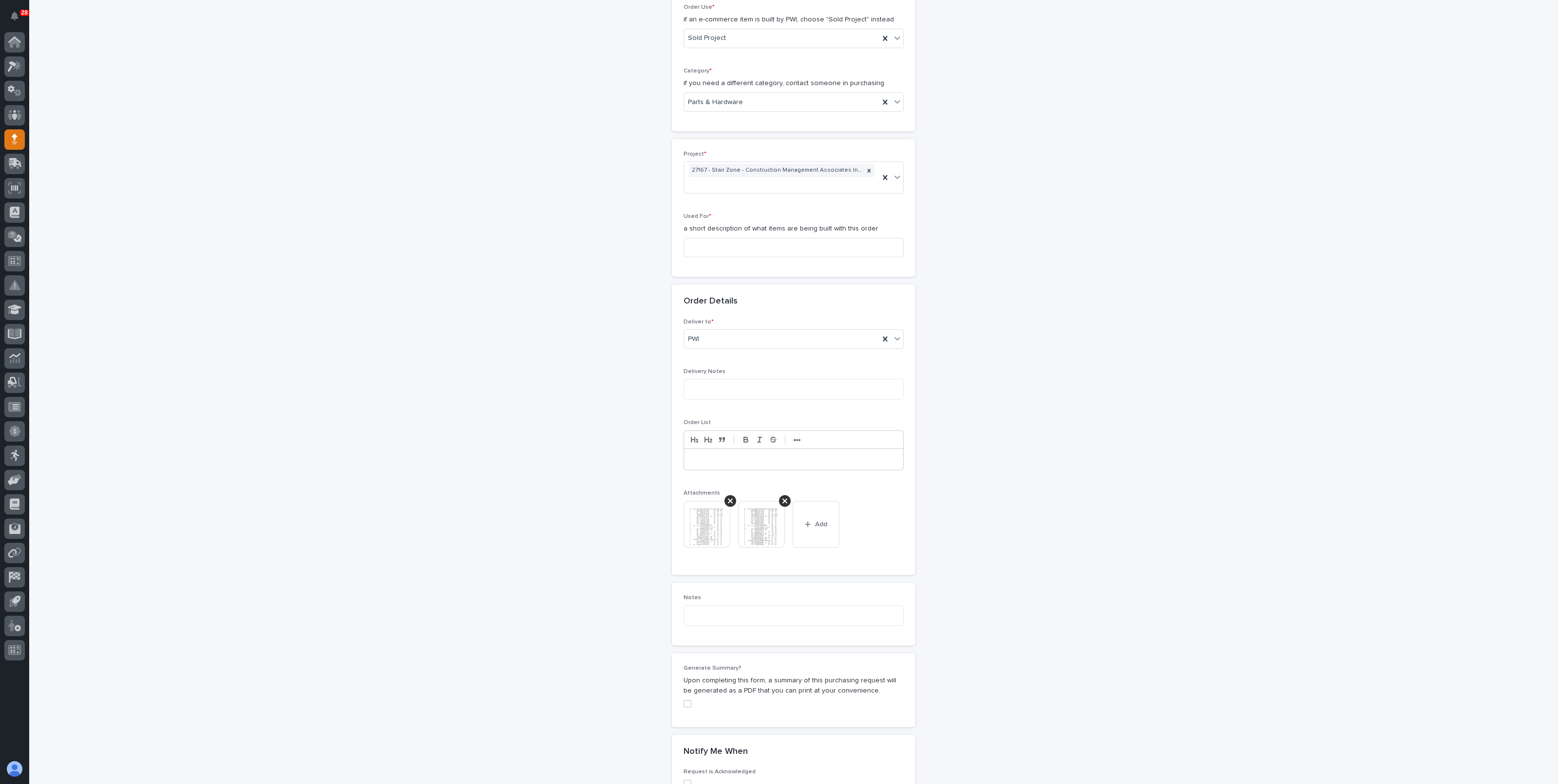
scroll to position [518, 0]
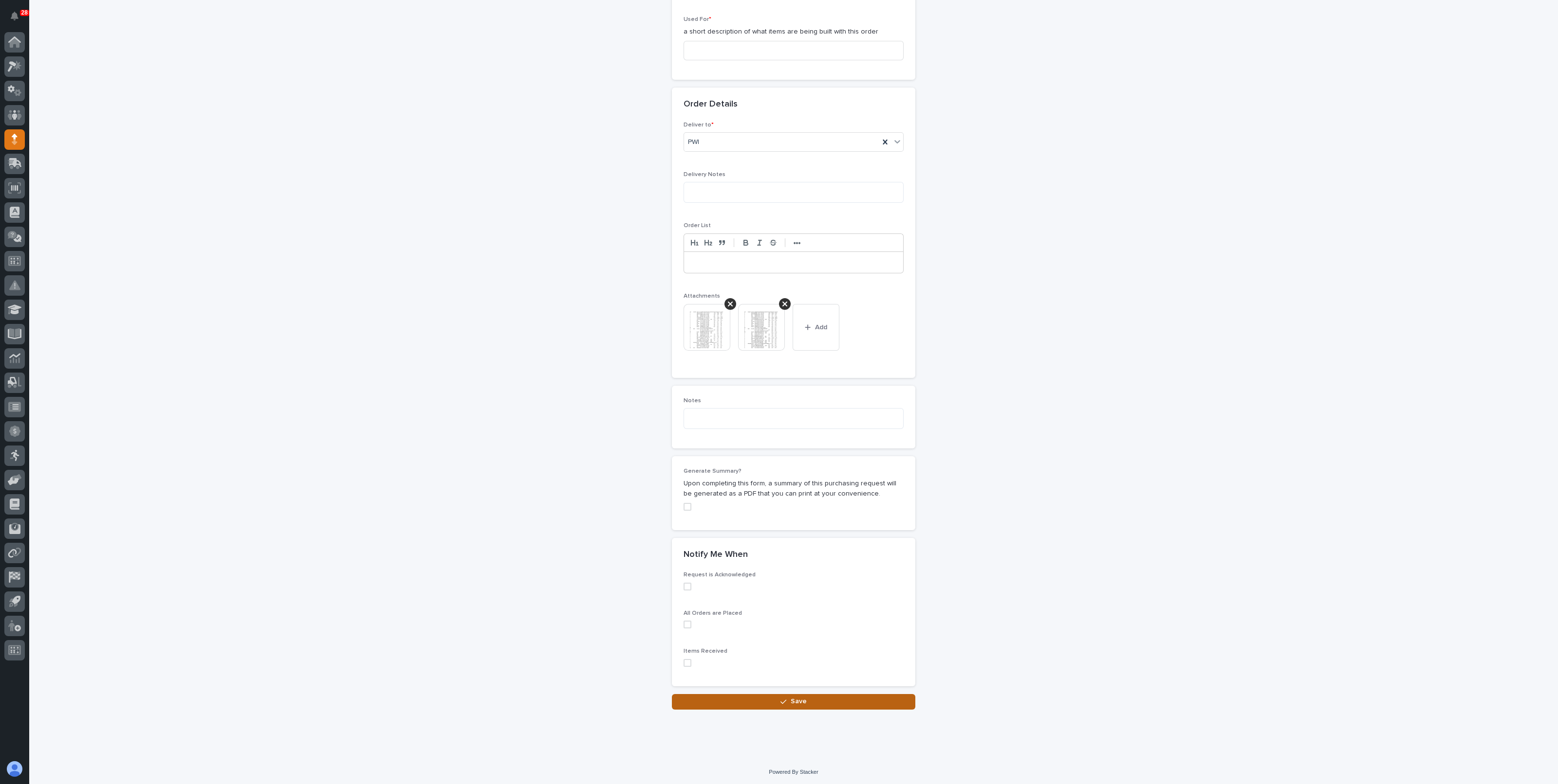
click at [791, 697] on span "Save" at bounding box center [798, 702] width 16 height 9
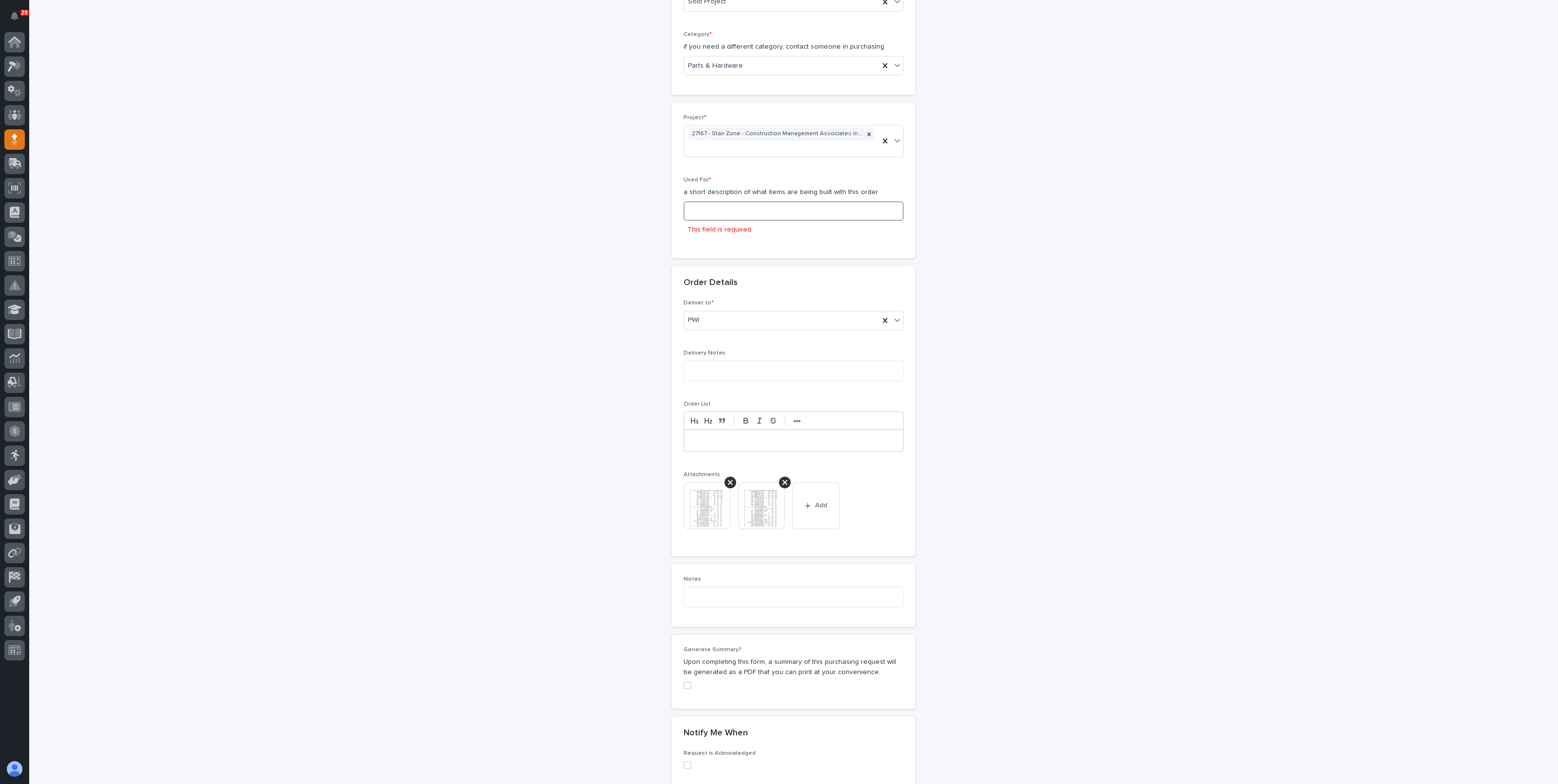
click at [726, 208] on input at bounding box center [793, 211] width 220 height 20
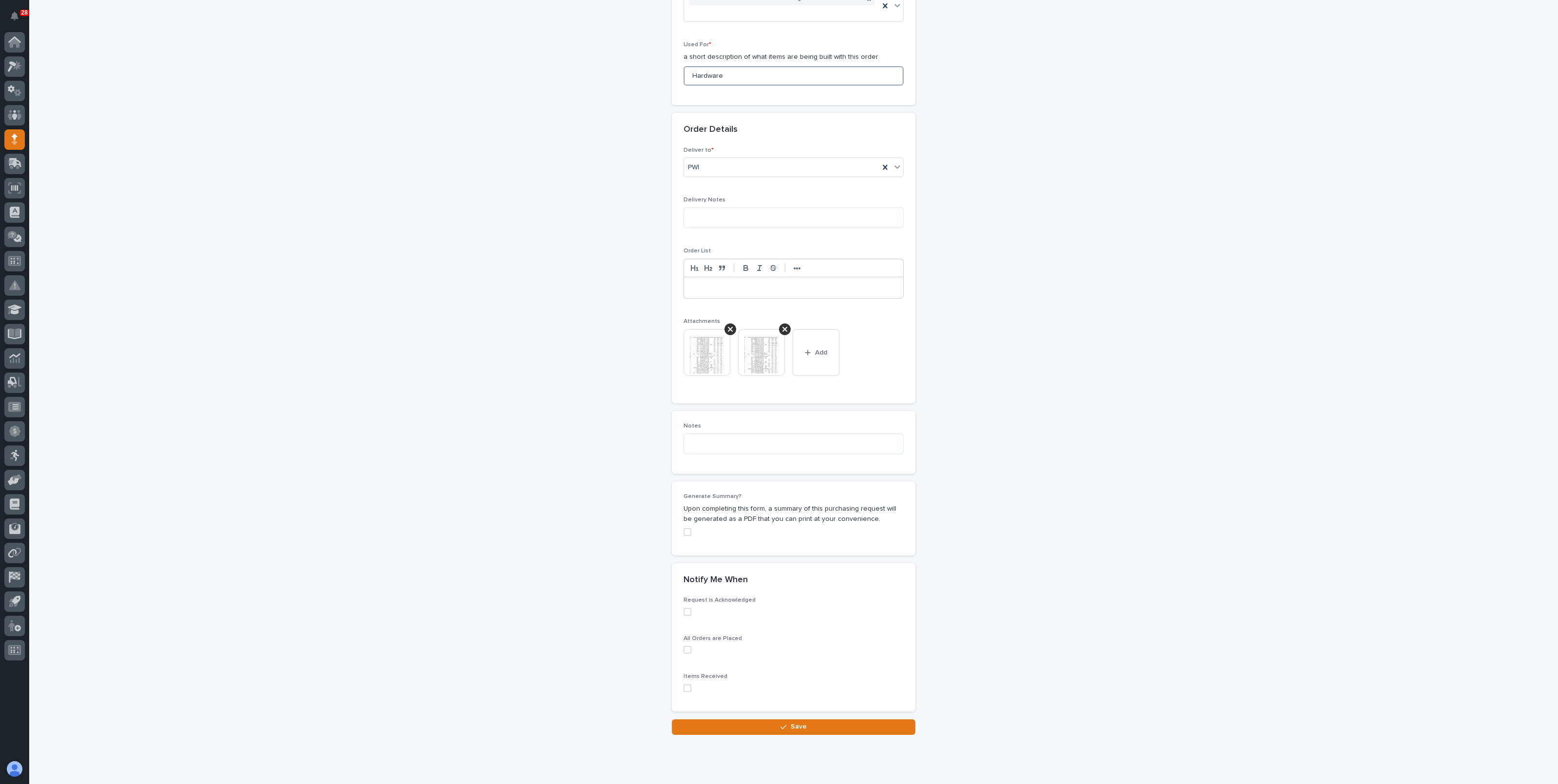
scroll to position [518, 0]
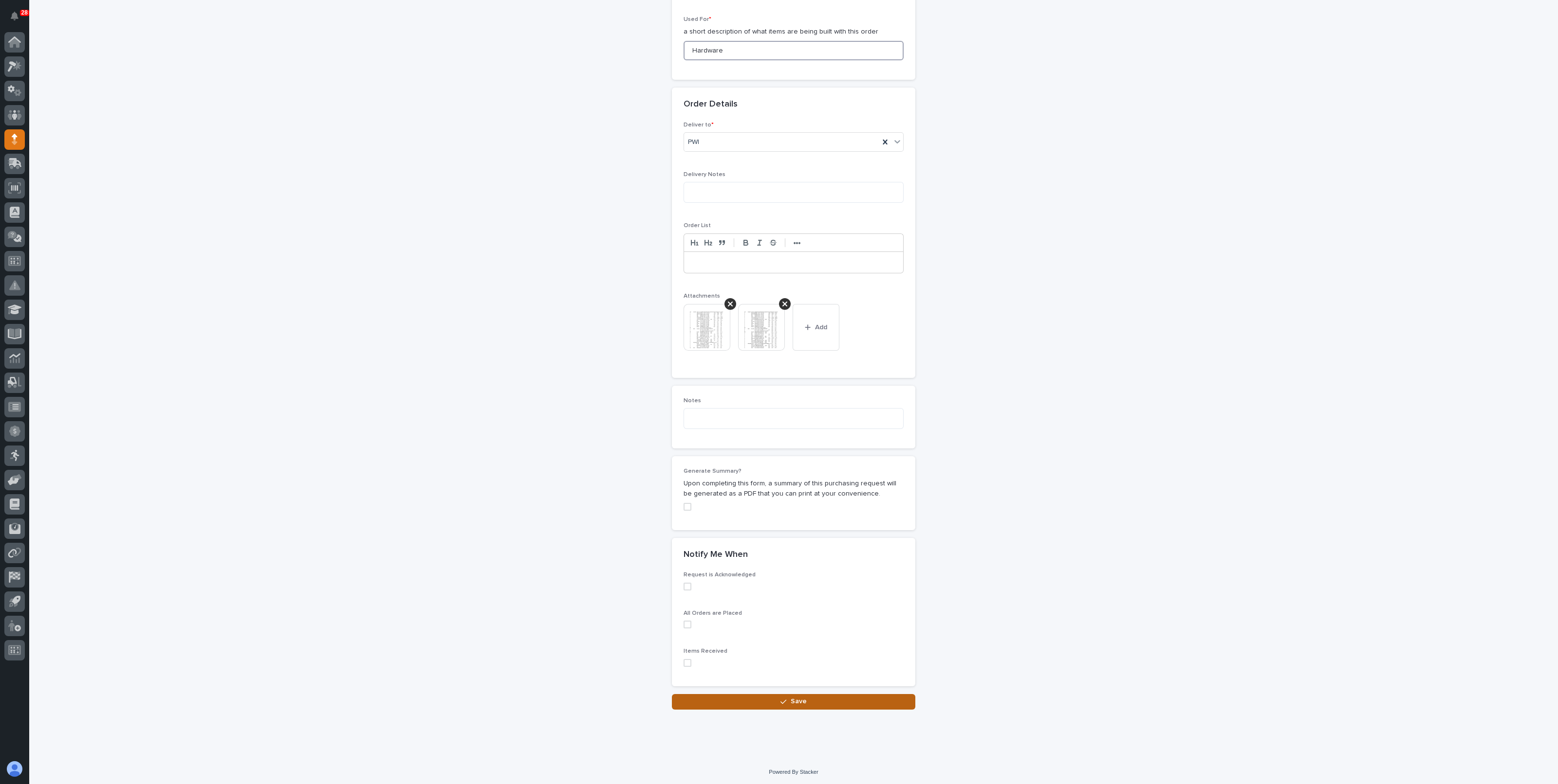
type input "Hardware"
click at [774, 695] on button "Save" at bounding box center [793, 702] width 243 height 16
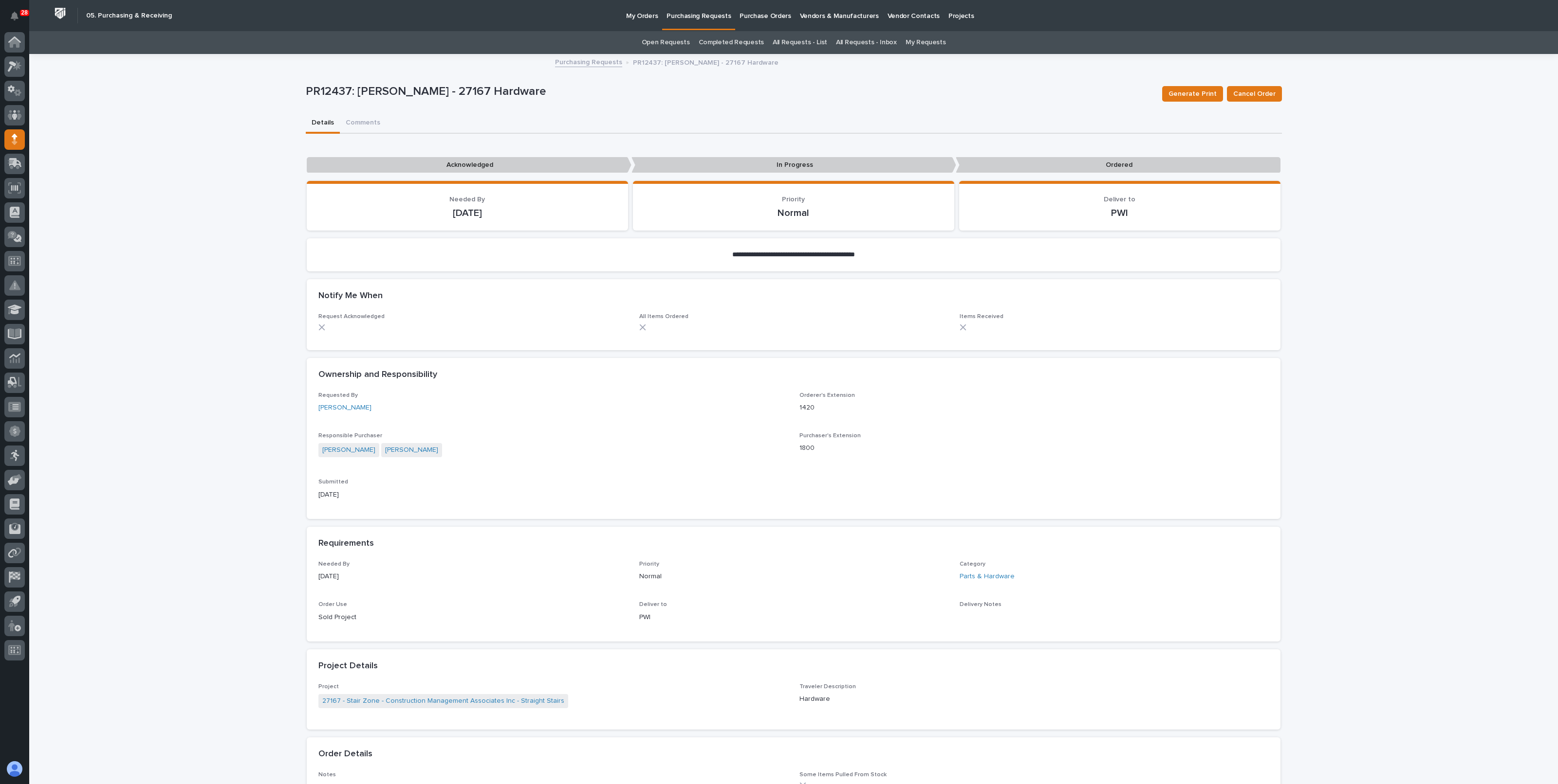
click at [292, 297] on div "**********" at bounding box center [793, 595] width 1528 height 1079
click at [226, 137] on div "**********" at bounding box center [793, 614] width 1528 height 1117
click at [700, 17] on p "Purchasing Requests" at bounding box center [698, 10] width 64 height 20
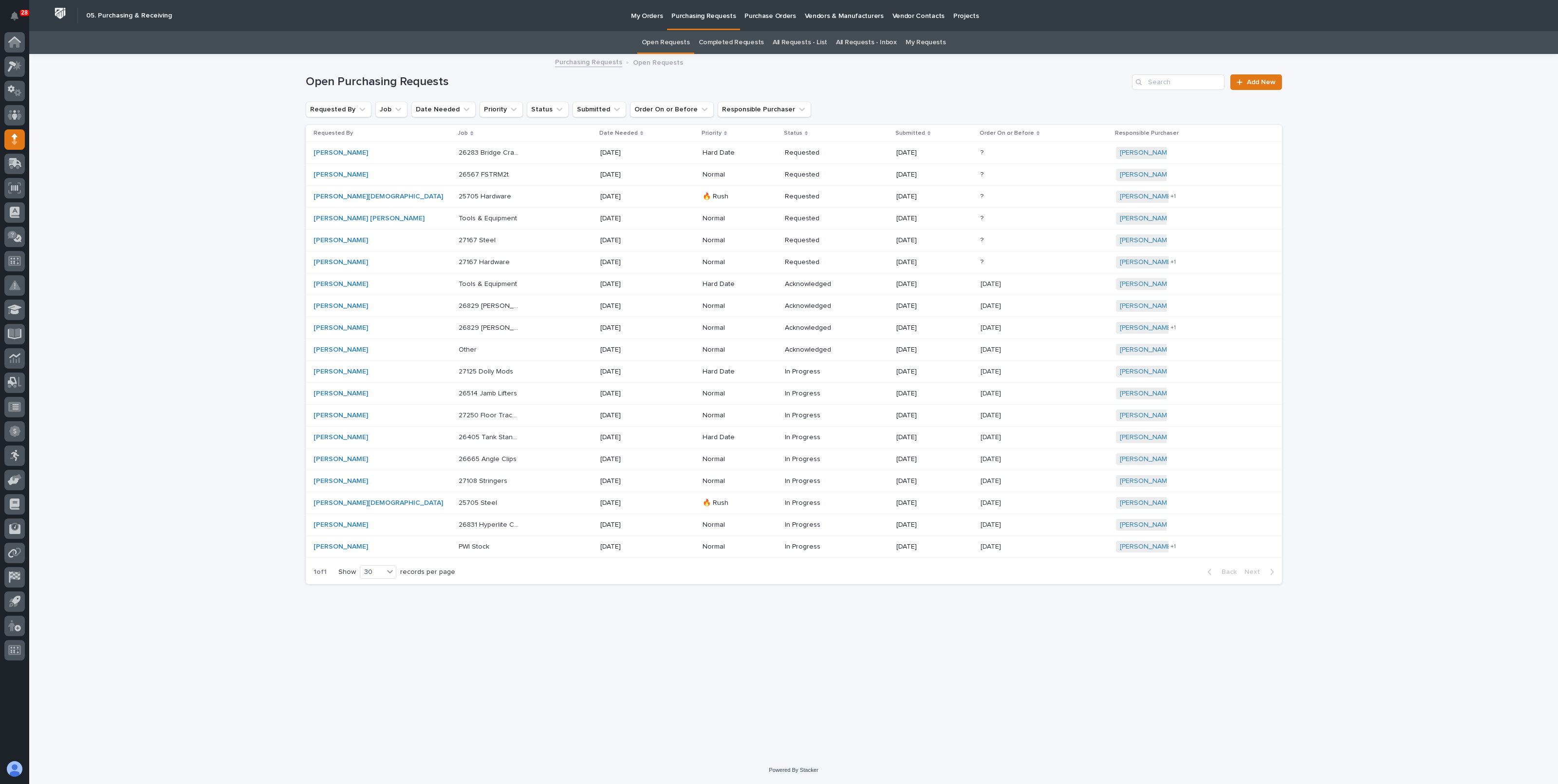
click at [749, 47] on link "Completed Requests" at bounding box center [731, 42] width 65 height 23
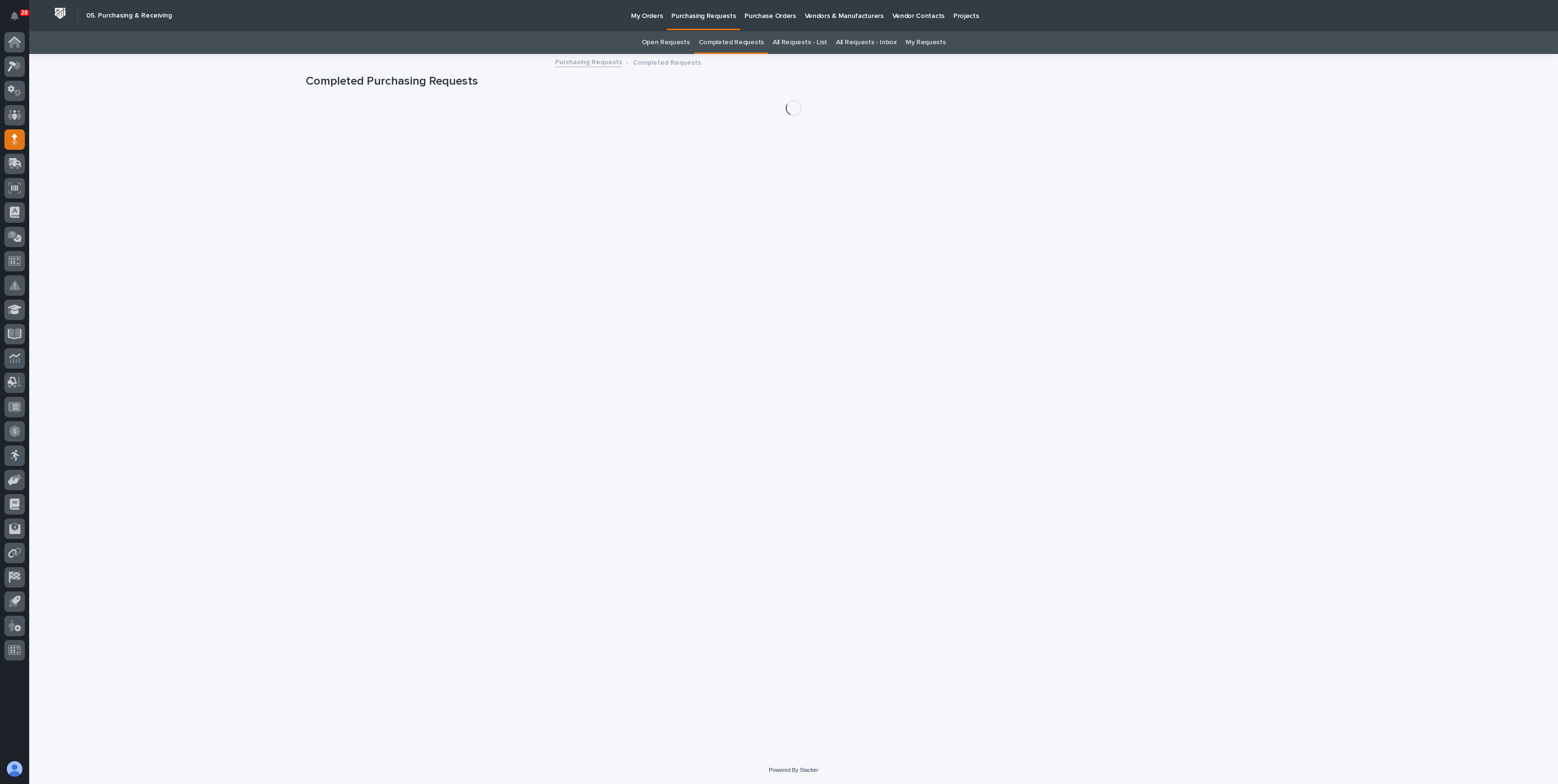
click at [794, 47] on link "All Requests - List" at bounding box center [799, 42] width 55 height 23
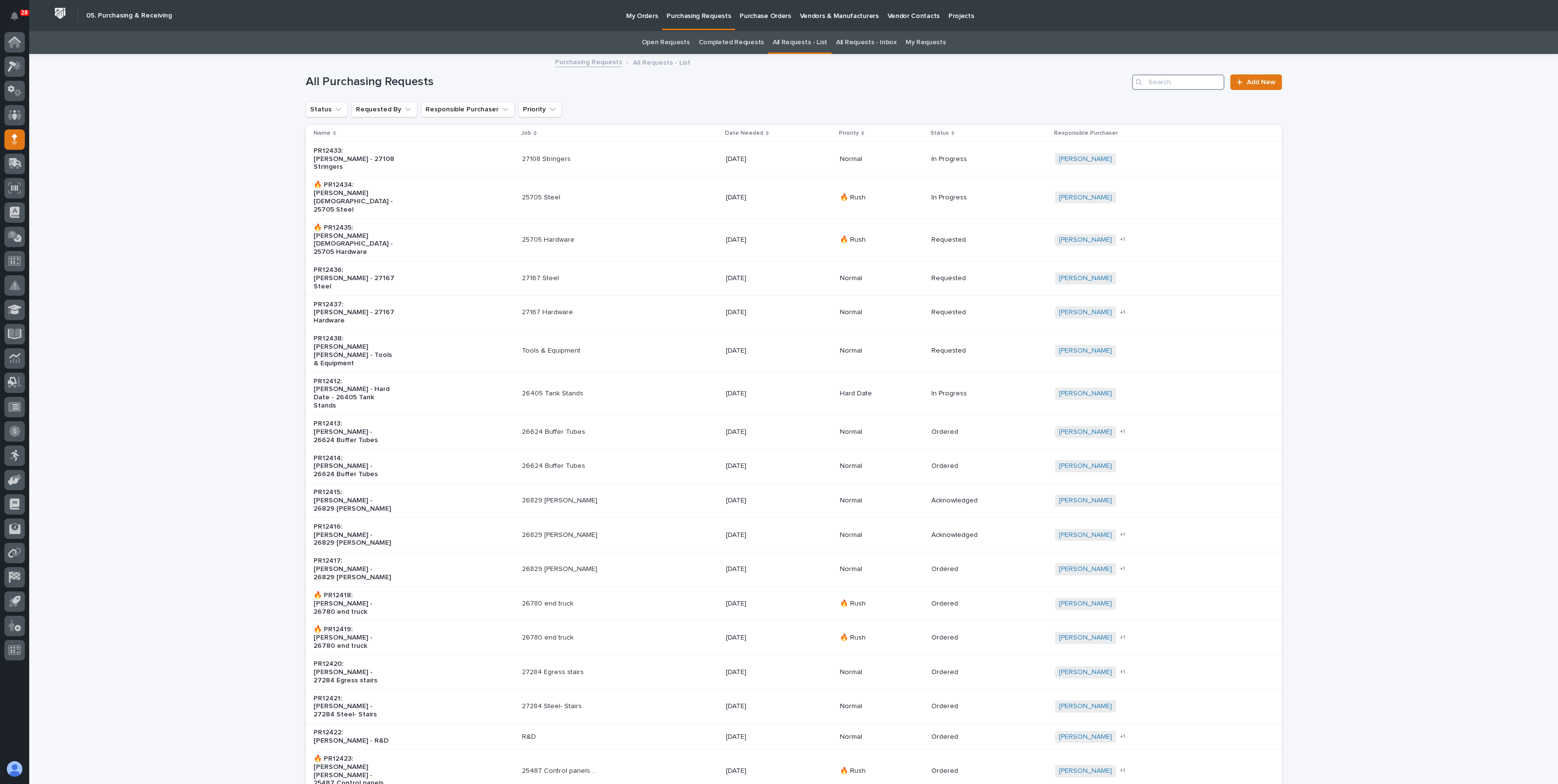
click at [1171, 86] on input "Search" at bounding box center [1178, 82] width 92 height 16
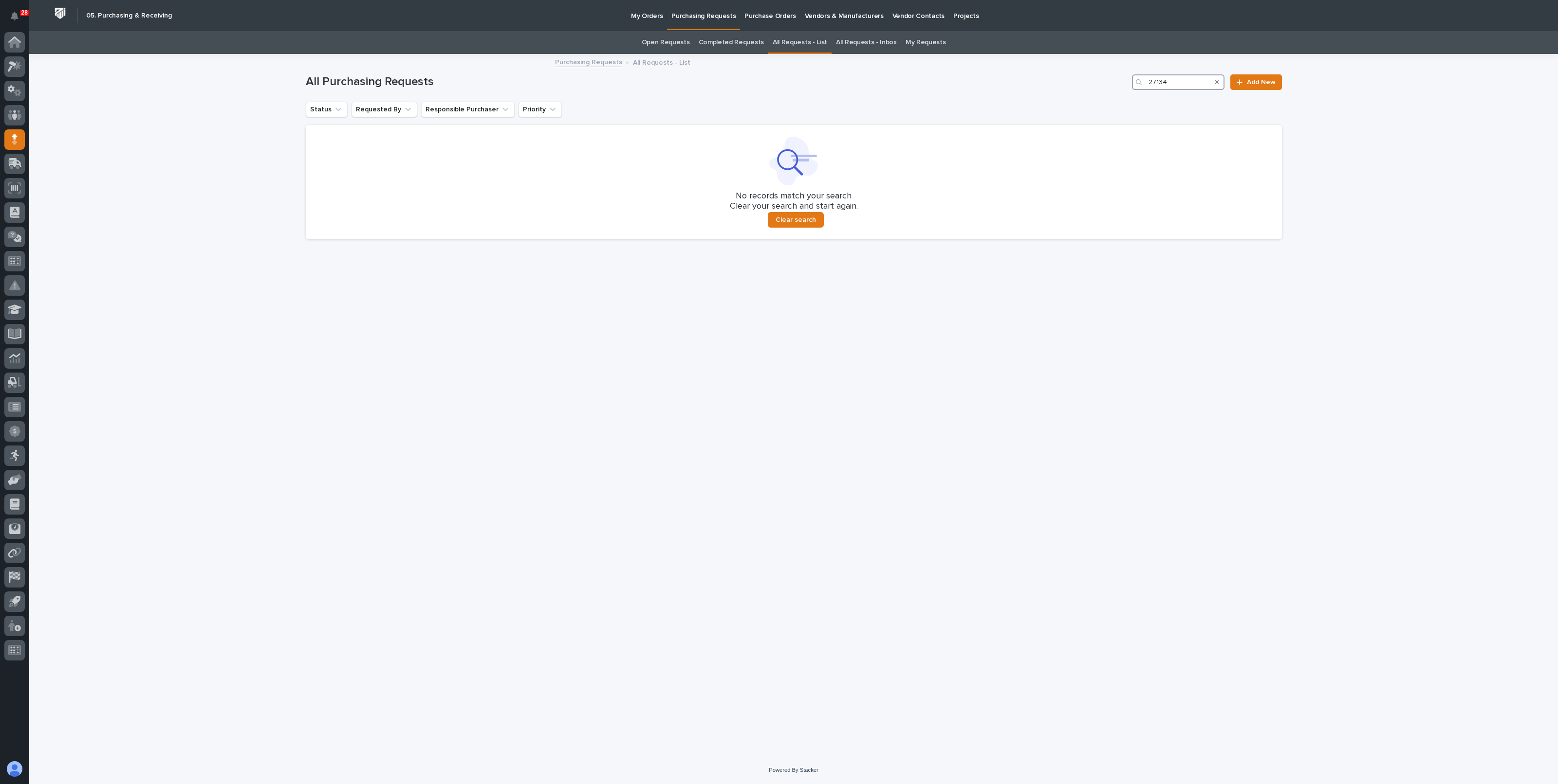
type input "27134"
click at [761, 16] on p "Purchase Orders" at bounding box center [770, 10] width 51 height 20
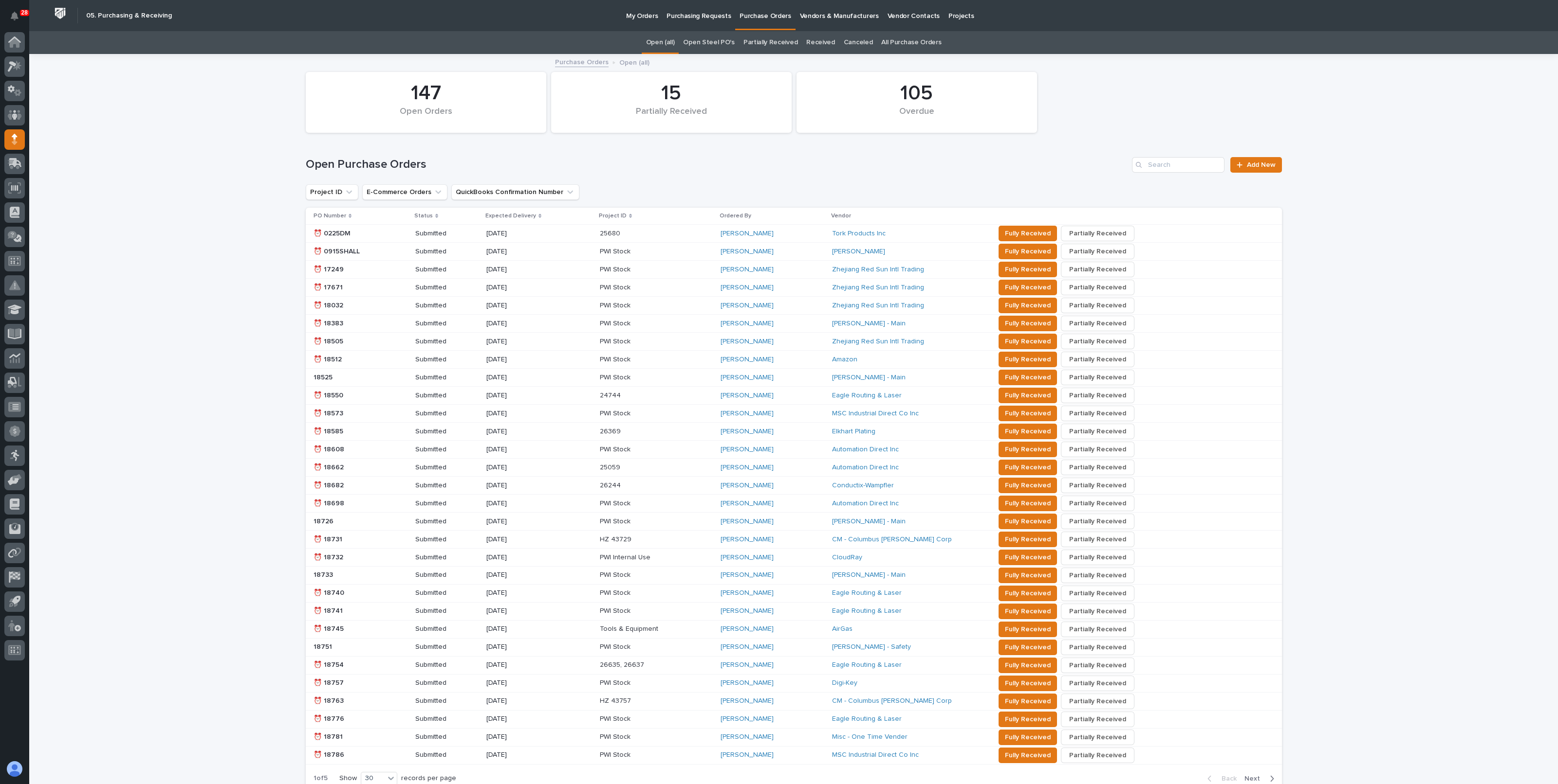
click at [1142, 156] on div "Open Purchase Orders Add New" at bounding box center [793, 161] width 976 height 47
click at [1145, 162] on input "Search" at bounding box center [1178, 165] width 92 height 16
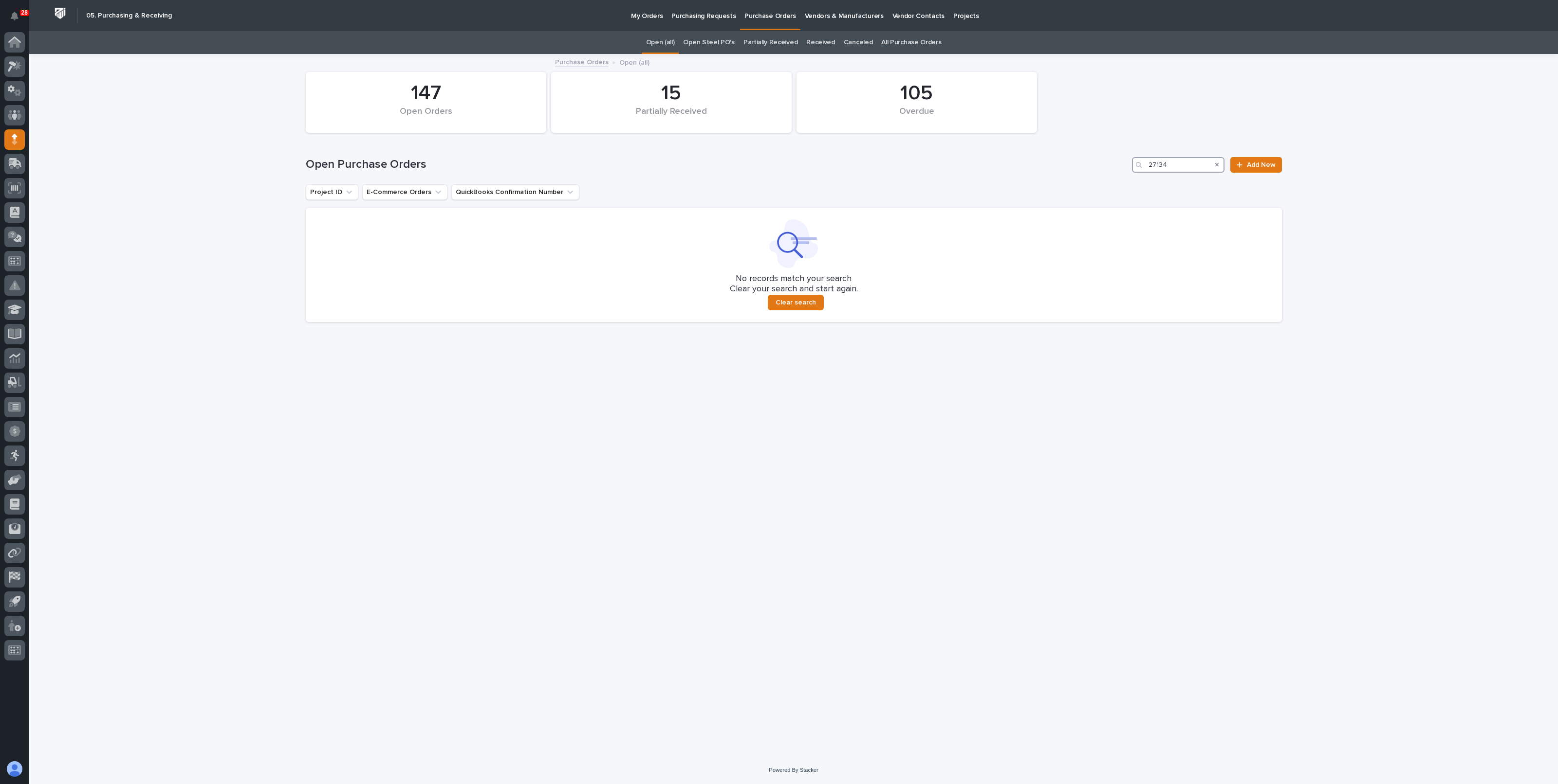
type input "27134"
click at [647, 14] on p "My Orders" at bounding box center [647, 10] width 32 height 20
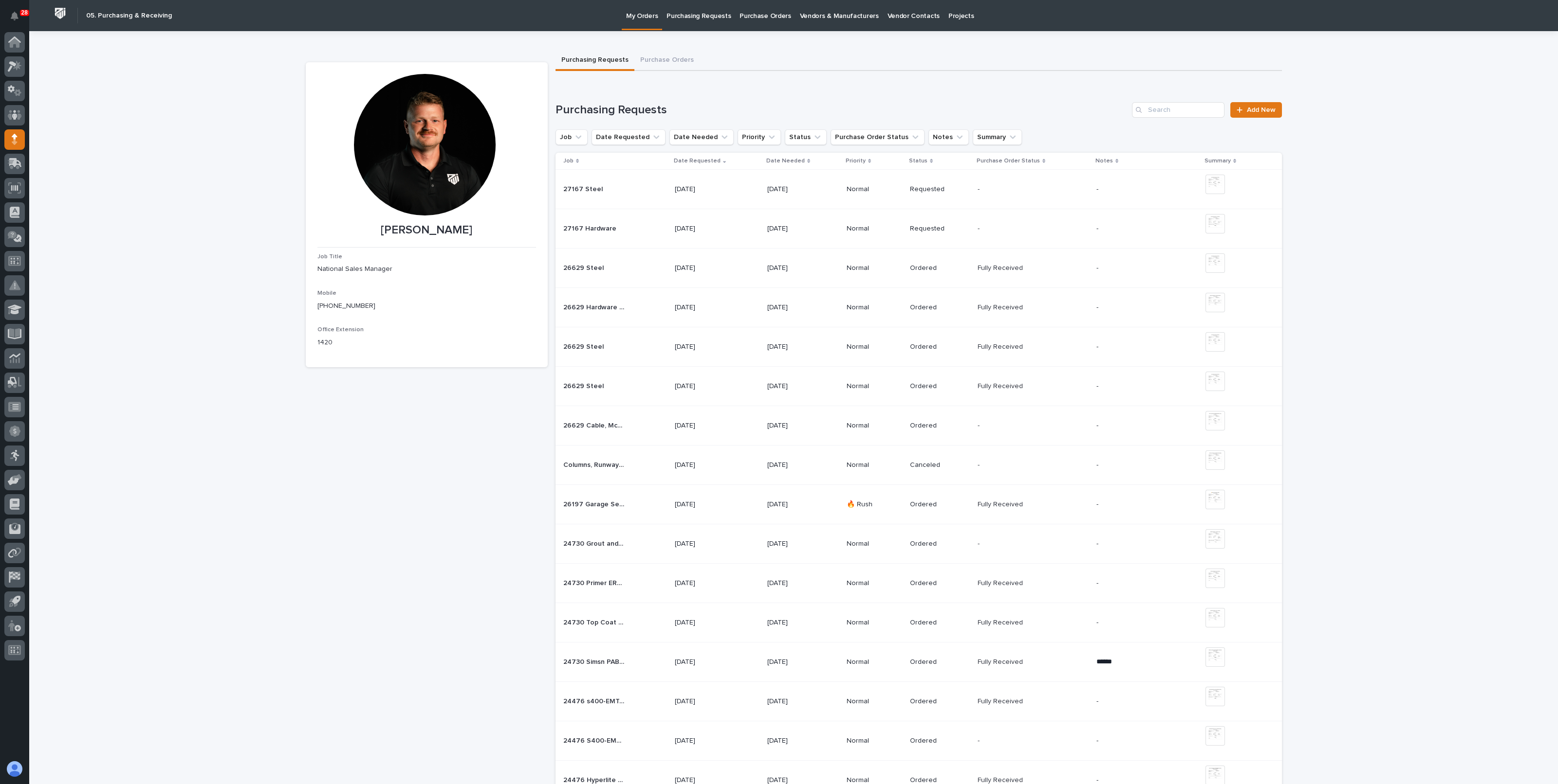
click at [718, 17] on p "Purchasing Requests" at bounding box center [698, 10] width 64 height 20
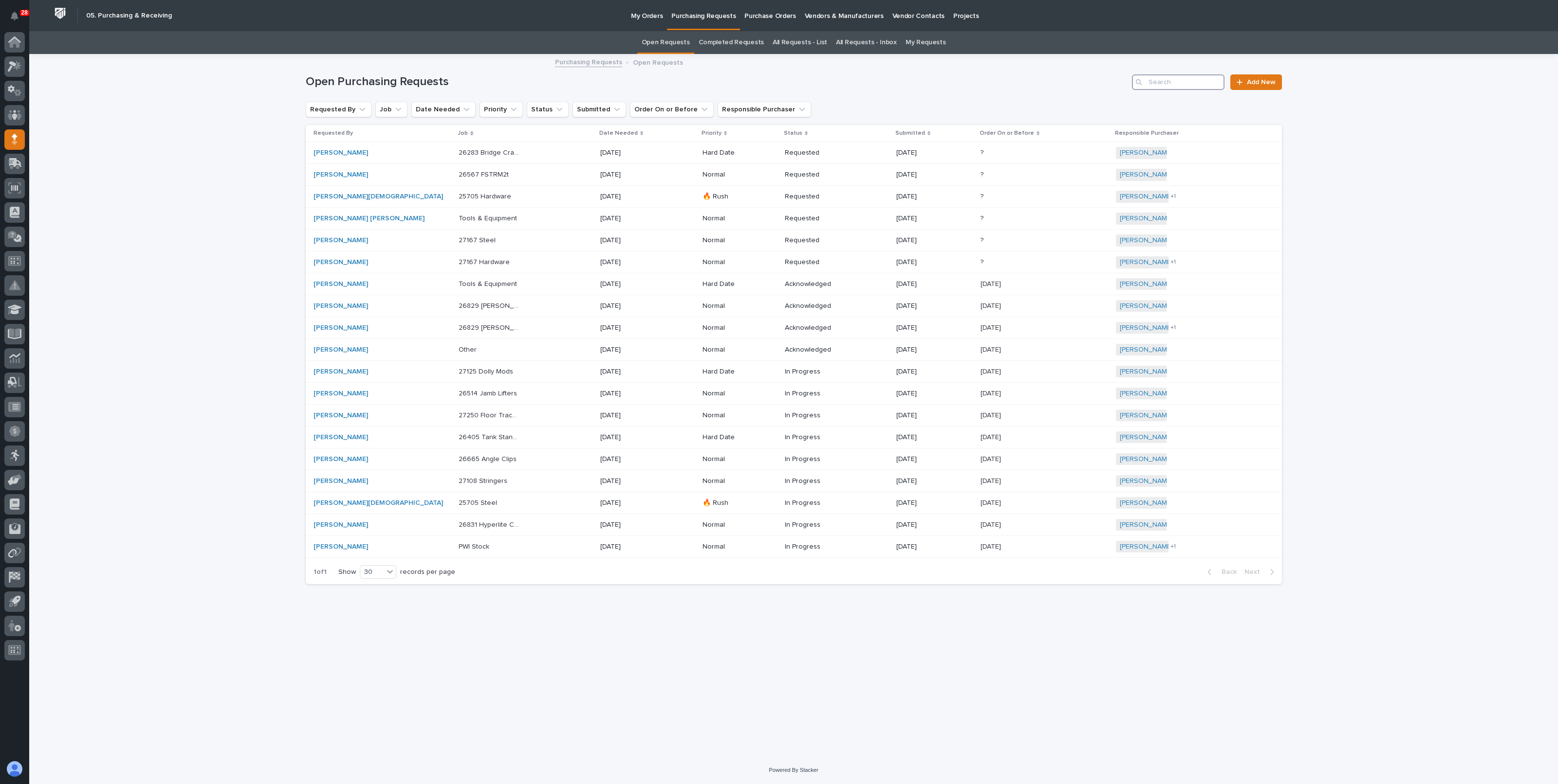
click at [1174, 79] on input "Search" at bounding box center [1178, 82] width 92 height 16
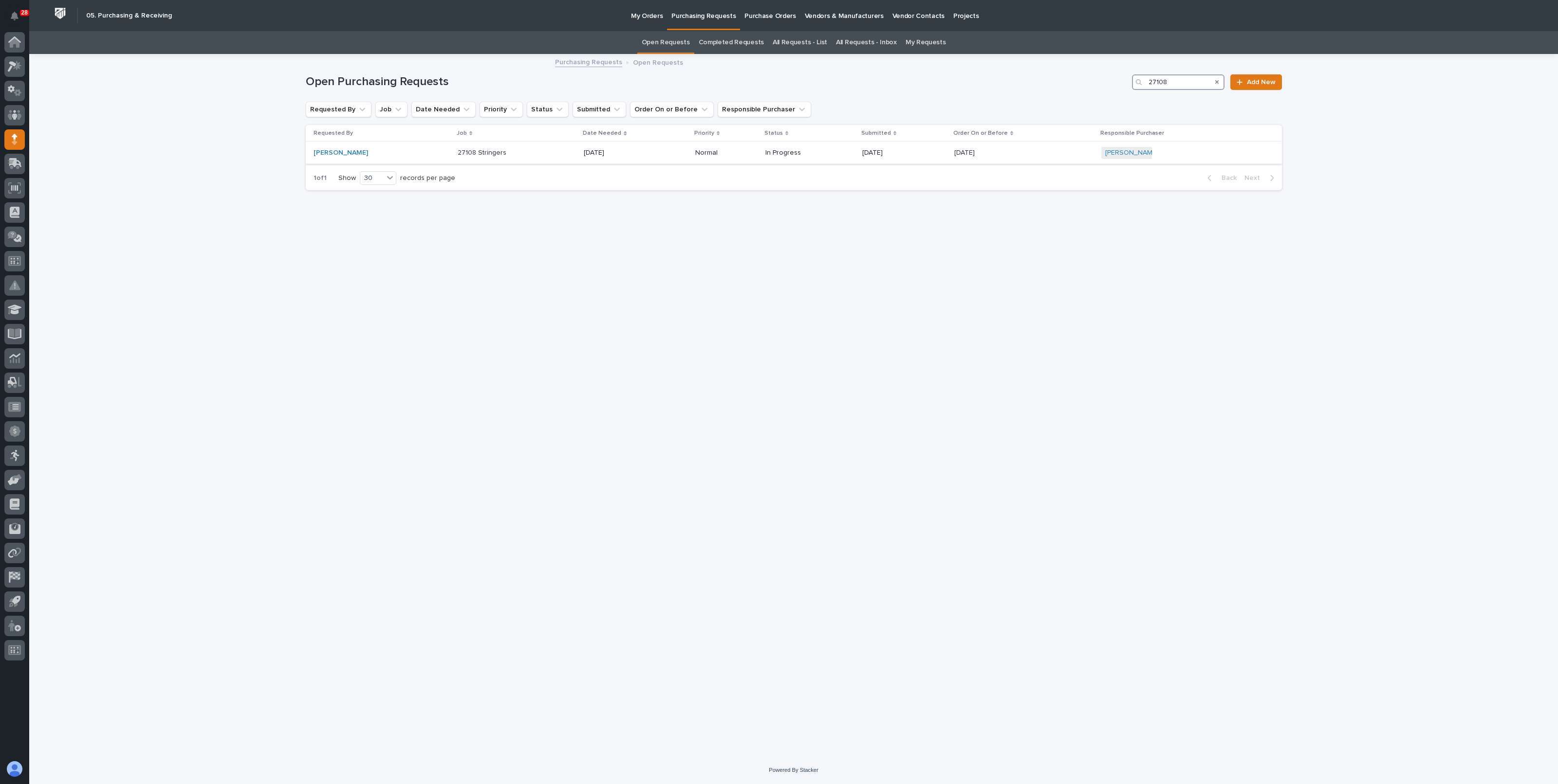
type input "27108"
click at [520, 155] on div "27108 Stringers 27108 Stringers" at bounding box center [516, 153] width 119 height 16
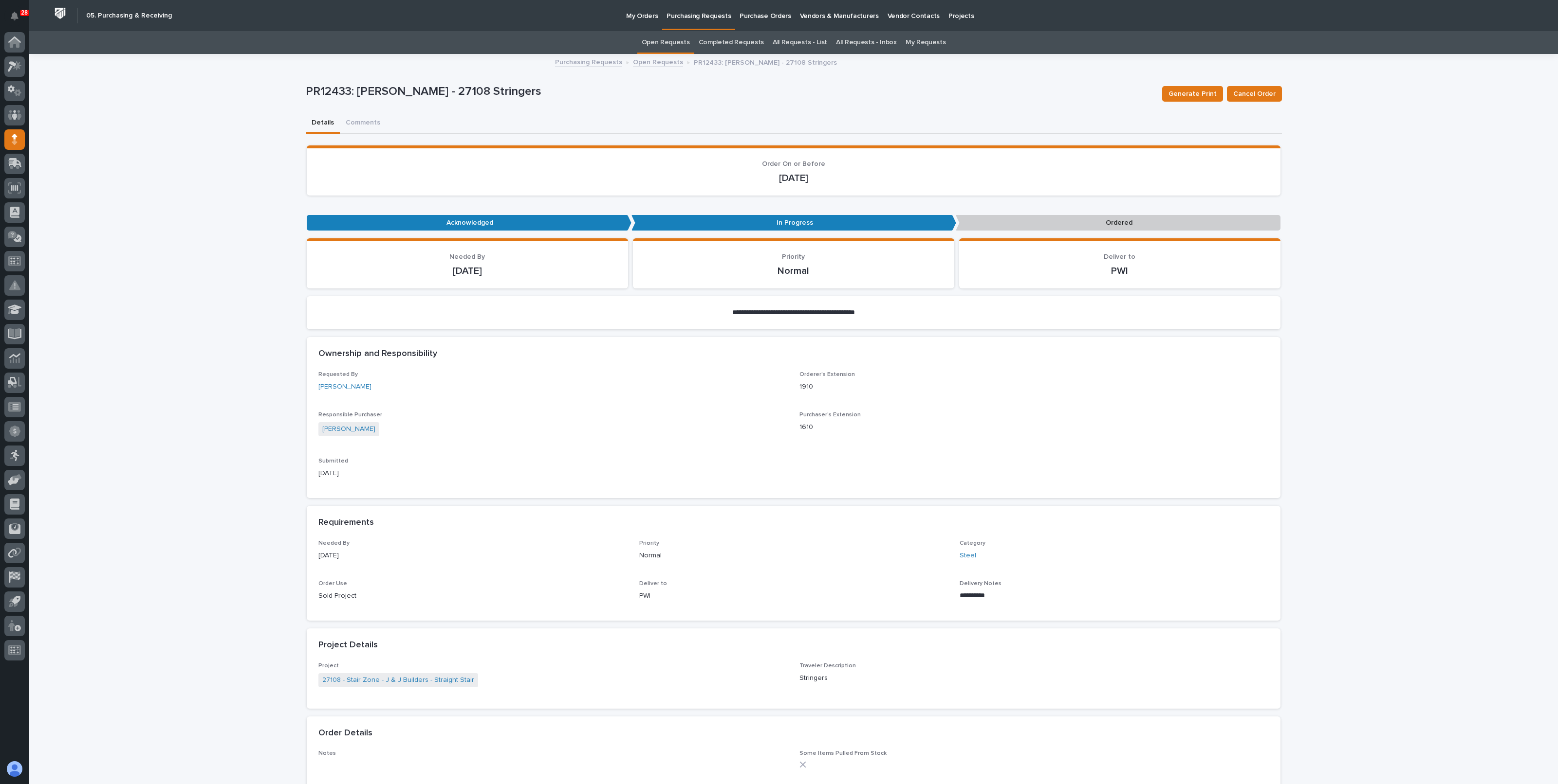
click at [883, 113] on div "PR12433: Nate Overmyer - 27108 Stringers Generate Print Cancel Order" at bounding box center [793, 93] width 976 height 39
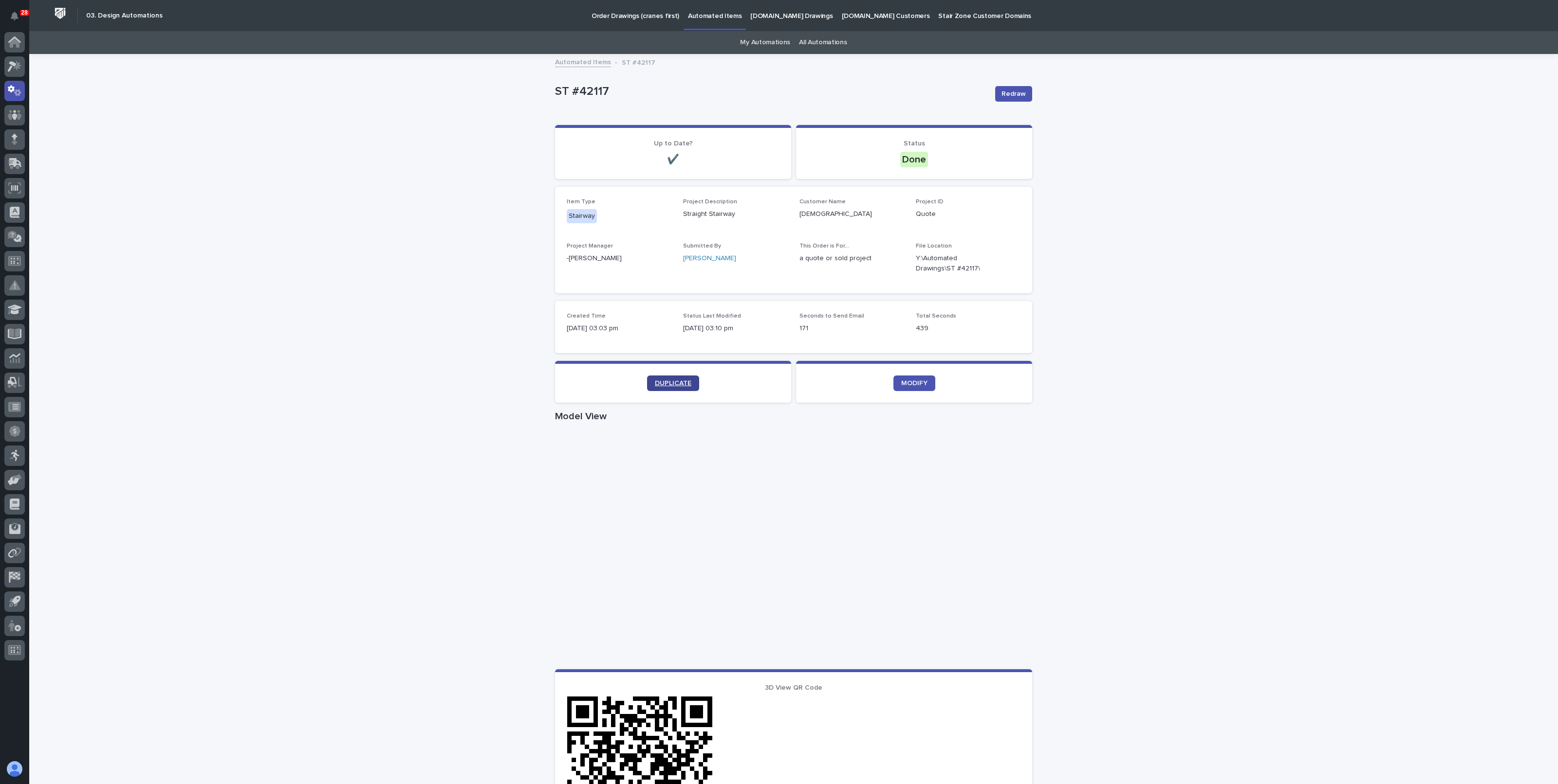
click at [678, 381] on span "DUPLICATE" at bounding box center [673, 383] width 36 height 7
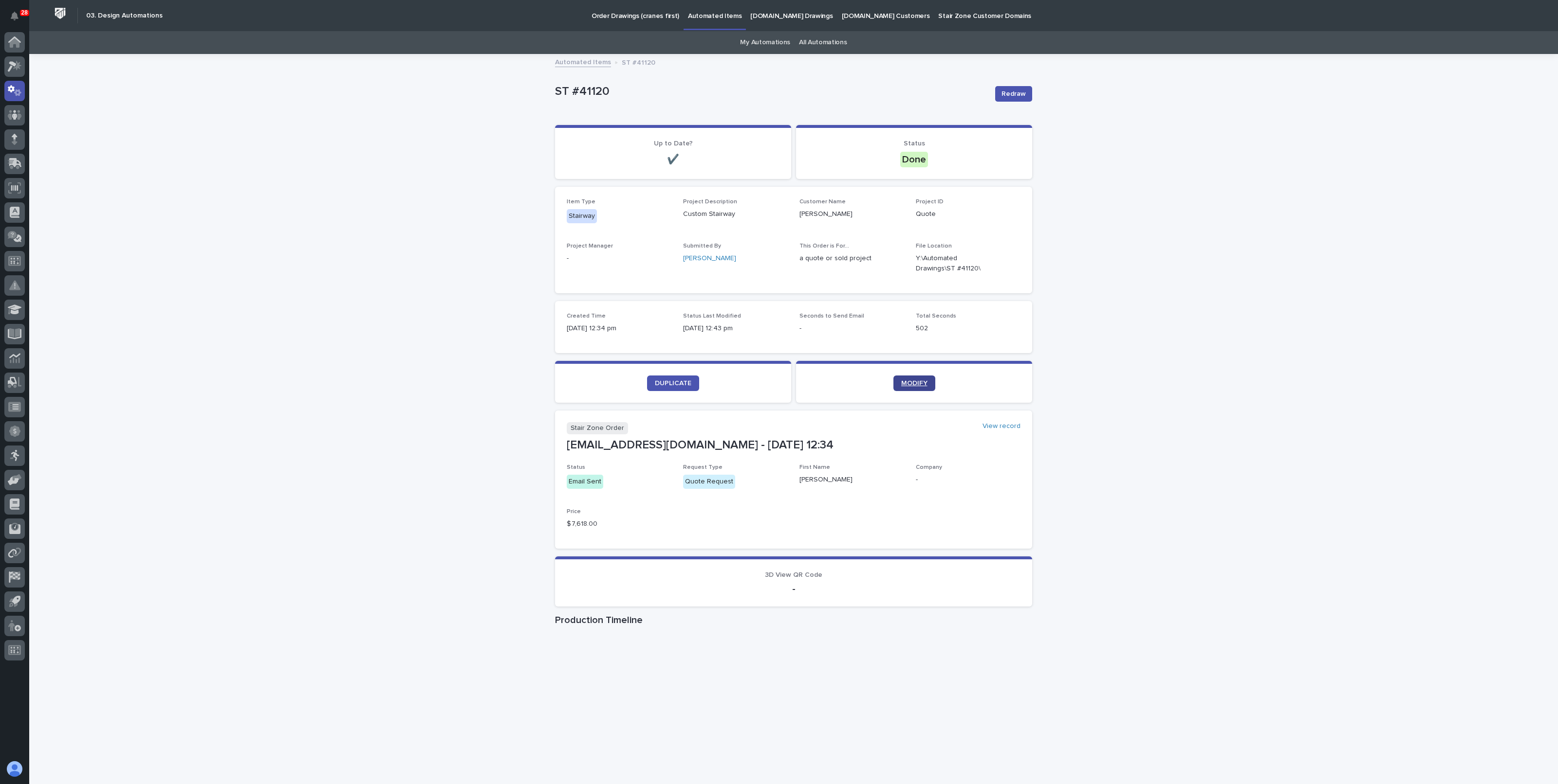
click at [905, 382] on span "MODIFY" at bounding box center [914, 383] width 26 height 7
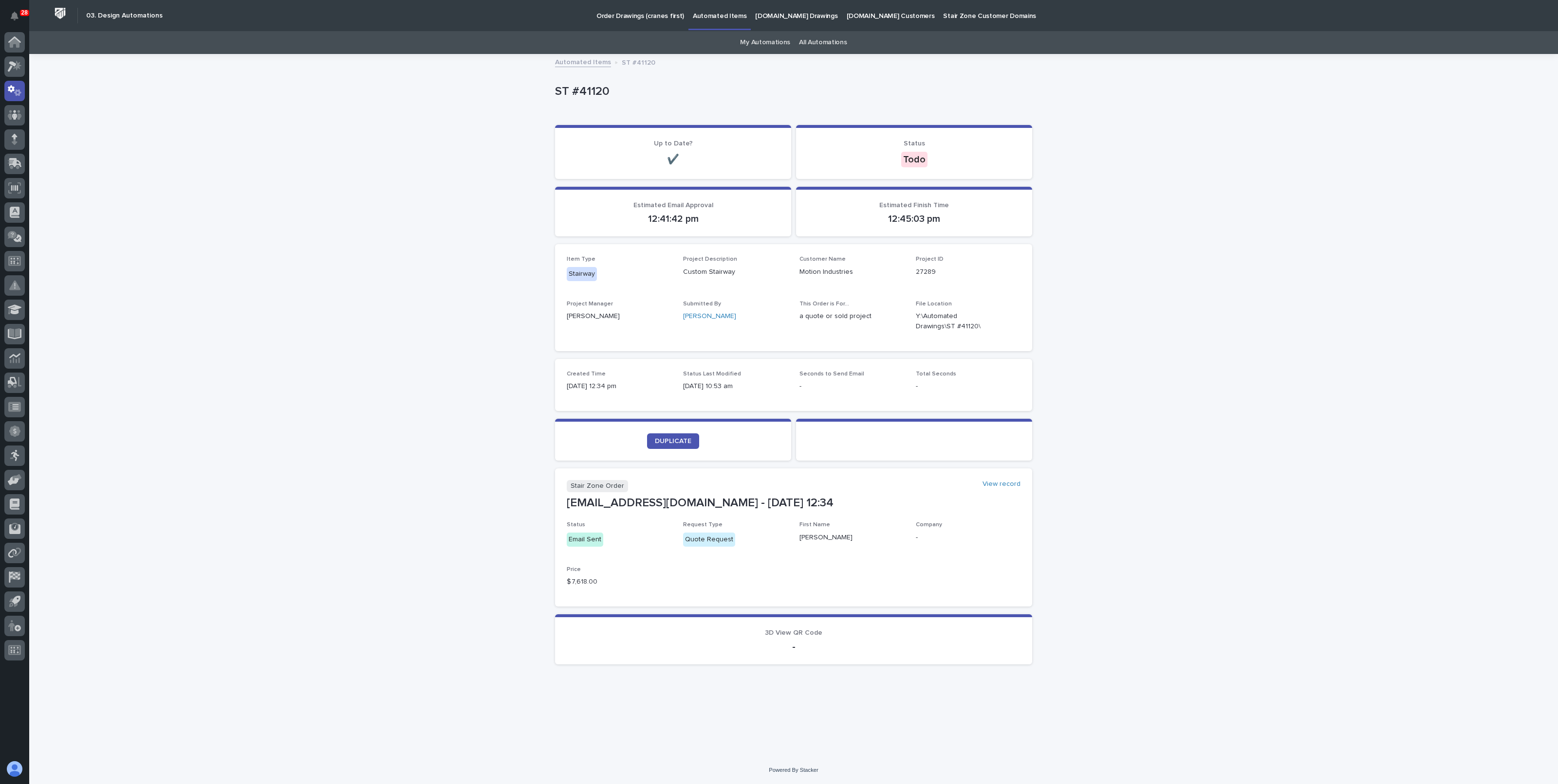
click at [1090, 167] on div "Loading... Saving… Loading... Saving… ST #41120 ST #41120 Sorry, there was an e…" at bounding box center [793, 406] width 1528 height 702
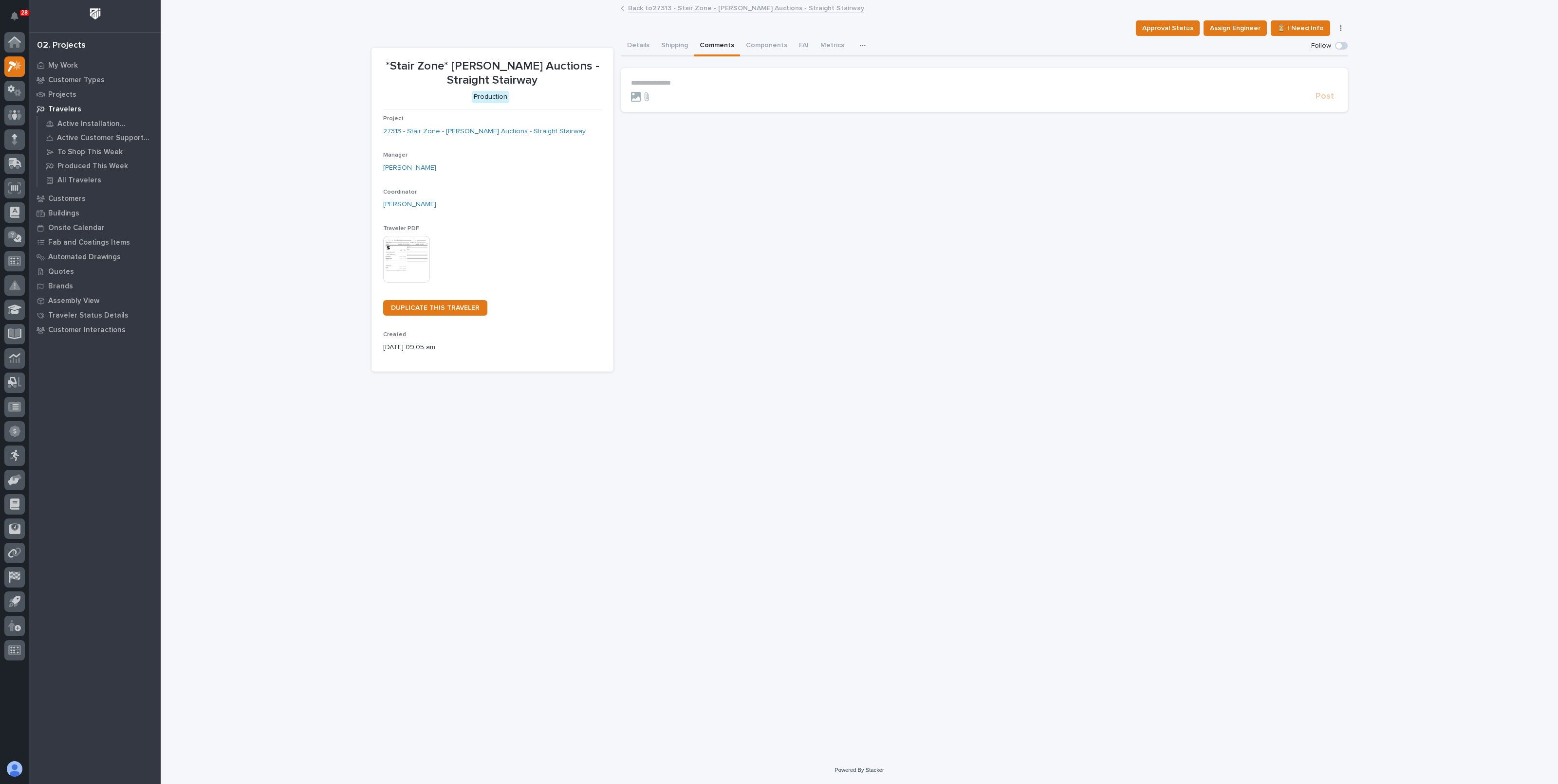
click at [1344, 45] on span at bounding box center [1341, 45] width 13 height 8
click at [750, 8] on link "Back to 27313 - Stair Zone - [PERSON_NAME] Auctions - Straight Stairway" at bounding box center [746, 8] width 236 height 11
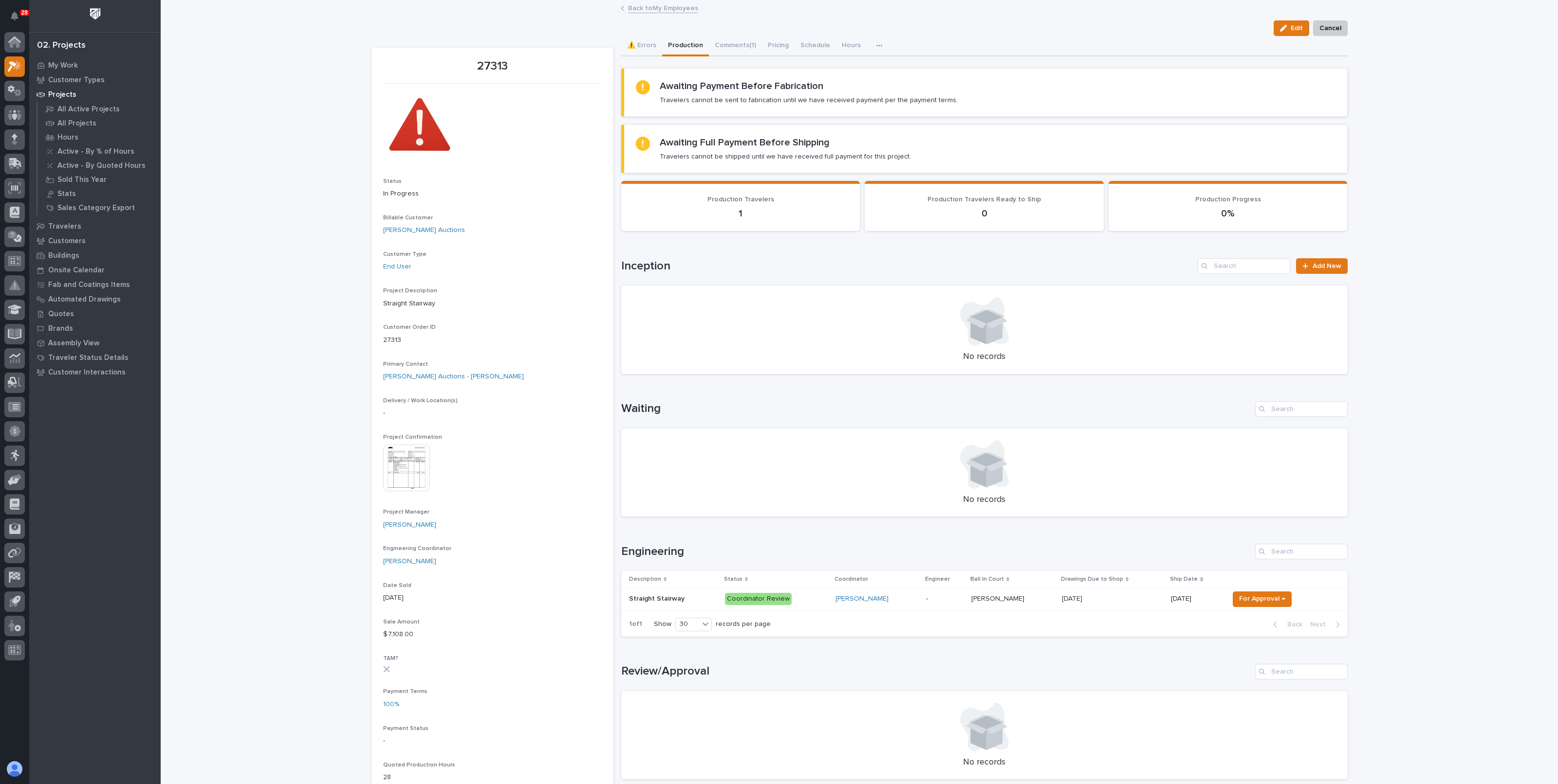
click at [688, 13] on div "Back to My Employees" at bounding box center [858, 9] width 487 height 14
click at [684, 12] on link "Back to My Employees" at bounding box center [662, 8] width 70 height 11
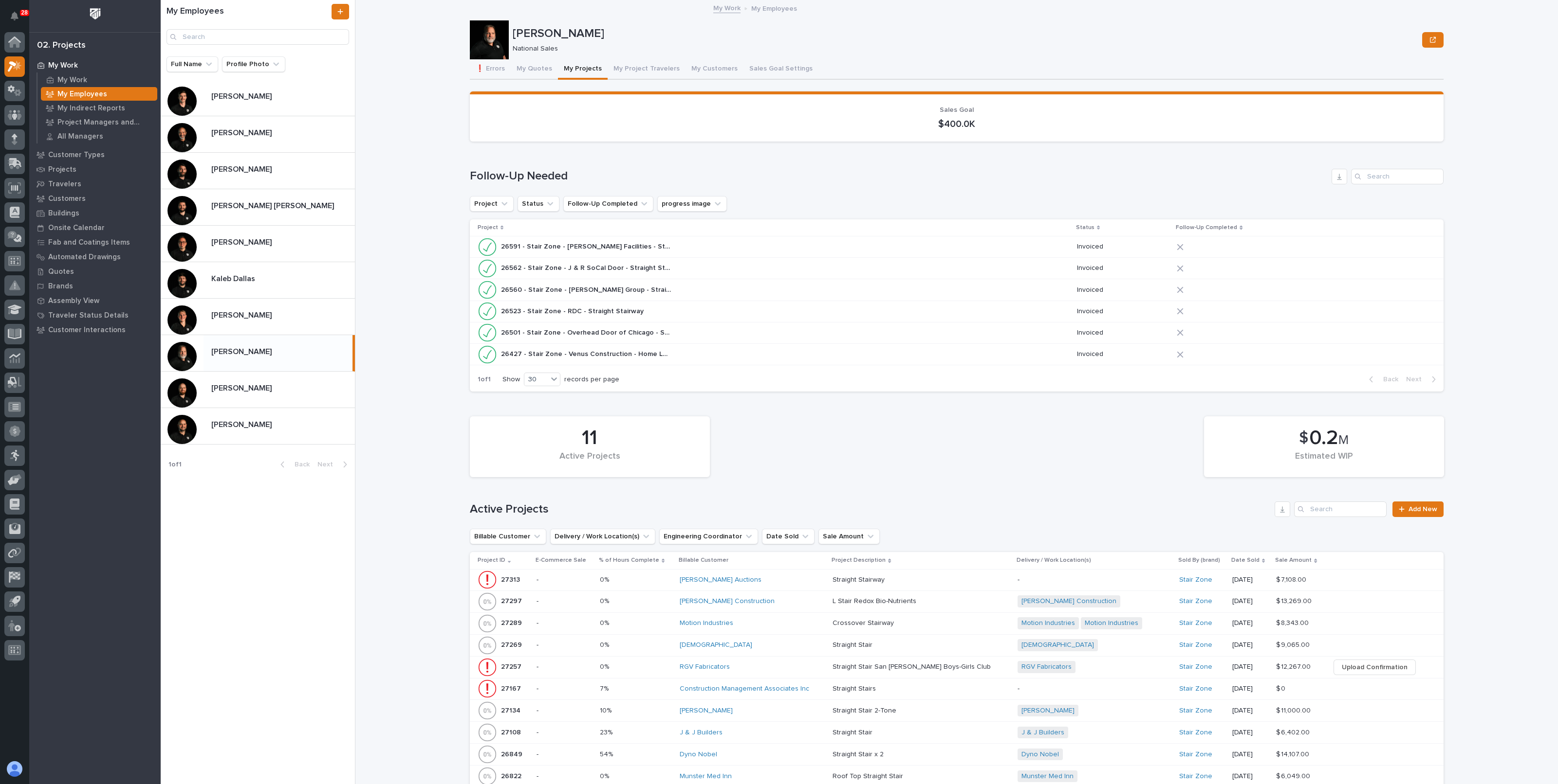
click at [407, 182] on div "**********" at bounding box center [962, 392] width 1191 height 784
click at [435, 220] on div "**********" at bounding box center [962, 392] width 1191 height 784
click at [443, 210] on div "**********" at bounding box center [962, 392] width 1191 height 784
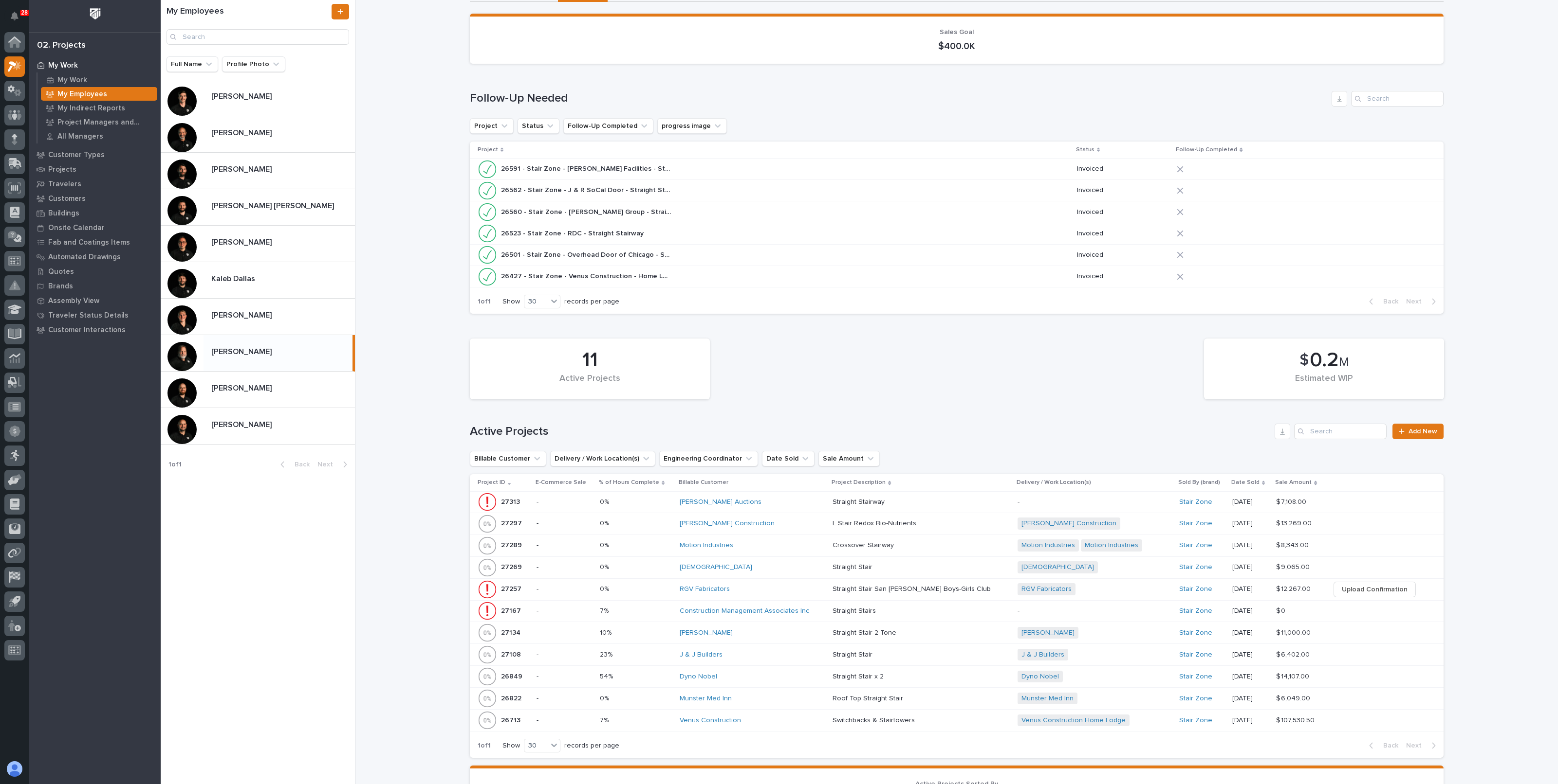
scroll to position [243, 0]
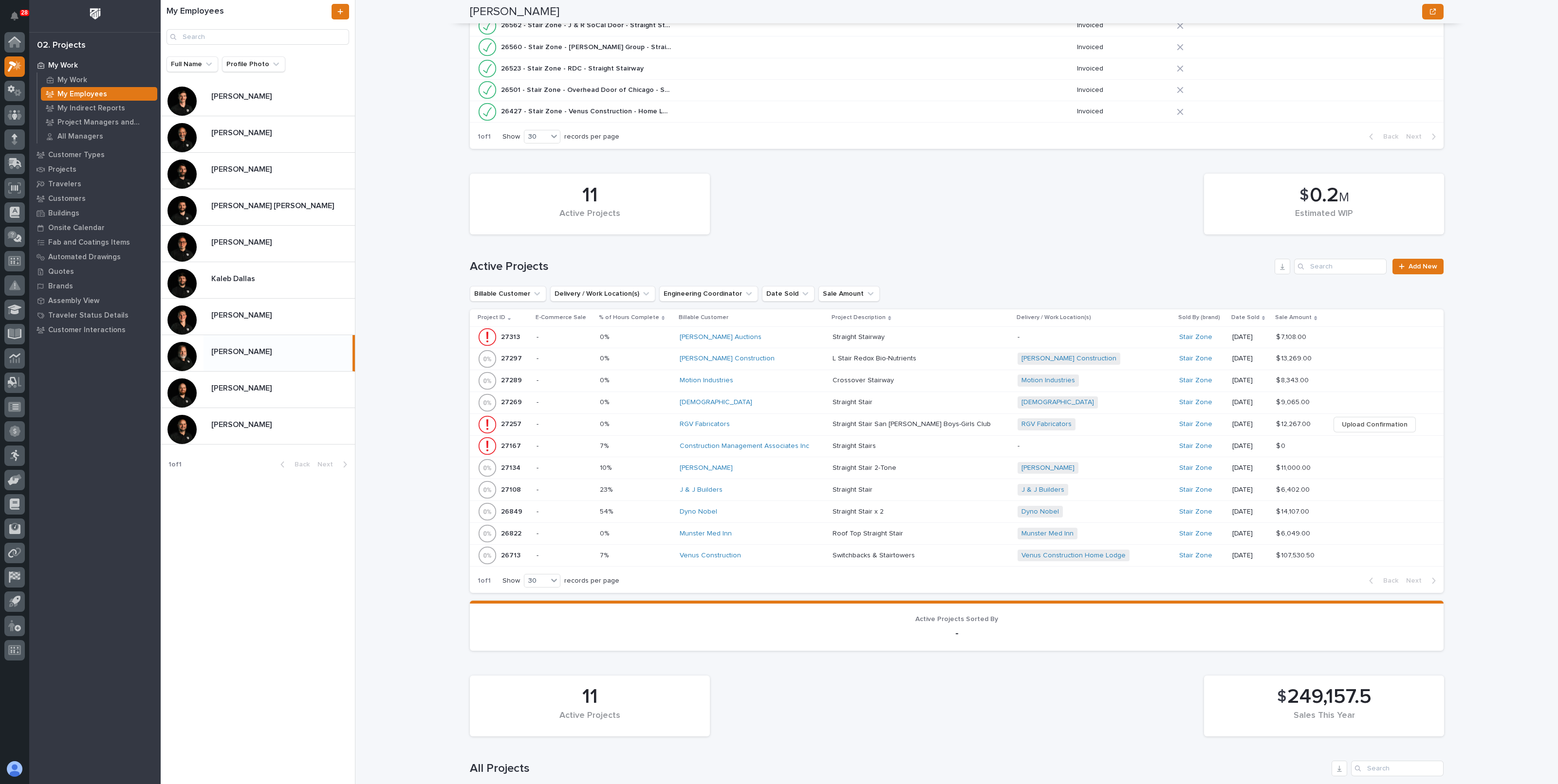
click at [643, 465] on p at bounding box center [635, 468] width 72 height 8
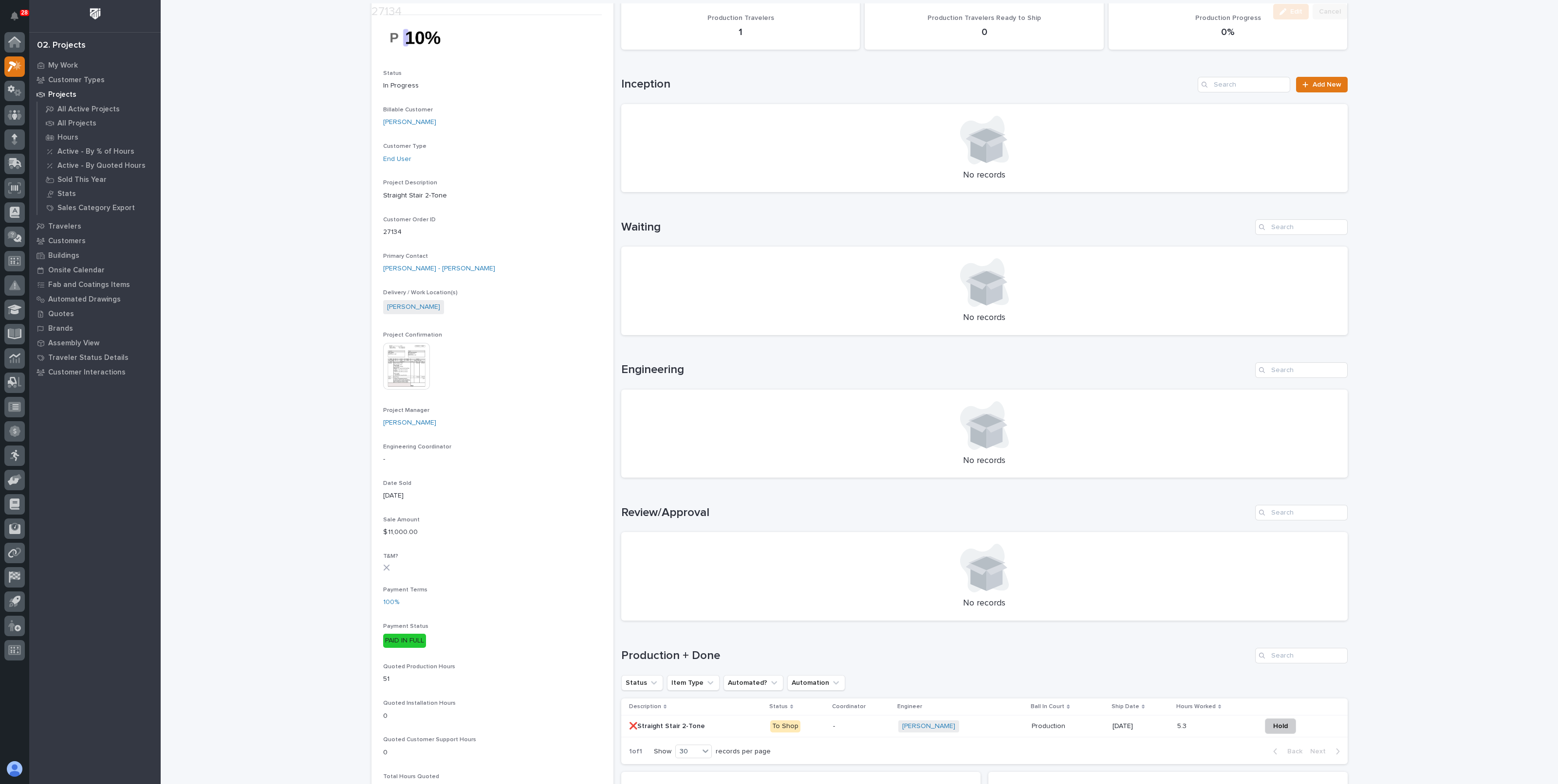
scroll to position [243, 0]
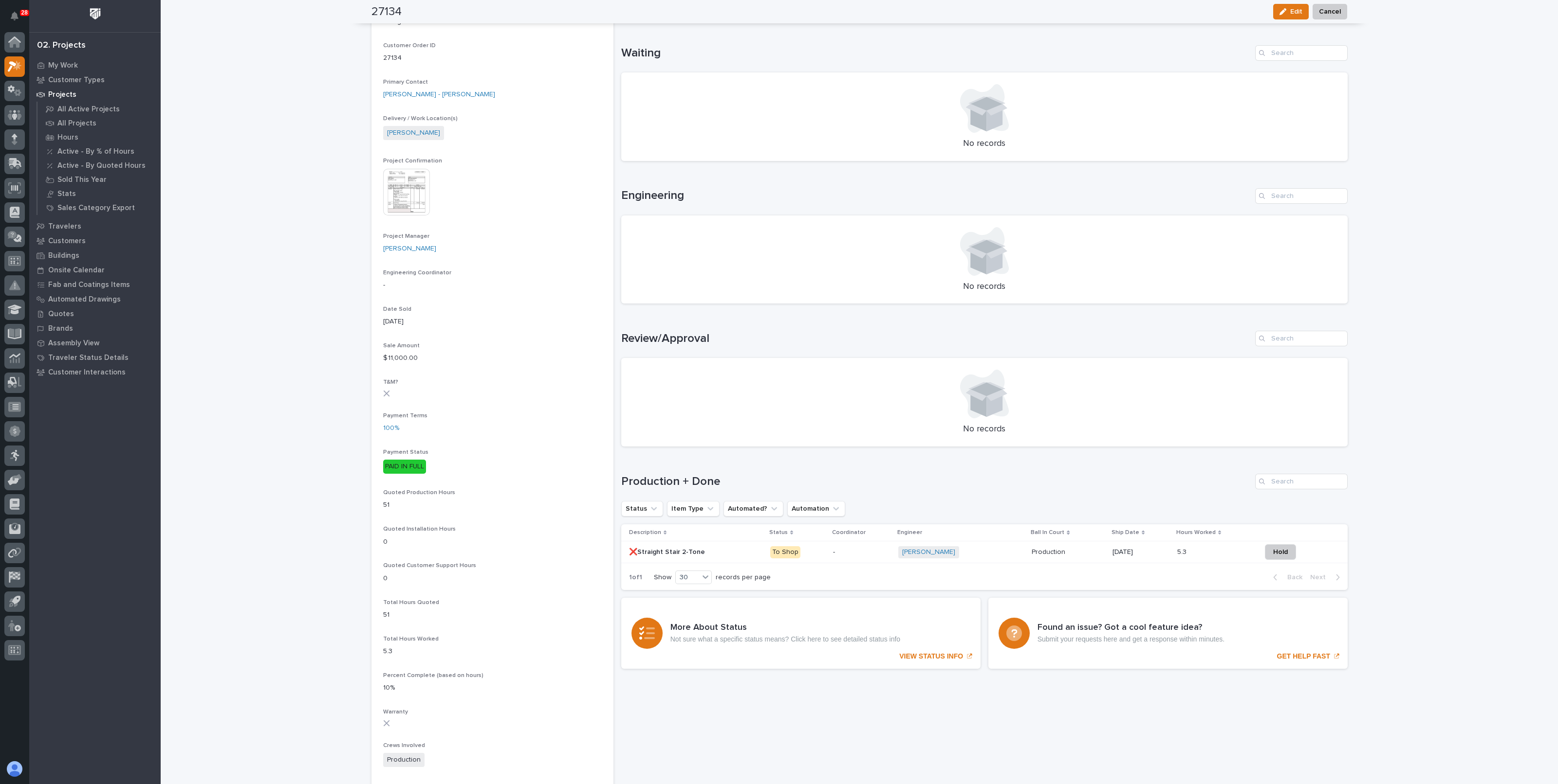
click at [857, 555] on div "-" at bounding box center [862, 552] width 58 height 16
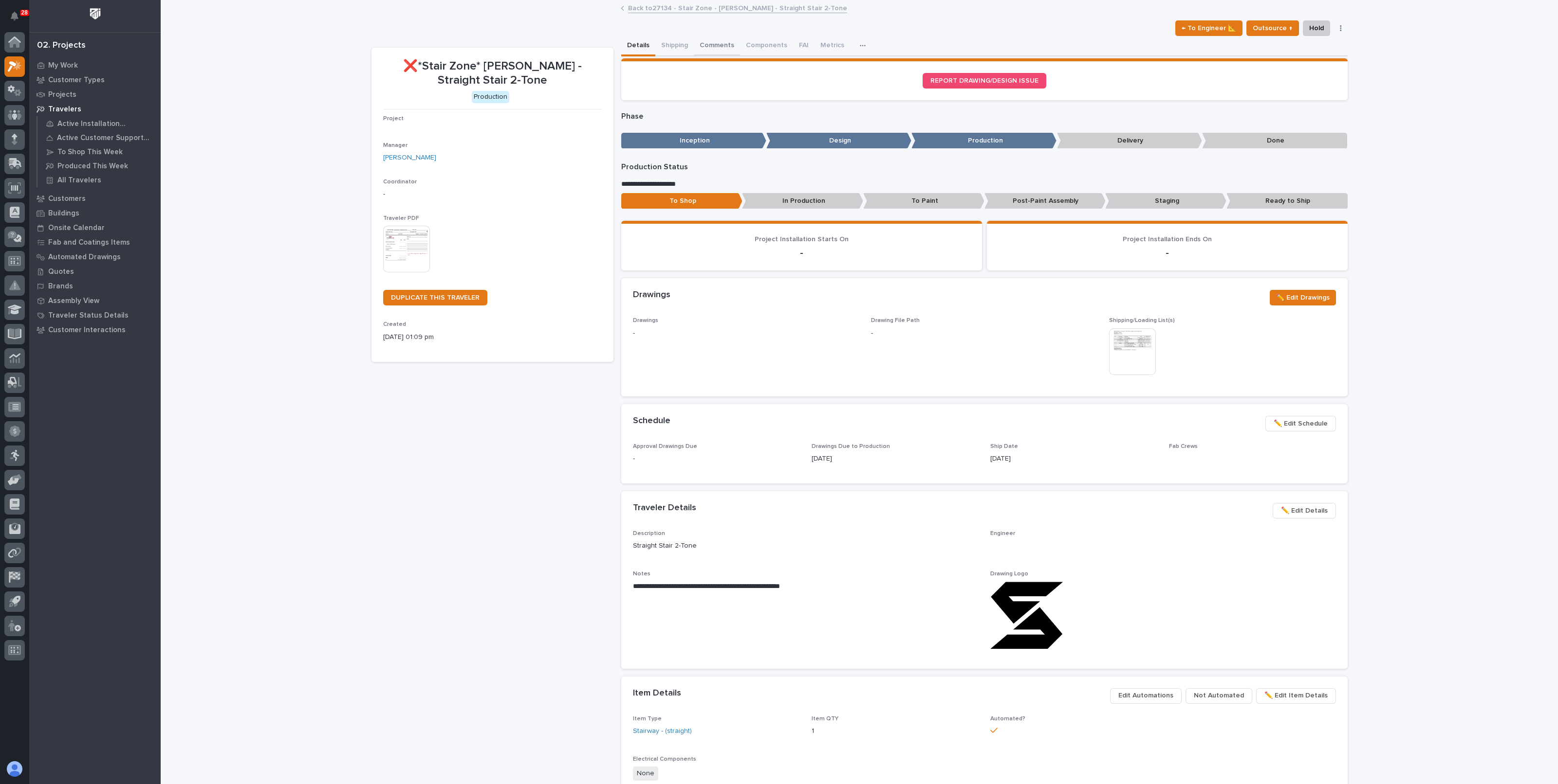
click at [711, 43] on button "Comments" at bounding box center [716, 46] width 46 height 20
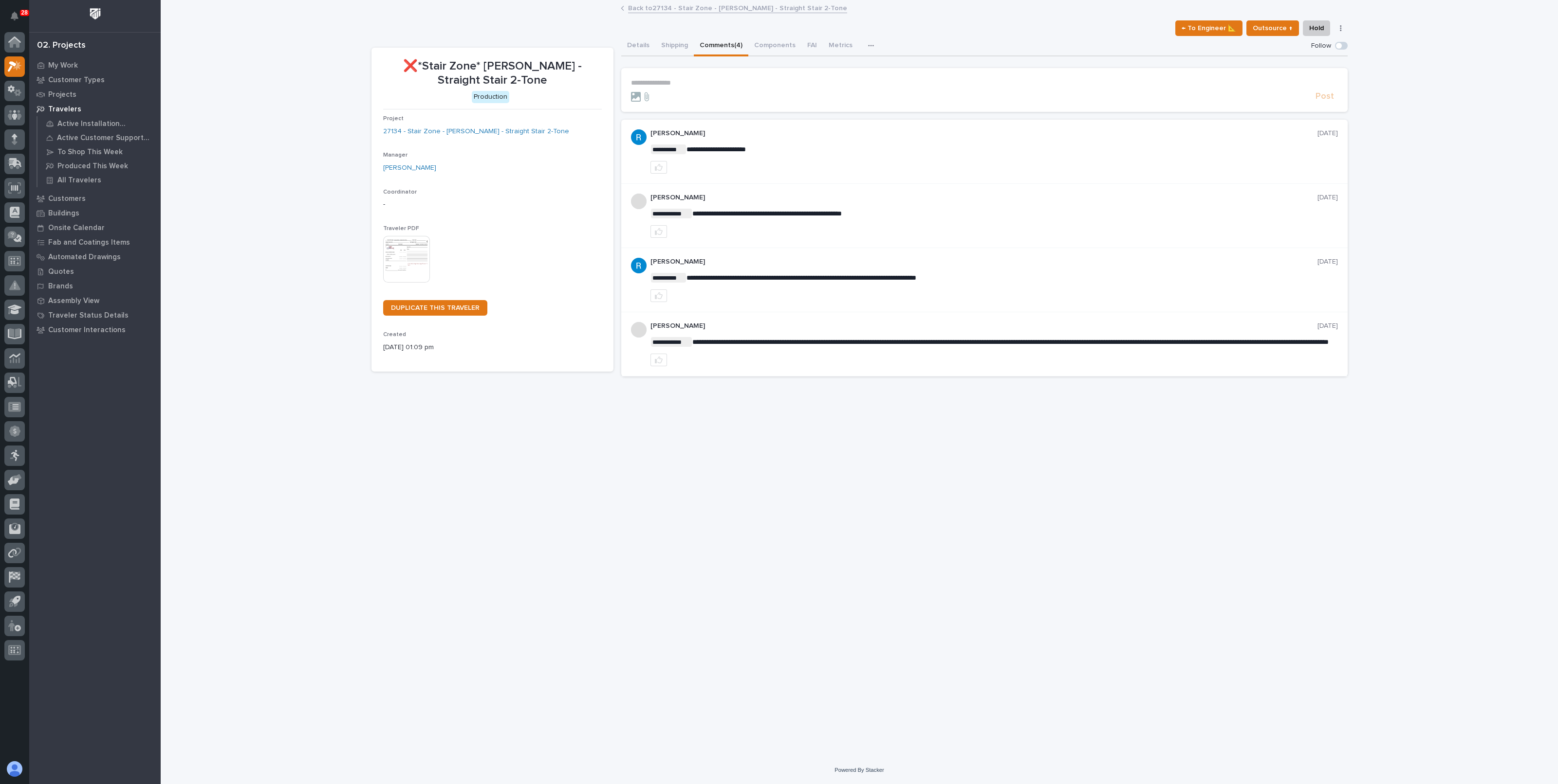
click at [703, 11] on link "Back to 27134 - Stair Zone - Jeremy Sabatini - Straight Stair 2-Tone" at bounding box center [737, 8] width 219 height 11
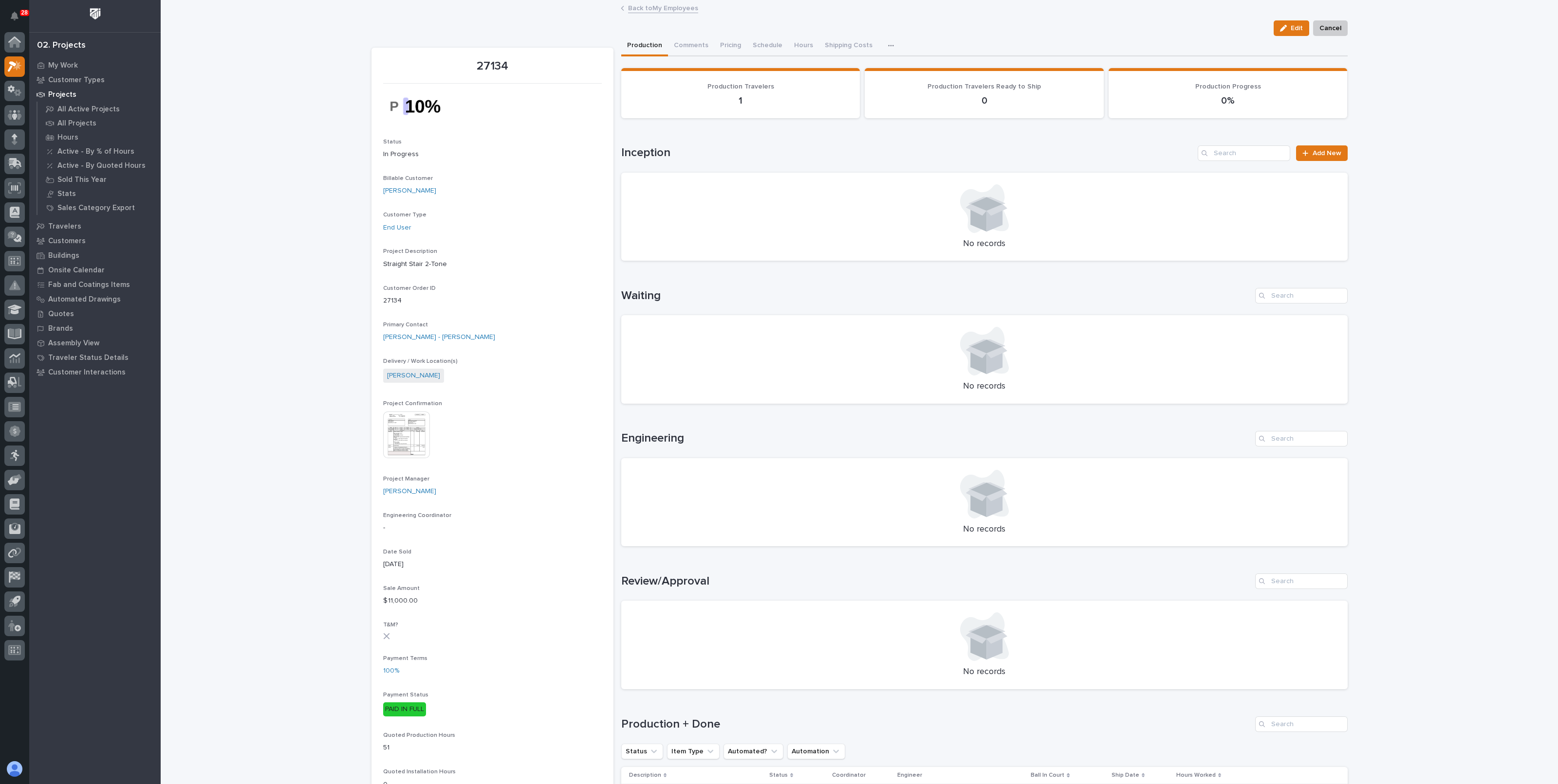
click at [654, 6] on link "Back to My Employees" at bounding box center [662, 8] width 70 height 11
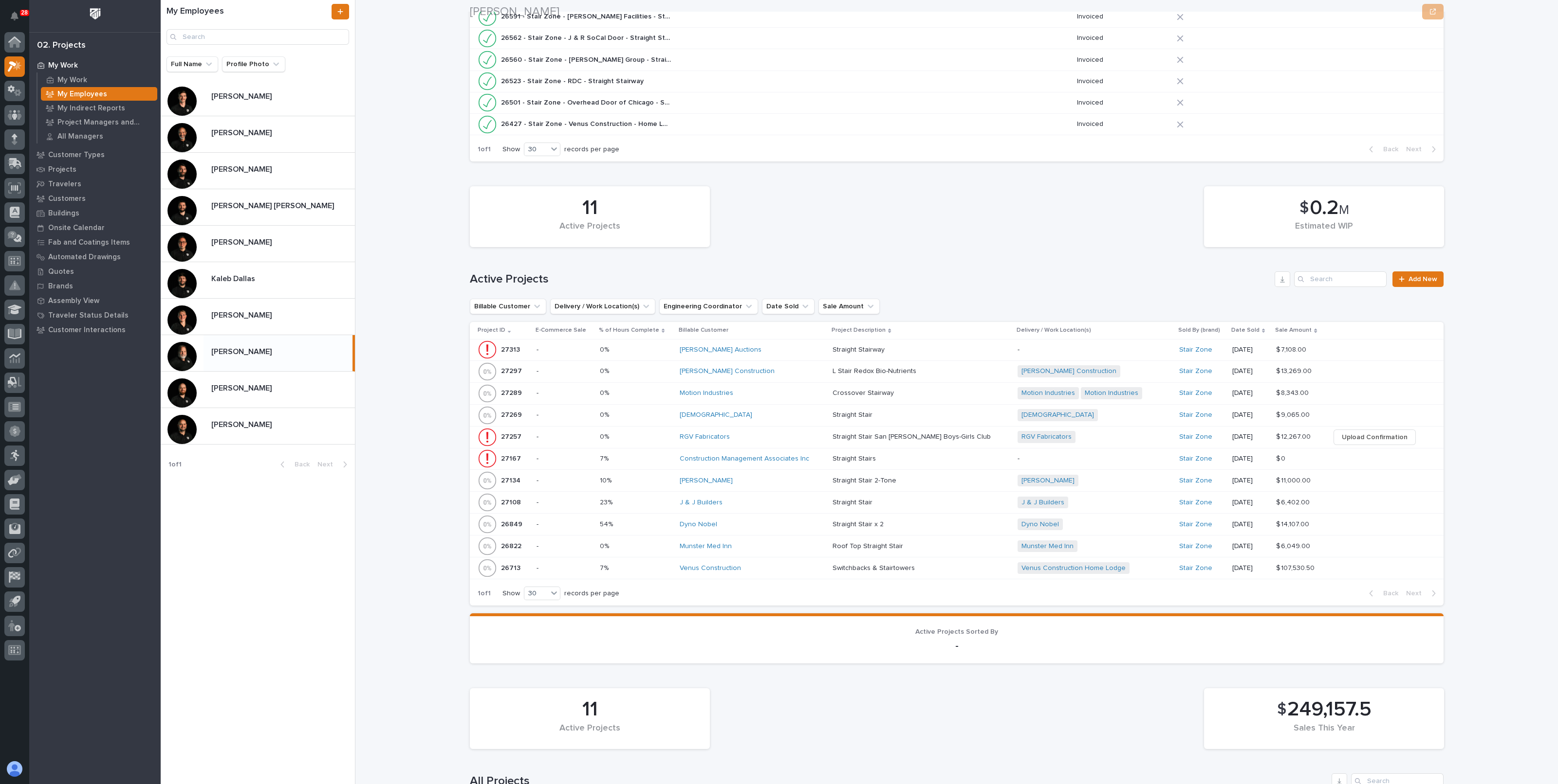
scroll to position [243, 0]
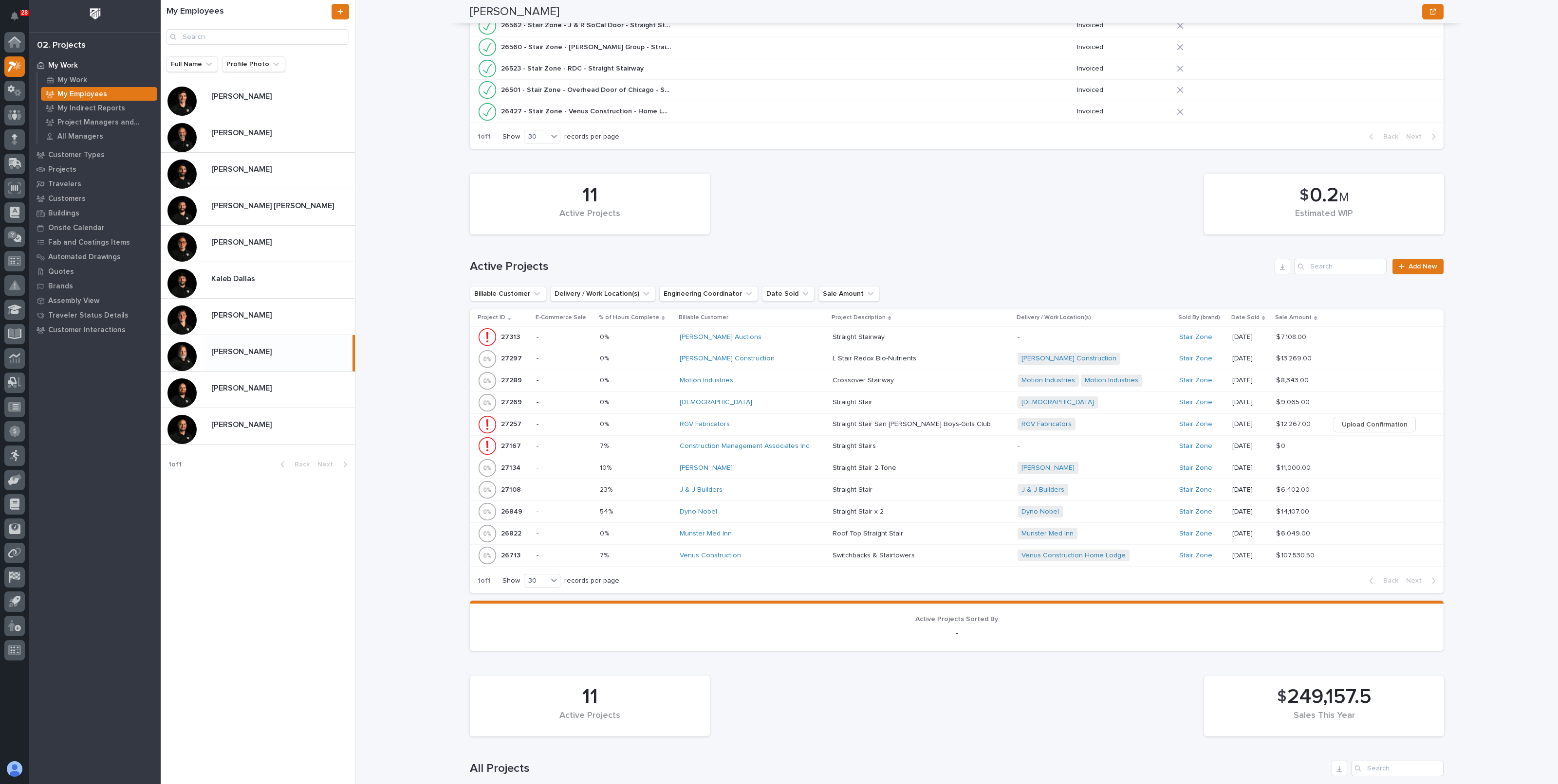
click at [643, 487] on p at bounding box center [635, 490] width 72 height 8
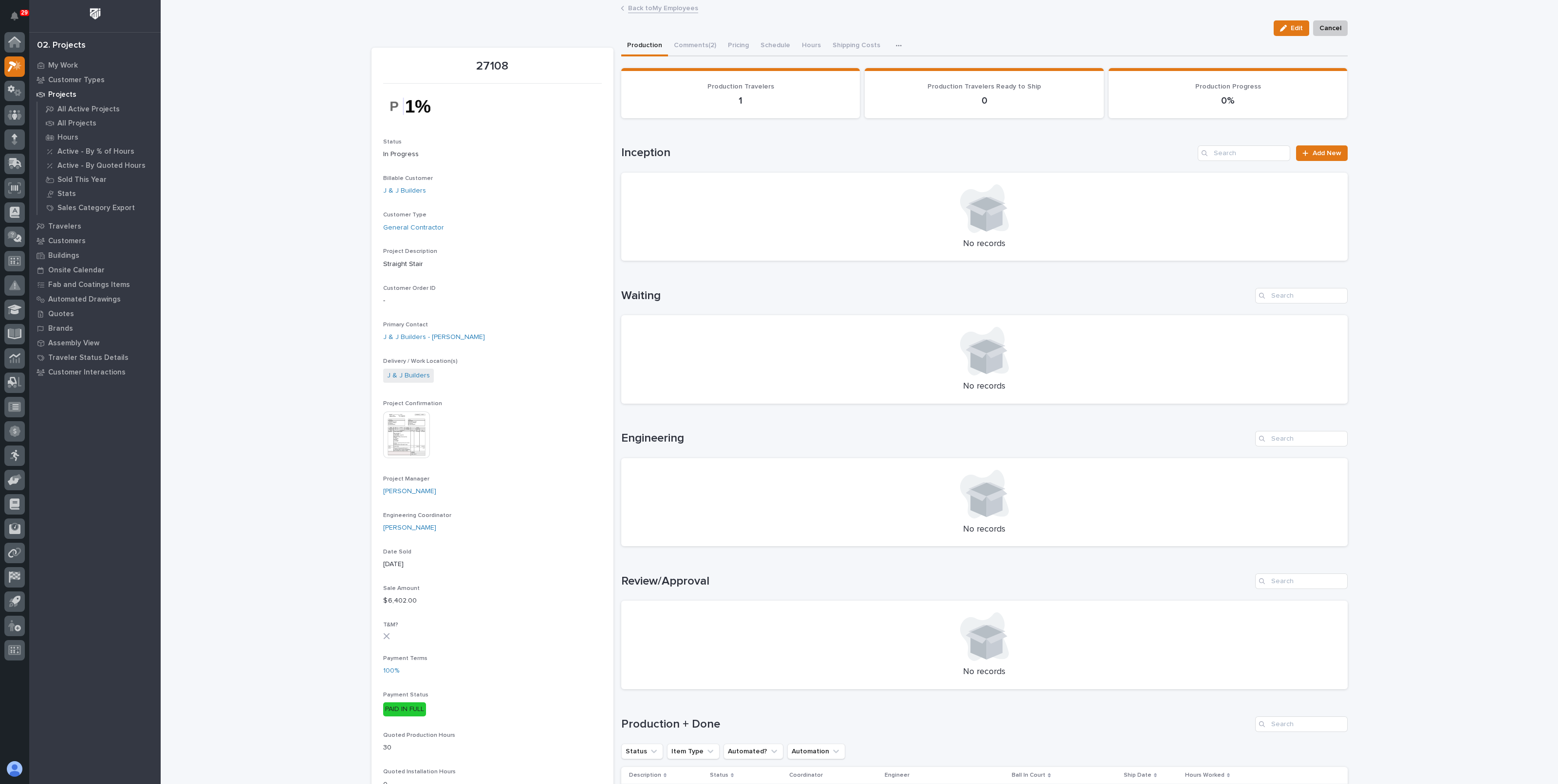
click at [325, 170] on div "Loading... Saving… Loading... Saving… 27108 Edit Cancel Edit Cancel 27108 Statu…" at bounding box center [858, 666] width 1397 height 1330
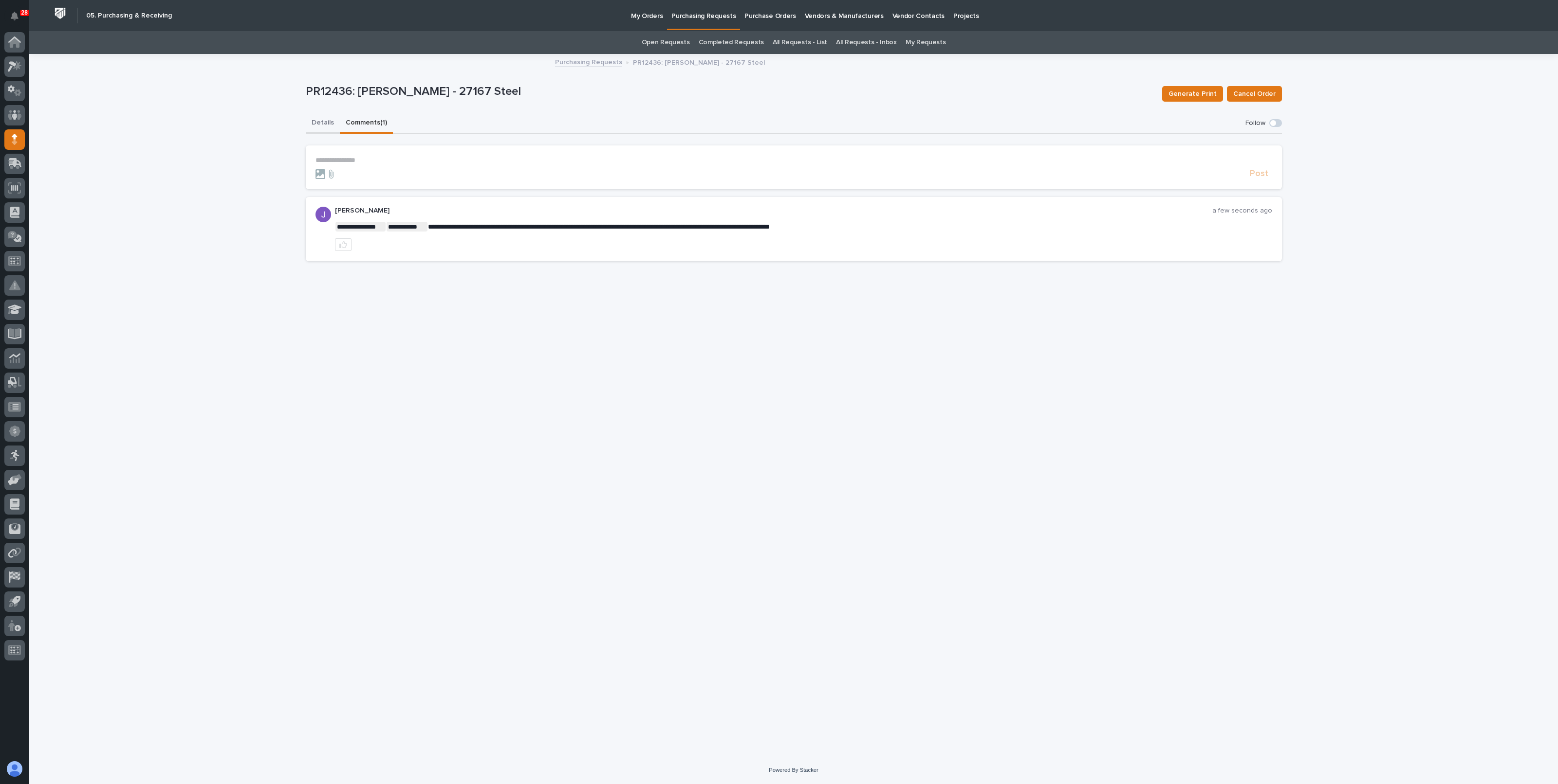
click at [330, 125] on button "Details" at bounding box center [323, 123] width 34 height 20
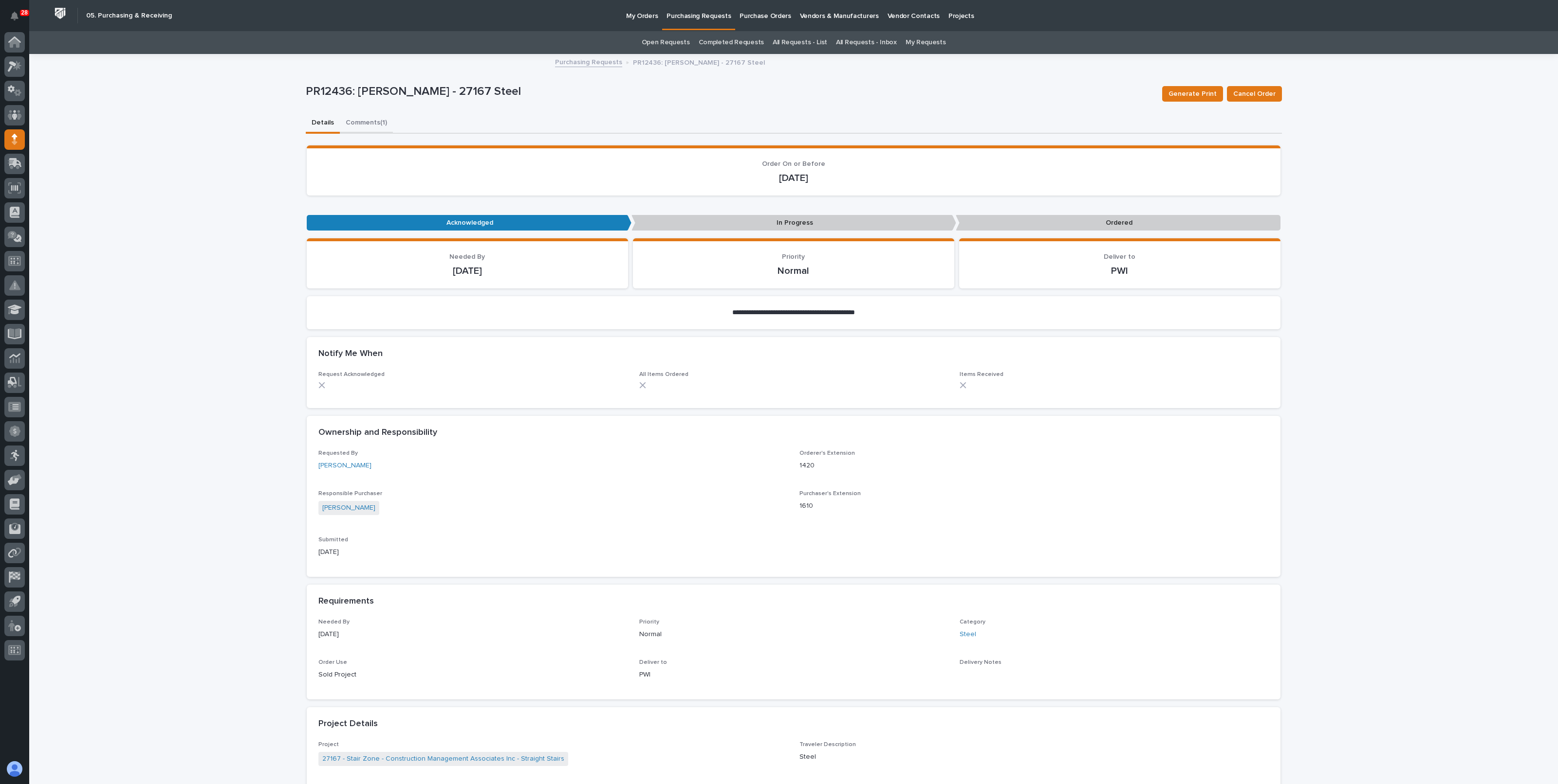
click at [378, 122] on button "Comments (1)" at bounding box center [366, 123] width 53 height 20
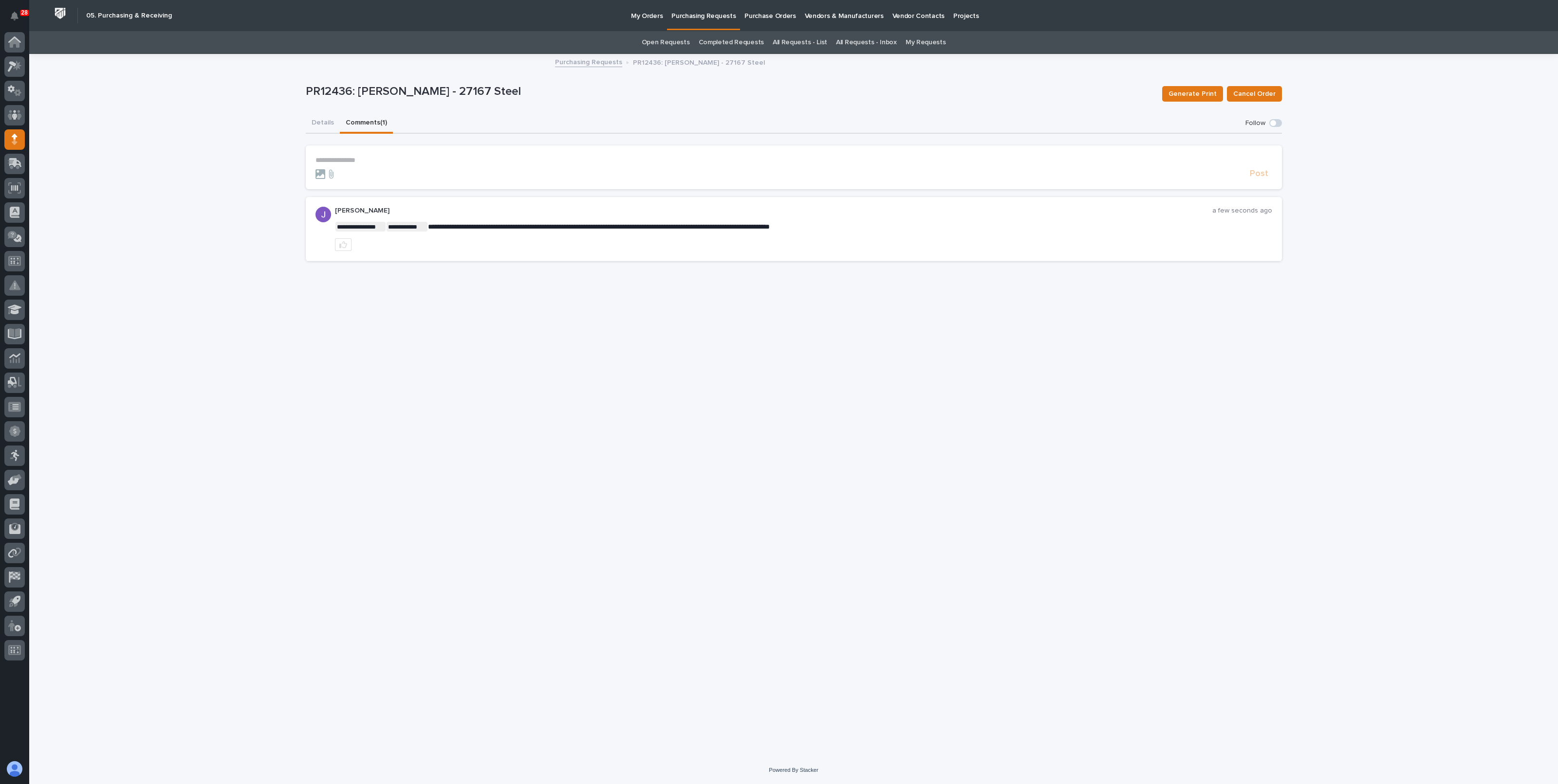
click at [432, 154] on section "**********" at bounding box center [793, 167] width 976 height 44
click at [431, 161] on p "**********" at bounding box center [793, 160] width 956 height 8
drag, startPoint x: 384, startPoint y: 159, endPoint x: 285, endPoint y: 160, distance: 99.0
click at [285, 160] on div "**********" at bounding box center [793, 406] width 1528 height 702
click at [279, 159] on div "**********" at bounding box center [793, 406] width 1528 height 702
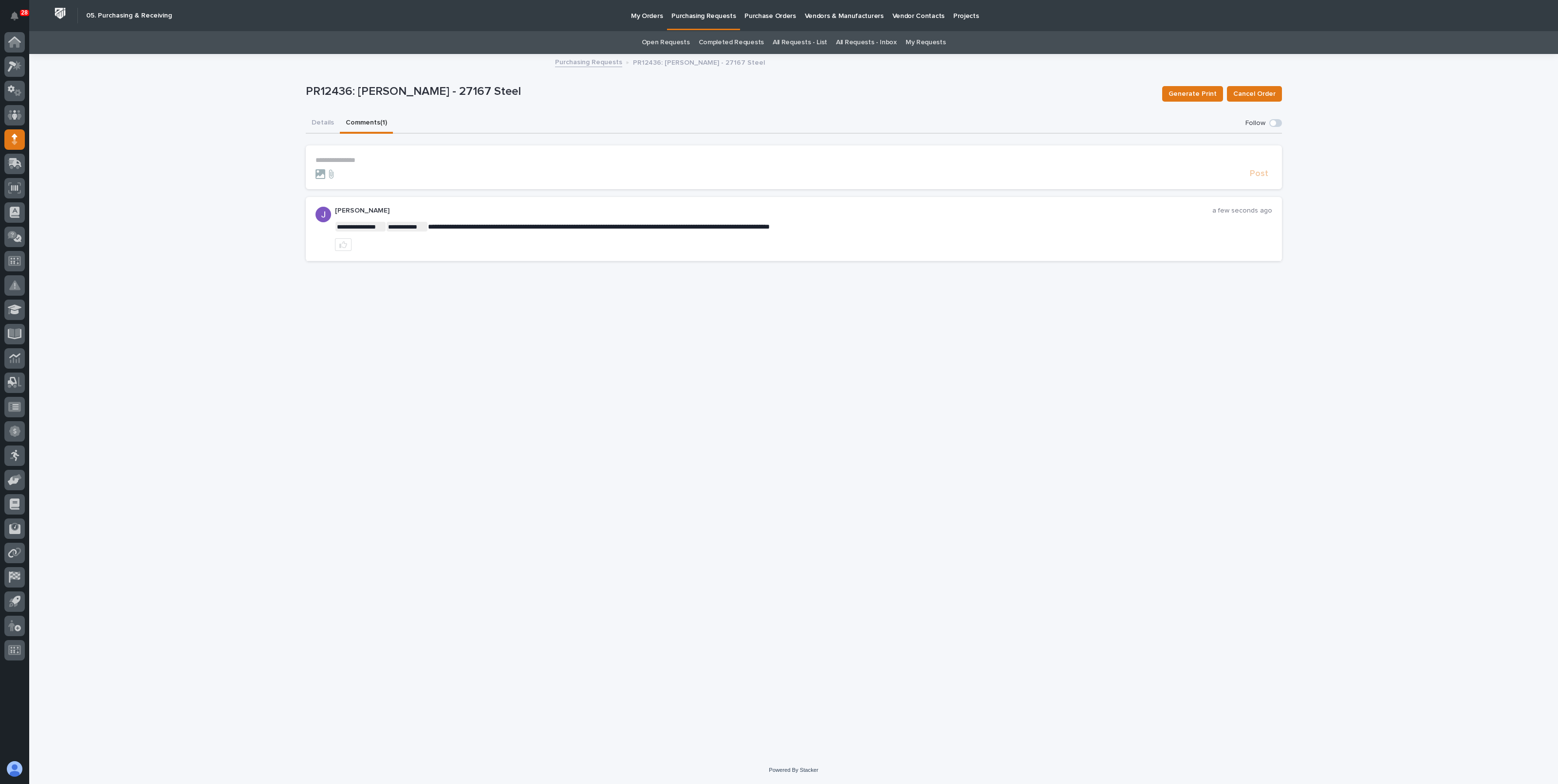
click at [350, 157] on p "**********" at bounding box center [793, 160] width 956 height 8
drag, startPoint x: 450, startPoint y: 91, endPoint x: 479, endPoint y: 93, distance: 29.1
click at [479, 93] on p "PR12436: [PERSON_NAME] - 27167 Steel" at bounding box center [730, 92] width 849 height 14
click at [479, 101] on div "PR12436: [PERSON_NAME] - 27167 Steel" at bounding box center [730, 94] width 849 height 18
drag, startPoint x: 480, startPoint y: 90, endPoint x: 448, endPoint y: 88, distance: 32.1
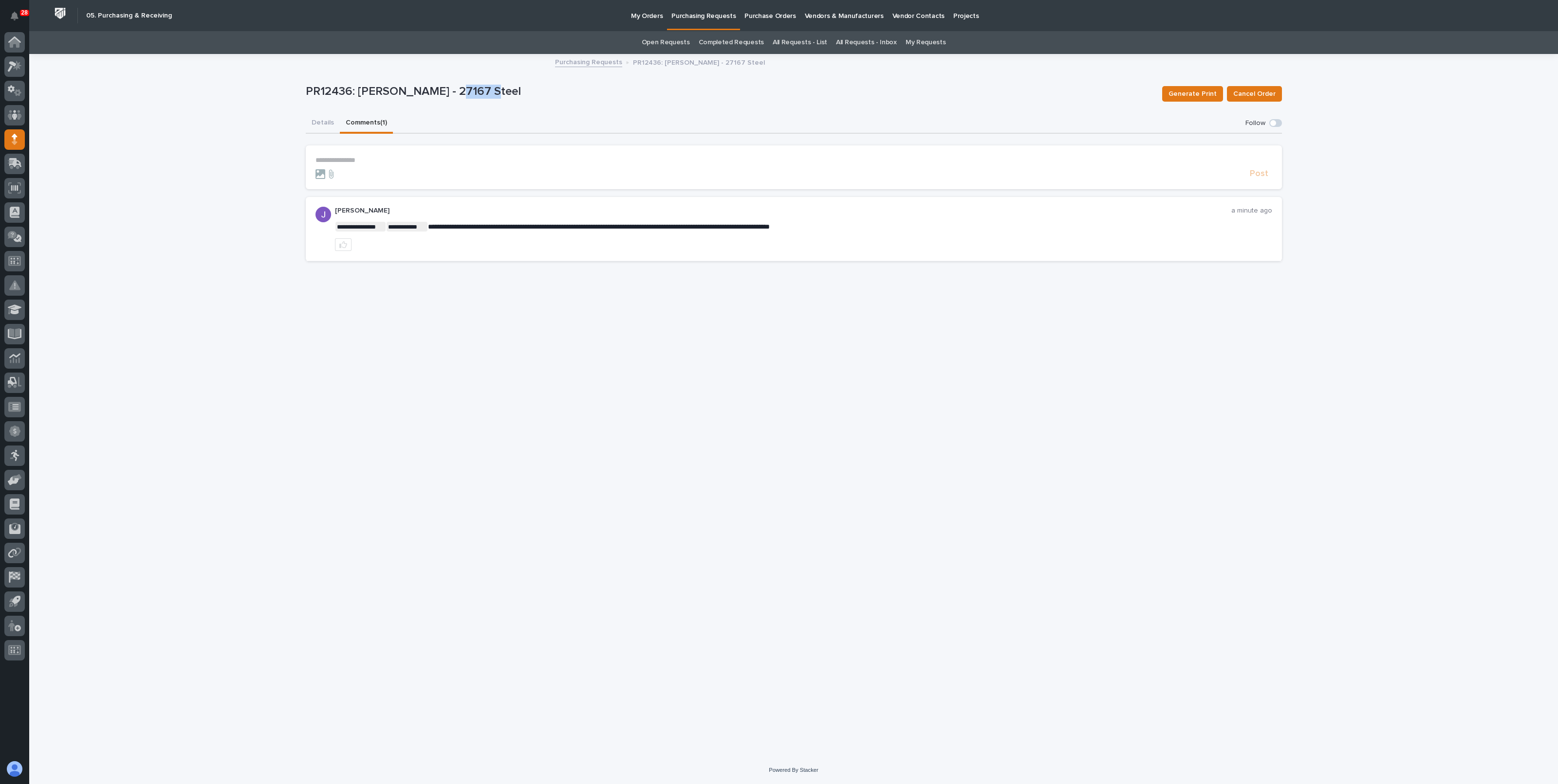
click at [448, 88] on p "PR12436: [PERSON_NAME] - 27167 Steel" at bounding box center [730, 92] width 849 height 14
click at [450, 89] on p "PR12436: [PERSON_NAME] - 27167 Steel" at bounding box center [730, 92] width 849 height 14
drag, startPoint x: 453, startPoint y: 92, endPoint x: 481, endPoint y: 92, distance: 28.0
click at [481, 92] on p "PR12436: [PERSON_NAME] - 27167 Steel" at bounding box center [730, 92] width 849 height 14
click at [481, 98] on p "PR12436: [PERSON_NAME] - 27167 Steel" at bounding box center [730, 92] width 849 height 14
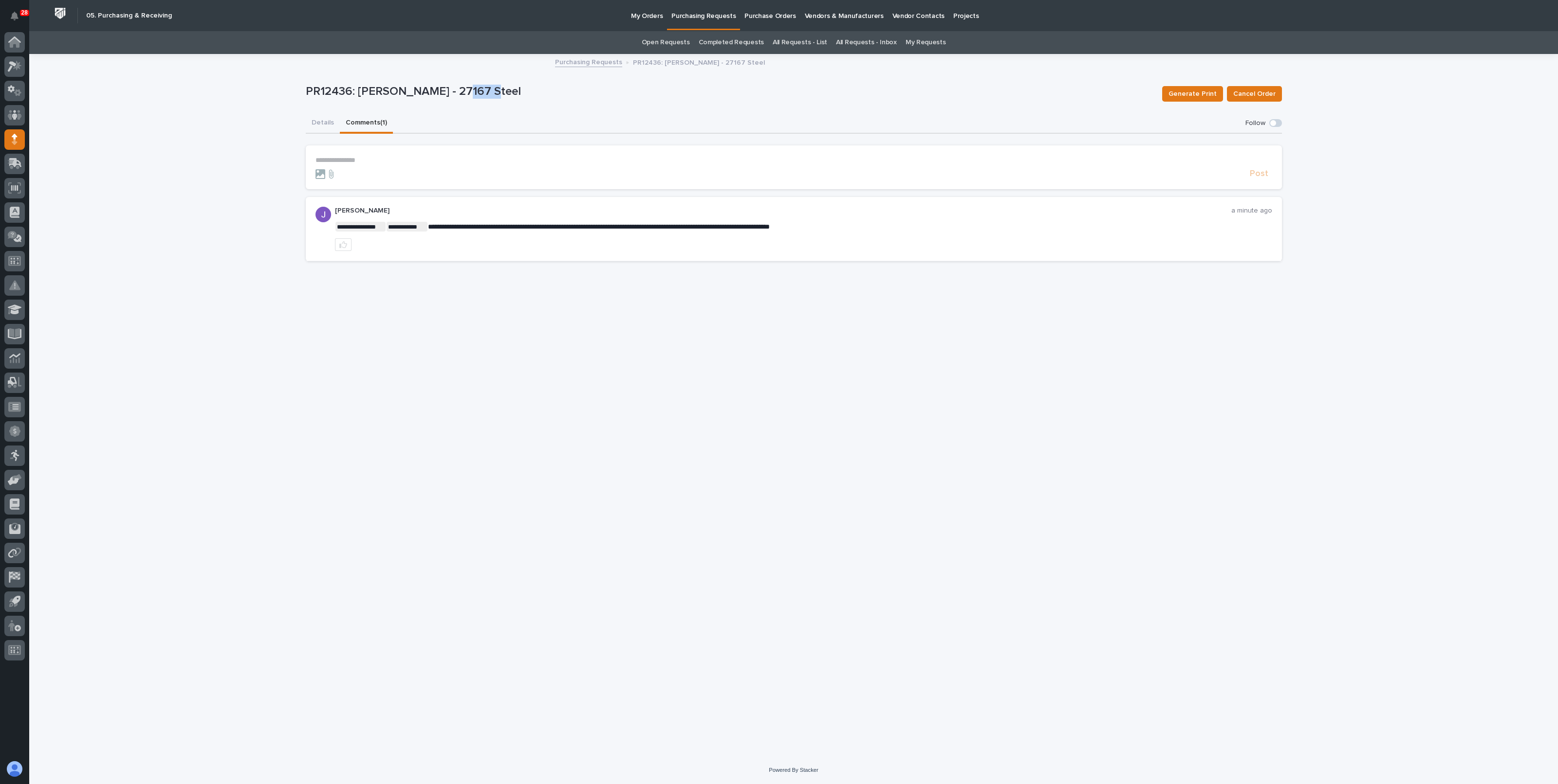
drag, startPoint x: 480, startPoint y: 93, endPoint x: 453, endPoint y: 95, distance: 27.1
click at [453, 95] on p "PR12436: [PERSON_NAME] - 27167 Steel" at bounding box center [730, 92] width 849 height 14
drag, startPoint x: 452, startPoint y: 92, endPoint x: 481, endPoint y: 92, distance: 29.0
click at [481, 92] on p "PR12436: [PERSON_NAME] - 27167 Steel" at bounding box center [730, 92] width 849 height 14
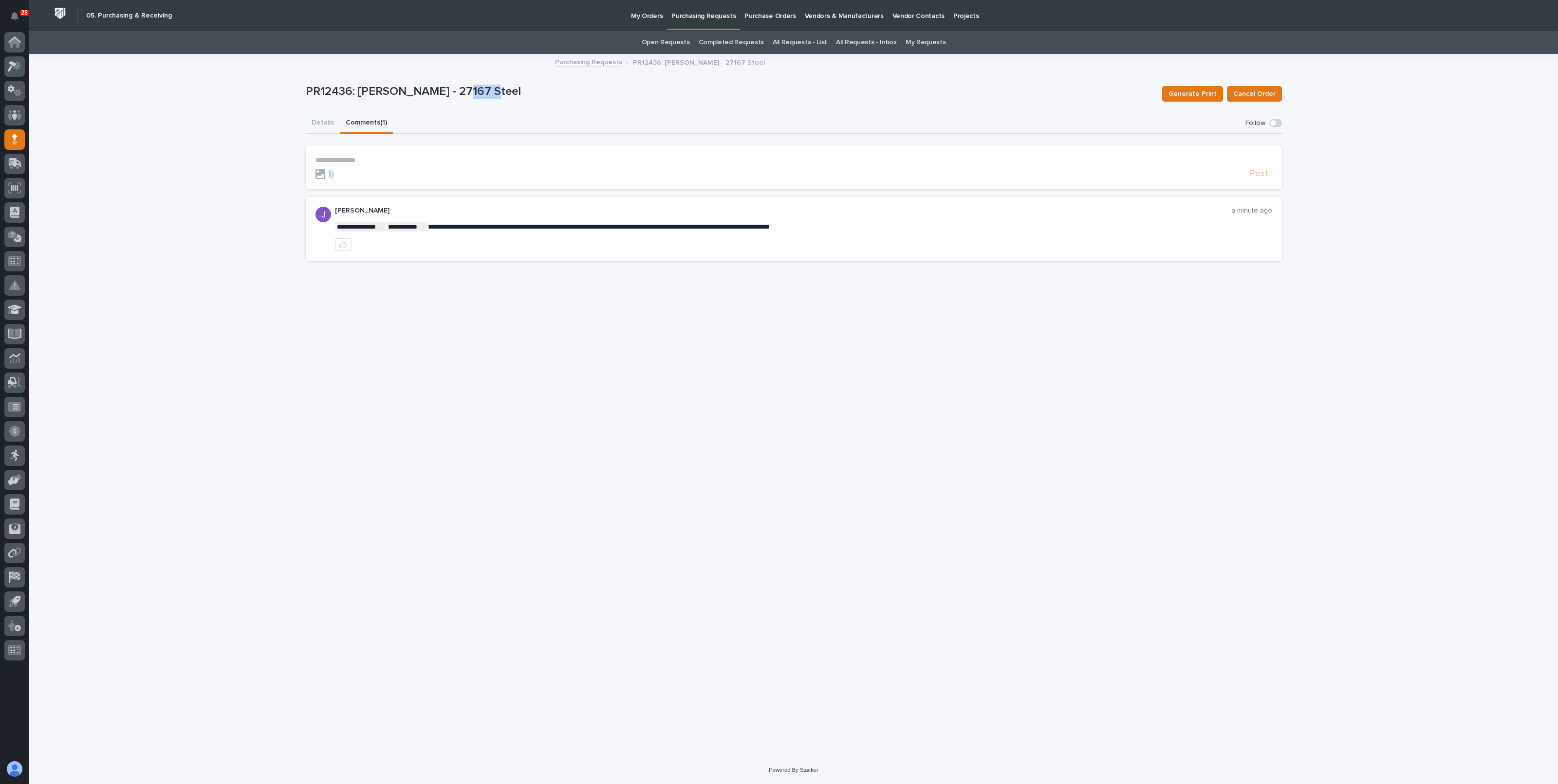
click at [479, 100] on div "PR12436: [PERSON_NAME] - 27167 Steel" at bounding box center [730, 94] width 849 height 18
drag, startPoint x: 450, startPoint y: 91, endPoint x: 481, endPoint y: 90, distance: 31.0
click at [481, 90] on p "PR12436: [PERSON_NAME] - 27167 Steel" at bounding box center [730, 92] width 849 height 14
click at [478, 99] on div "PR12436: [PERSON_NAME] - 27167 Steel" at bounding box center [730, 94] width 849 height 18
click at [248, 300] on div "**********" at bounding box center [793, 406] width 1528 height 702
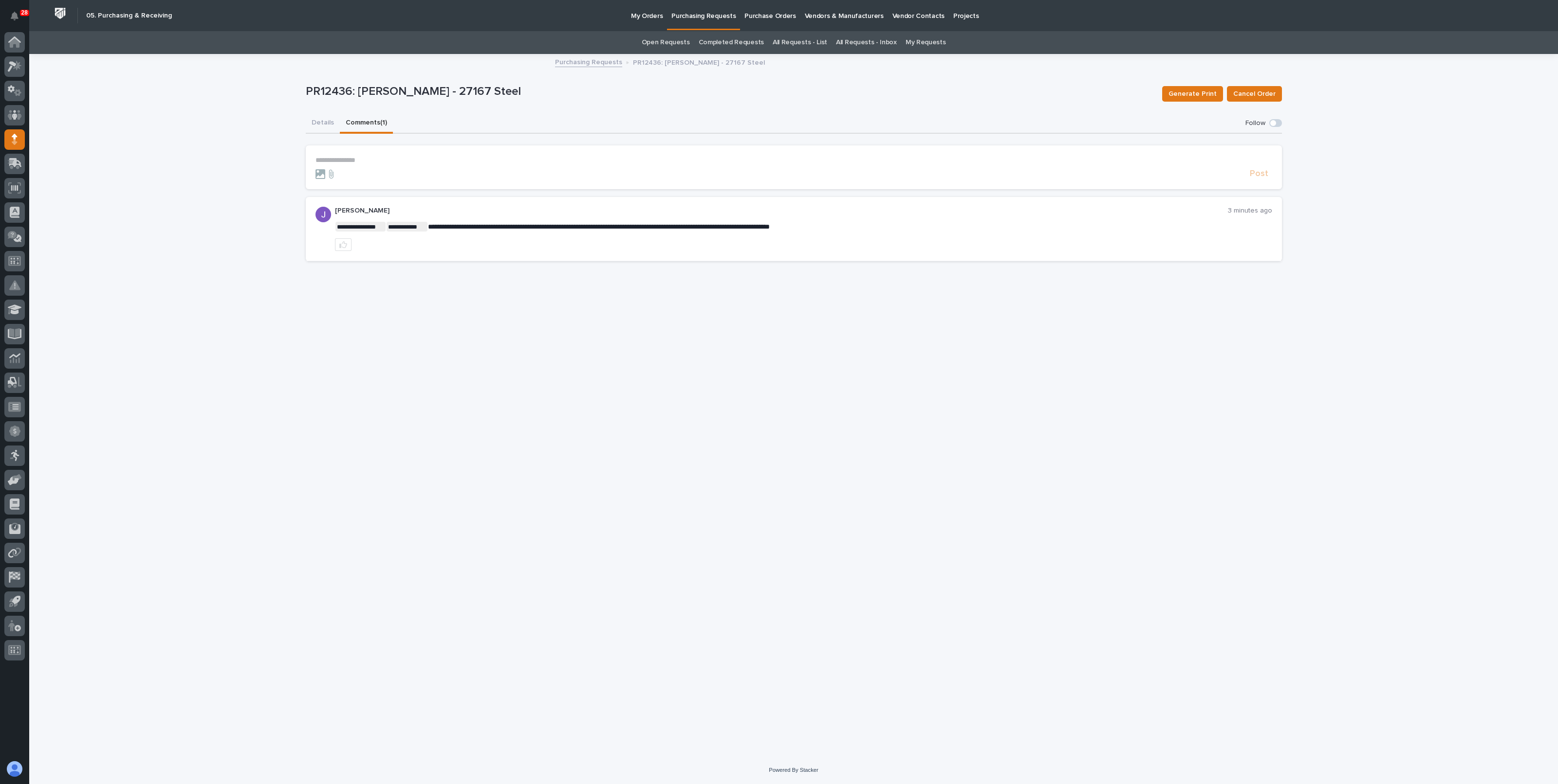
click at [702, 17] on p "Purchasing Requests" at bounding box center [703, 10] width 64 height 20
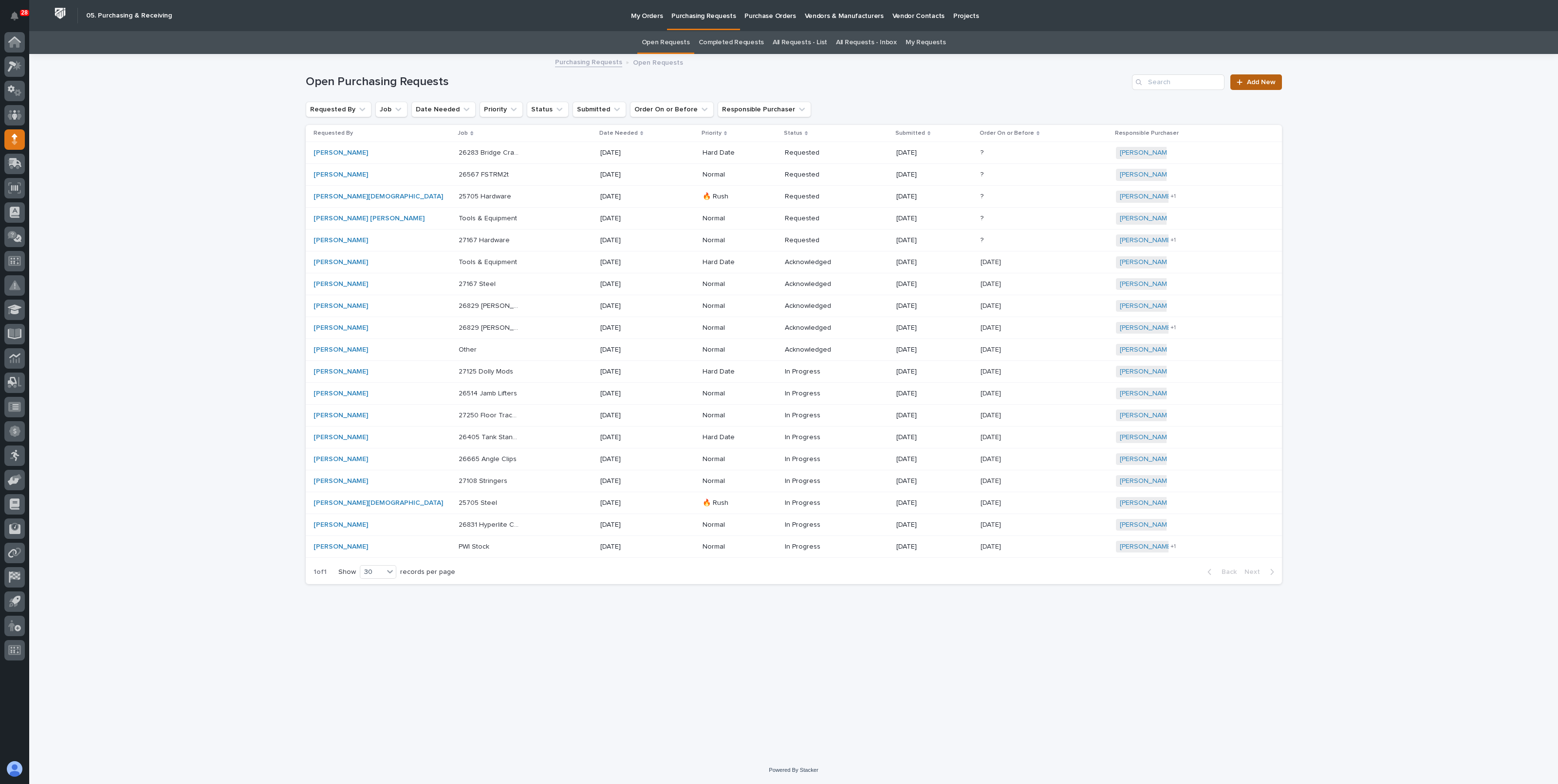
click at [1268, 81] on span "Add New" at bounding box center [1261, 82] width 29 height 7
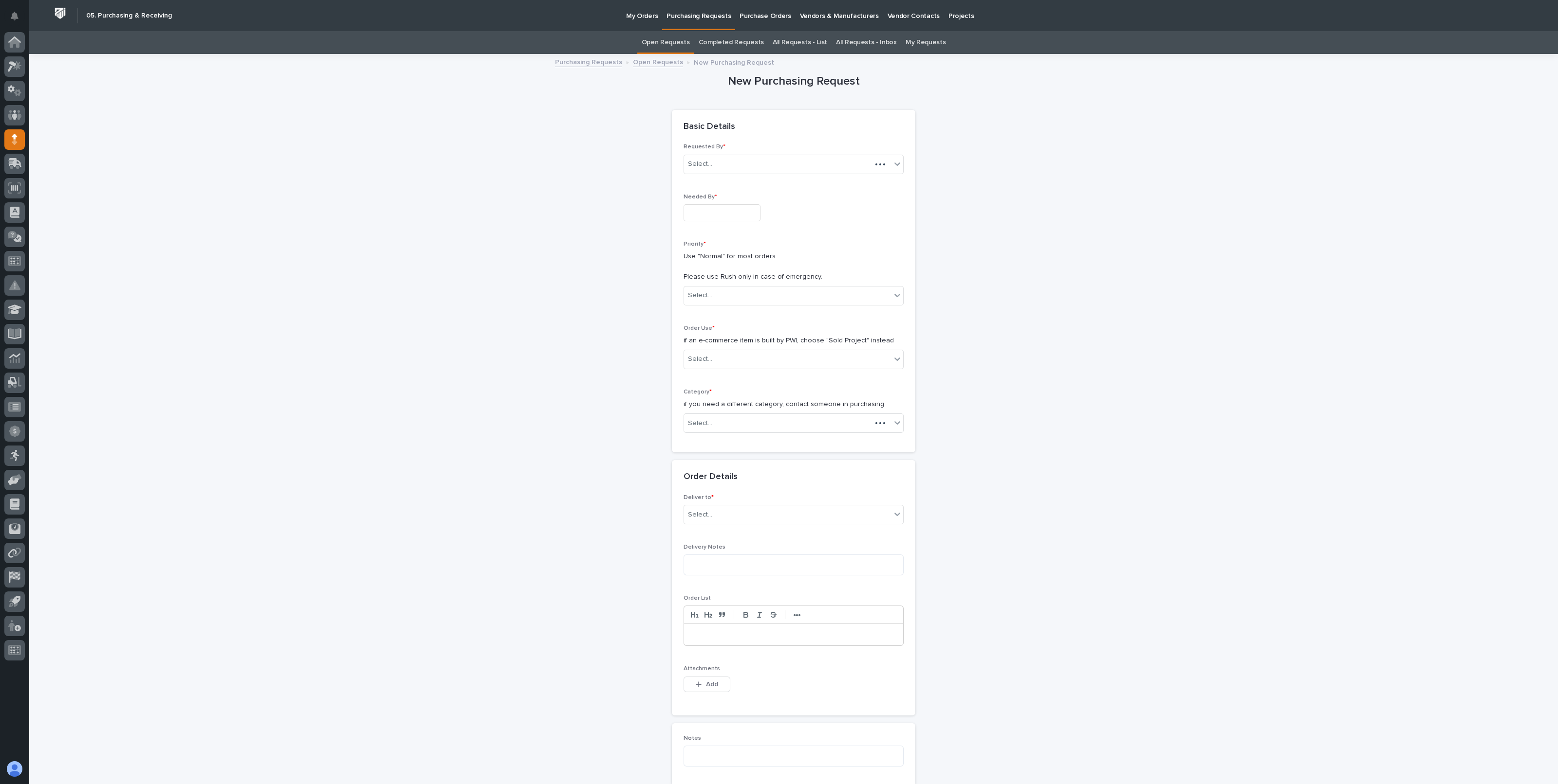
scroll to position [31, 0]
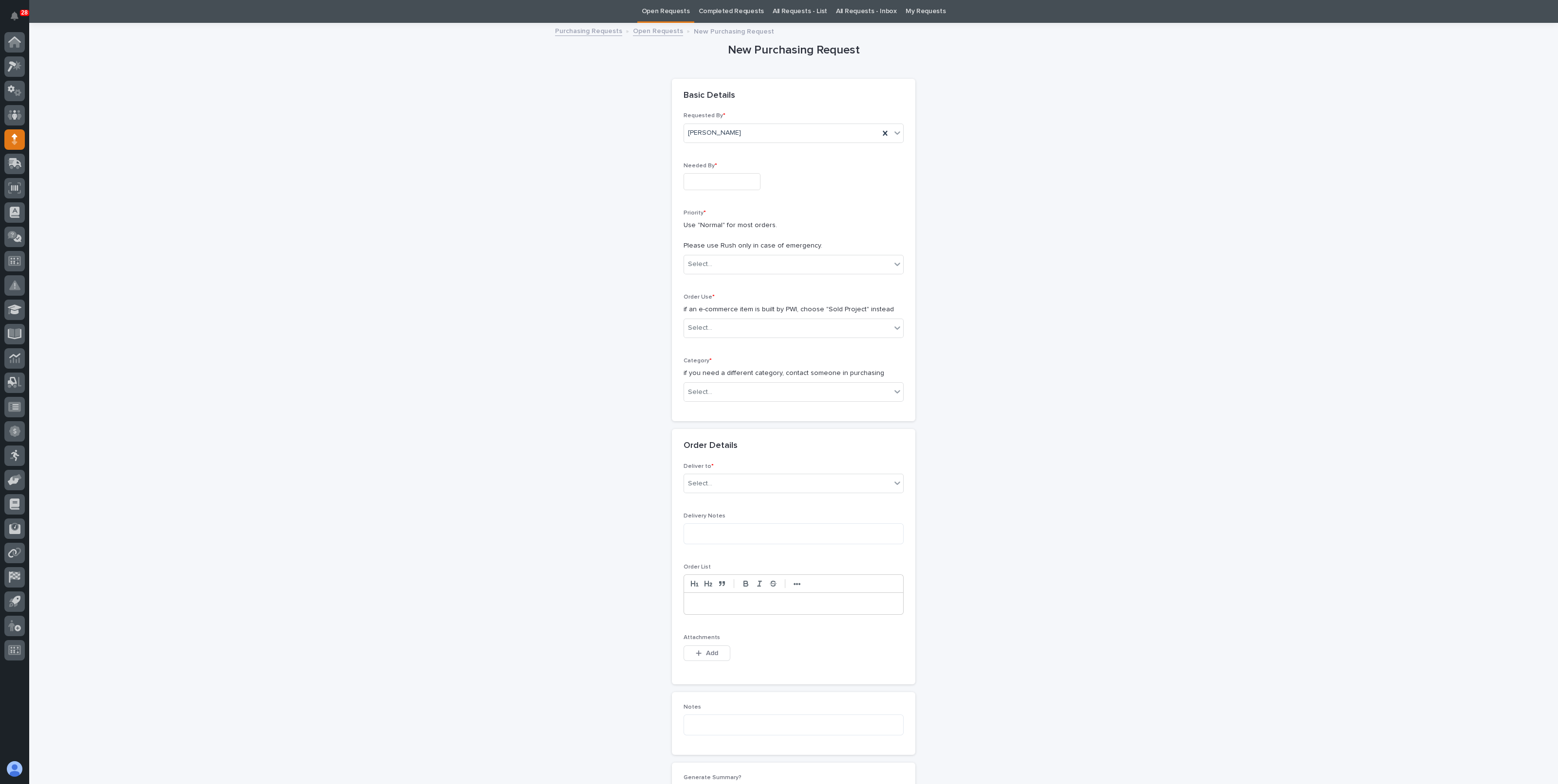
click at [738, 188] on input "text" at bounding box center [722, 182] width 77 height 17
click at [687, 102] on div "12 13 14 15 16 17 18" at bounding box center [712, 101] width 111 height 16
click at [685, 86] on div "6" at bounding box center [679, 86] width 13 height 13
type input "**********"
click at [737, 269] on div "Select..." at bounding box center [787, 264] width 207 height 16
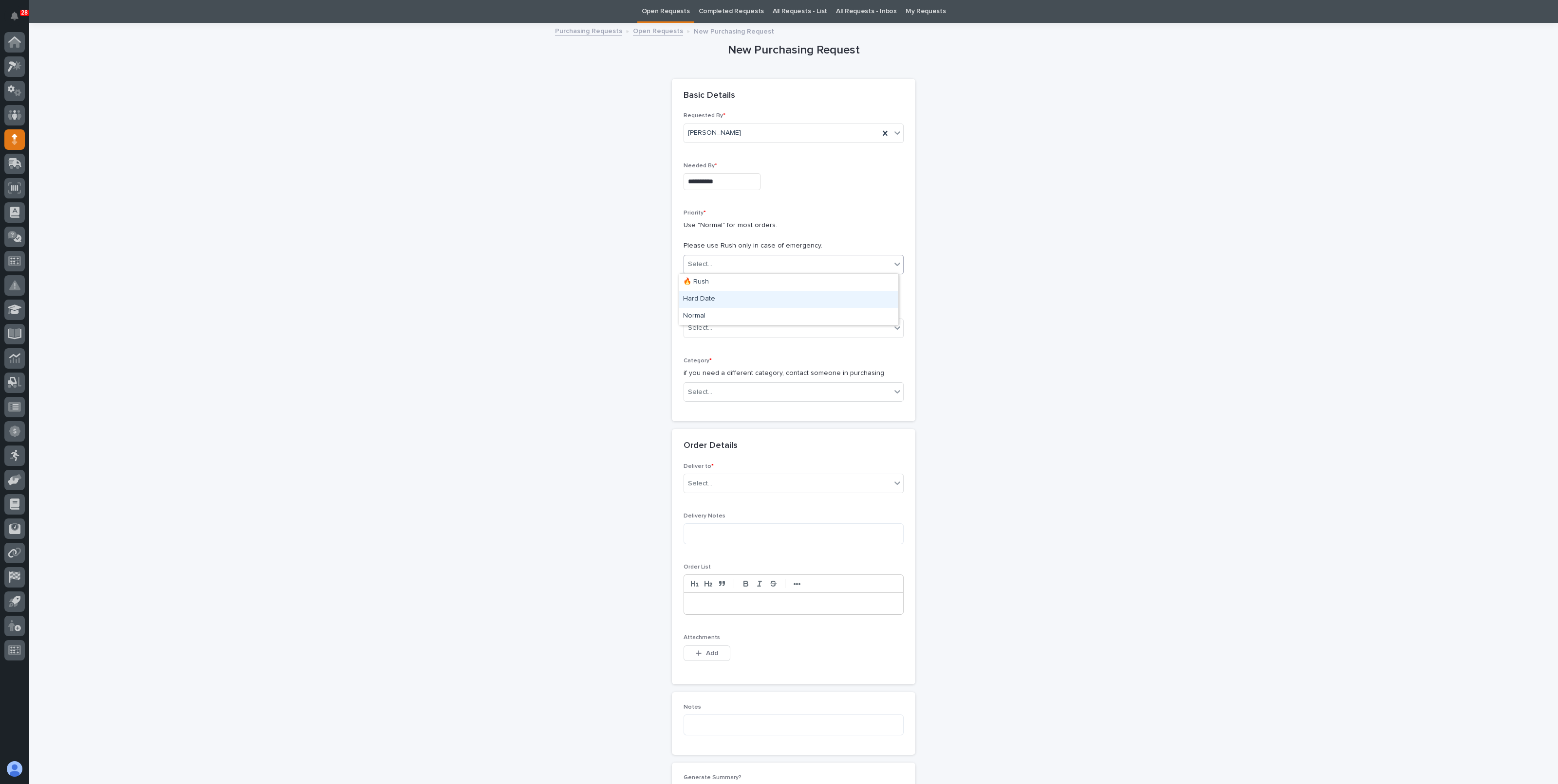
click at [709, 300] on div "Hard Date" at bounding box center [788, 300] width 219 height 17
click at [723, 253] on div "Priority * Use "Normal" for most orders. Please use Rush only in case of emerge…" at bounding box center [793, 246] width 220 height 73
click at [721, 263] on div "Hard Date" at bounding box center [781, 264] width 195 height 16
click at [706, 314] on div "Normal" at bounding box center [788, 316] width 219 height 17
click at [720, 332] on div "Select..." at bounding box center [787, 328] width 207 height 16
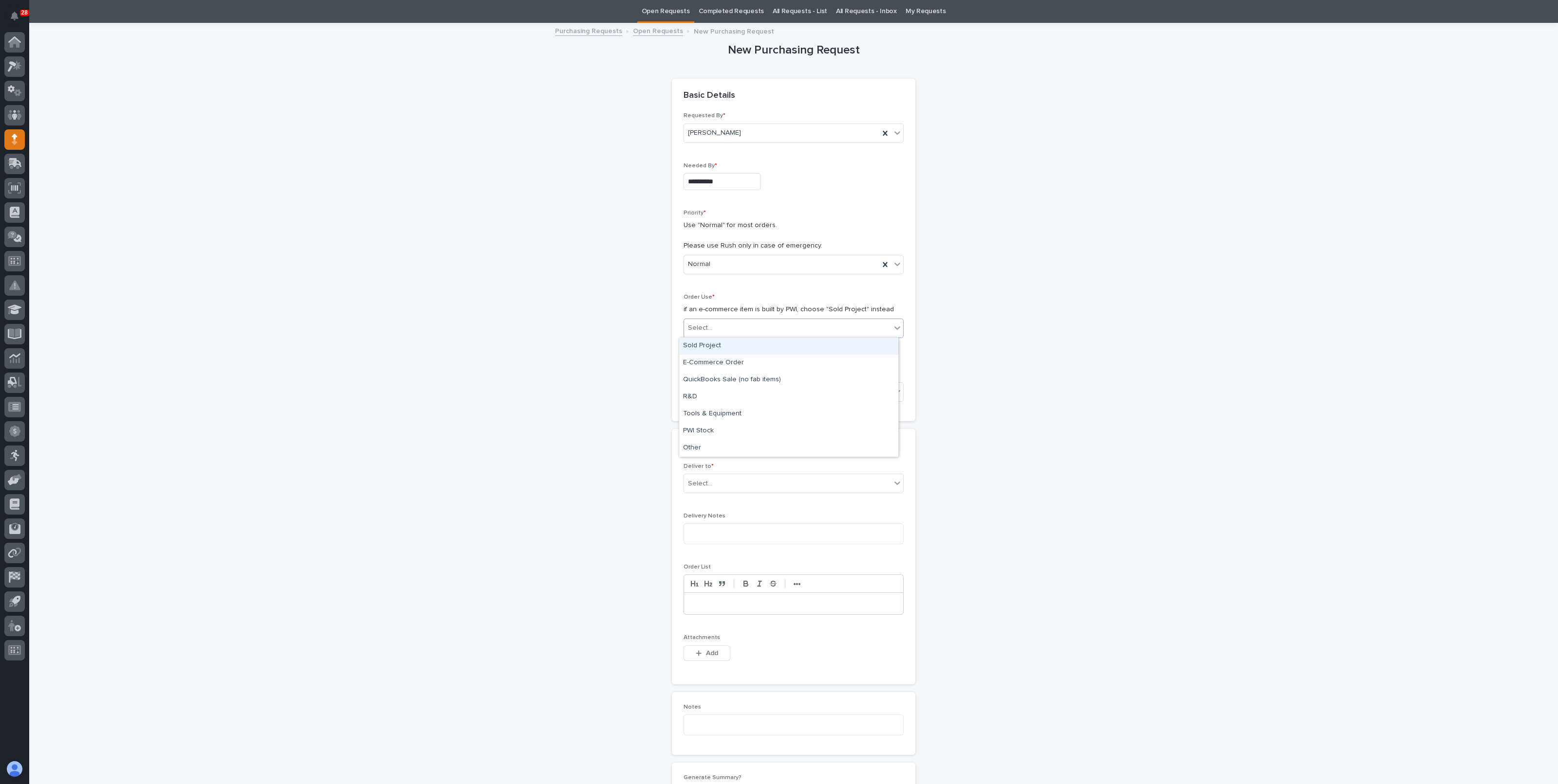
click at [711, 344] on div "Sold Project" at bounding box center [788, 346] width 219 height 17
click at [709, 387] on div "Select..." at bounding box center [787, 392] width 207 height 16
click at [700, 524] on div "Steel" at bounding box center [788, 529] width 219 height 17
click at [715, 462] on div "Select..." at bounding box center [787, 461] width 207 height 16
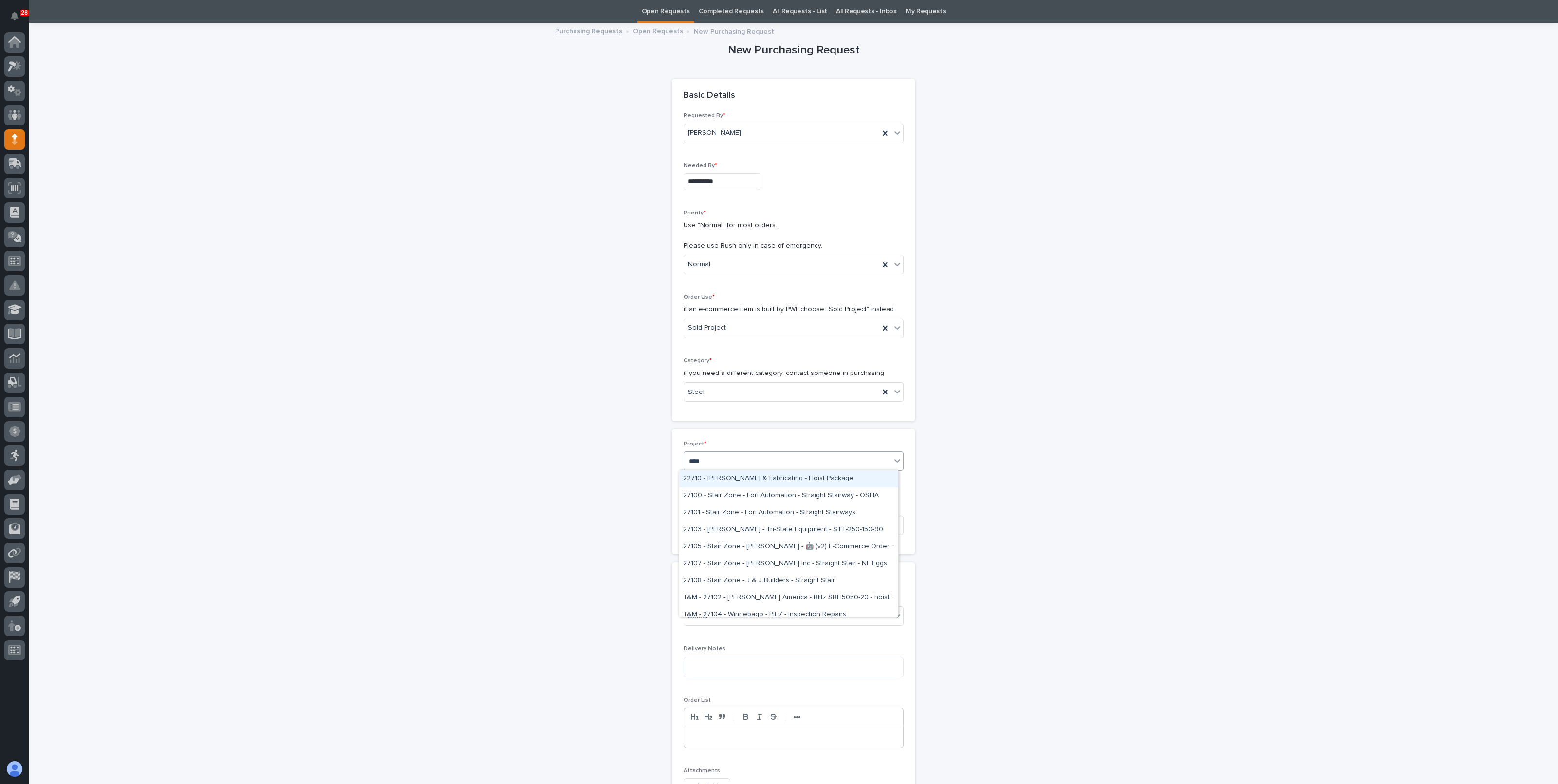
type input "*****"
click at [747, 476] on div "27108 - Stair Zone - J & J Builders - Straight Stair" at bounding box center [788, 479] width 219 height 17
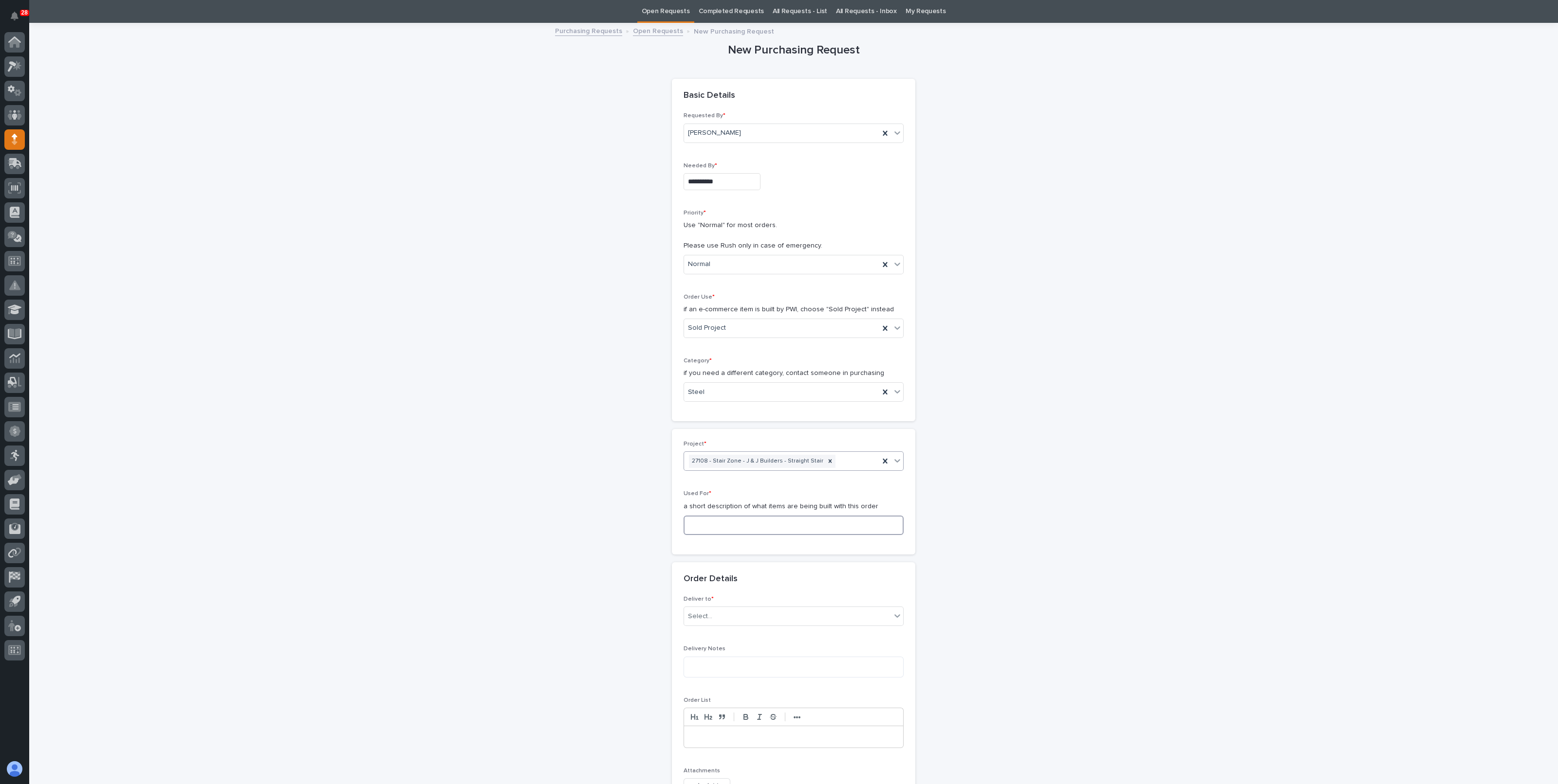
click at [709, 531] on input at bounding box center [793, 526] width 220 height 20
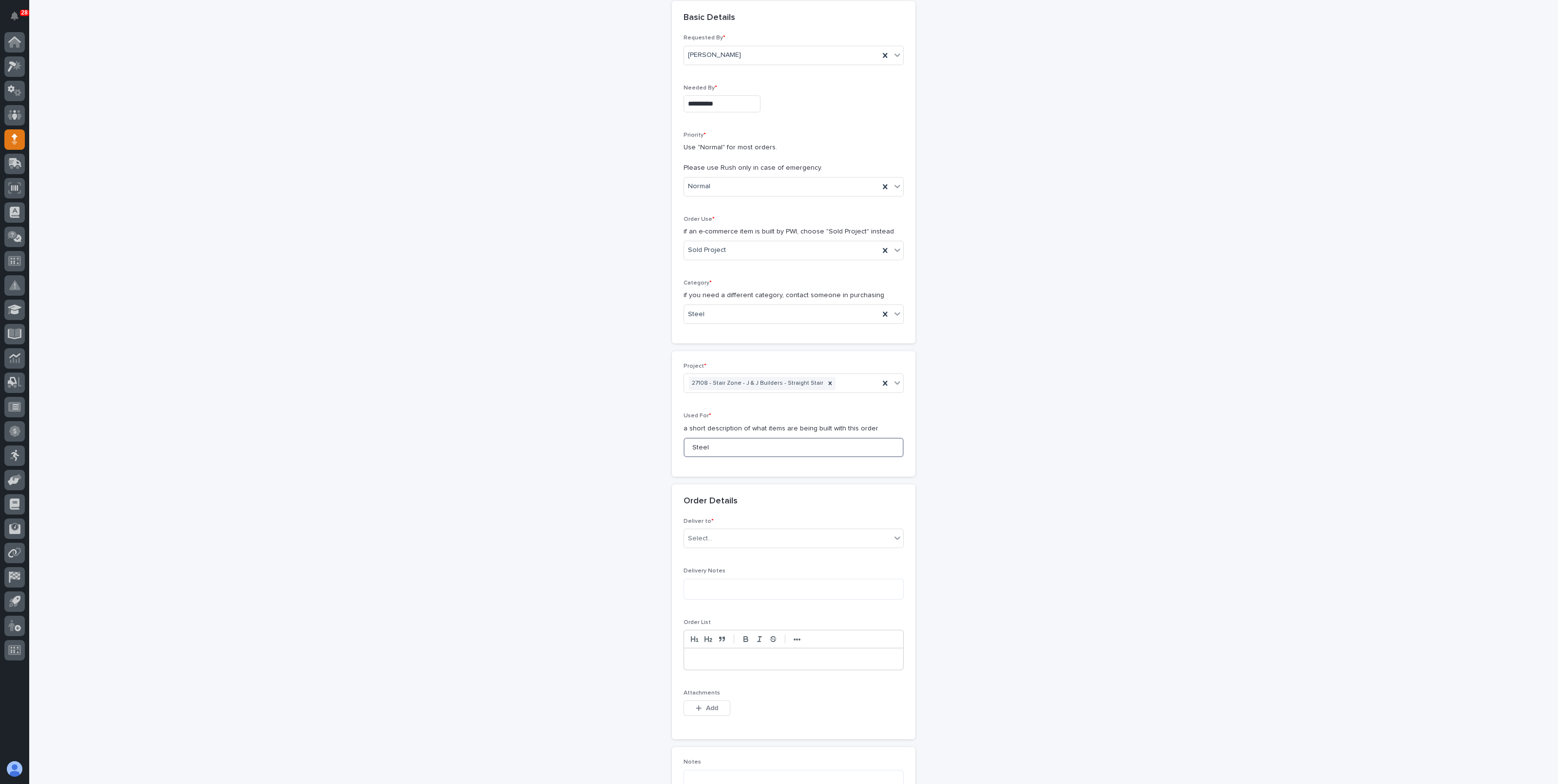
scroll to position [153, 0]
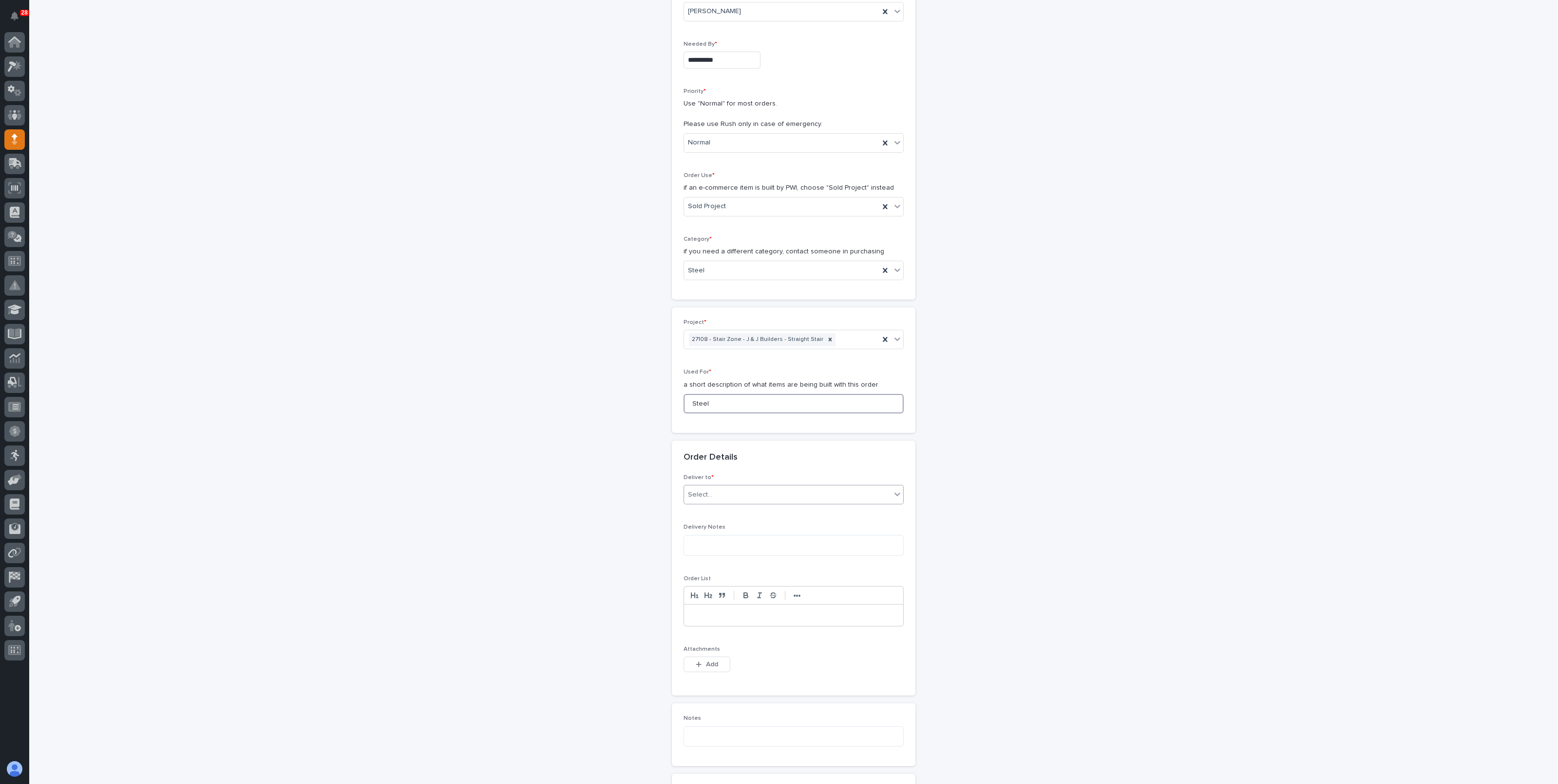
type input "Steel"
click at [714, 487] on div "Select..." at bounding box center [787, 495] width 207 height 16
click at [711, 509] on div "PWI" at bounding box center [788, 512] width 219 height 17
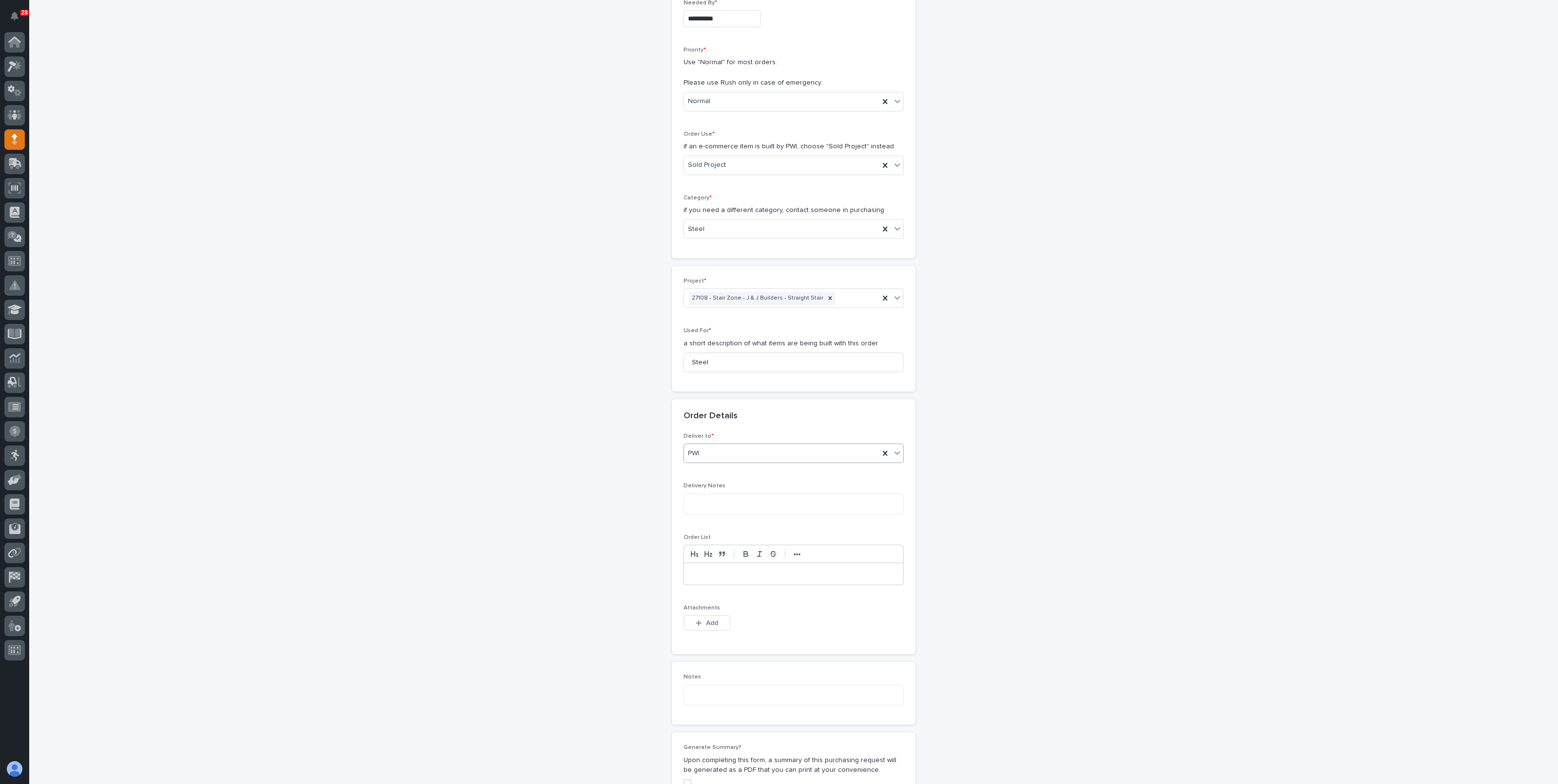
scroll to position [213, 0]
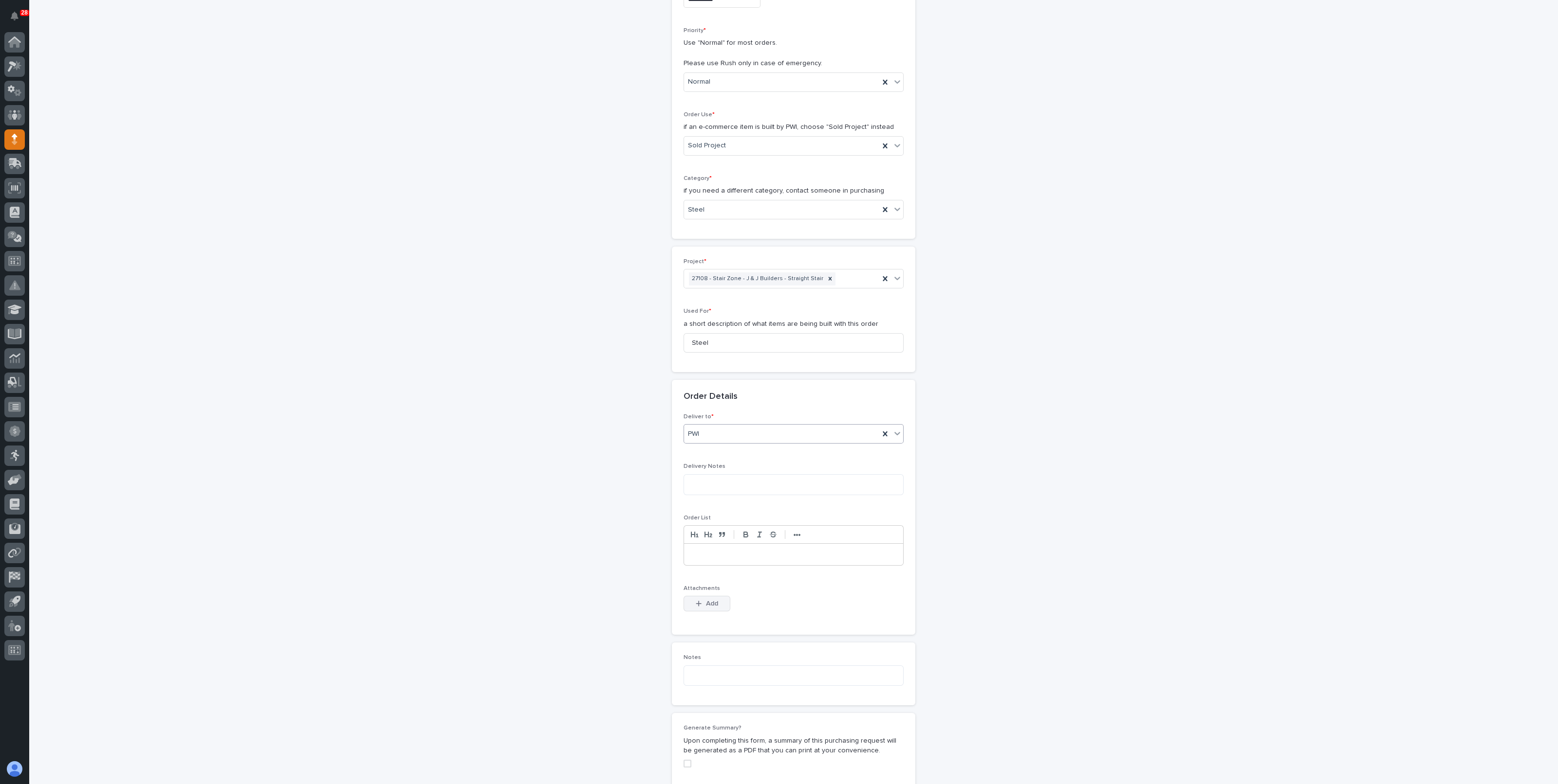
click at [706, 603] on span "Add" at bounding box center [712, 604] width 12 height 9
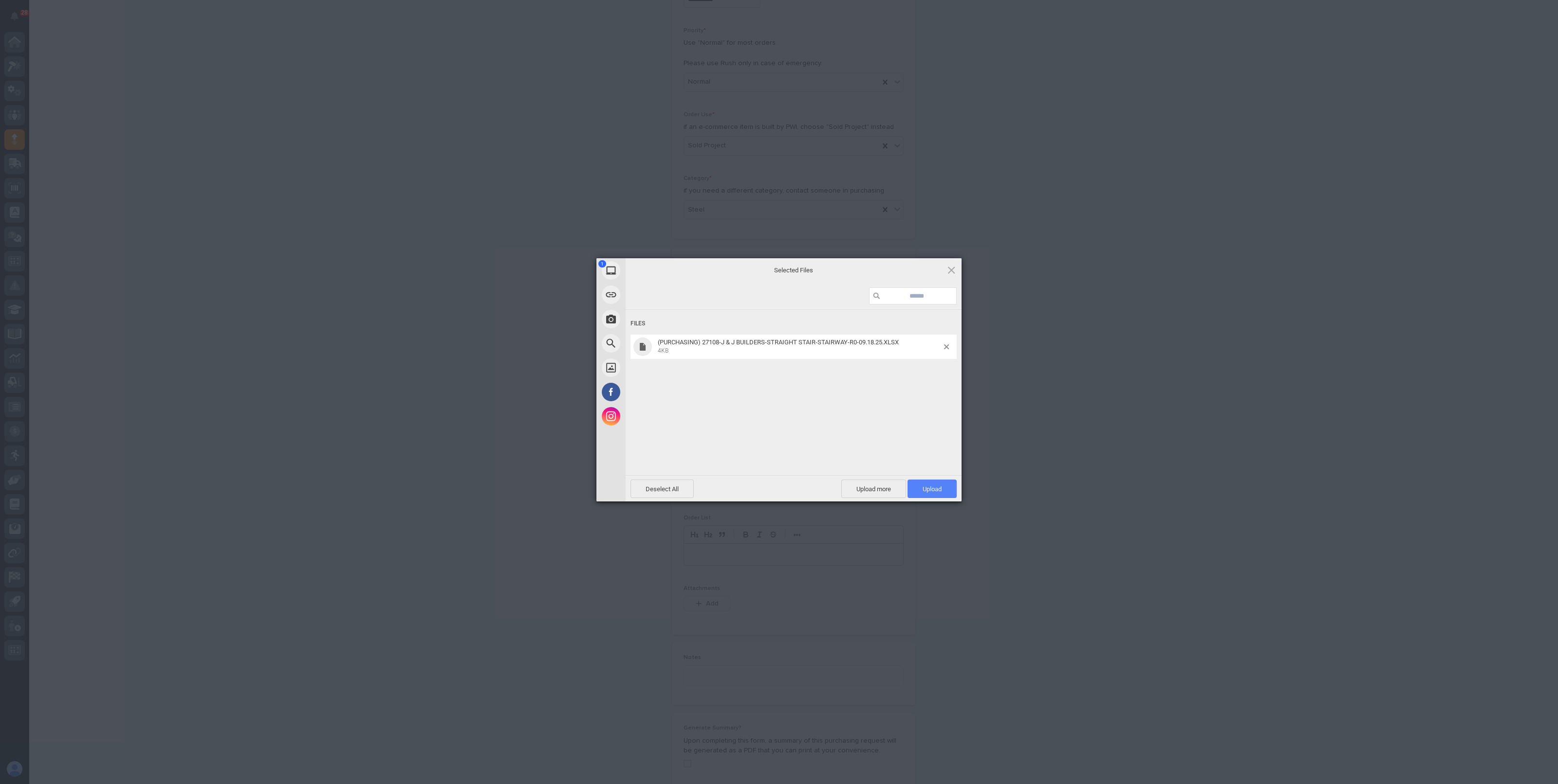
click at [931, 488] on span "Upload 1" at bounding box center [931, 490] width 19 height 8
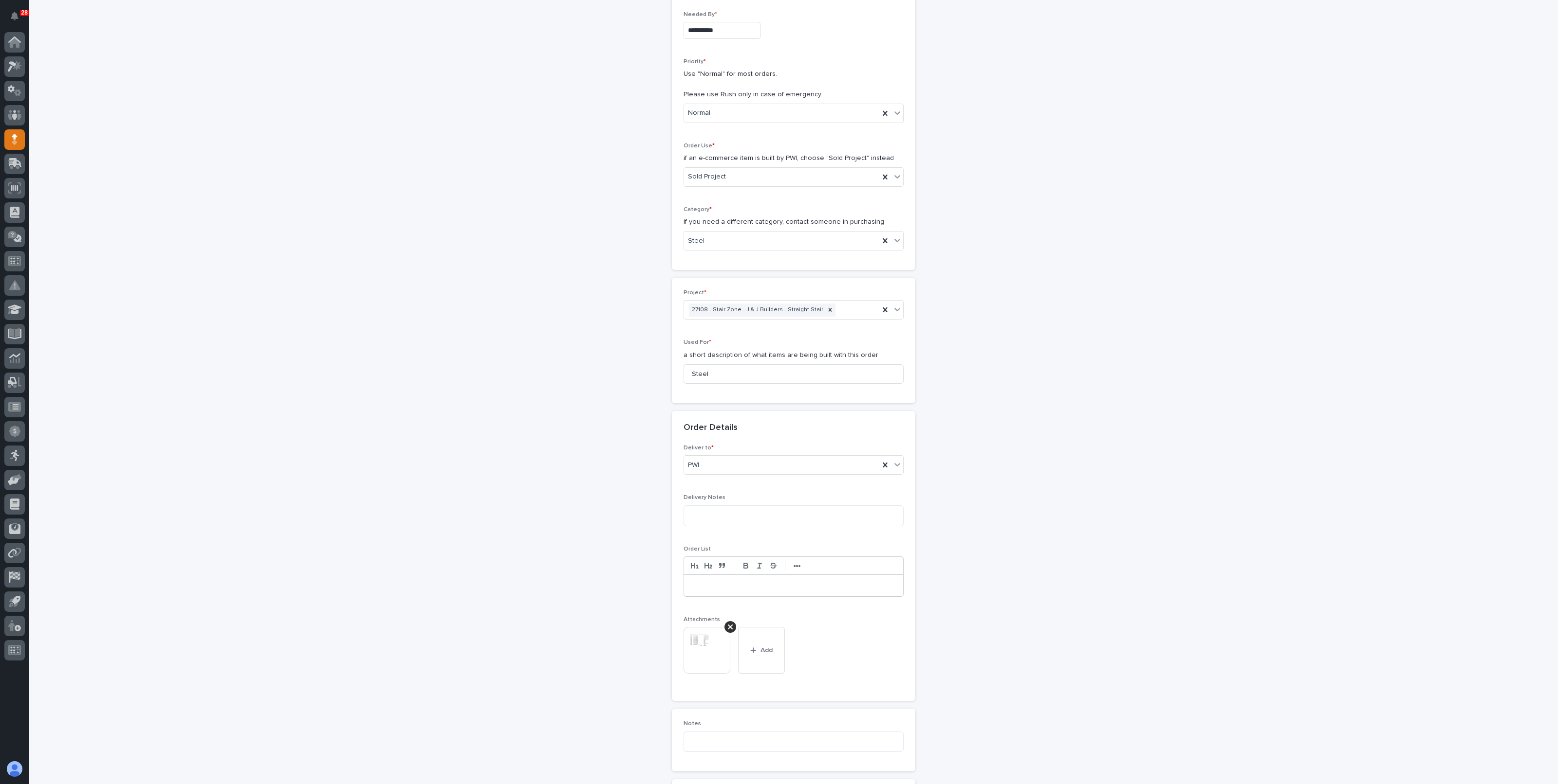
scroll to position [506, 0]
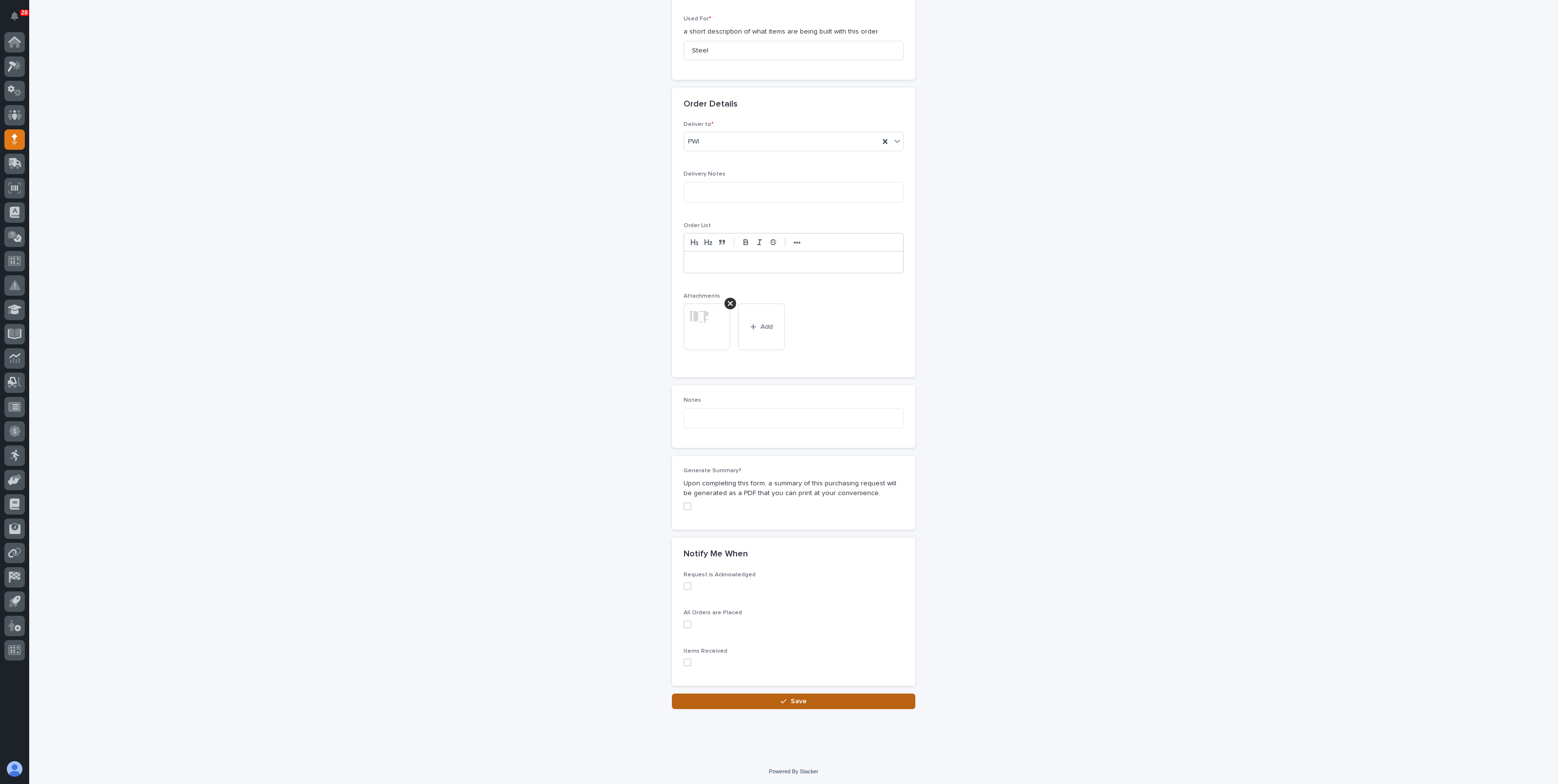
click at [869, 697] on button "Save" at bounding box center [793, 702] width 243 height 16
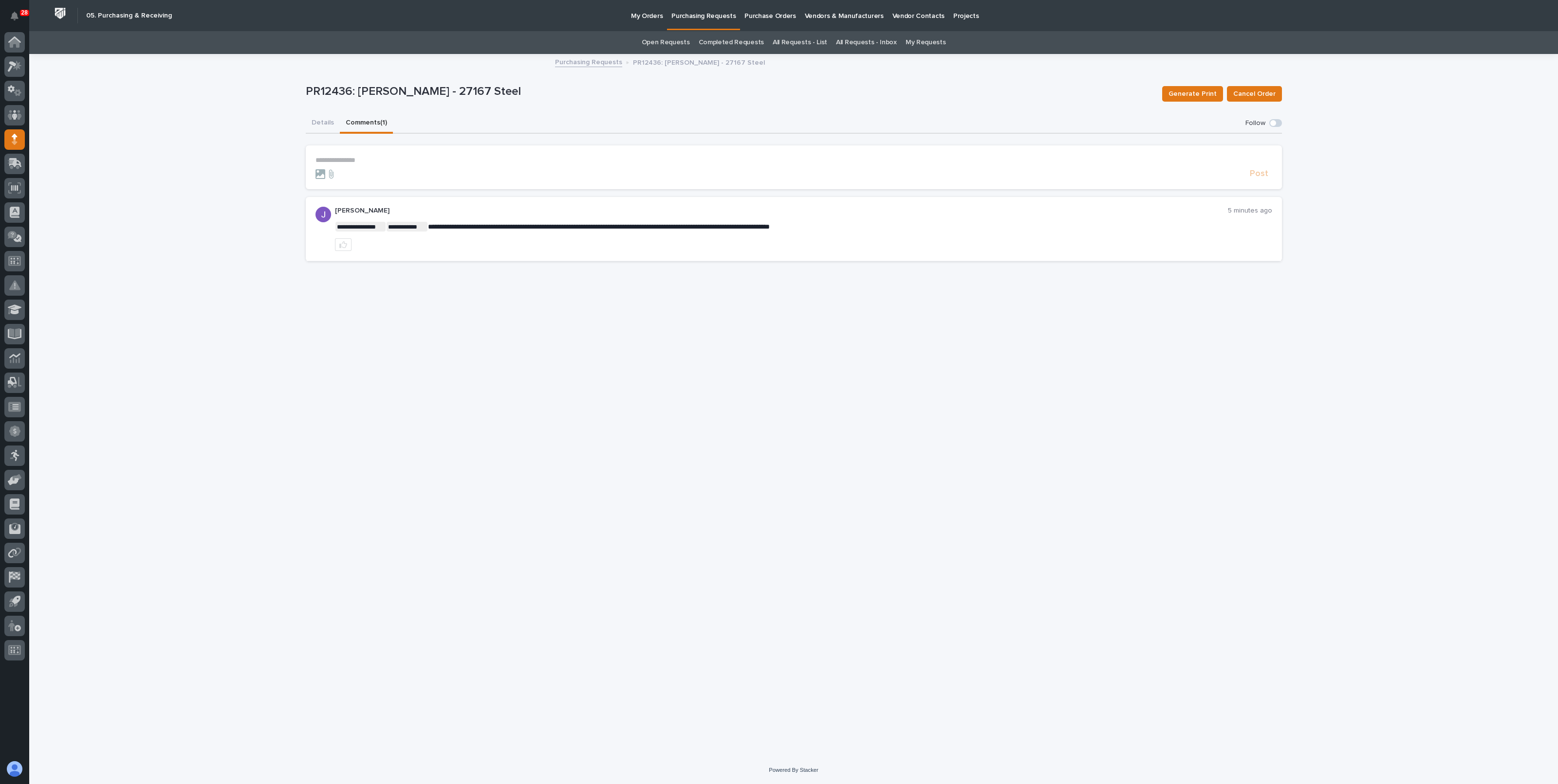
click at [416, 159] on p "**********" at bounding box center [793, 160] width 956 height 8
click at [357, 174] on span "[PERSON_NAME]" at bounding box center [346, 173] width 55 height 7
click at [396, 161] on p "**********" at bounding box center [793, 160] width 956 height 10
click at [1257, 178] on span "Post" at bounding box center [1259, 178] width 18 height 11
